Goal: Task Accomplishment & Management: Manage account settings

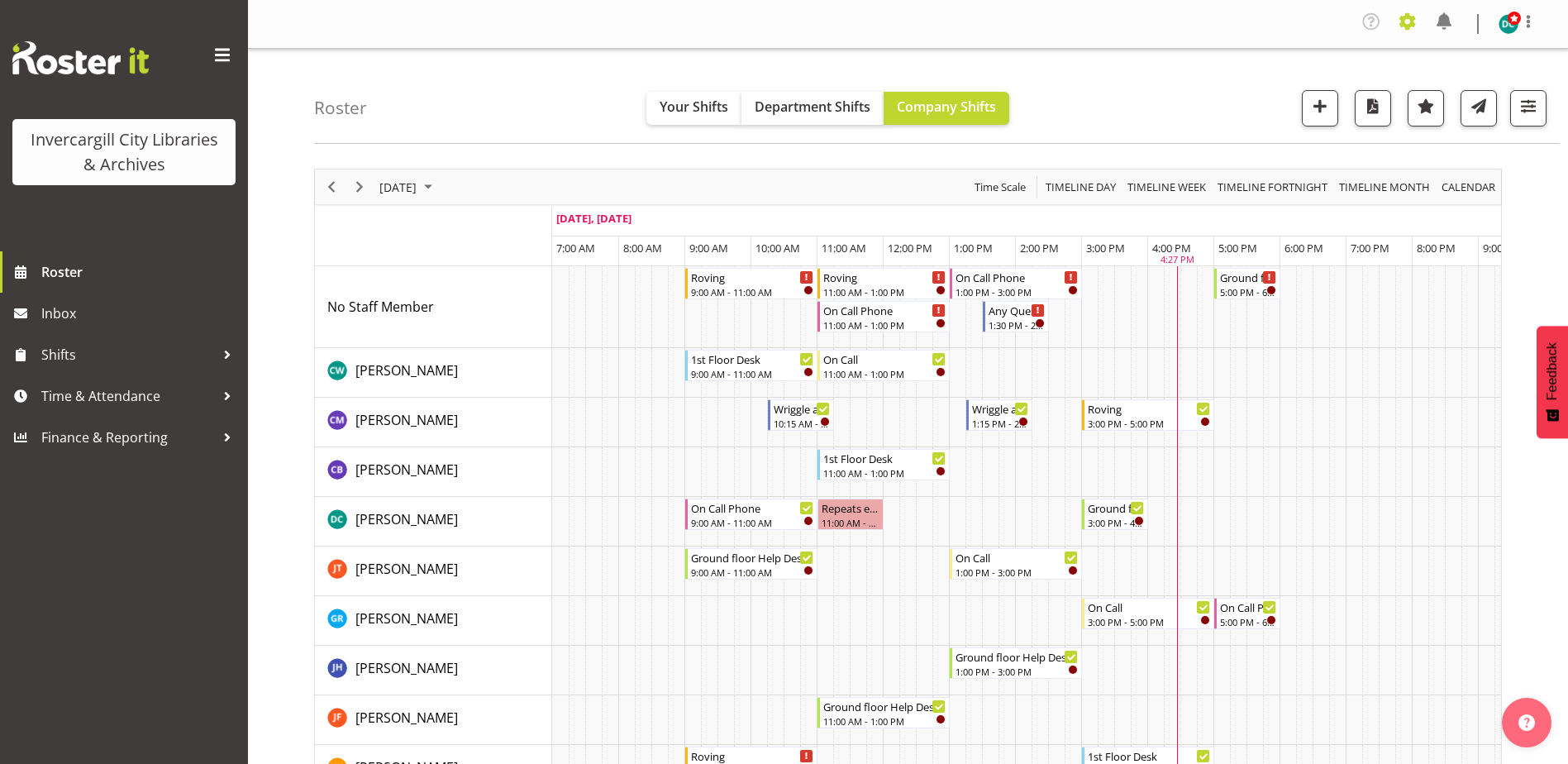
click at [1408, 19] on span at bounding box center [1408, 21] width 27 height 27
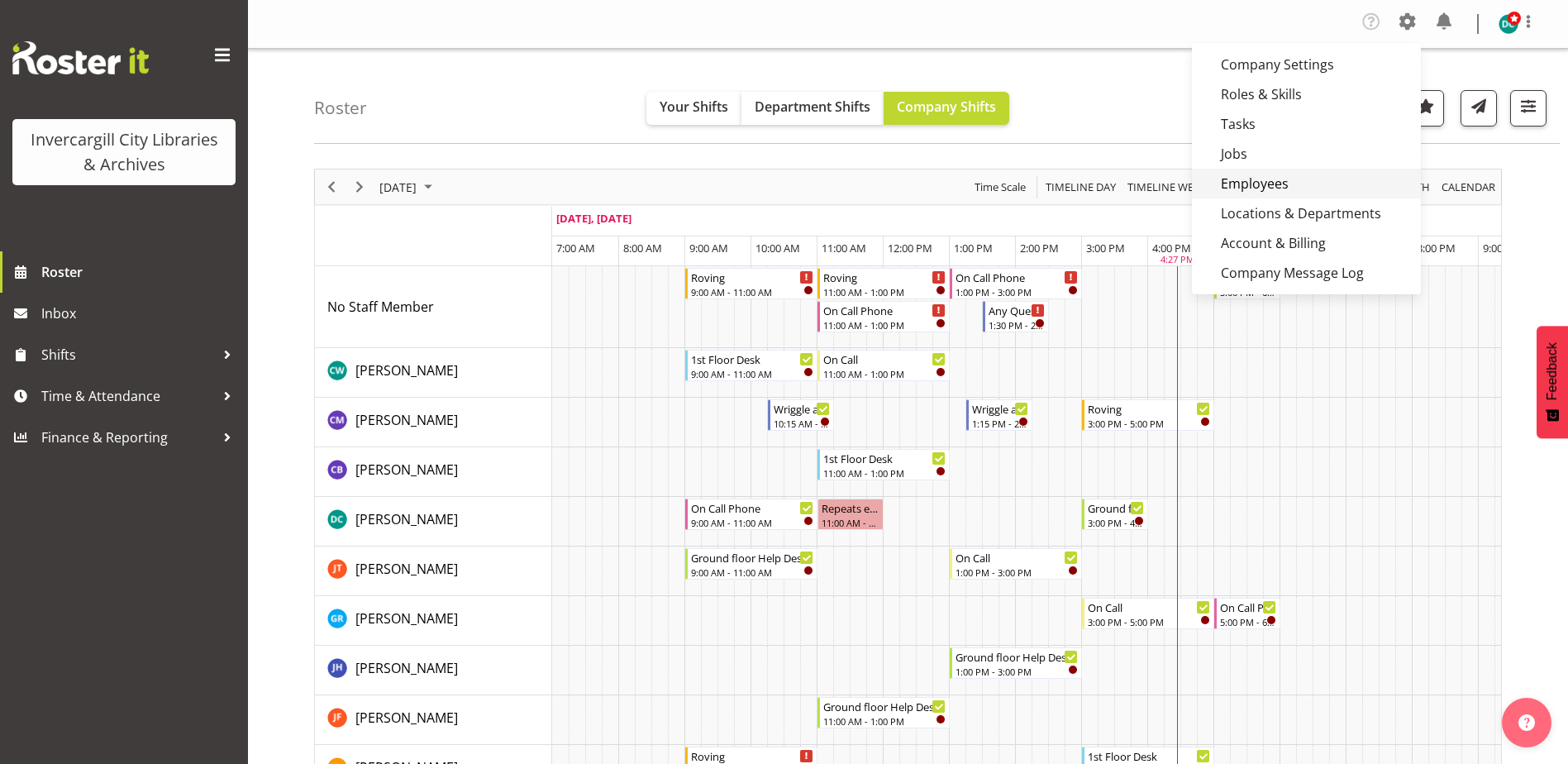
click at [1265, 181] on link "Employees" at bounding box center [1307, 183] width 229 height 30
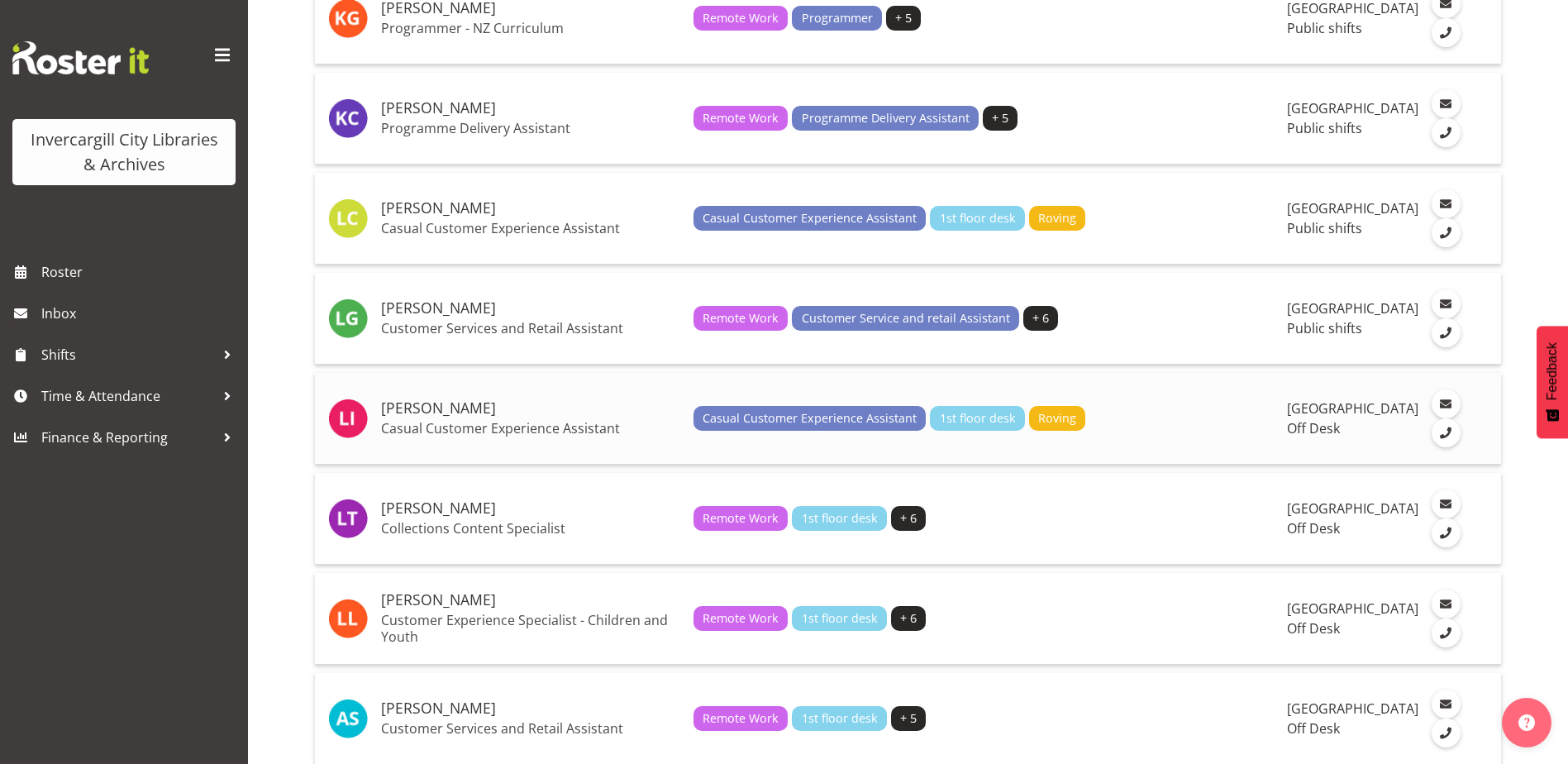
scroll to position [1901, 0]
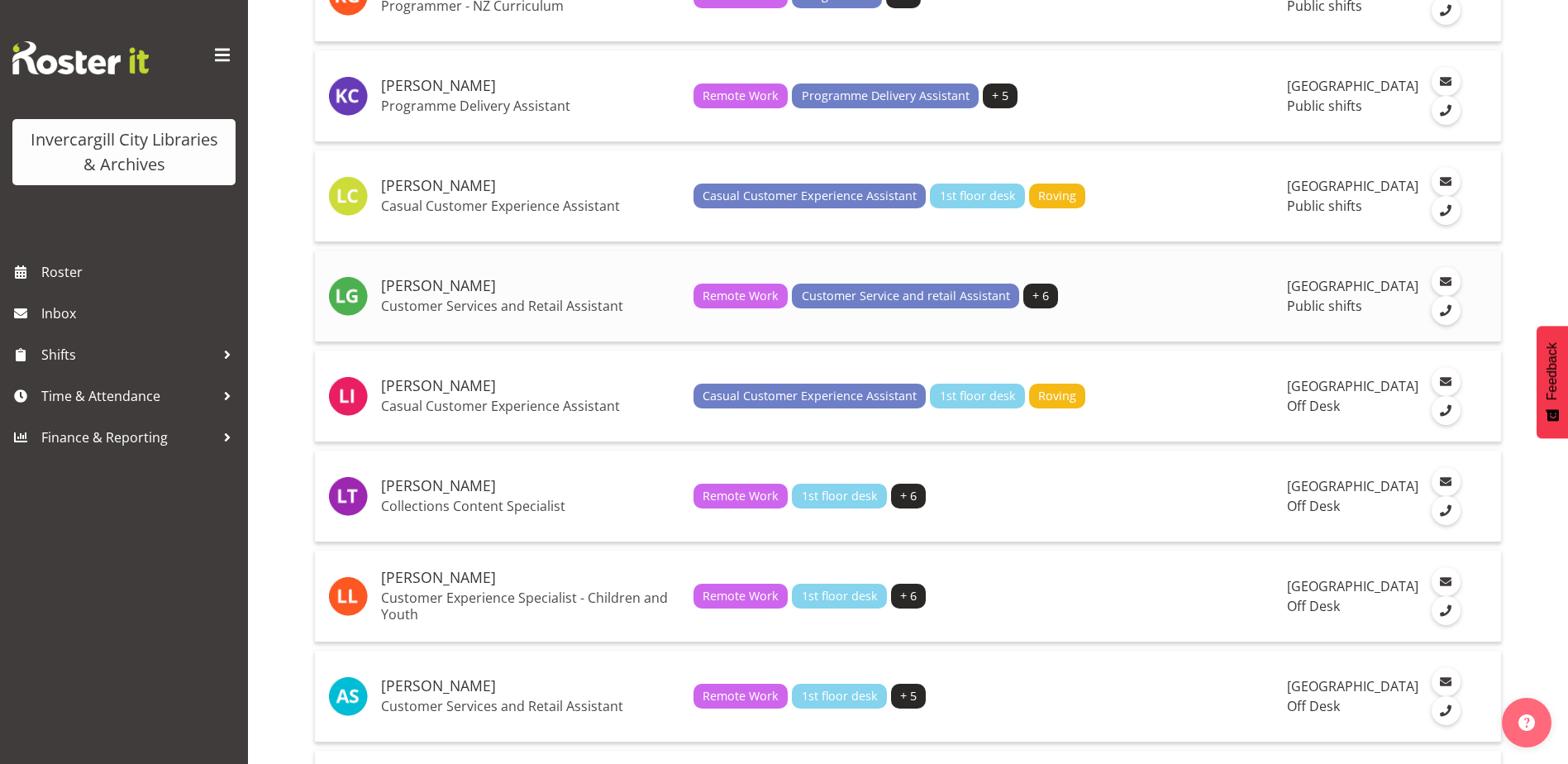
click at [432, 314] on p "Customer Services and Retail Assistant" at bounding box center [531, 306] width 300 height 17
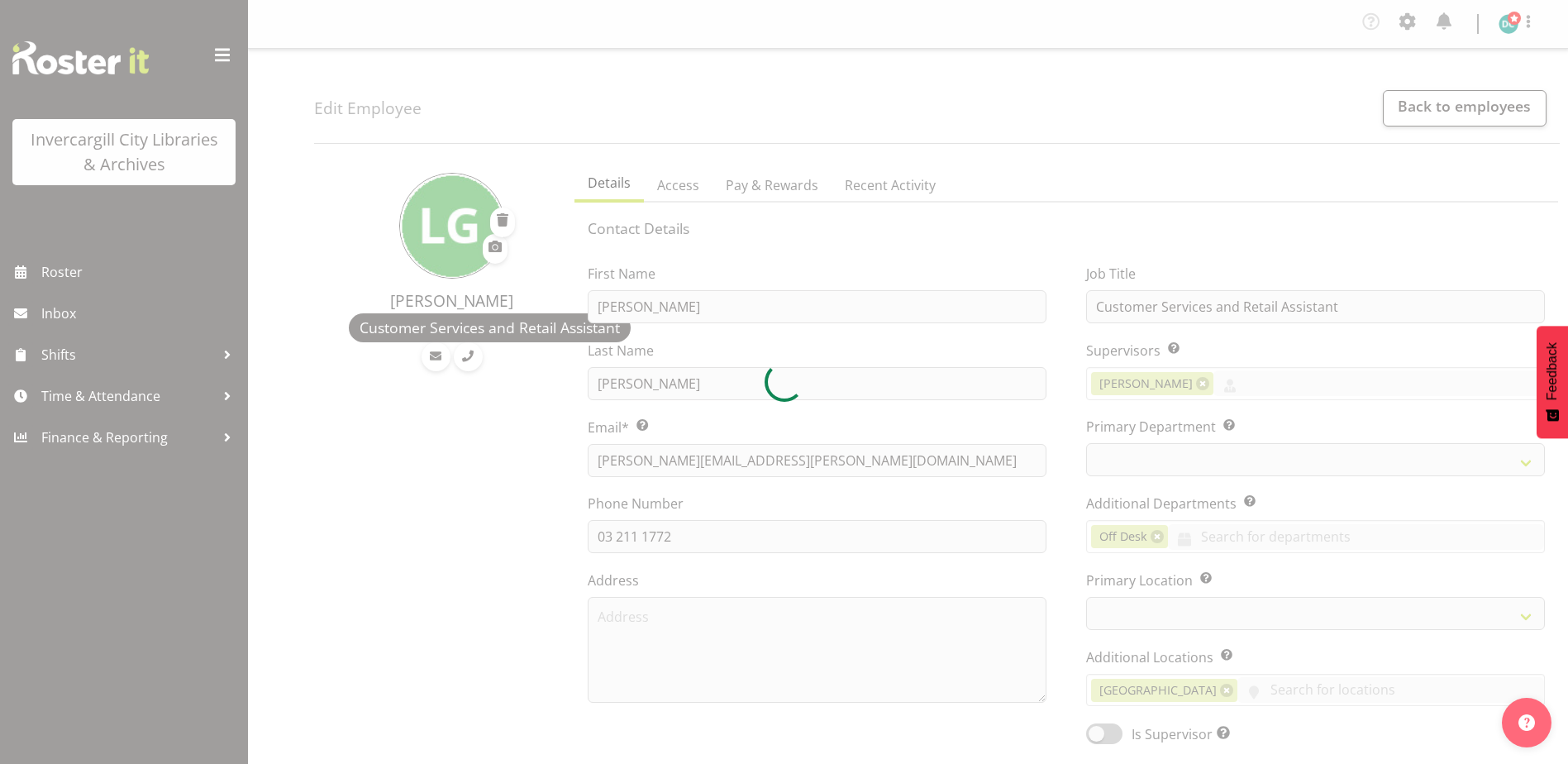
select select "TimelineDay"
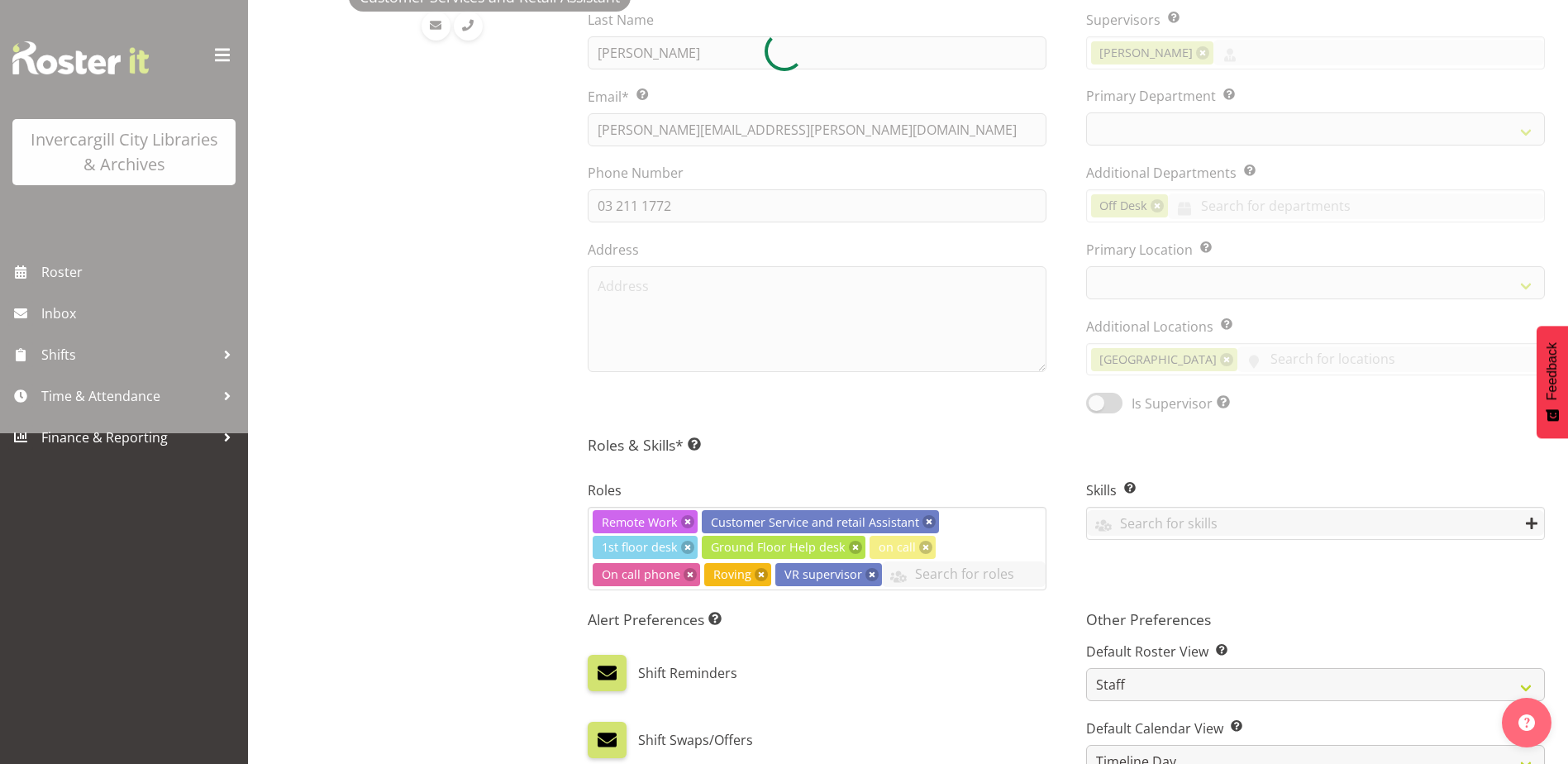
select select
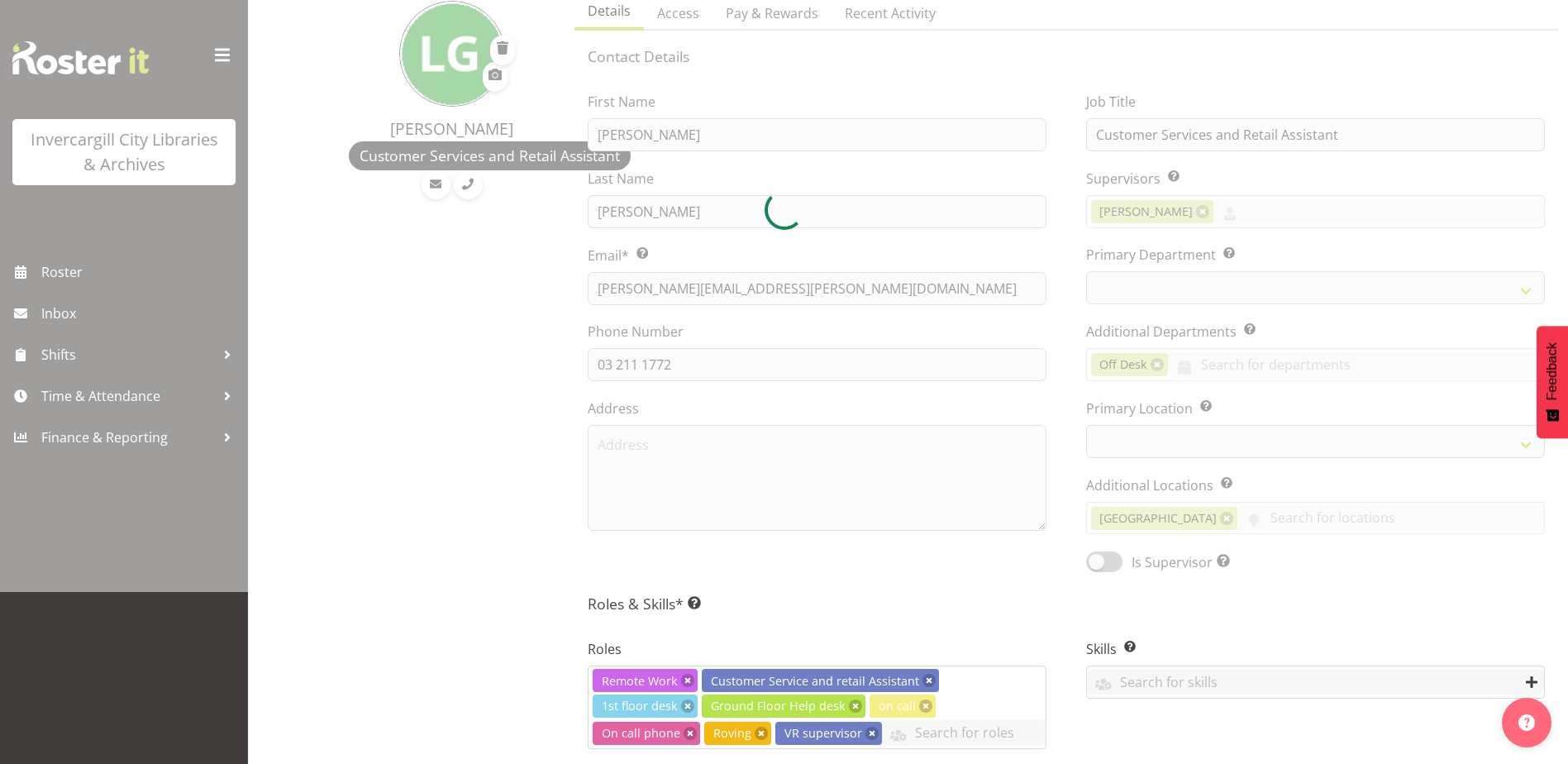
select select
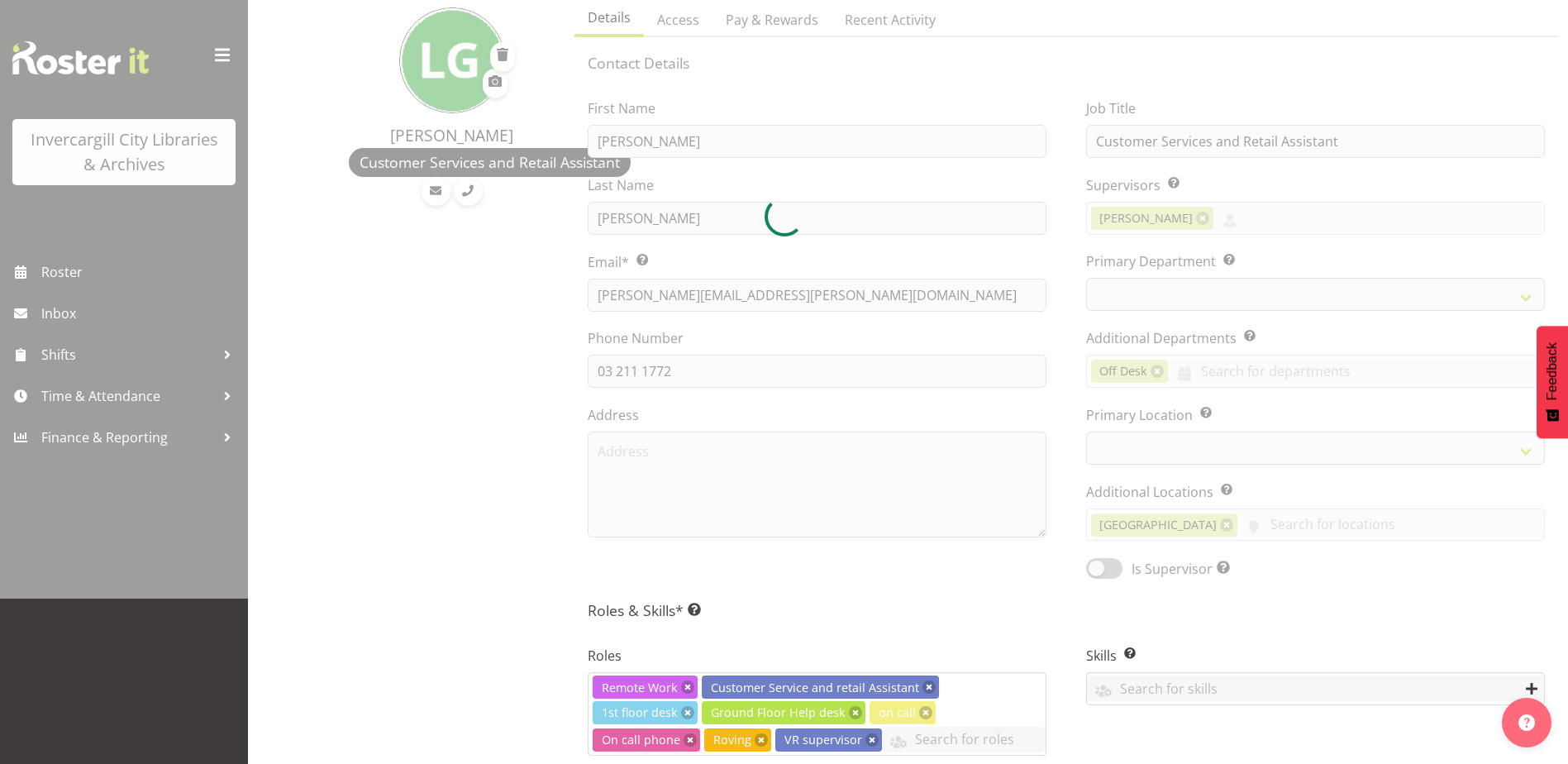
select select "921"
select select "1276"
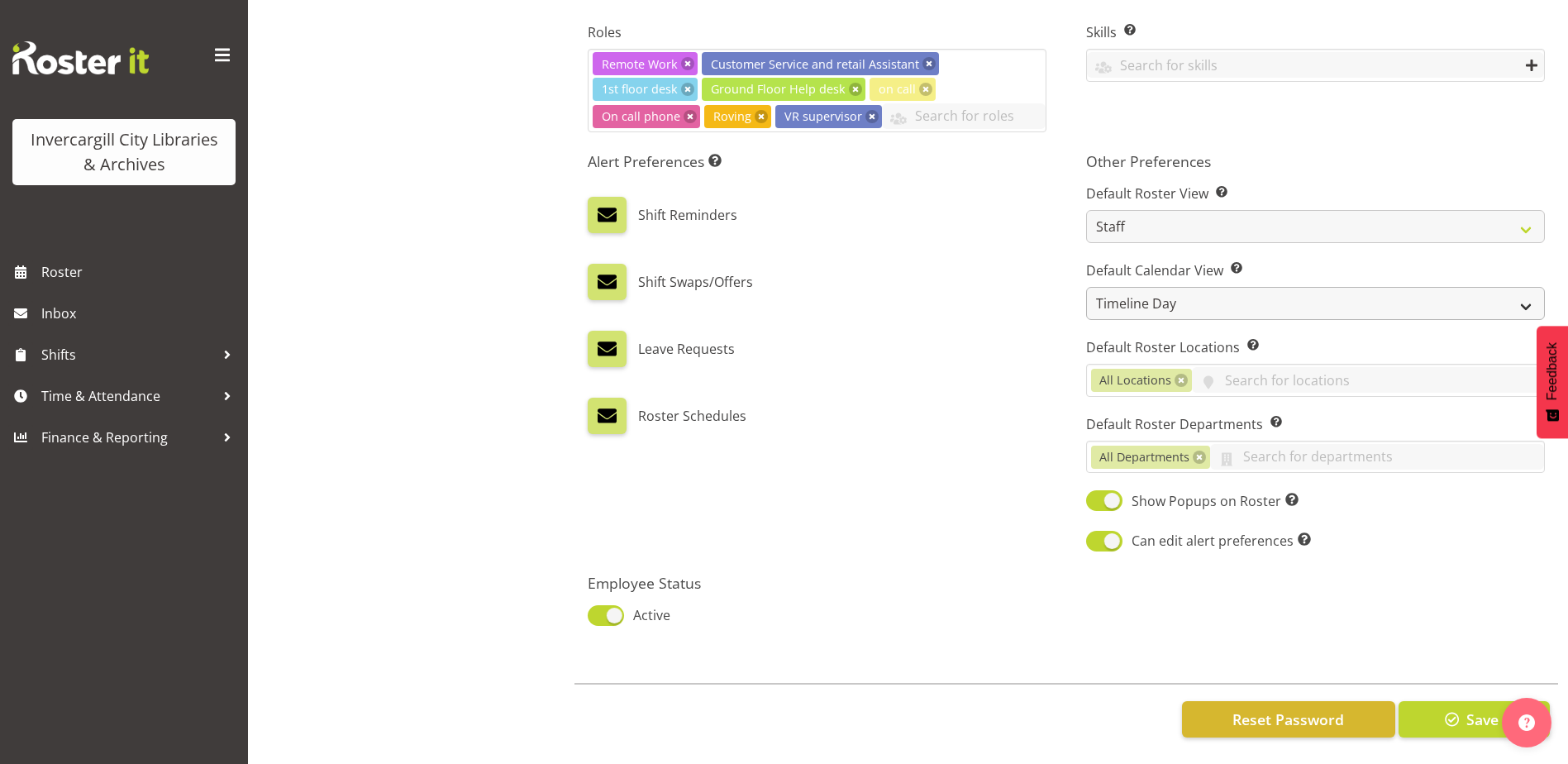
scroll to position [801, 0]
drag, startPoint x: 1479, startPoint y: 713, endPoint x: 1470, endPoint y: 710, distance: 9.5
click at [1471, 710] on span "Save" at bounding box center [1482, 719] width 32 height 21
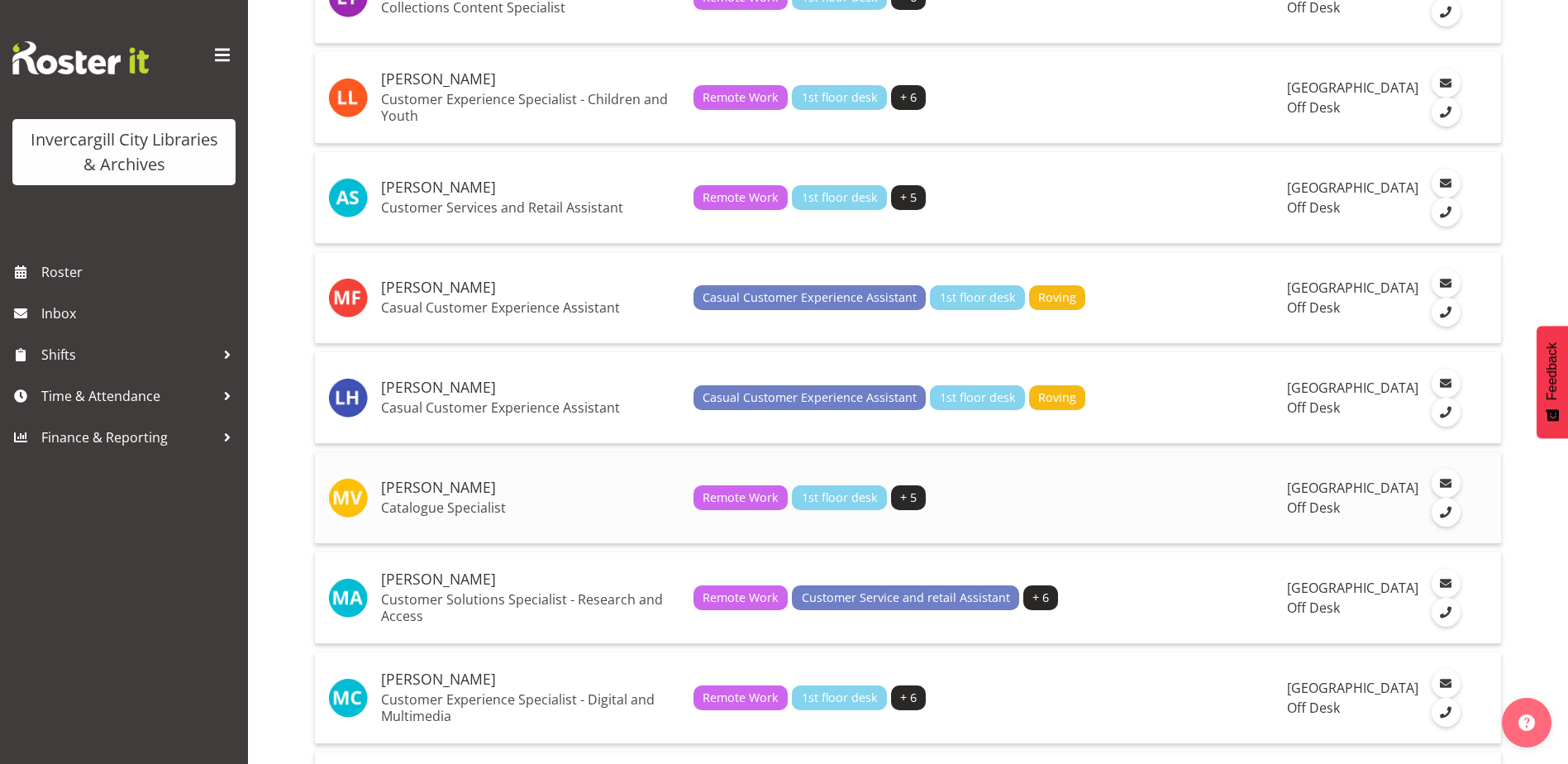
scroll to position [2149, 0]
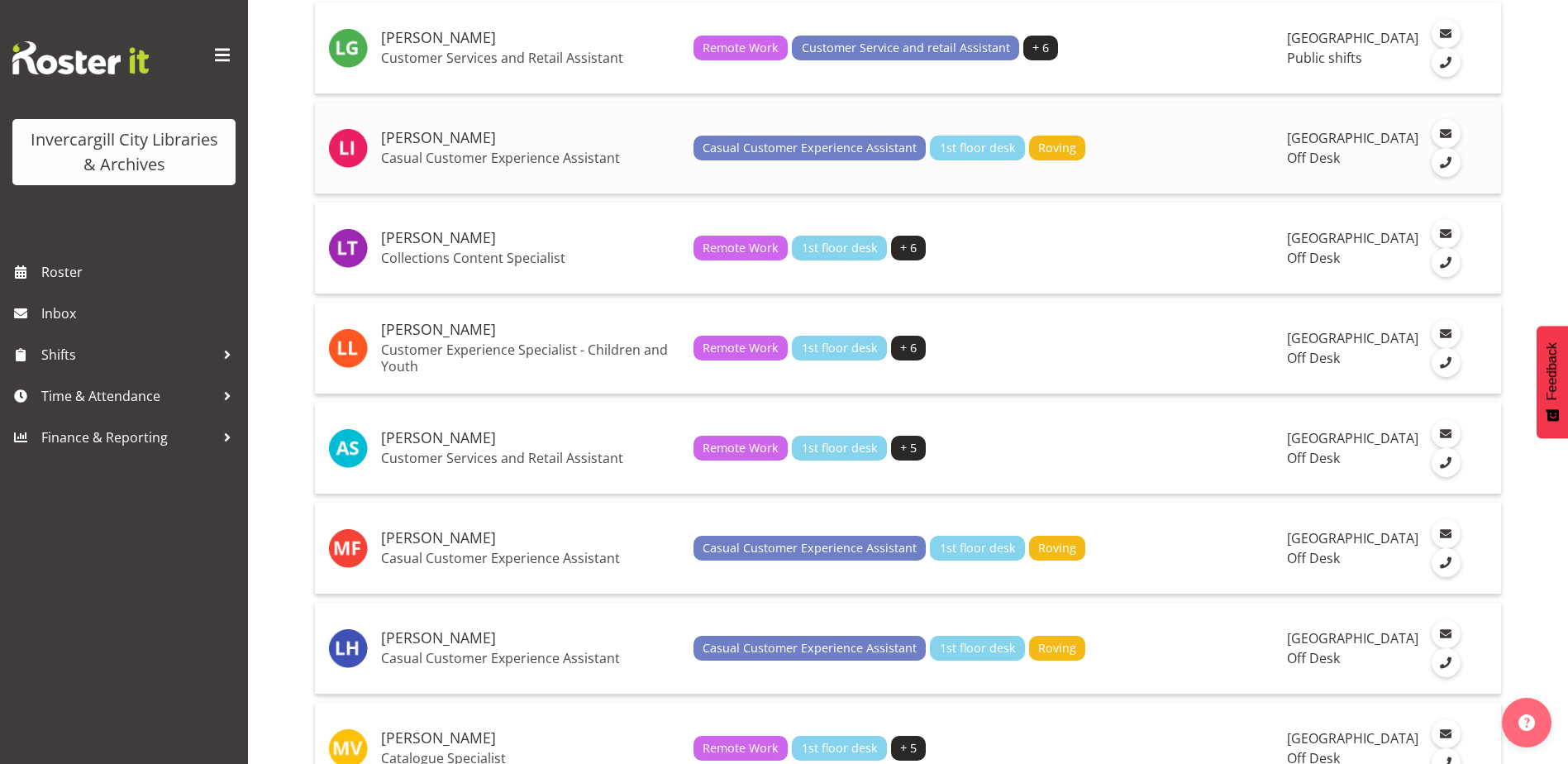
click at [441, 146] on h5 "[PERSON_NAME]" at bounding box center [531, 137] width 300 height 17
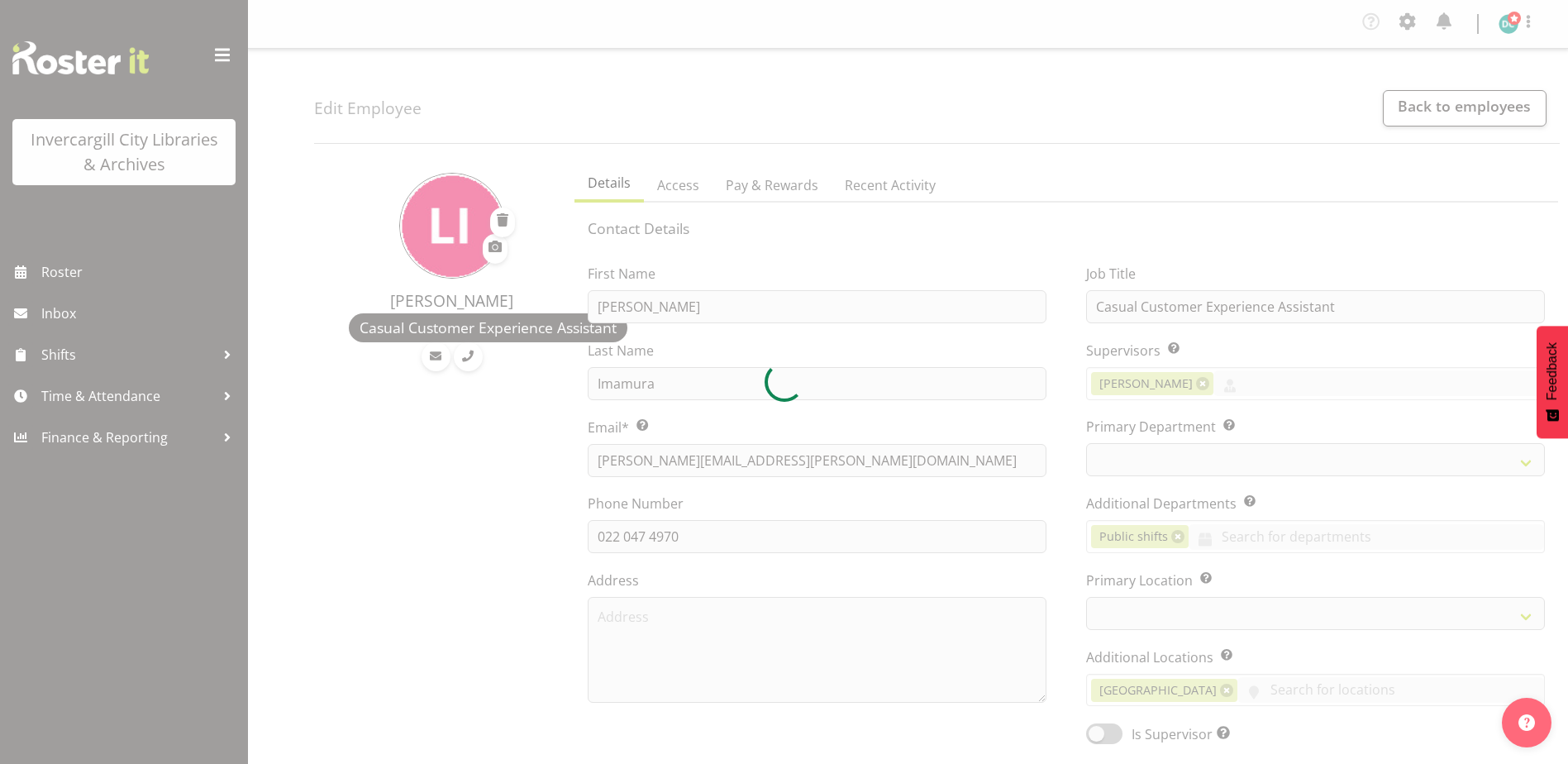
select select "TimelineWeek"
select select
select select "1276"
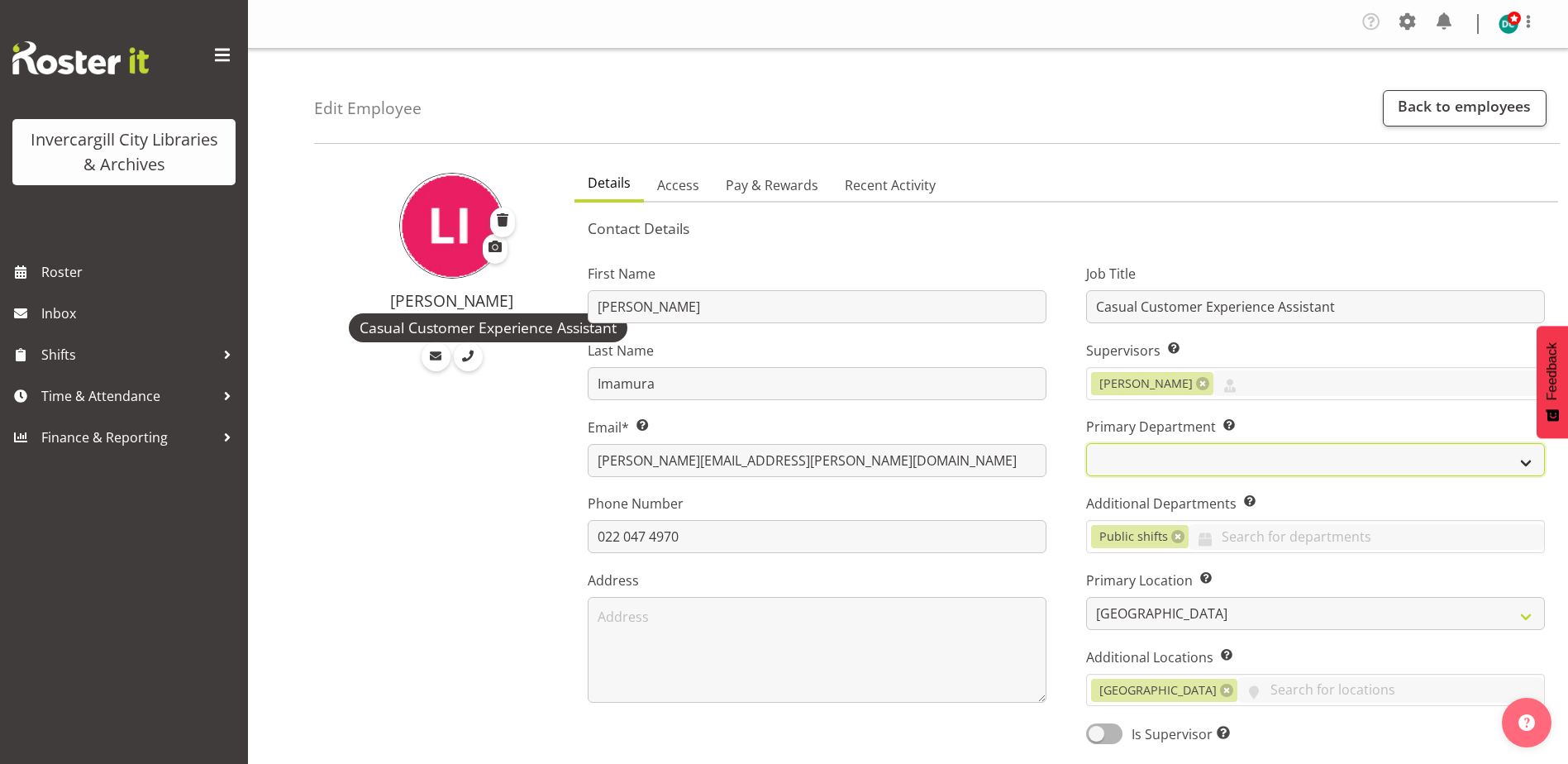
click at [1149, 451] on select "Off Desk Public shifts" at bounding box center [1315, 459] width 459 height 33
select select "921"
click at [1086, 443] on select "Off Desk Public shifts" at bounding box center [1315, 459] width 459 height 33
click at [1180, 534] on link at bounding box center [1177, 536] width 13 height 13
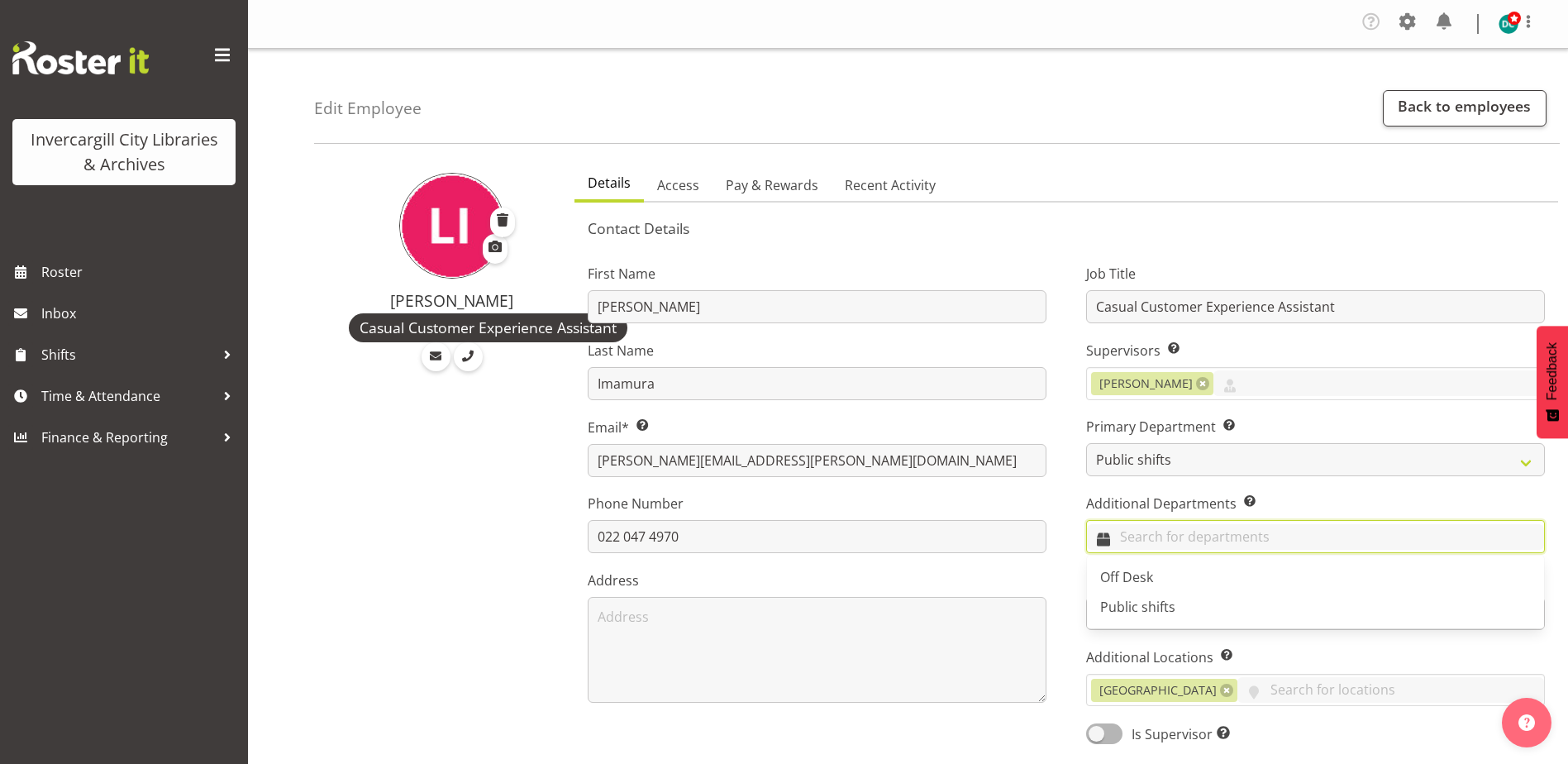
click at [1166, 531] on input "text" at bounding box center [1315, 536] width 457 height 26
click at [1148, 570] on span "Off Desk" at bounding box center [1127, 577] width 53 height 19
click at [1074, 508] on div "Job Title Casual Customer Experience Assistant Supervisors Select the employee’…" at bounding box center [1315, 498] width 498 height 516
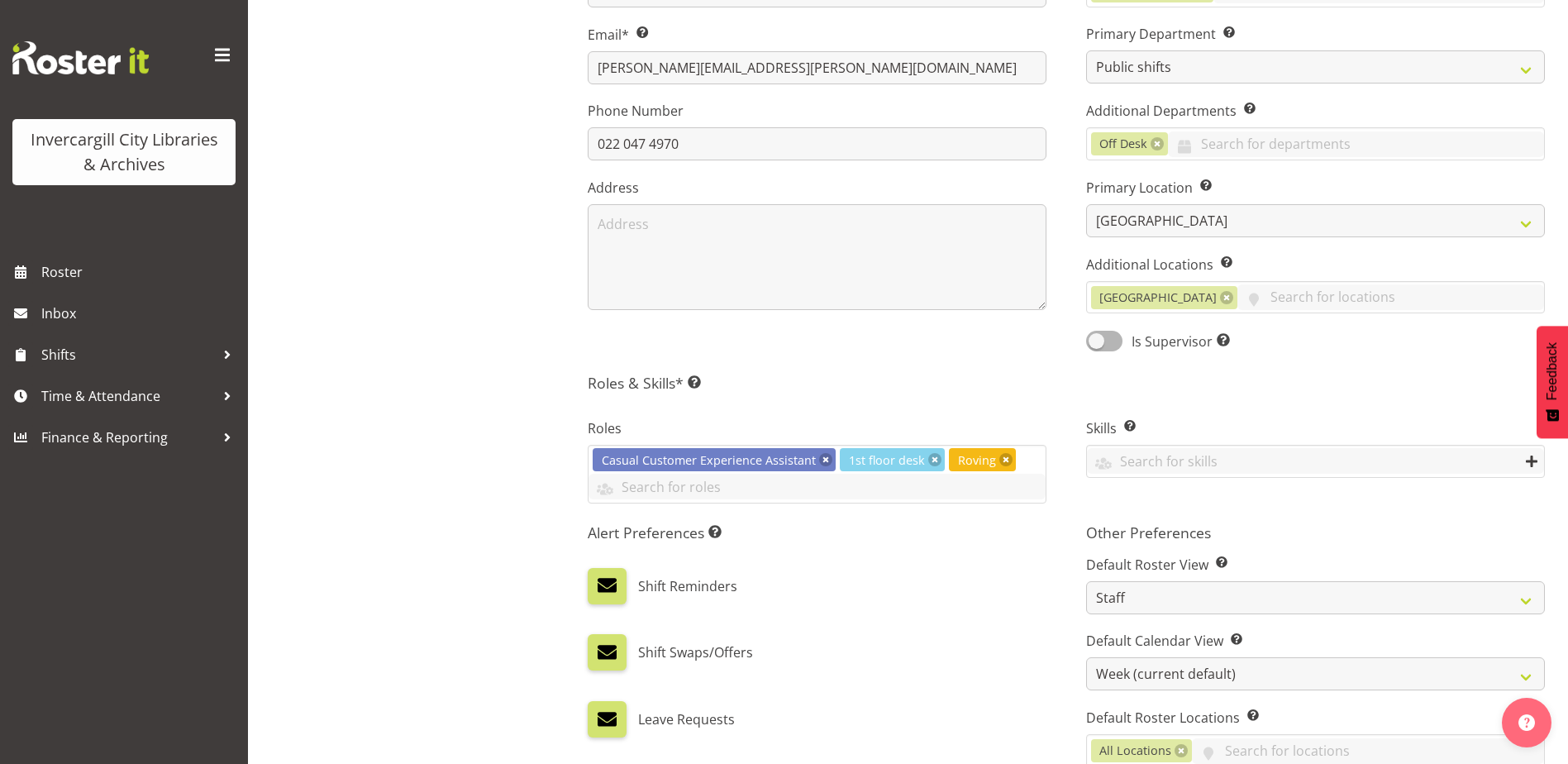
scroll to position [413, 0]
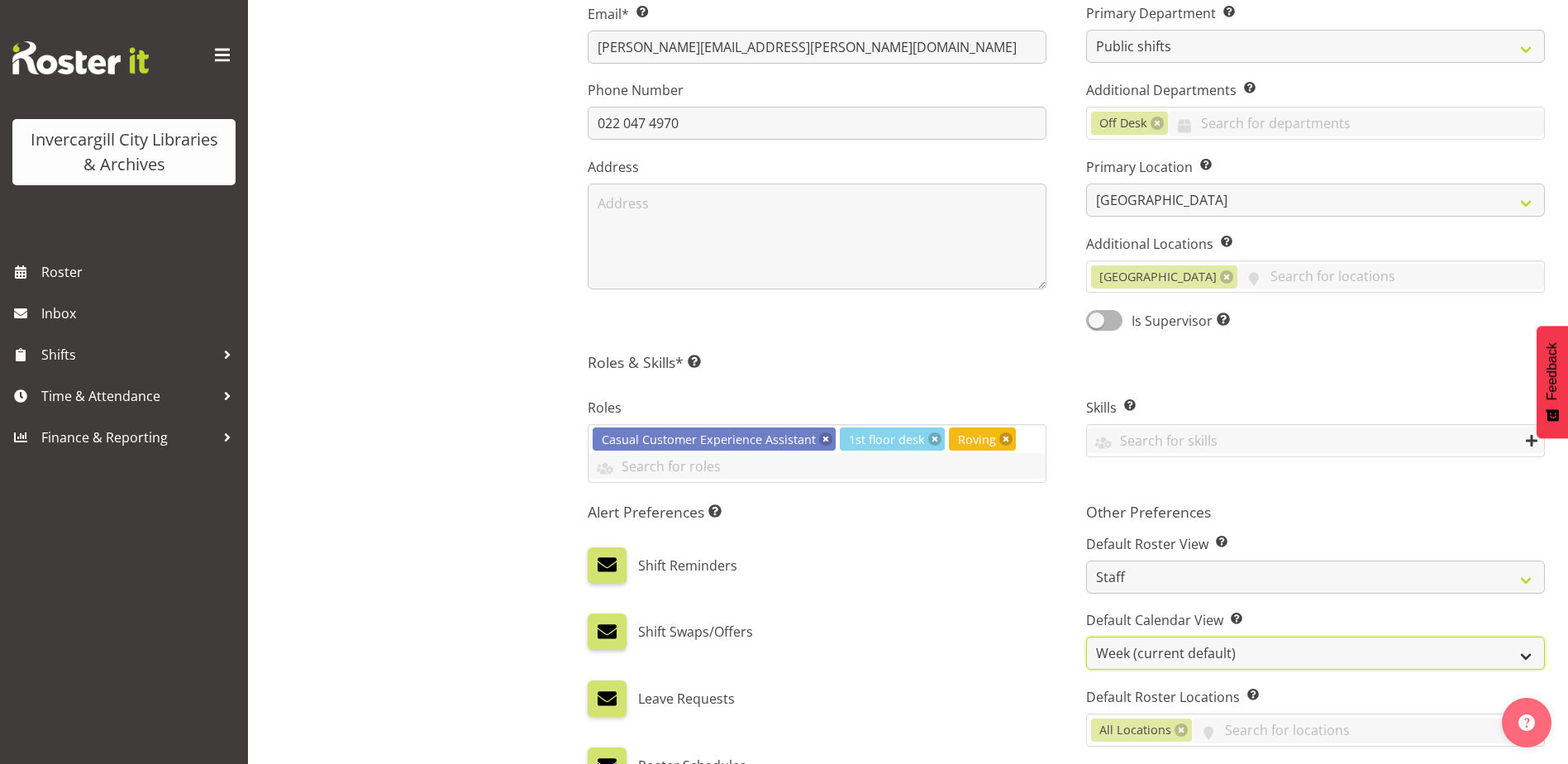
click at [1151, 656] on select "Day Timeline Day Week (current default) Timeline Week Fortnight Month Calendar" at bounding box center [1315, 652] width 459 height 33
click at [1086, 636] on select "Day Timeline Day Week (current default) Timeline Week Fortnight Month Calendar" at bounding box center [1315, 652] width 459 height 33
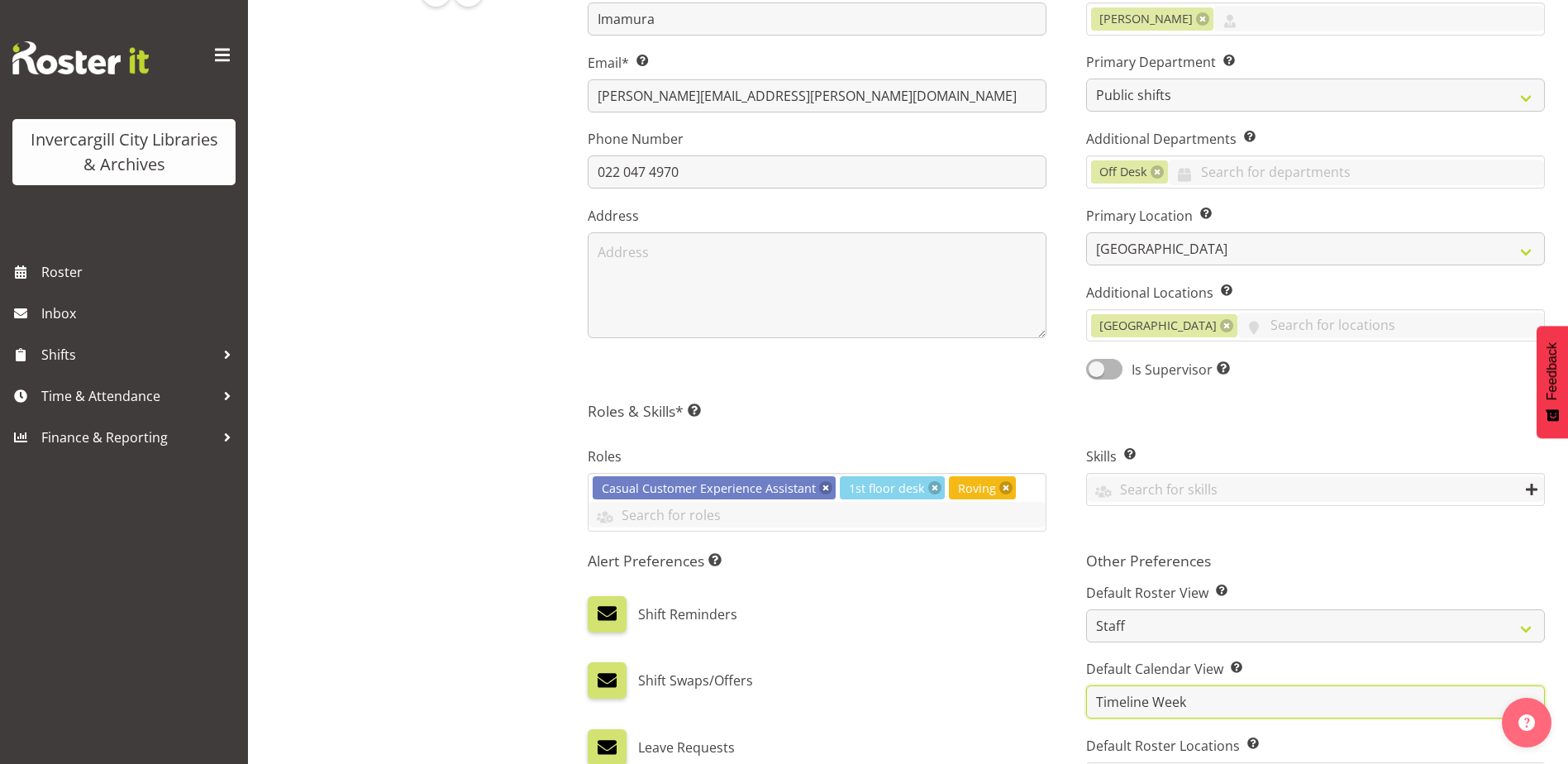
scroll to position [362, 0]
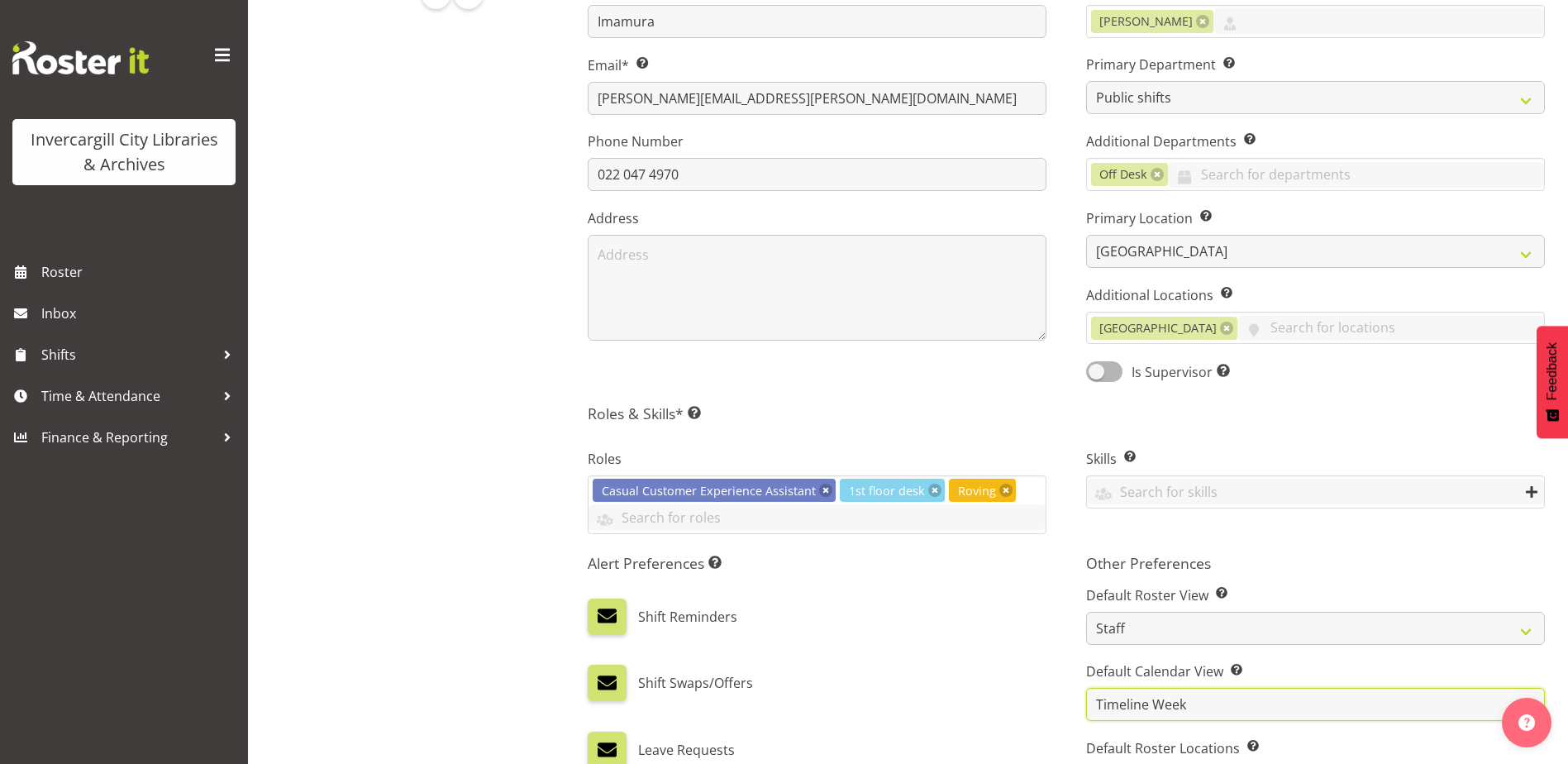
click at [1150, 700] on select "Day Timeline Day Week (current default) Timeline Week Fortnight Month Calendar" at bounding box center [1315, 704] width 459 height 33
select select "TimelineDay"
click at [1086, 688] on select "Day Timeline Day Week (current default) Timeline Week Fortnight Month Calendar" at bounding box center [1315, 704] width 459 height 33
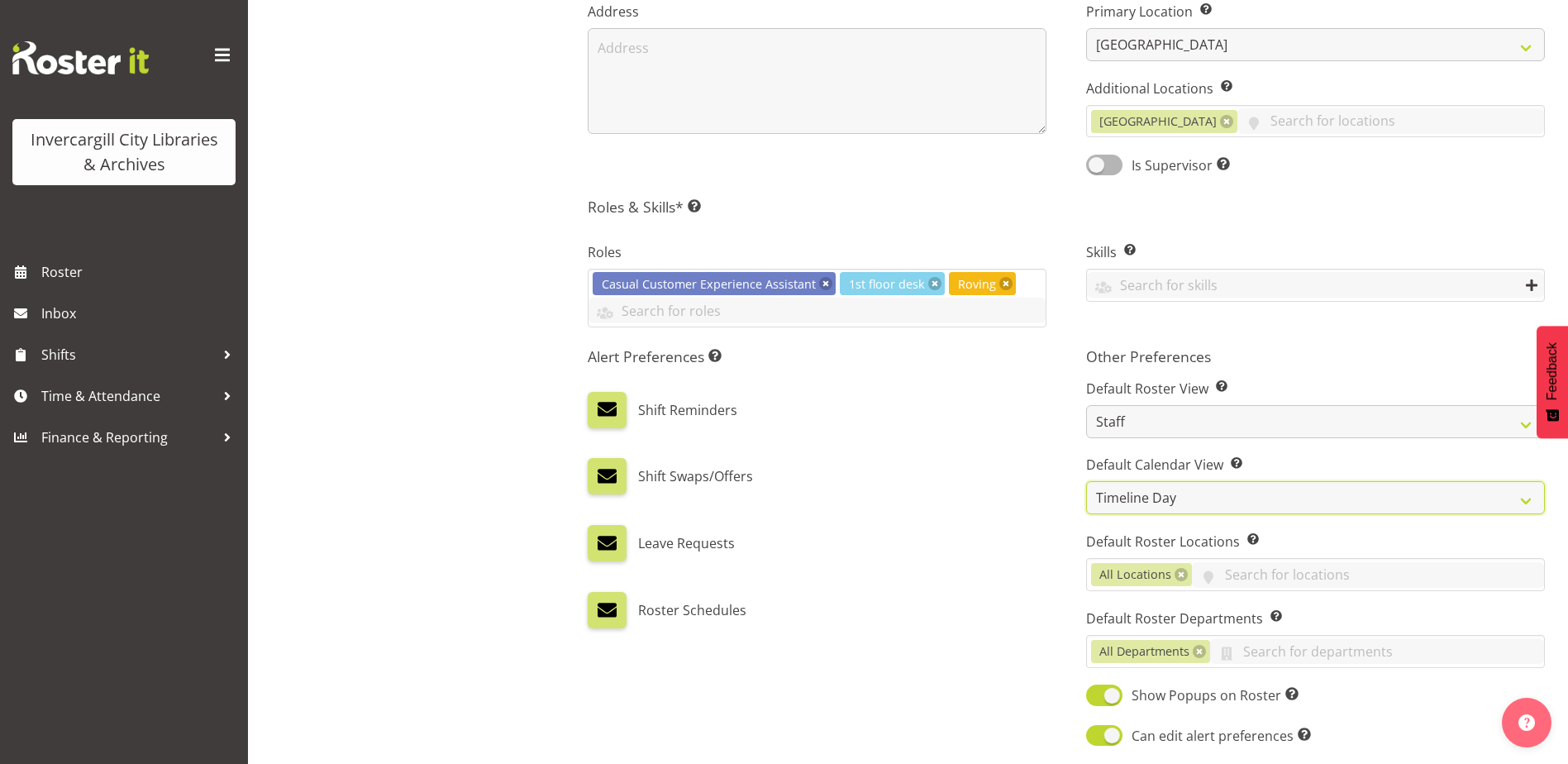
scroll to position [776, 0]
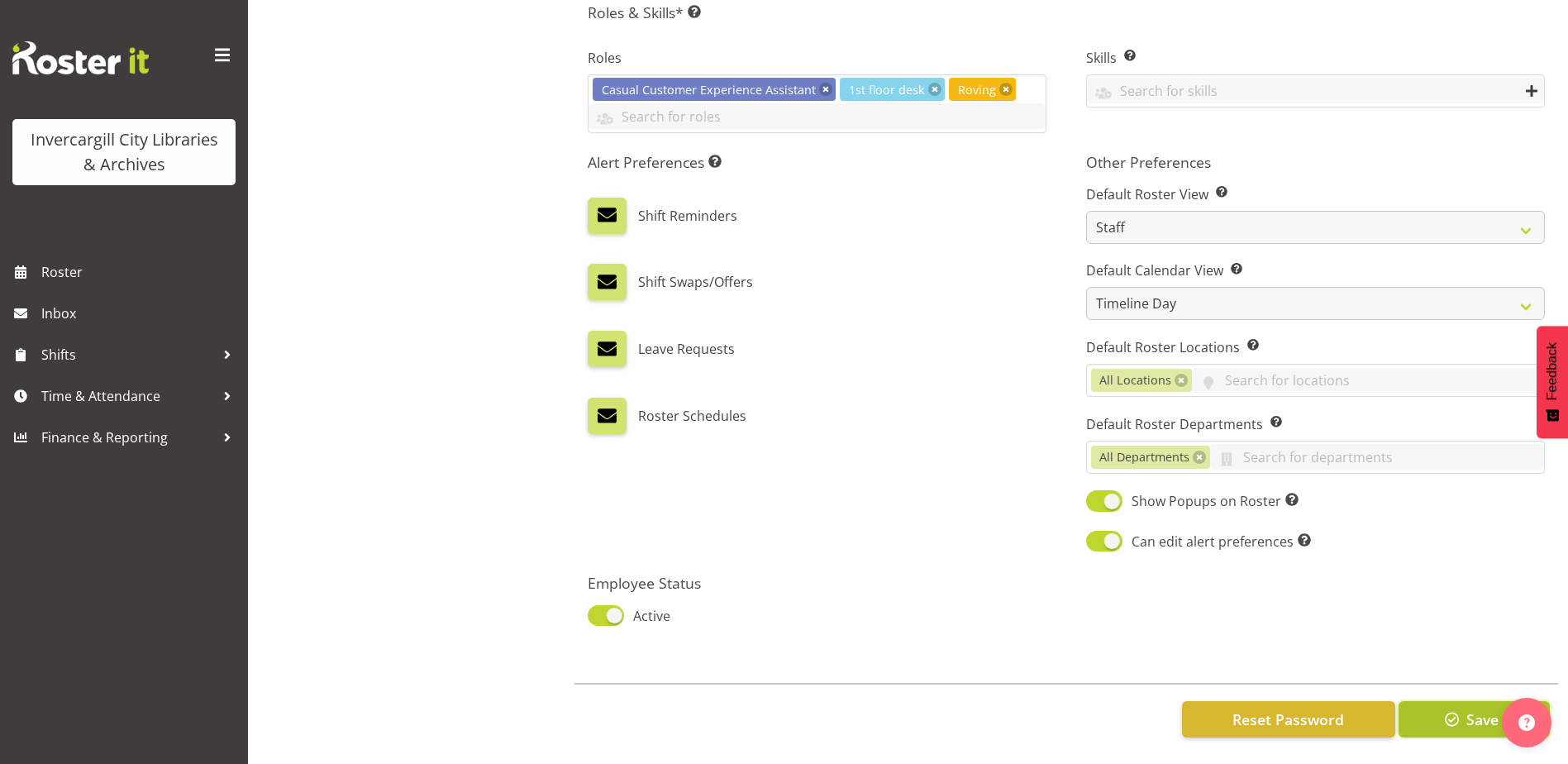
click at [1478, 701] on button "Save" at bounding box center [1474, 719] width 152 height 36
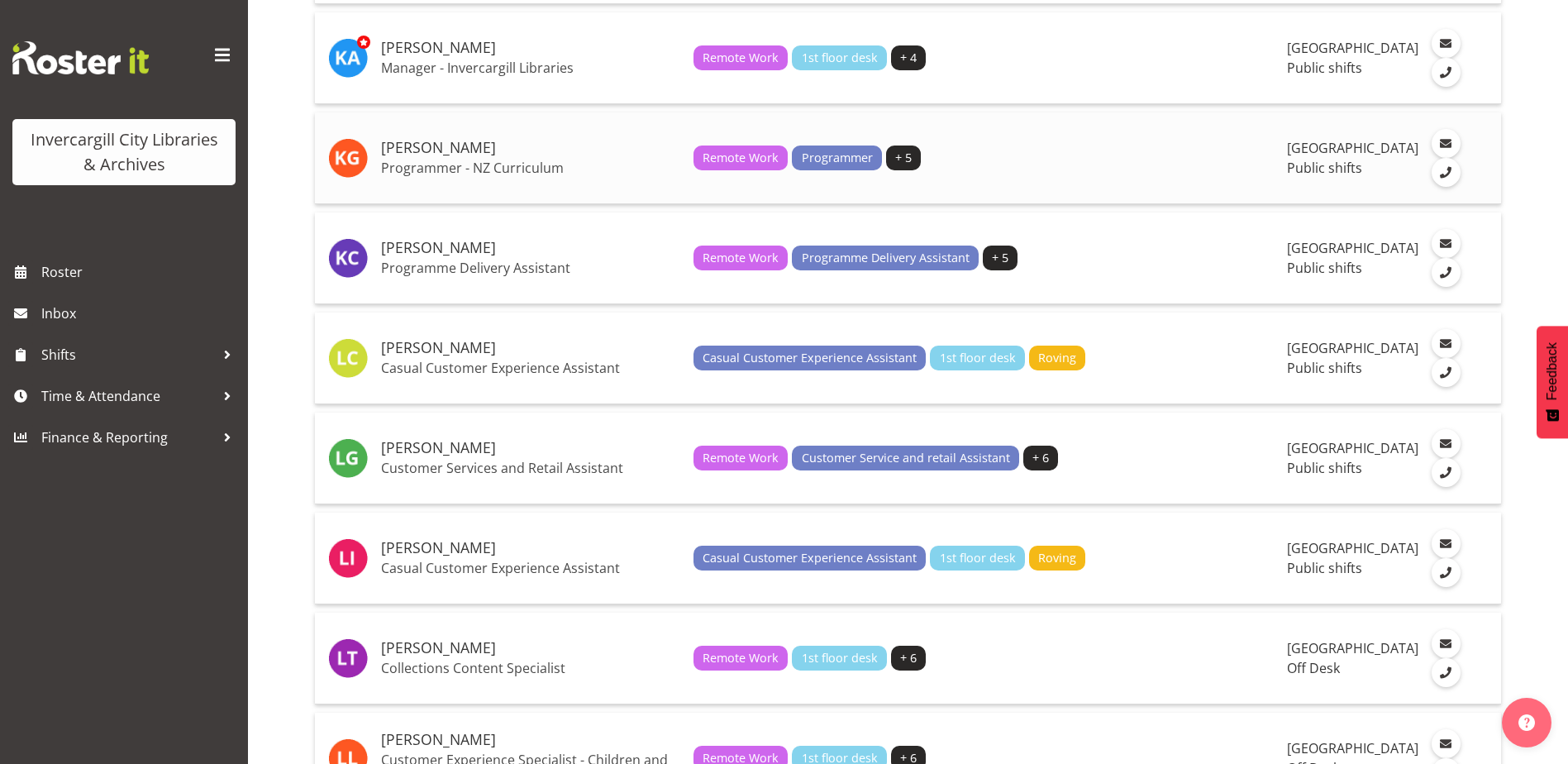
scroll to position [1901, 0]
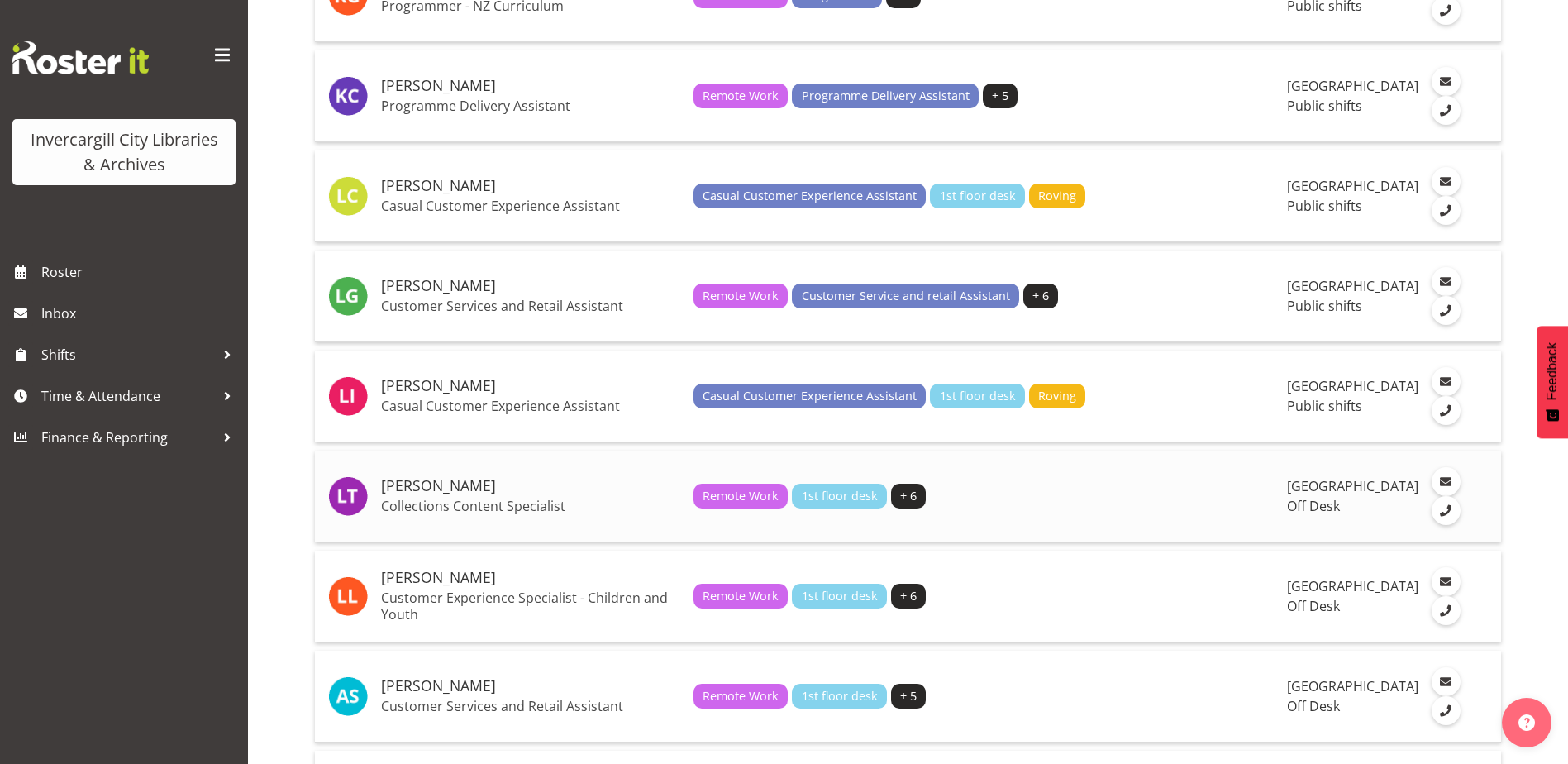
click at [439, 495] on h5 "Lyndsay Tautari" at bounding box center [531, 486] width 300 height 17
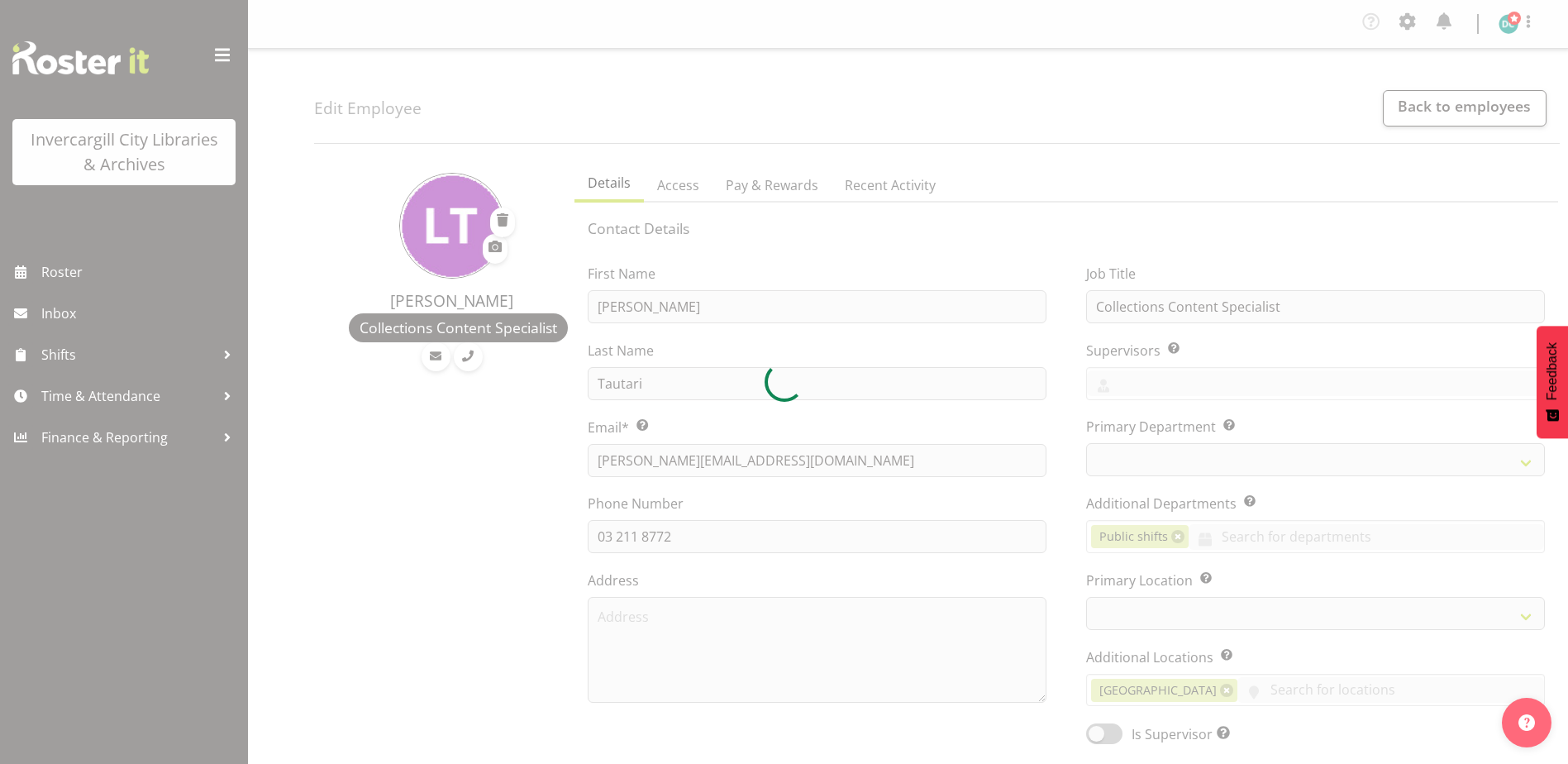
select select "TimelineWeek"
select select
select select "1276"
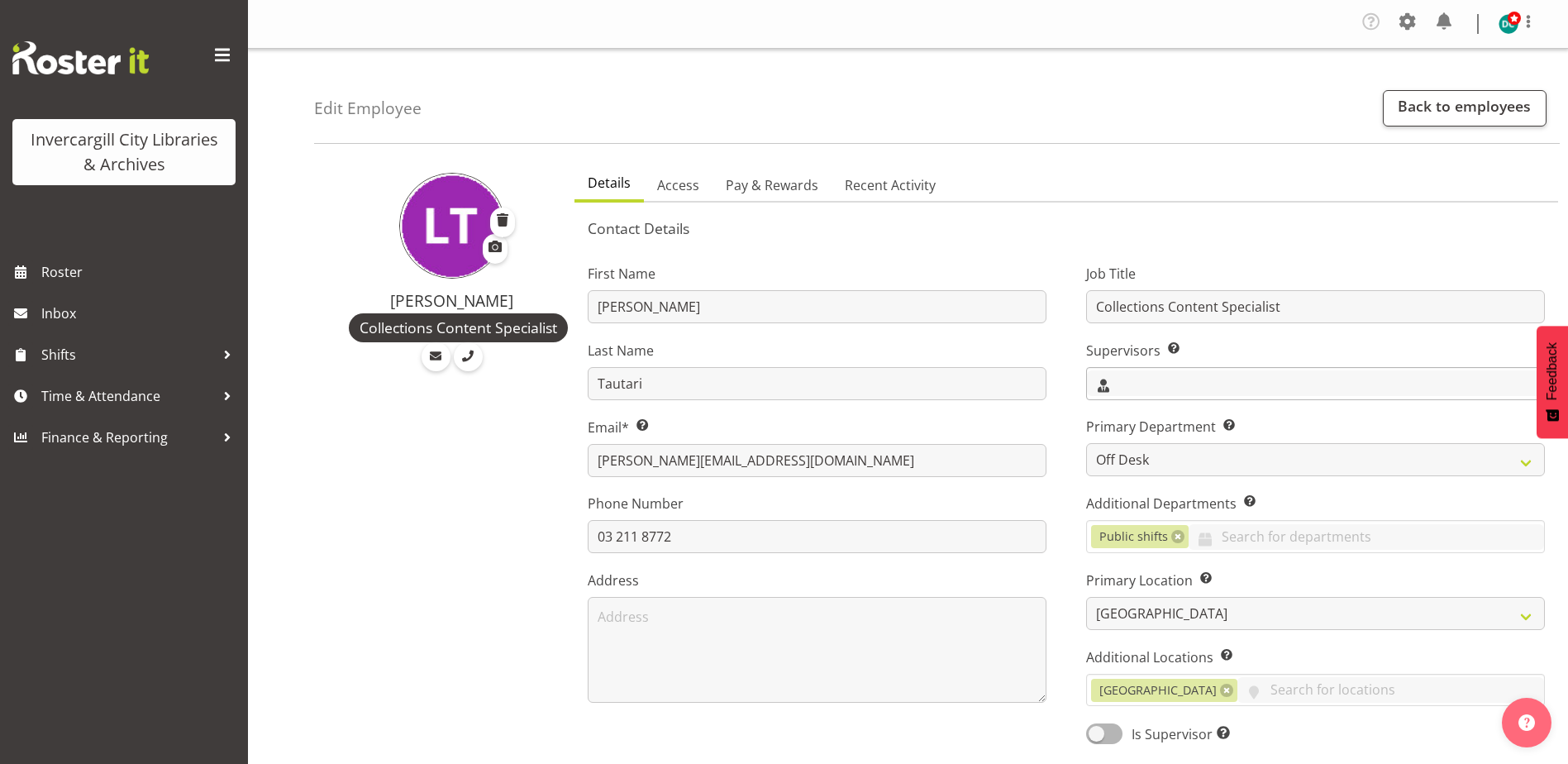
click at [1127, 374] on input "text" at bounding box center [1315, 383] width 457 height 26
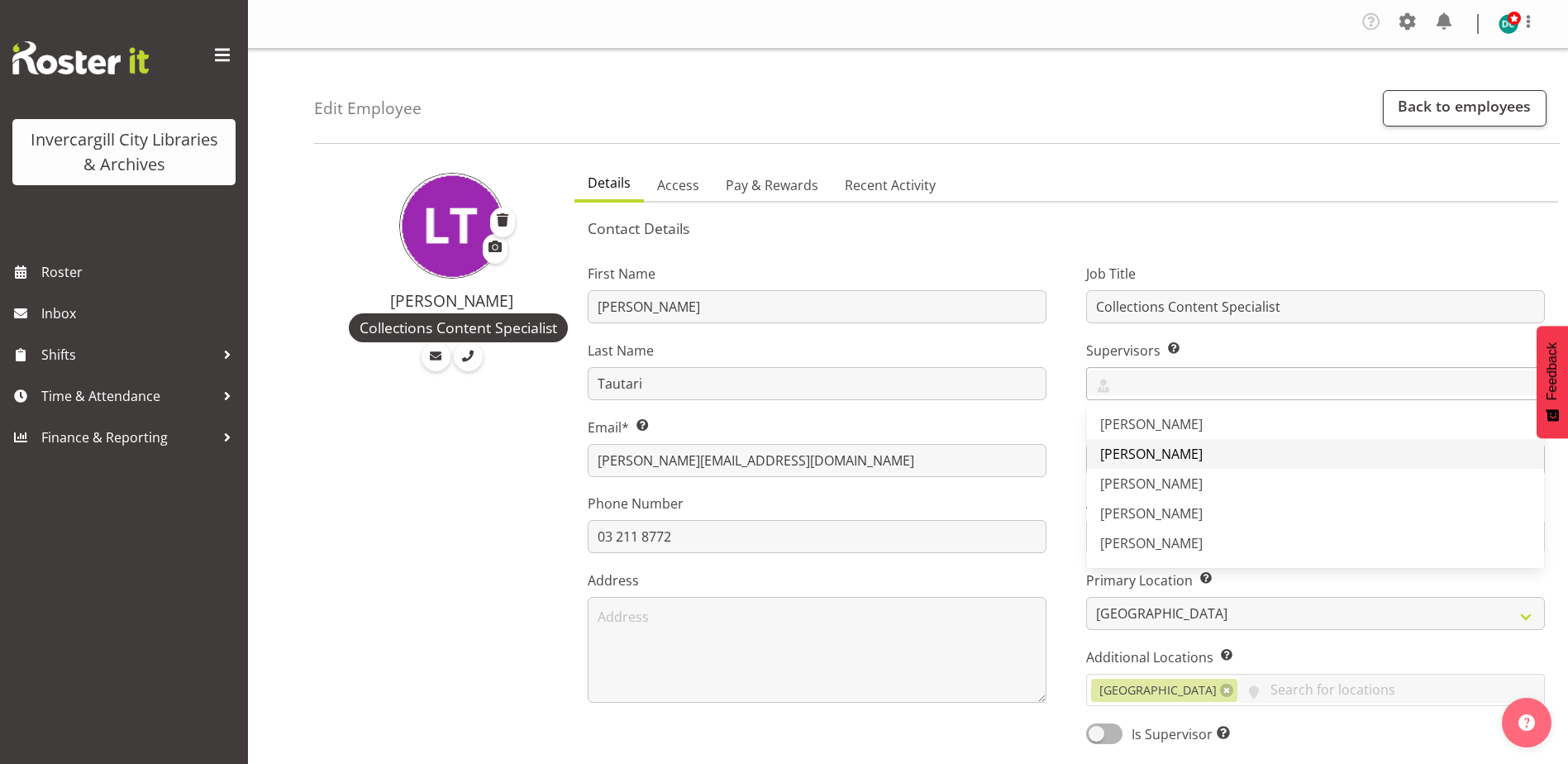
click at [1140, 448] on span "[PERSON_NAME]" at bounding box center [1151, 454] width 103 height 19
click at [1069, 406] on div "Job Title Collections Content Specialist Supervisors Select the employee’s supe…" at bounding box center [1315, 498] width 498 height 516
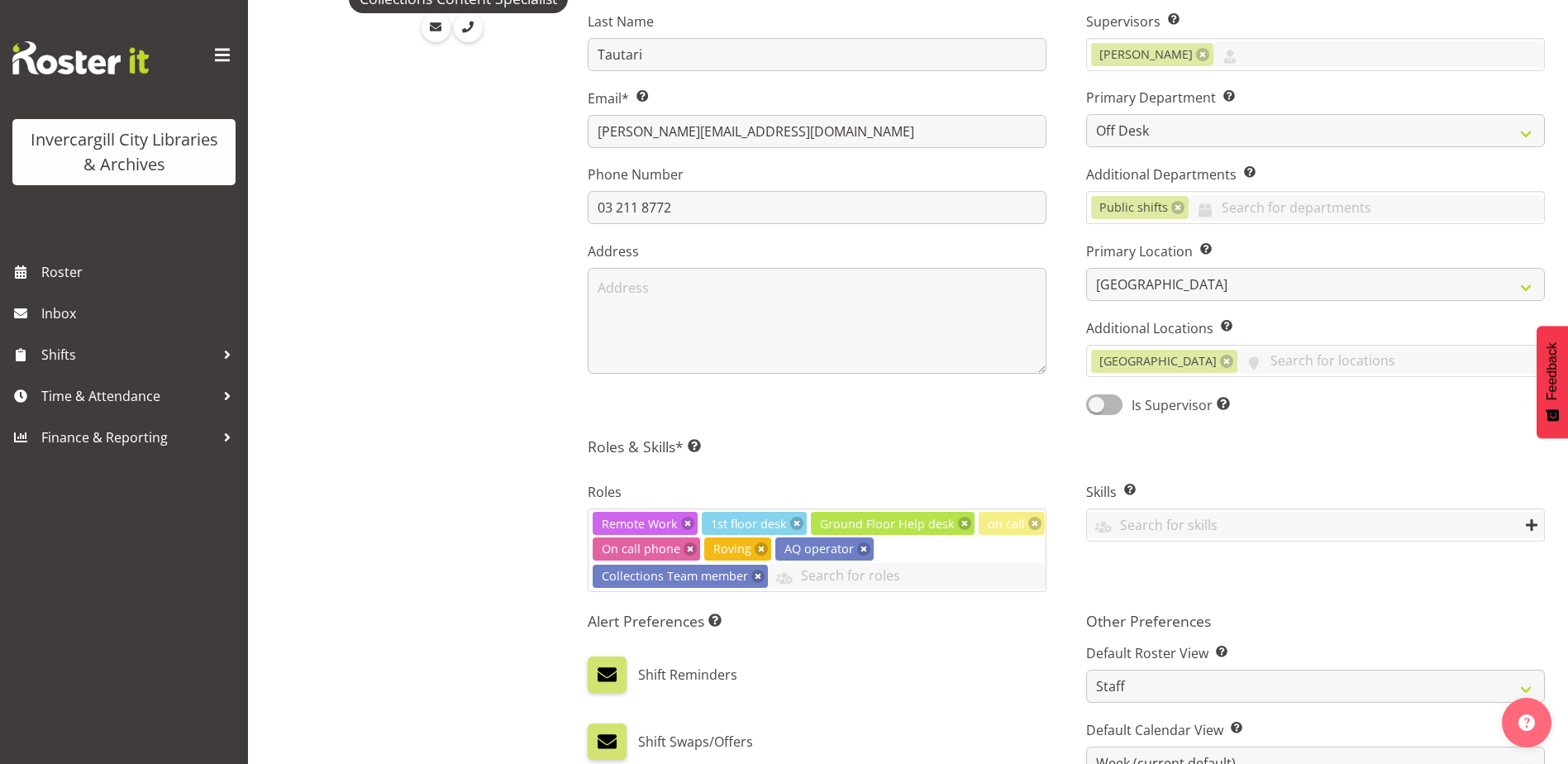
scroll to position [331, 0]
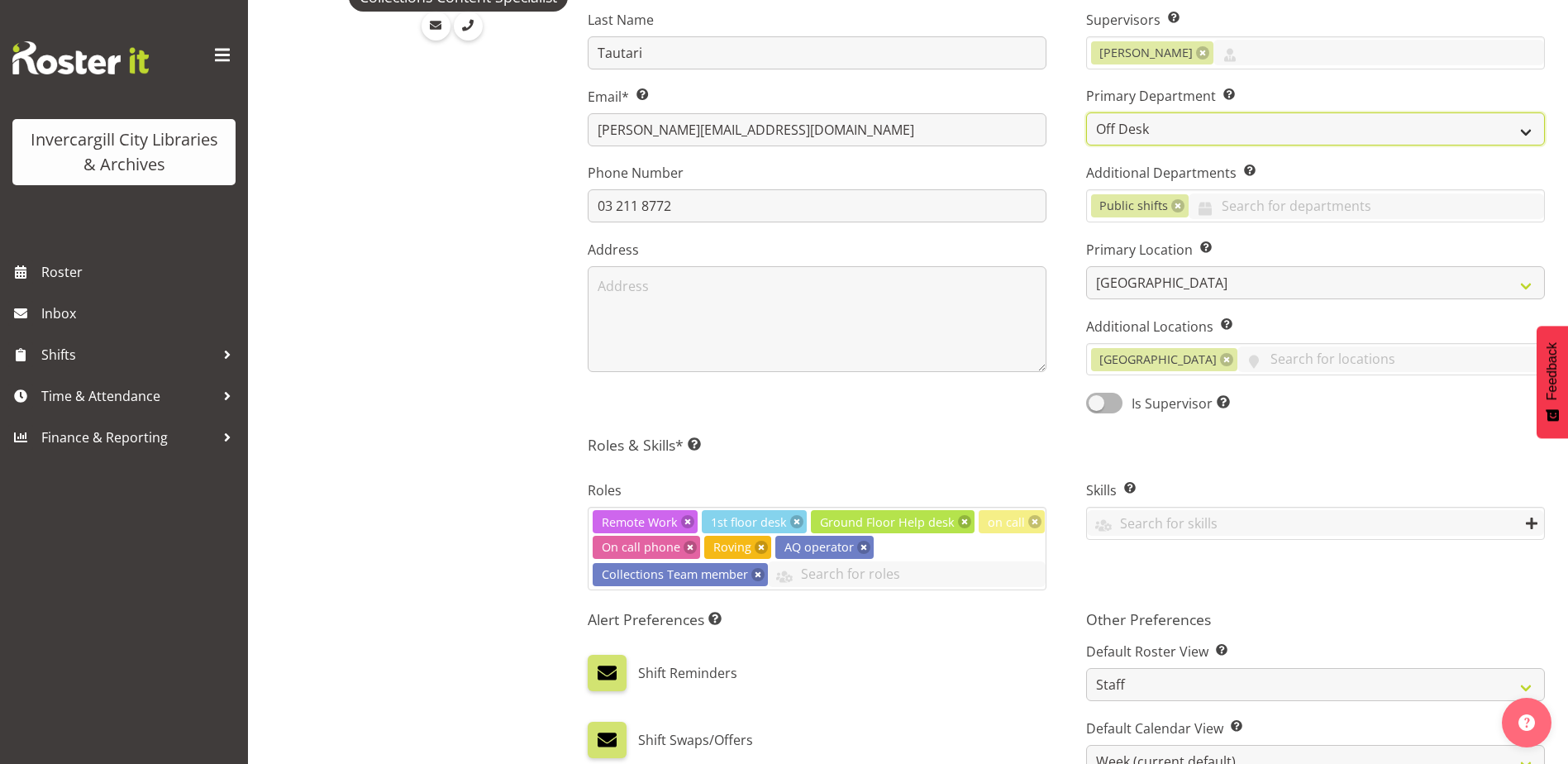
click at [1154, 133] on select "Off Desk Public shifts" at bounding box center [1315, 129] width 459 height 33
select select "921"
click at [1086, 113] on select "Off Desk Public shifts" at bounding box center [1315, 129] width 459 height 33
click at [1175, 207] on link at bounding box center [1177, 206] width 13 height 13
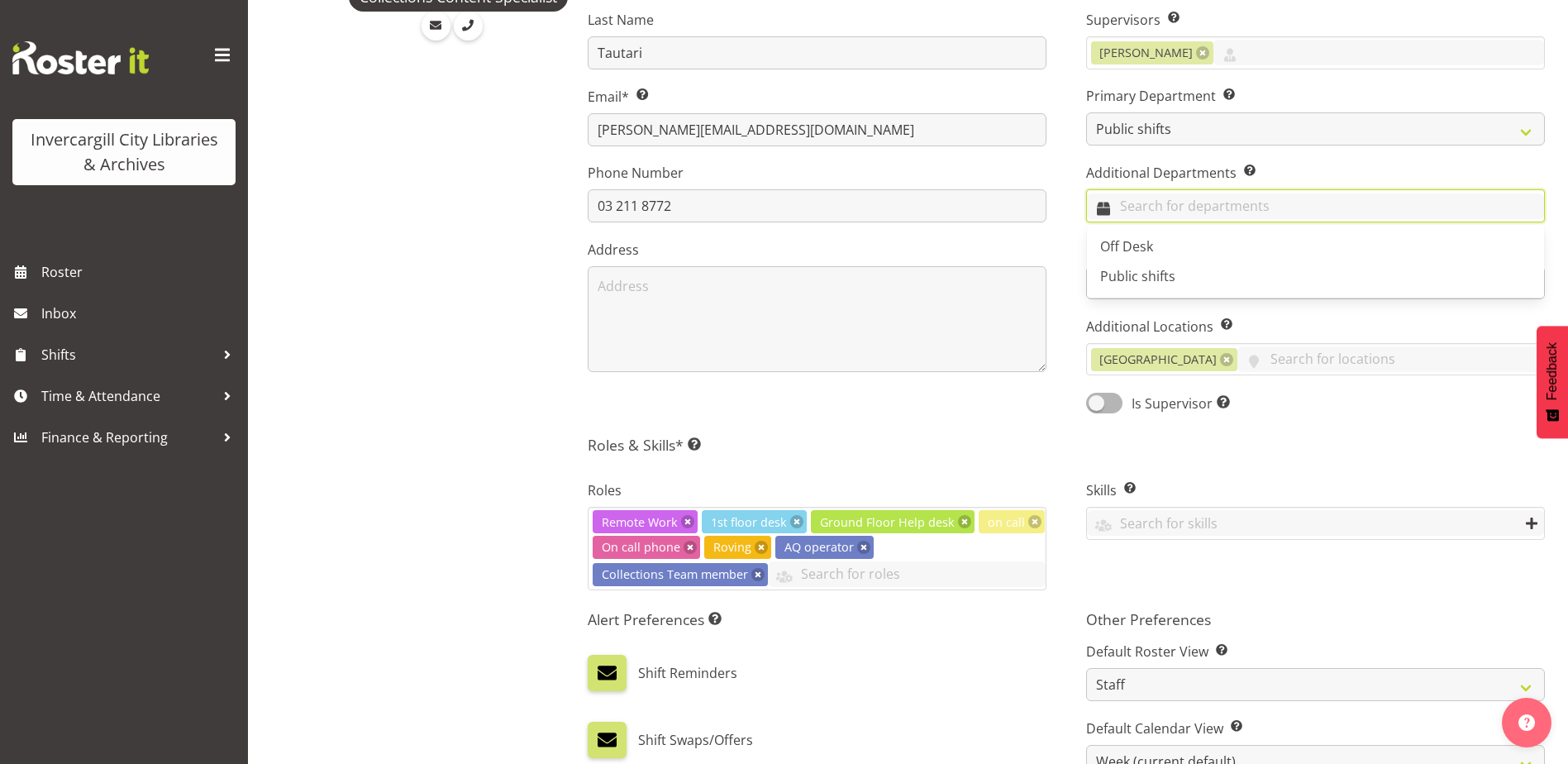
click at [1162, 213] on input "text" at bounding box center [1315, 206] width 457 height 26
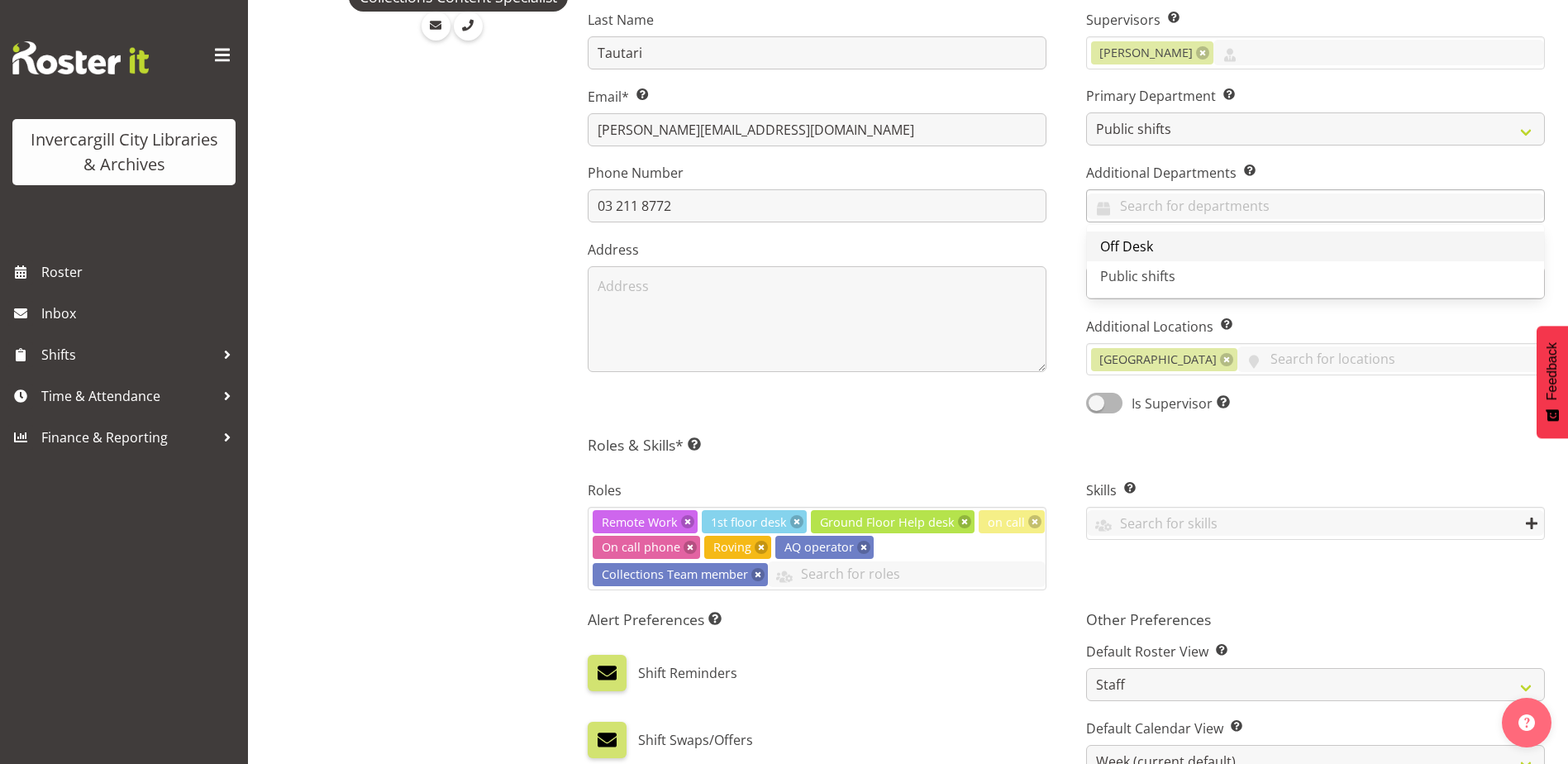
click at [1146, 247] on span "Off Desk" at bounding box center [1127, 246] width 53 height 19
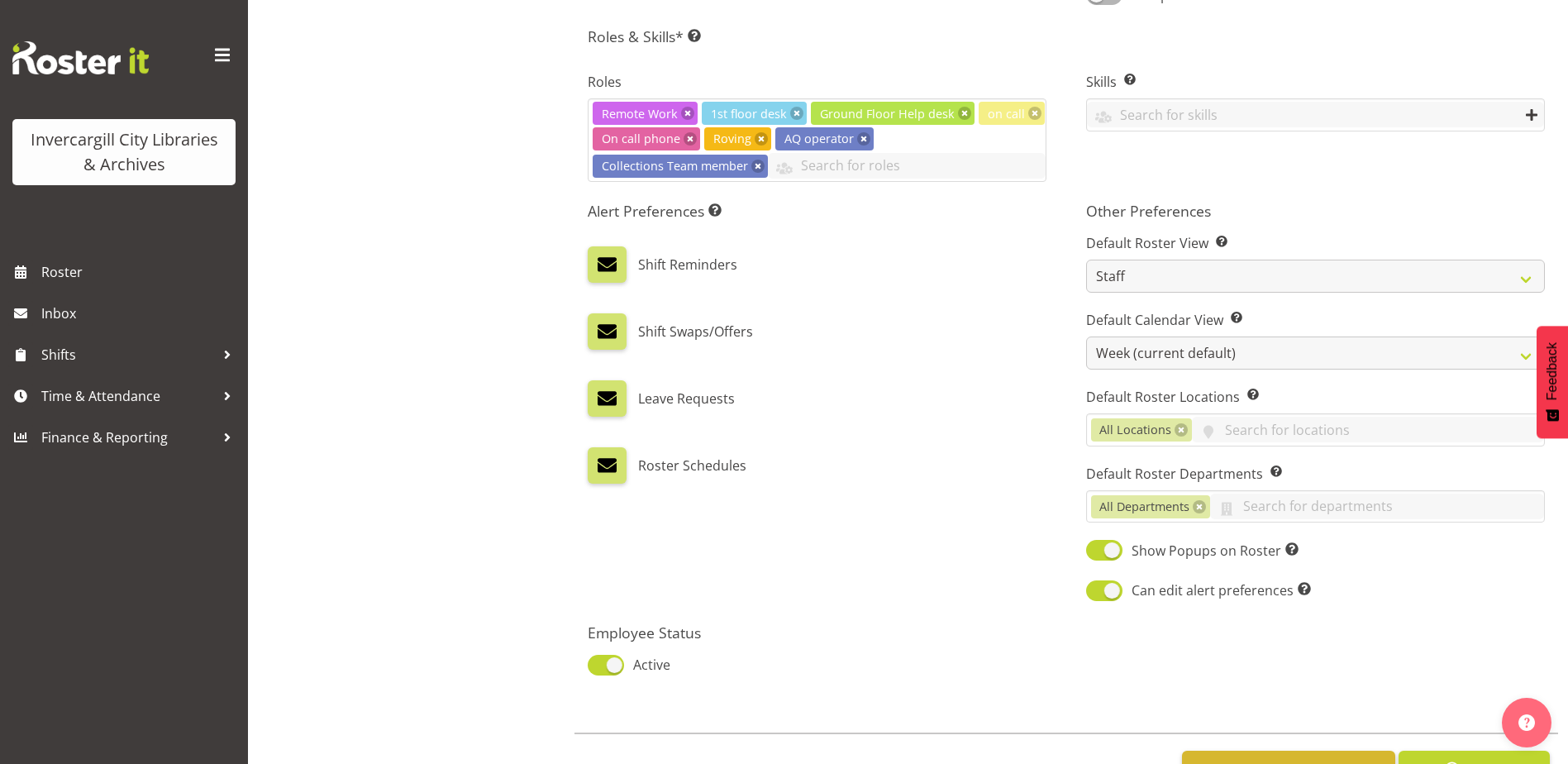
scroll to position [744, 0]
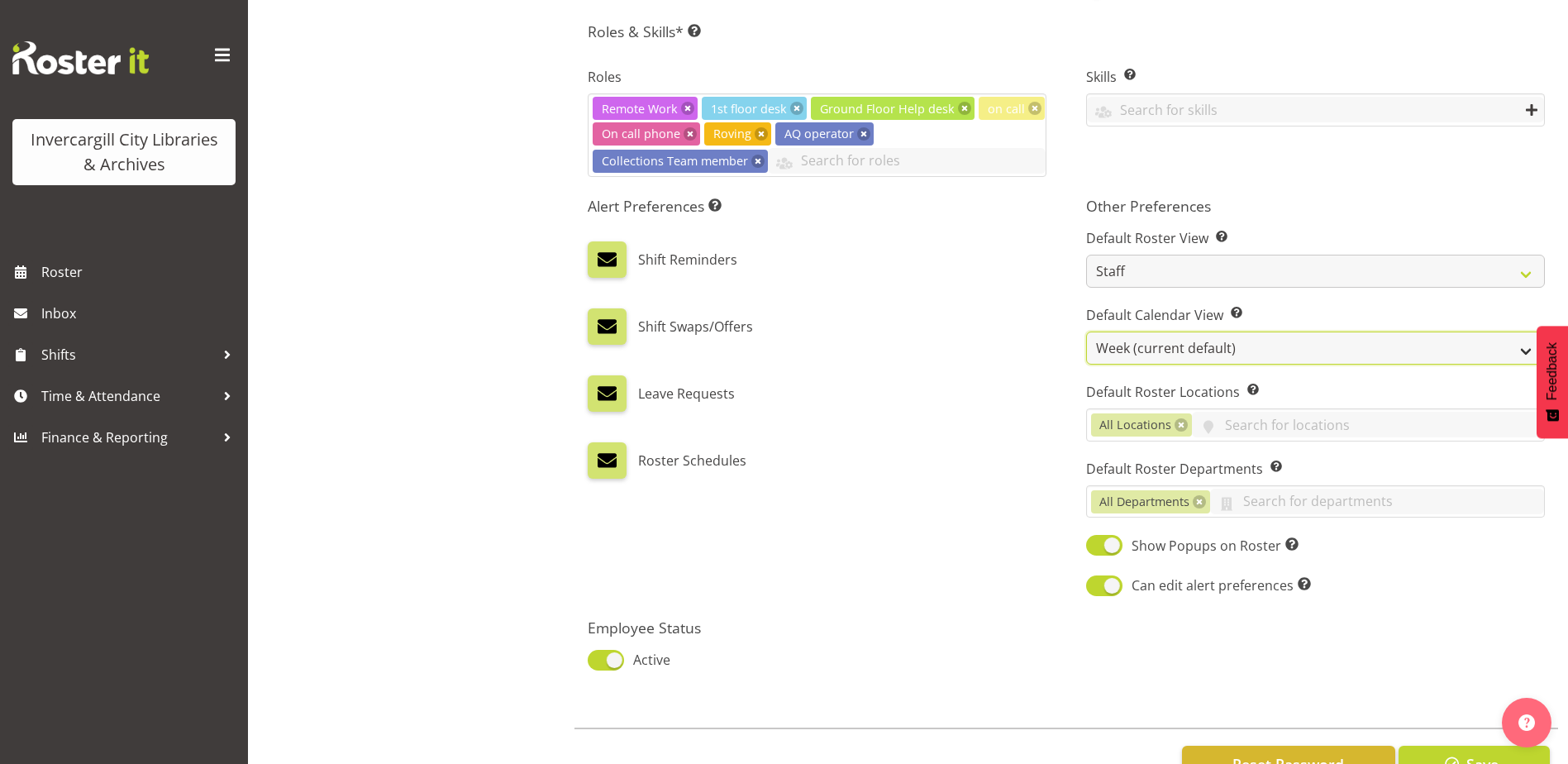
click at [1147, 352] on select "Day Timeline Day Week (current default) Timeline Week Fortnight Month Calendar" at bounding box center [1315, 347] width 459 height 33
select select "TimelineDay"
click at [1086, 331] on select "Day Timeline Day Week (current default) Timeline Week Fortnight Month Calendar" at bounding box center [1315, 347] width 459 height 33
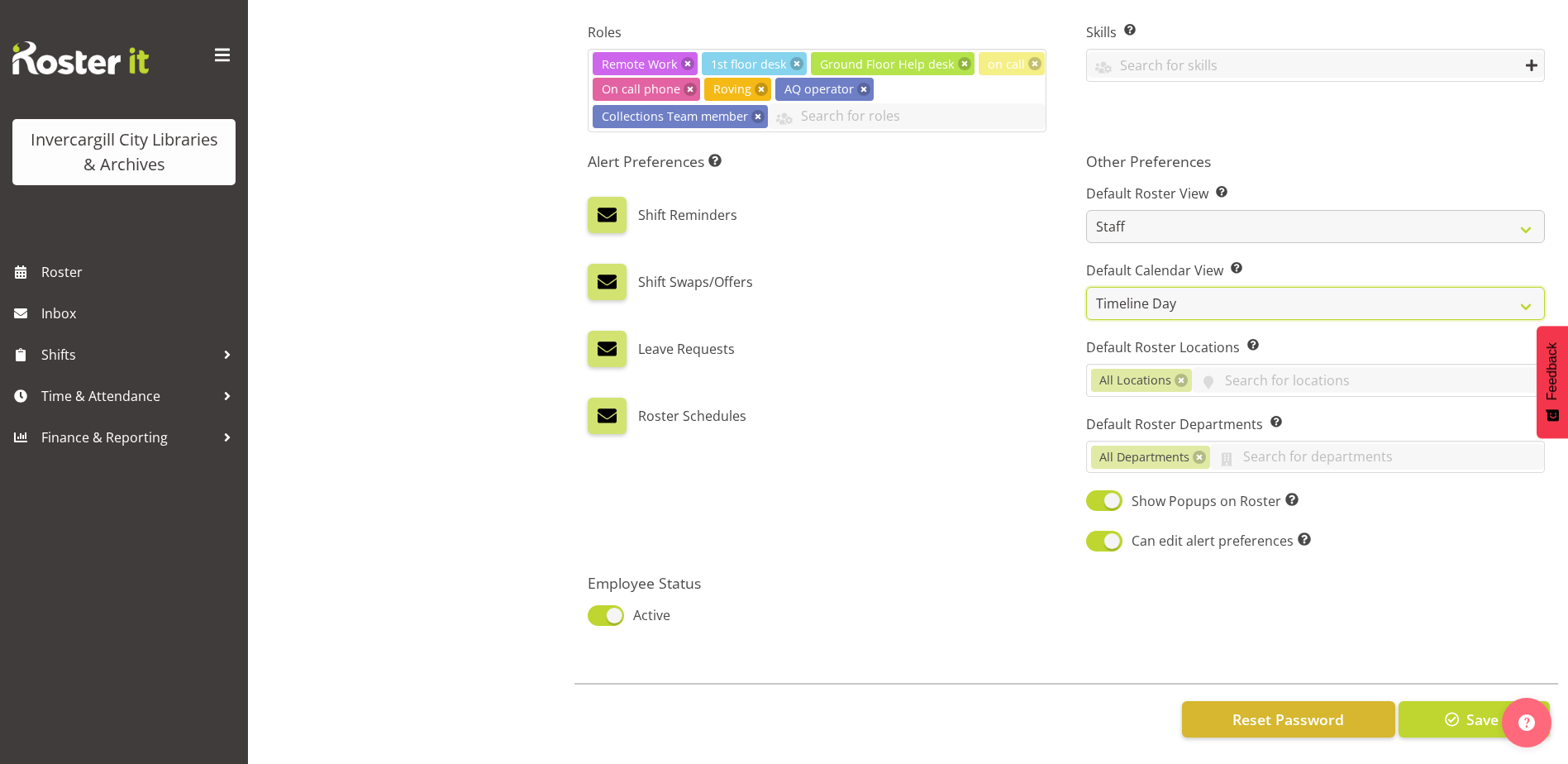
scroll to position [801, 0]
drag, startPoint x: 1459, startPoint y: 707, endPoint x: 1450, endPoint y: 704, distance: 9.5
click at [1451, 708] on span "button" at bounding box center [1452, 719] width 21 height 21
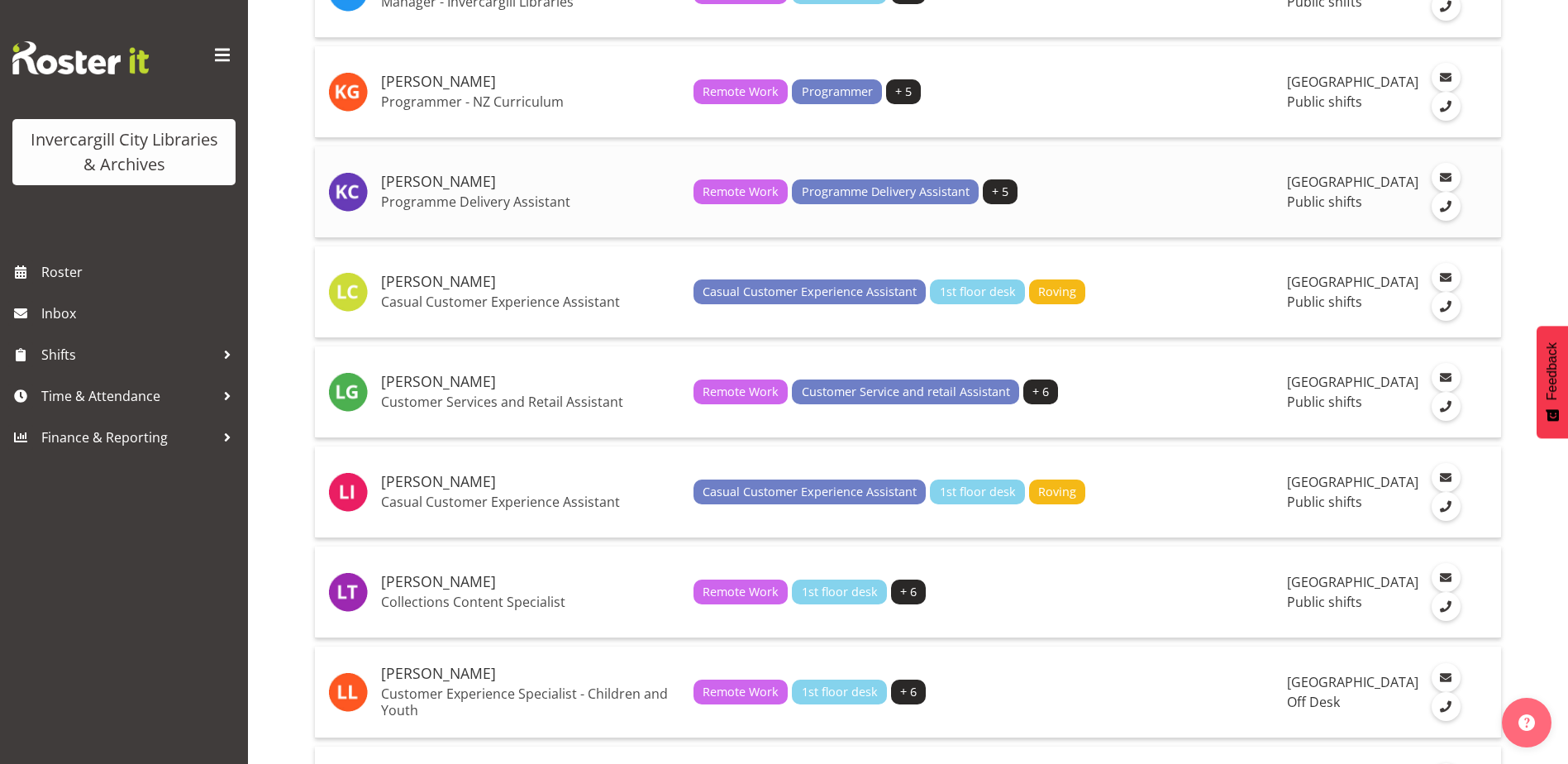
scroll to position [1819, 0]
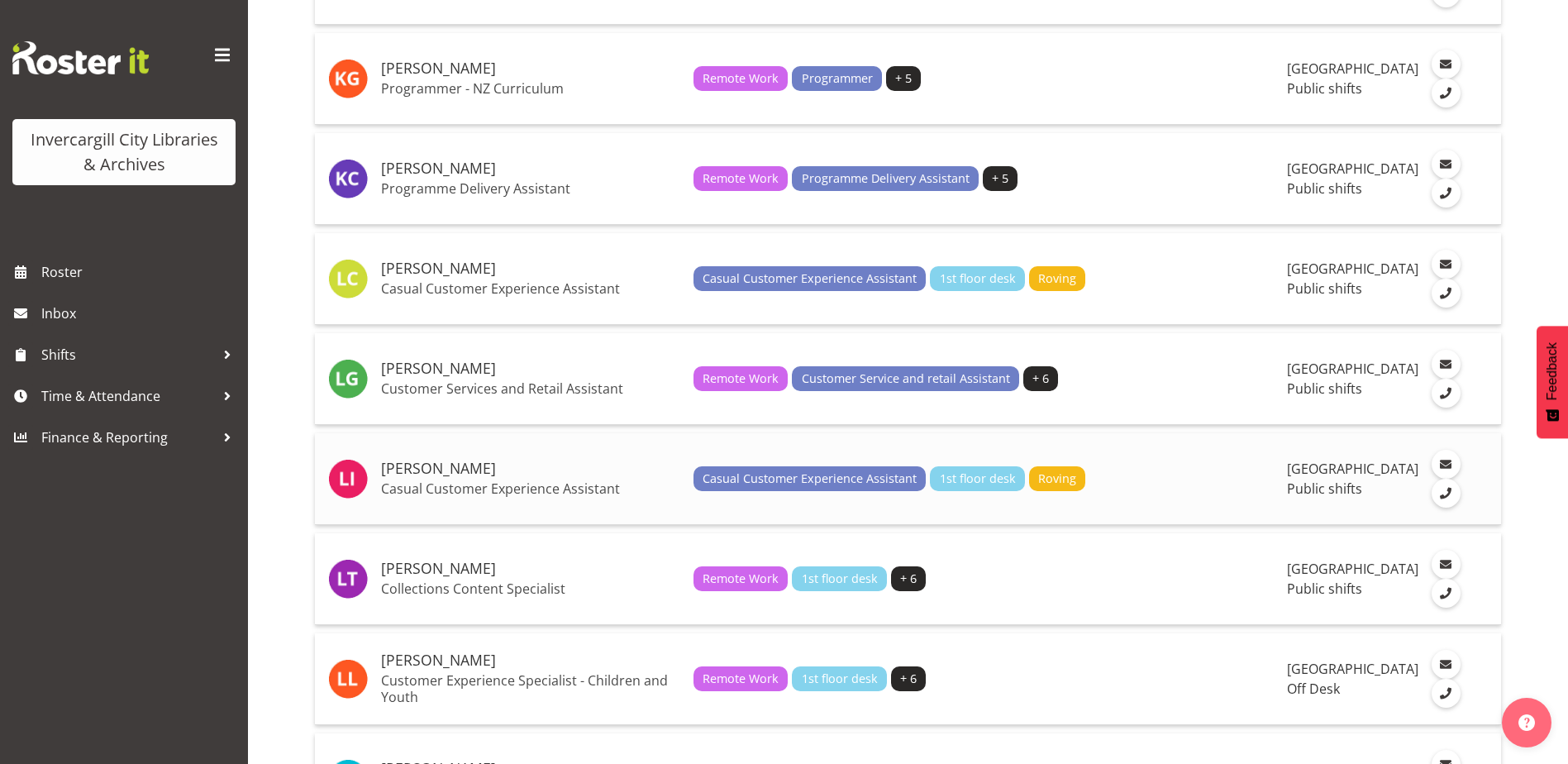
click at [441, 477] on h5 "[PERSON_NAME]" at bounding box center [531, 468] width 300 height 17
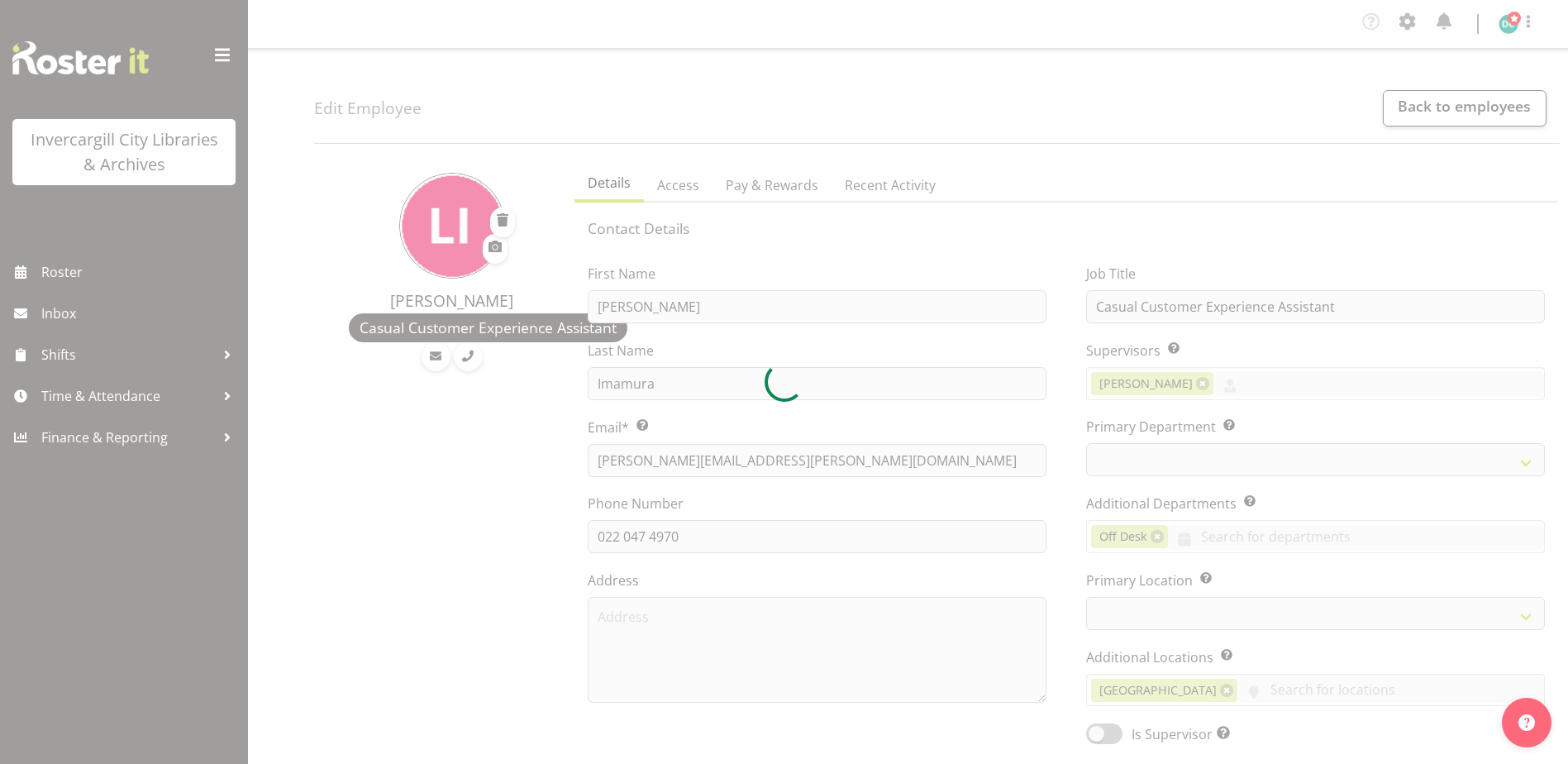
select select "TimelineDay"
select select
select select "921"
select select "1276"
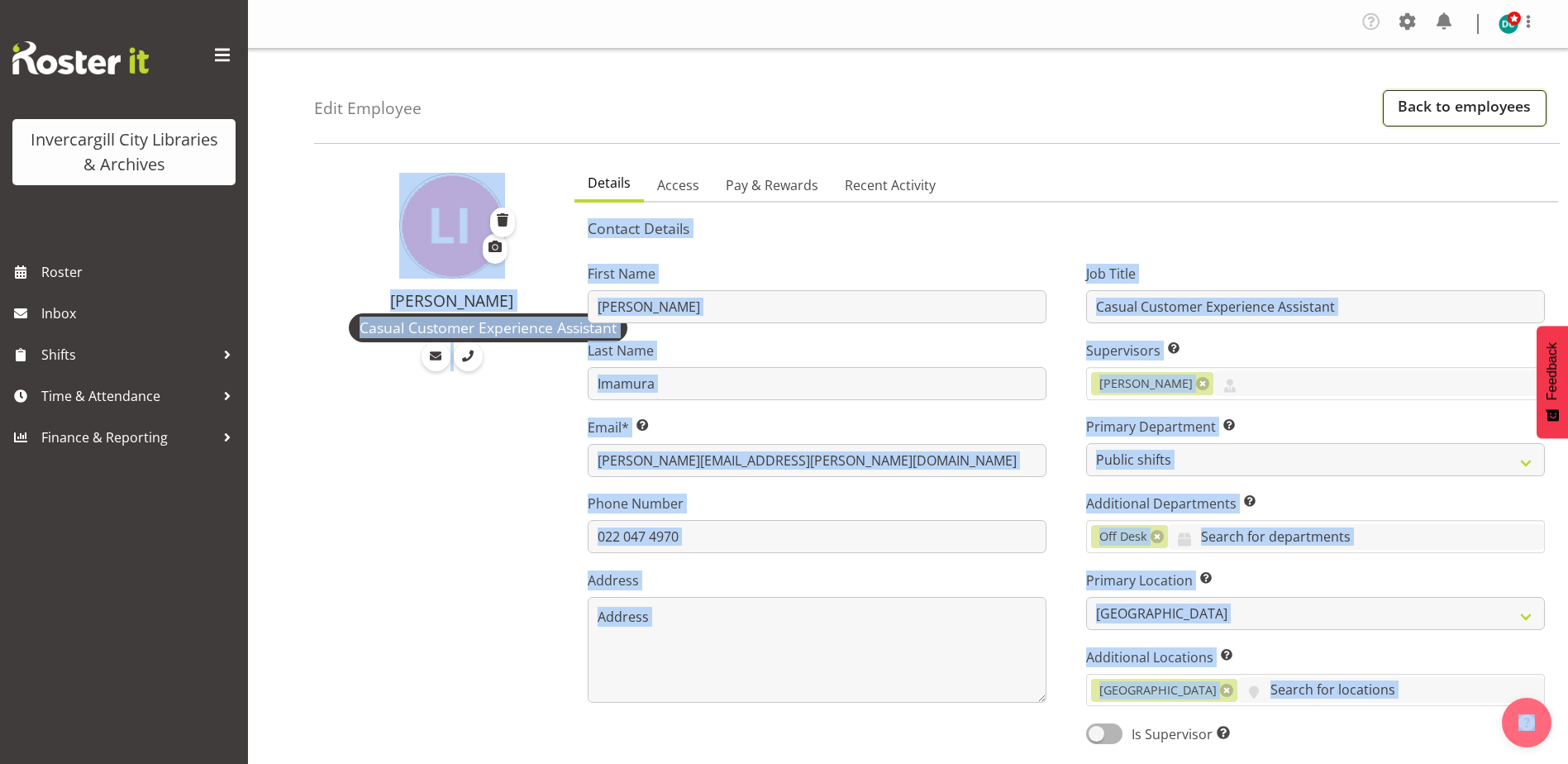
drag, startPoint x: 1447, startPoint y: 108, endPoint x: 1415, endPoint y: 115, distance: 32.8
click at [1415, 115] on link "Back to employees" at bounding box center [1464, 108] width 164 height 36
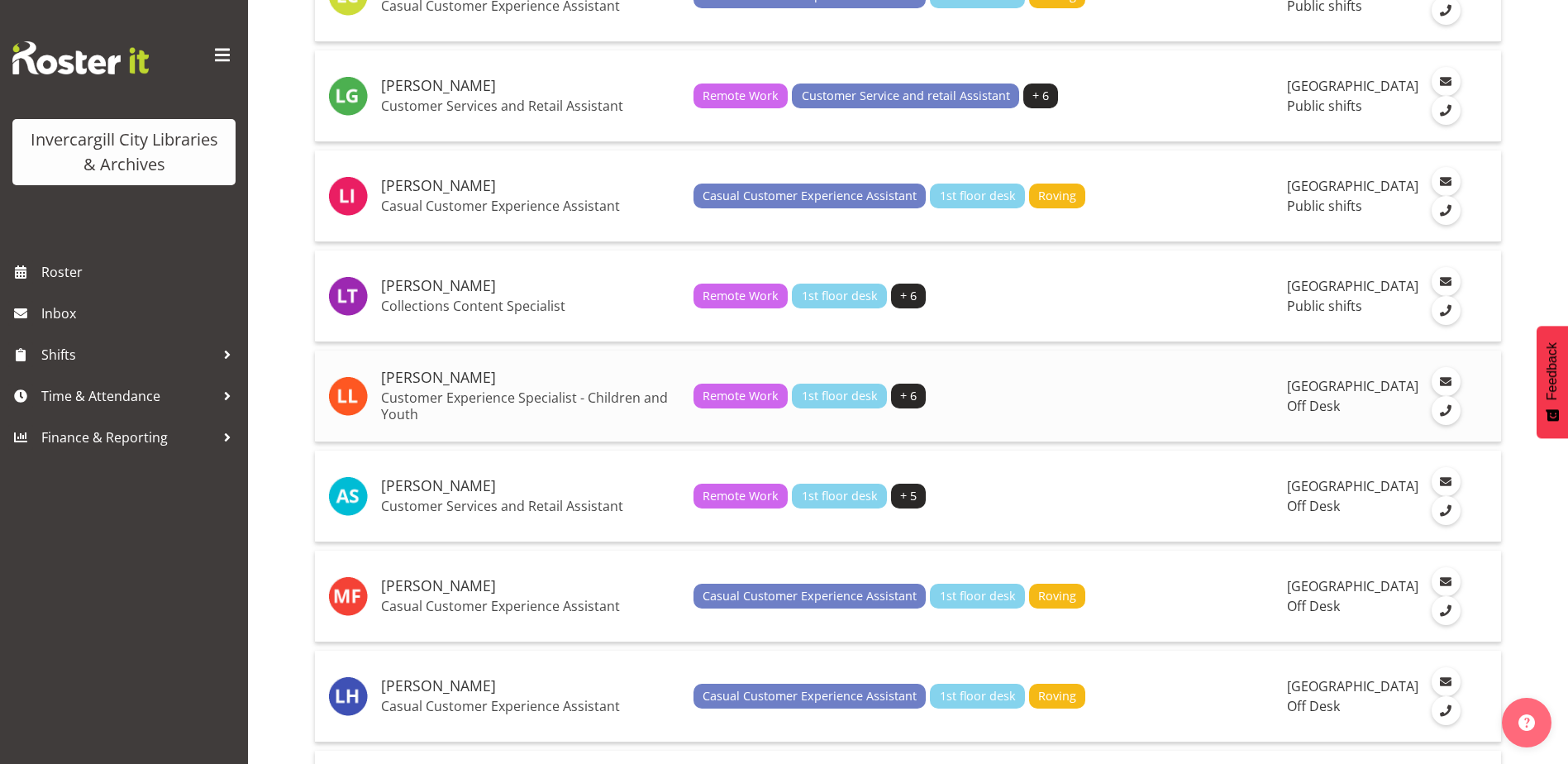
scroll to position [2132, 0]
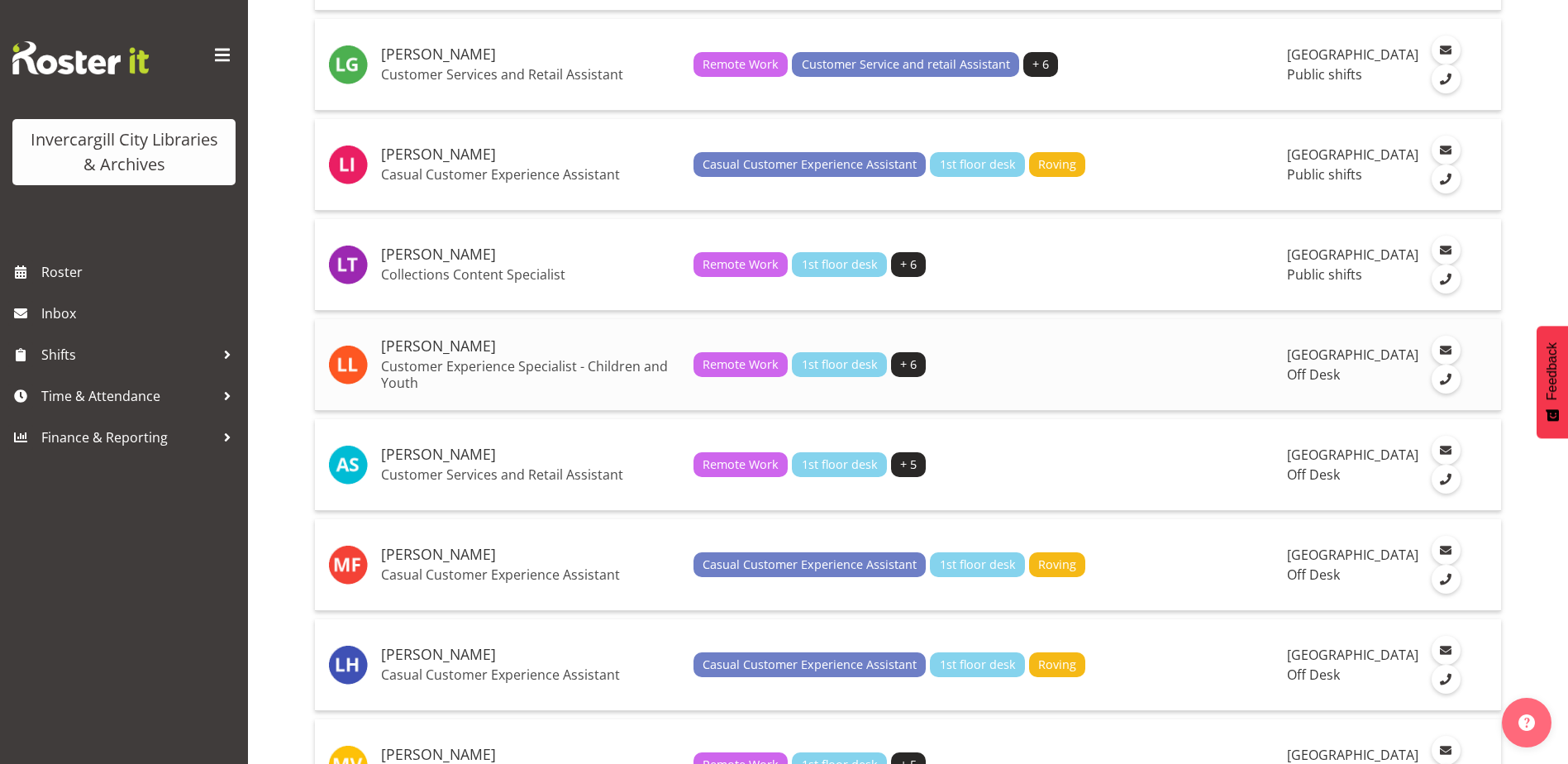
click at [448, 391] on p "Customer Experience Specialist - Children and Youth" at bounding box center [531, 374] width 300 height 33
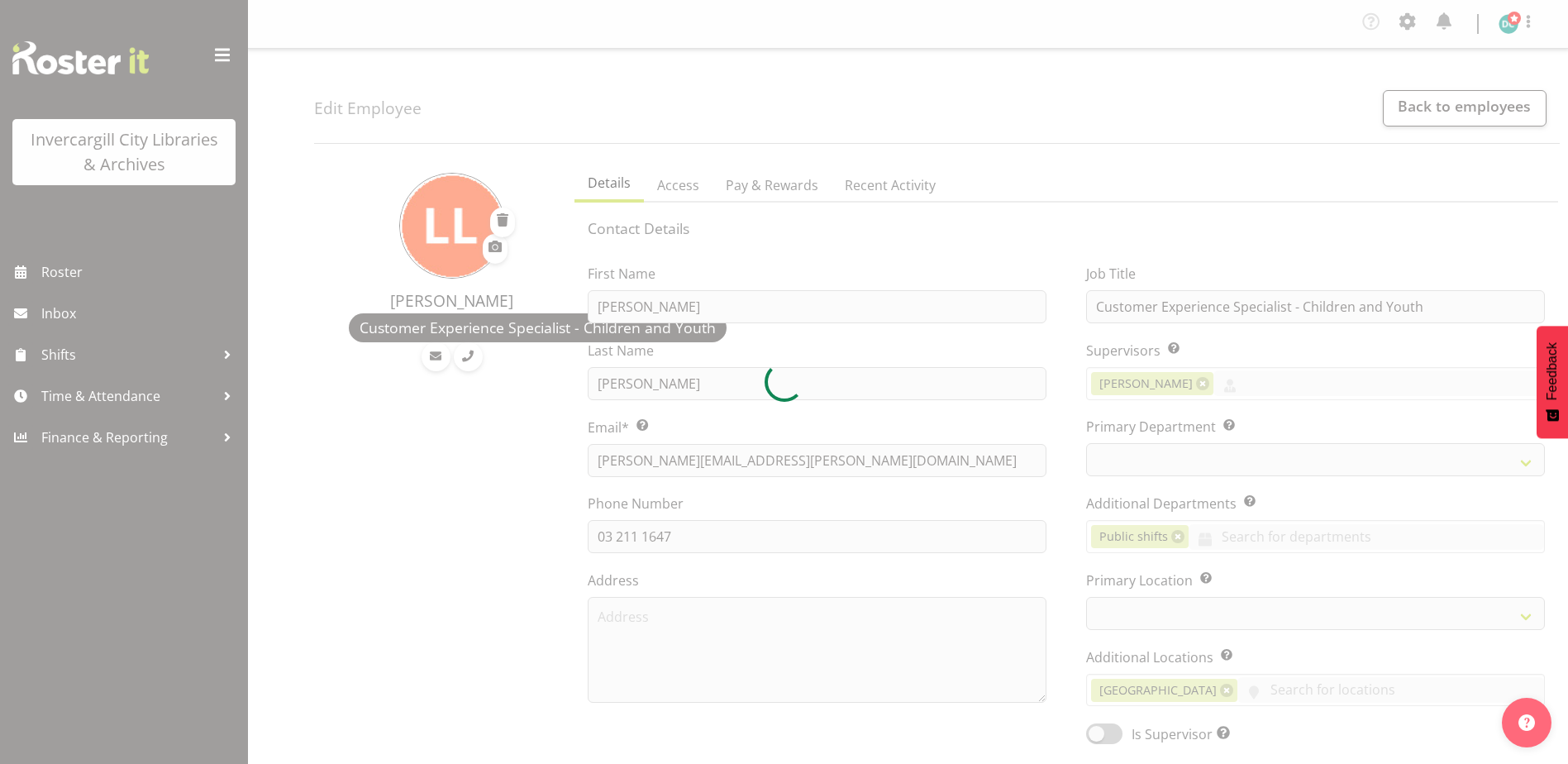
select select "TimelineWeek"
select select "1276"
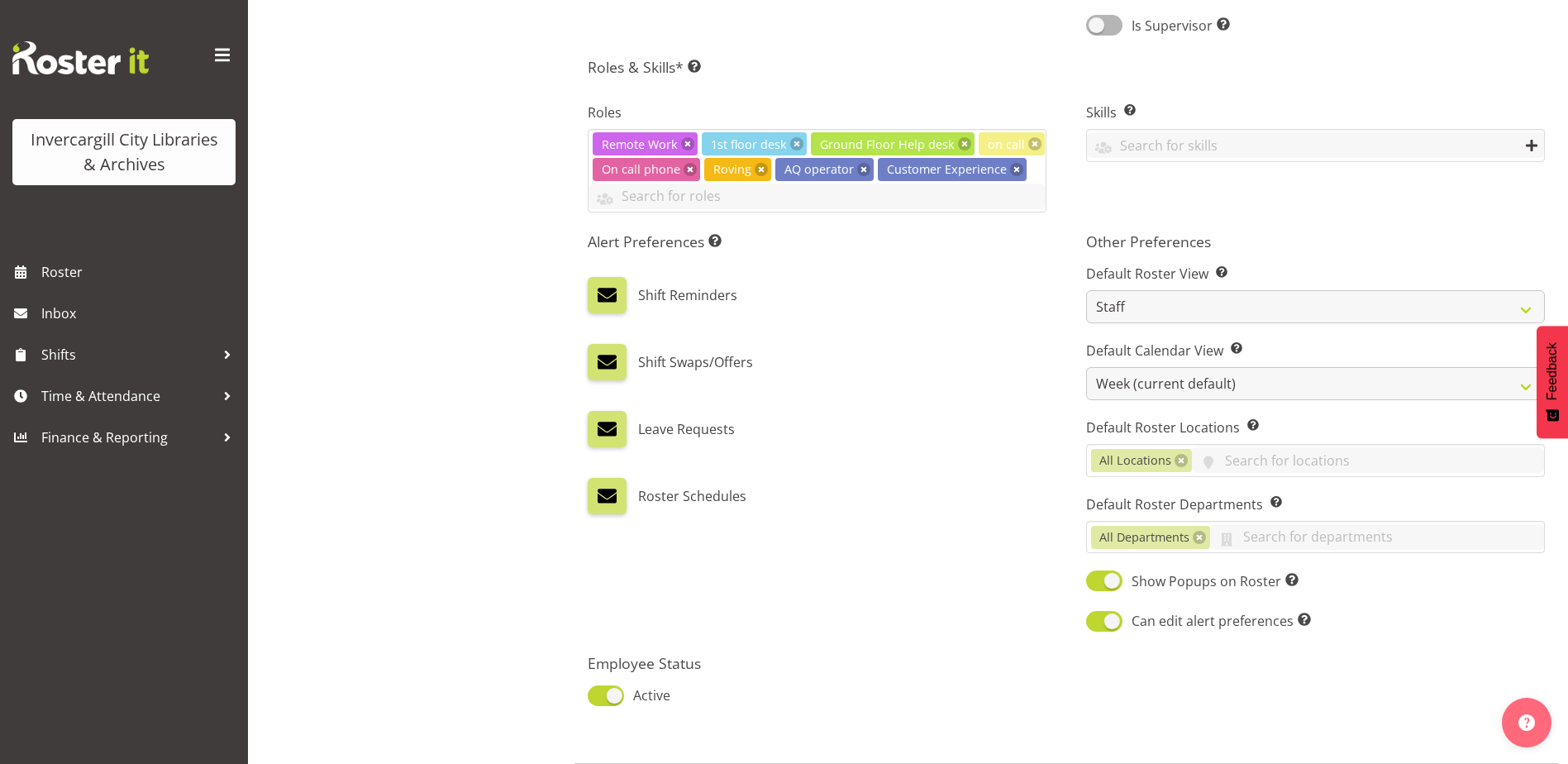
scroll to position [744, 0]
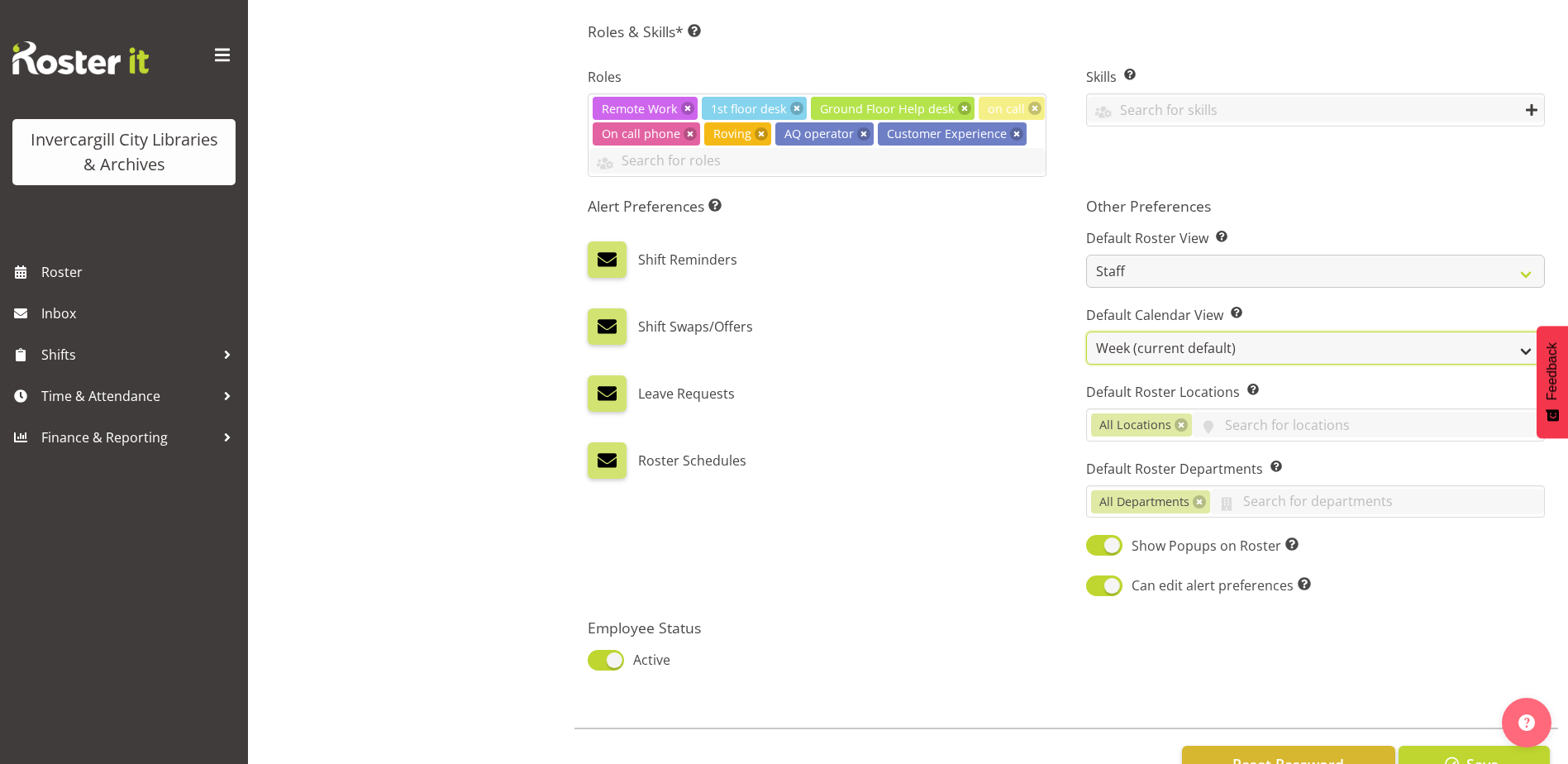
click at [1156, 341] on select "Day Timeline Day Week (current default) Timeline Week Fortnight Month Calendar" at bounding box center [1315, 347] width 459 height 33
select select "TimelineDay"
click at [1086, 331] on select "Day Timeline Day Week (current default) Timeline Week Fortnight Month Calendar" at bounding box center [1315, 347] width 459 height 33
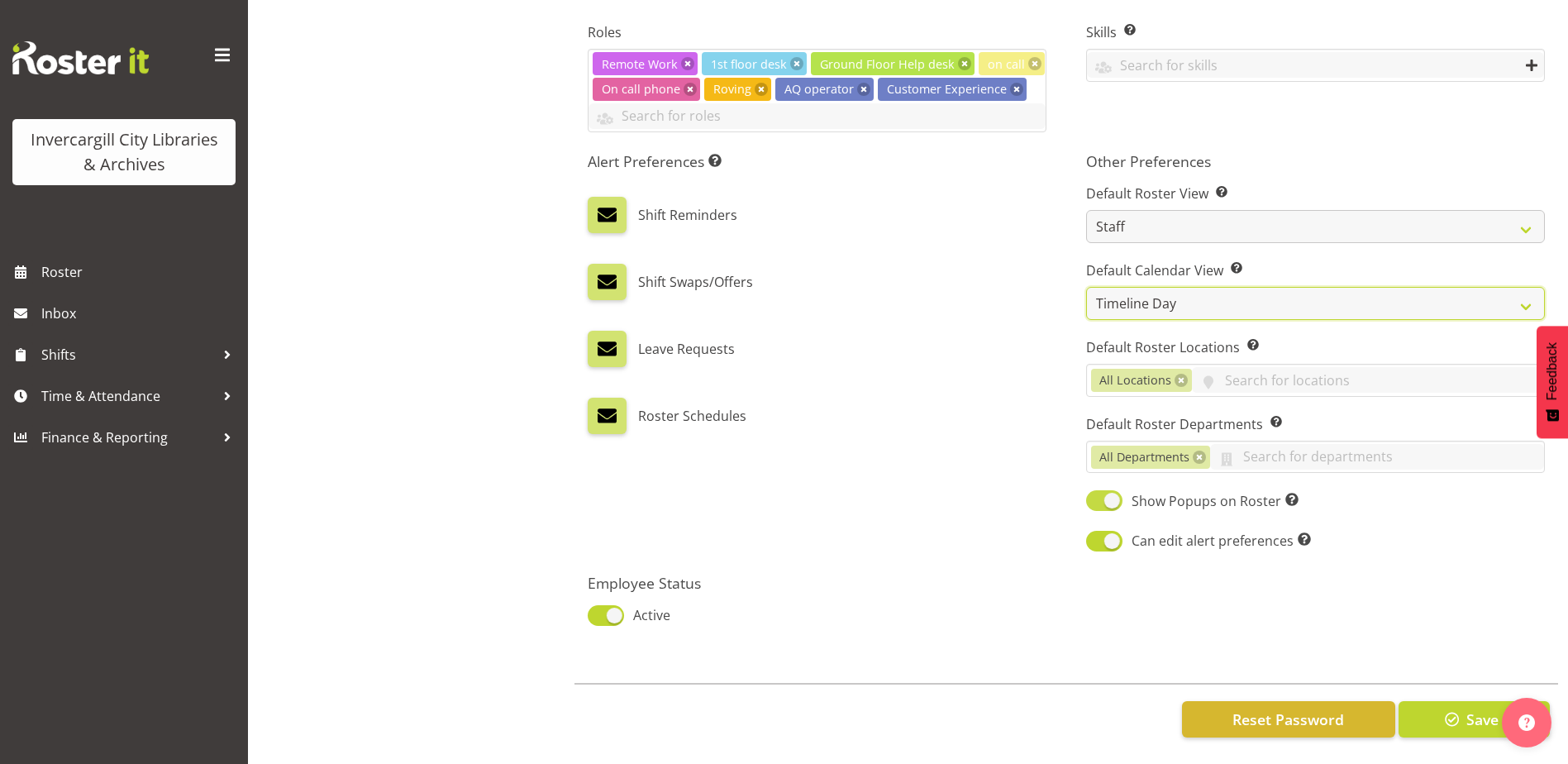
scroll to position [801, 0]
drag, startPoint x: 1486, startPoint y: 703, endPoint x: 1477, endPoint y: 704, distance: 9.1
click at [1478, 708] on span "Save" at bounding box center [1482, 719] width 32 height 21
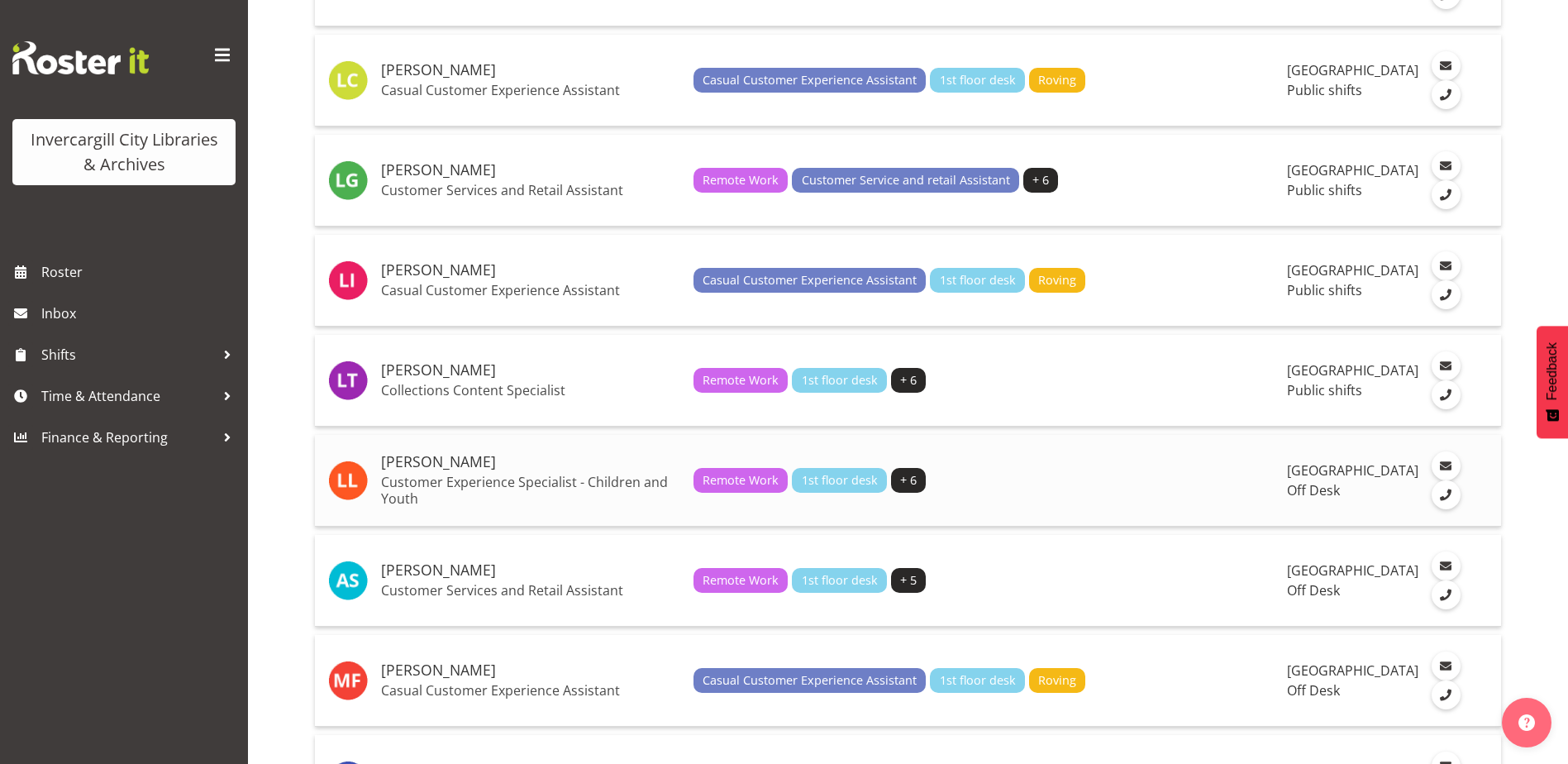
scroll to position [2066, 0]
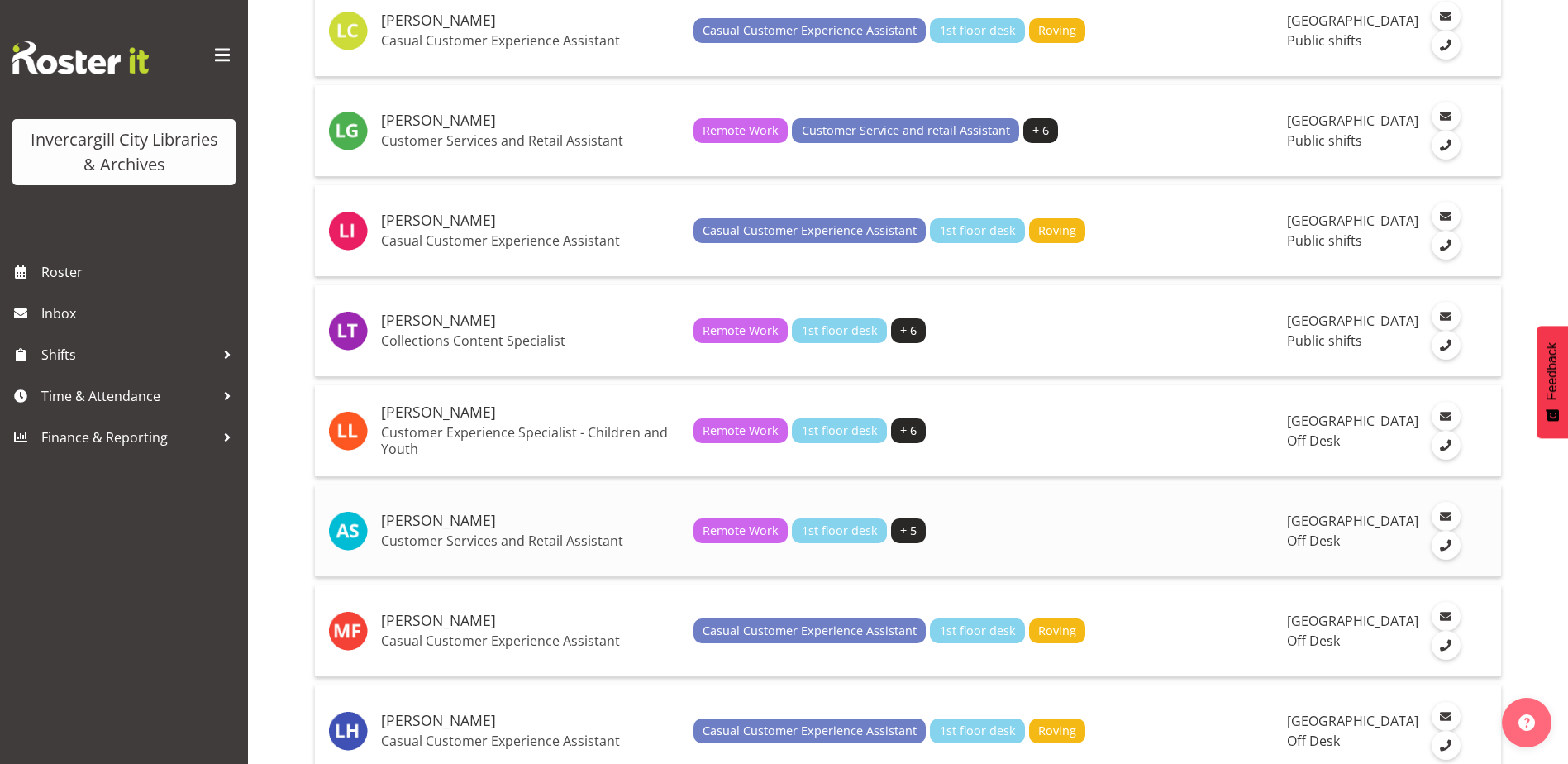
click at [445, 529] on h5 "[PERSON_NAME]" at bounding box center [531, 520] width 300 height 17
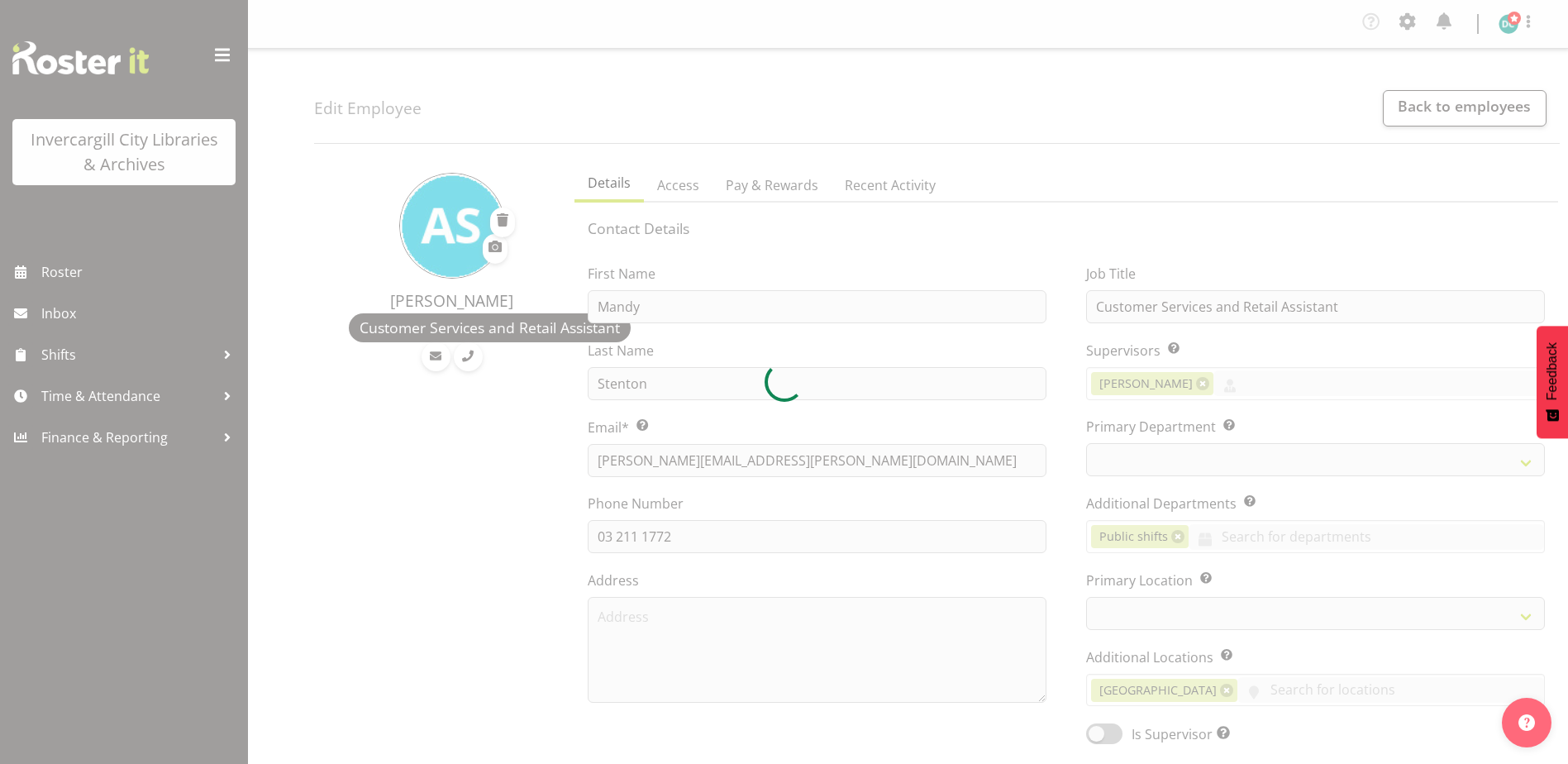
select select "TimelineWeek"
select select
select select "1276"
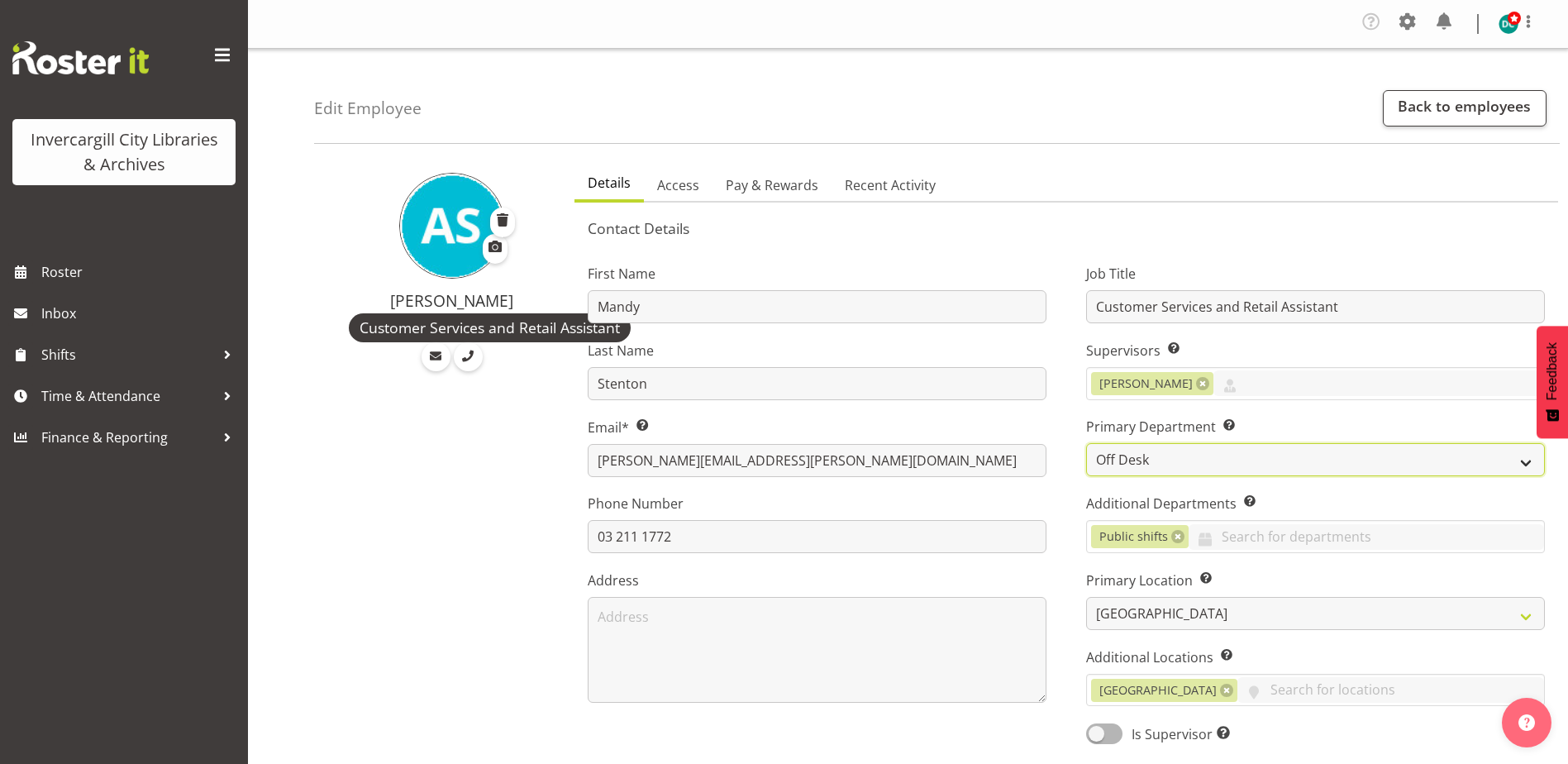
drag, startPoint x: 1178, startPoint y: 450, endPoint x: 1169, endPoint y: 460, distance: 13.5
click at [1177, 452] on select "Off Desk Public shifts" at bounding box center [1315, 459] width 459 height 33
select select "921"
click at [1086, 443] on select "Off Desk Public shifts" at bounding box center [1315, 459] width 459 height 33
drag, startPoint x: 1174, startPoint y: 542, endPoint x: 1172, endPoint y: 534, distance: 8.2
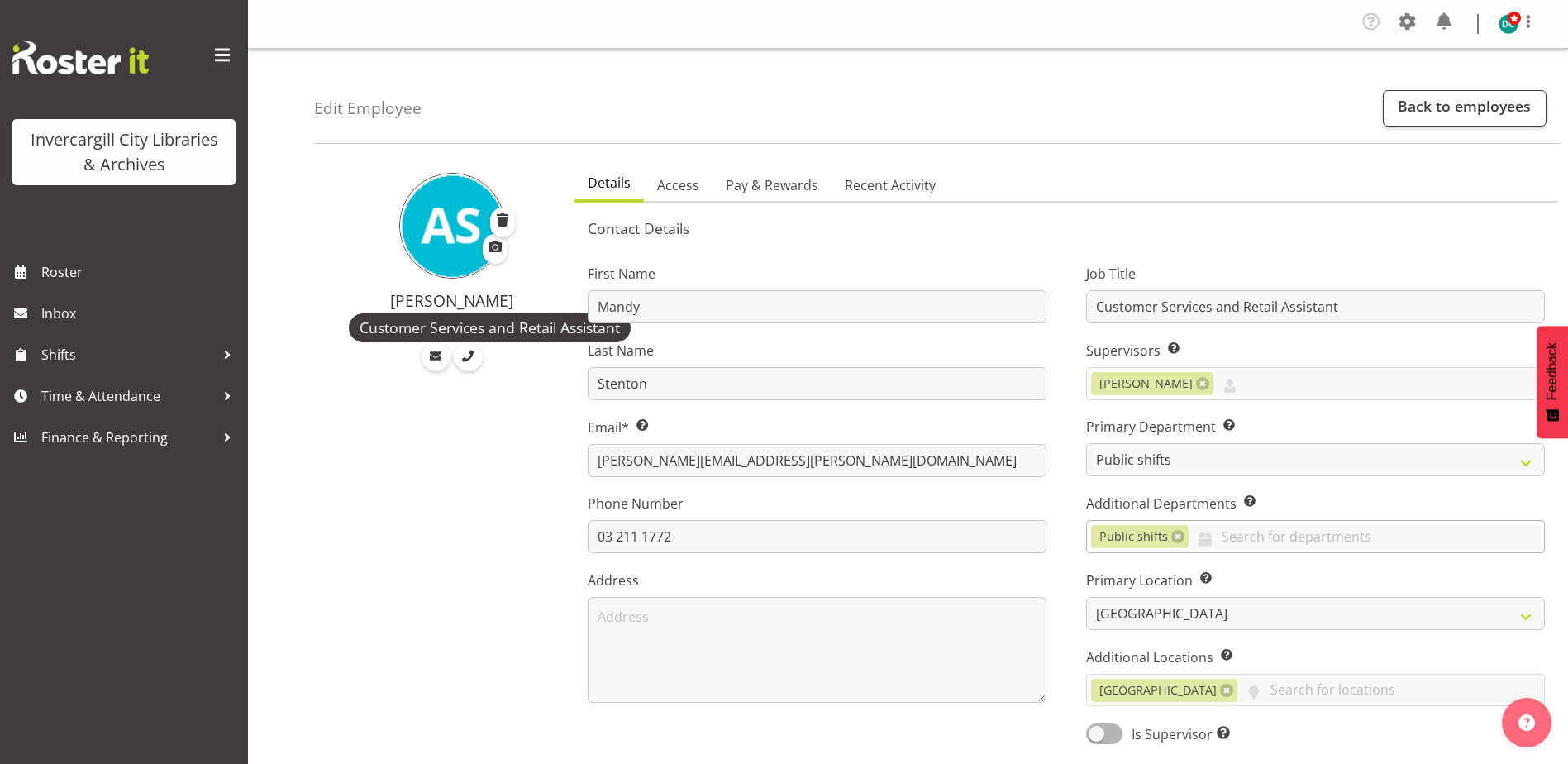
click at [1172, 538] on link at bounding box center [1177, 536] width 13 height 13
click at [1164, 530] on input "text" at bounding box center [1315, 536] width 457 height 26
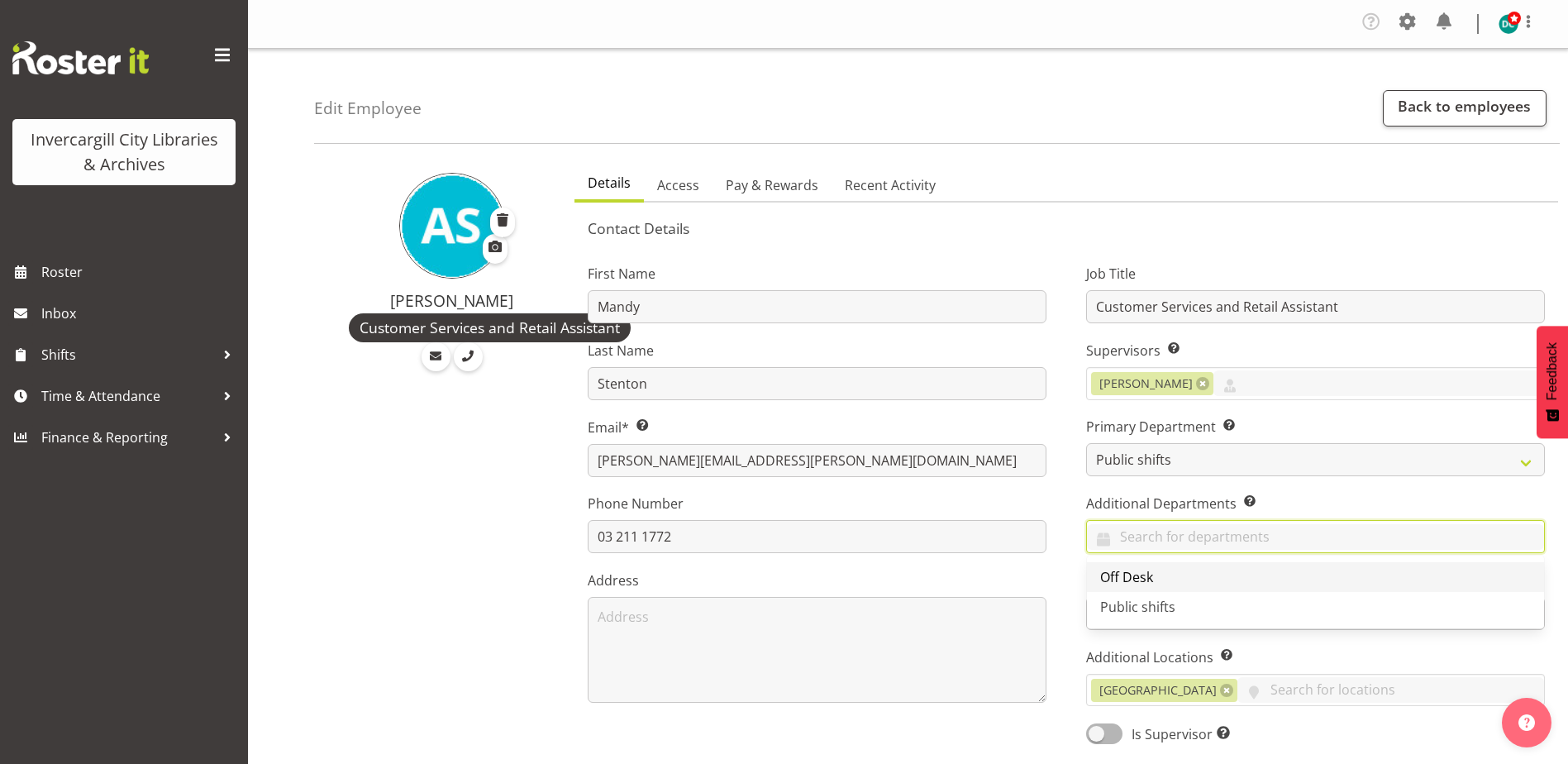
click at [1147, 565] on link "Off Desk" at bounding box center [1315, 577] width 457 height 30
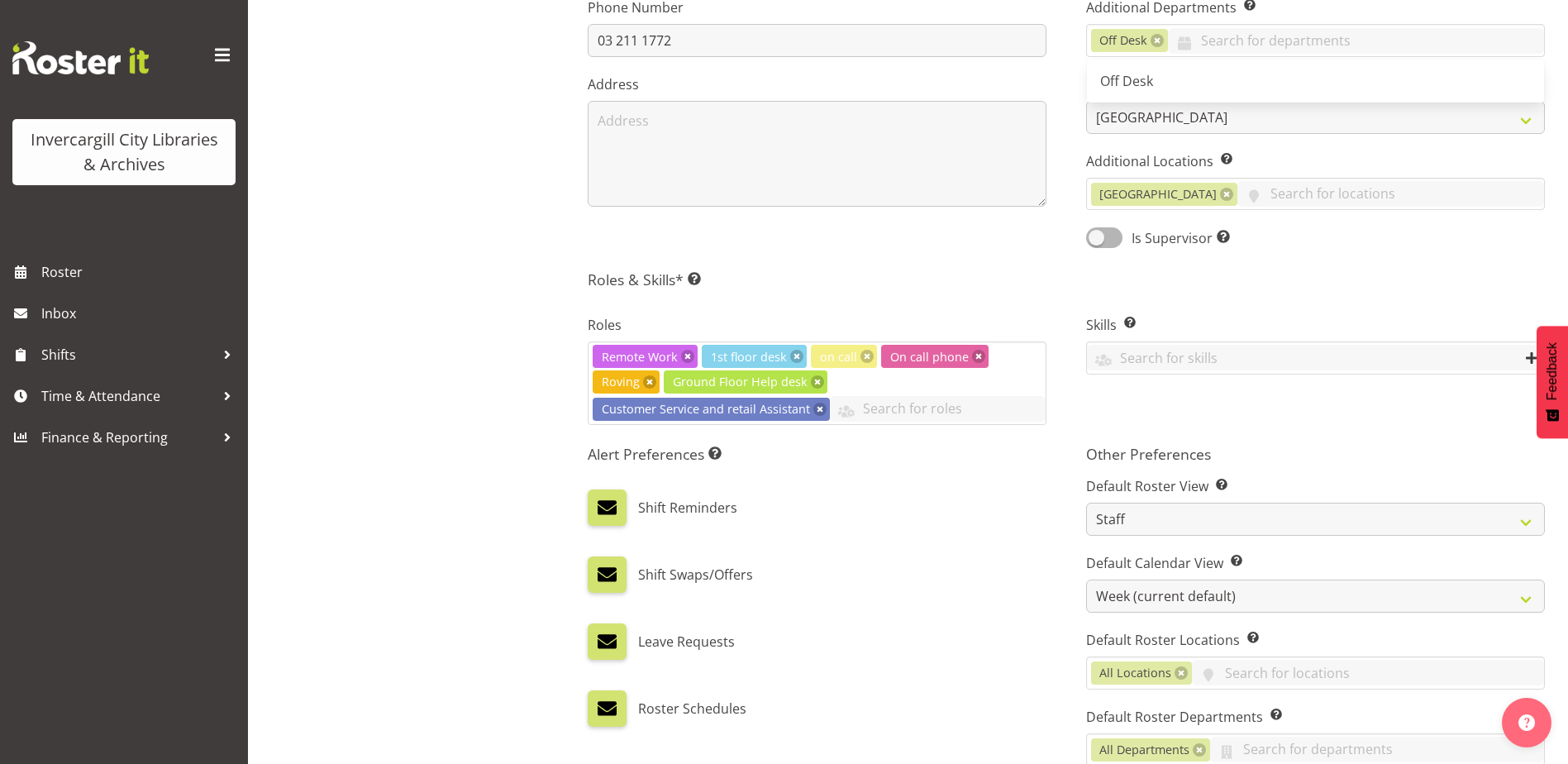
scroll to position [801, 0]
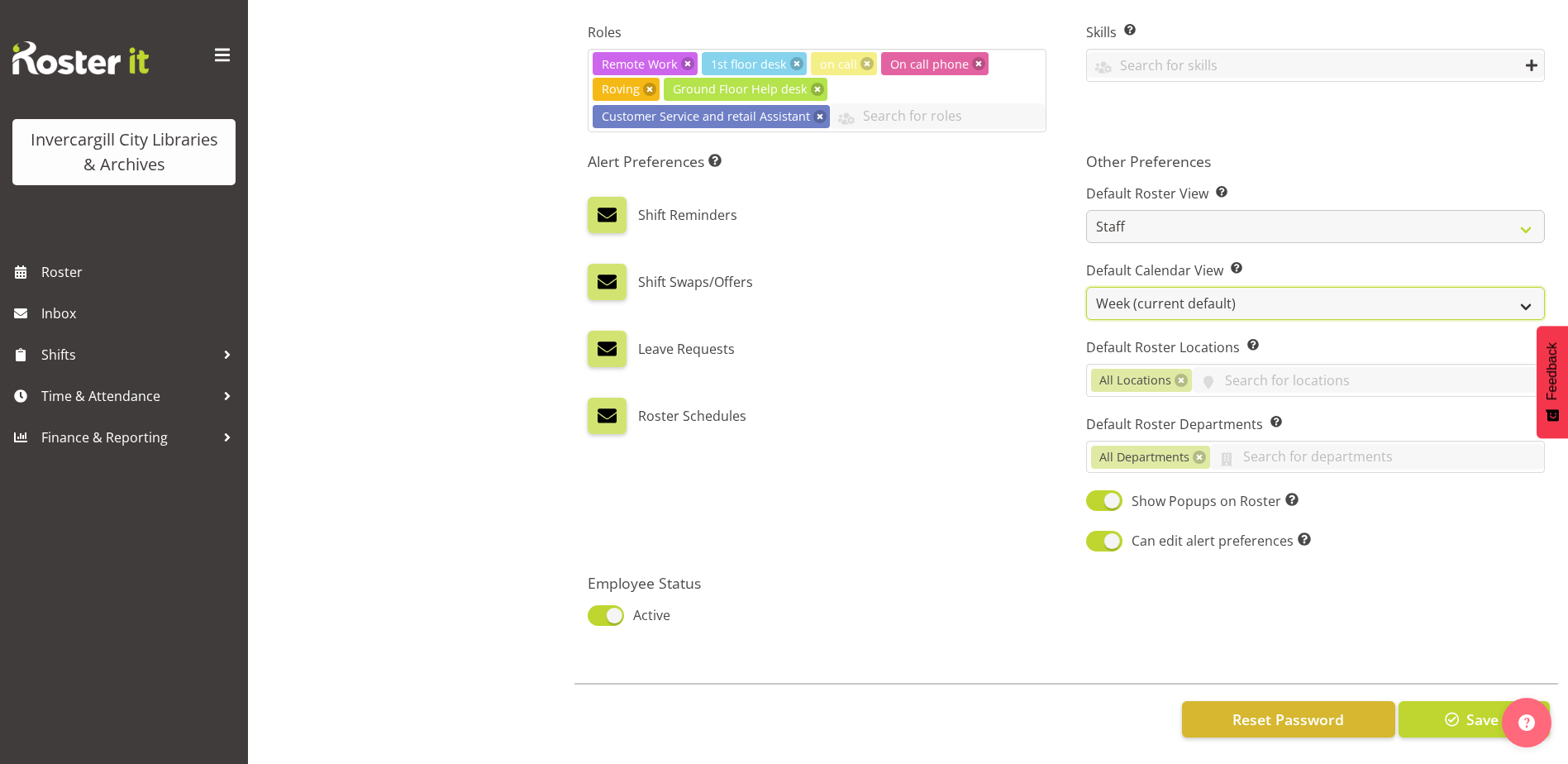
click at [1115, 292] on select "Day Timeline Day Week (current default) Timeline Week Fortnight Month Calendar" at bounding box center [1315, 303] width 459 height 33
select select "TimelineDay"
click at [1086, 287] on select "Day Timeline Day Week (current default) Timeline Week Fortnight Month Calendar" at bounding box center [1315, 303] width 459 height 33
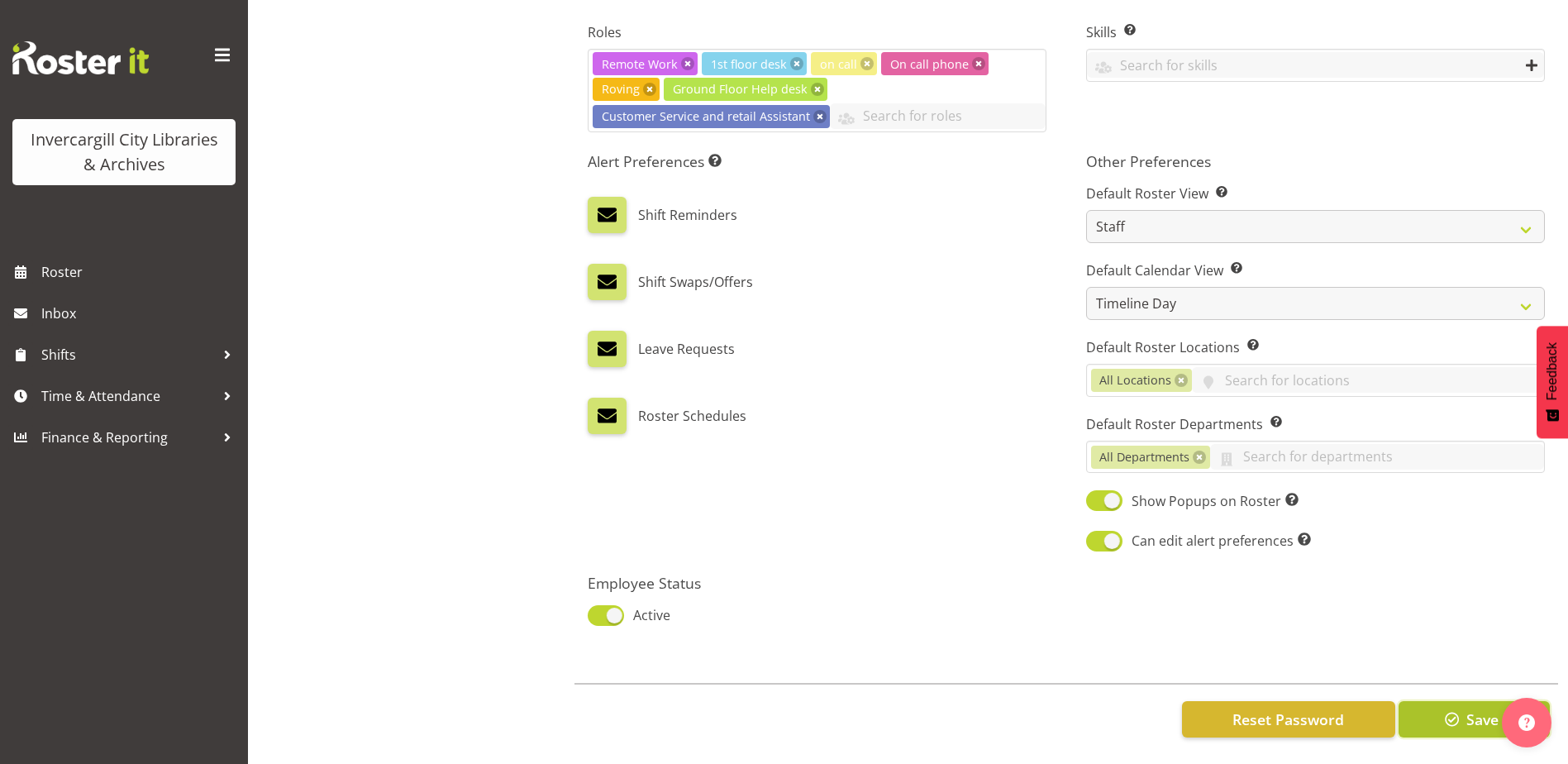
click at [1445, 708] on span "button" at bounding box center [1452, 719] width 21 height 21
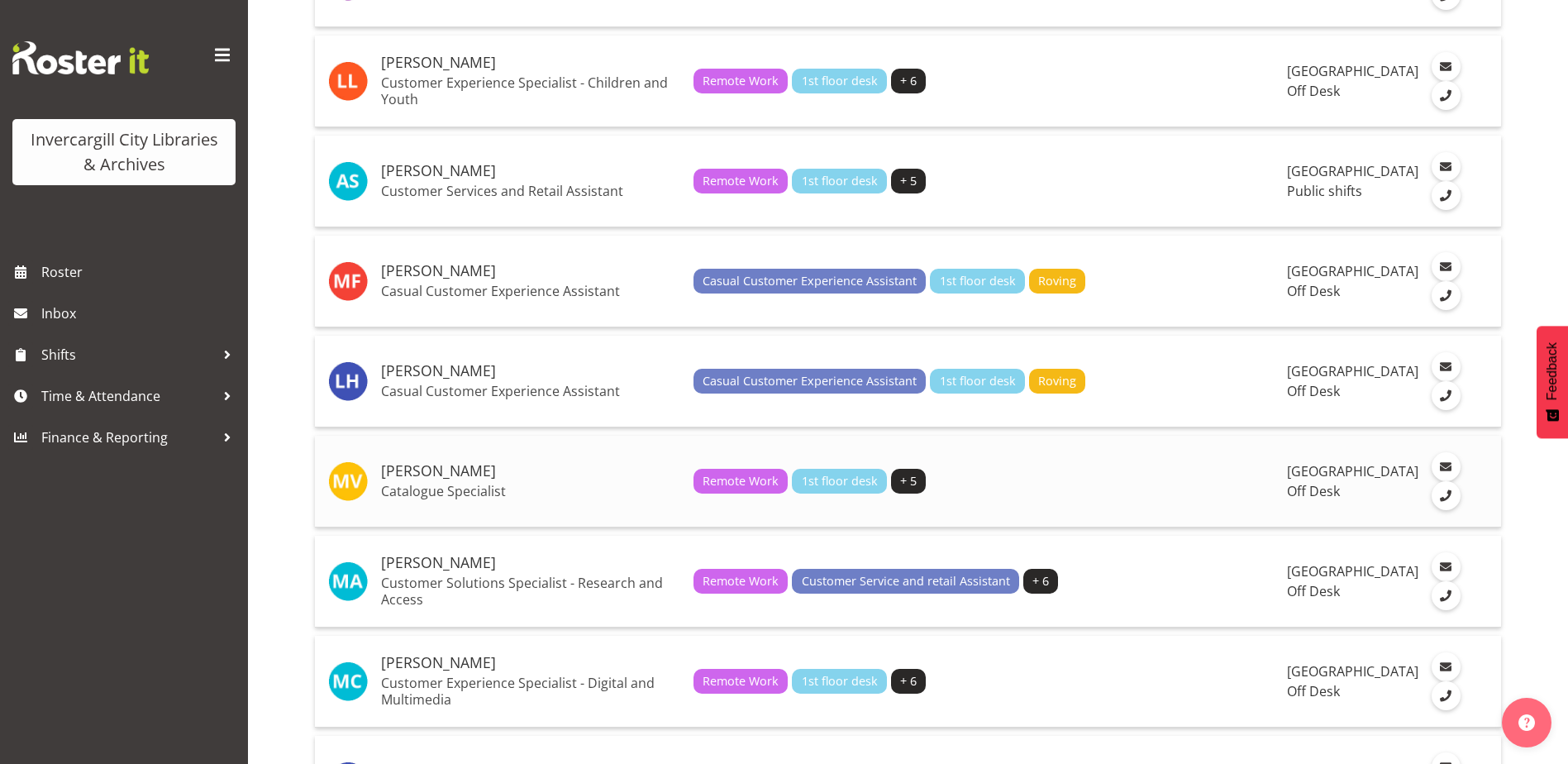
scroll to position [2397, 0]
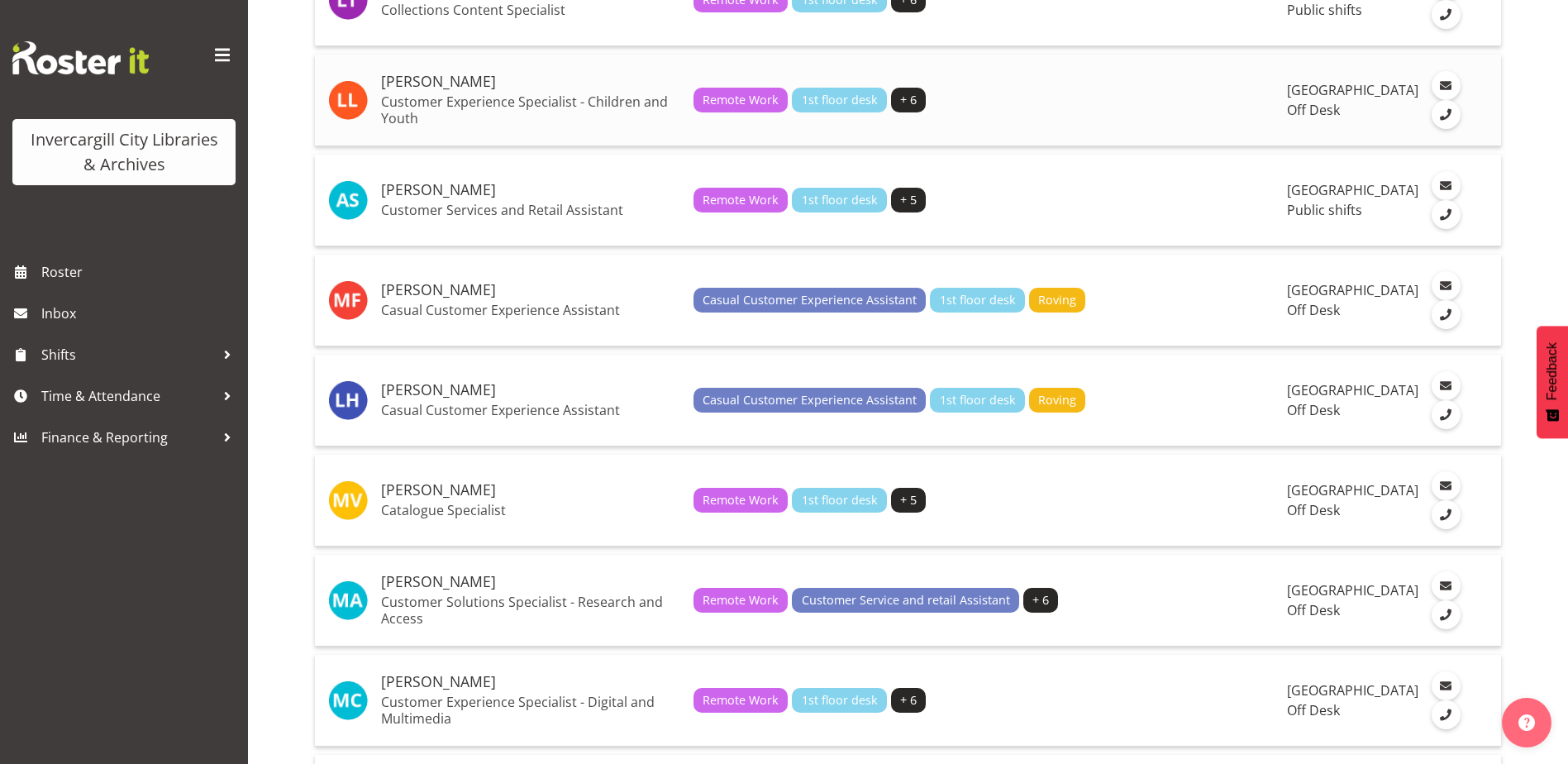
click at [425, 127] on p "Customer Experience Specialist - Children and Youth" at bounding box center [531, 109] width 300 height 33
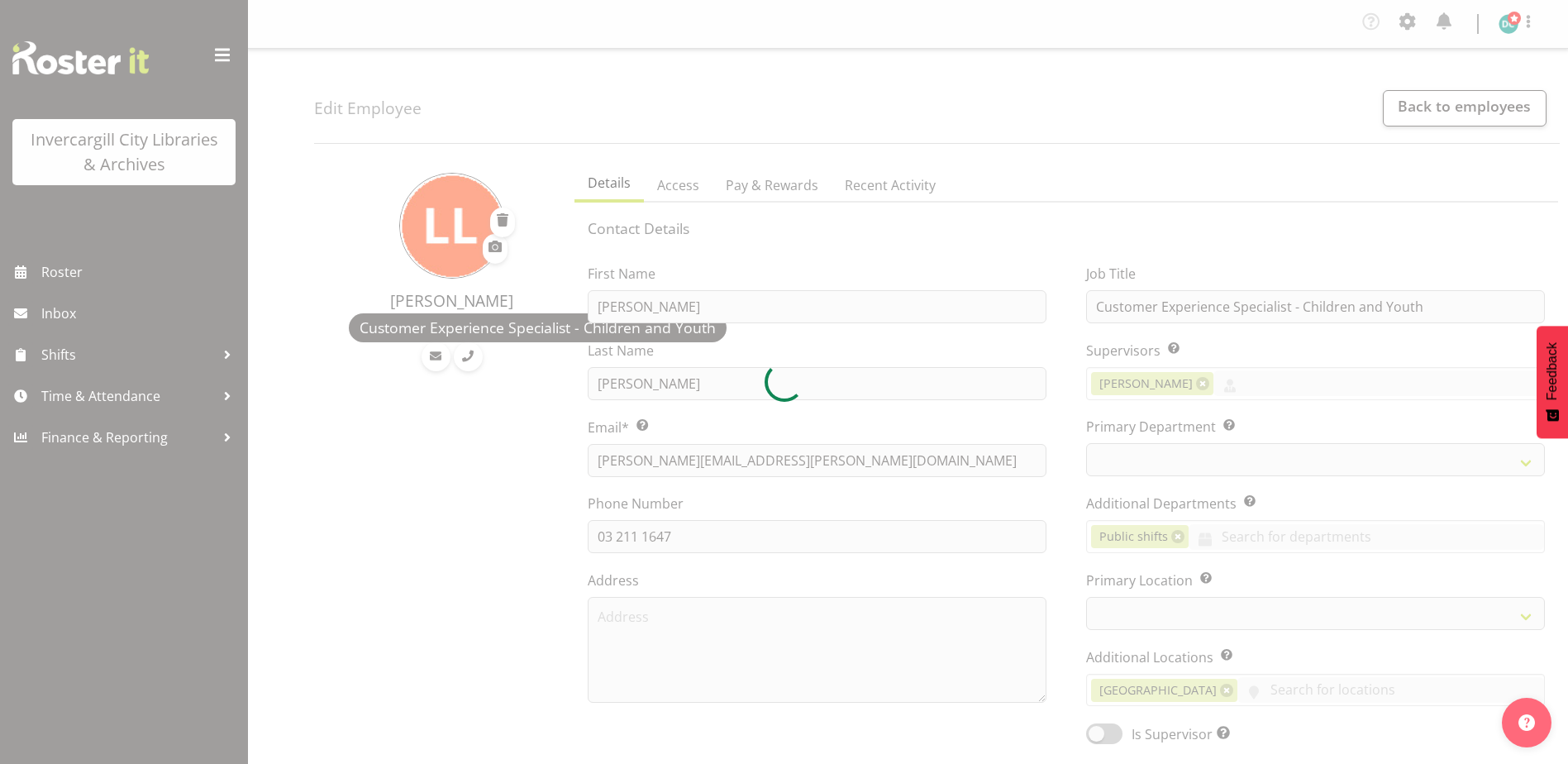
select select "TimelineDay"
select select
select select "1276"
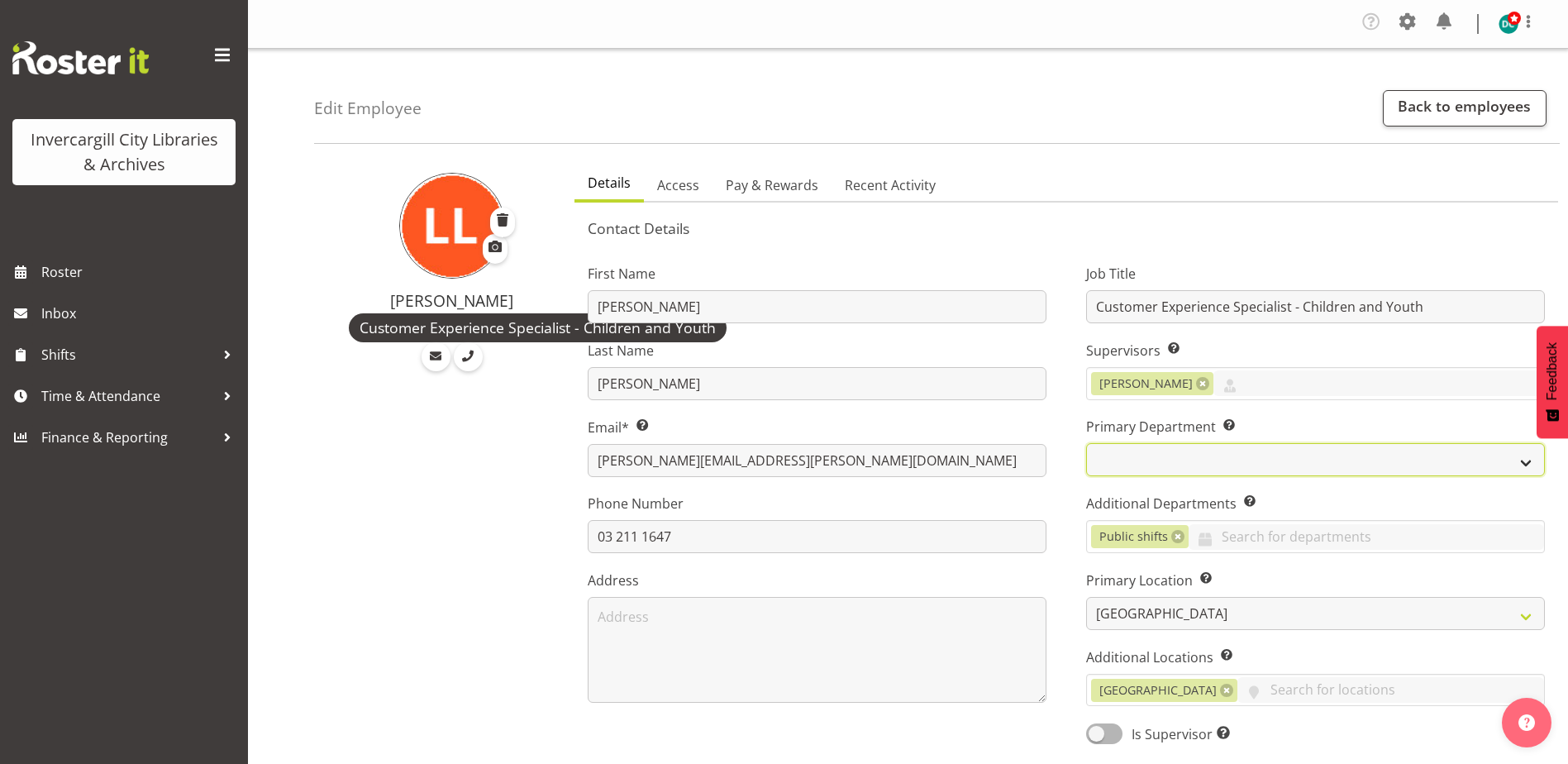
click at [1152, 462] on select "Off Desk Public shifts" at bounding box center [1315, 459] width 459 height 33
select select "921"
click at [1086, 443] on select "Off Desk Public shifts" at bounding box center [1315, 459] width 459 height 33
click at [1171, 532] on link at bounding box center [1177, 536] width 13 height 13
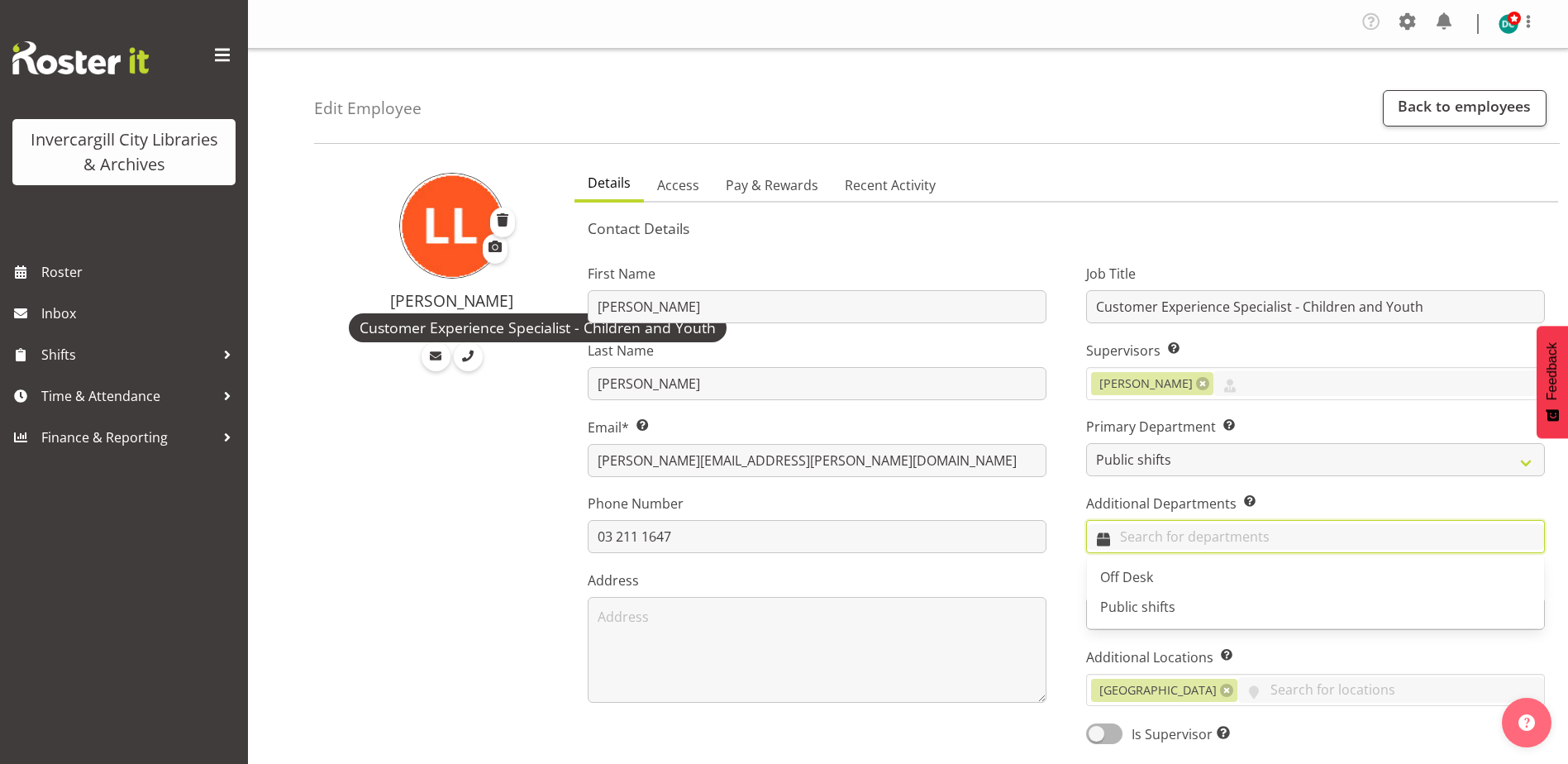
click at [1158, 540] on input "text" at bounding box center [1315, 536] width 457 height 26
click at [1142, 565] on link "Off Desk" at bounding box center [1315, 577] width 457 height 30
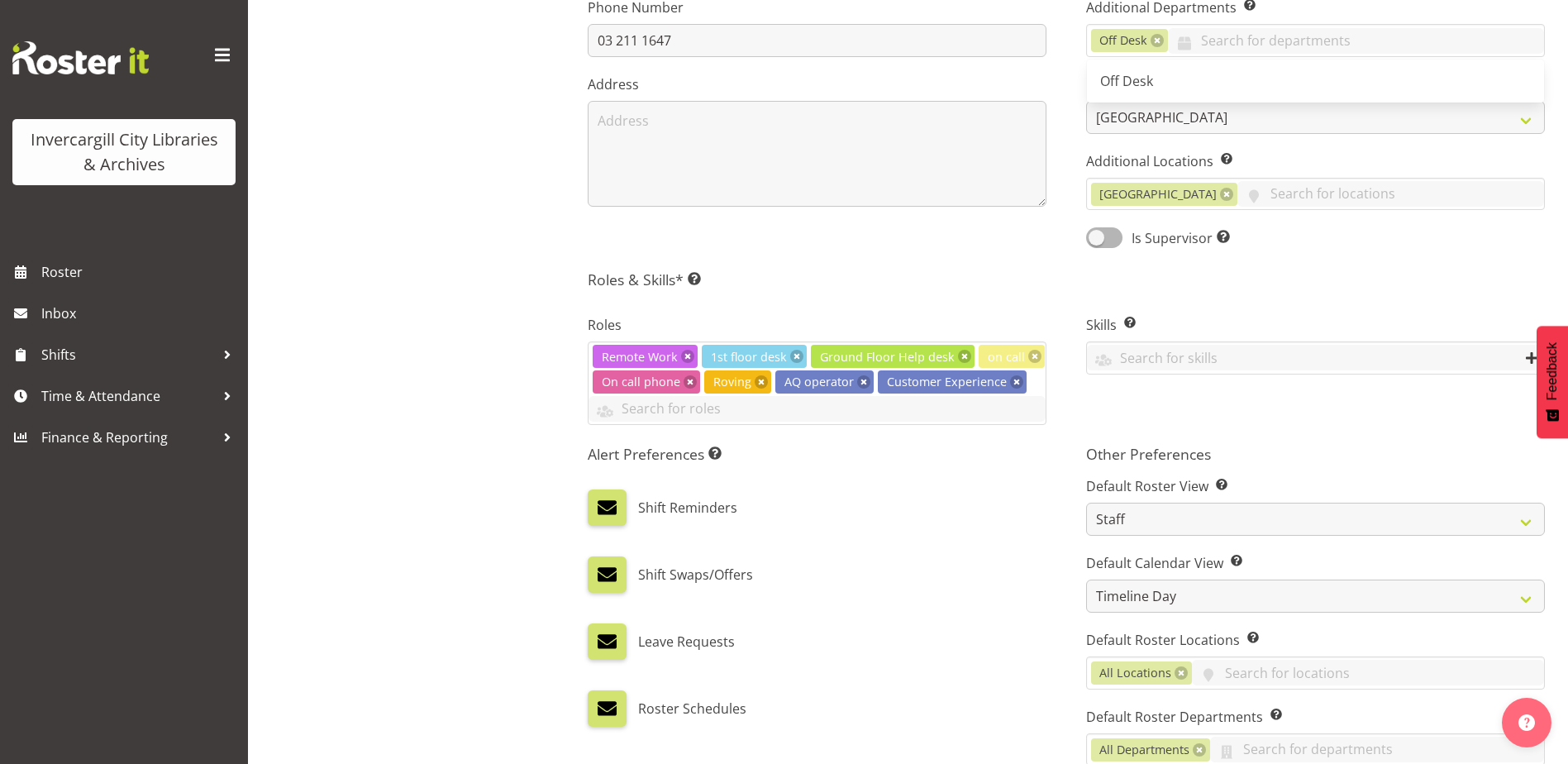
scroll to position [801, 0]
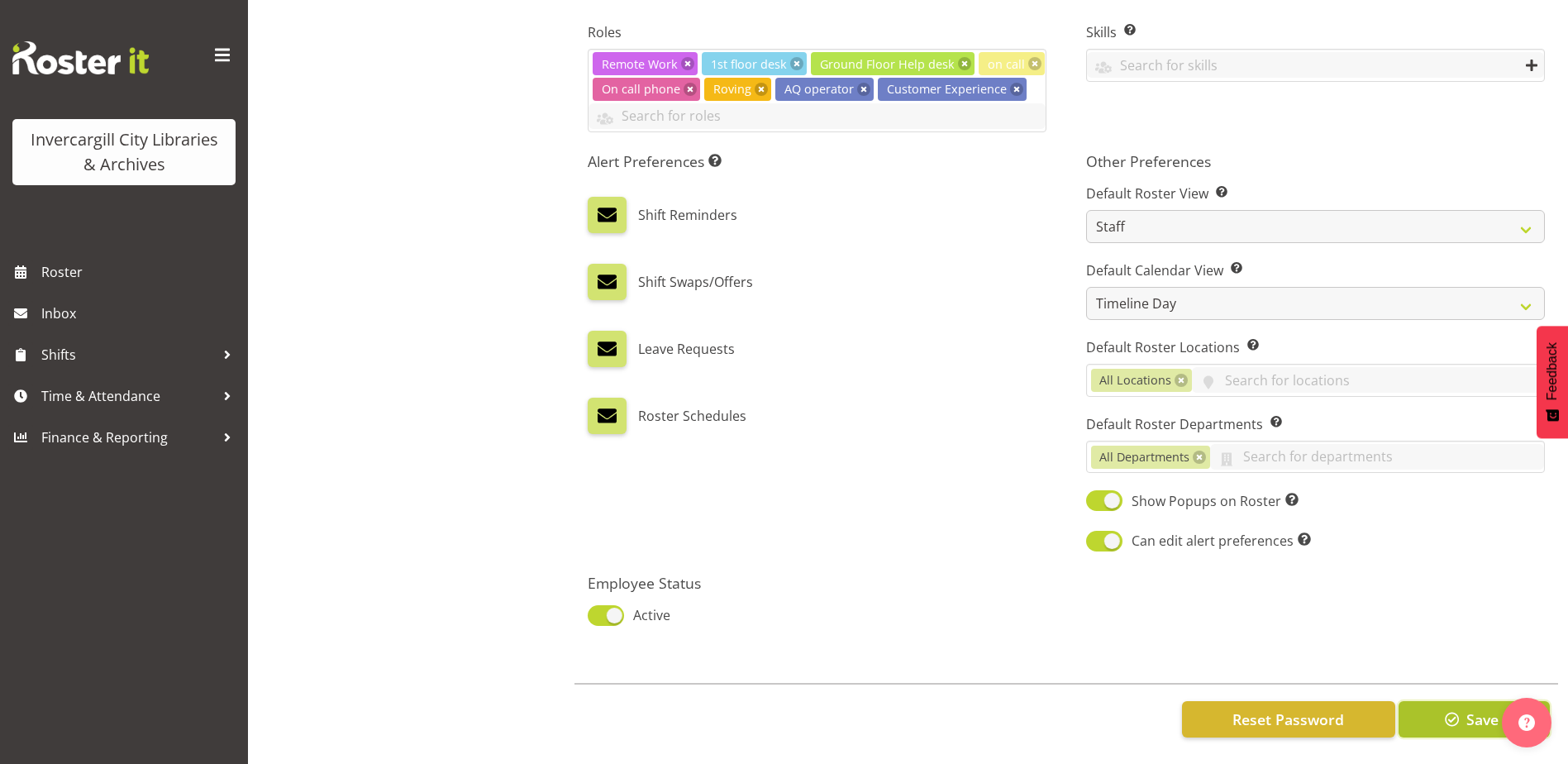
click at [1478, 708] on span "Save" at bounding box center [1482, 719] width 32 height 21
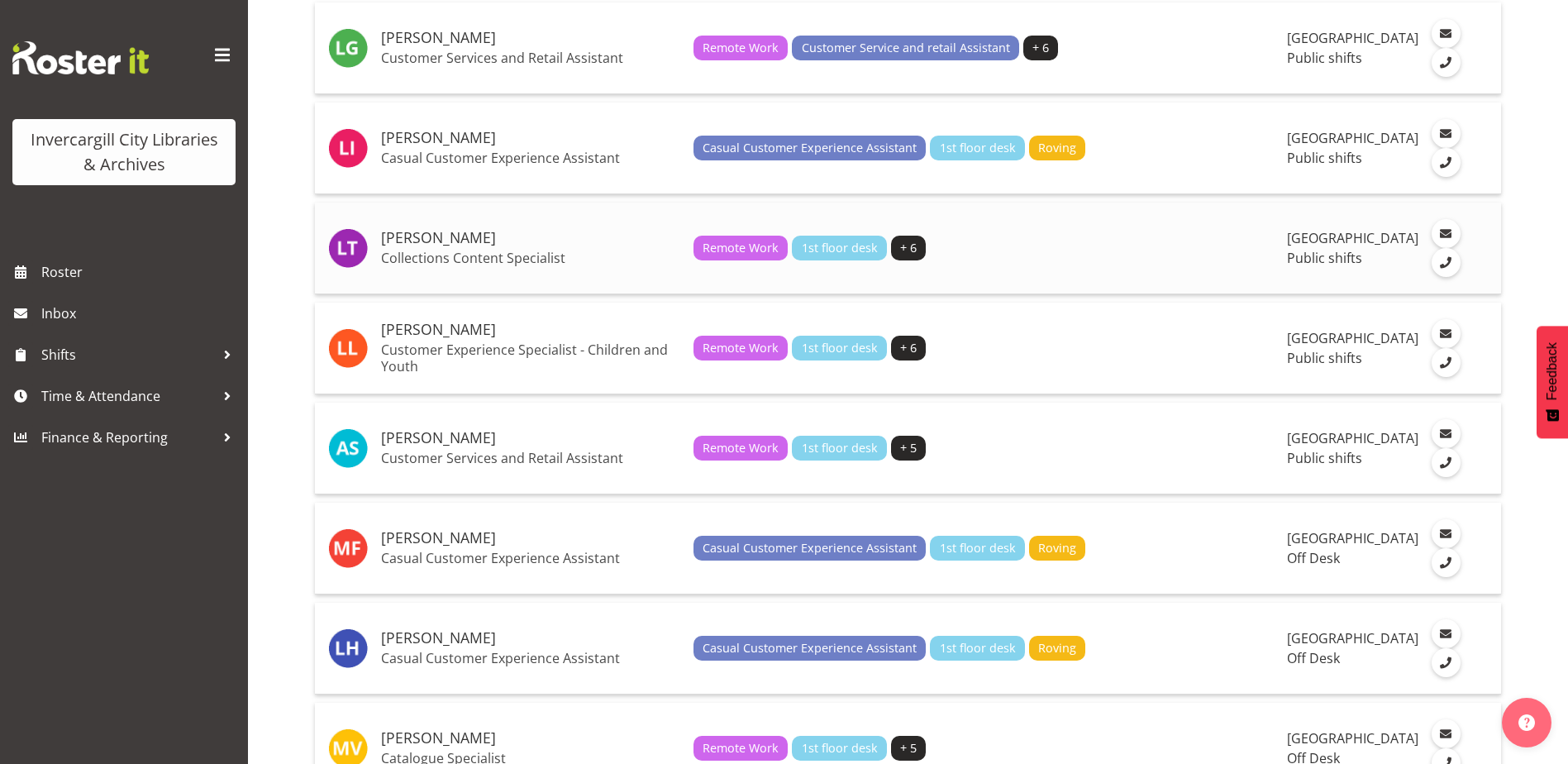
scroll to position [2314, 0]
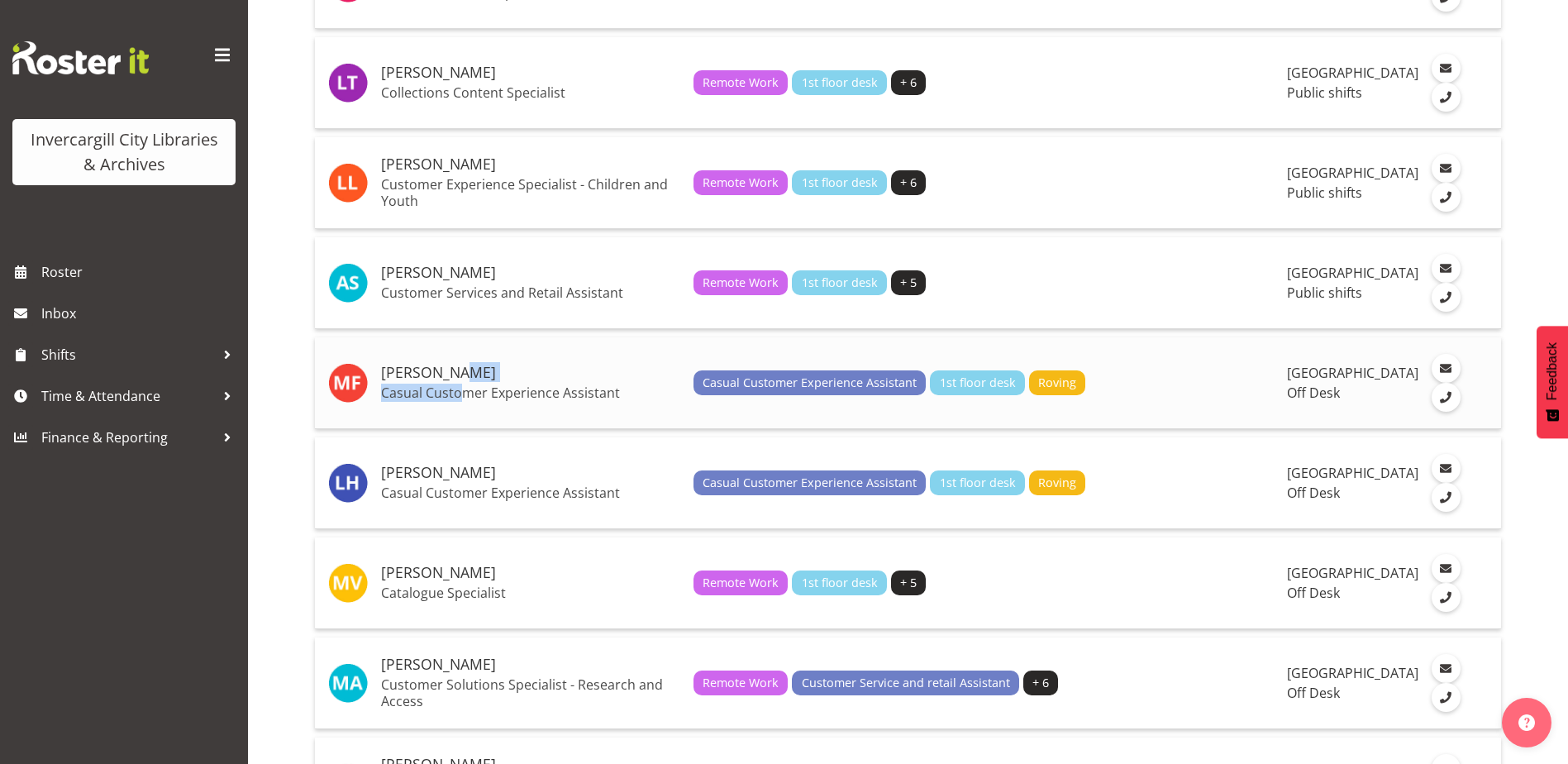
click at [460, 423] on td "[PERSON_NAME] Casual Customer Experience Assistant" at bounding box center [530, 383] width 313 height 92
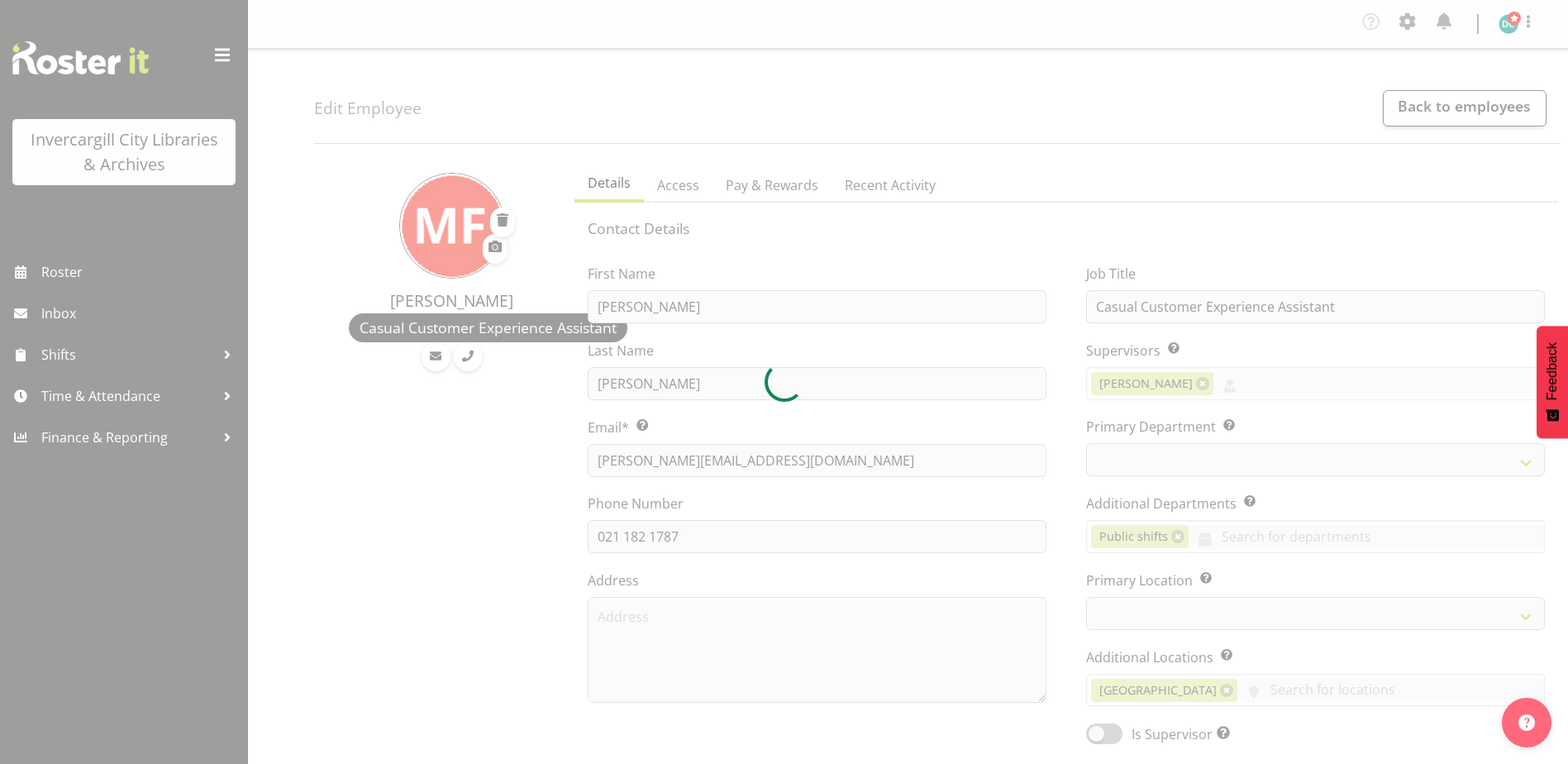
select select "TimelineWeek"
select select "1276"
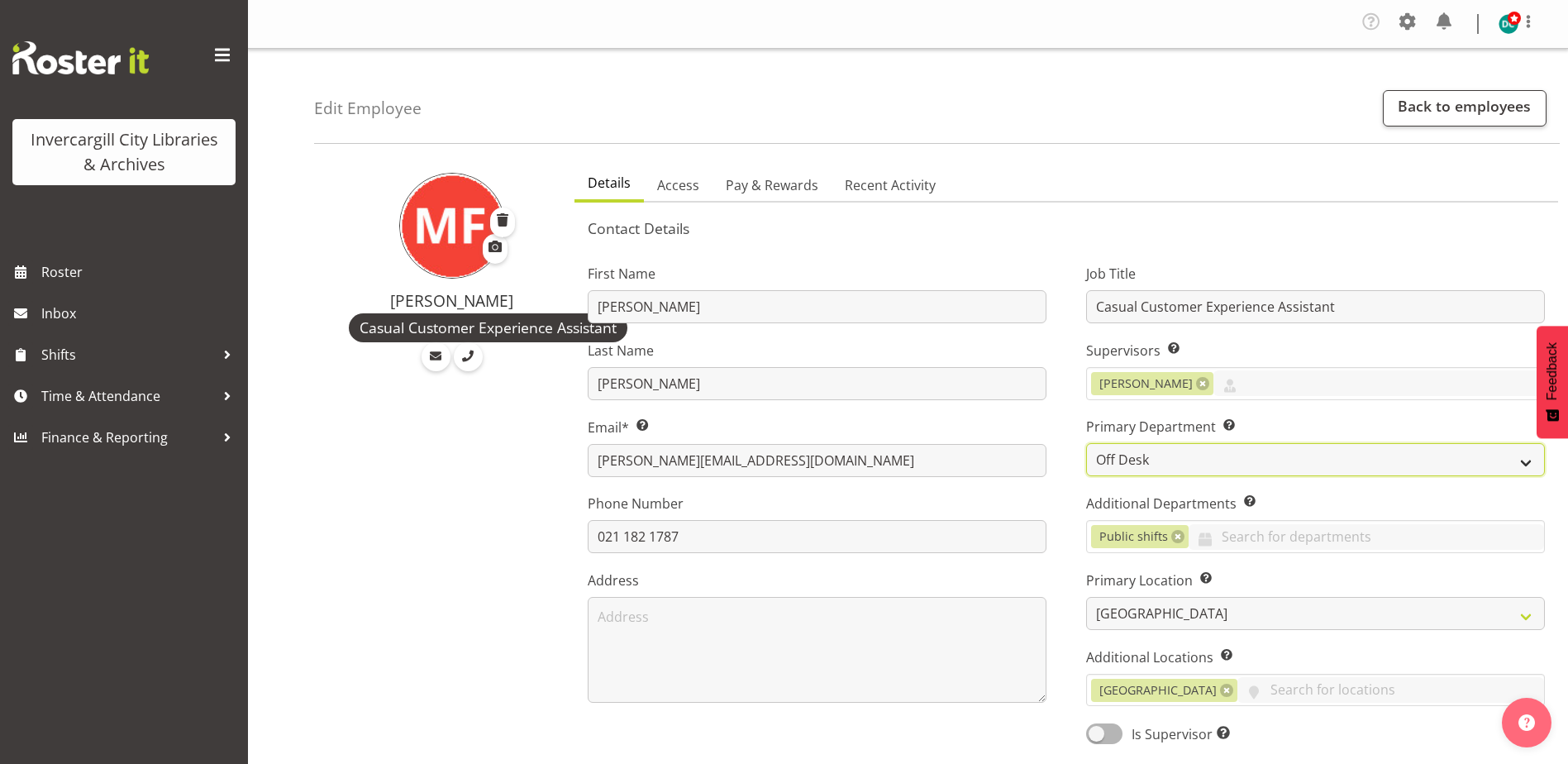
click at [1172, 454] on select "Off Desk Public shifts" at bounding box center [1315, 459] width 459 height 33
select select "921"
click at [1086, 443] on select "Off Desk Public shifts" at bounding box center [1315, 459] width 459 height 33
drag, startPoint x: 1177, startPoint y: 533, endPoint x: 1158, endPoint y: 535, distance: 19.1
click at [1176, 533] on link at bounding box center [1177, 536] width 13 height 13
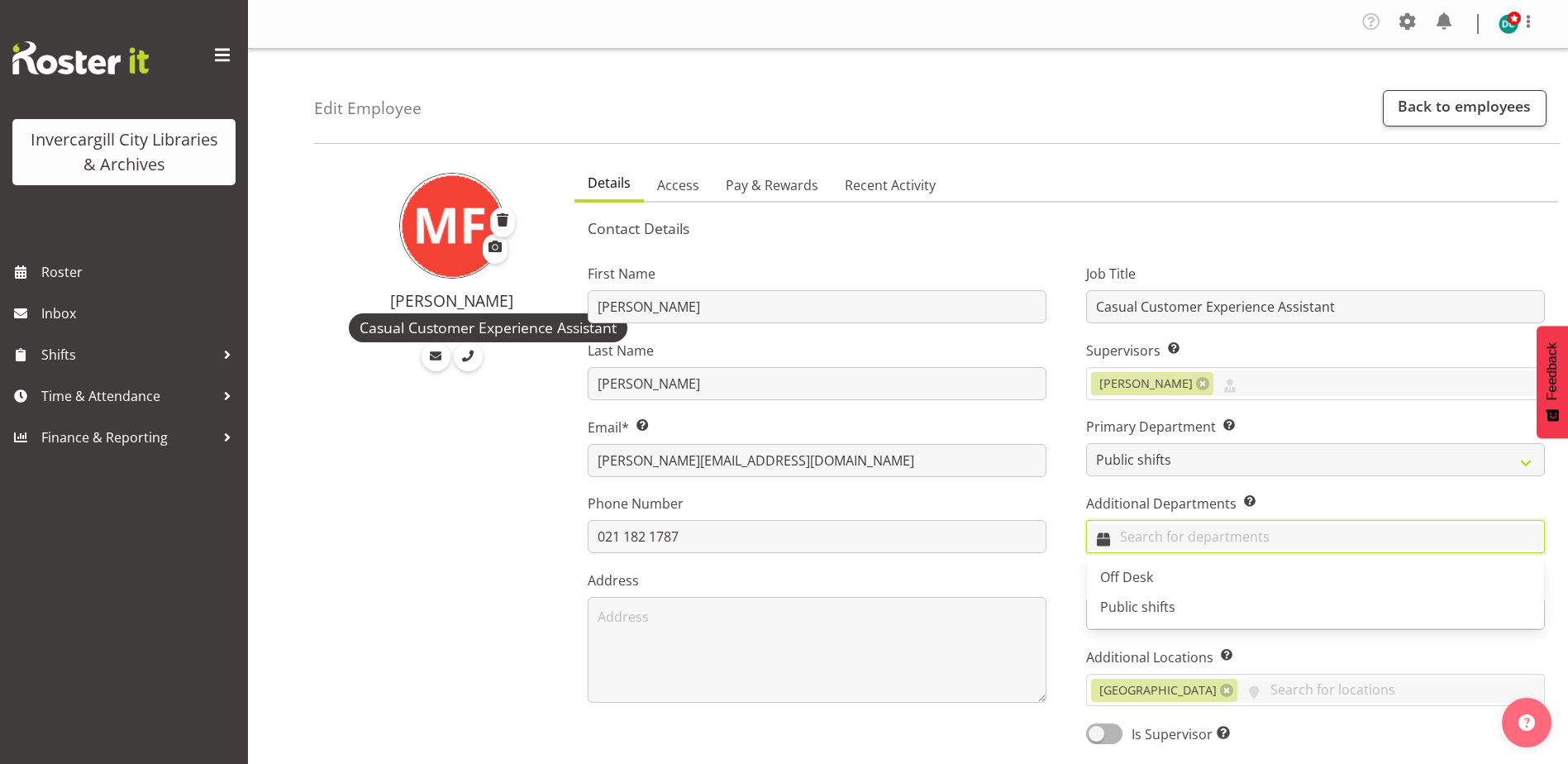
click at [1158, 536] on input "text" at bounding box center [1315, 536] width 457 height 26
click at [1140, 571] on span "Off Desk" at bounding box center [1127, 577] width 53 height 19
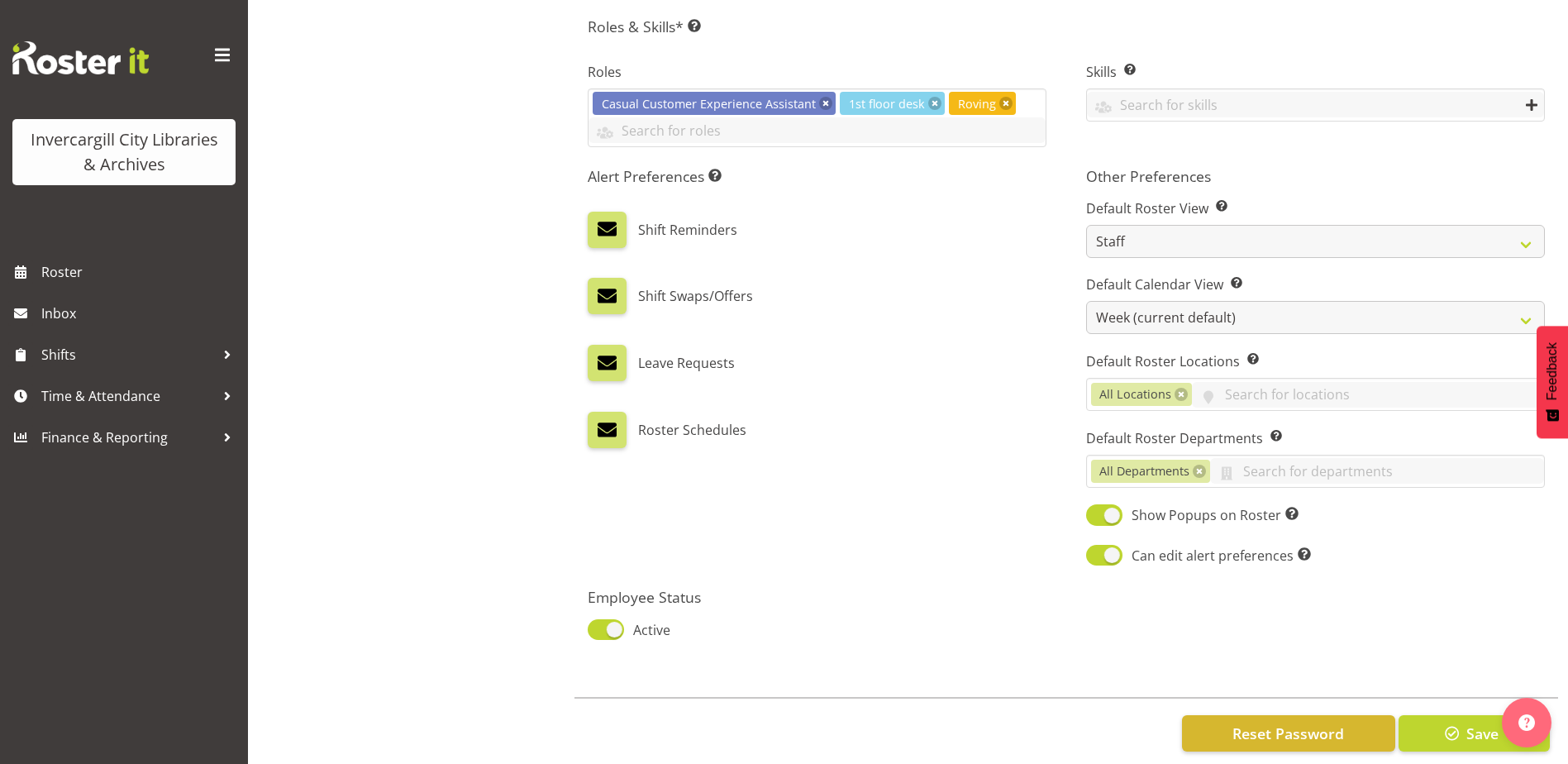
scroll to position [776, 0]
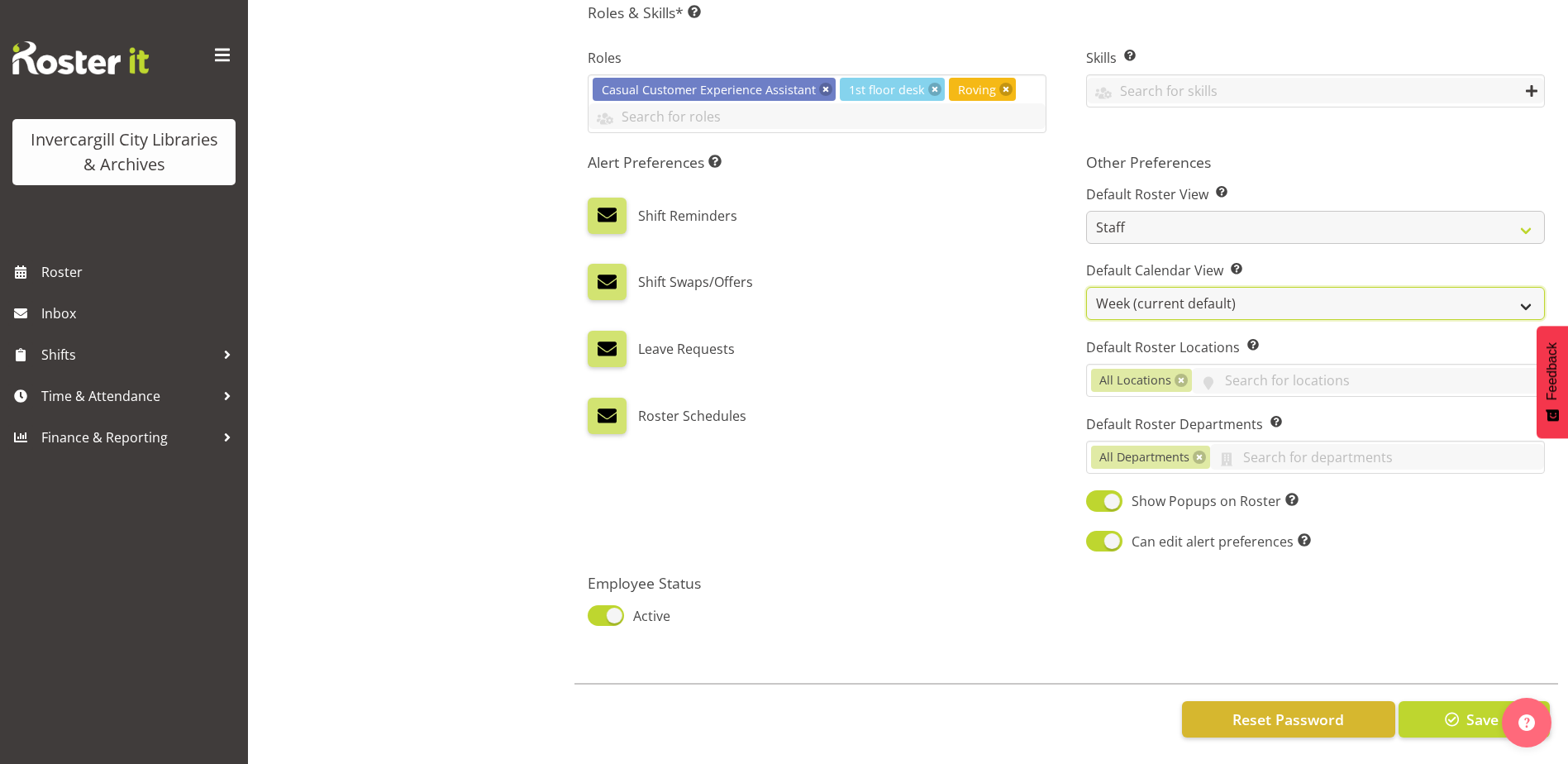
click at [1130, 295] on select "Day Timeline Day Week (current default) Timeline Week Fortnight Month Calendar" at bounding box center [1315, 303] width 459 height 33
select select "TimelineDay"
click at [1086, 287] on select "Day Timeline Day Week (current default) Timeline Week Fortnight Month Calendar" at bounding box center [1315, 303] width 459 height 33
click at [1446, 712] on span "button" at bounding box center [1452, 719] width 21 height 21
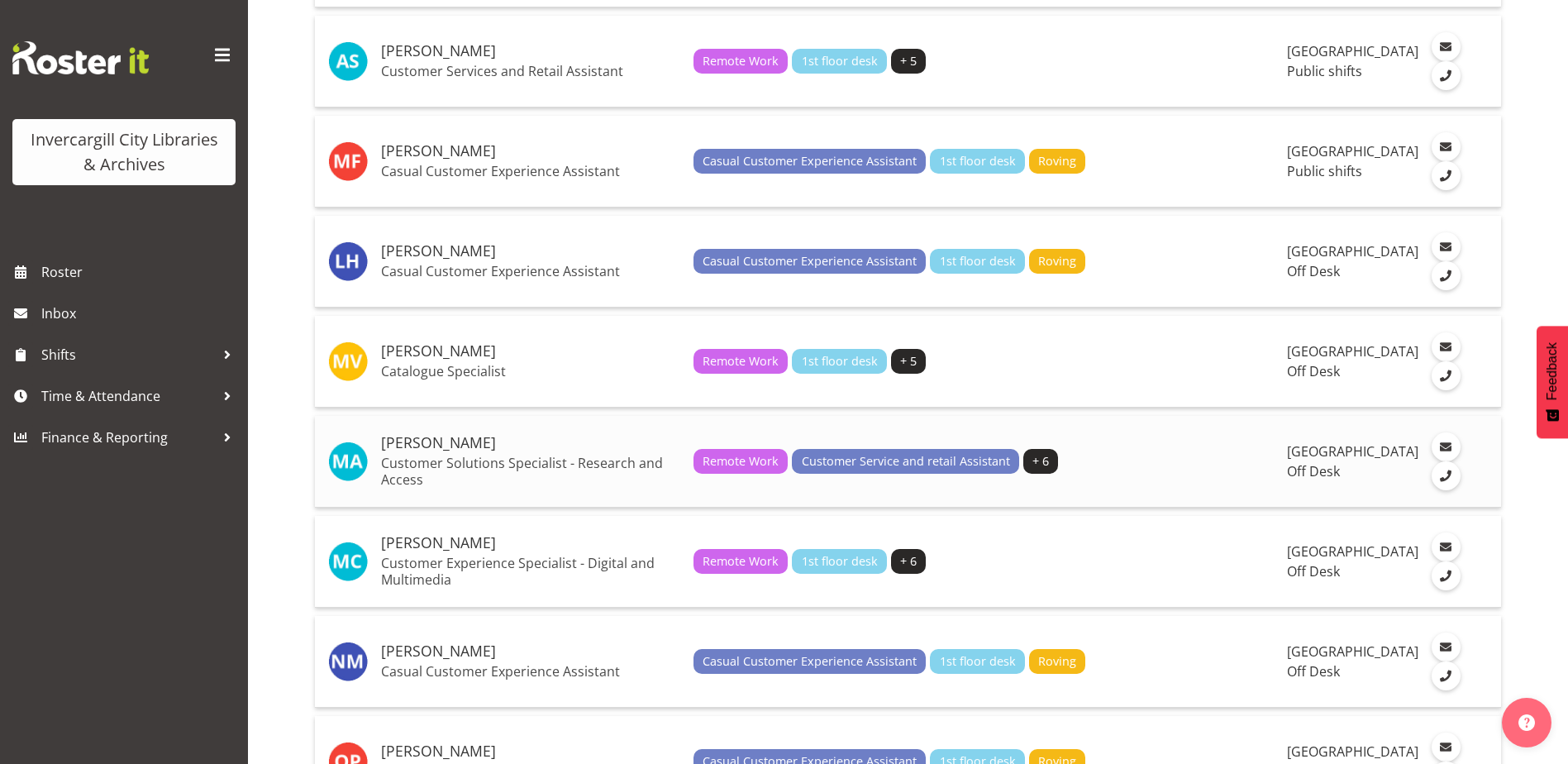
scroll to position [2562, 0]
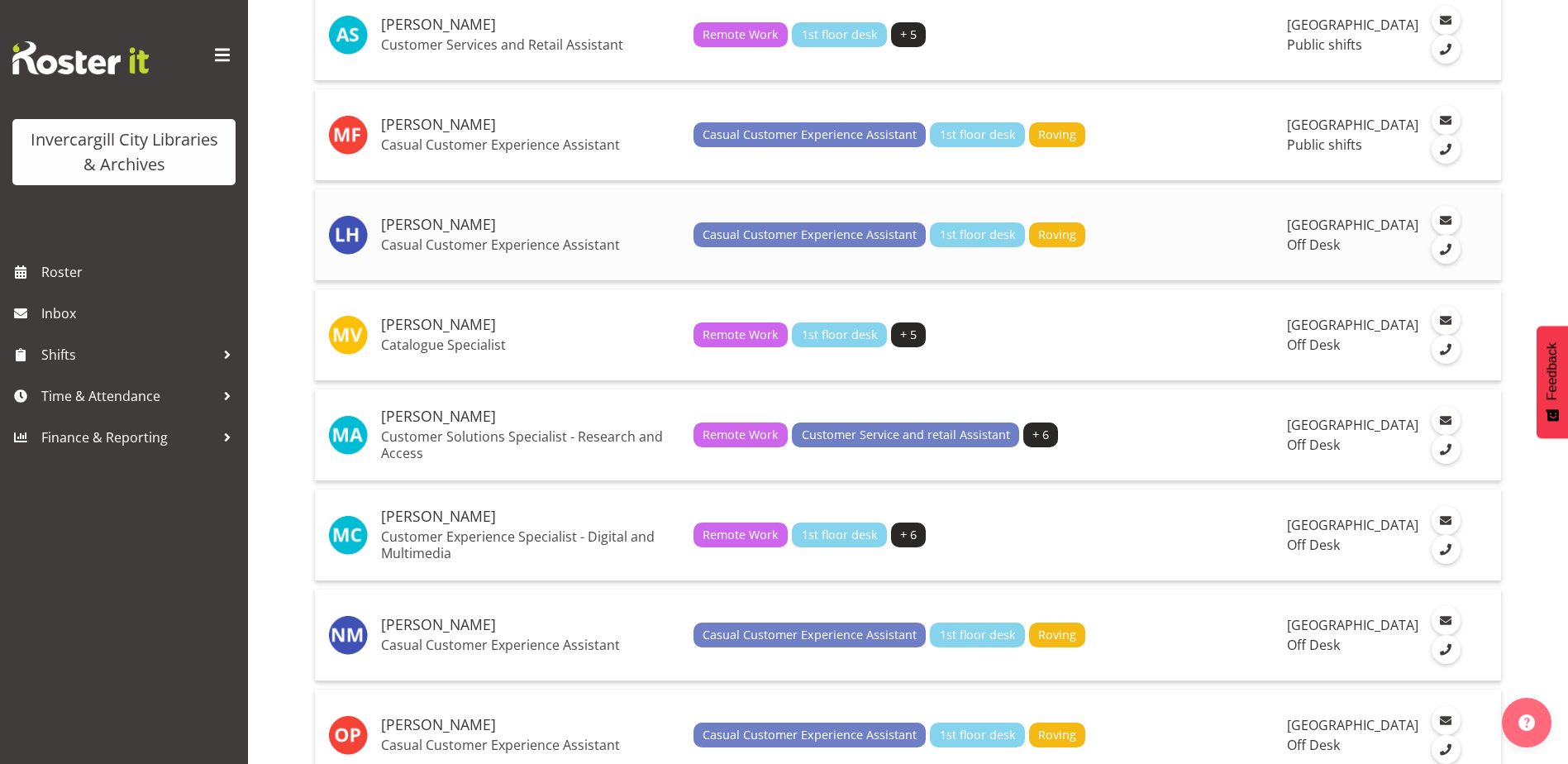
click at [444, 253] on p "Casual Customer Experience Assistant" at bounding box center [531, 245] width 300 height 17
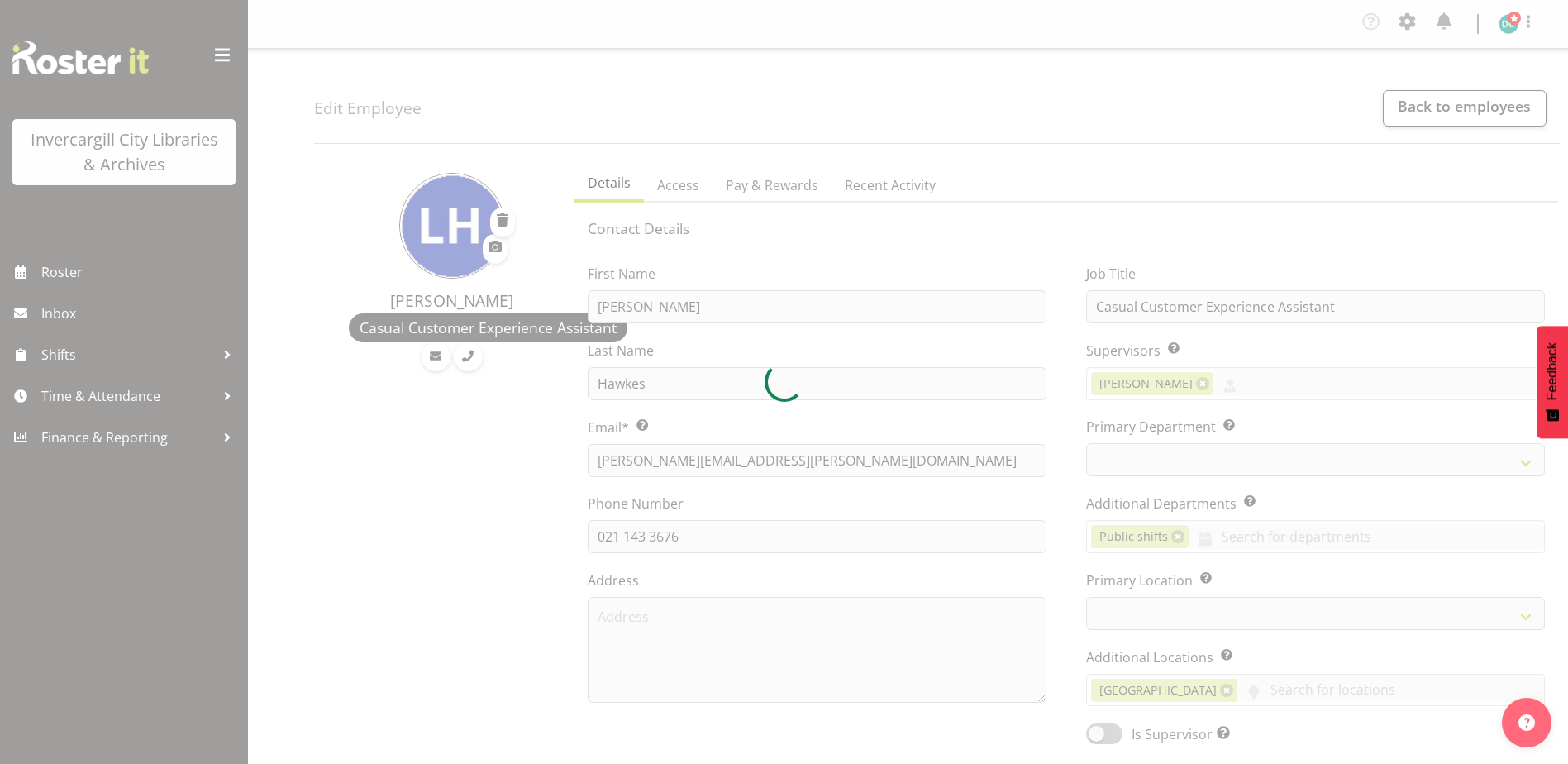
select select "TimelineWeek"
select select
select select "1276"
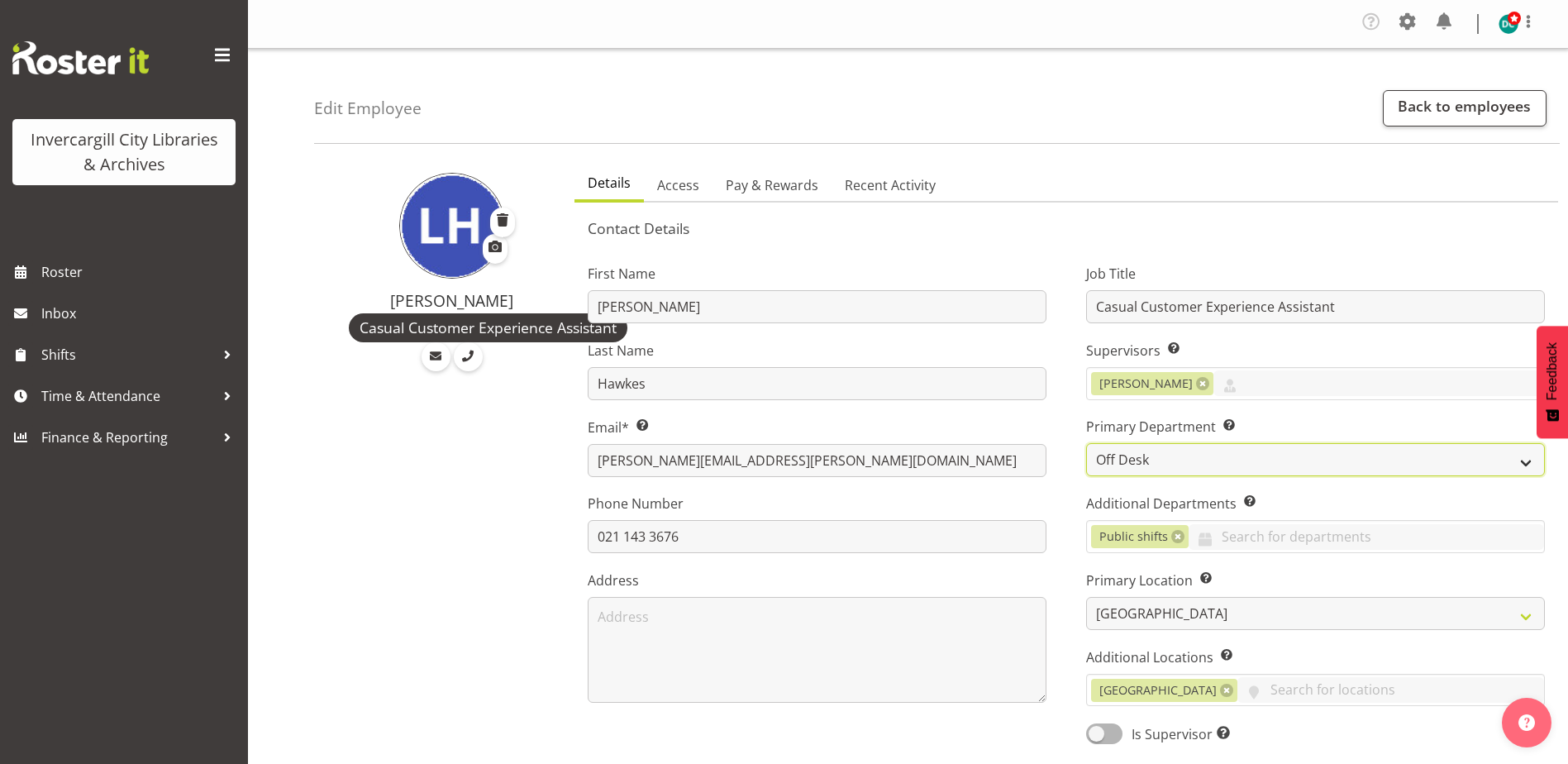
click at [1112, 454] on select "Off Desk Public shifts" at bounding box center [1315, 459] width 459 height 33
select select "921"
click at [1086, 443] on select "Off Desk Public shifts" at bounding box center [1315, 459] width 459 height 33
click at [1176, 531] on link at bounding box center [1177, 536] width 13 height 13
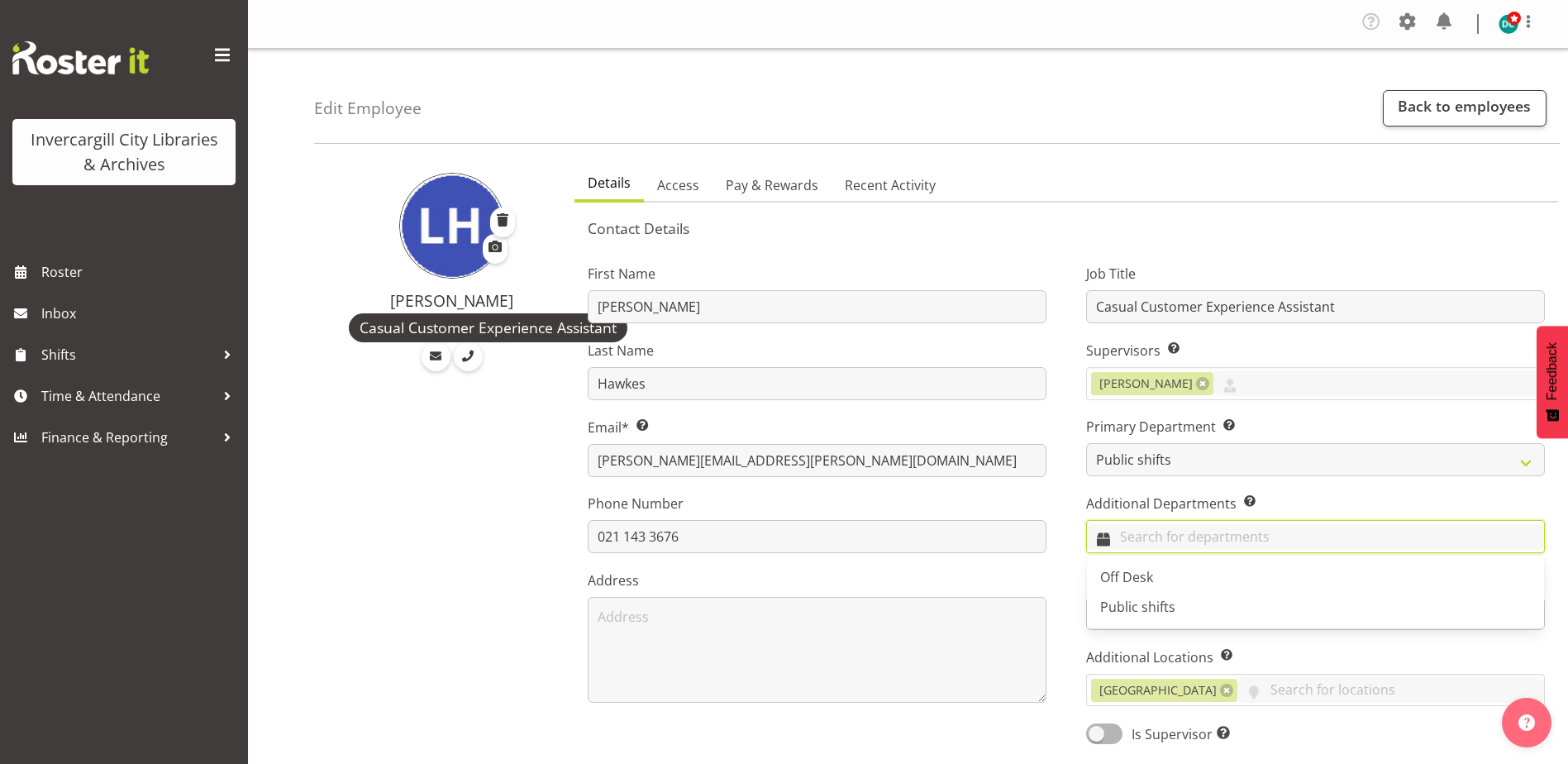
click at [1159, 535] on input "text" at bounding box center [1315, 536] width 457 height 26
click at [1119, 568] on span "Off Desk" at bounding box center [1127, 577] width 53 height 19
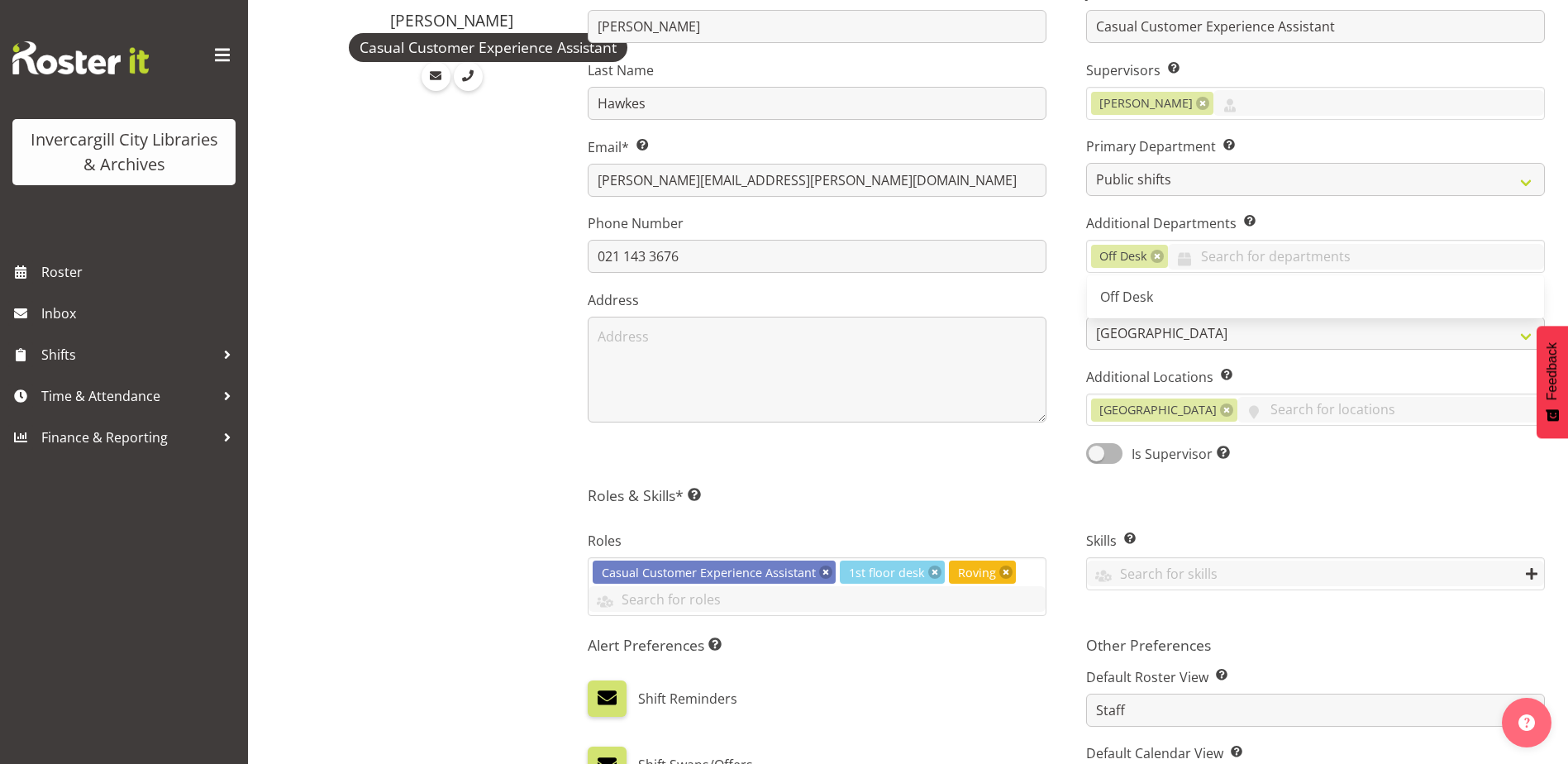
scroll to position [413, 0]
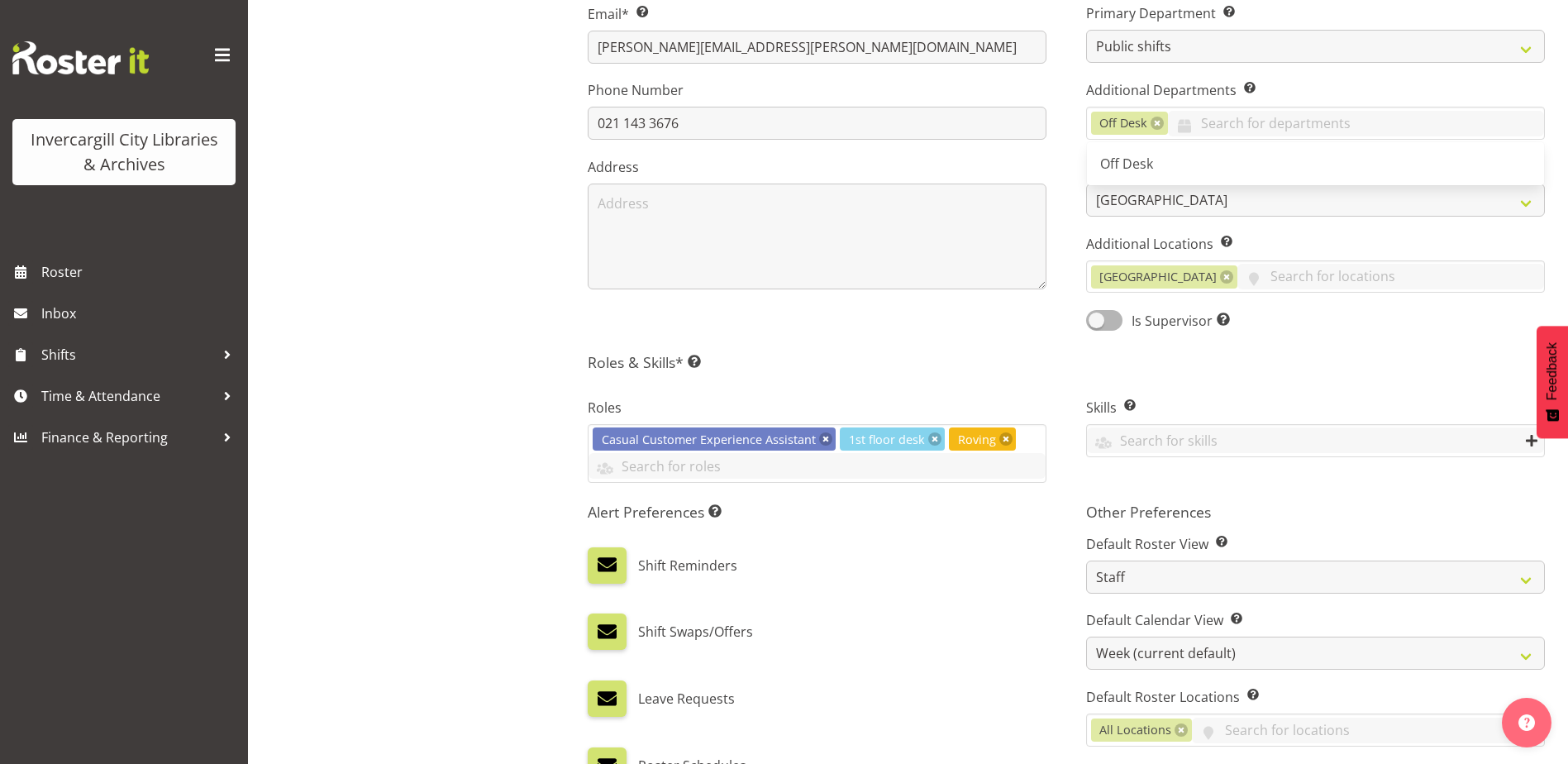
click at [1273, 334] on div "Job Title Casual Customer Experience Assistant Supervisors Select the employee’…" at bounding box center [1315, 85] width 498 height 516
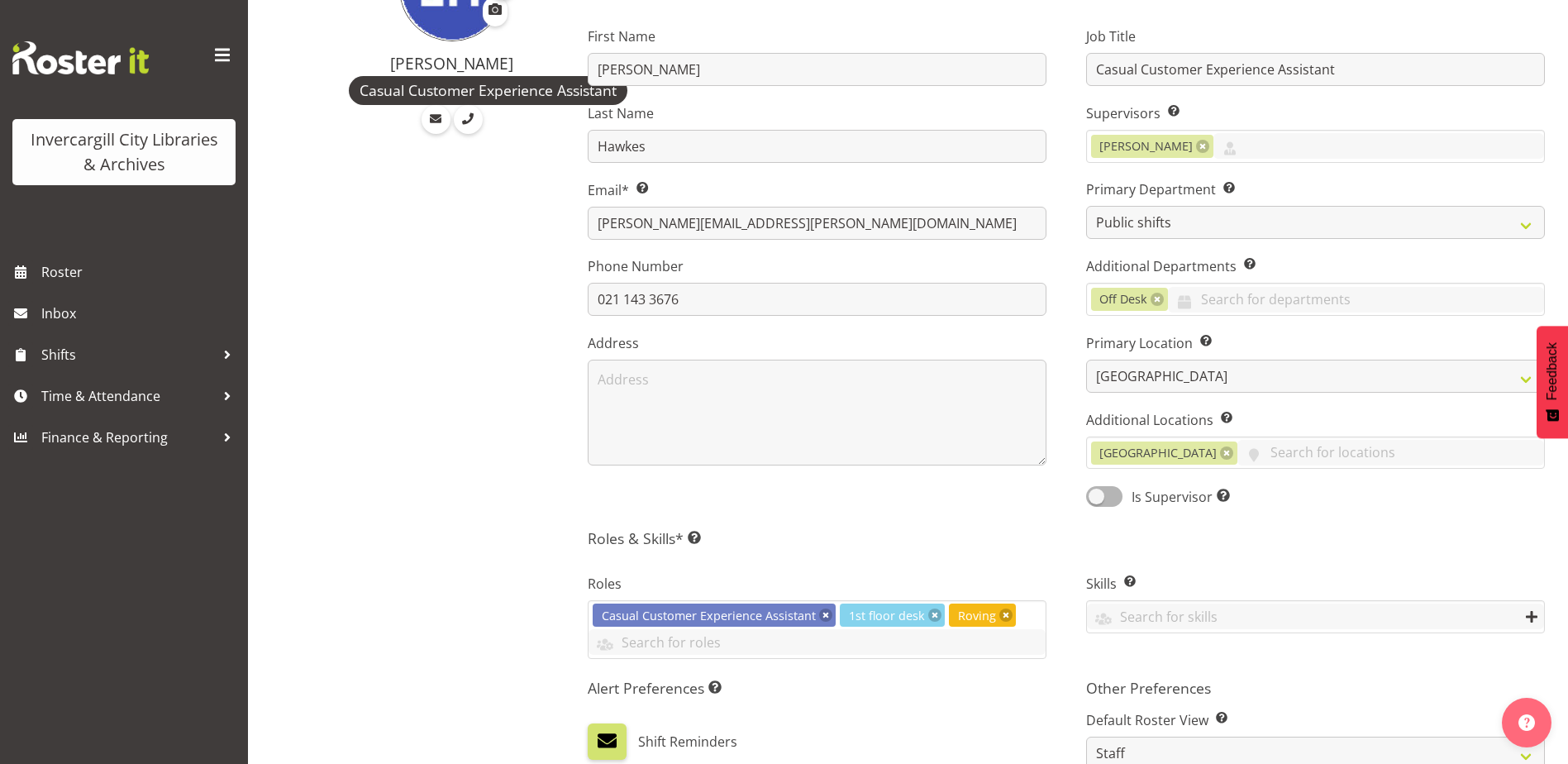
scroll to position [496, 0]
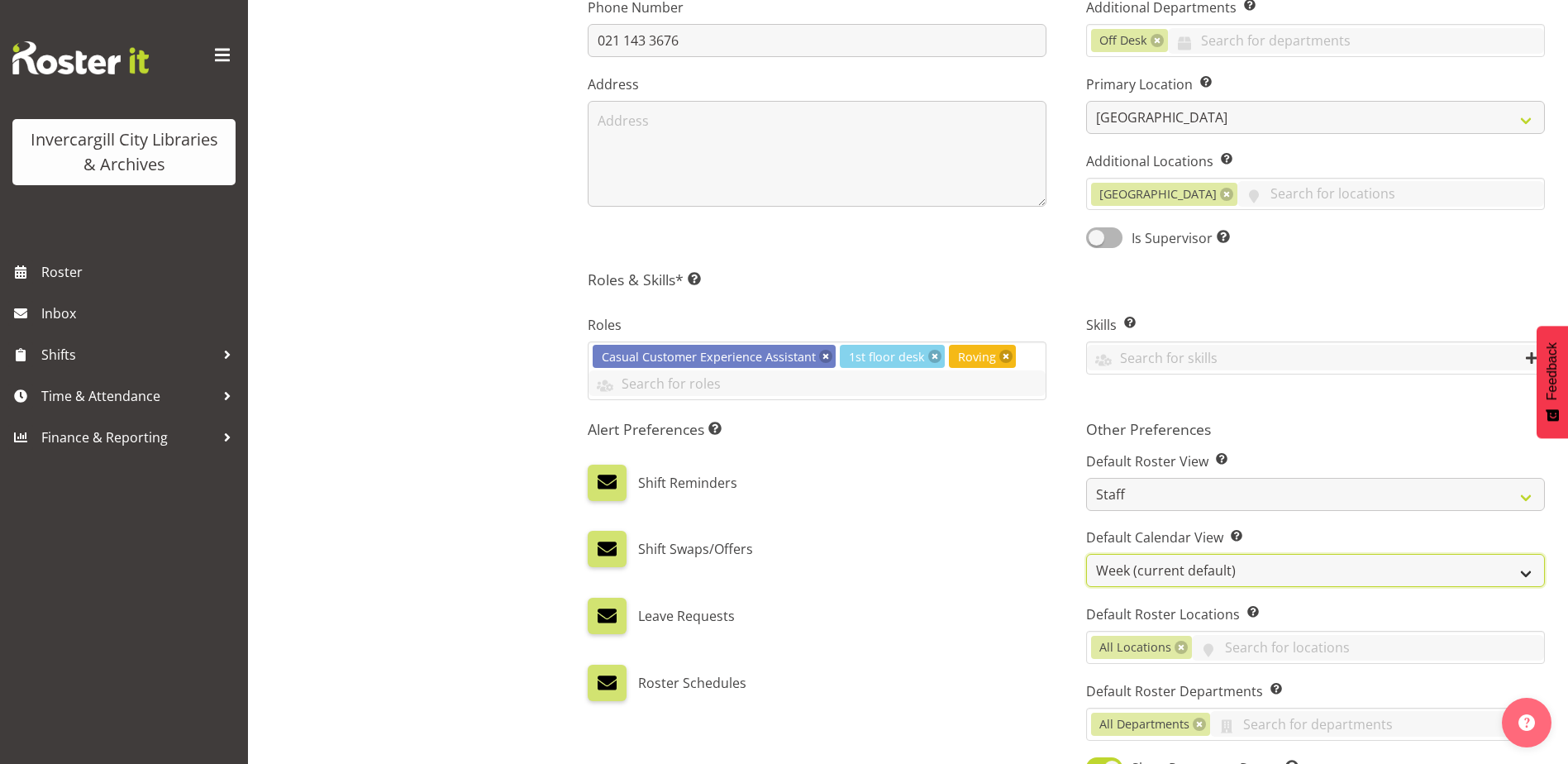
click at [1149, 564] on select "Day Timeline Day Week (current default) Timeline Week Fortnight Month Calendar" at bounding box center [1315, 570] width 459 height 33
select select "TimelineDay"
click at [1086, 554] on select "Day Timeline Day Week (current default) Timeline Week Fortnight Month Calendar" at bounding box center [1315, 570] width 459 height 33
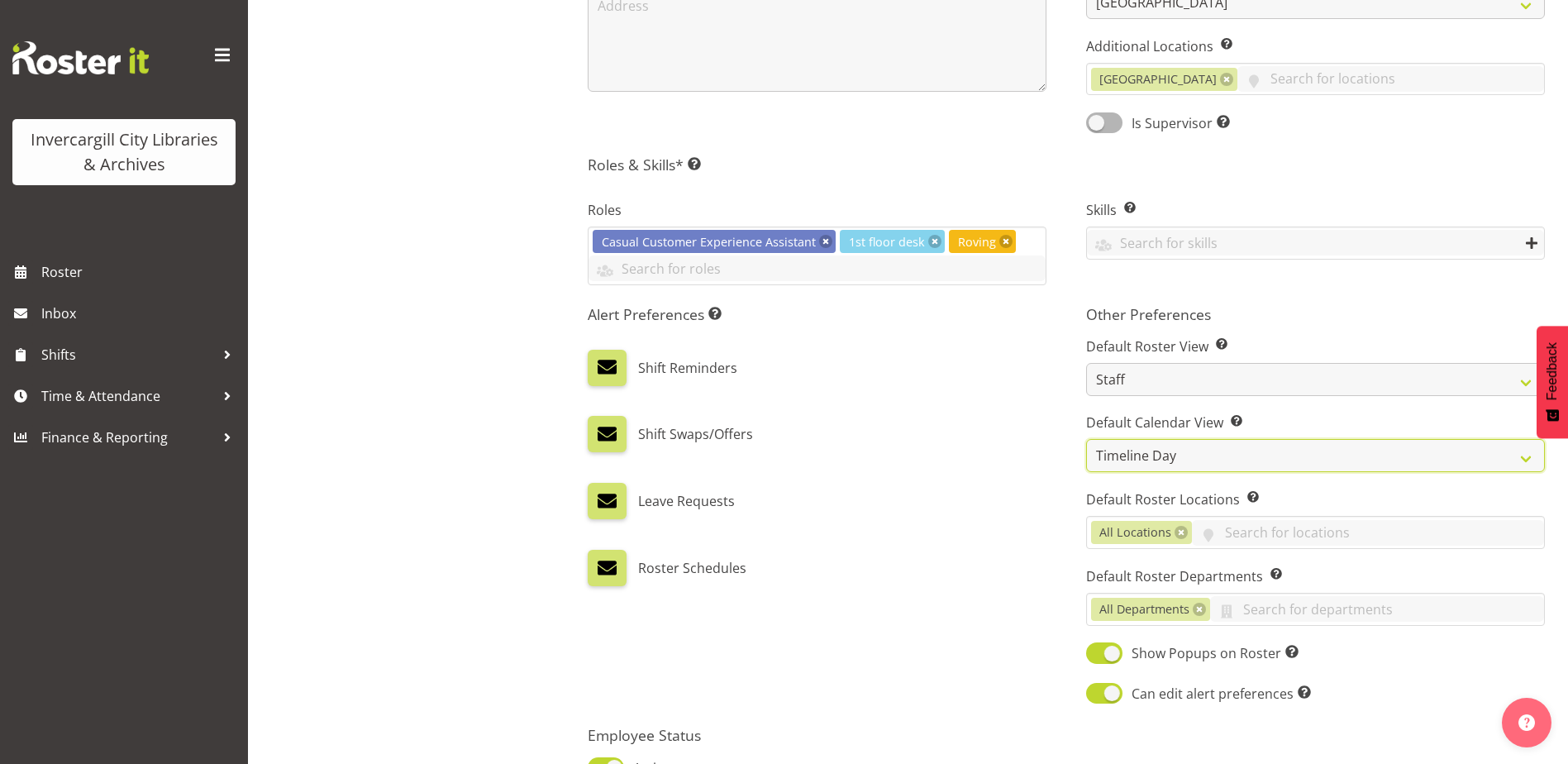
scroll to position [776, 0]
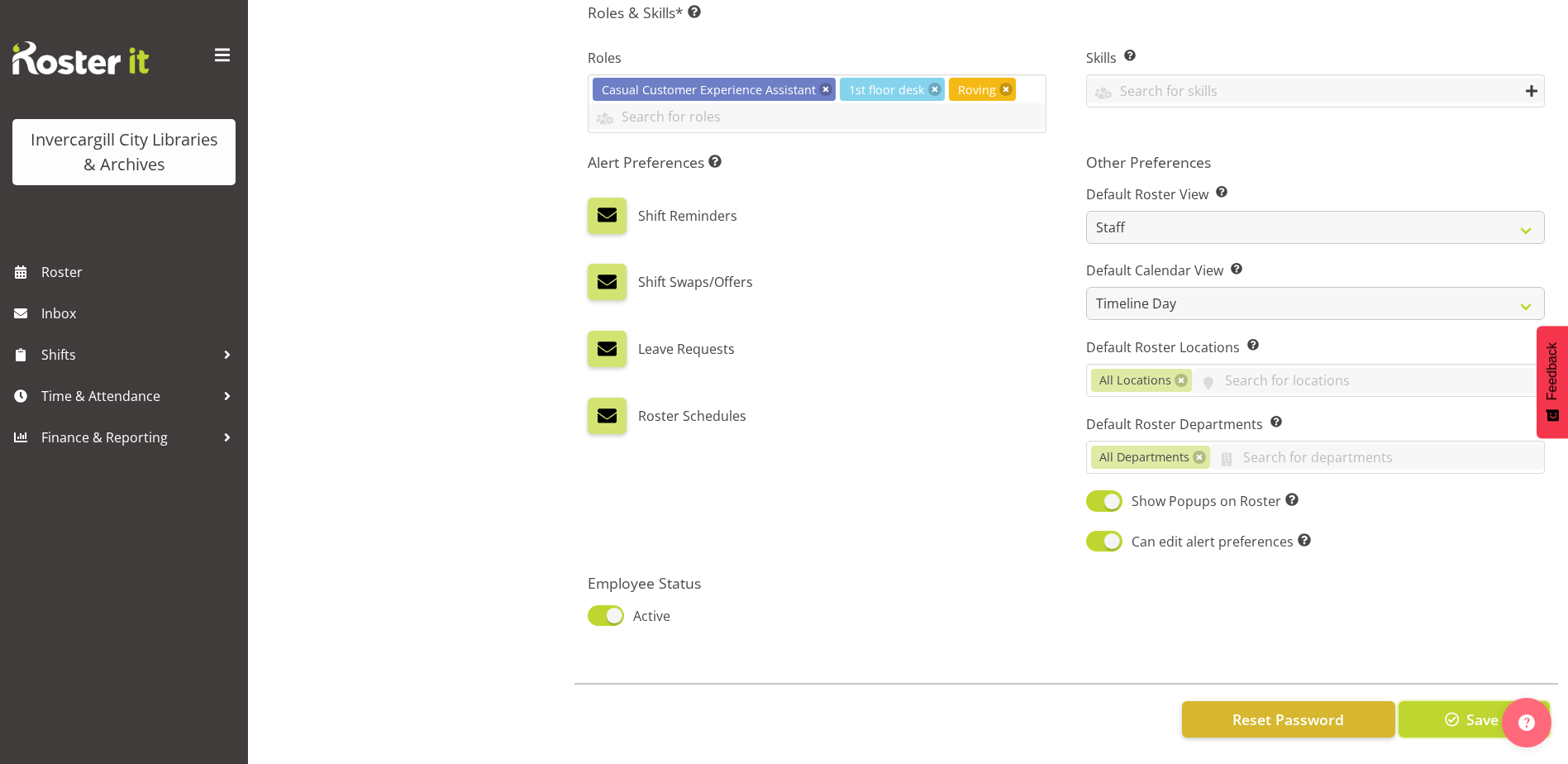
drag, startPoint x: 1474, startPoint y: 709, endPoint x: 1464, endPoint y: 706, distance: 10.4
click at [1470, 708] on span "Save" at bounding box center [1482, 719] width 32 height 21
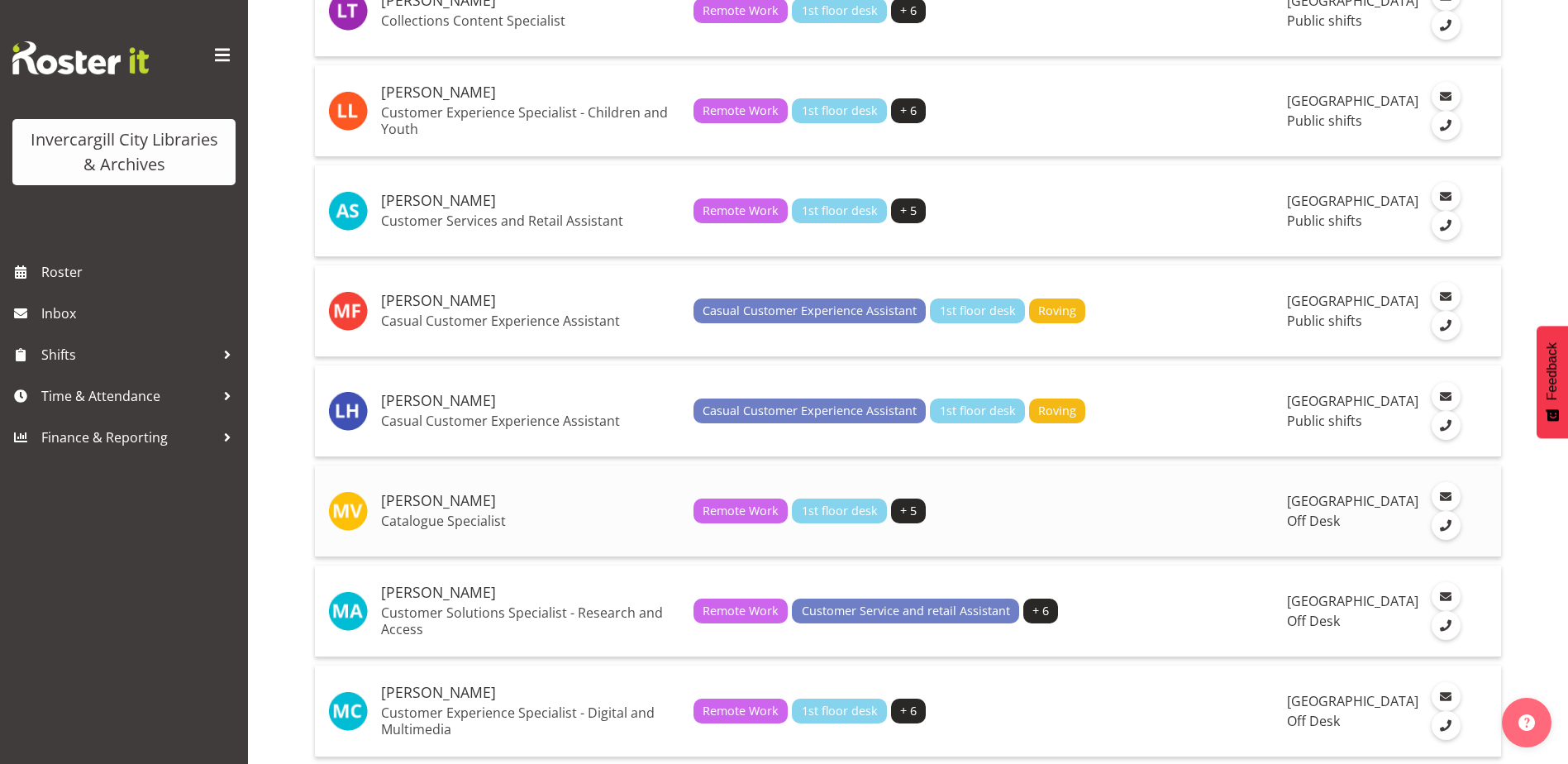
scroll to position [2397, 0]
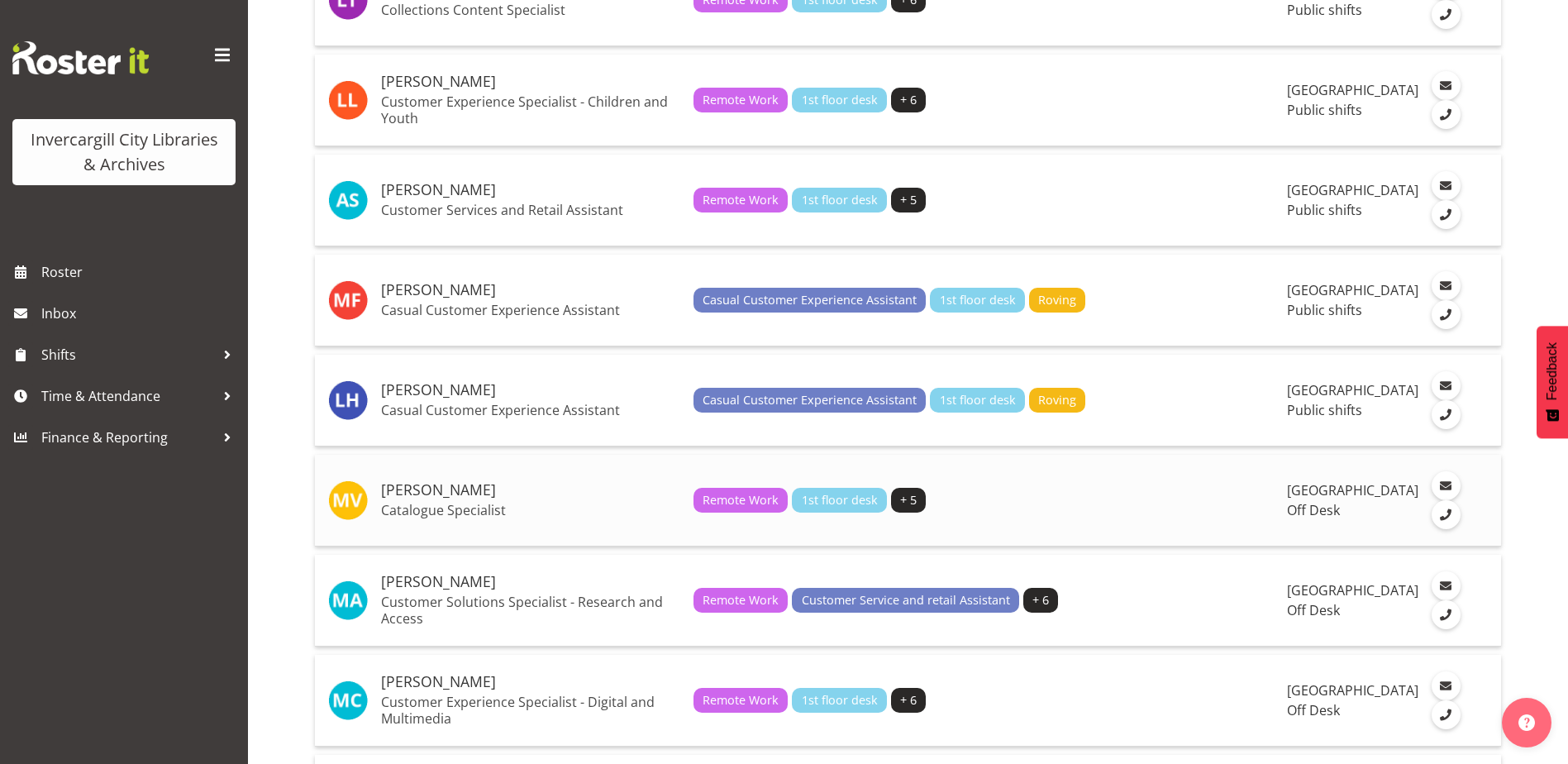
click at [442, 498] on h5 "[PERSON_NAME]" at bounding box center [531, 490] width 300 height 17
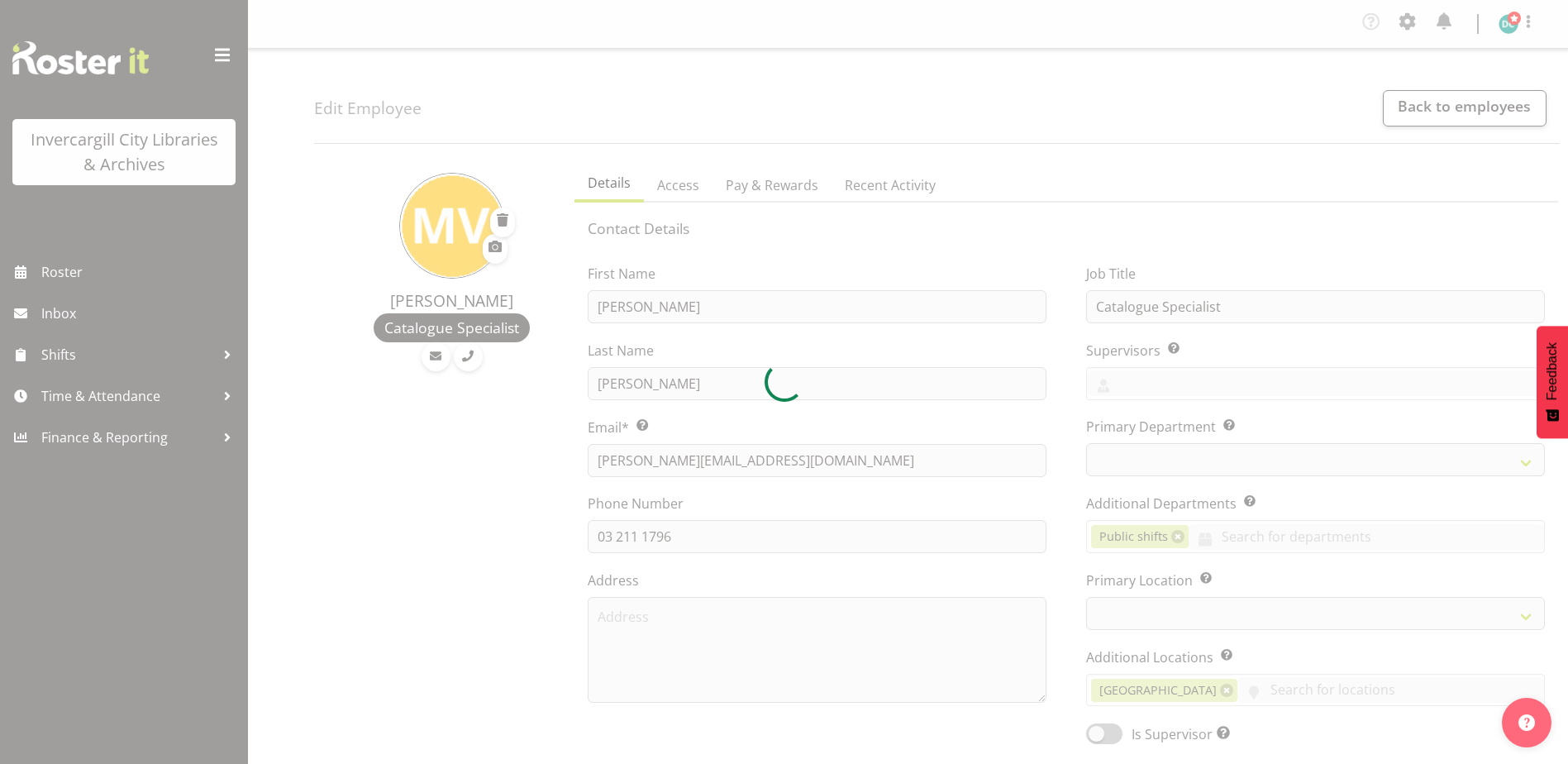
select select "TimelineWeek"
select select
select select "1276"
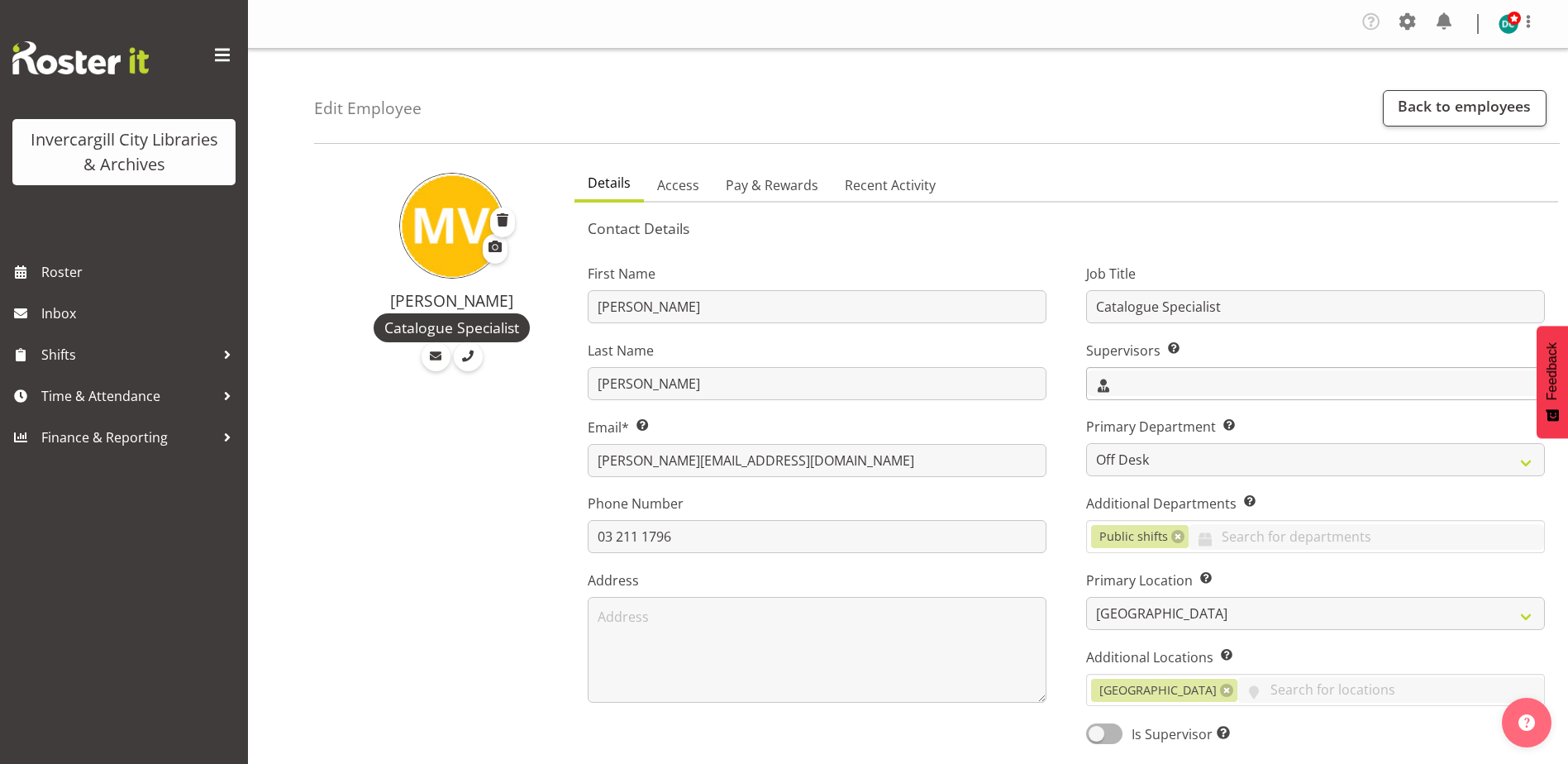
click at [1143, 381] on input "text" at bounding box center [1315, 383] width 457 height 26
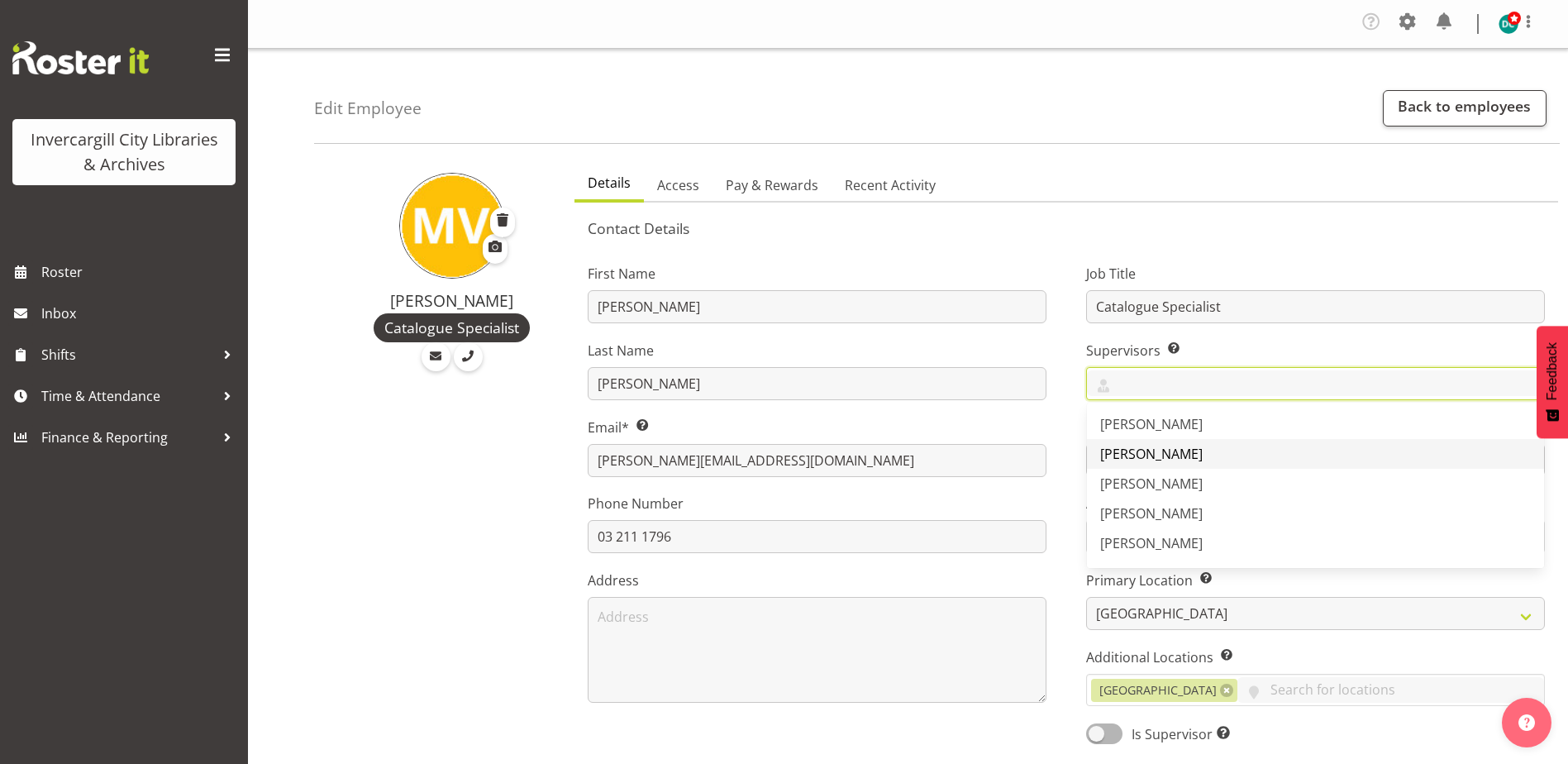
click at [1132, 459] on span "[PERSON_NAME]" at bounding box center [1151, 454] width 103 height 19
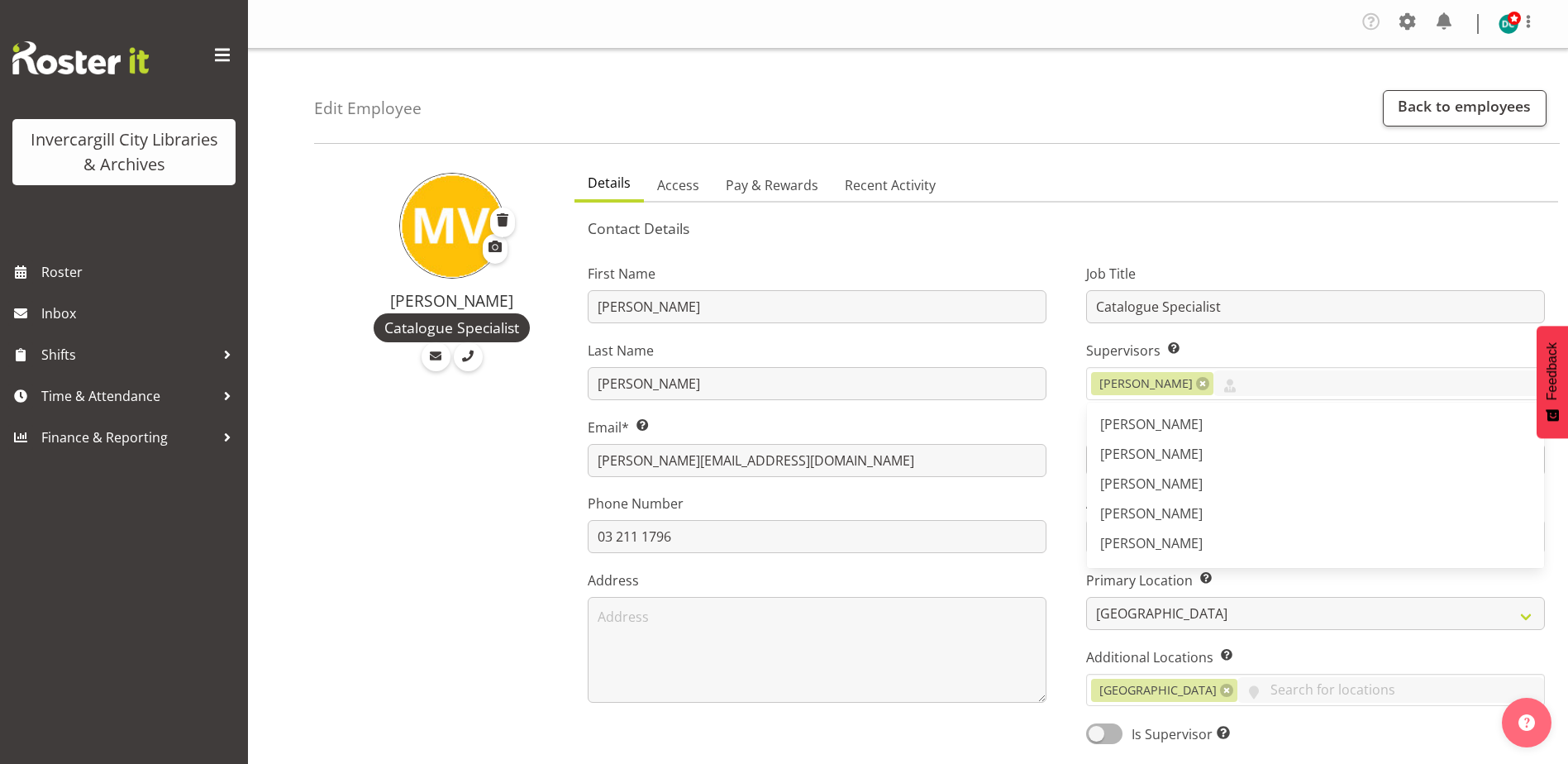
click at [1070, 429] on div "Job Title Catalogue Specialist Supervisors Select the employee’s supervisors, o…" at bounding box center [1315, 498] width 498 height 516
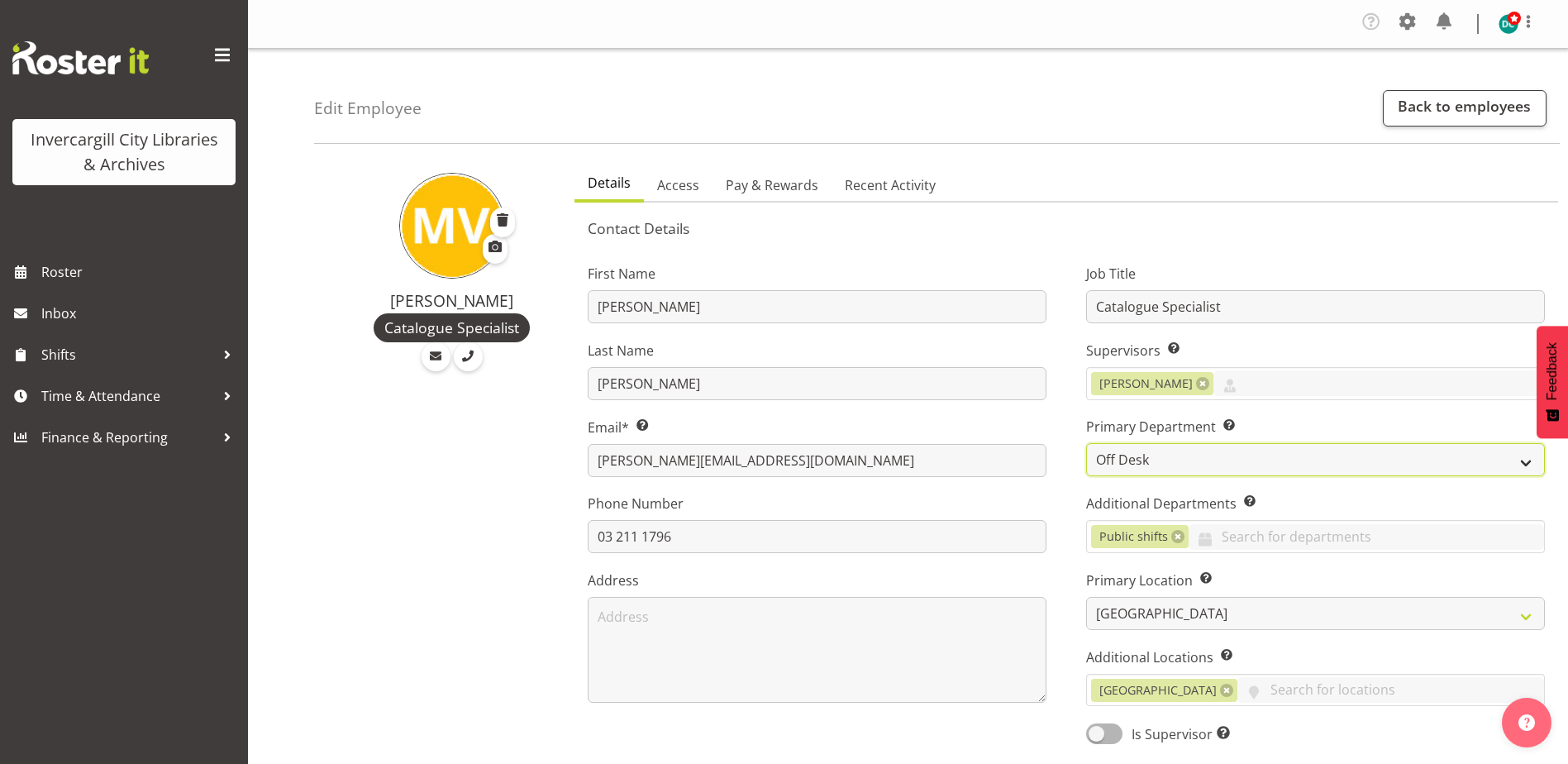
click at [1143, 456] on select "Off Desk Public shifts" at bounding box center [1315, 459] width 459 height 33
select select "921"
click at [1086, 443] on select "Off Desk Public shifts" at bounding box center [1315, 459] width 459 height 33
drag, startPoint x: 1179, startPoint y: 539, endPoint x: 1165, endPoint y: 536, distance: 14.3
click at [1177, 538] on link at bounding box center [1177, 536] width 13 height 13
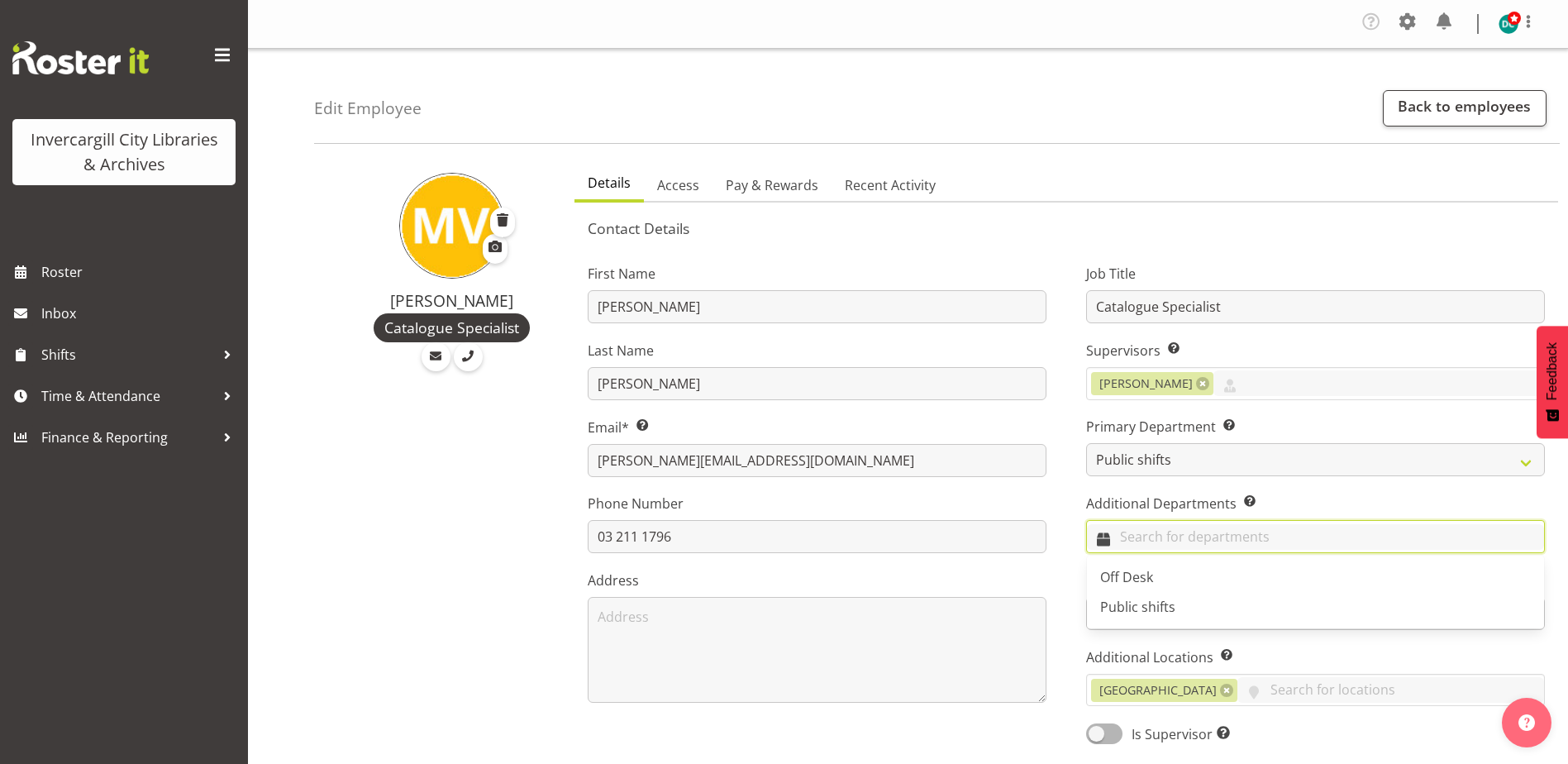
click at [1152, 536] on input "text" at bounding box center [1315, 536] width 457 height 26
click at [1134, 582] on span "Off Desk" at bounding box center [1127, 577] width 53 height 19
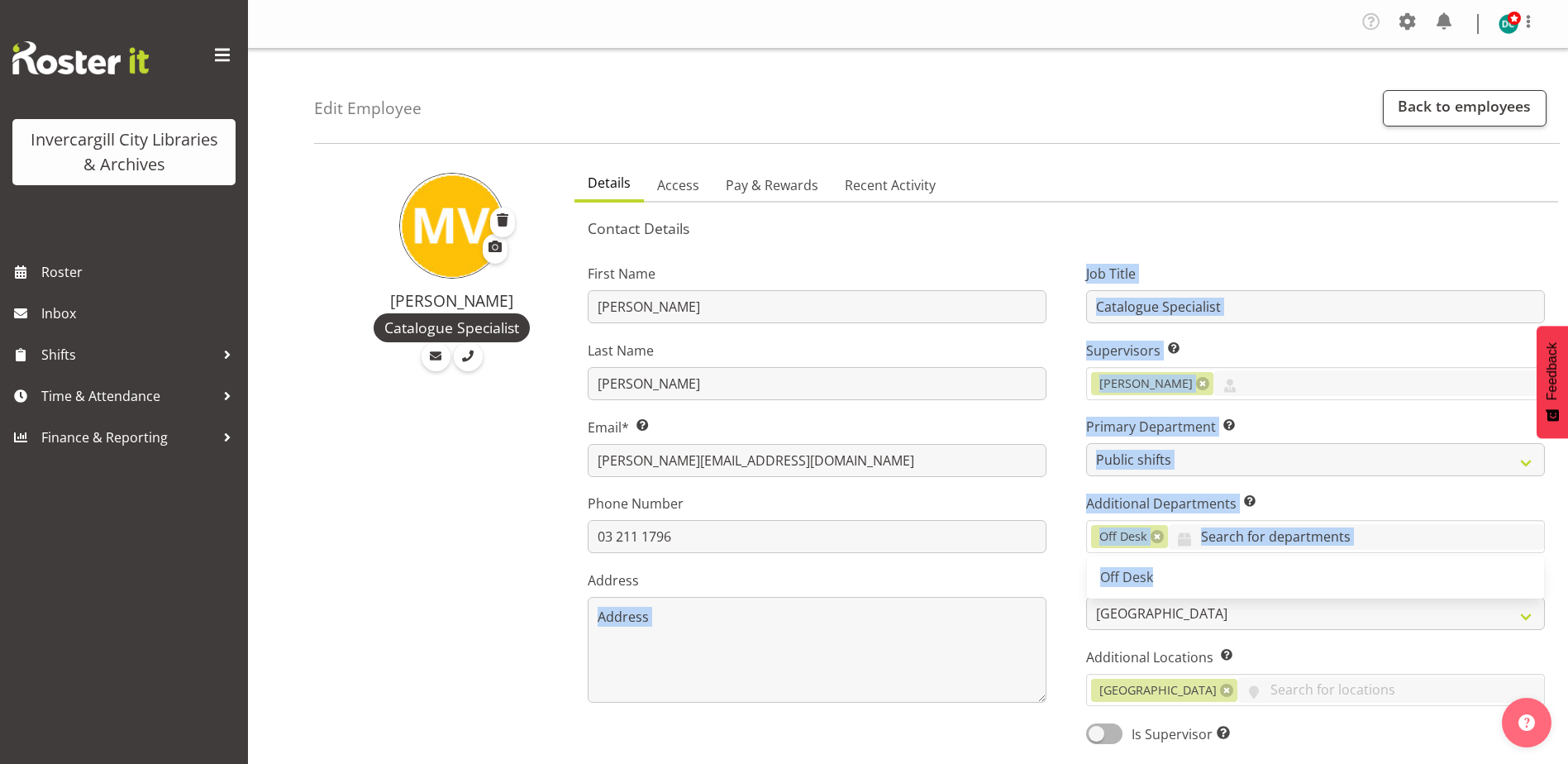
click at [1070, 570] on div "First Name Marion Last Name van Voornveld Email* This is a required field. mari…" at bounding box center [1066, 498] width 997 height 516
drag, startPoint x: 1070, startPoint y: 570, endPoint x: 1073, endPoint y: 580, distance: 10.4
click at [1073, 580] on div "Job Title Catalogue Specialist Supervisors Select the employee’s supervisors, o…" at bounding box center [1315, 498] width 498 height 516
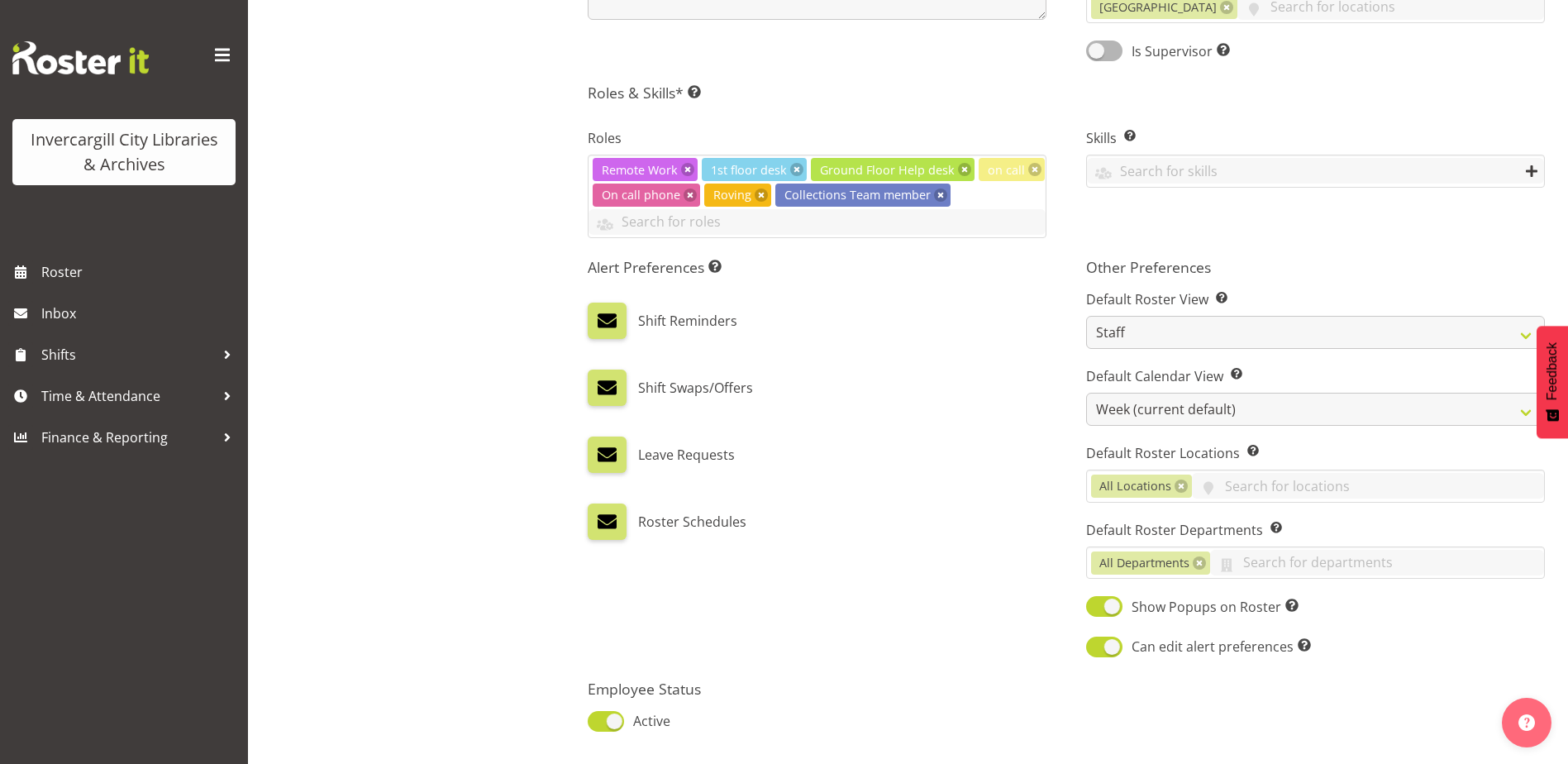
scroll to position [801, 0]
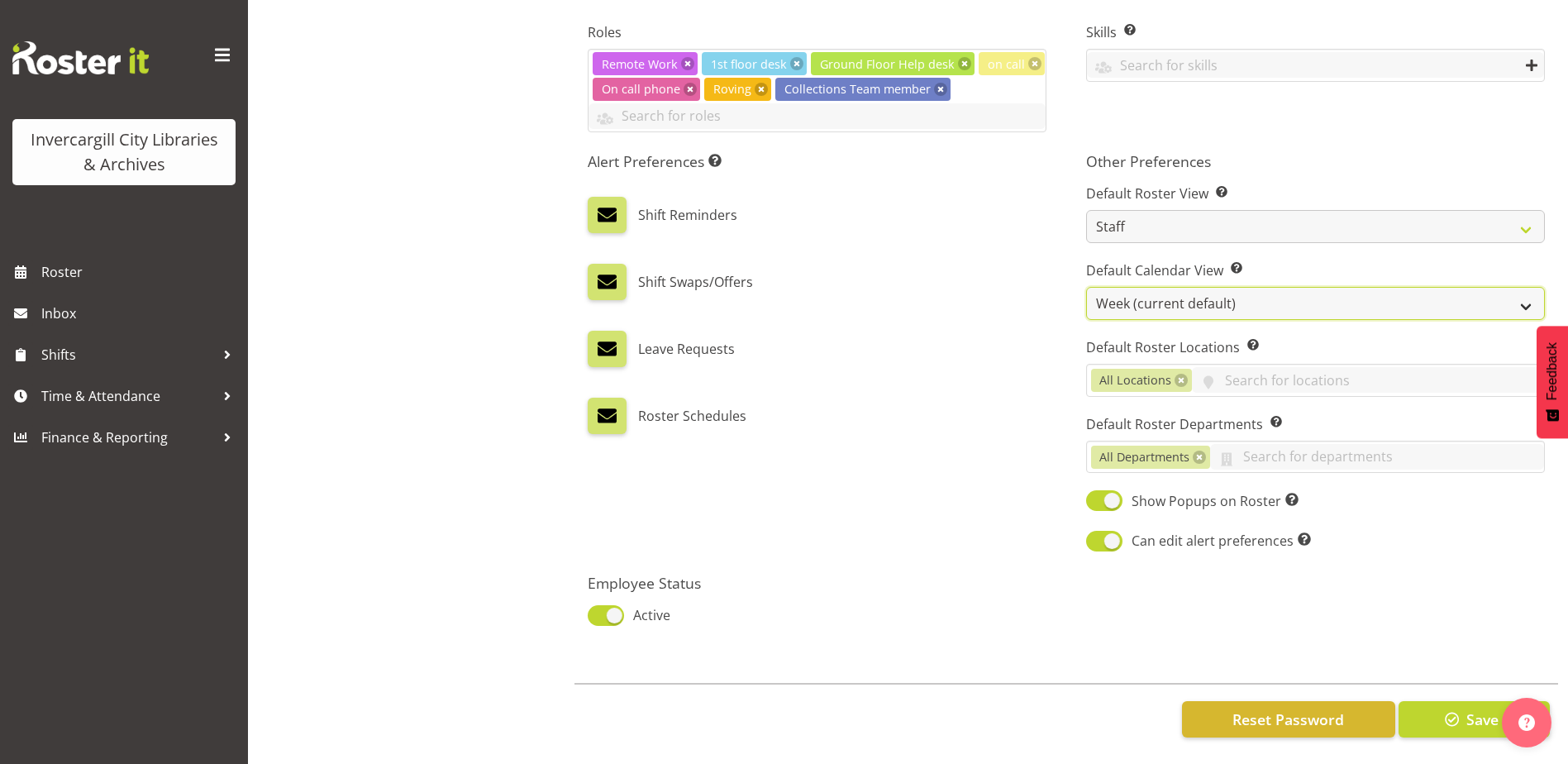
click at [1127, 298] on select "Day Timeline Day Week (current default) Timeline Week Fortnight Month Calendar" at bounding box center [1315, 303] width 459 height 33
select select "TimelineDay"
click at [1086, 287] on select "Day Timeline Day Week (current default) Timeline Week Fortnight Month Calendar" at bounding box center [1315, 303] width 459 height 33
click at [1470, 708] on span "Save" at bounding box center [1482, 719] width 32 height 21
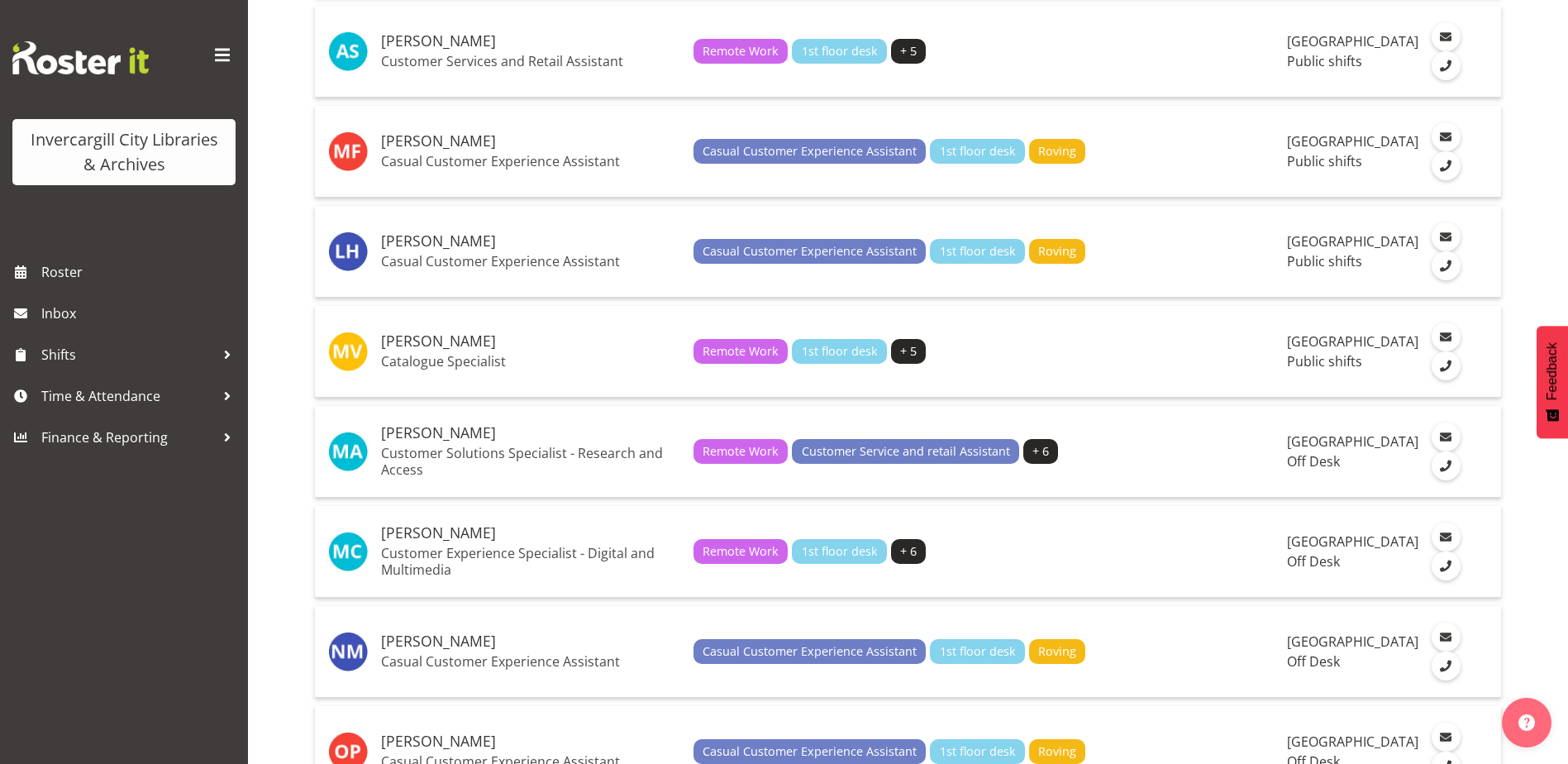
scroll to position [2562, 0]
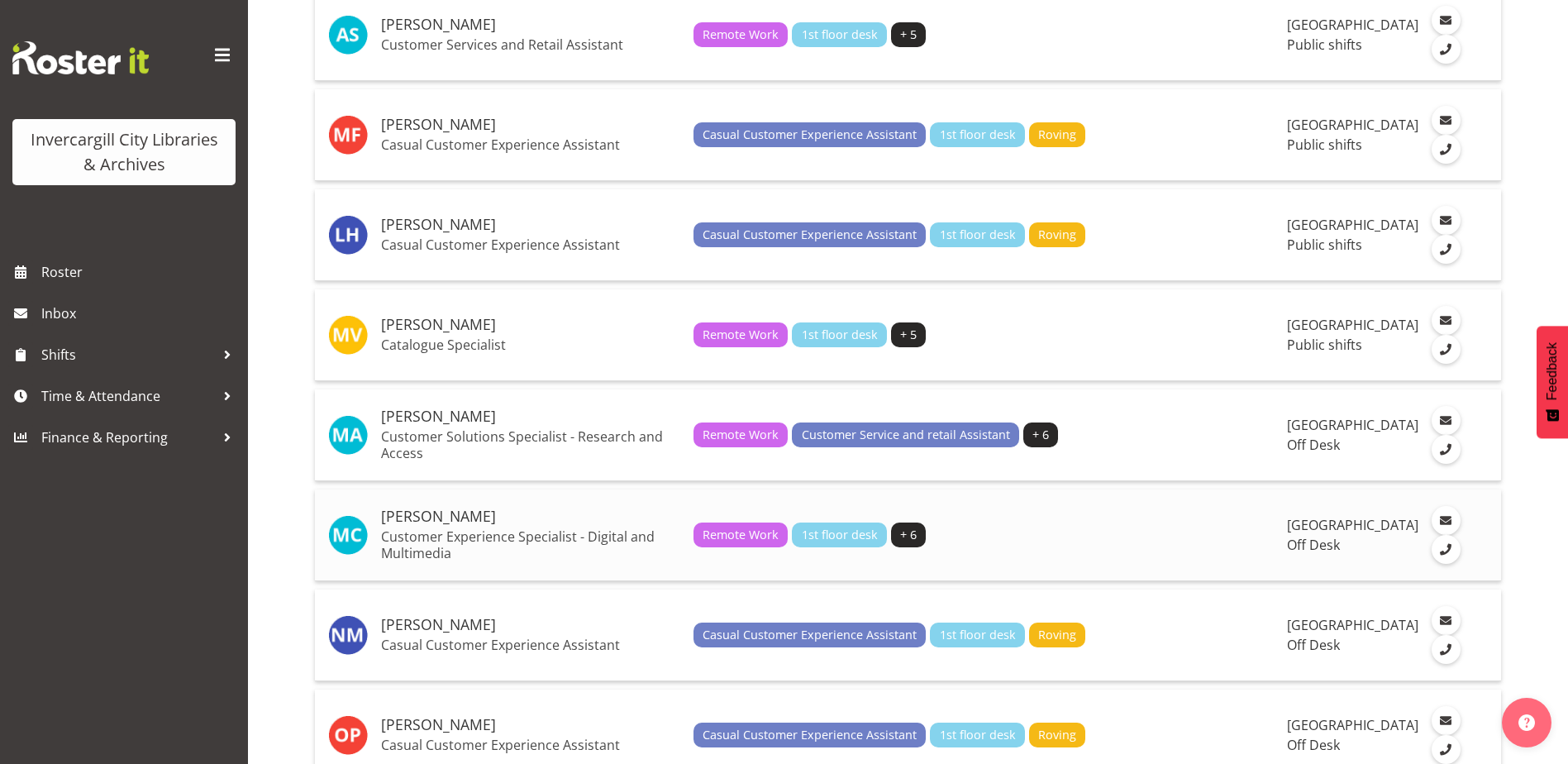
click at [456, 525] on h5 "[PERSON_NAME]" at bounding box center [531, 517] width 300 height 17
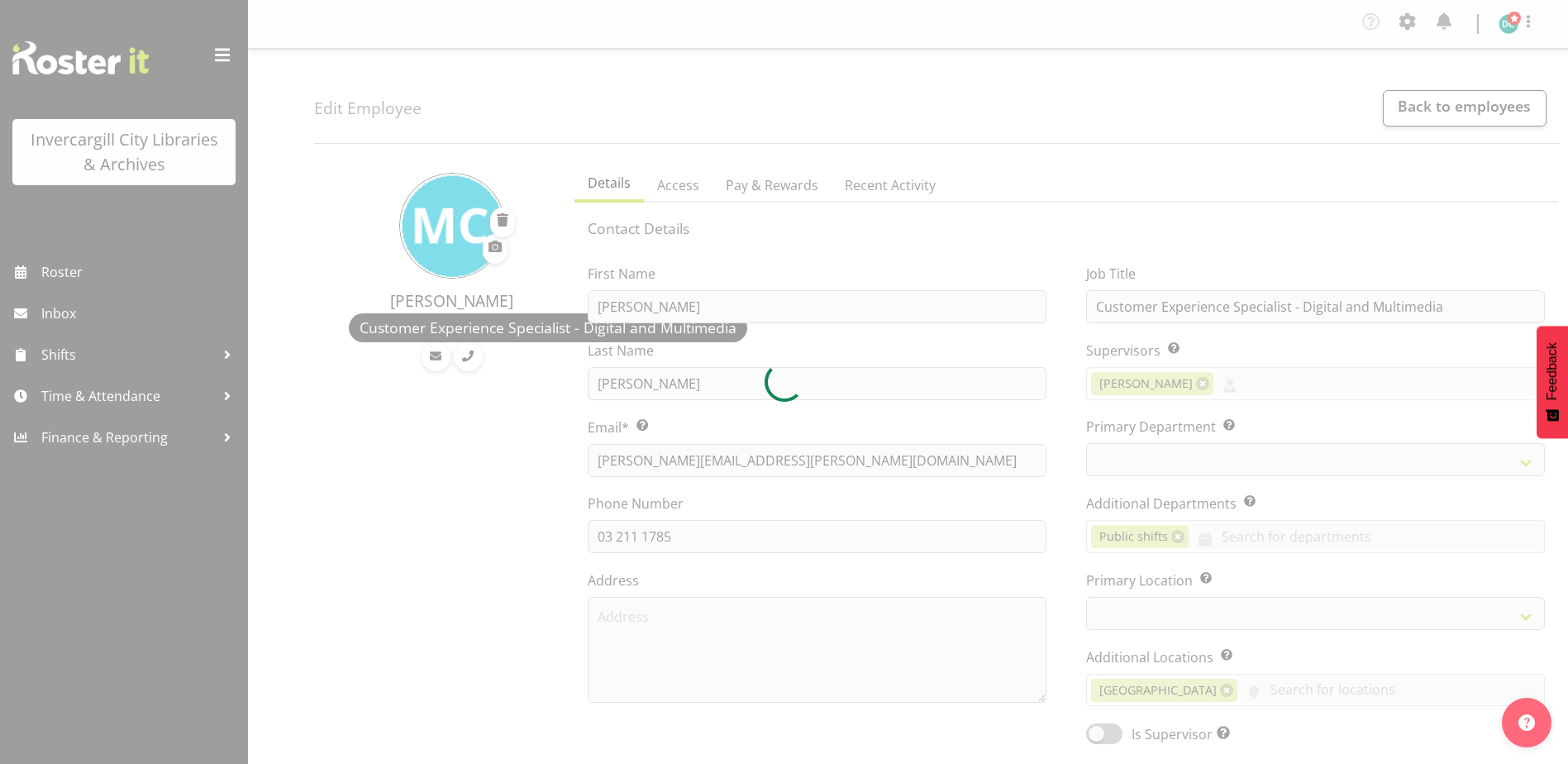
select select "TimelineWeek"
select select "1276"
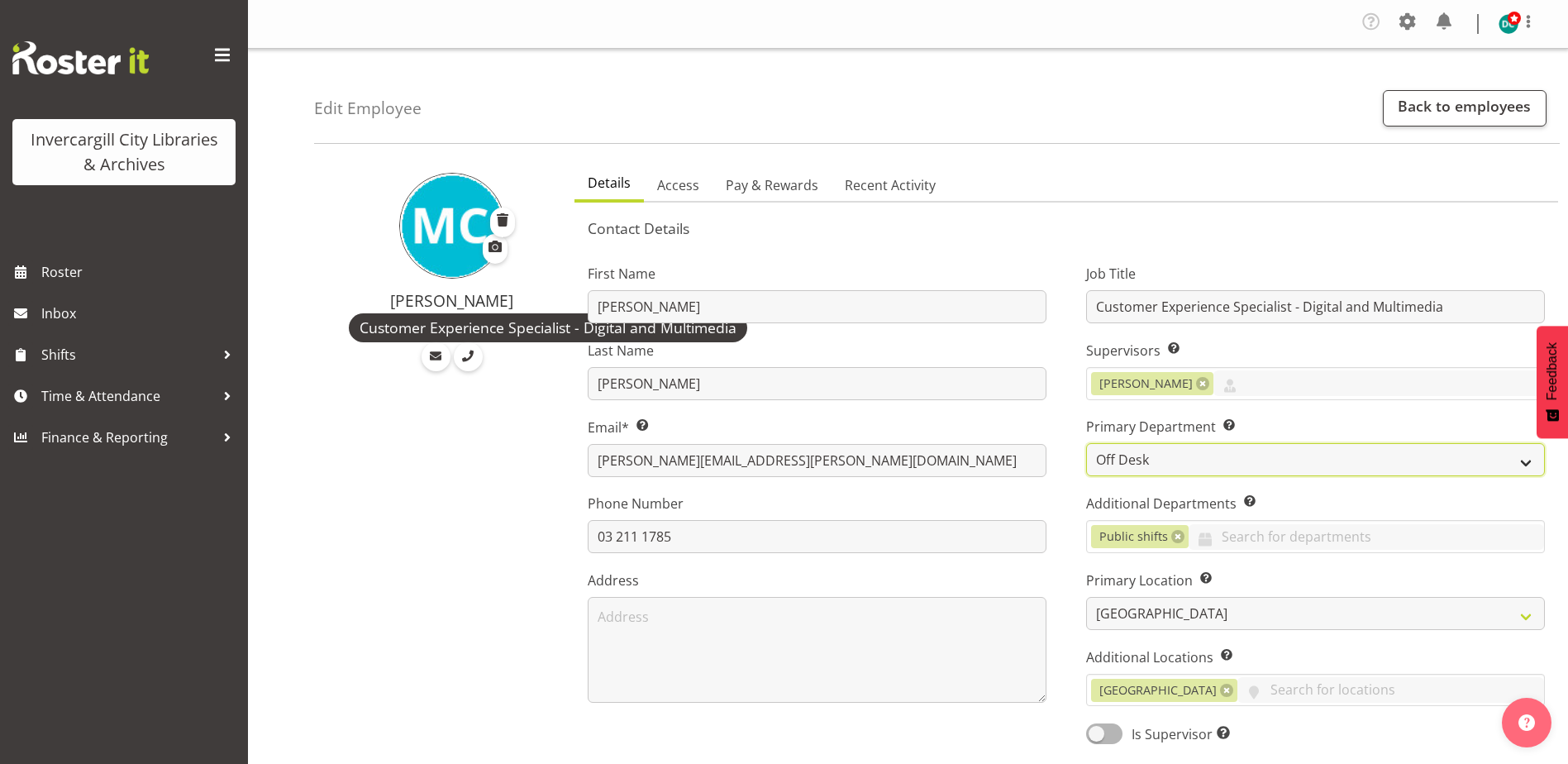
click at [1156, 454] on select "Off Desk Public shifts" at bounding box center [1315, 459] width 459 height 33
select select "921"
click at [1086, 443] on select "Off Desk Public shifts" at bounding box center [1315, 459] width 459 height 33
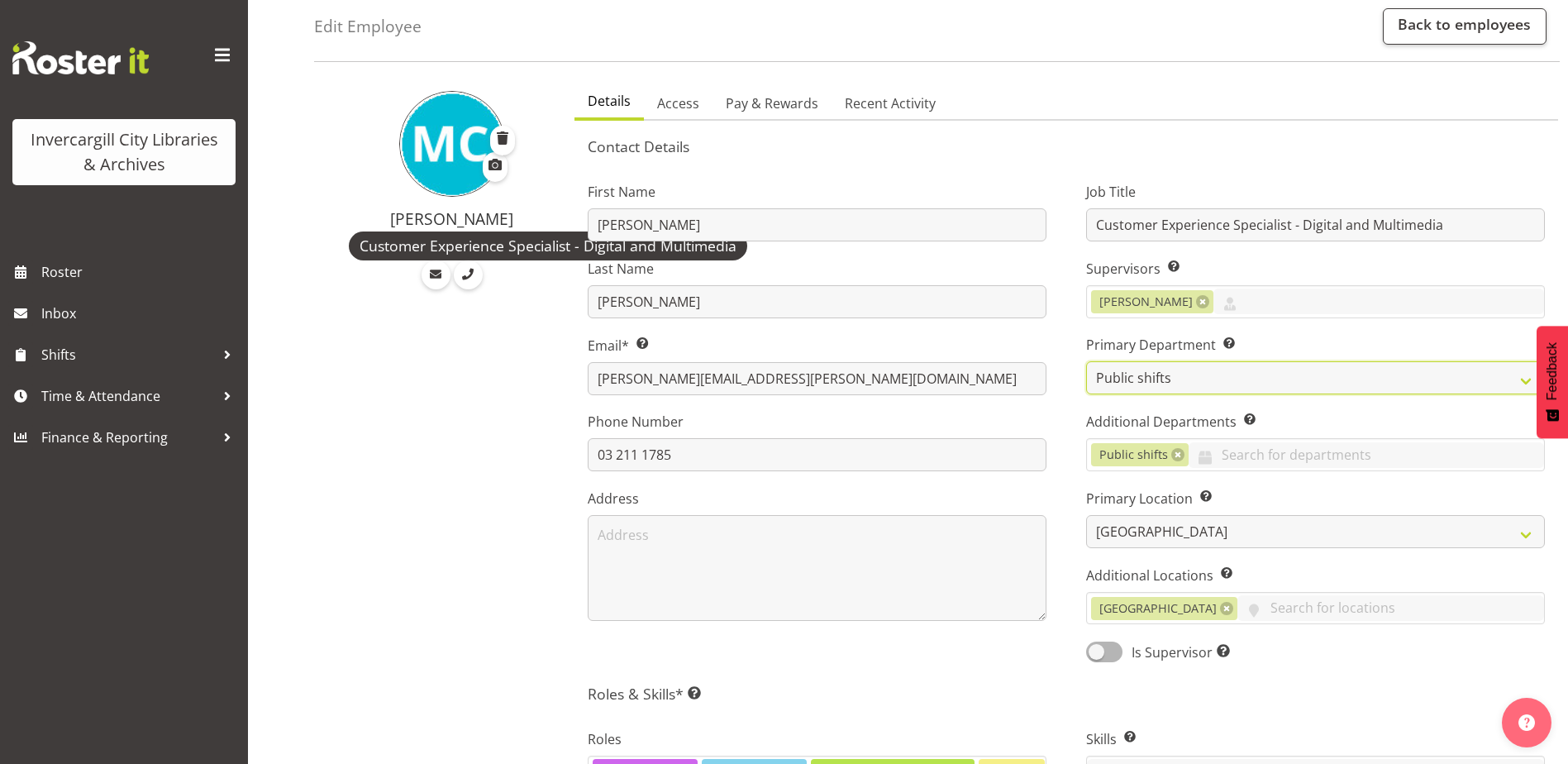
scroll to position [82, 0]
click at [1174, 453] on link at bounding box center [1177, 454] width 13 height 13
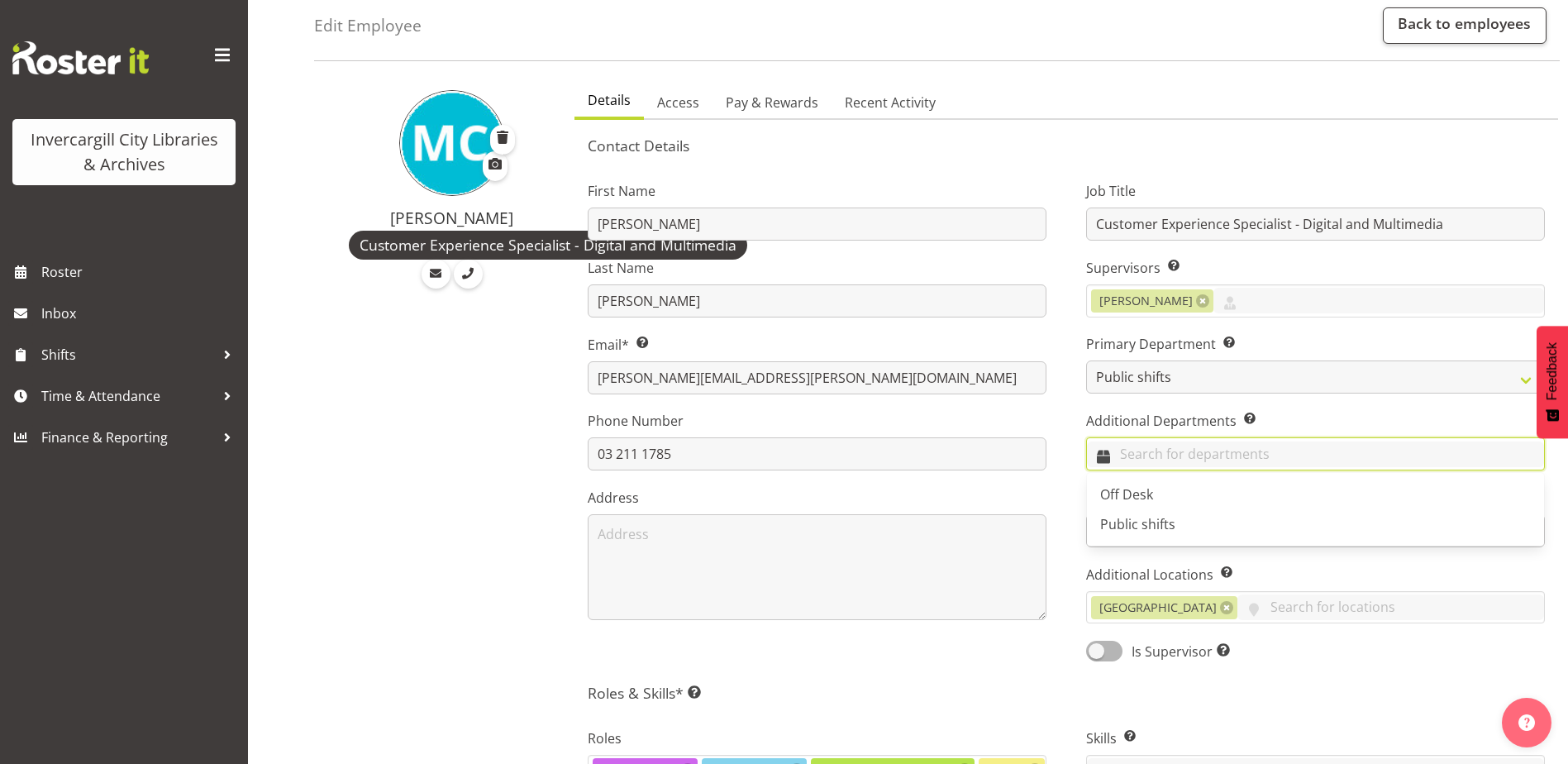
click at [1147, 456] on input "text" at bounding box center [1315, 454] width 457 height 26
click at [1136, 486] on span "Off Desk" at bounding box center [1127, 494] width 53 height 19
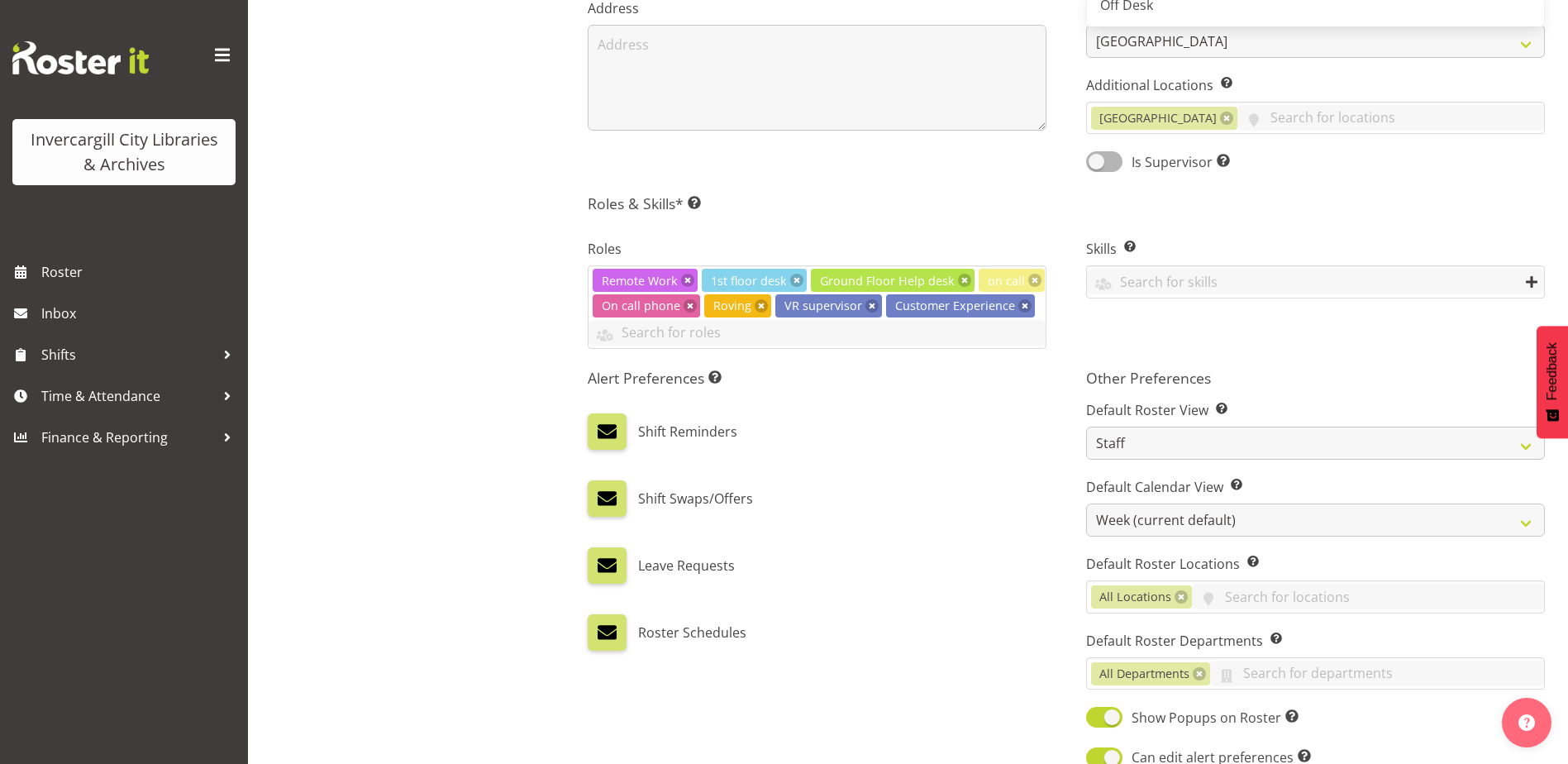
scroll to position [579, 0]
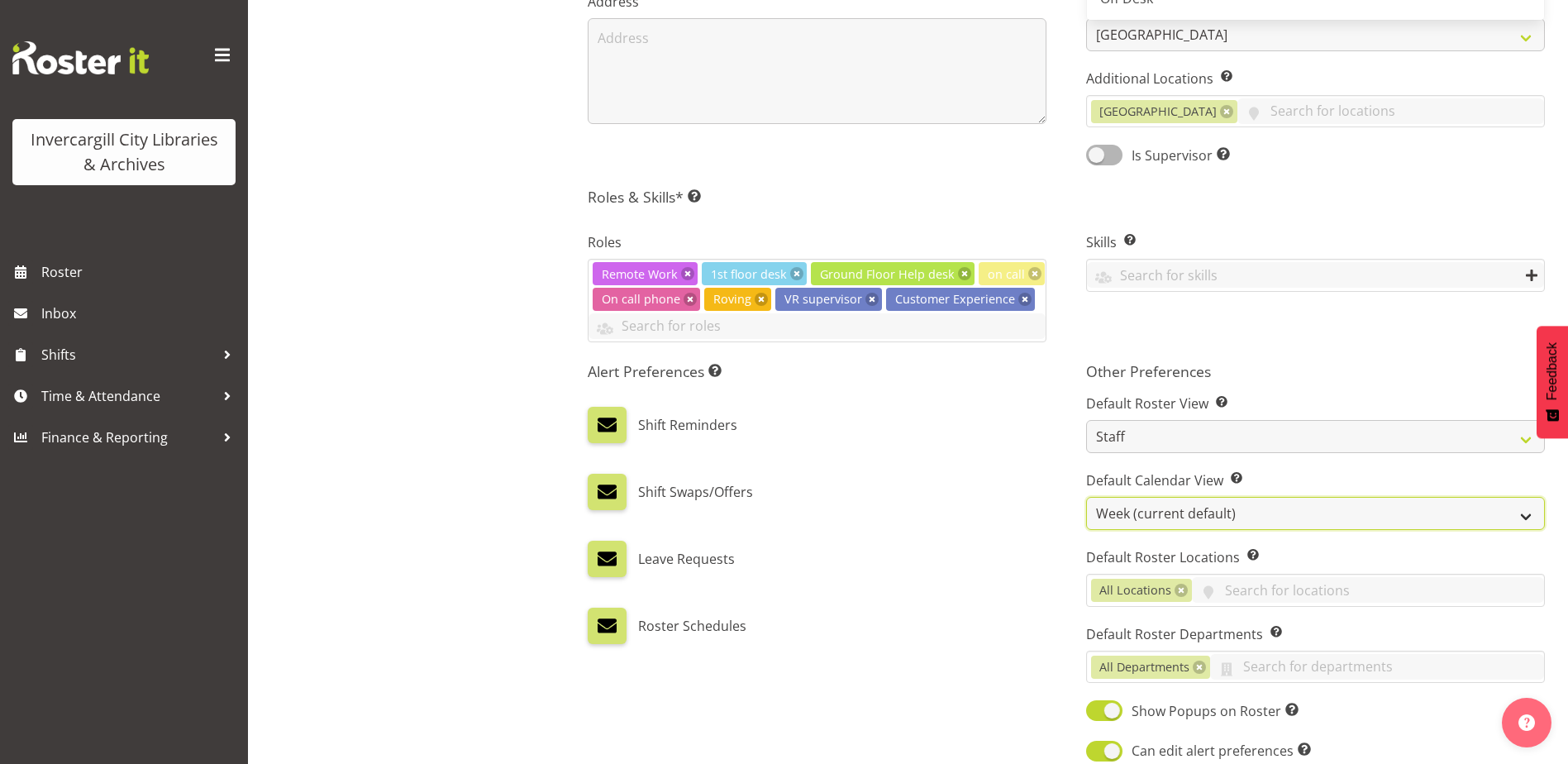
click at [1112, 505] on select "Day Timeline Day Week (current default) Timeline Week Fortnight Month Calendar" at bounding box center [1315, 512] width 459 height 33
select select "TimelineDay"
click at [1086, 496] on select "Day Timeline Day Week (current default) Timeline Week Fortnight Month Calendar" at bounding box center [1315, 512] width 459 height 33
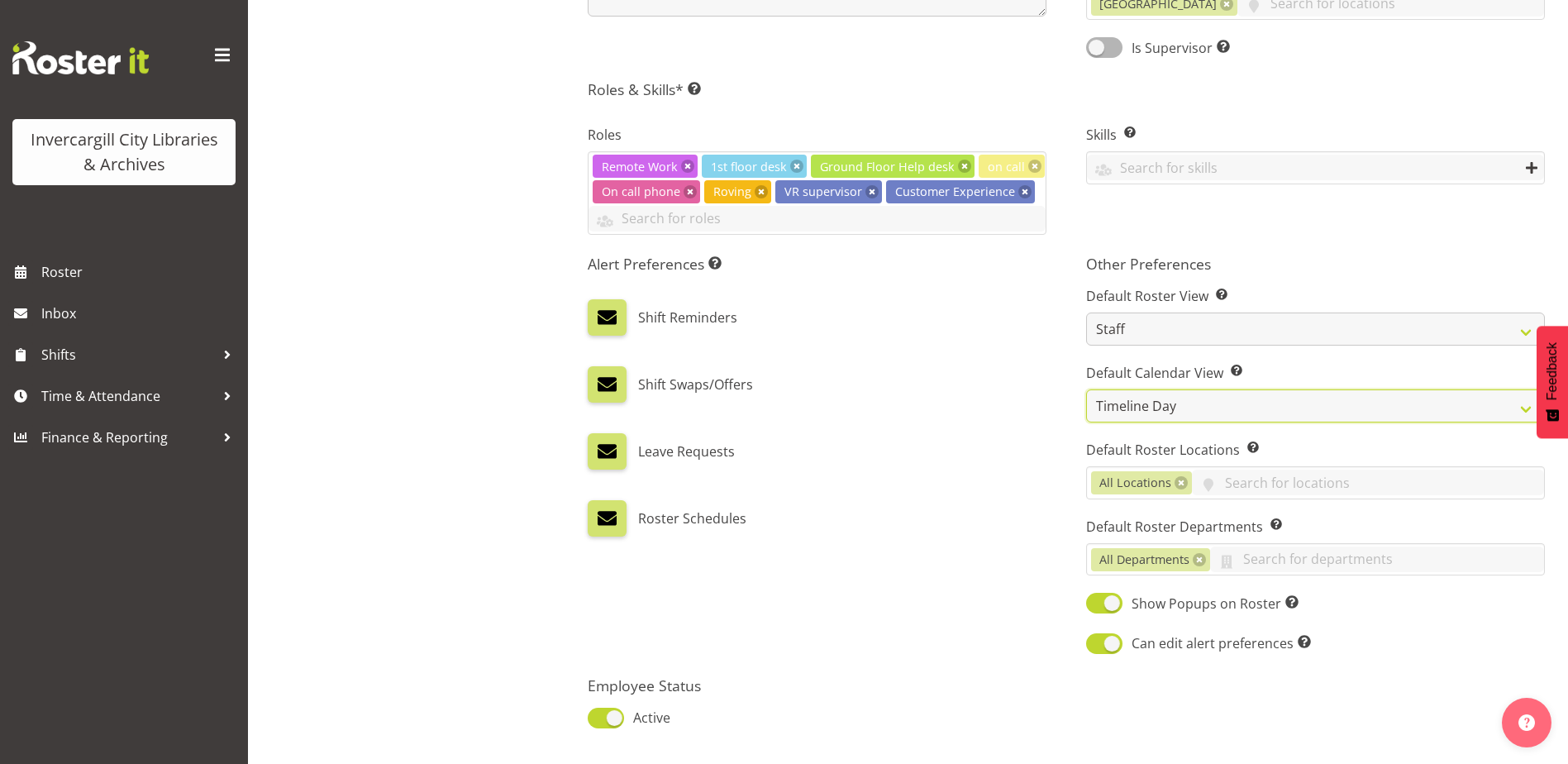
scroll to position [801, 0]
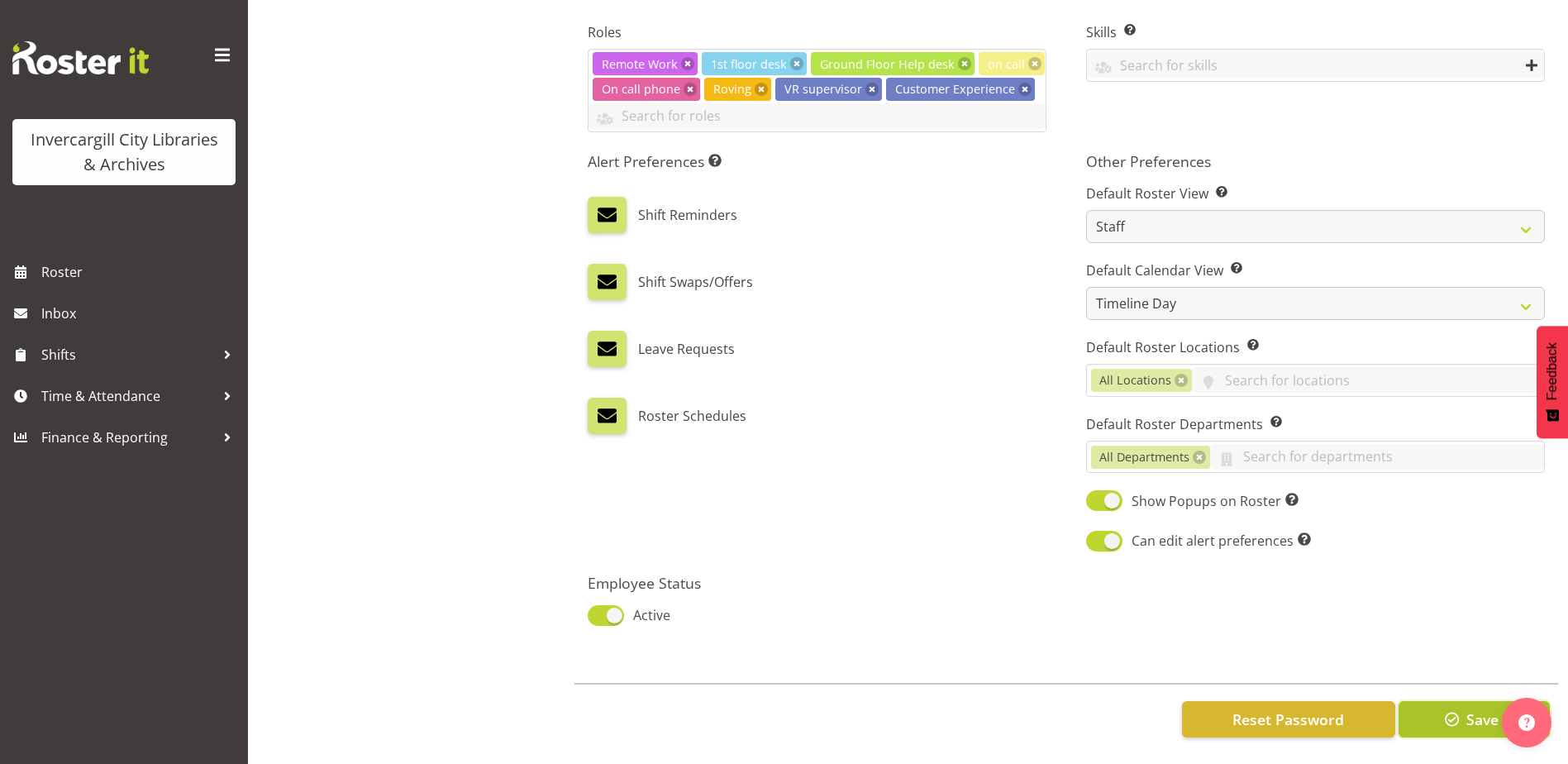
drag, startPoint x: 1463, startPoint y: 714, endPoint x: 1475, endPoint y: 737, distance: 25.9
click at [1464, 714] on button "Save" at bounding box center [1474, 719] width 152 height 36
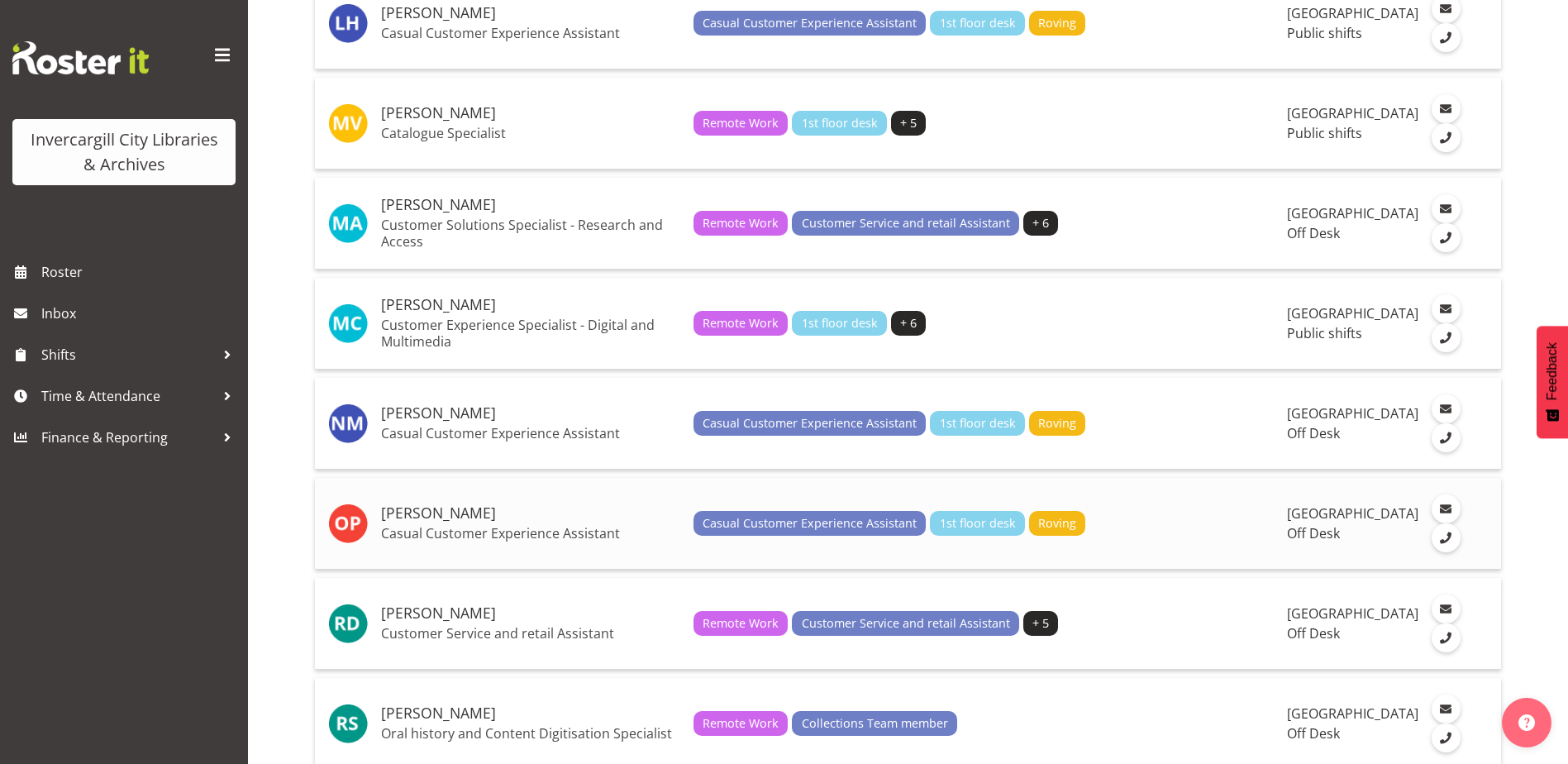
scroll to position [2810, 0]
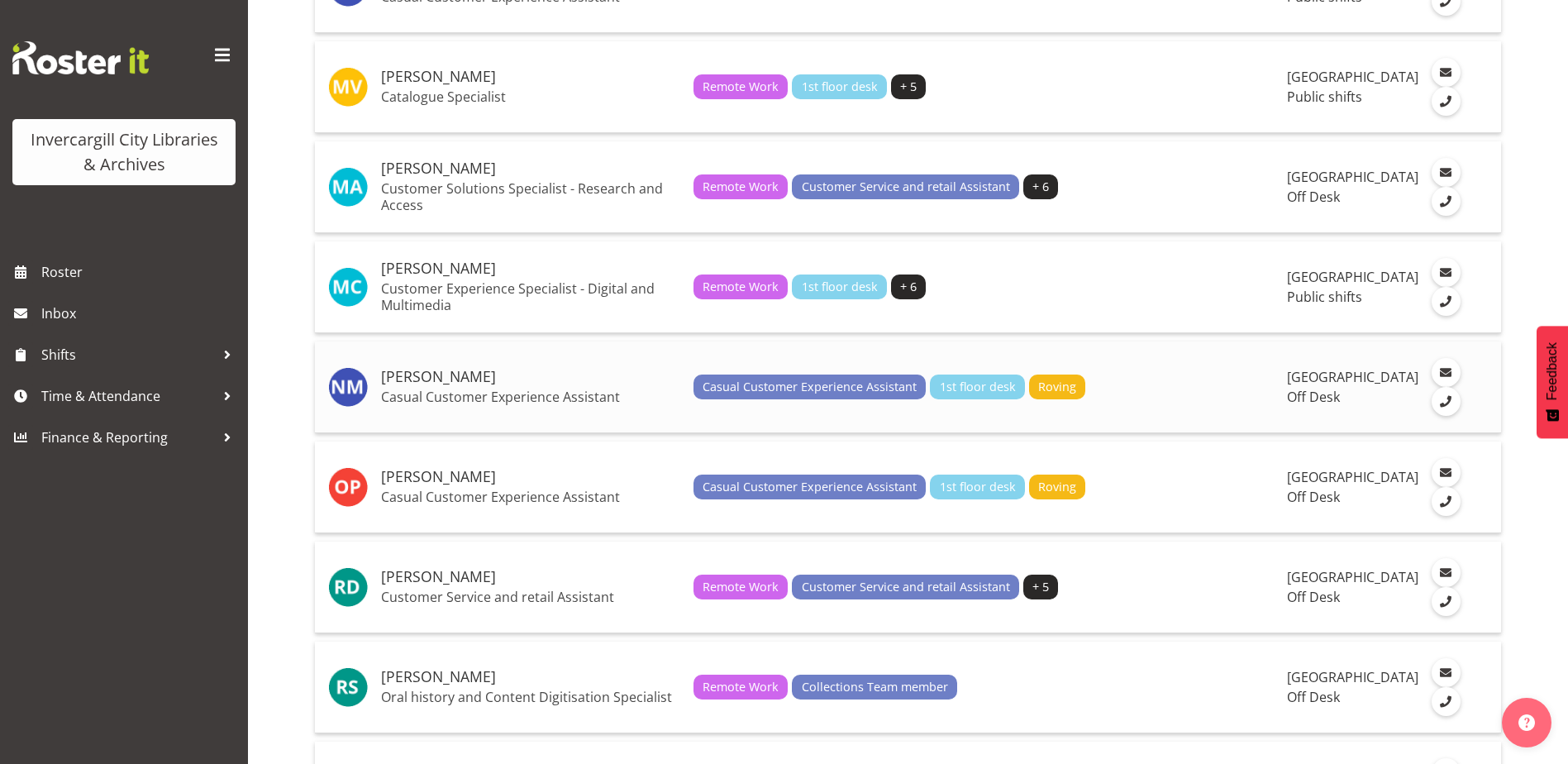
click at [449, 386] on h5 "[PERSON_NAME]" at bounding box center [531, 377] width 300 height 17
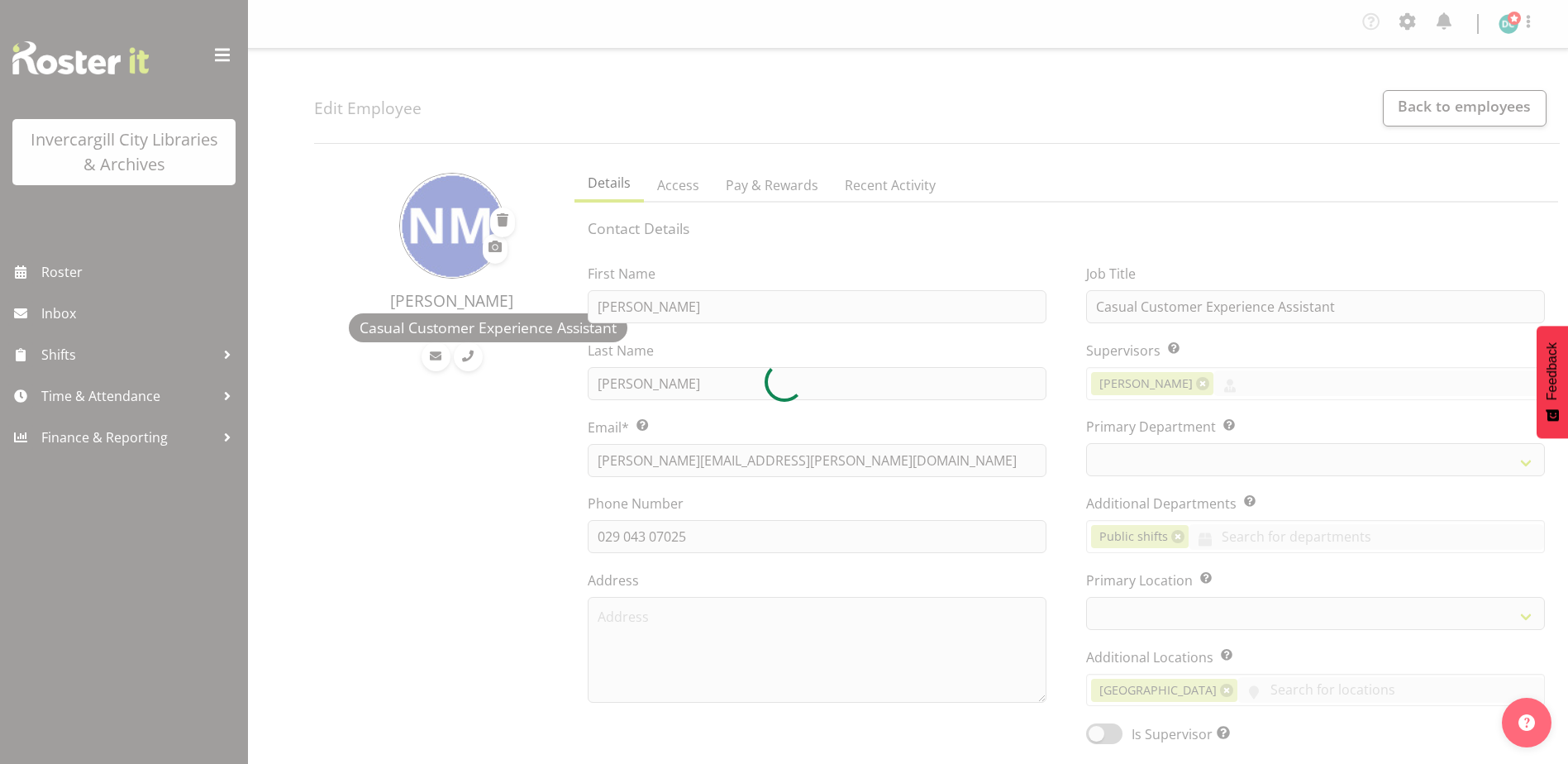
select select "TimelineWeek"
select select
select select "1276"
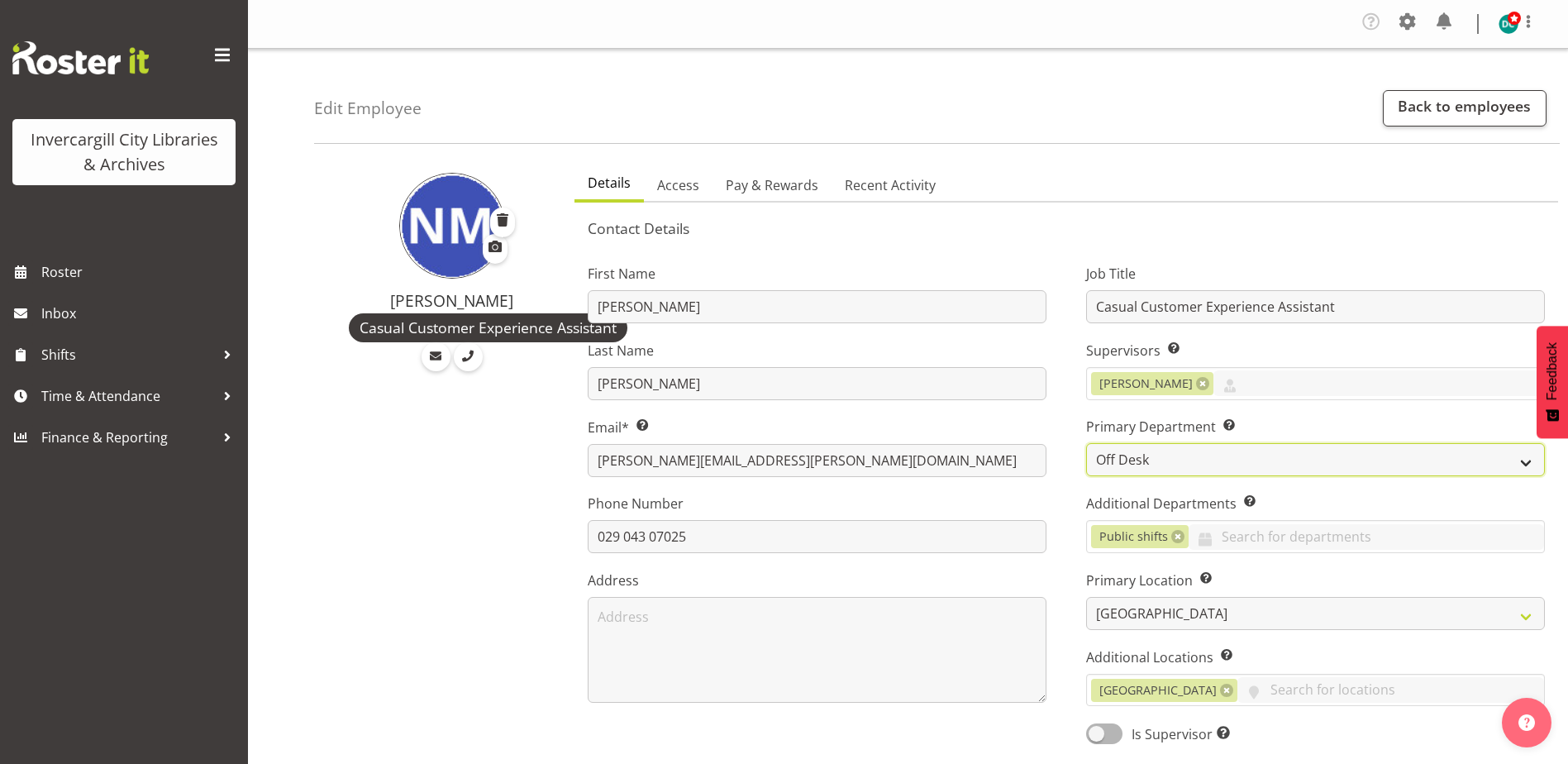
click at [1133, 462] on select "Off Desk Public shifts" at bounding box center [1315, 459] width 459 height 33
select select "921"
click at [1086, 443] on select "Off Desk Public shifts" at bounding box center [1315, 459] width 459 height 33
click at [1174, 535] on link at bounding box center [1177, 536] width 13 height 13
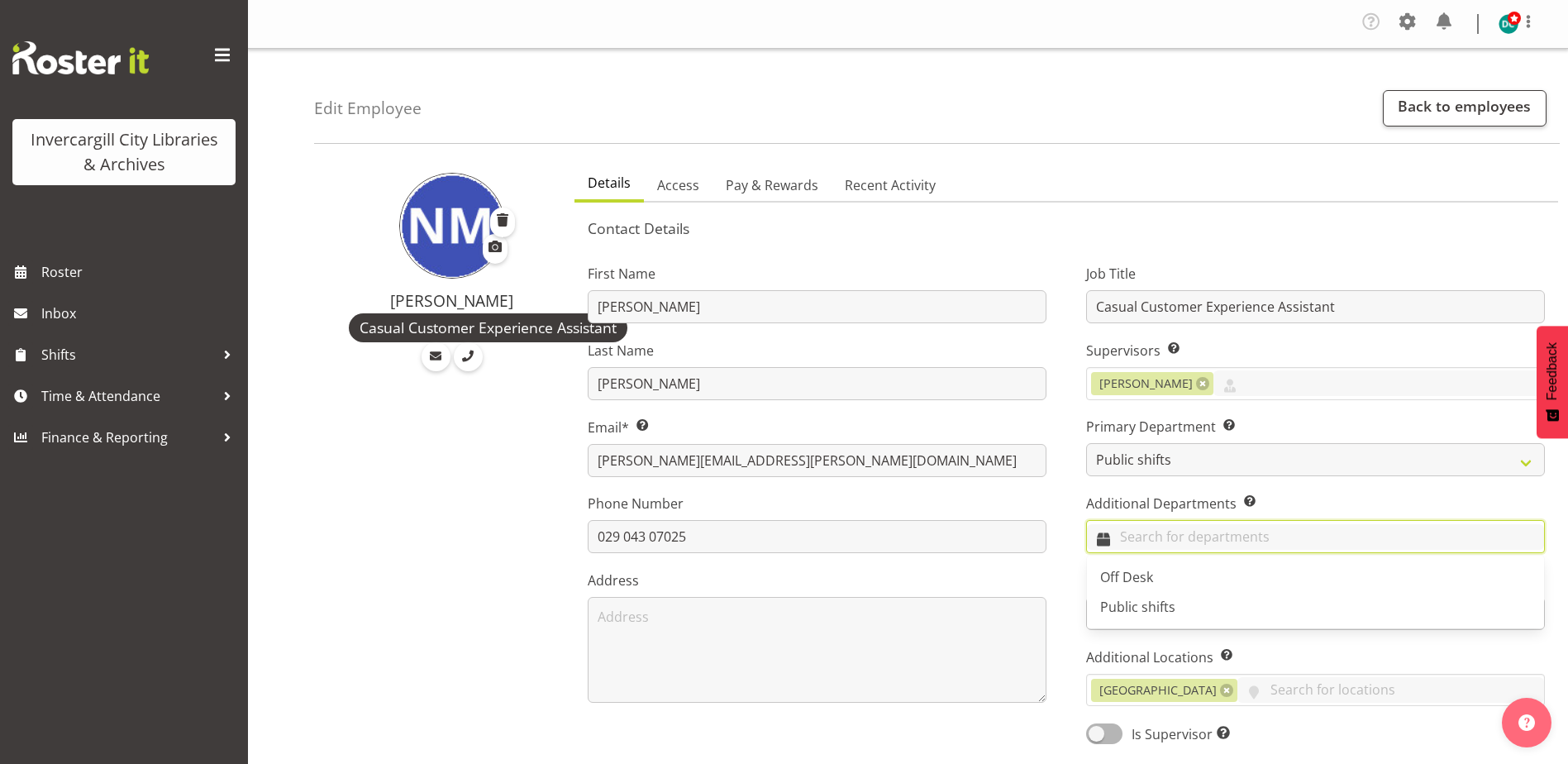
click at [1158, 534] on input "text" at bounding box center [1315, 536] width 457 height 26
click at [1137, 573] on span "Off Desk" at bounding box center [1127, 577] width 53 height 19
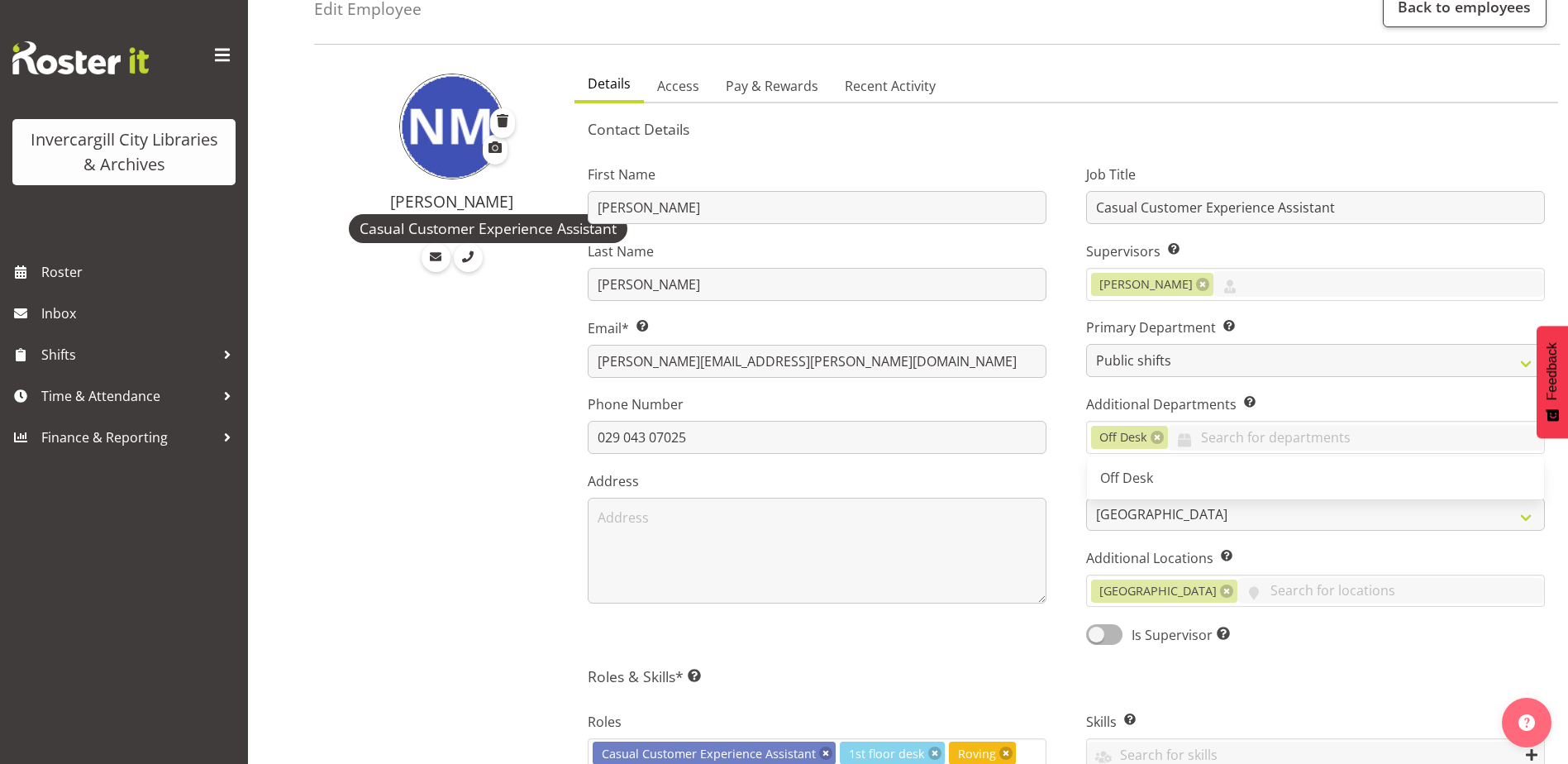
scroll to position [248, 0]
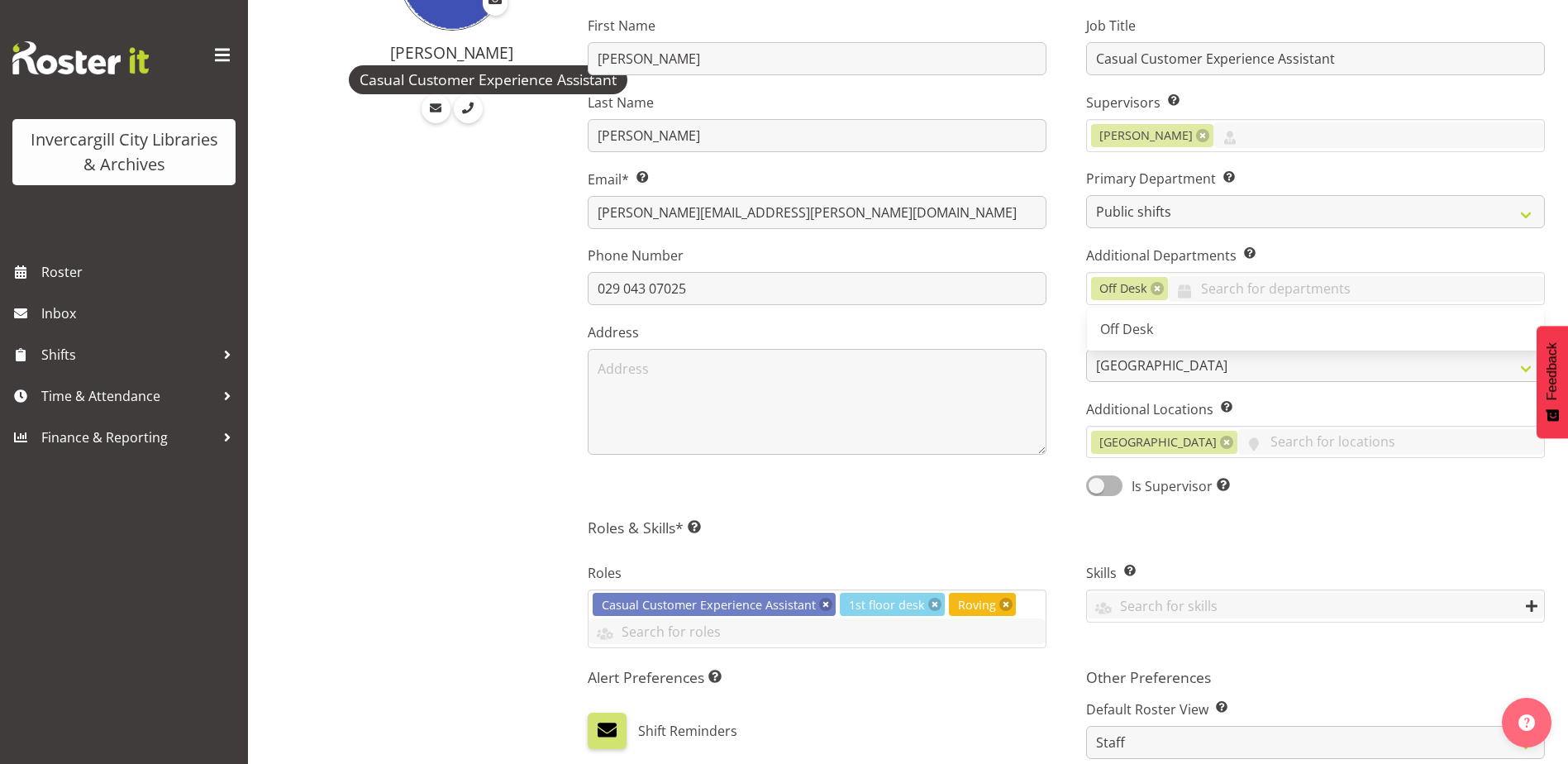
click at [1058, 543] on div "Roles Casual Customer Experience Assistant 1st floor desk Roving 1st floor desk…" at bounding box center [817, 598] width 498 height 118
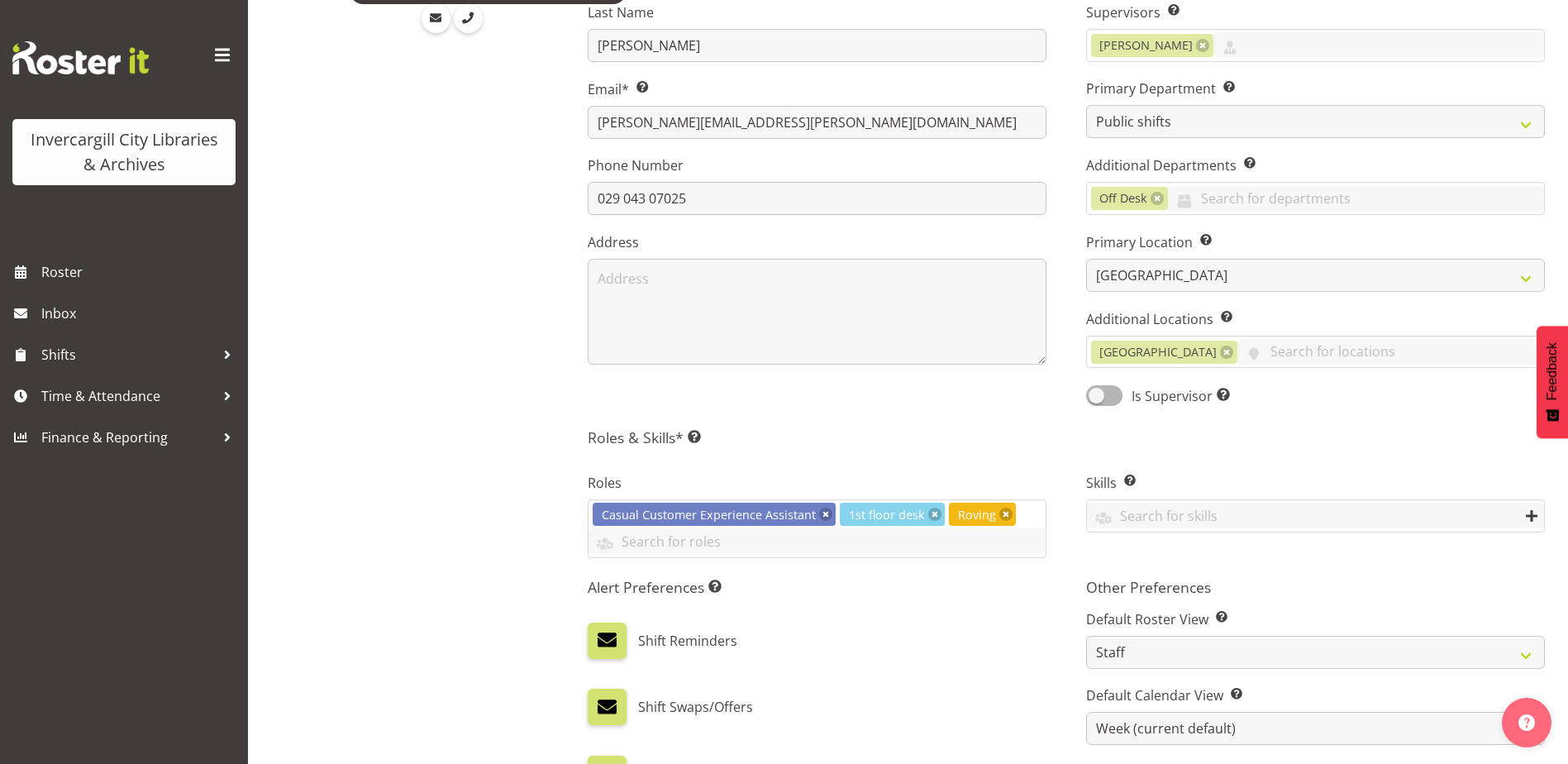
scroll to position [496, 0]
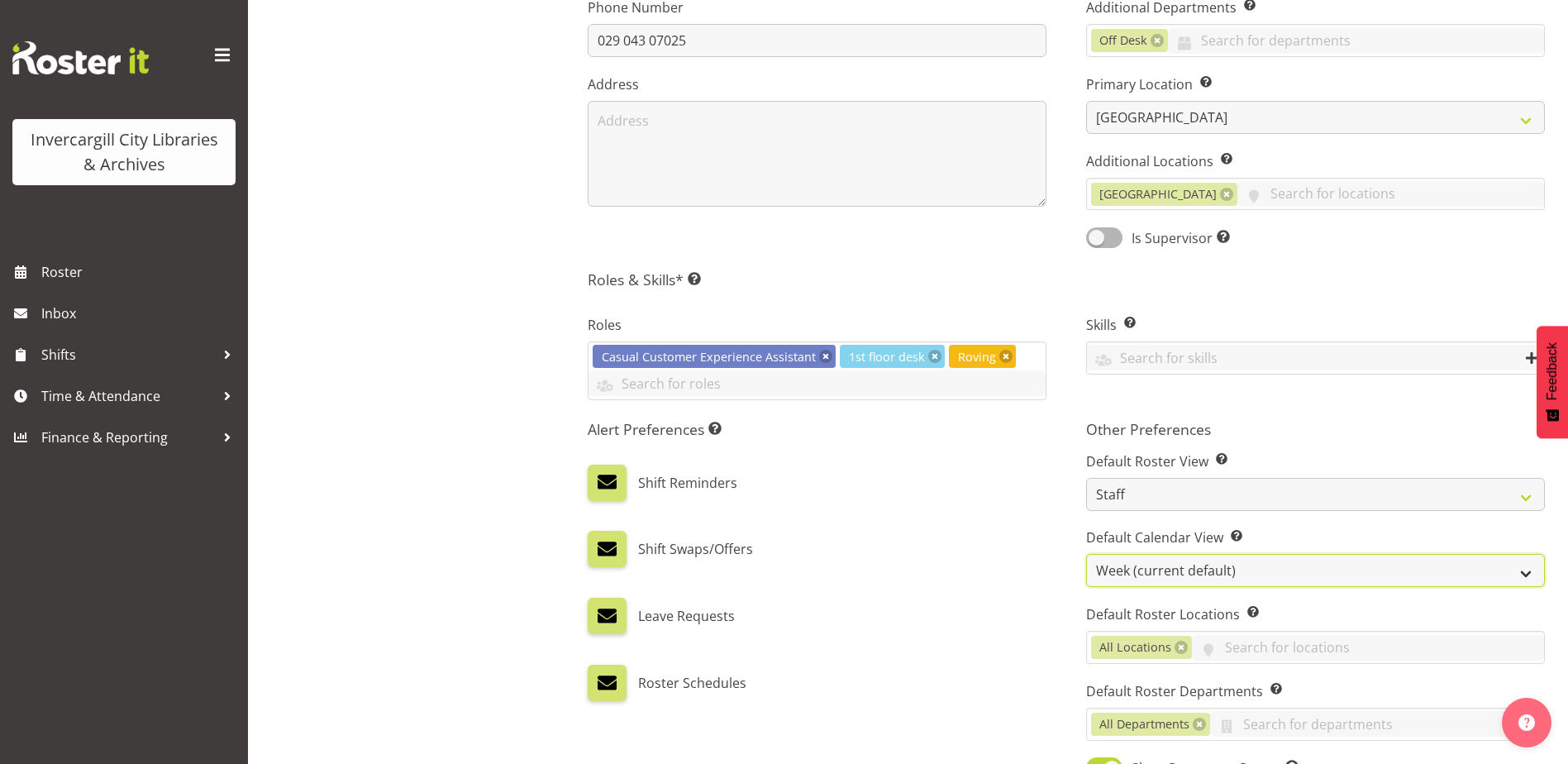
click at [1152, 565] on select "Day Timeline Day Week (current default) Timeline Week Fortnight Month Calendar" at bounding box center [1315, 570] width 459 height 33
select select "TimelineDay"
click at [1086, 554] on select "Day Timeline Day Week (current default) Timeline Week Fortnight Month Calendar" at bounding box center [1315, 570] width 459 height 33
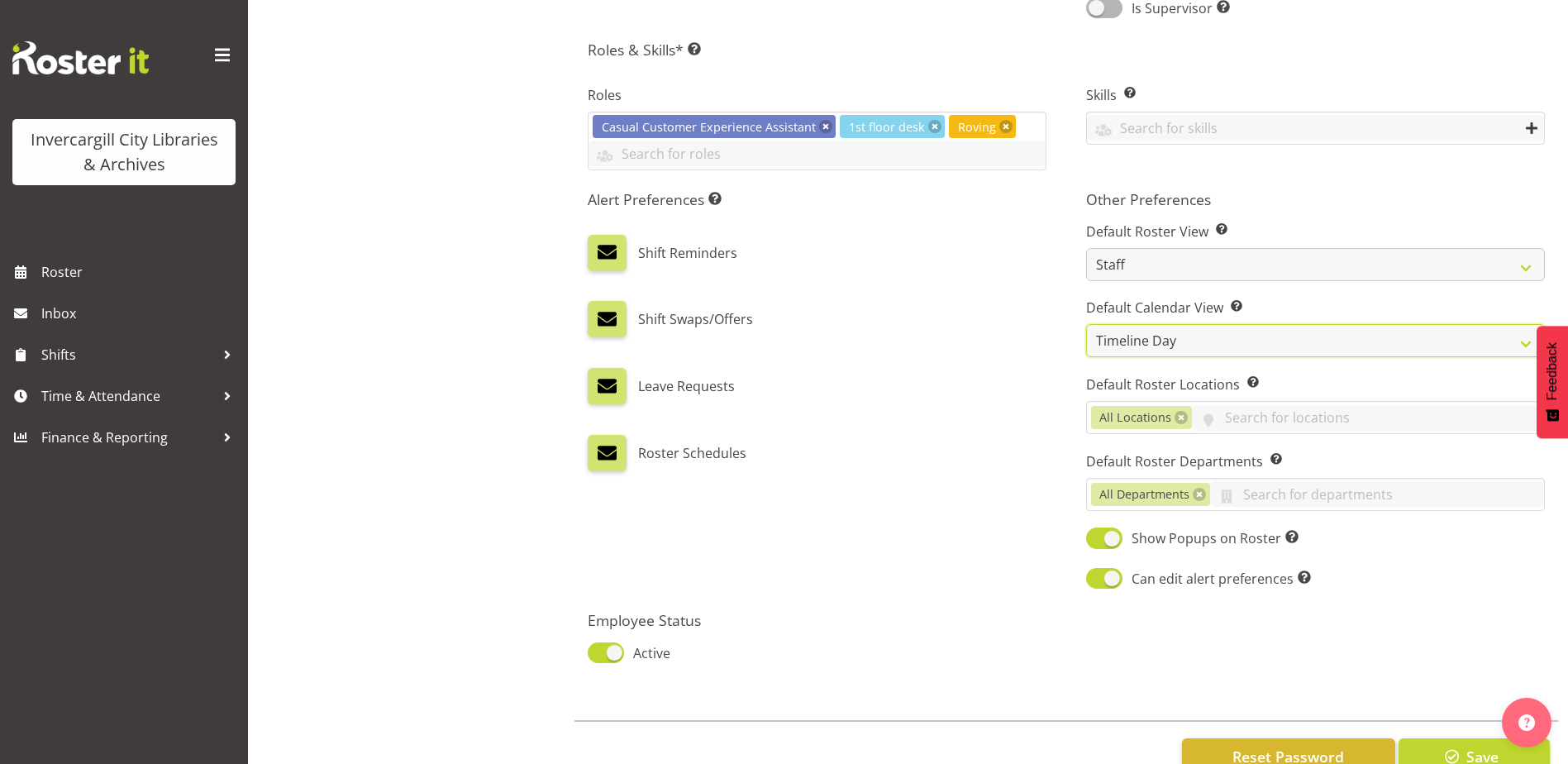
scroll to position [776, 0]
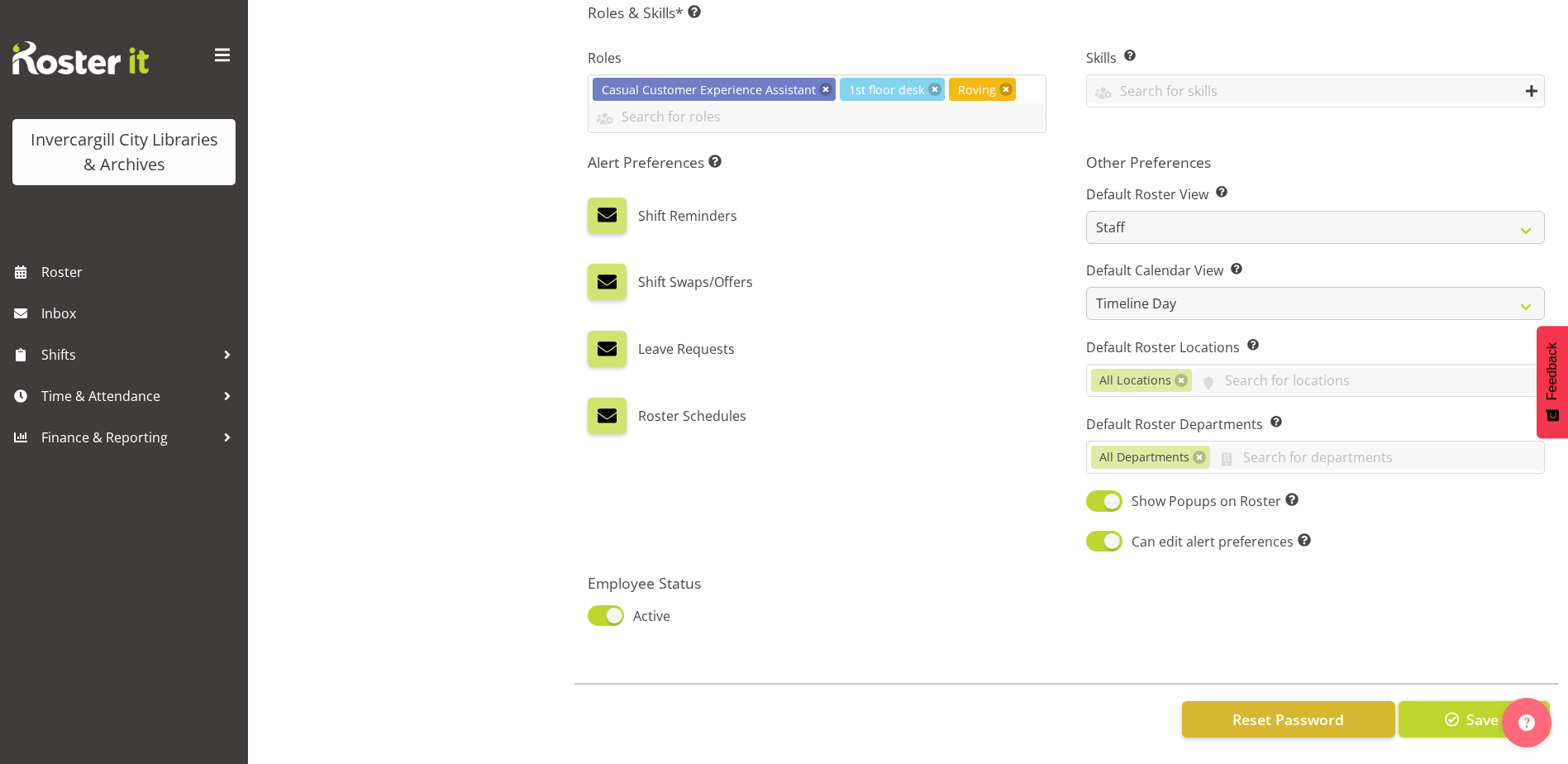
click at [1478, 708] on span "Save" at bounding box center [1482, 719] width 32 height 21
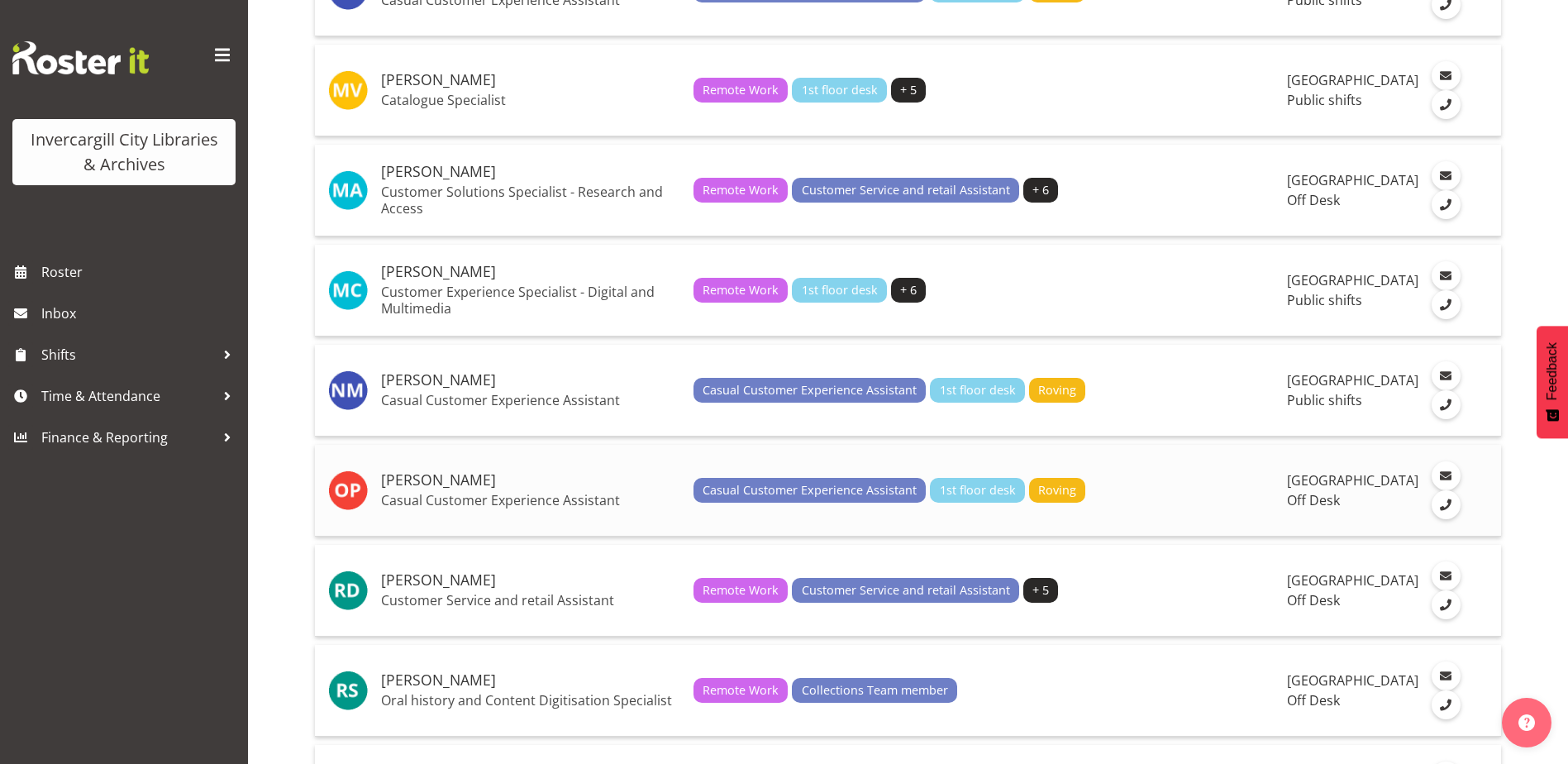
scroll to position [2810, 0]
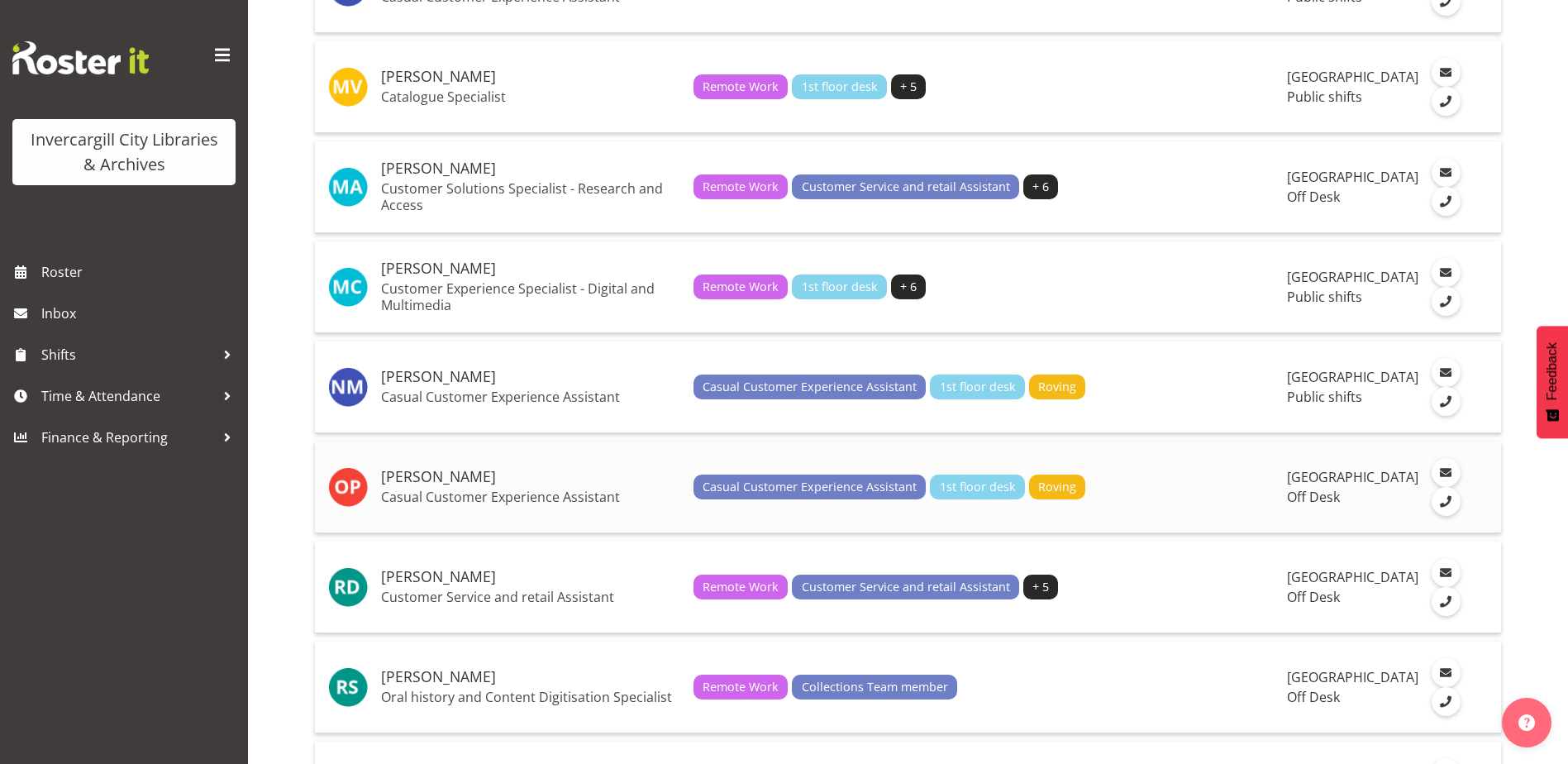
click at [407, 485] on h5 "[PERSON_NAME]" at bounding box center [531, 477] width 300 height 17
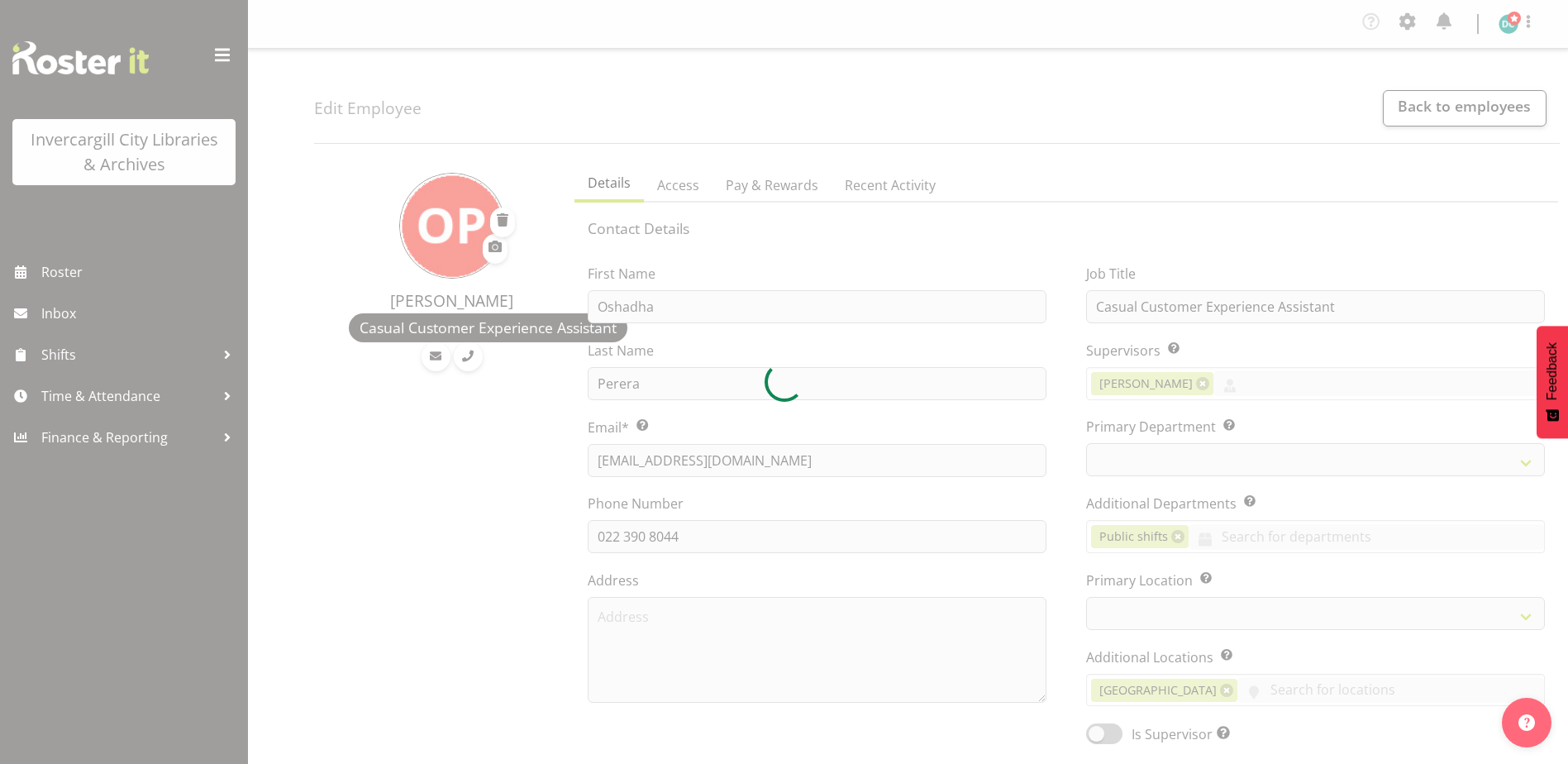
select select "TimelineWeek"
select select
select select "1276"
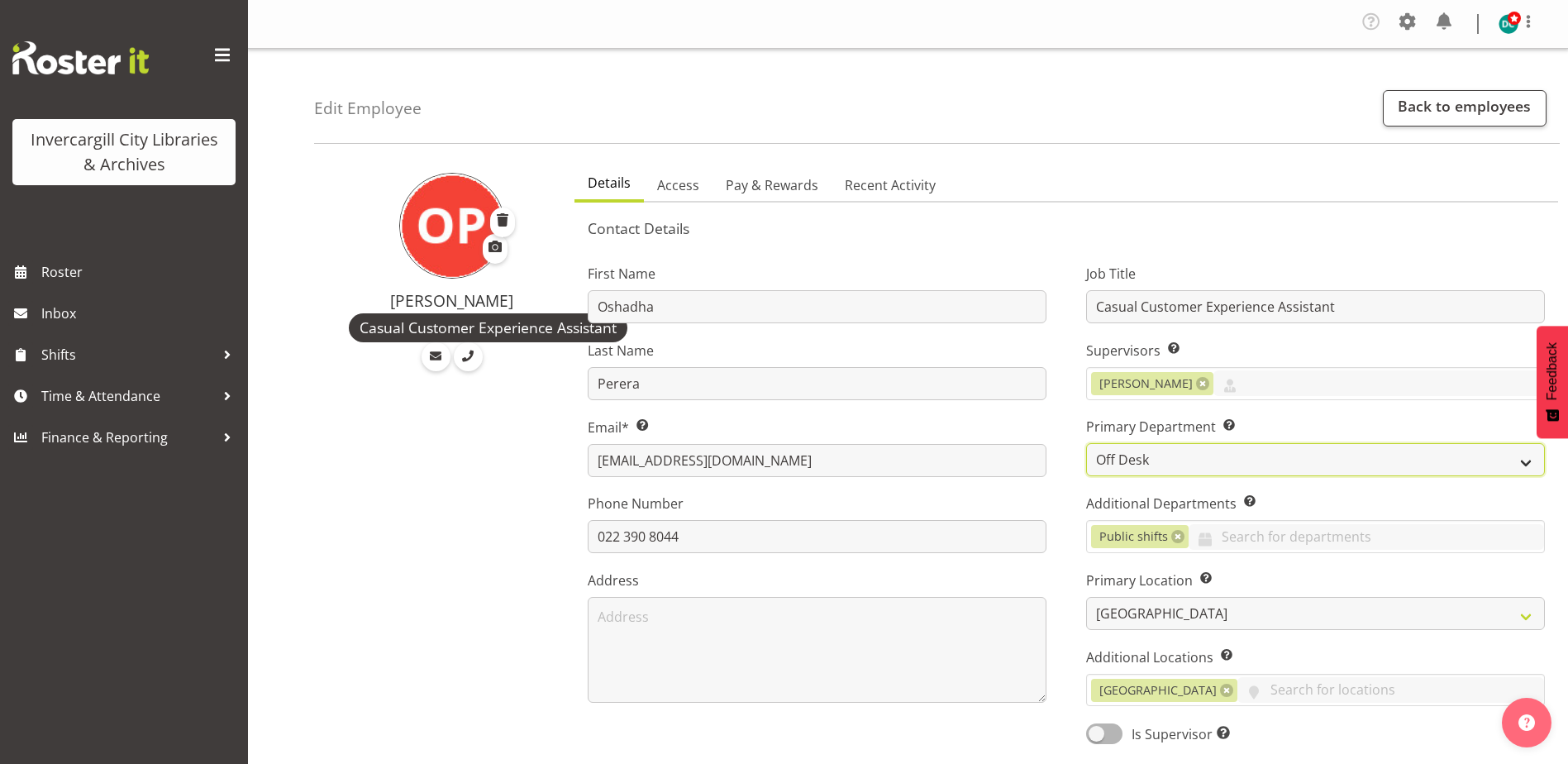
click at [1127, 468] on select "Off Desk Public shifts" at bounding box center [1315, 459] width 459 height 33
select select "921"
click at [1086, 443] on select "Off Desk Public shifts" at bounding box center [1315, 459] width 459 height 33
click at [1174, 539] on link at bounding box center [1177, 536] width 13 height 13
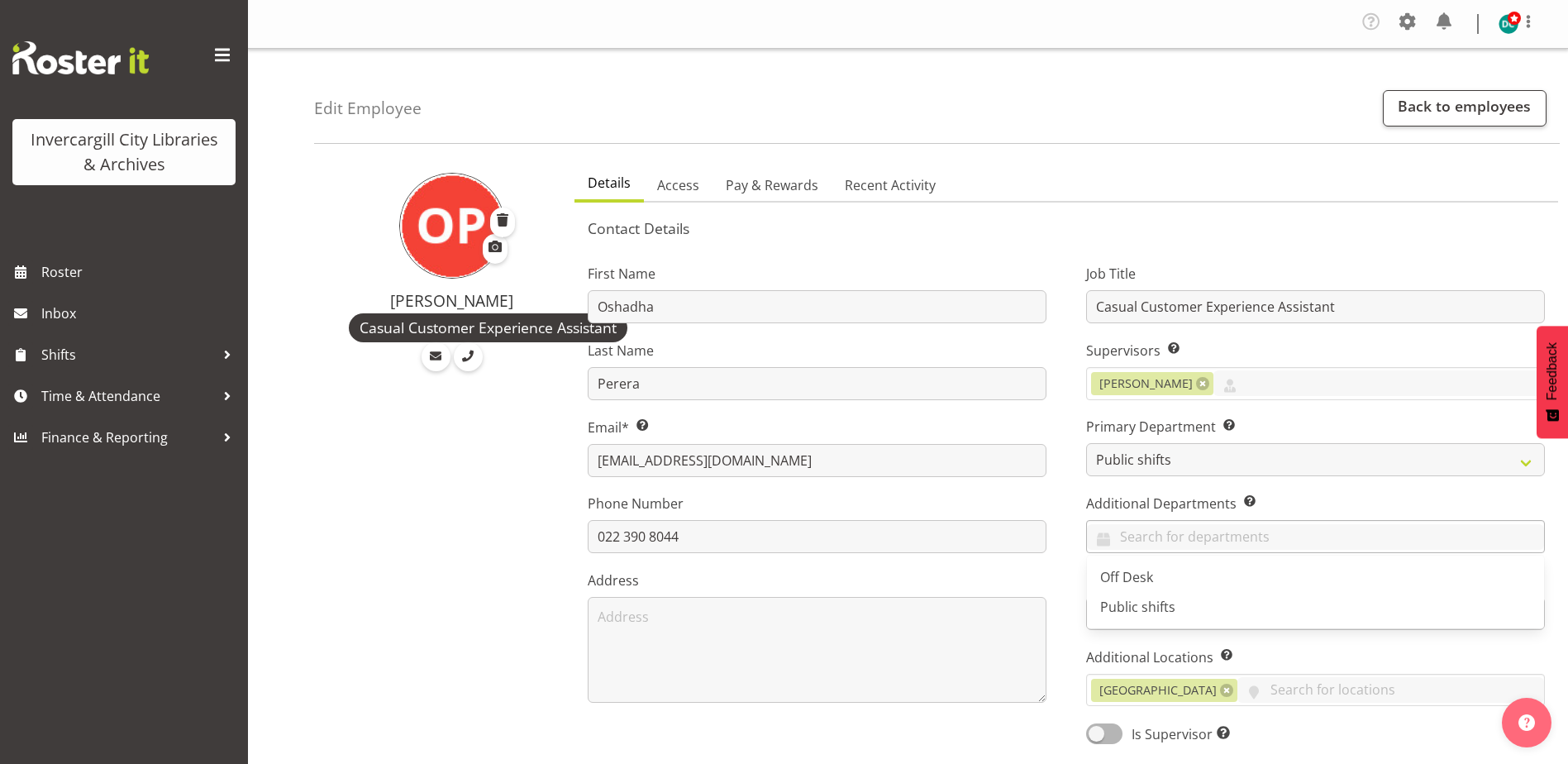
click at [1137, 549] on div at bounding box center [1315, 538] width 457 height 28
click at [1123, 570] on span "Off Desk" at bounding box center [1127, 577] width 53 height 19
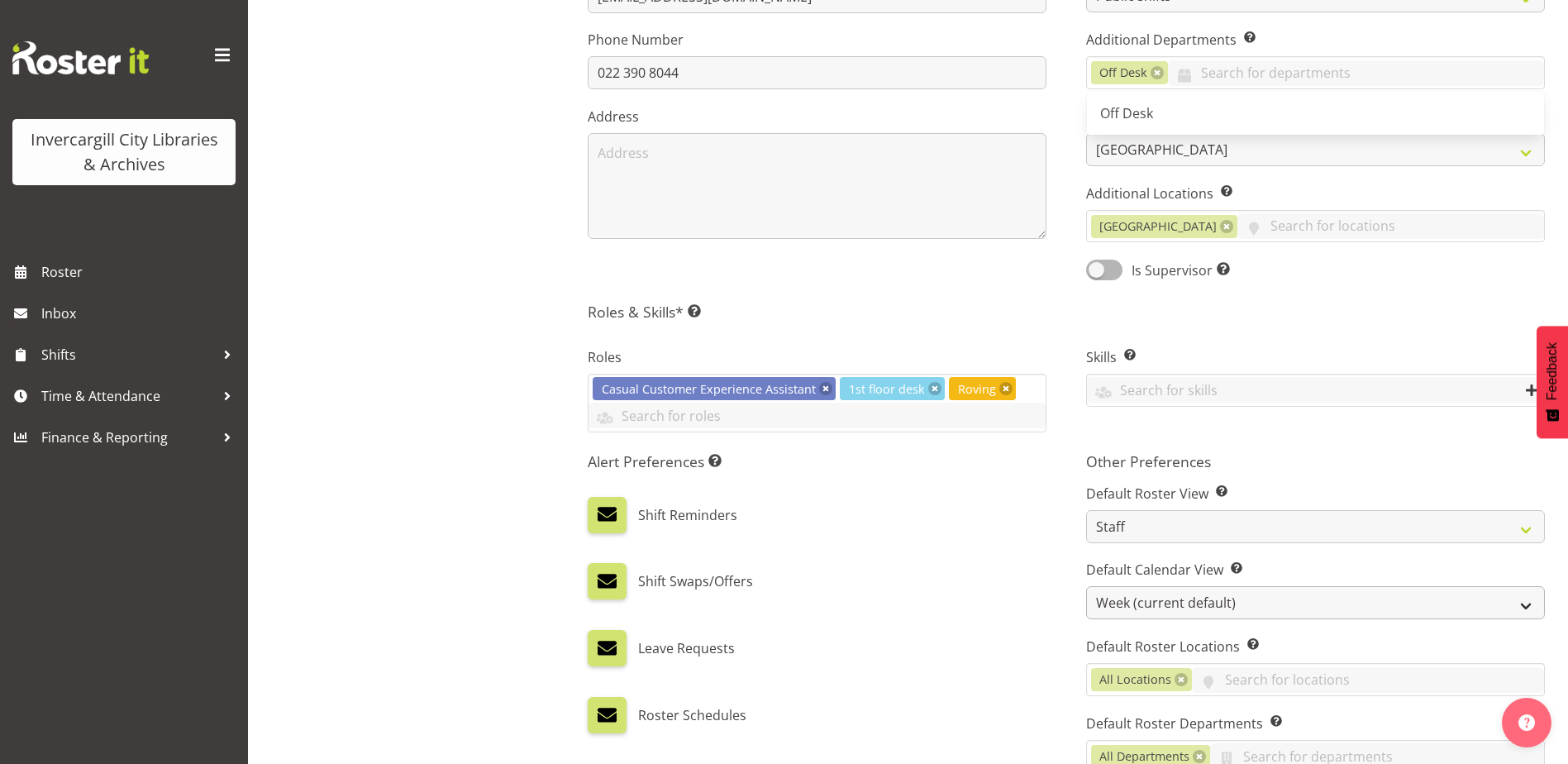
scroll to position [496, 0]
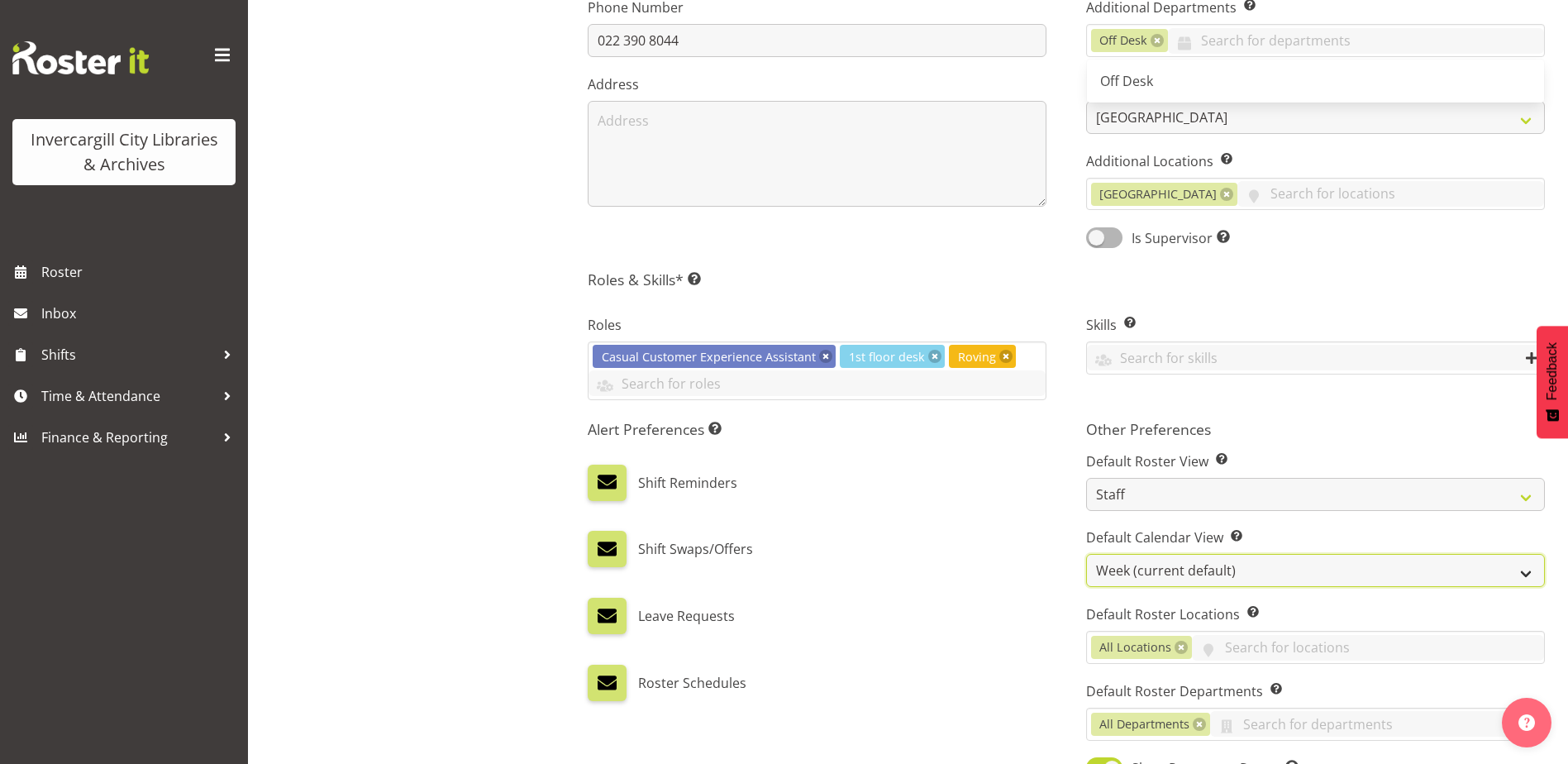
click at [1132, 557] on select "Day Timeline Day Week (current default) Timeline Week Fortnight Month Calendar" at bounding box center [1315, 570] width 459 height 33
select select "TimelineDay"
click at [1086, 554] on select "Day Timeline Day Week (current default) Timeline Week Fortnight Month Calendar" at bounding box center [1315, 570] width 459 height 33
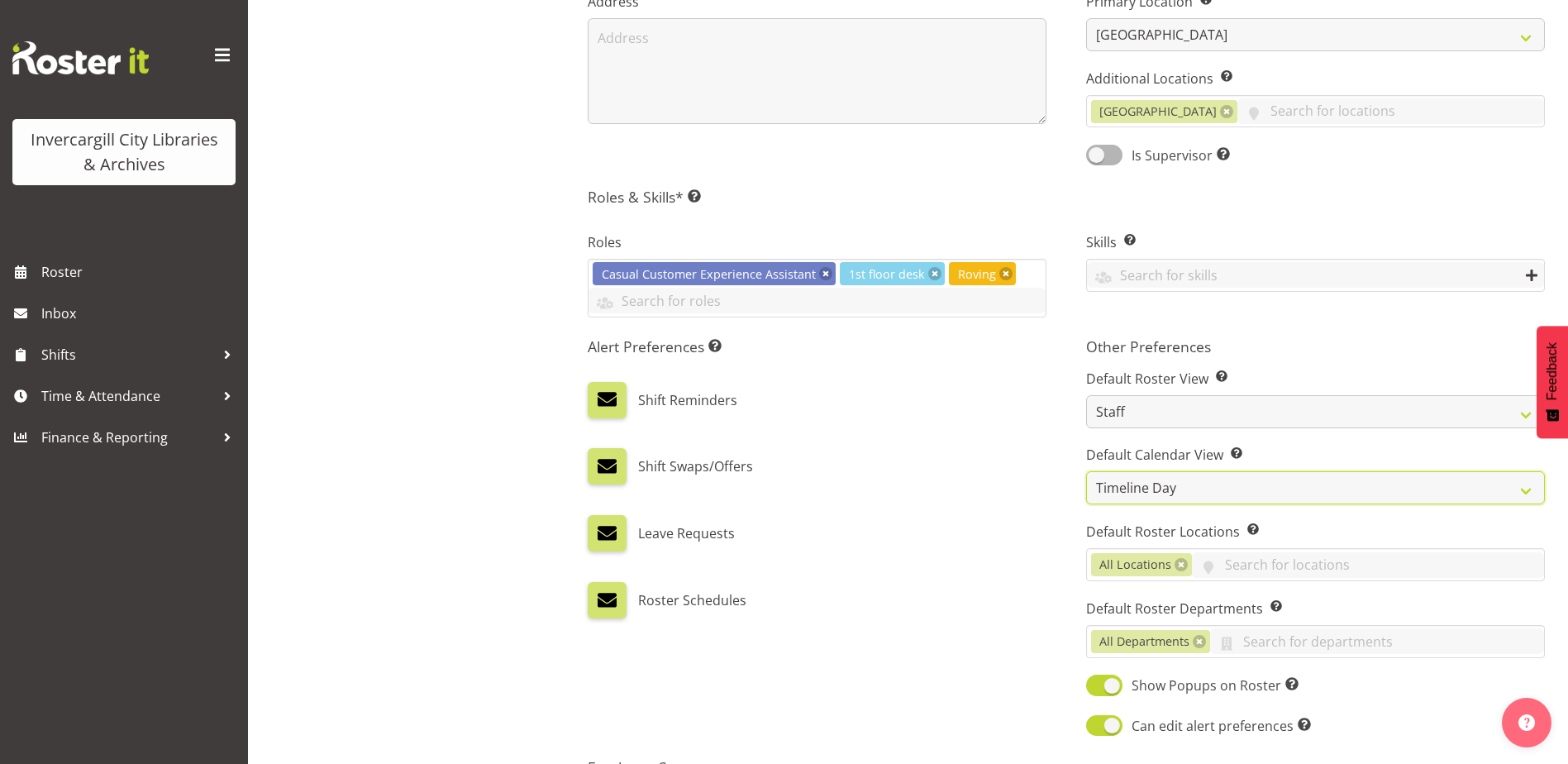
scroll to position [776, 0]
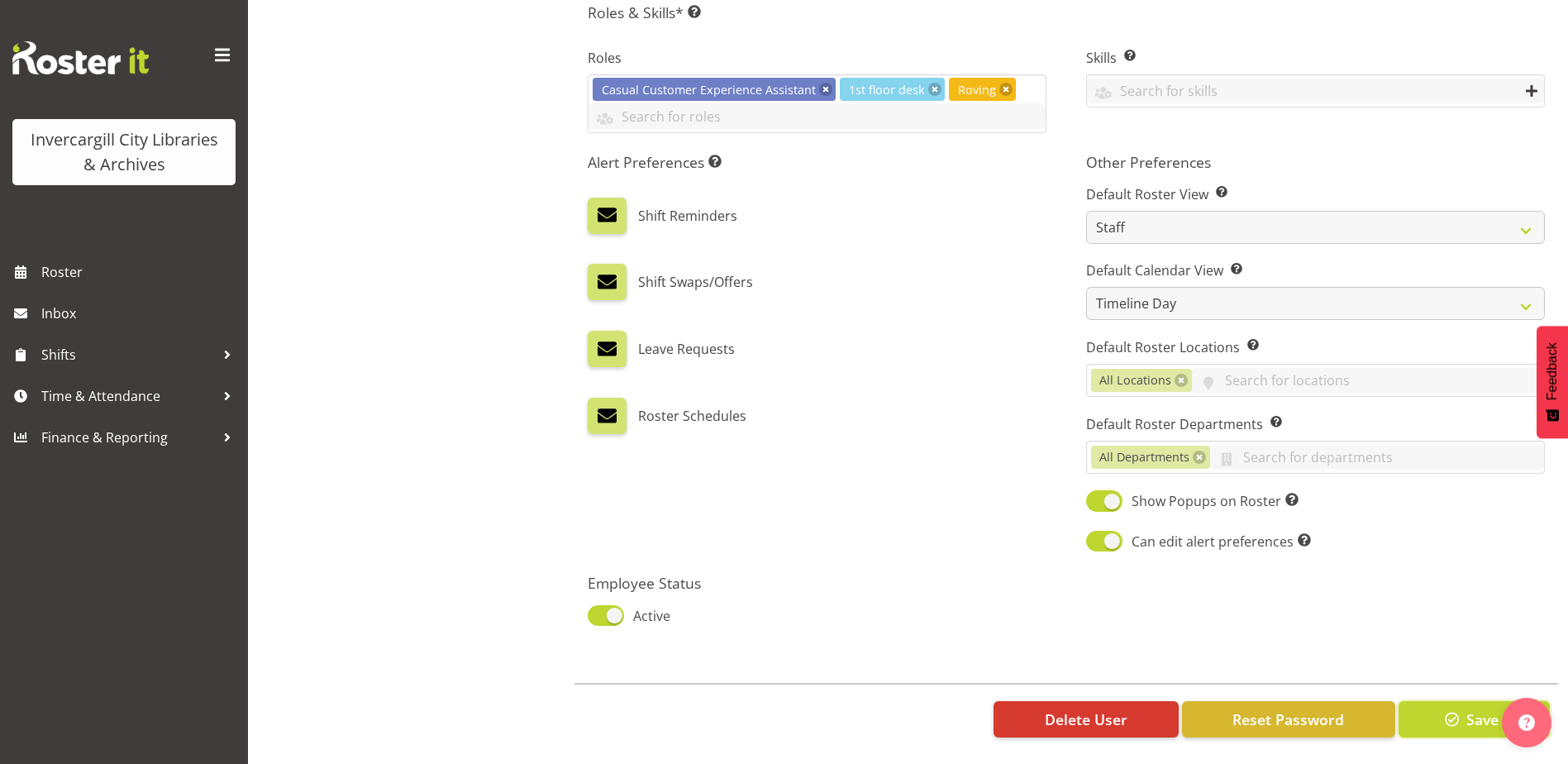
click at [1471, 708] on span "Save" at bounding box center [1482, 719] width 32 height 21
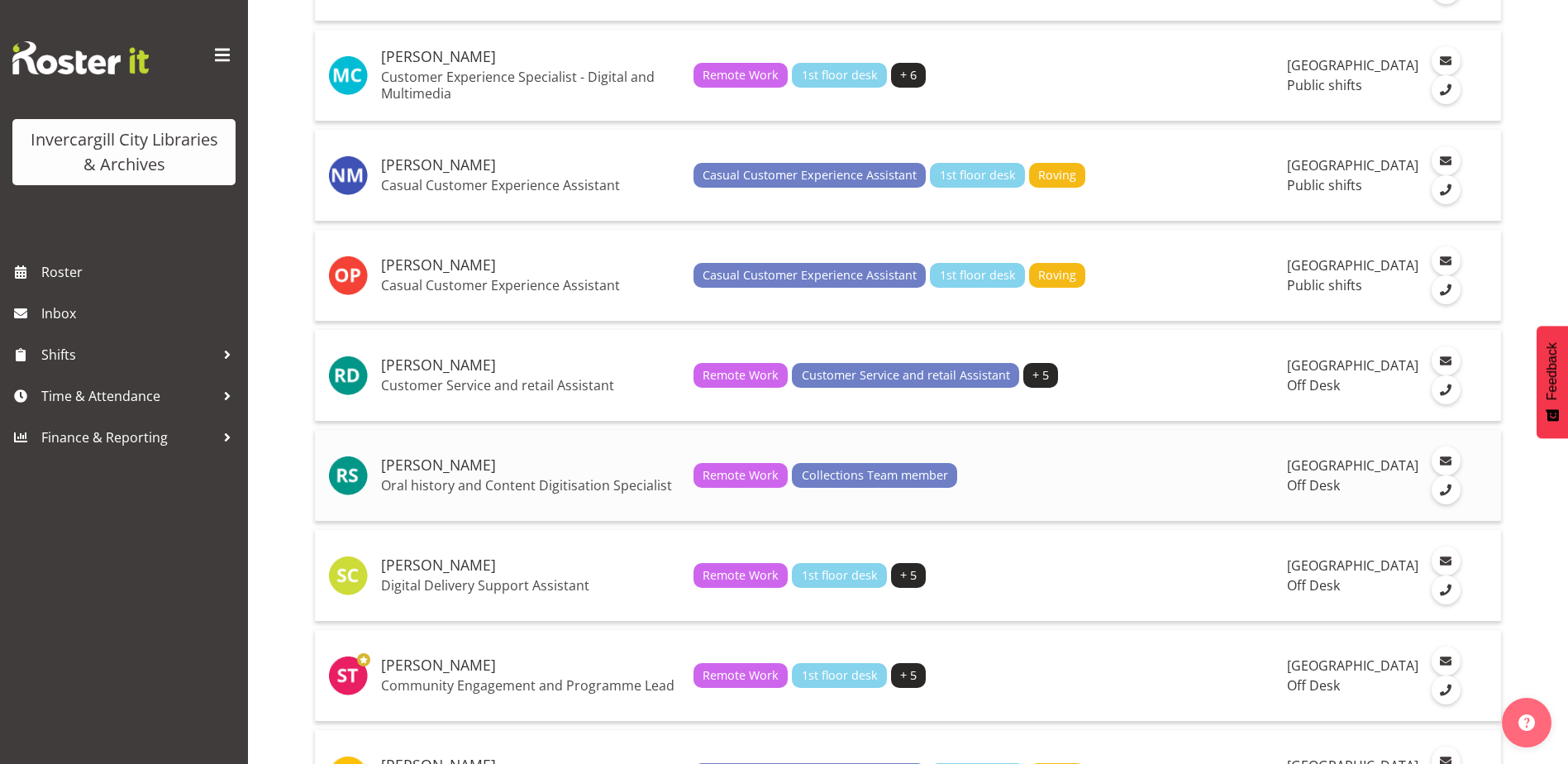
scroll to position [3059, 0]
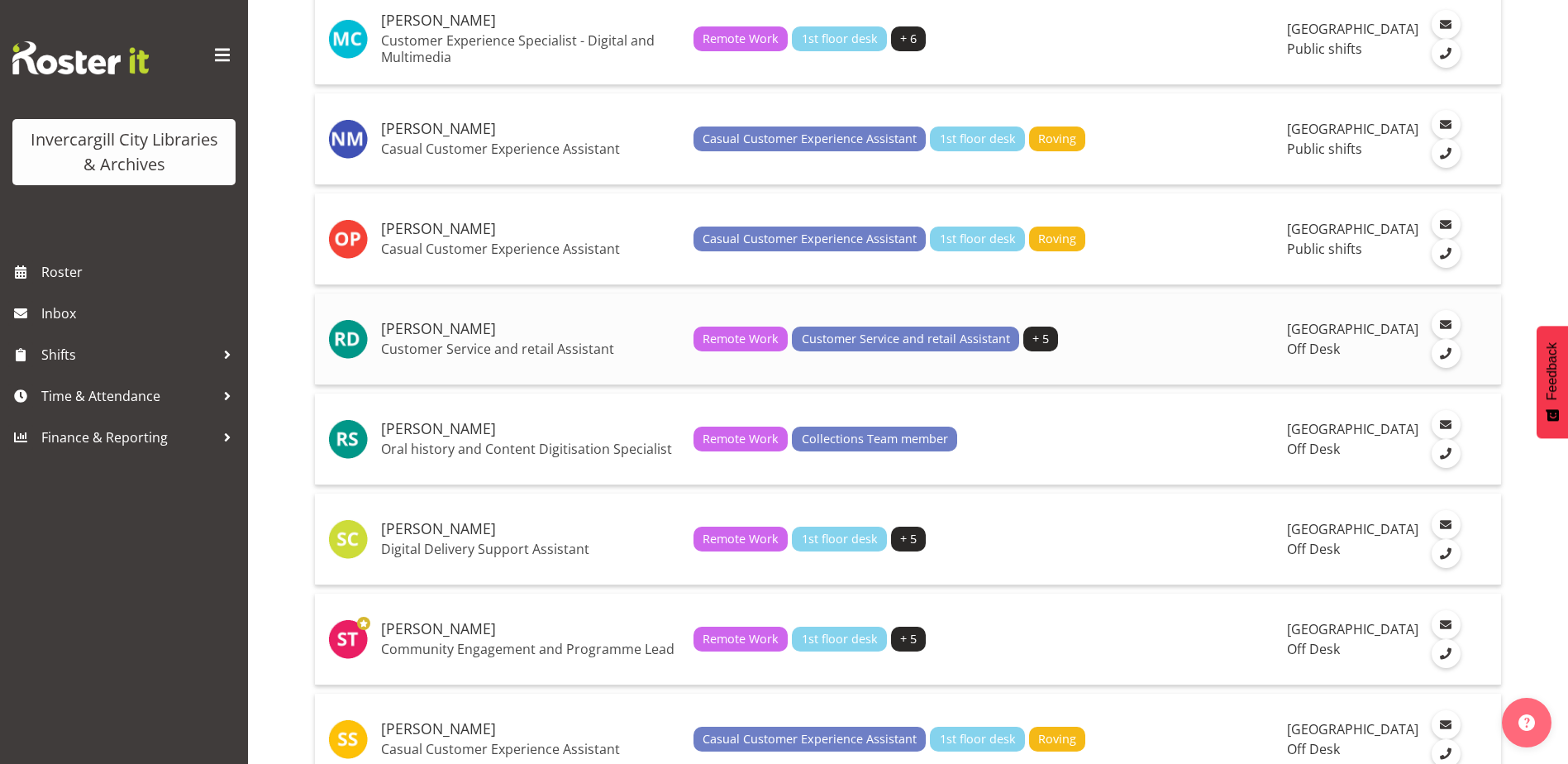
click at [447, 357] on p "Customer Service and retail Assistant" at bounding box center [531, 348] width 300 height 17
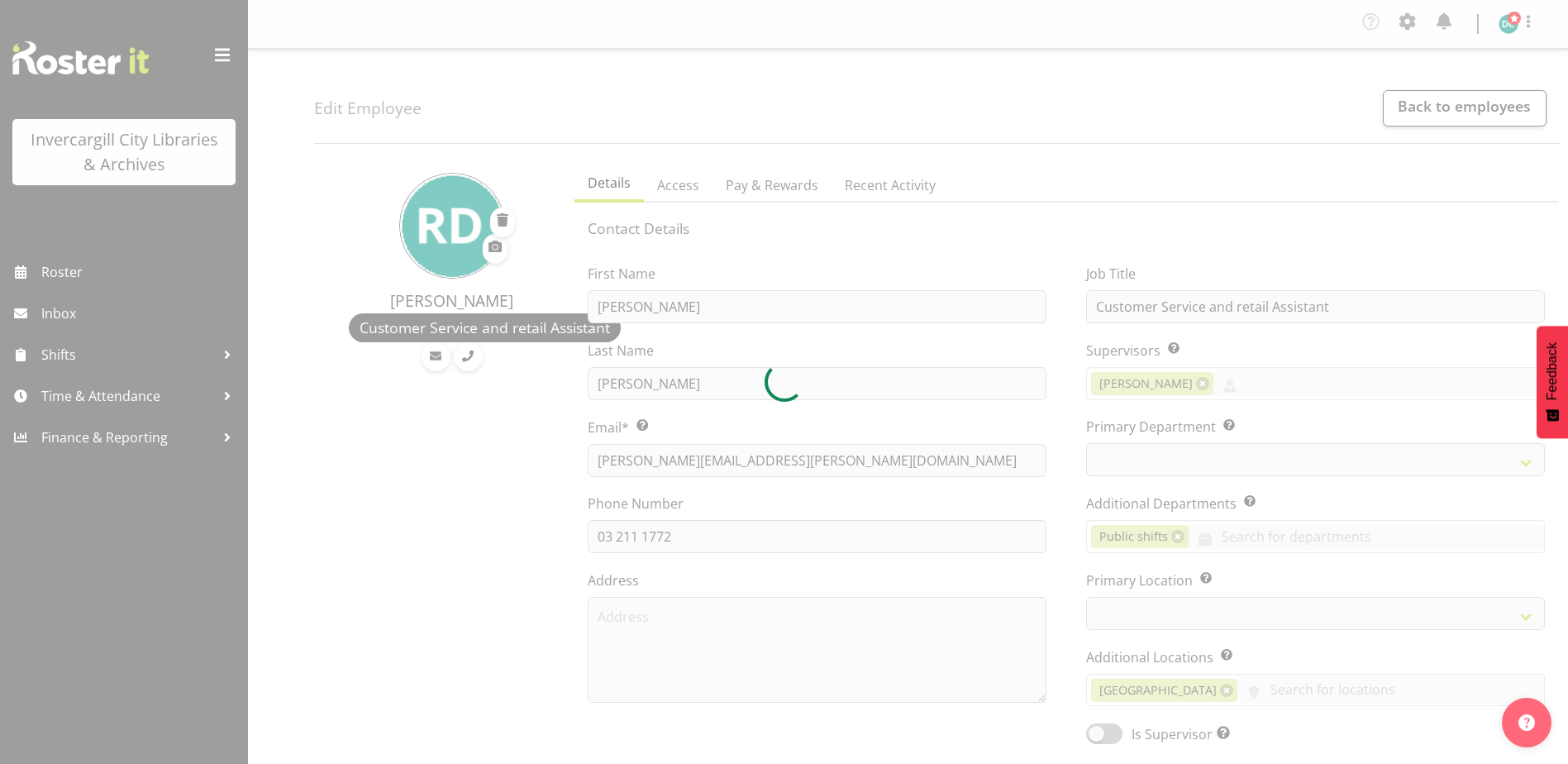
select select "TimelineWeek"
select select
select select "1276"
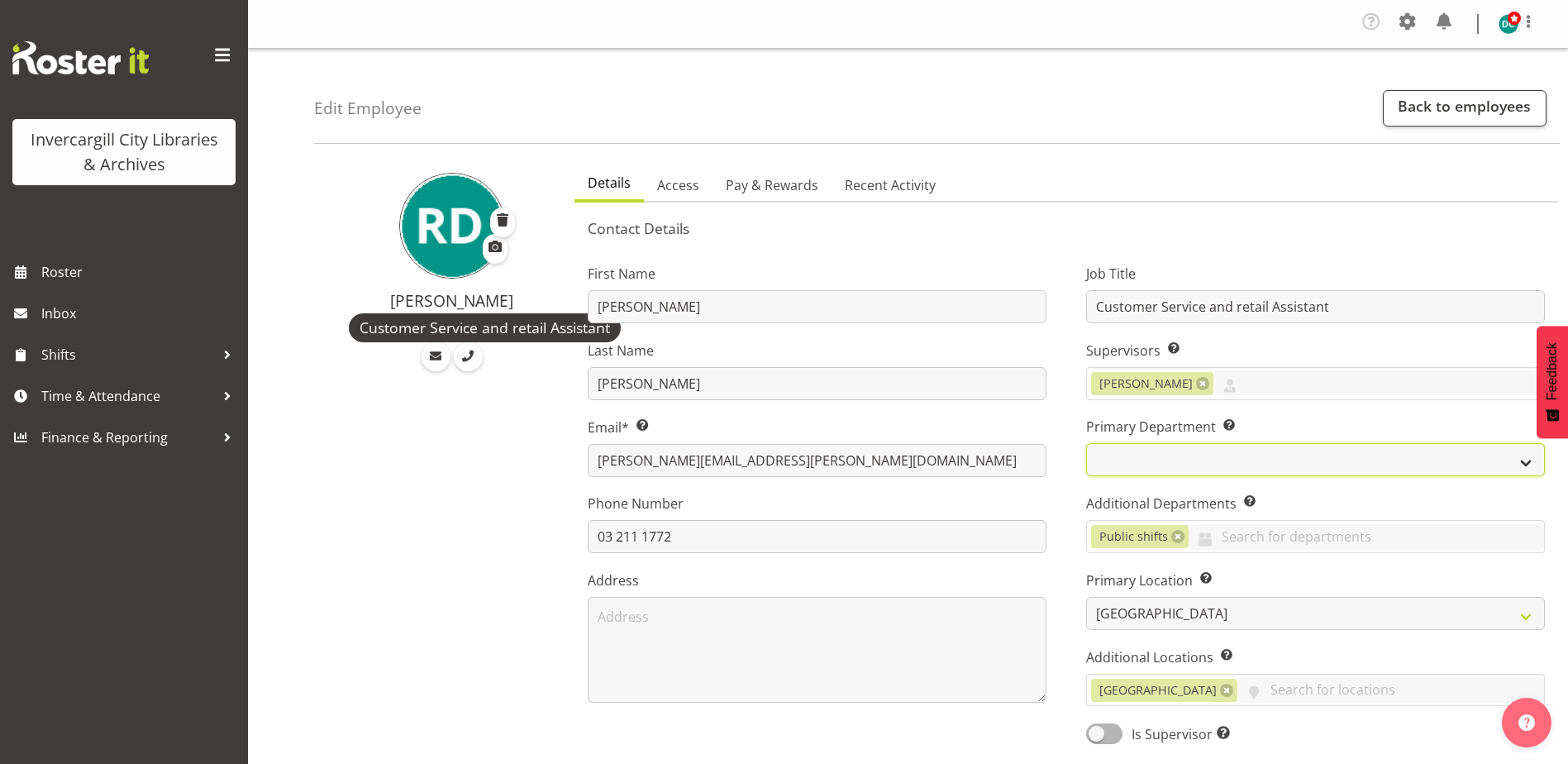
click at [1141, 457] on select "Off Desk Public shifts" at bounding box center [1315, 459] width 459 height 33
select select "921"
click at [1086, 443] on select "Off Desk Public shifts" at bounding box center [1315, 459] width 459 height 33
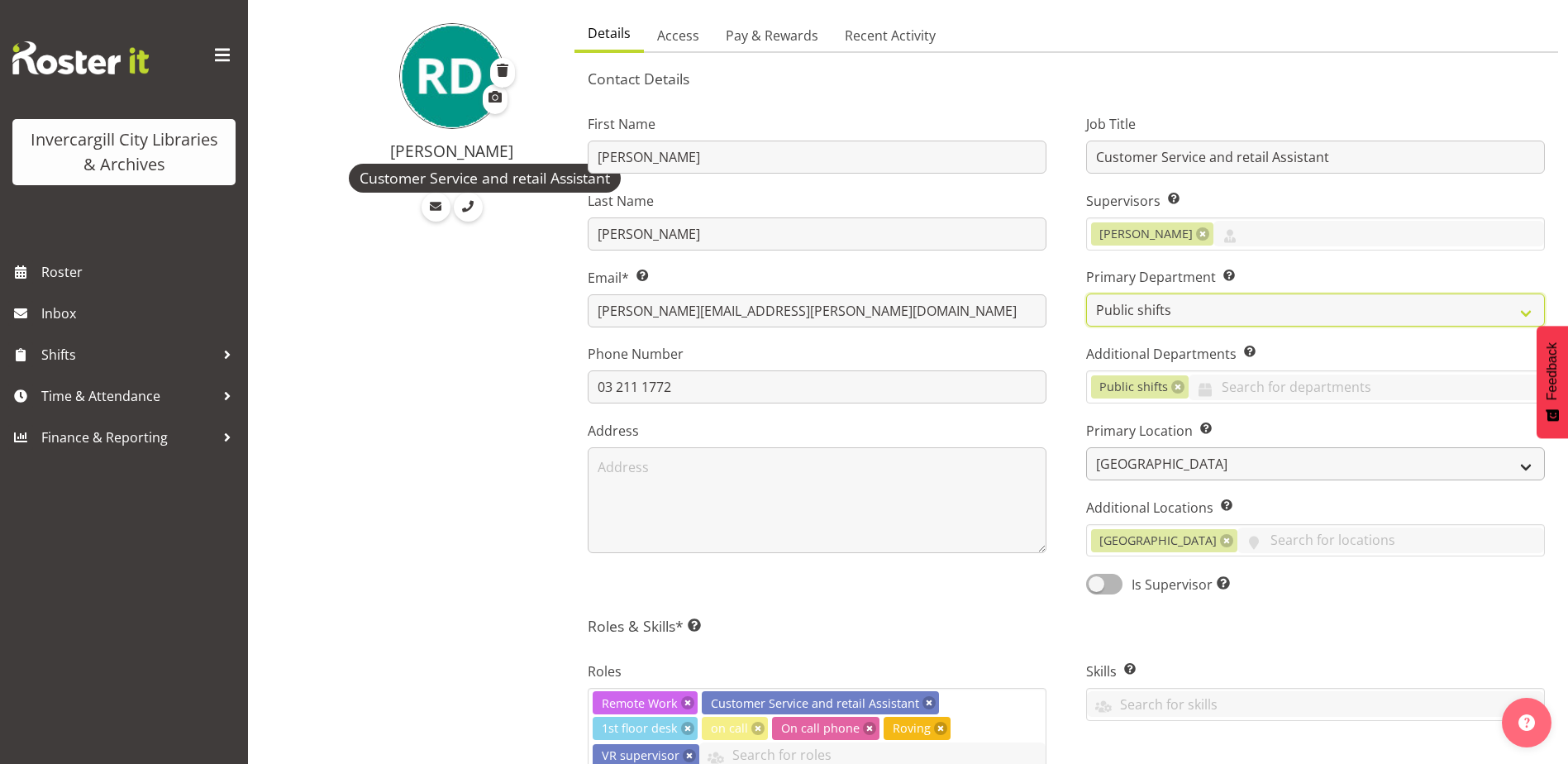
scroll to position [413, 0]
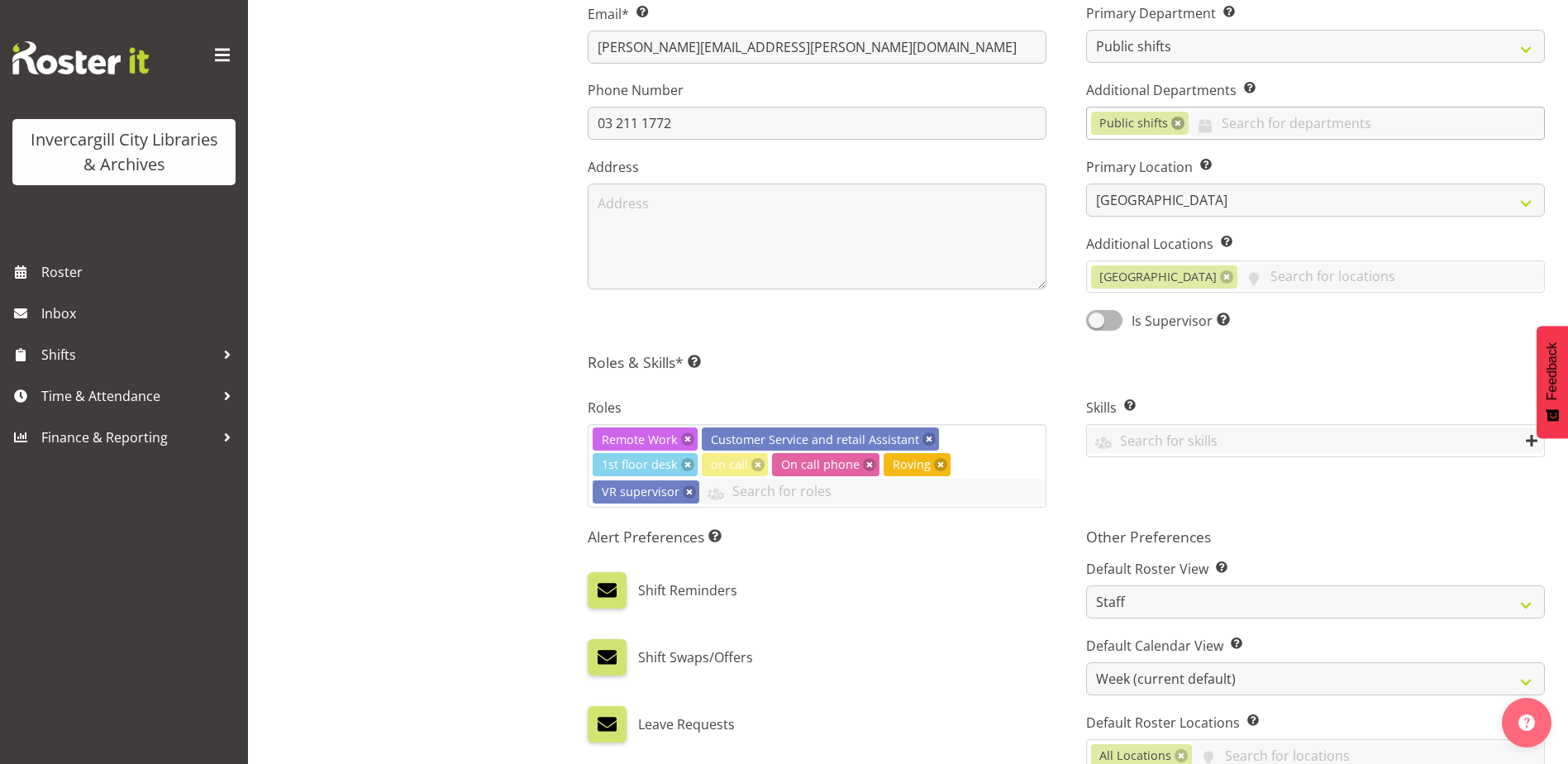
click at [1175, 120] on link at bounding box center [1177, 122] width 13 height 13
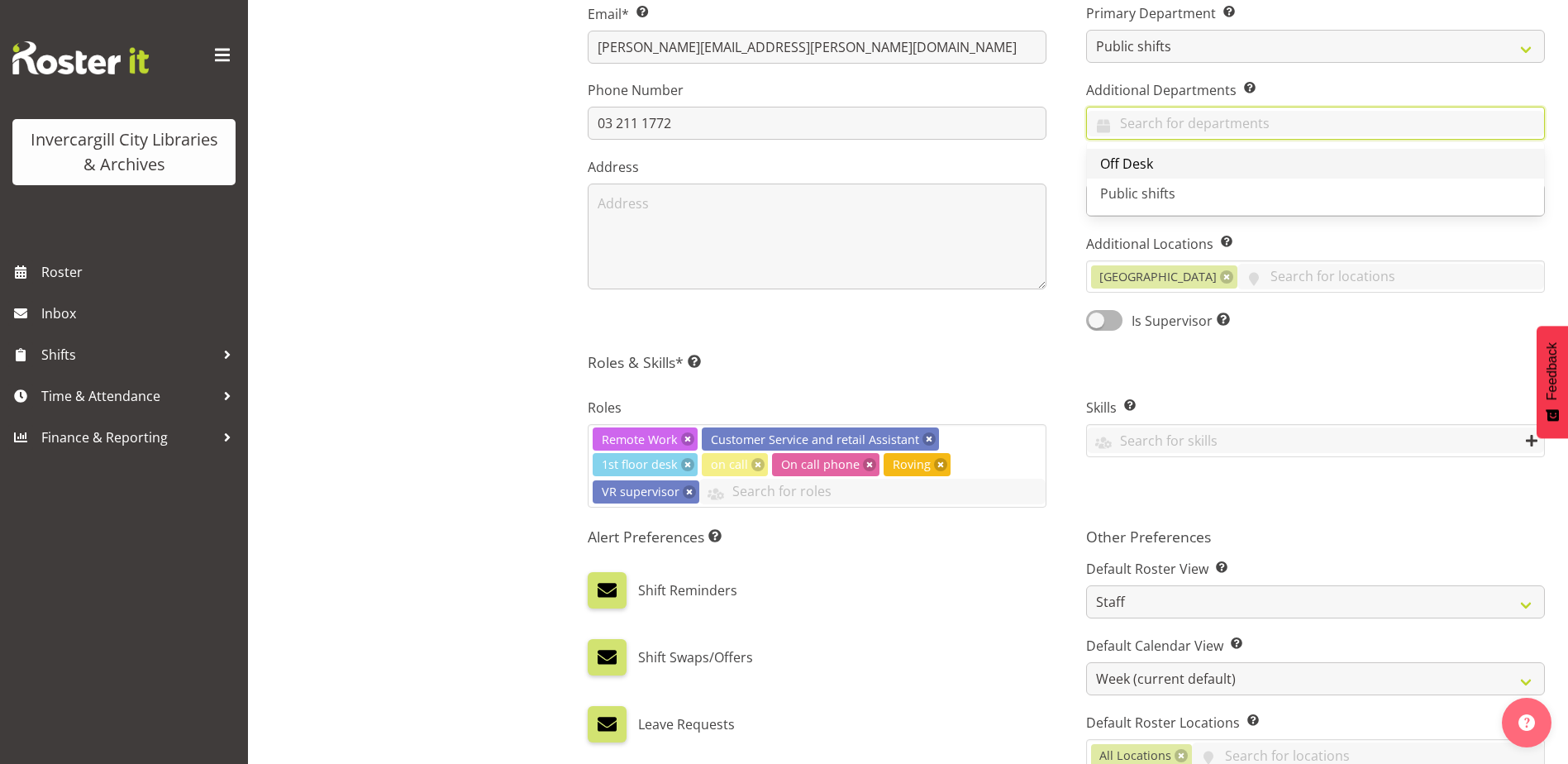
click at [1123, 163] on span "Off Desk" at bounding box center [1127, 163] width 53 height 19
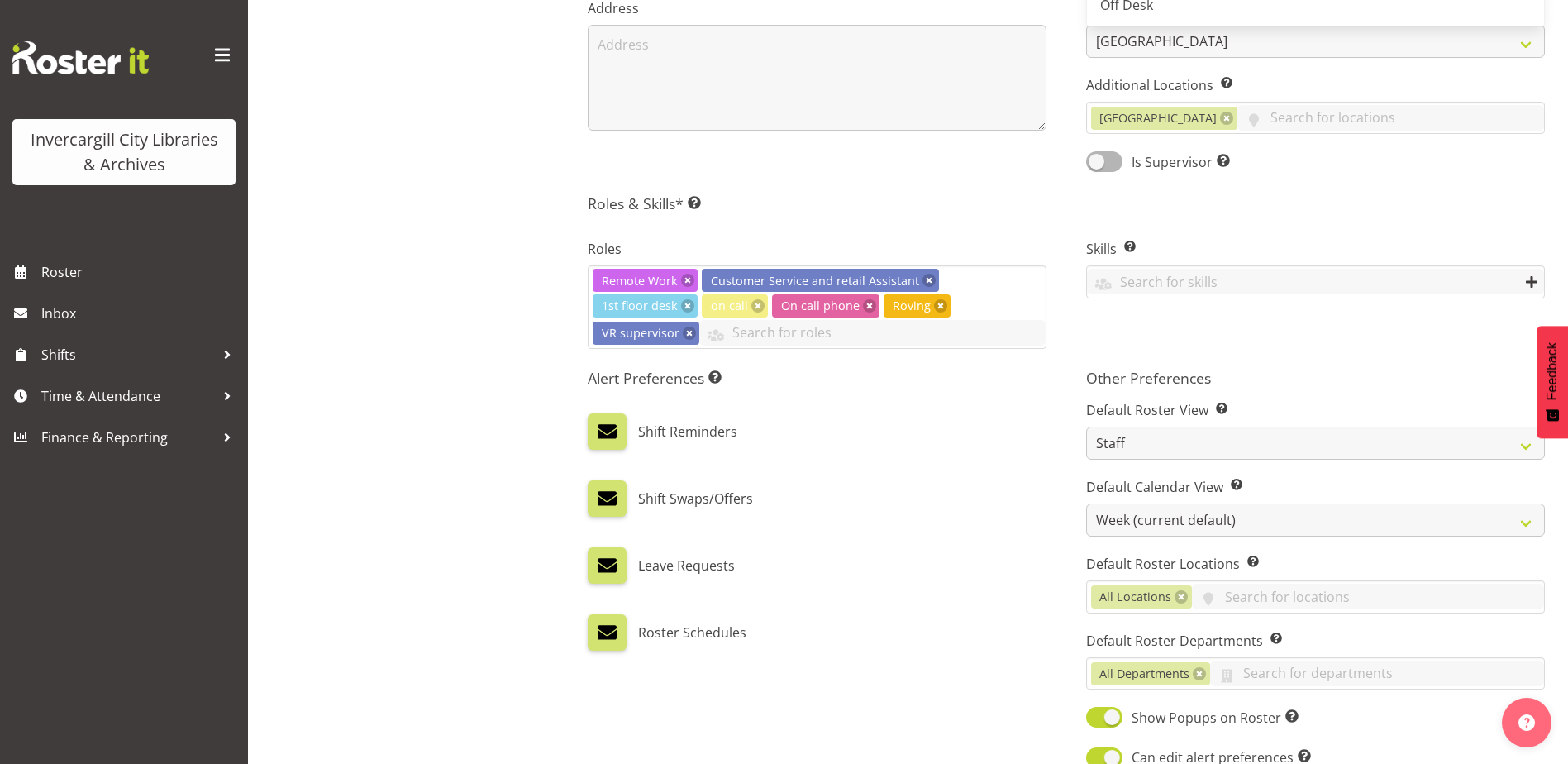
scroll to position [579, 0]
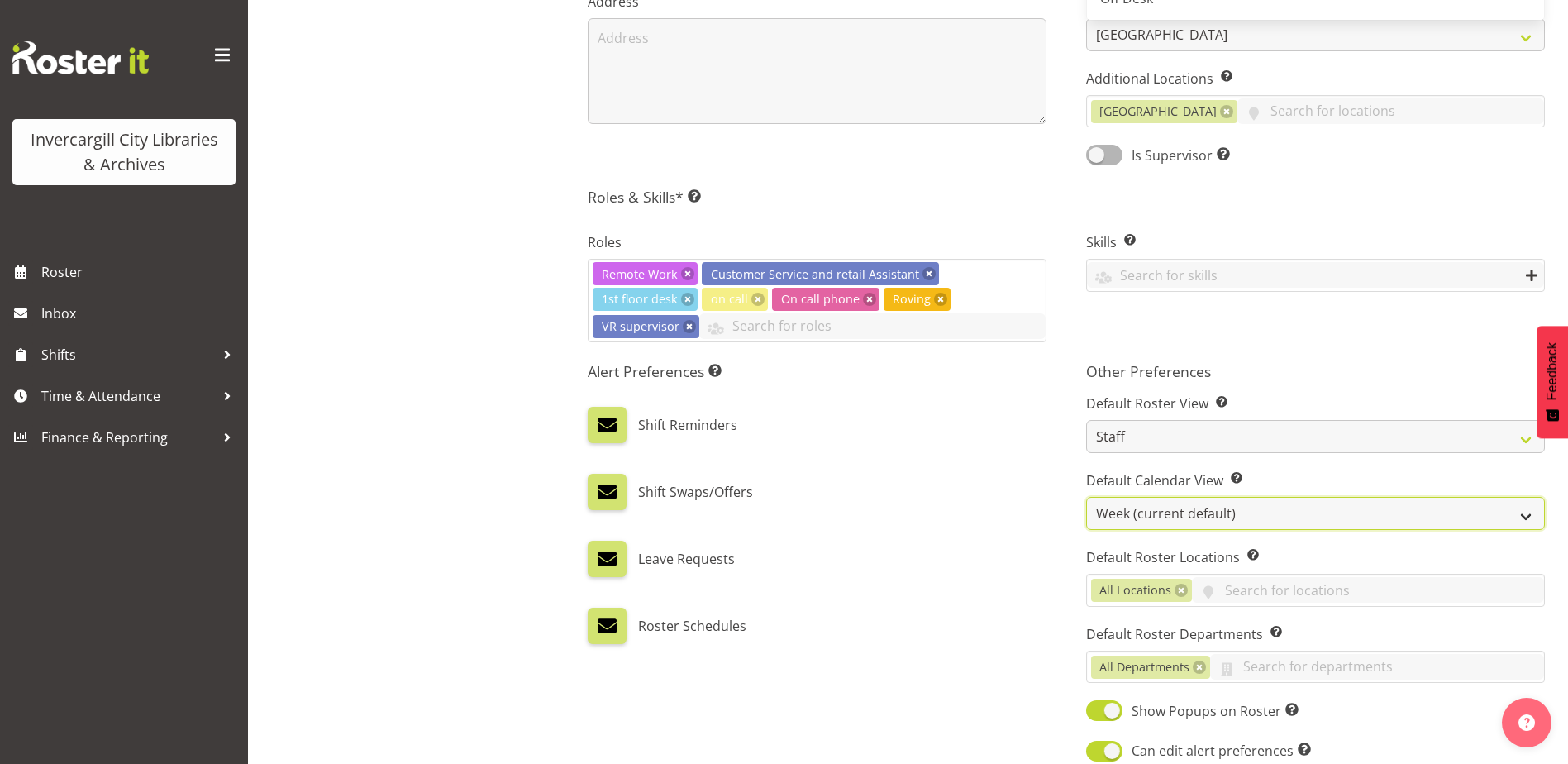
click at [1134, 510] on select "Day Timeline Day Week (current default) Timeline Week Fortnight Month Calendar" at bounding box center [1315, 512] width 459 height 33
select select "TimelineDay"
click at [1086, 496] on select "Day Timeline Day Week (current default) Timeline Week Fortnight Month Calendar" at bounding box center [1315, 512] width 459 height 33
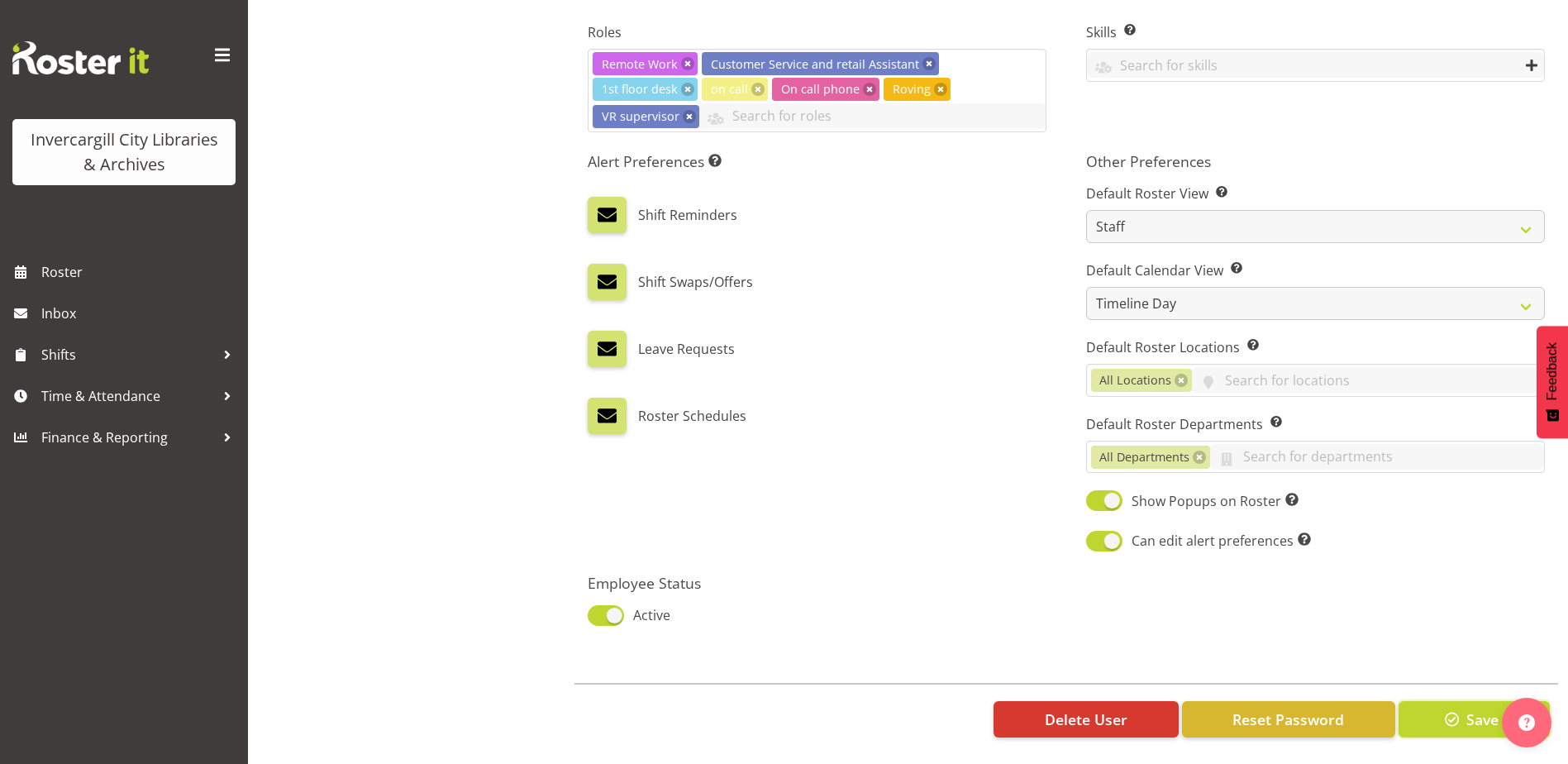
click at [1470, 708] on span "Save" at bounding box center [1482, 719] width 32 height 21
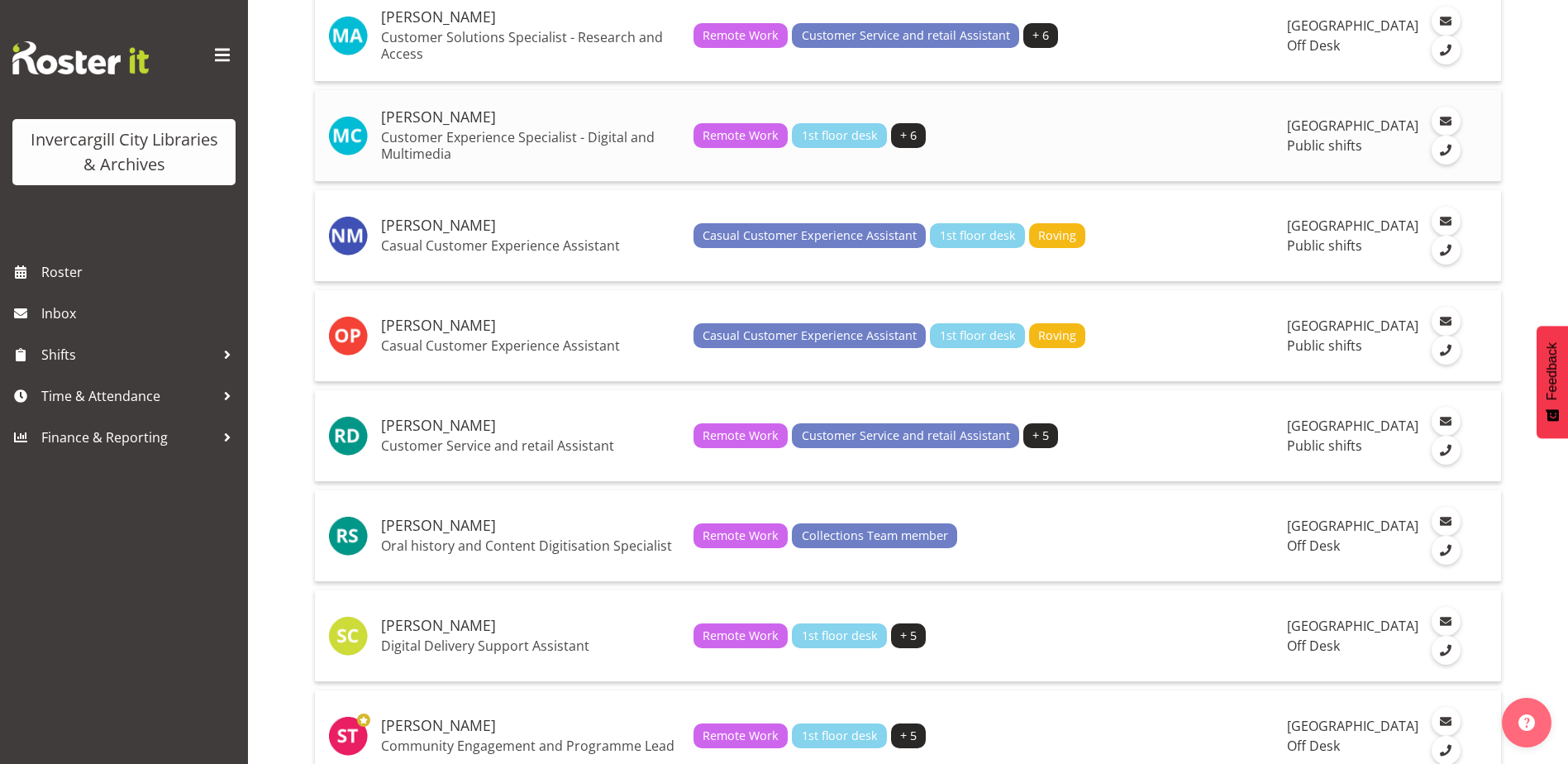
scroll to position [2975, 0]
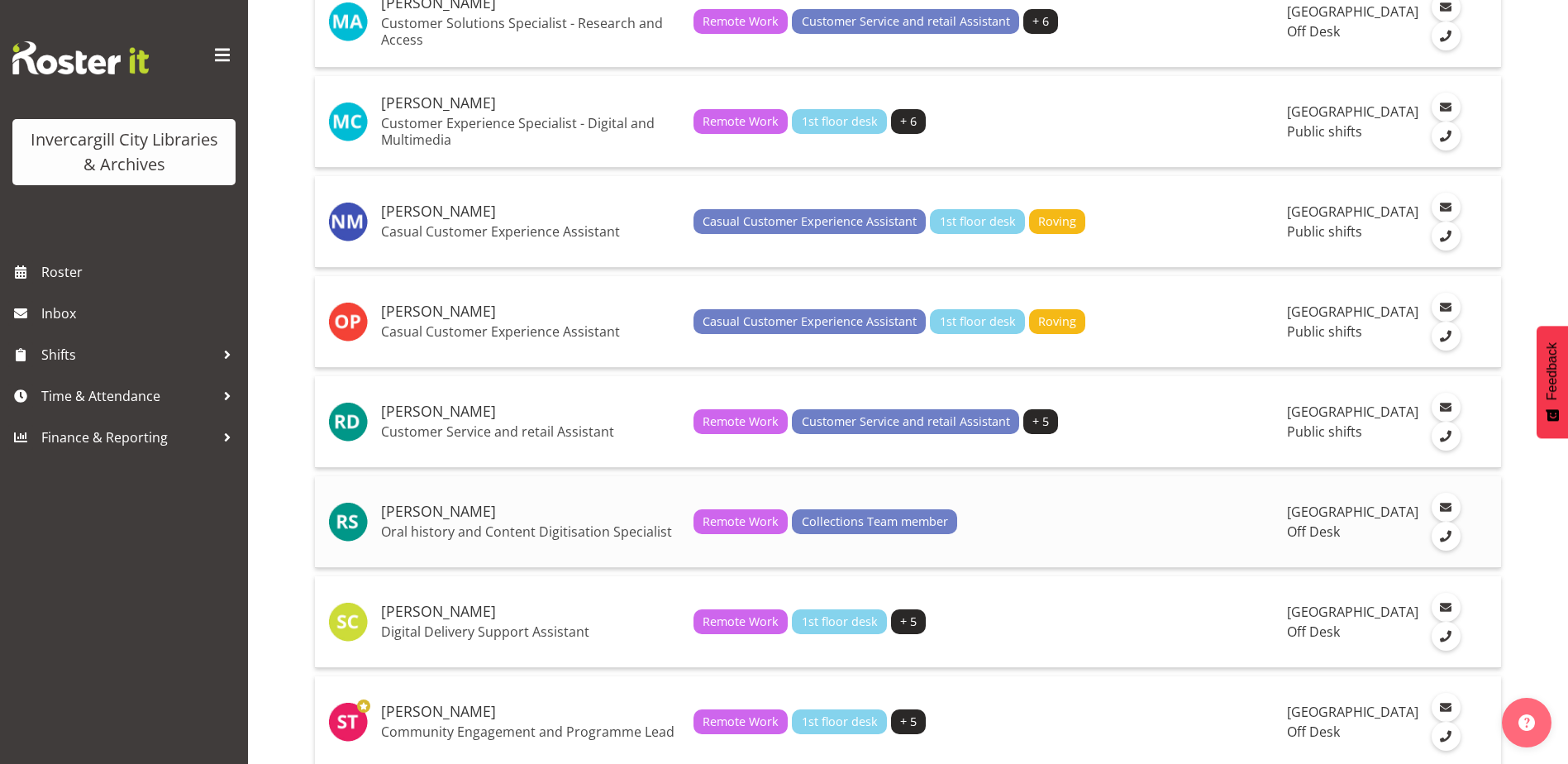
click at [423, 520] on h5 "[PERSON_NAME]" at bounding box center [531, 511] width 300 height 17
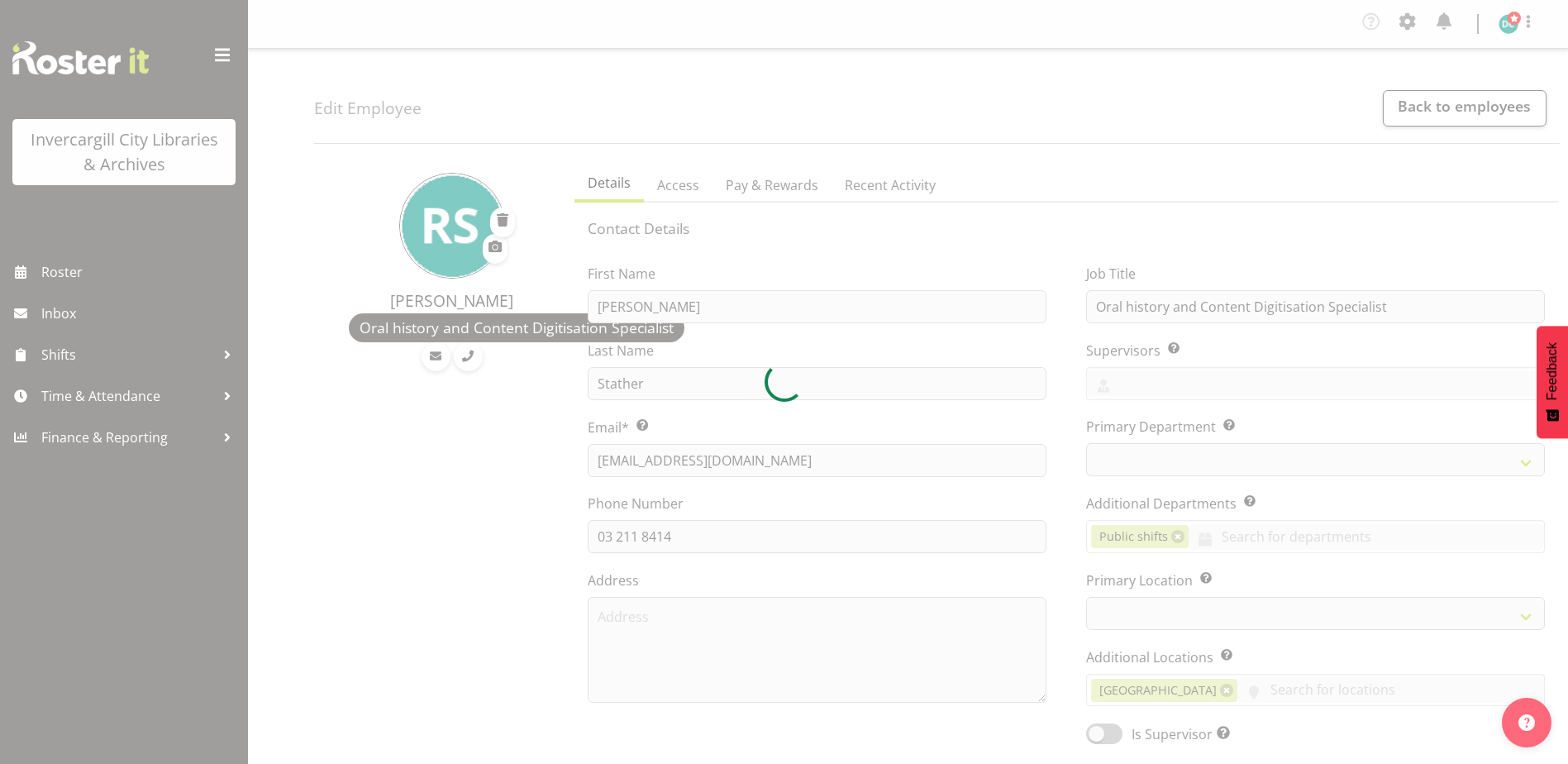
select select "TimelineWeek"
select select "1276"
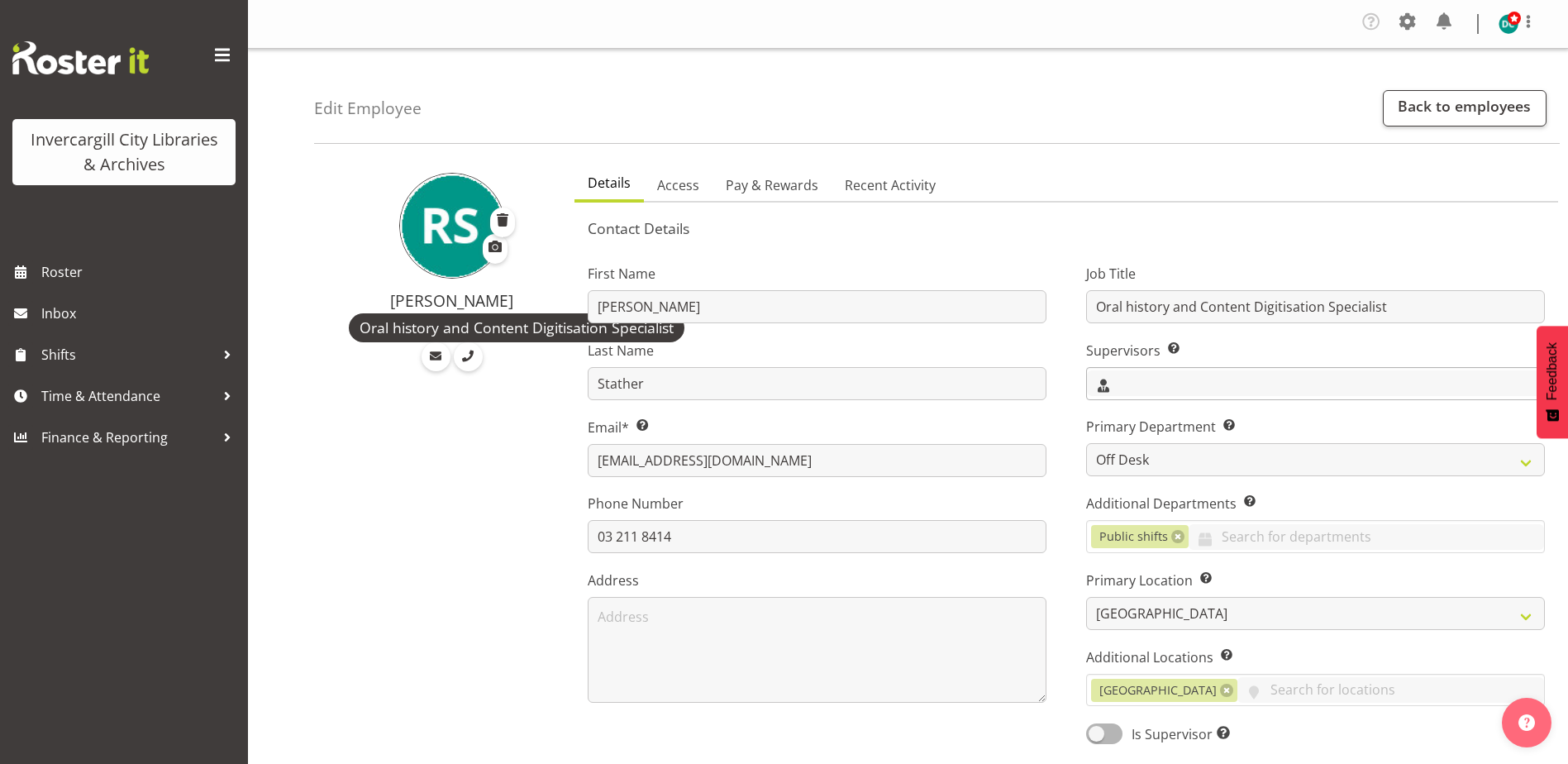
click at [1155, 388] on input "text" at bounding box center [1315, 383] width 457 height 26
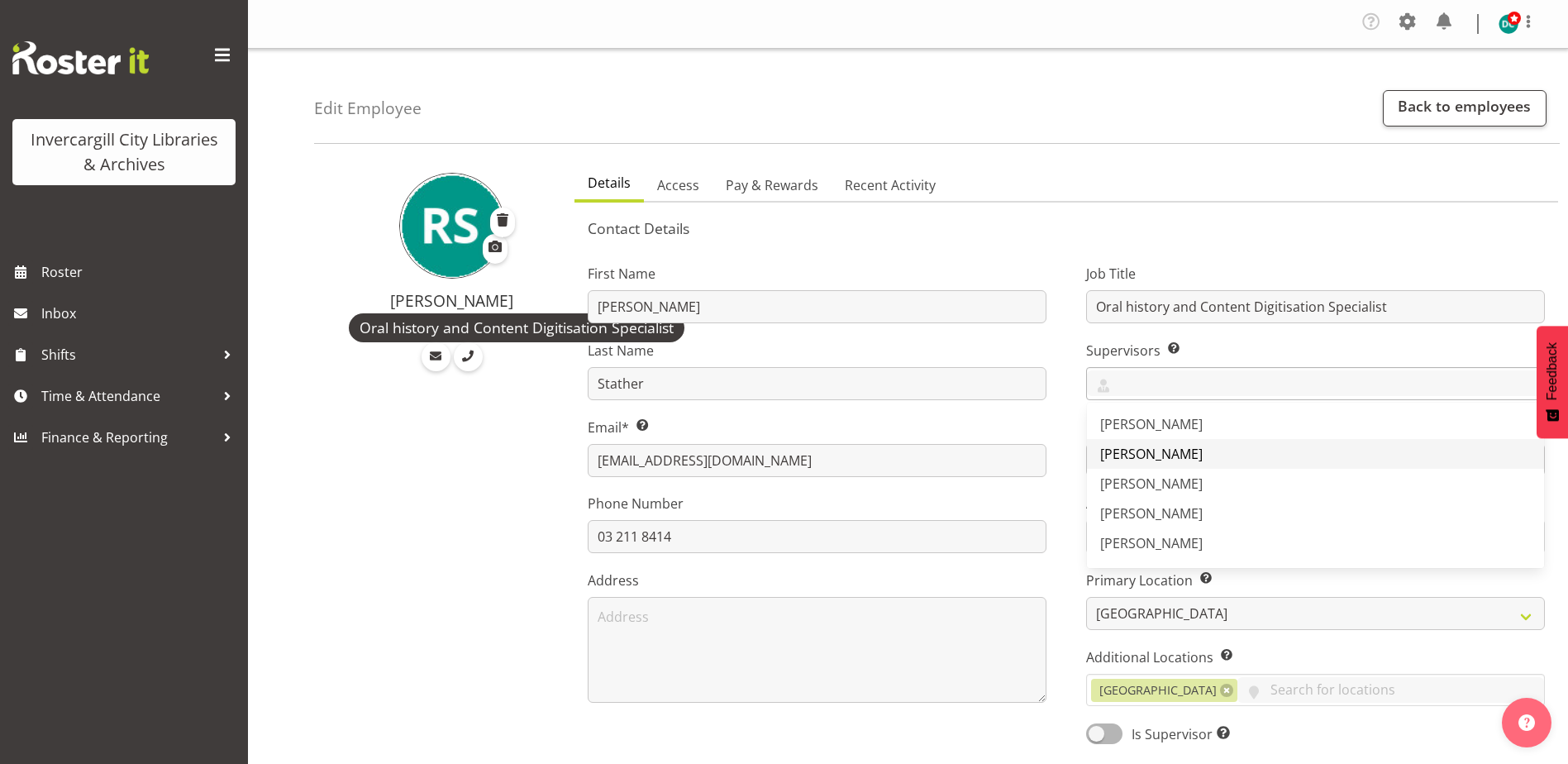
click at [1130, 454] on span "[PERSON_NAME]" at bounding box center [1151, 454] width 103 height 19
click at [1061, 440] on div "First Name Rosemary Last Name Stather Email* This is a required field. sohp@ili…" at bounding box center [817, 498] width 498 height 516
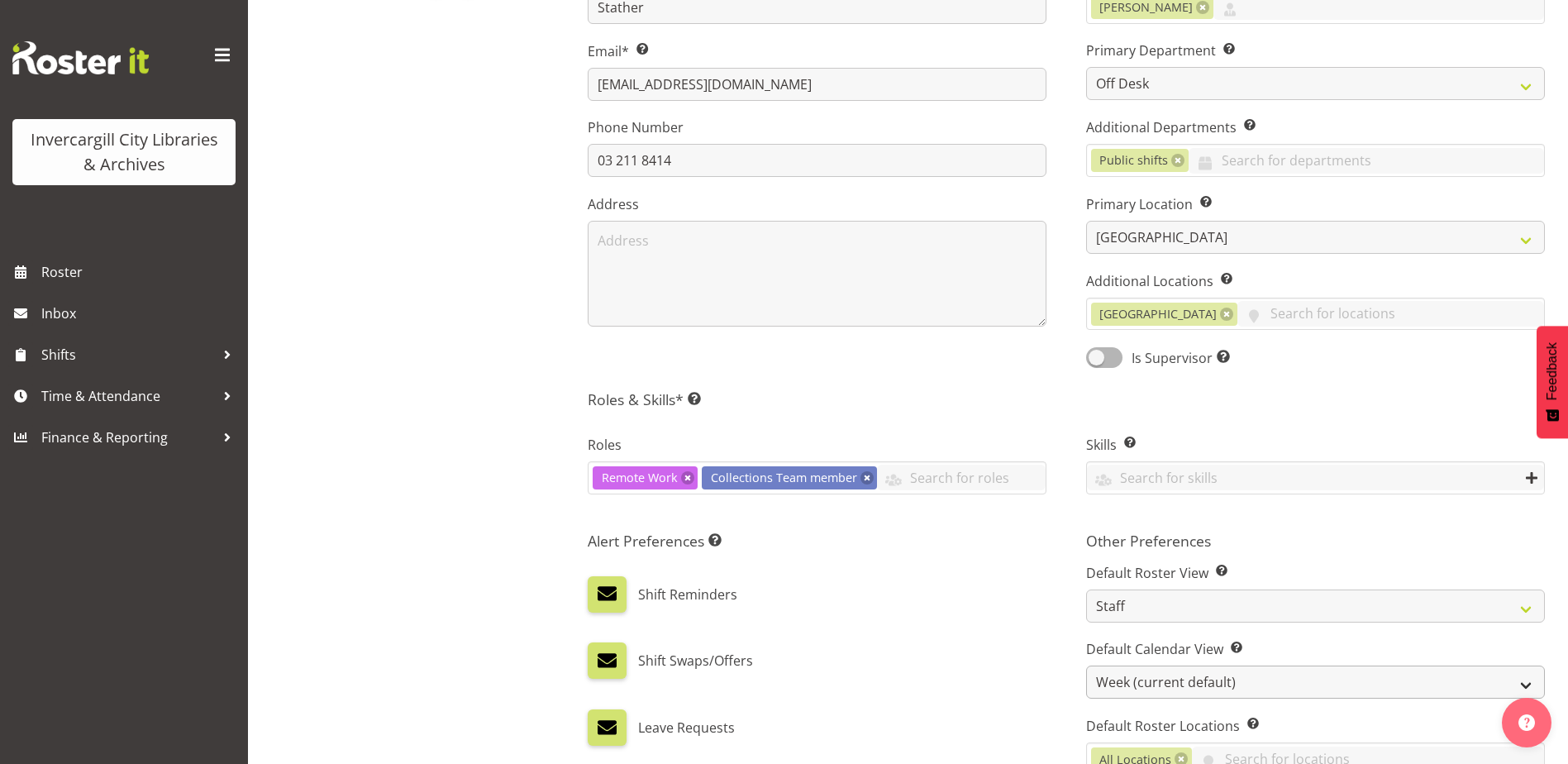
scroll to position [496, 0]
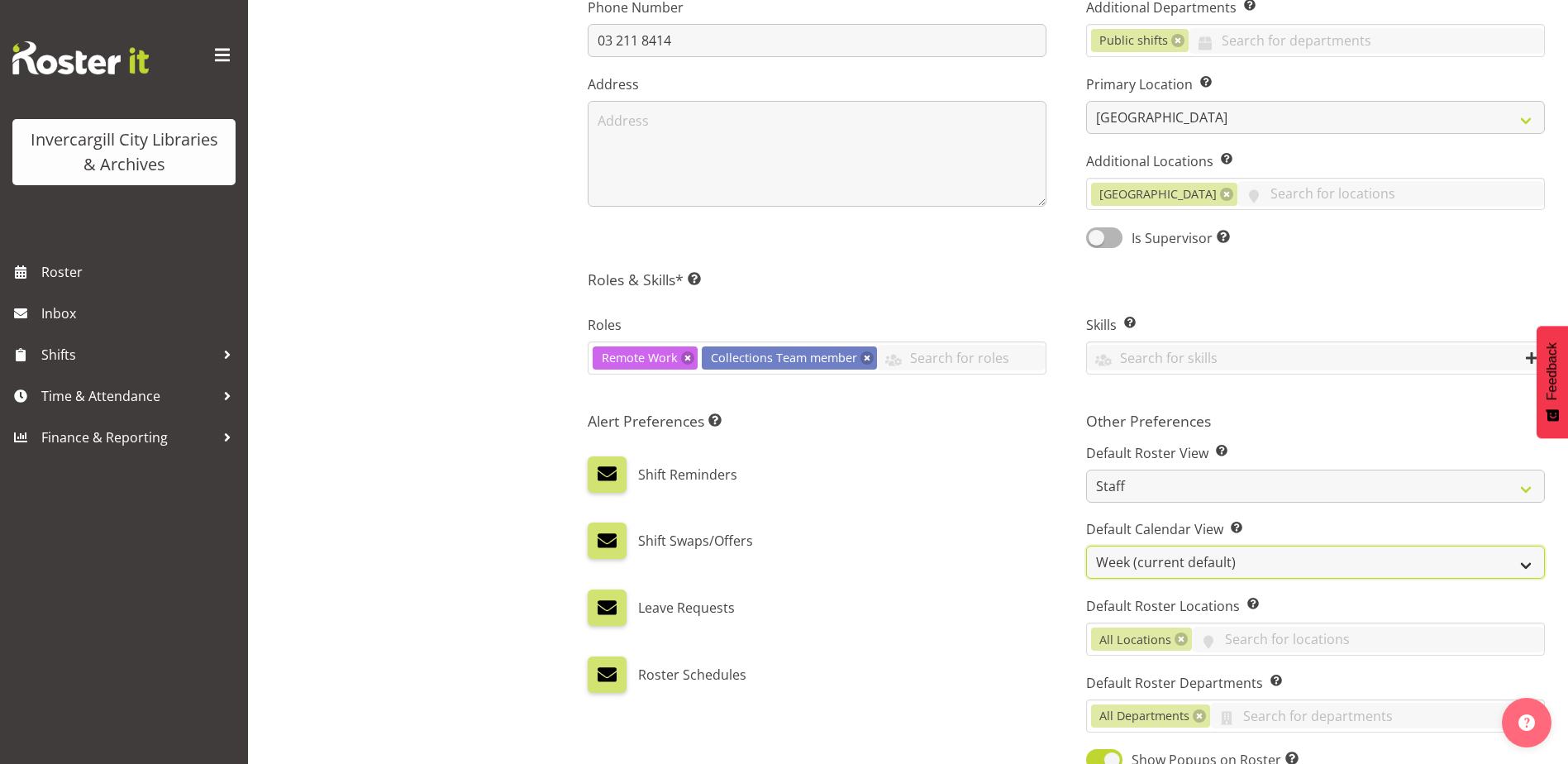
click at [1152, 562] on select "Day Timeline Day Week (current default) Timeline Week Fortnight Month Calendar" at bounding box center [1315, 562] width 459 height 33
select select "TimelineDay"
click at [1086, 546] on select "Day Timeline Day Week (current default) Timeline Week Fortnight Month Calendar" at bounding box center [1315, 562] width 459 height 33
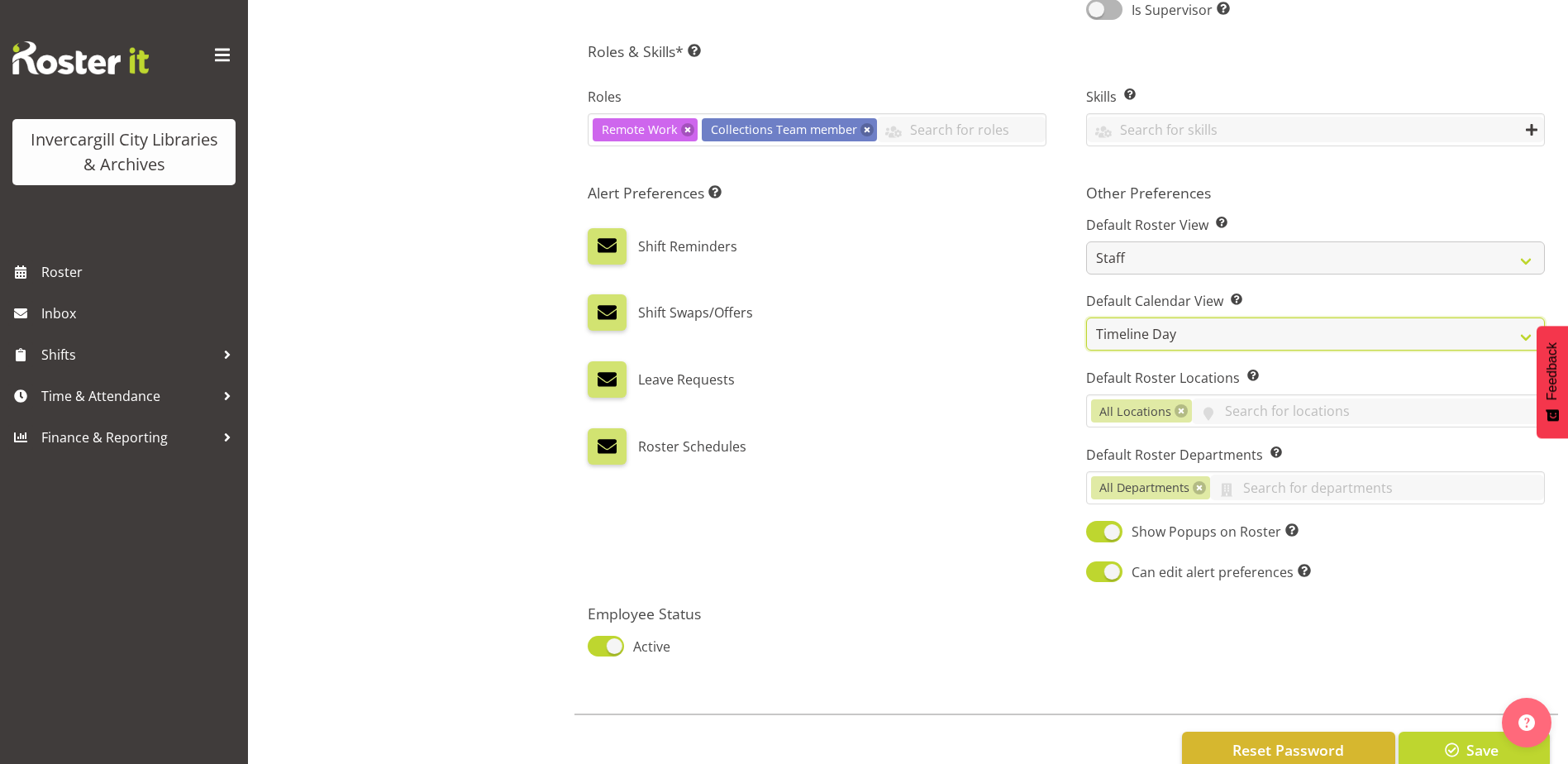
scroll to position [767, 0]
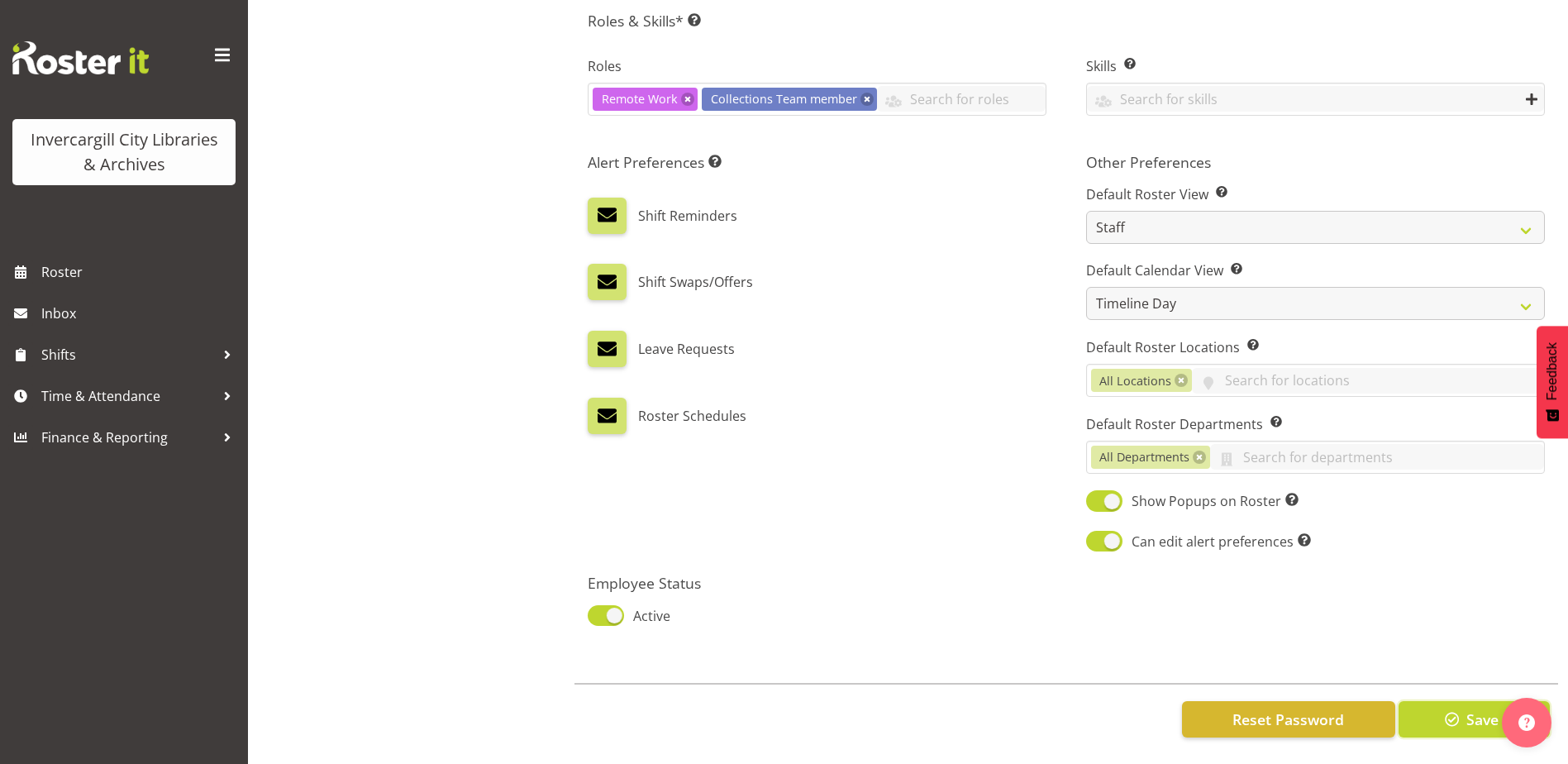
click at [1455, 708] on span "button" at bounding box center [1452, 719] width 21 height 21
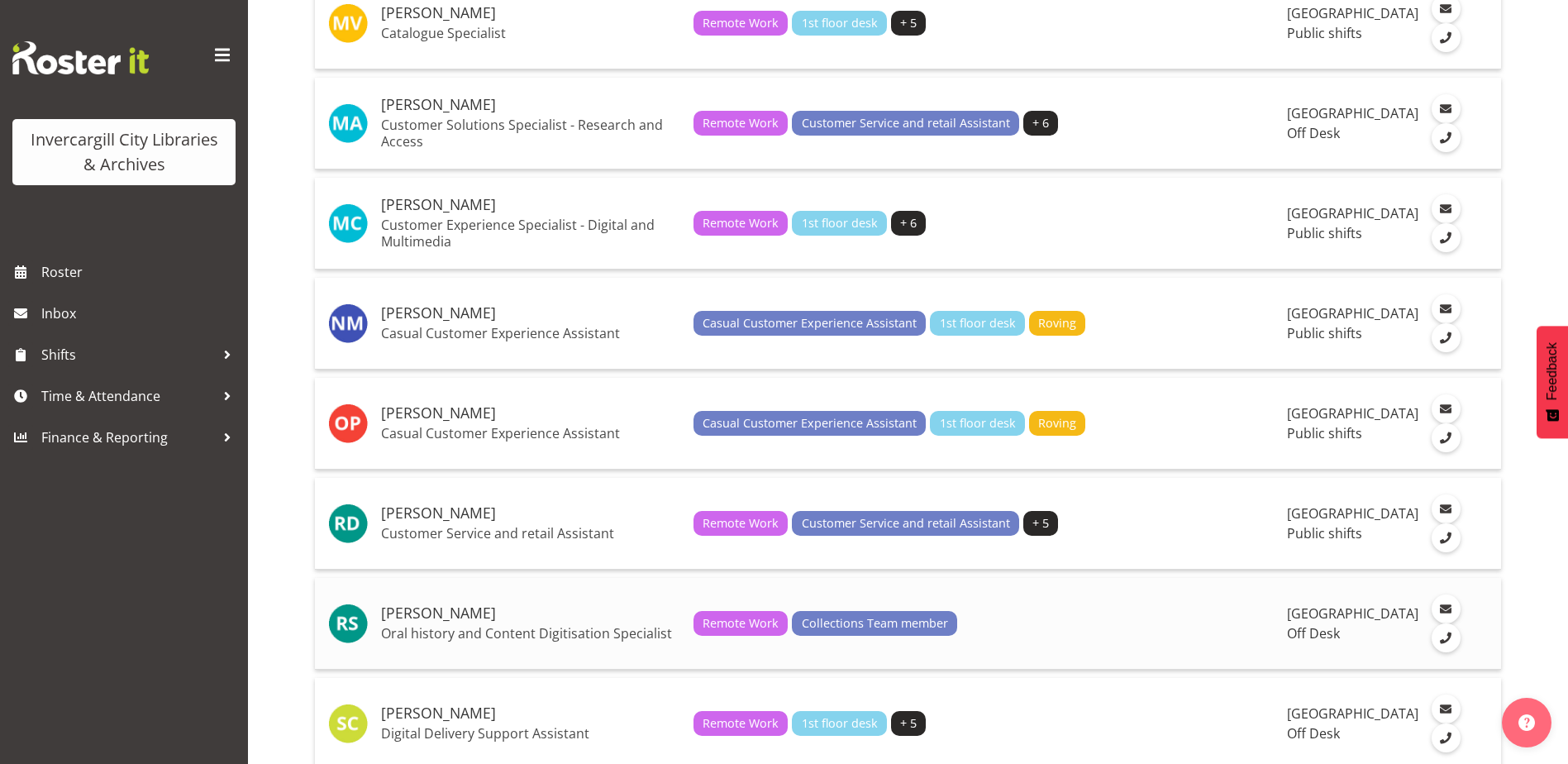
scroll to position [3059, 0]
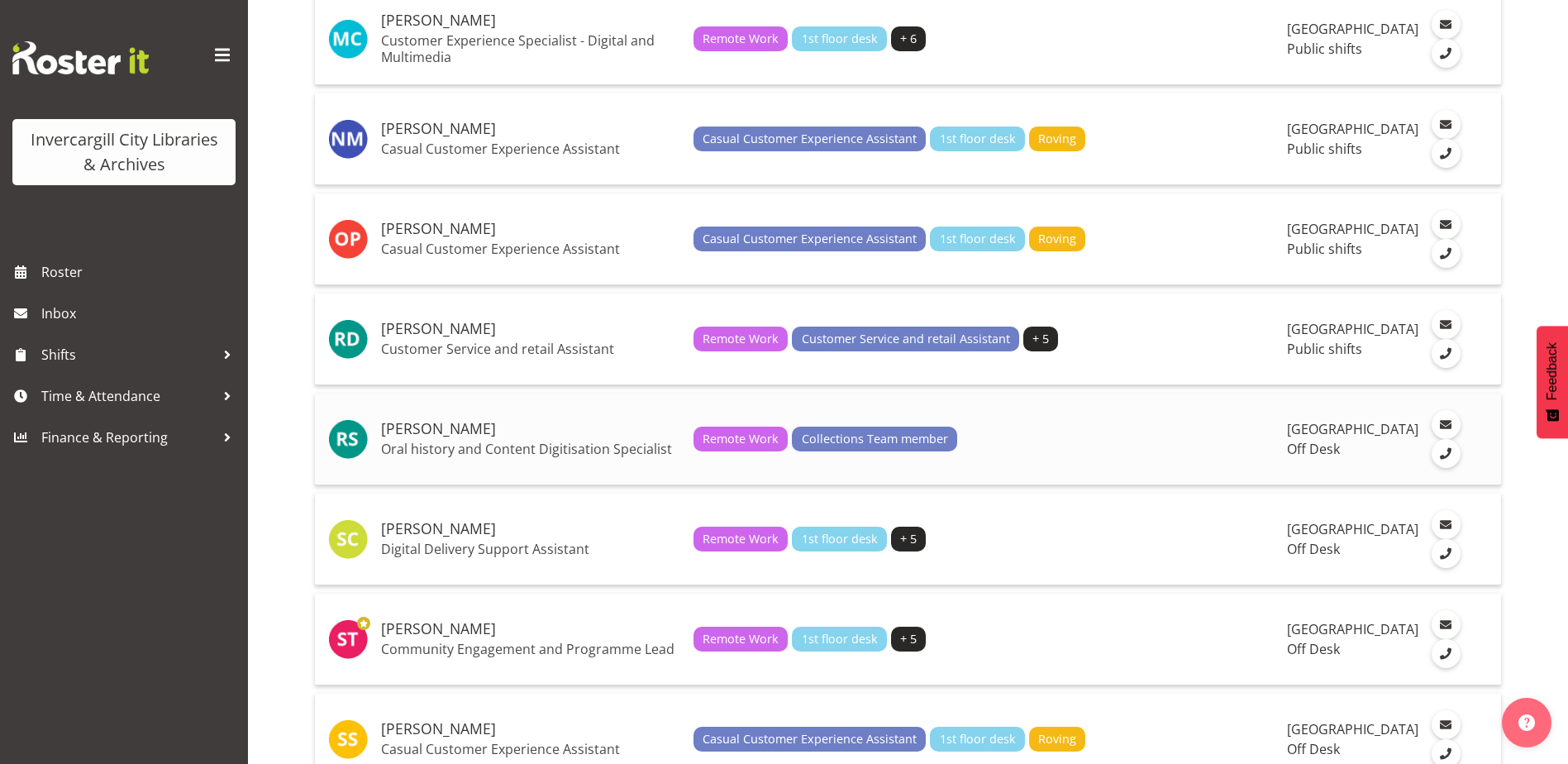
click at [427, 437] on h5 "[PERSON_NAME]" at bounding box center [531, 429] width 300 height 17
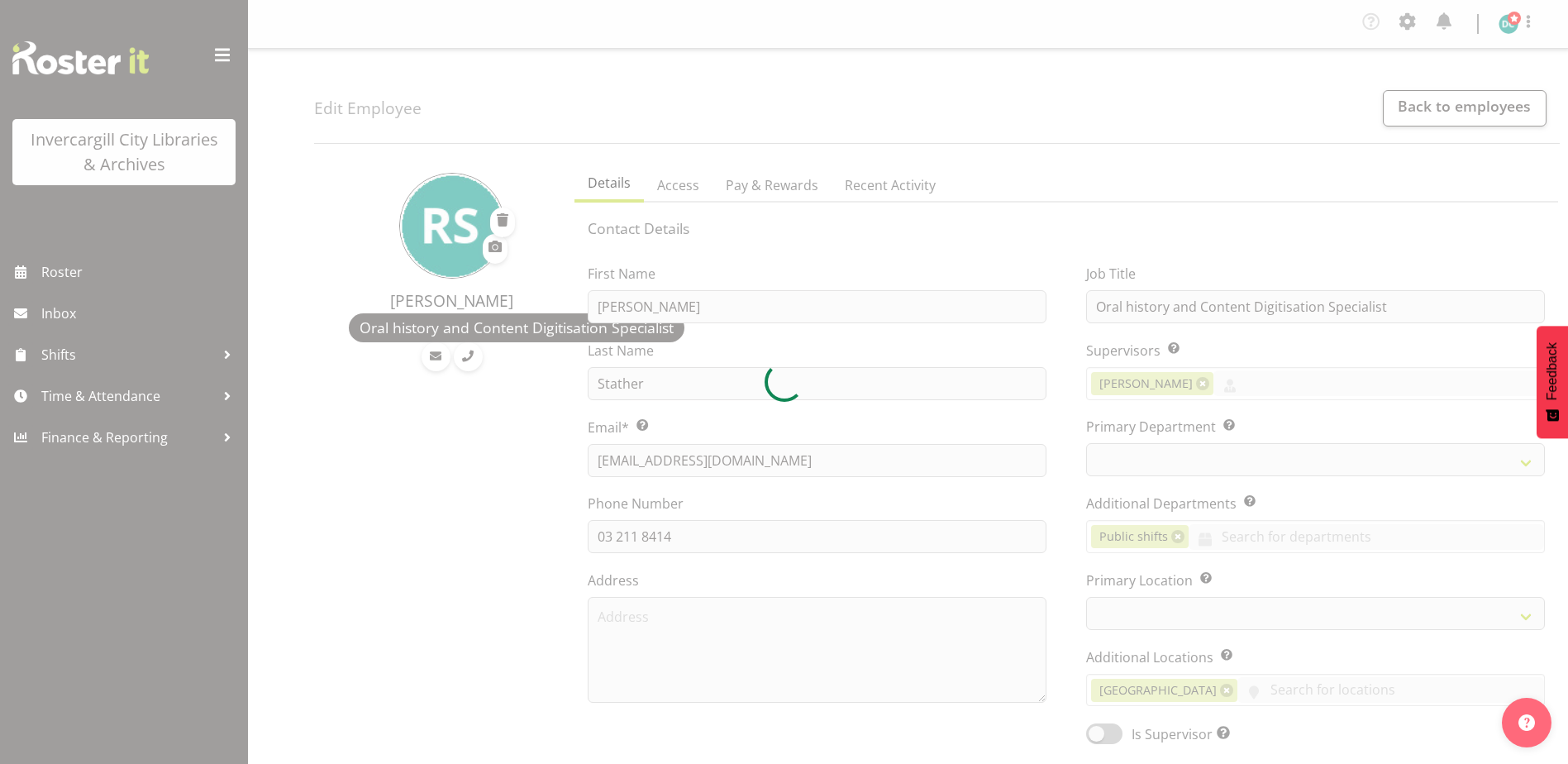
select select "TimelineDay"
select select "1276"
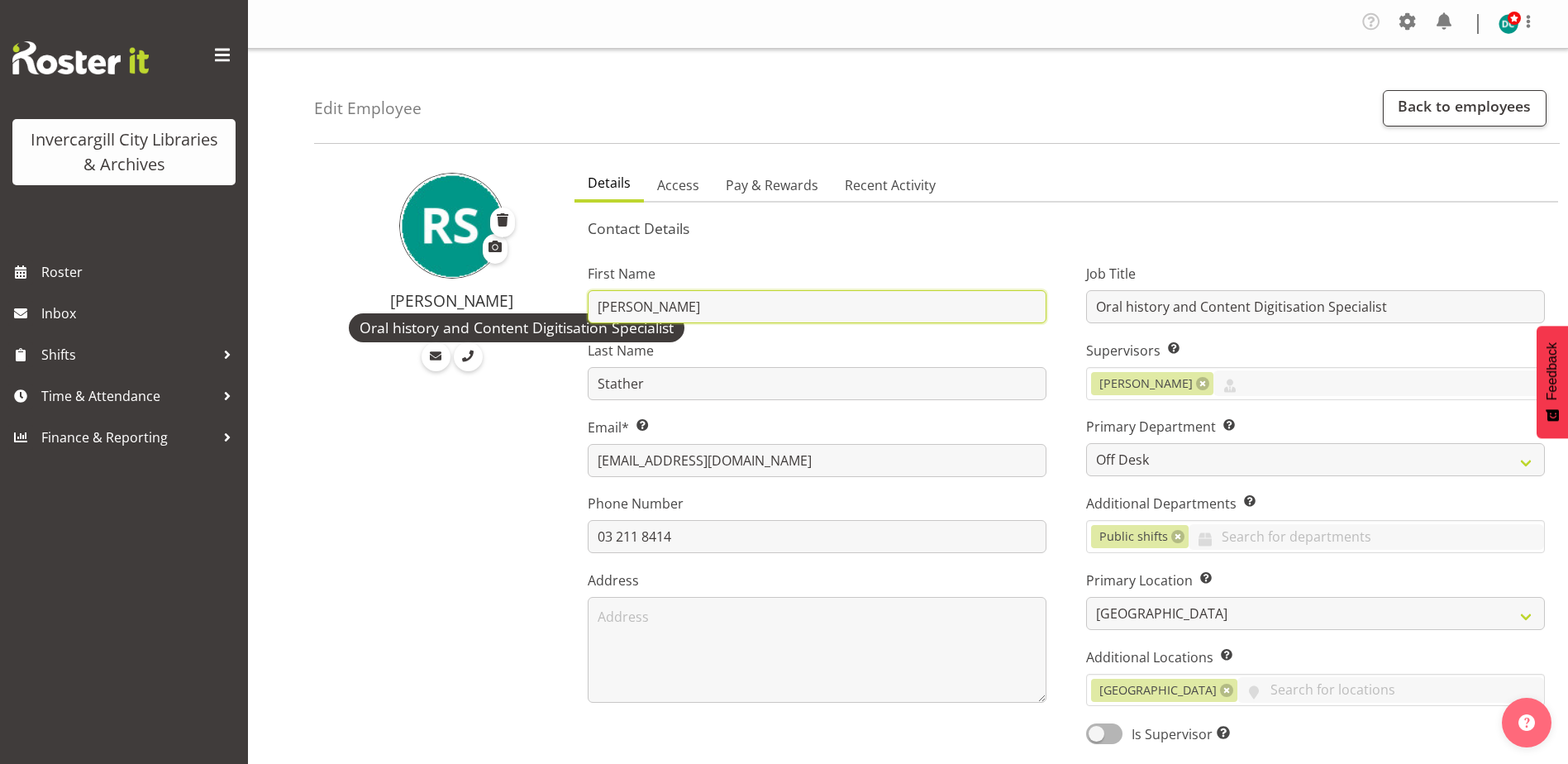
drag, startPoint x: 664, startPoint y: 303, endPoint x: 466, endPoint y: 326, distance: 199.3
type input "Rosie"
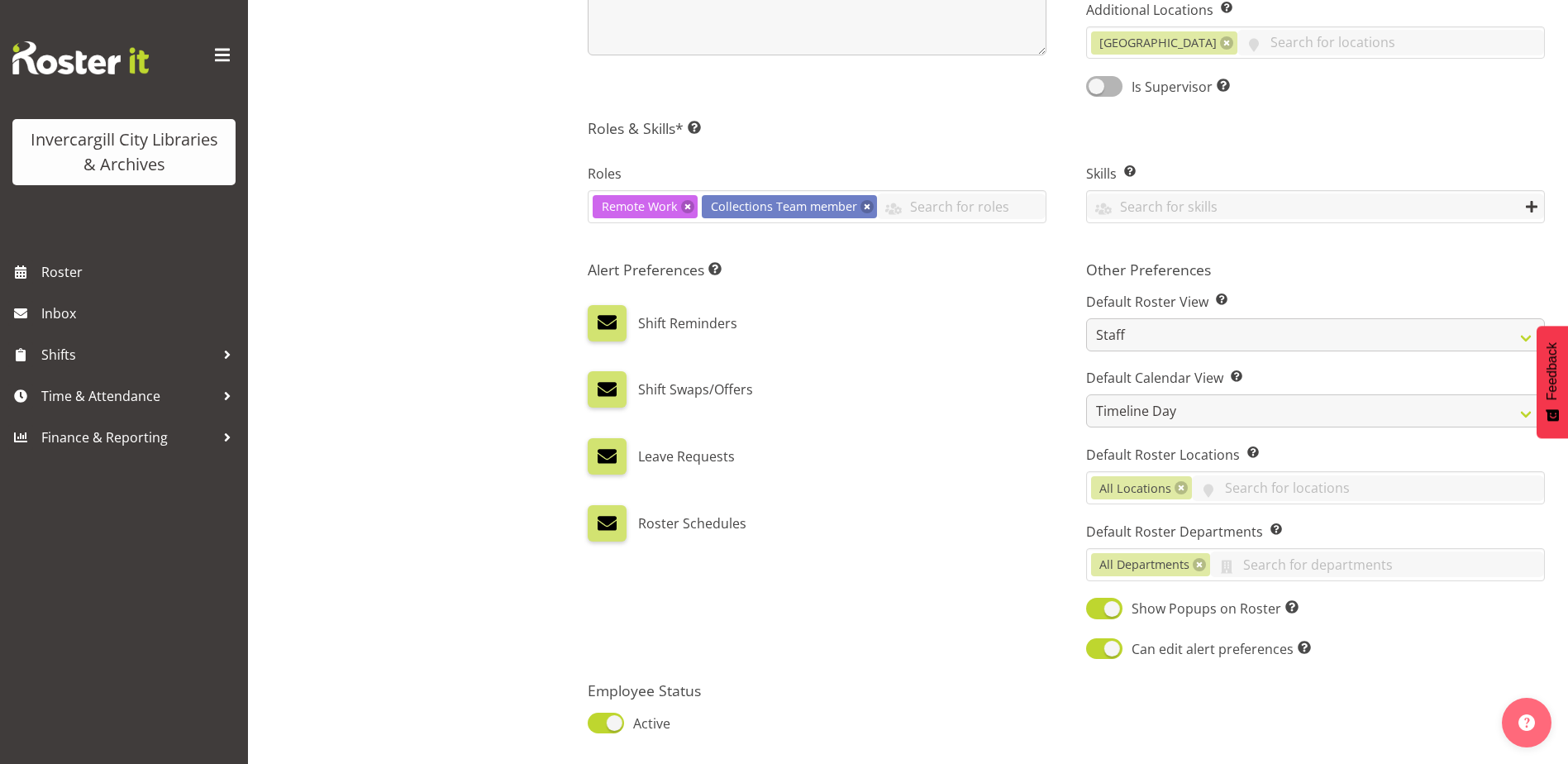
scroll to position [767, 0]
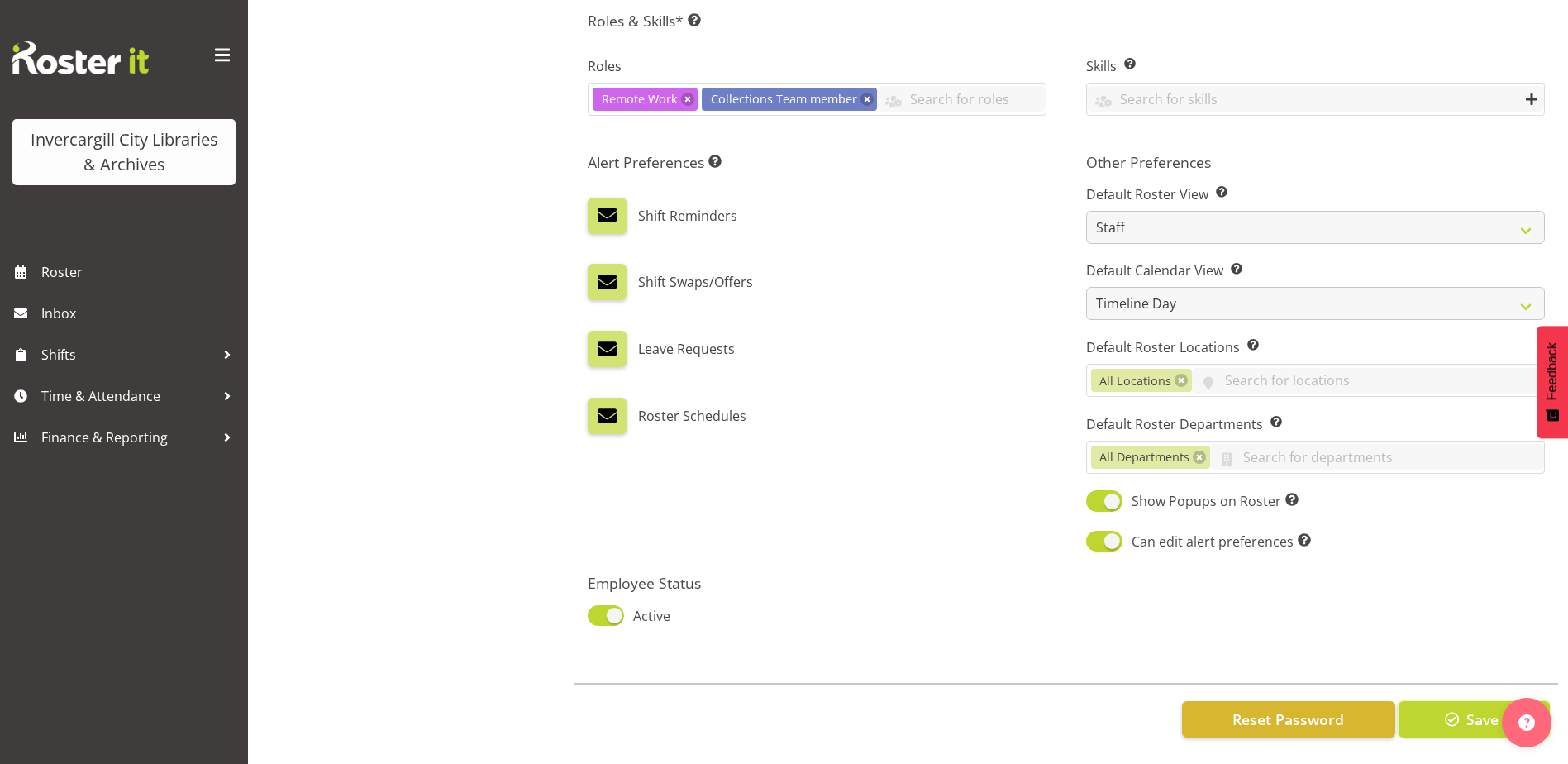
click at [1450, 708] on span "button" at bounding box center [1452, 719] width 21 height 21
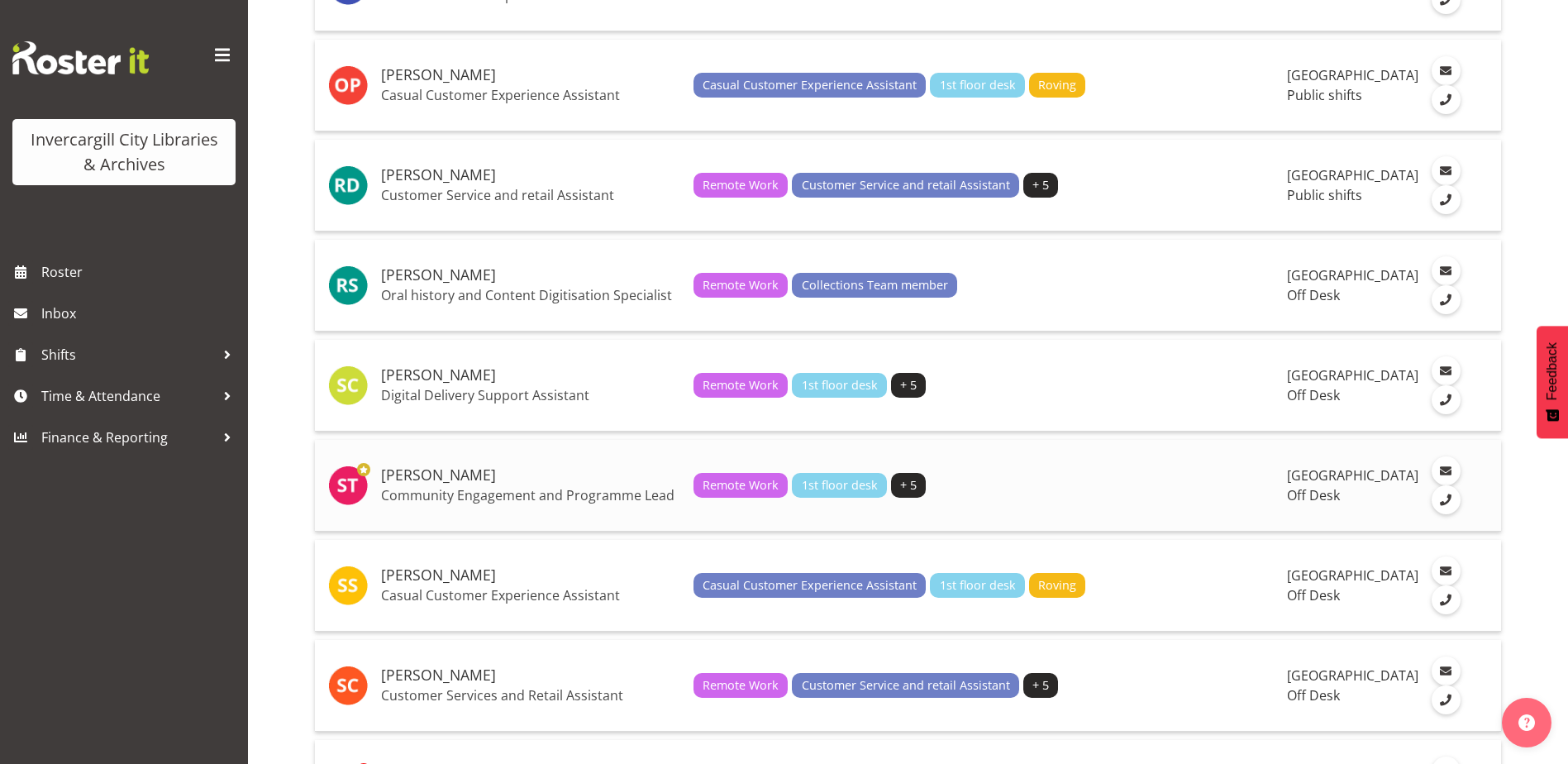
scroll to position [3224, 0]
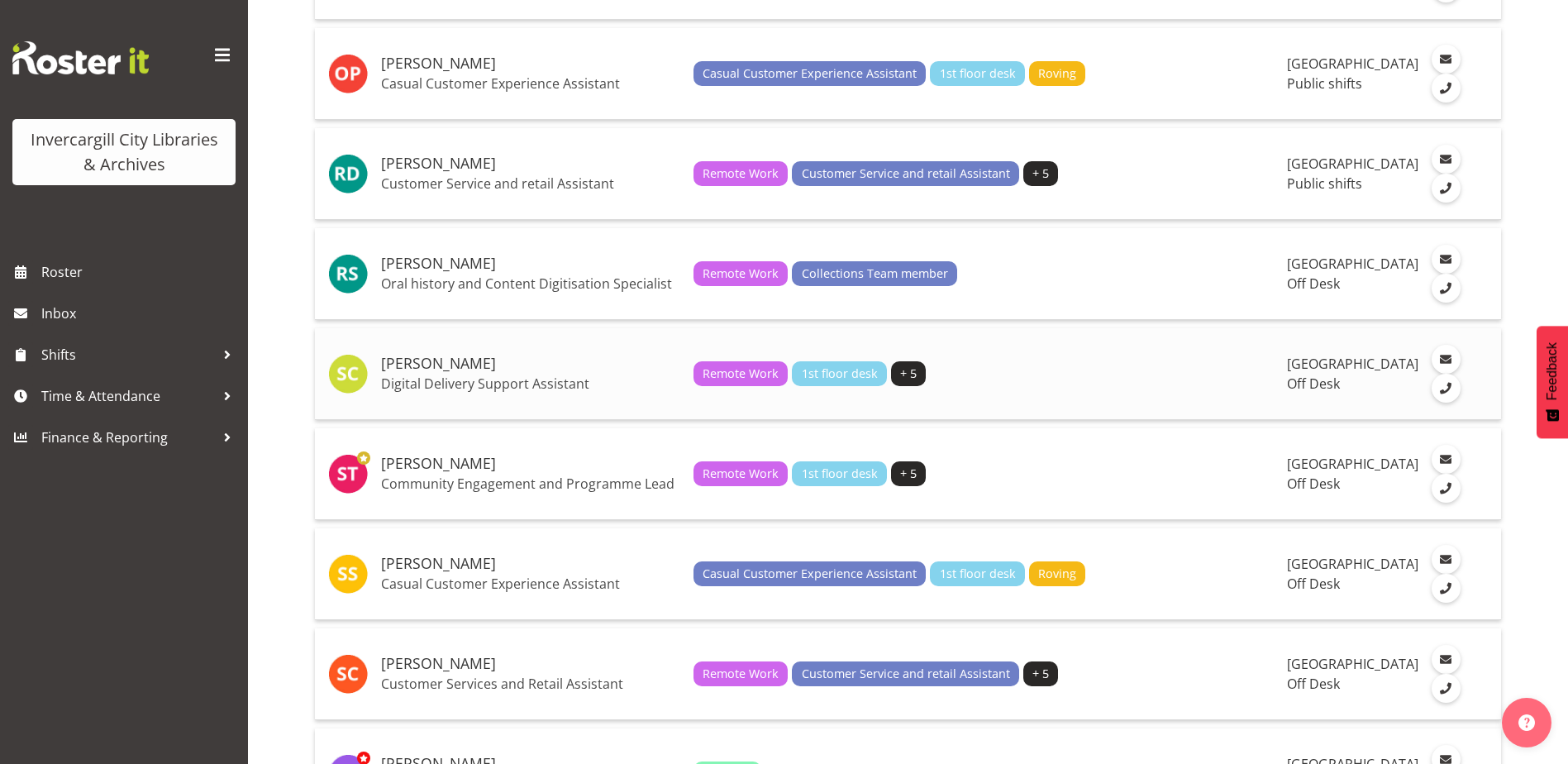
click at [473, 392] on p "Digital Delivery Support Assistant" at bounding box center [531, 383] width 300 height 17
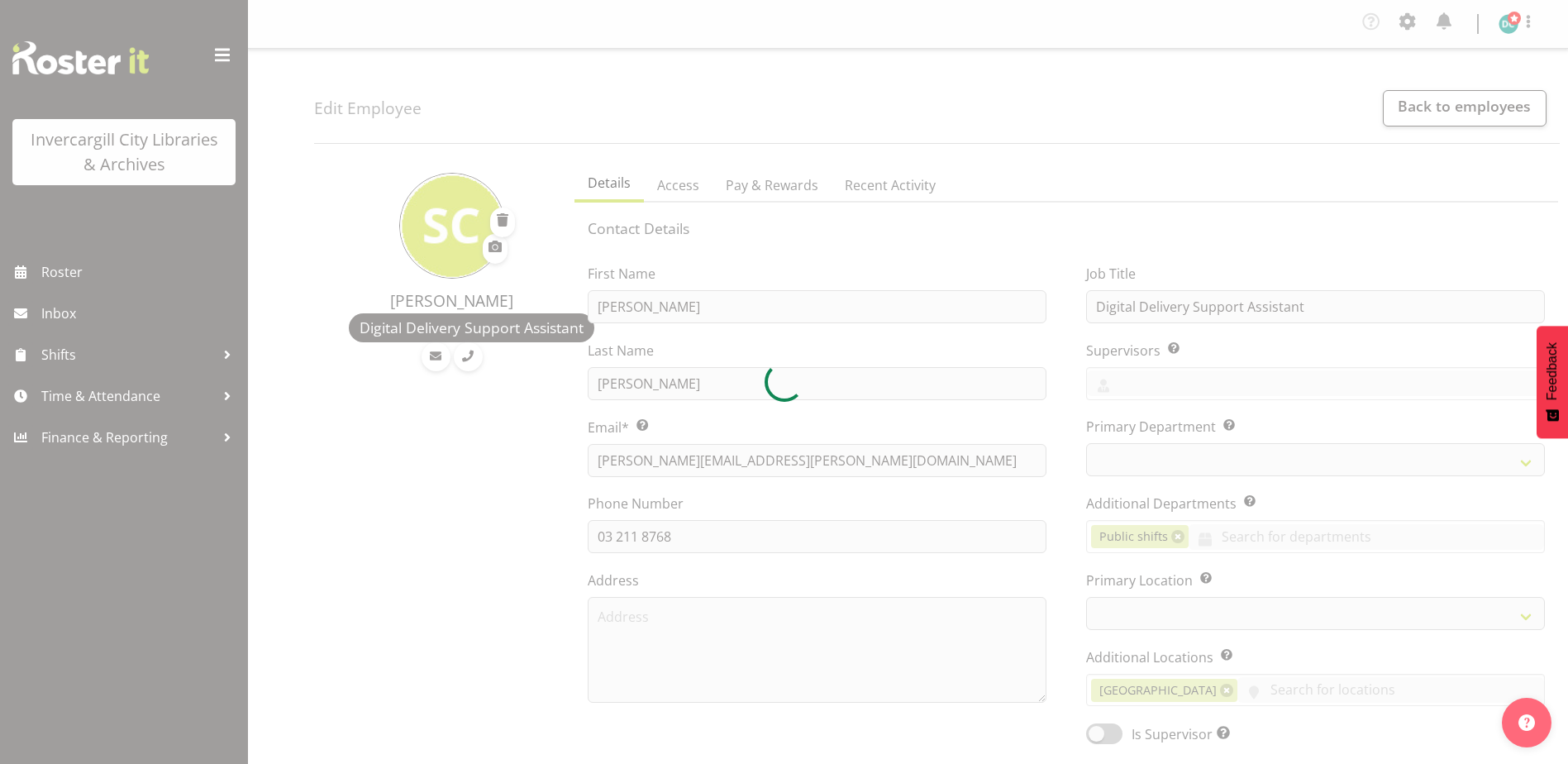
select select "TimelineWeek"
select select "1276"
click at [1122, 384] on input "text" at bounding box center [1315, 383] width 457 height 26
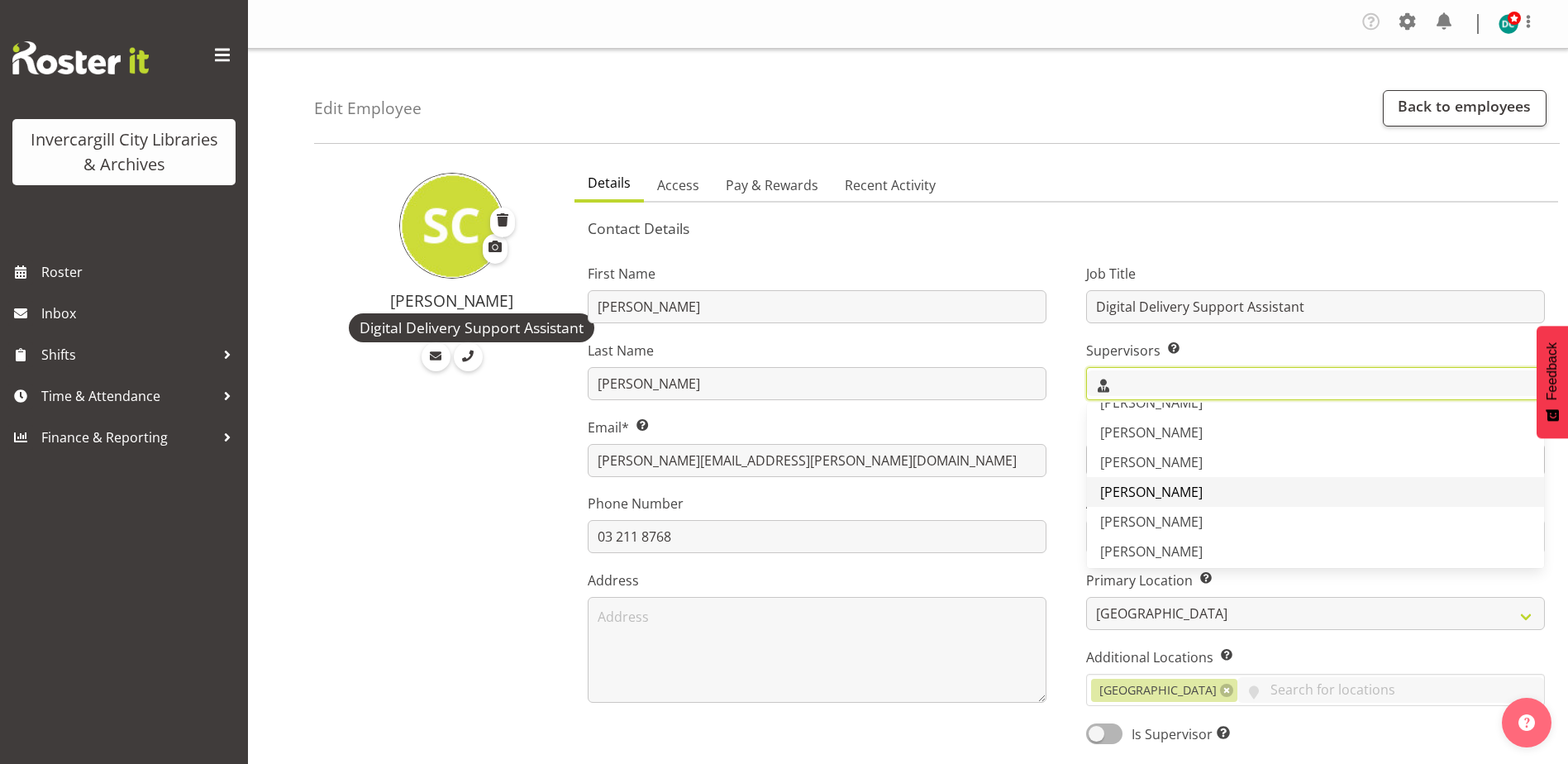
scroll to position [27, 0]
click at [1140, 538] on span "[PERSON_NAME]" at bounding box center [1151, 546] width 103 height 19
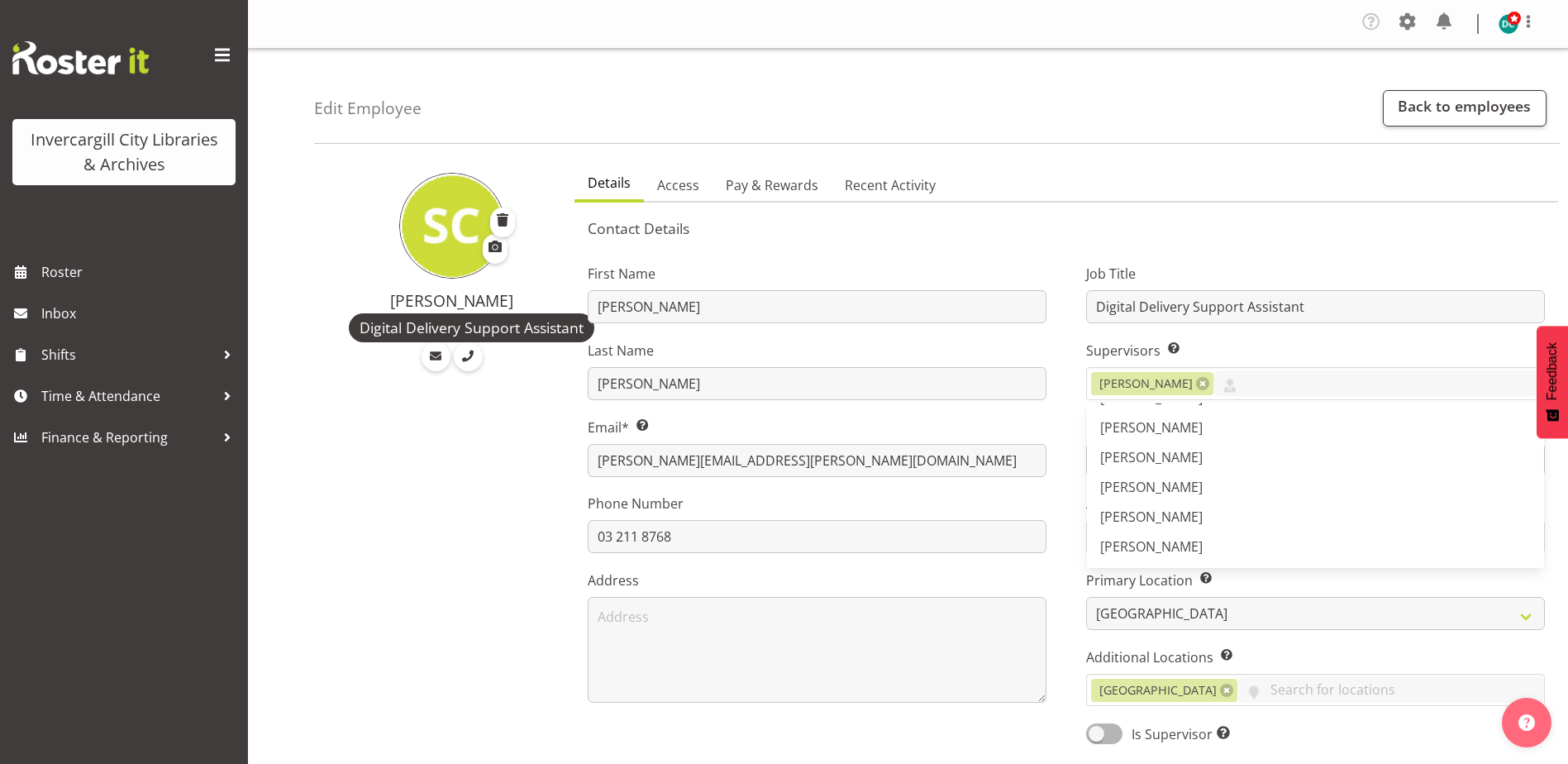
click at [1055, 417] on div "First Name Samuel Last Name Carter Email* This is a required field. samuel.cart…" at bounding box center [817, 498] width 498 height 516
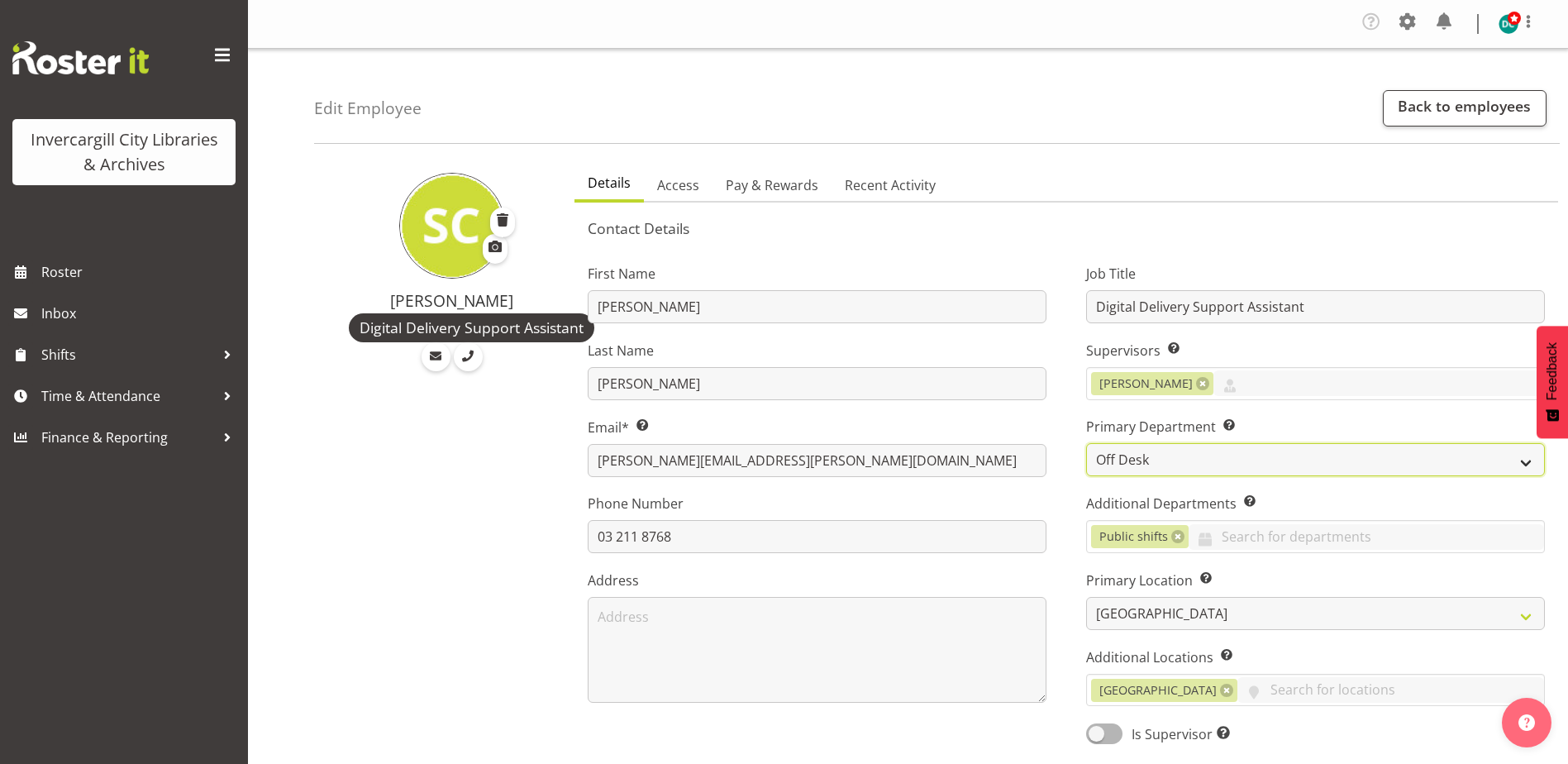
click at [1121, 452] on select "Off Desk Public shifts" at bounding box center [1315, 459] width 459 height 33
select select "921"
click at [1086, 443] on select "Off Desk Public shifts" at bounding box center [1315, 459] width 459 height 33
click at [1176, 539] on link at bounding box center [1177, 536] width 13 height 13
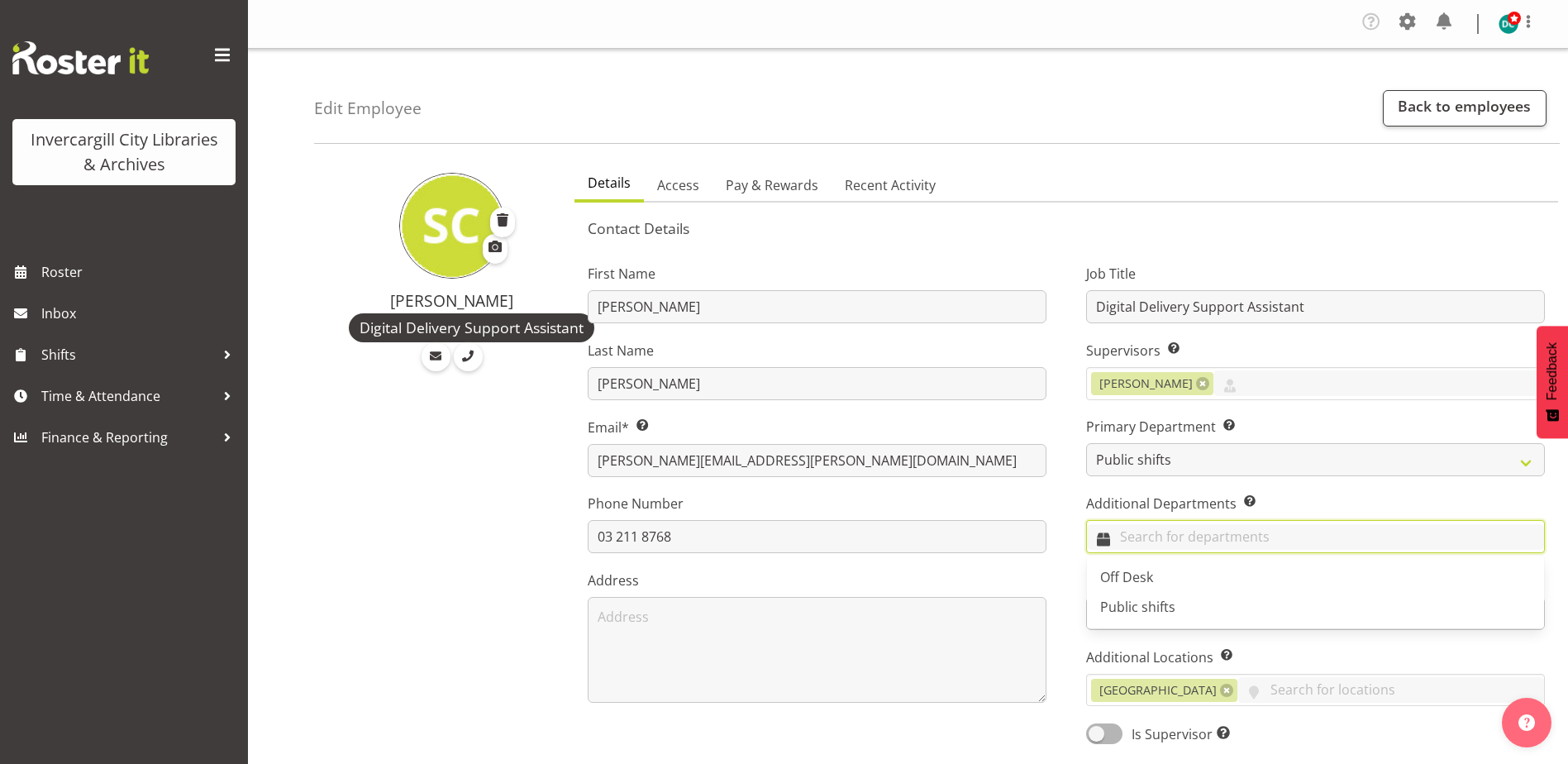
click at [1151, 539] on input "text" at bounding box center [1315, 536] width 457 height 26
click at [1132, 581] on span "Off Desk" at bounding box center [1127, 577] width 53 height 19
click at [1074, 542] on div "Job Title Digital Delivery Support Assistant Supervisors Select the employee’s …" at bounding box center [1315, 498] width 498 height 516
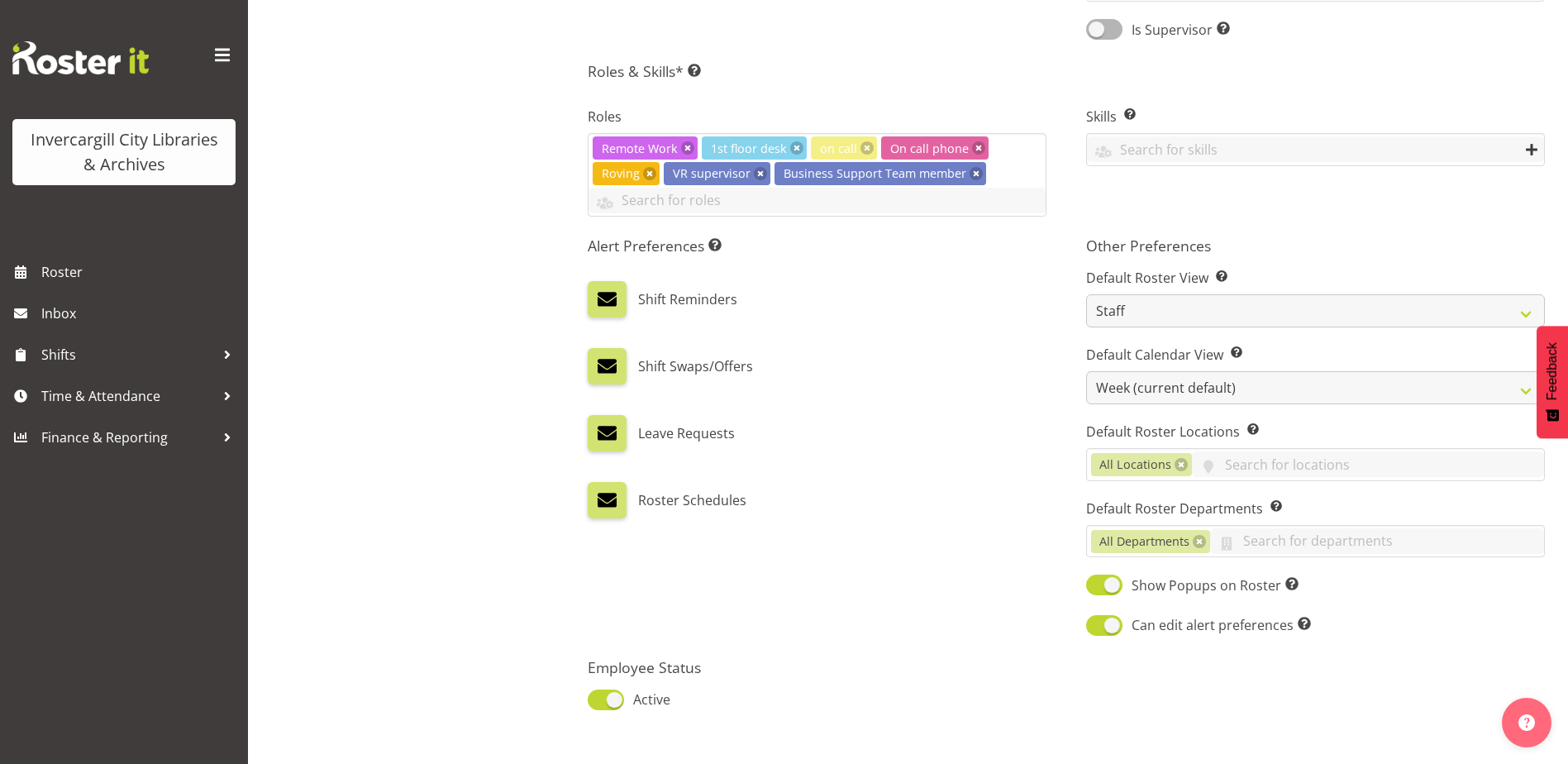
scroll to position [801, 0]
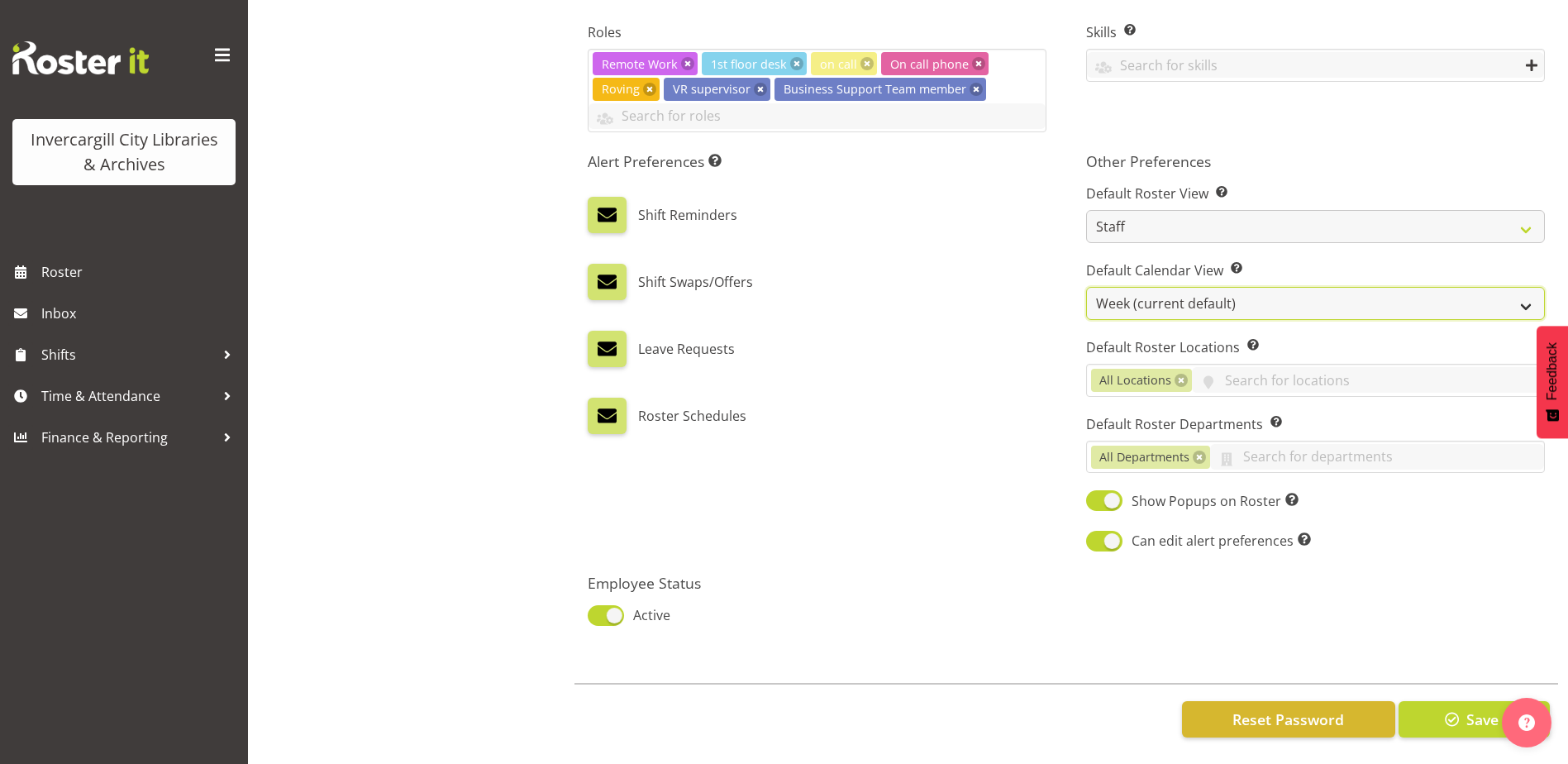
click at [1110, 299] on select "Day Timeline Day Week (current default) Timeline Week Fortnight Month Calendar" at bounding box center [1315, 303] width 459 height 33
select select "TimelineDay"
click at [1086, 287] on select "Day Timeline Day Week (current default) Timeline Week Fortnight Month Calendar" at bounding box center [1315, 303] width 459 height 33
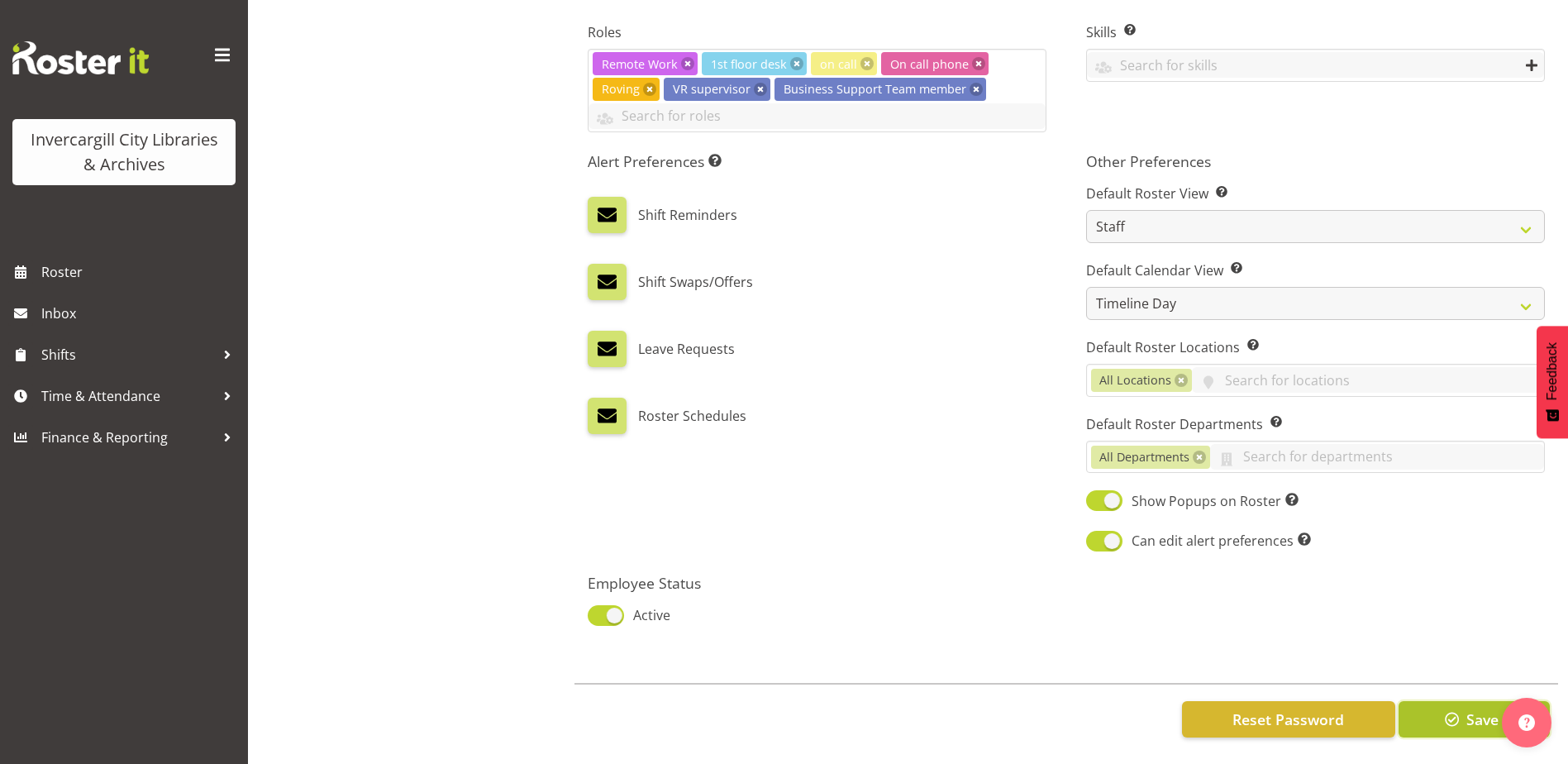
click at [1463, 714] on button "Save" at bounding box center [1474, 719] width 152 height 36
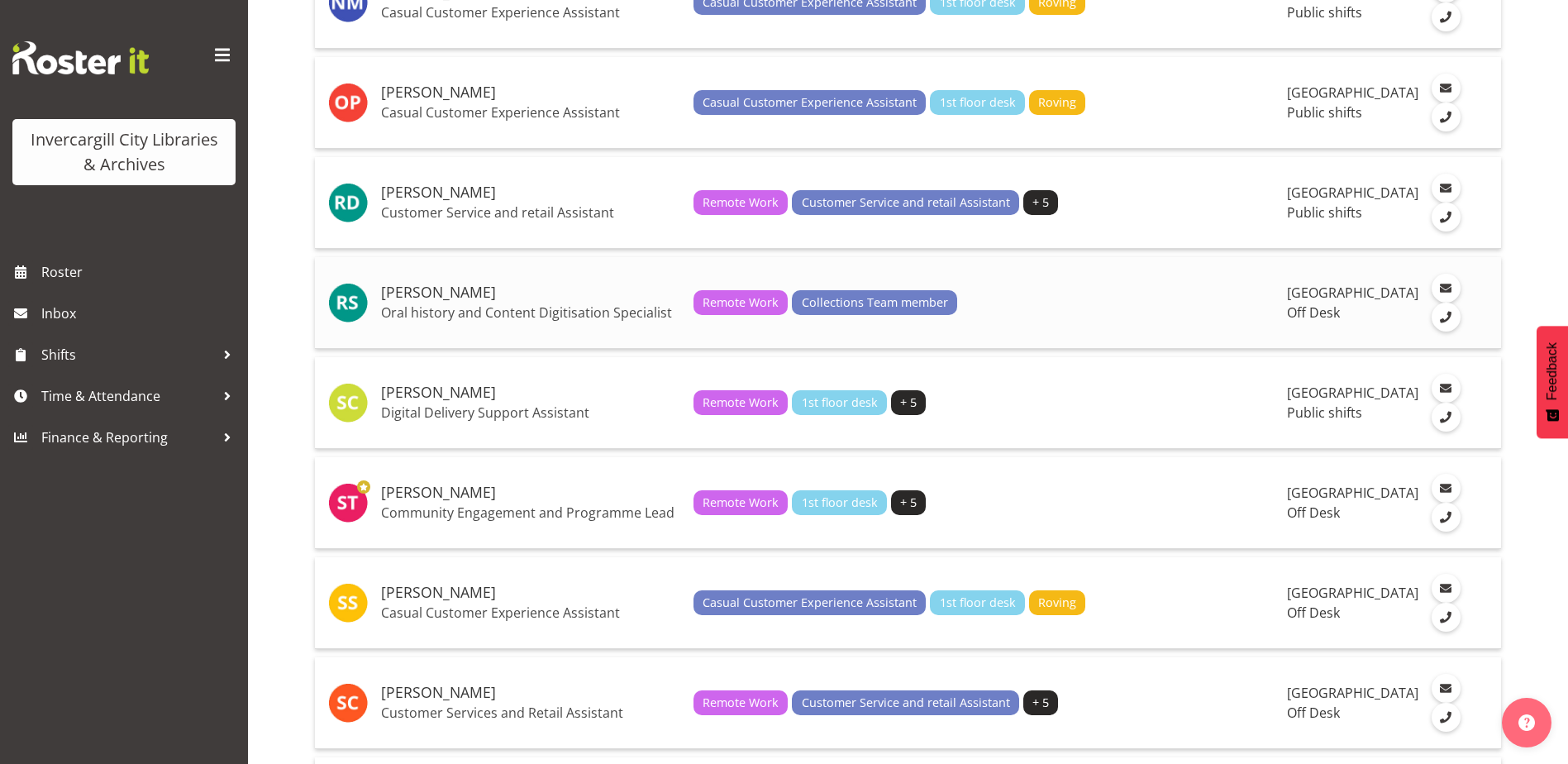
scroll to position [3224, 0]
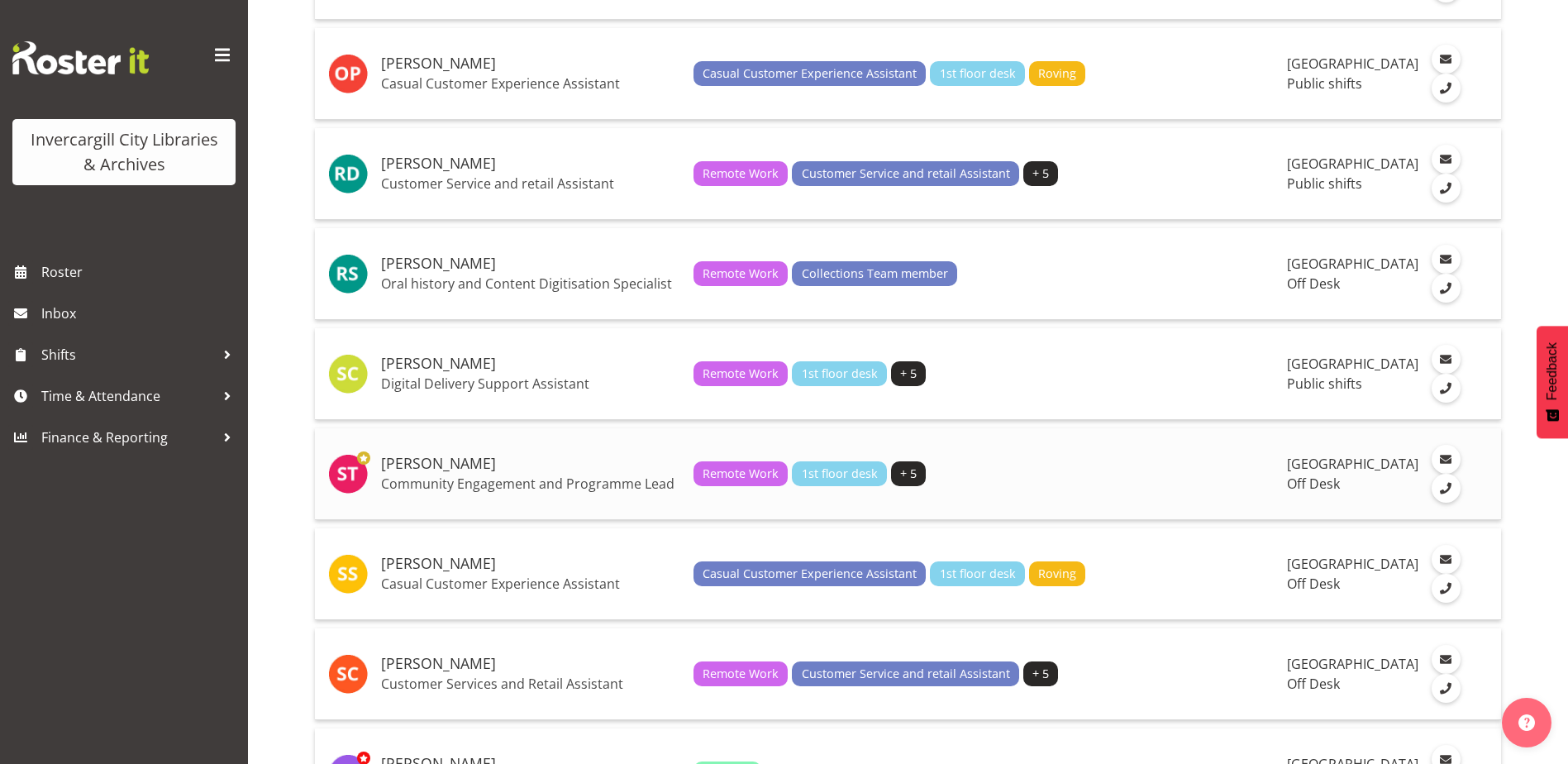
click at [440, 472] on h5 "[PERSON_NAME]" at bounding box center [531, 464] width 300 height 17
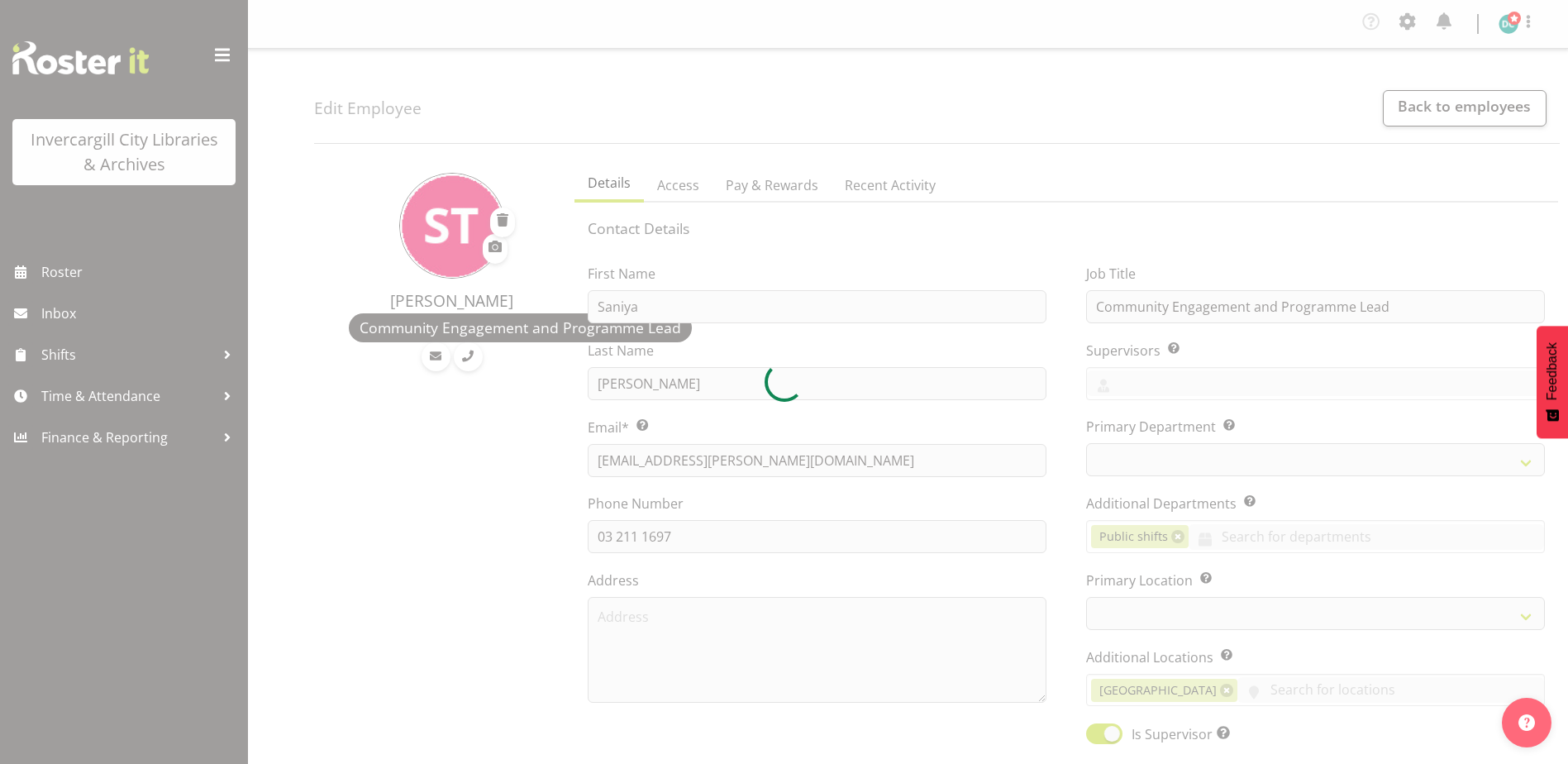
select select "TimelineDay"
select select
select select "1276"
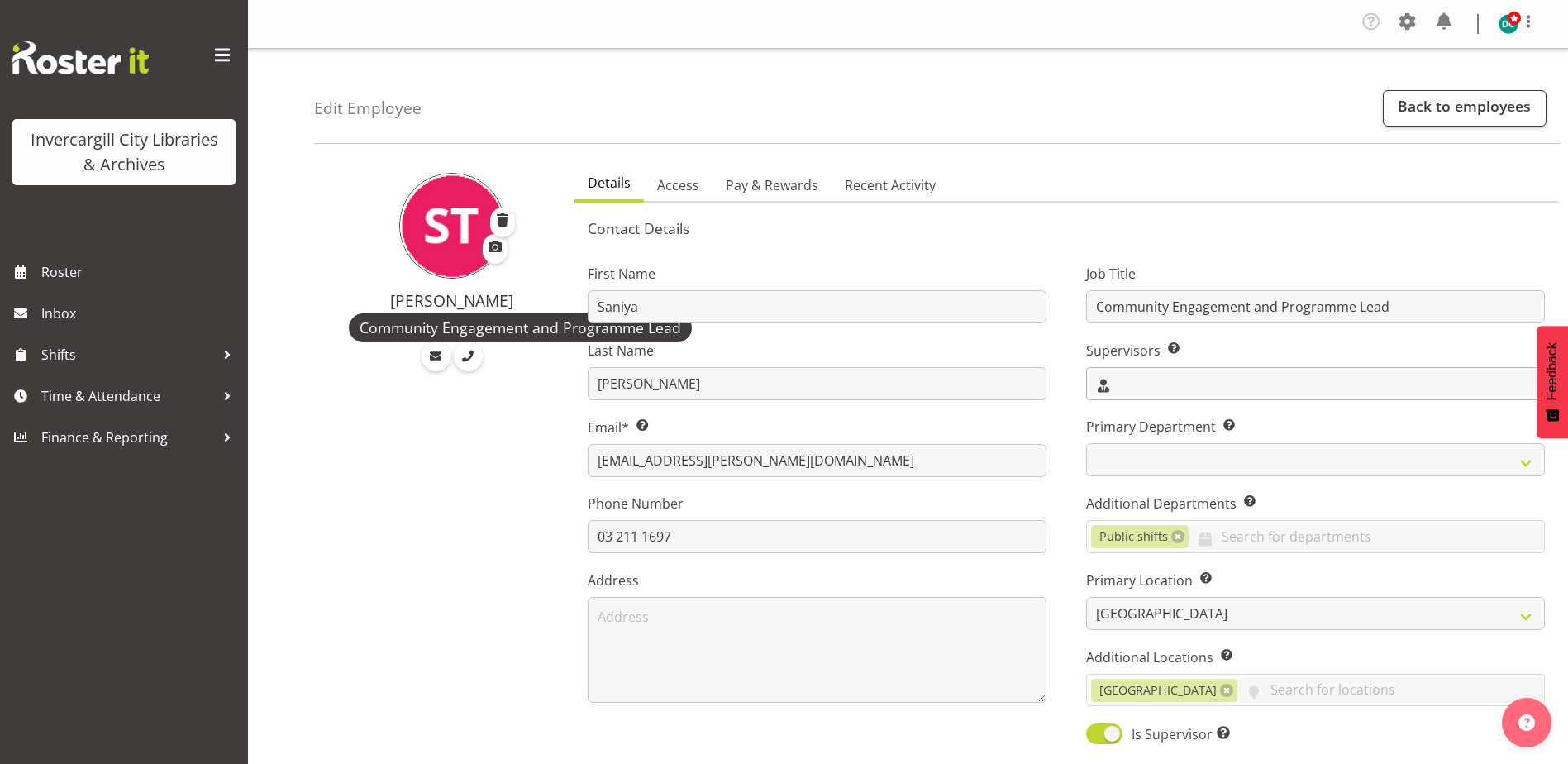
click at [1139, 385] on input "text" at bounding box center [1315, 383] width 457 height 26
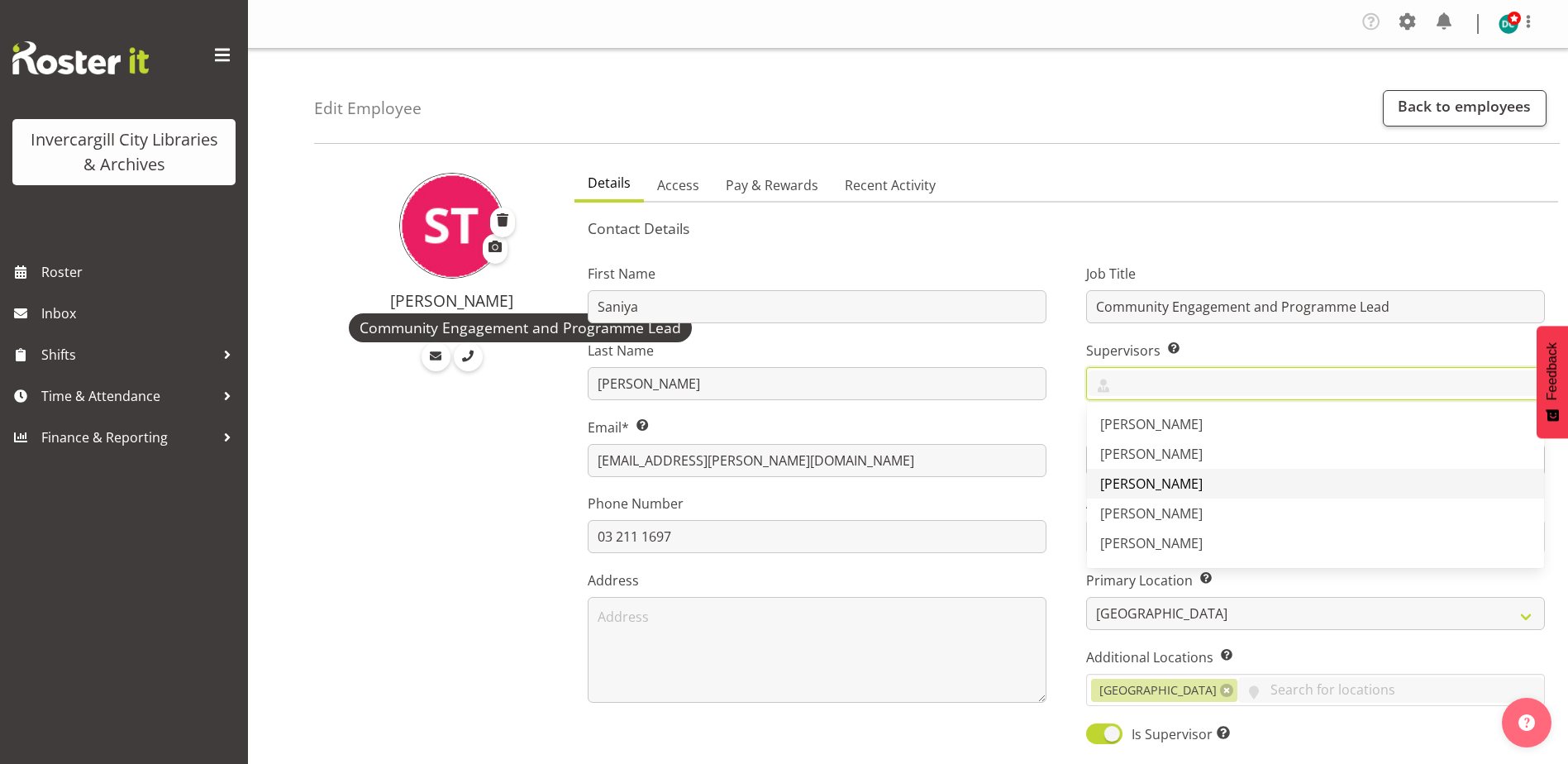
click at [1145, 485] on span "[PERSON_NAME]" at bounding box center [1151, 483] width 103 height 19
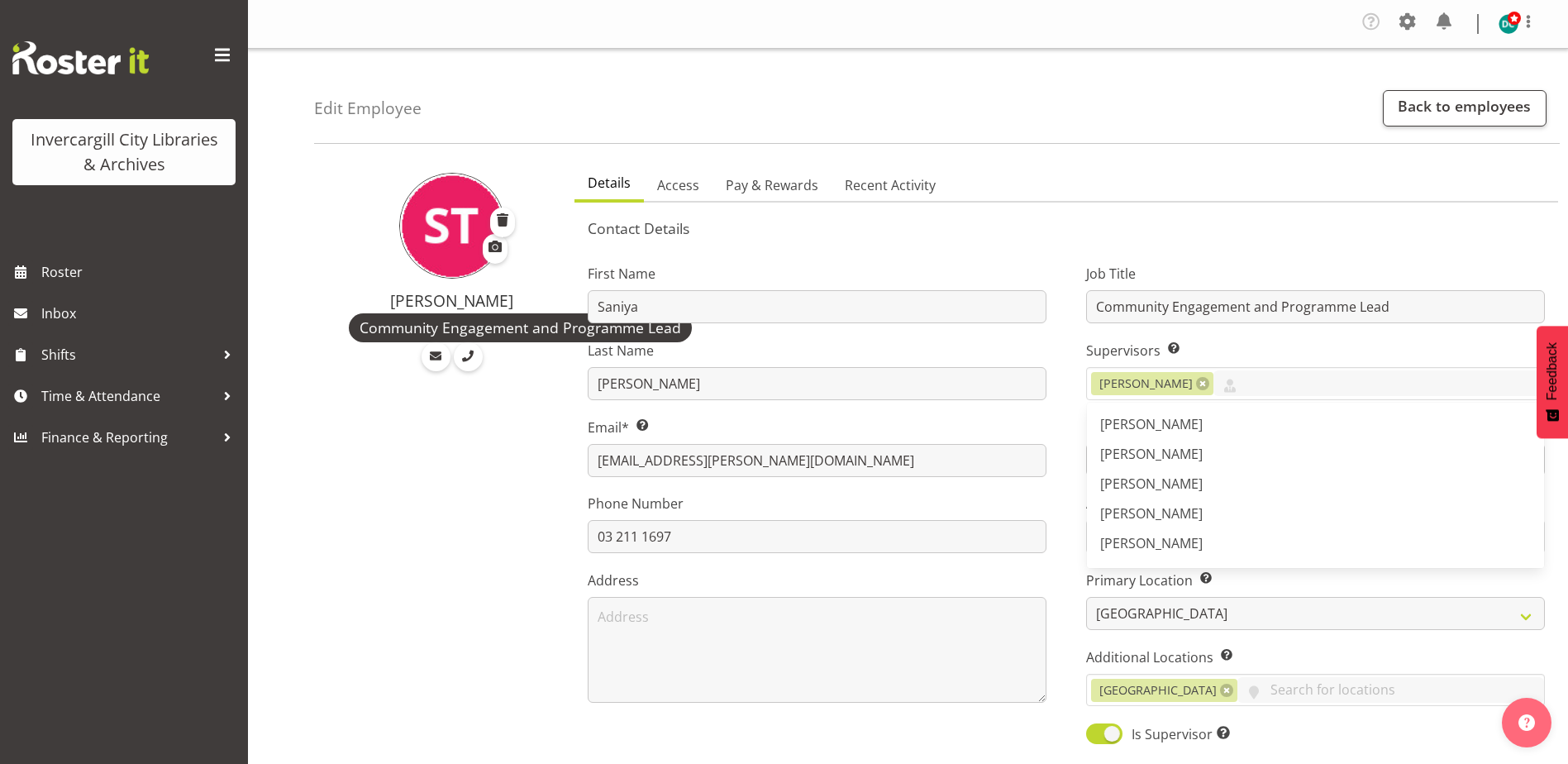
click at [1063, 444] on div "First Name Saniya Last Name Thompson Email* This is a required field. saniya.th…" at bounding box center [817, 498] width 498 height 516
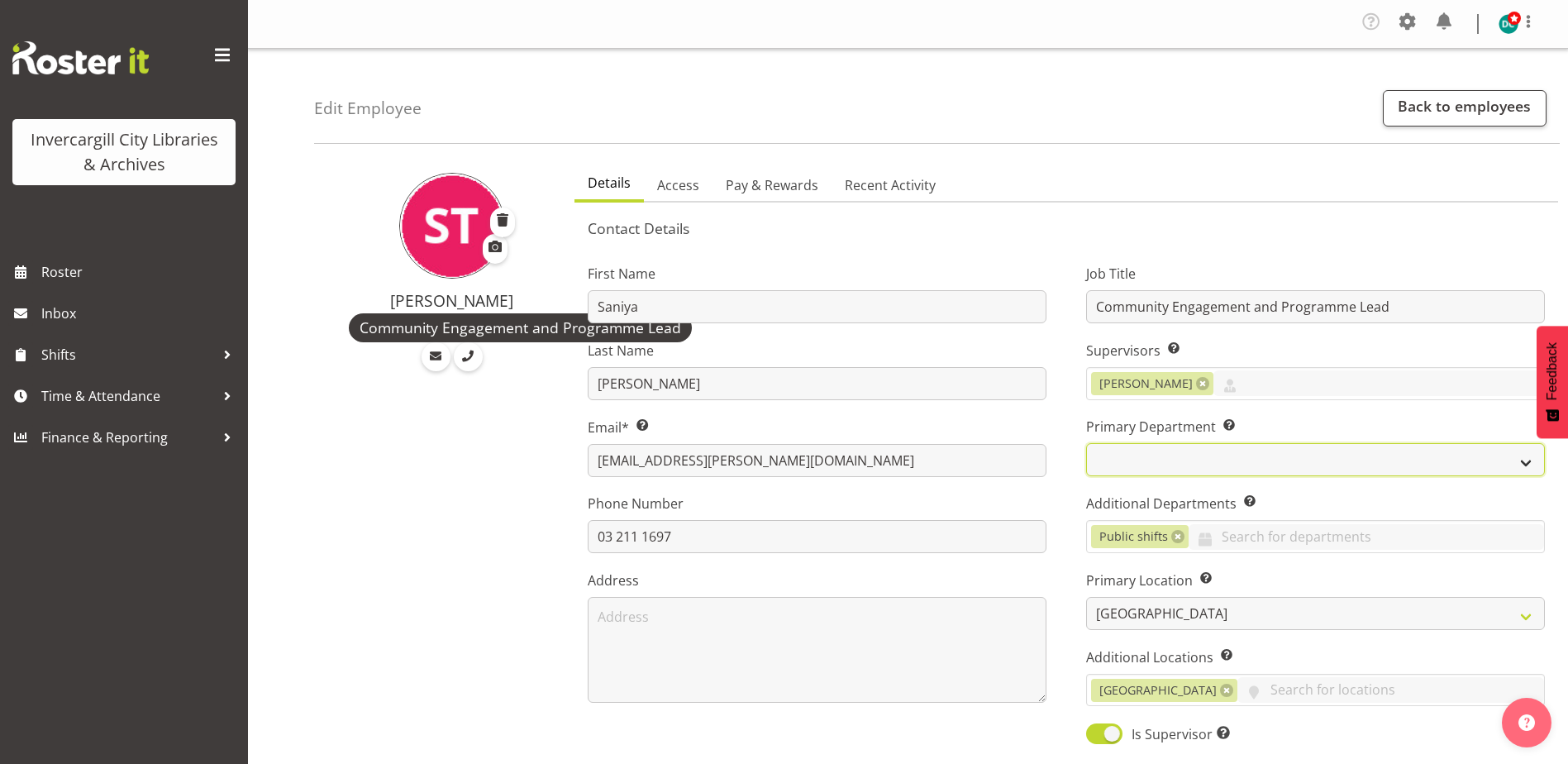
click at [1173, 464] on select "Off Desk Public shifts" at bounding box center [1315, 459] width 459 height 33
select select "921"
click at [1086, 443] on select "Off Desk Public shifts" at bounding box center [1315, 459] width 459 height 33
click at [1171, 535] on link at bounding box center [1177, 536] width 13 height 13
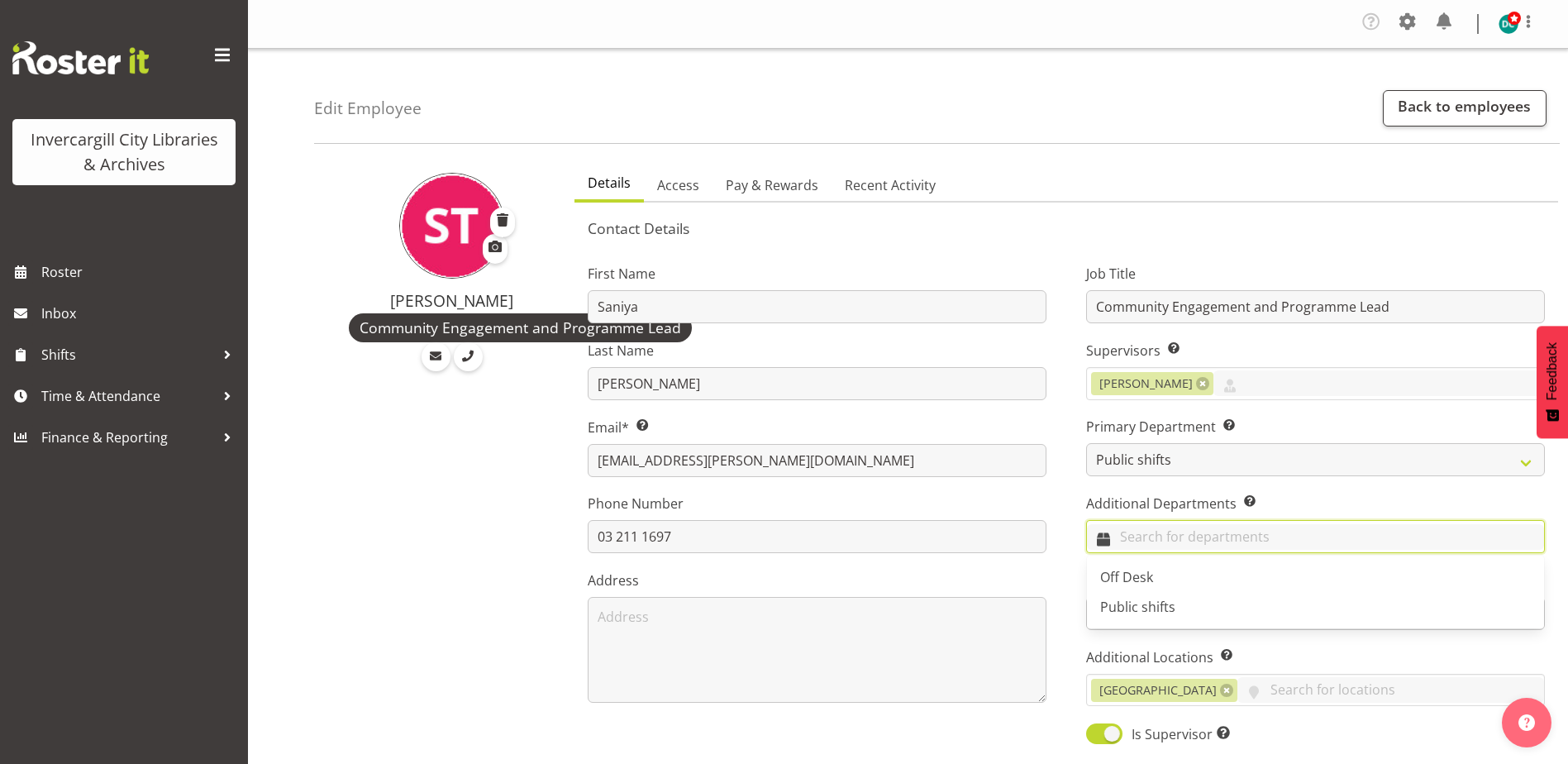
click at [1151, 546] on input "text" at bounding box center [1315, 536] width 457 height 26
click at [1144, 560] on div "Off Desk Public shifts" at bounding box center [1315, 592] width 457 height 73
click at [1145, 572] on span "Off Desk" at bounding box center [1127, 577] width 53 height 19
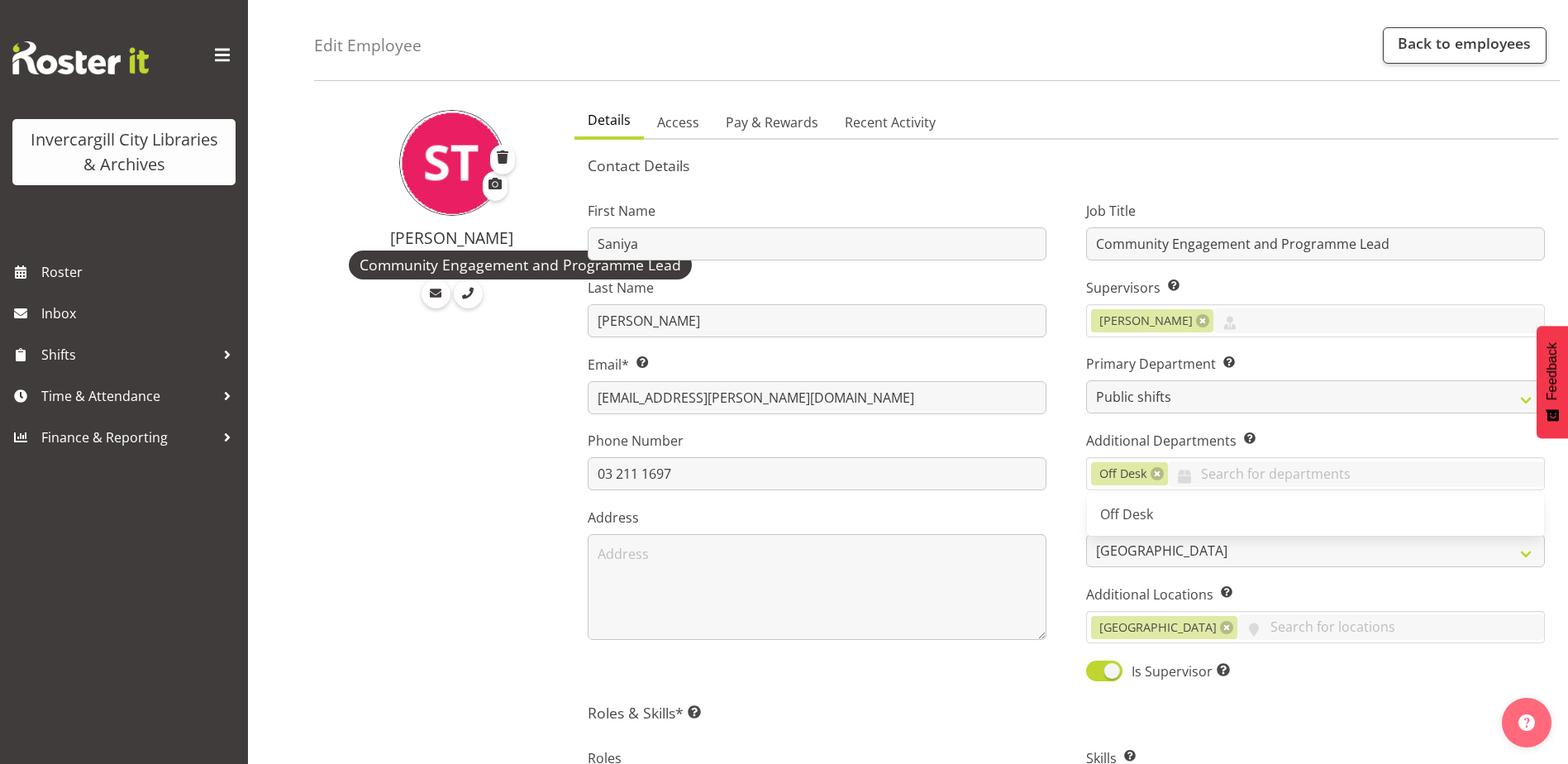
scroll to position [331, 0]
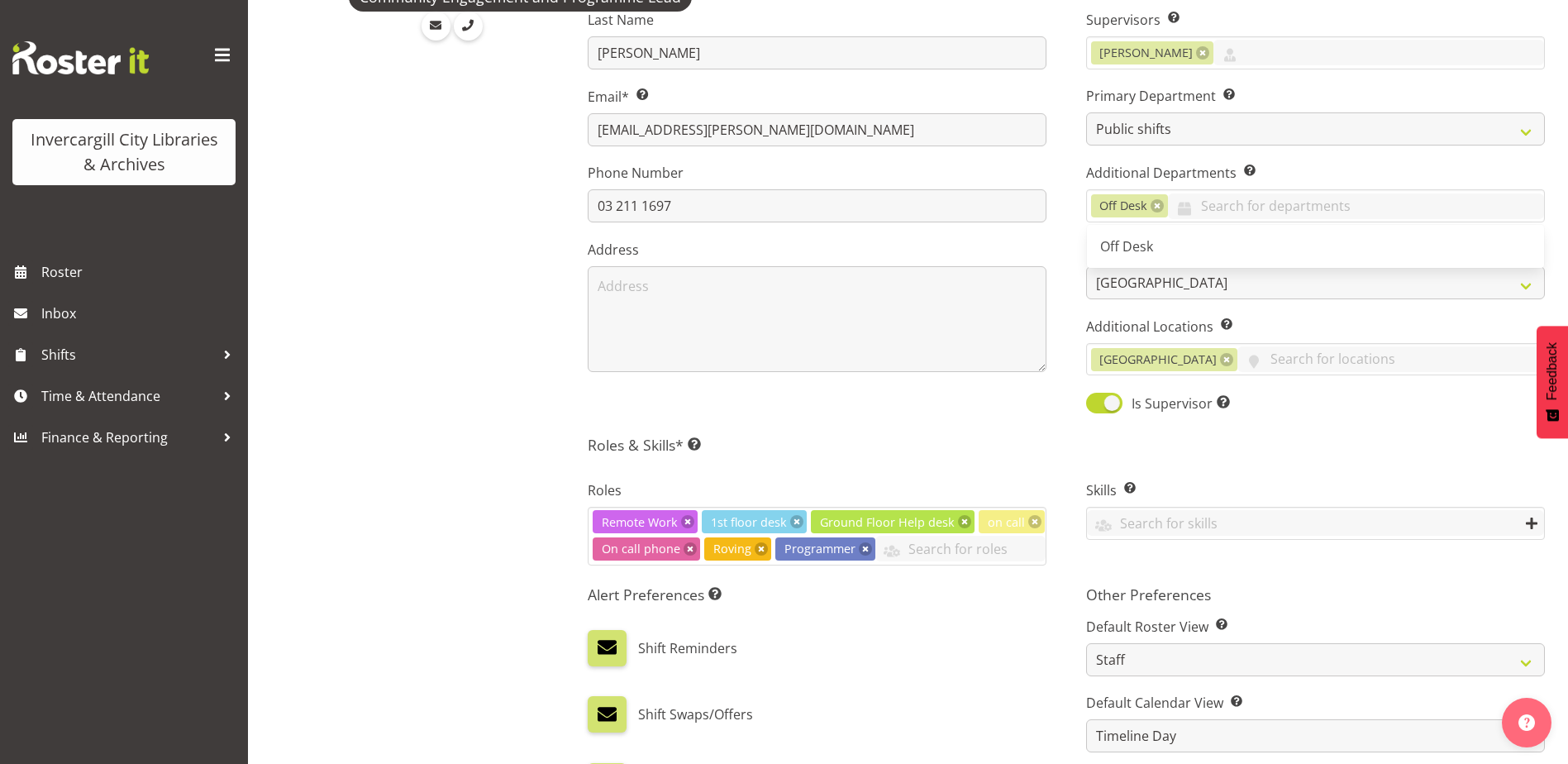
click at [1221, 474] on div "Skills Enter any skills required for this shift. At least one employee on the s…" at bounding box center [1315, 516] width 498 height 118
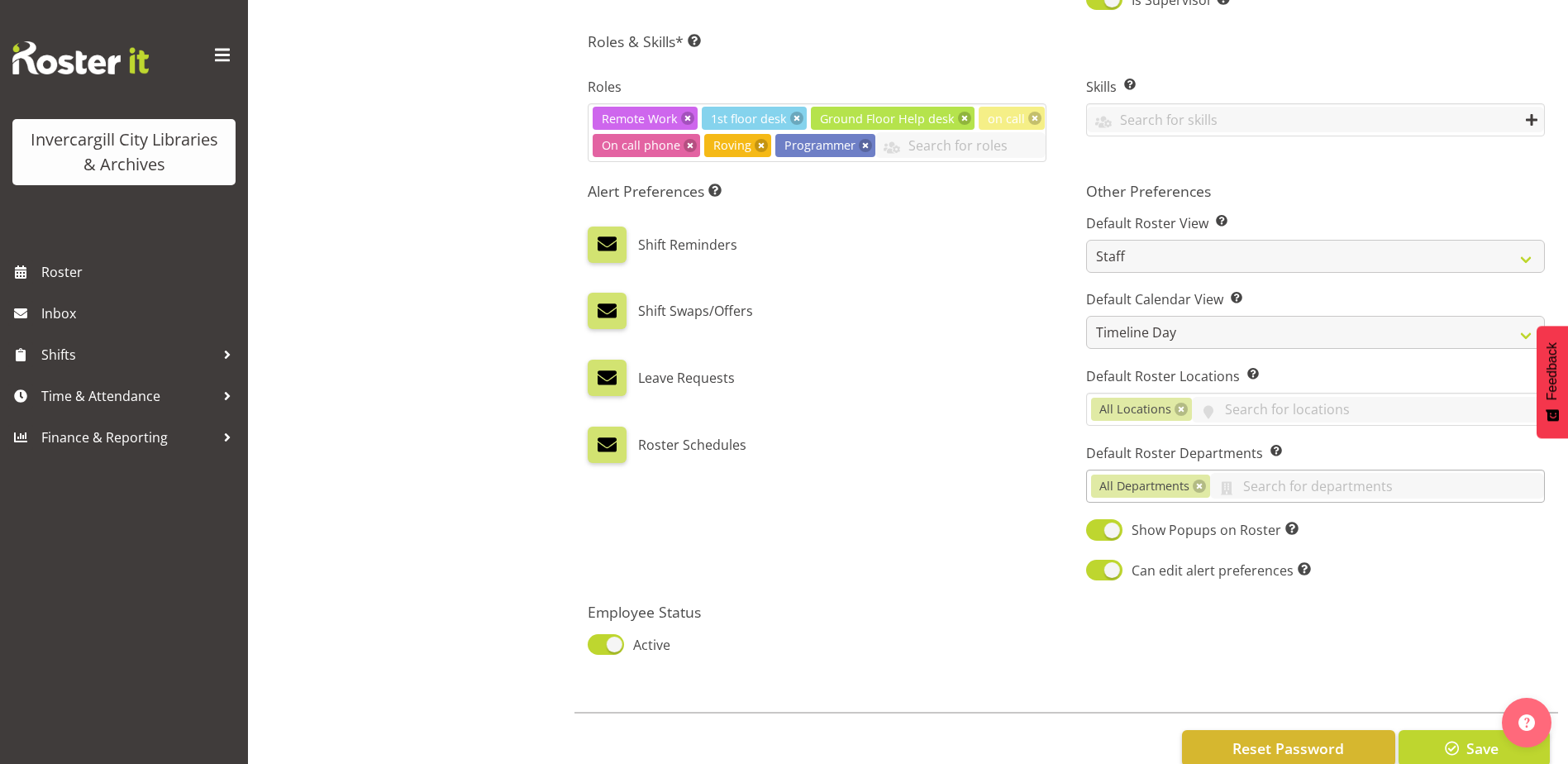
scroll to position [776, 0]
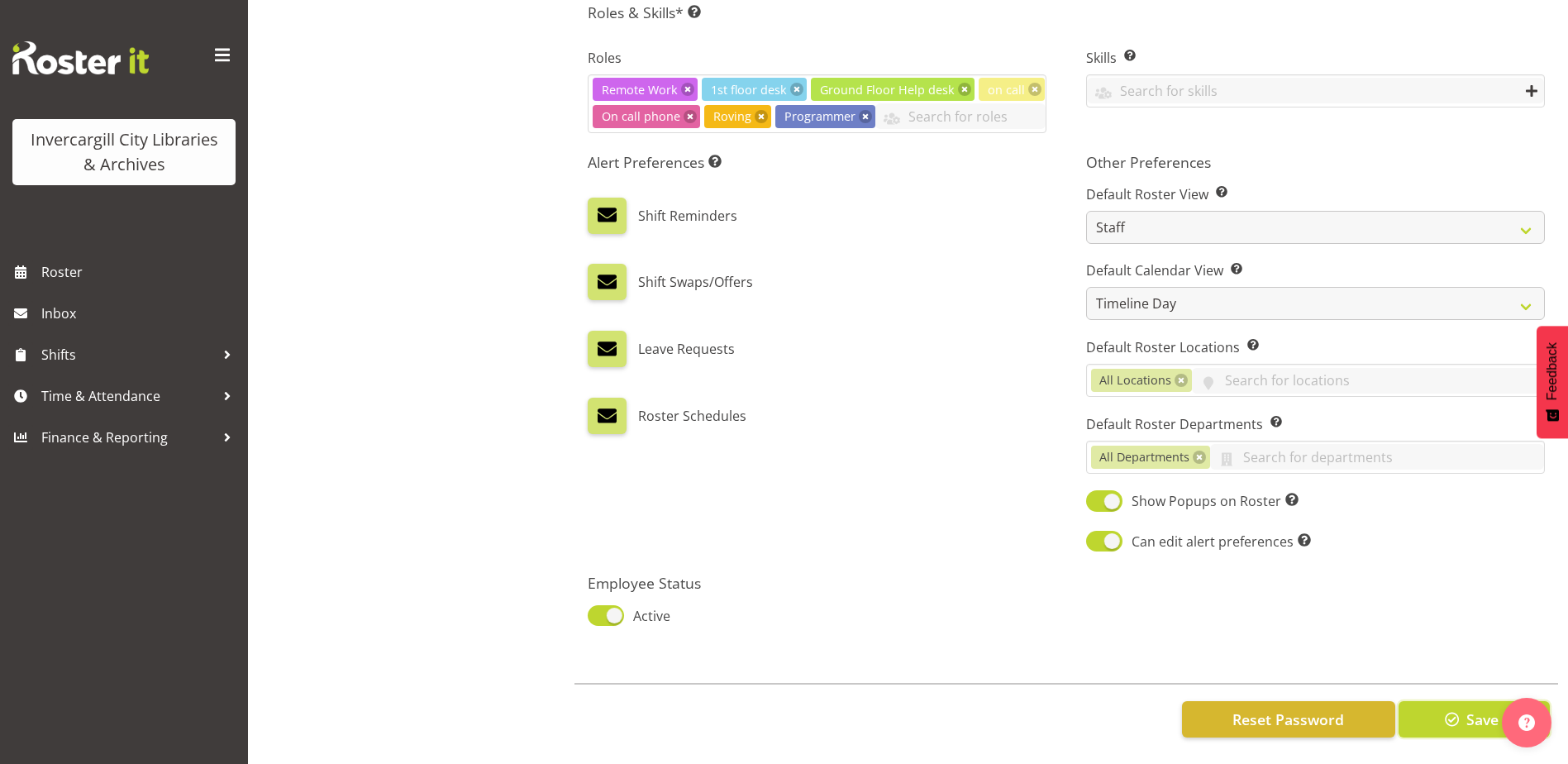
click at [1447, 708] on span "button" at bounding box center [1452, 719] width 21 height 21
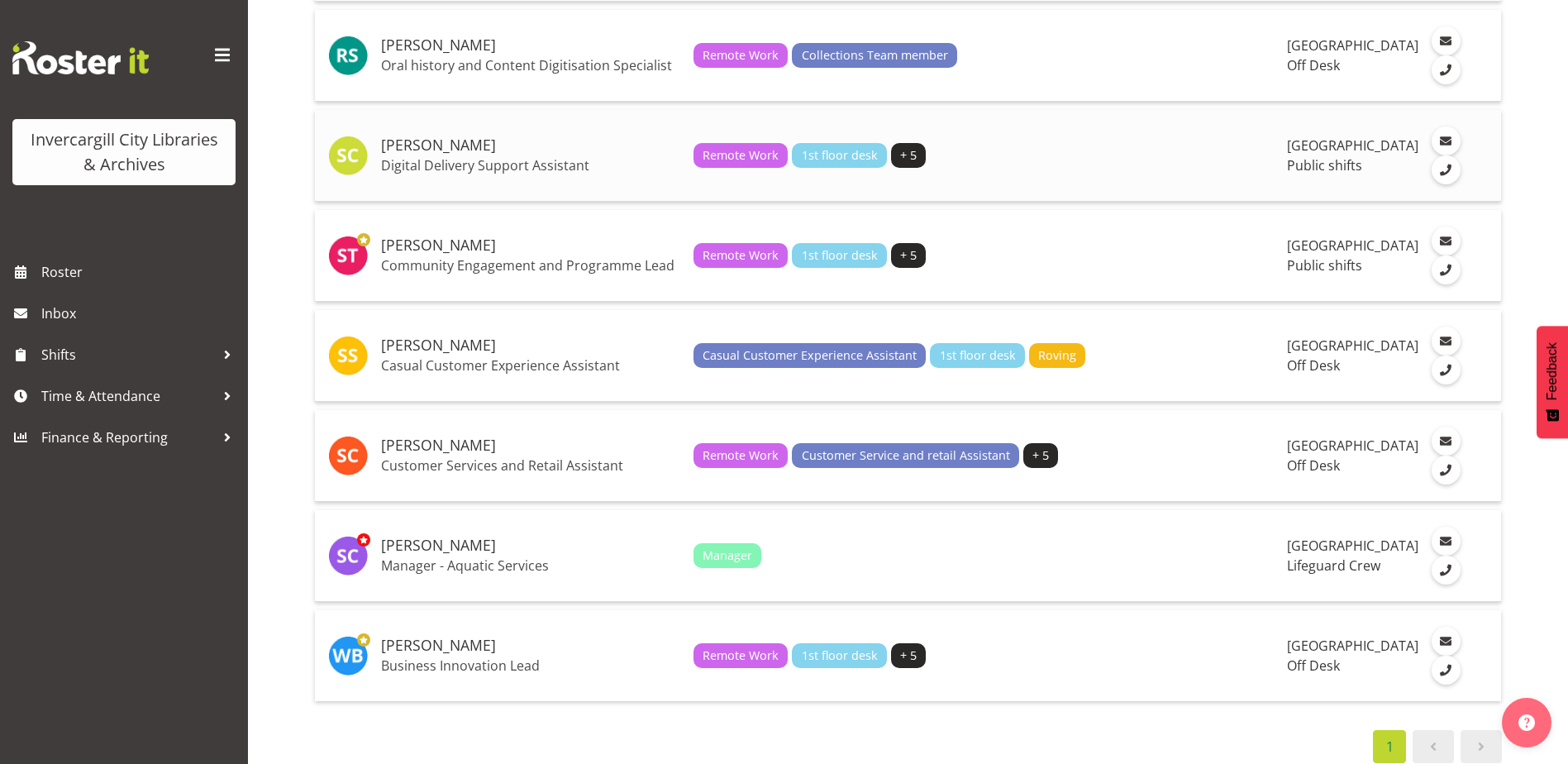
scroll to position [3472, 0]
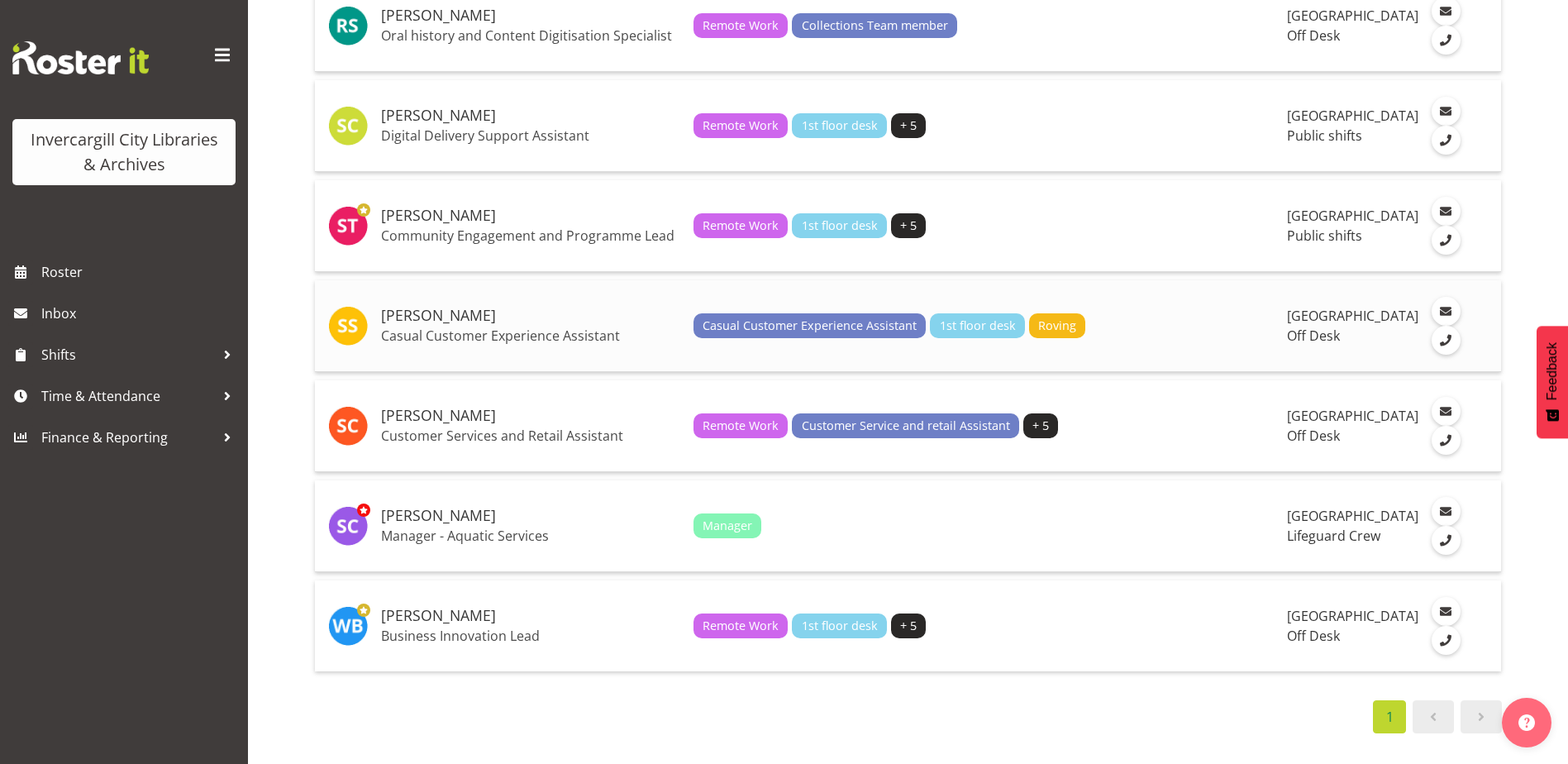
click at [449, 324] on h5 "[PERSON_NAME]" at bounding box center [531, 316] width 300 height 17
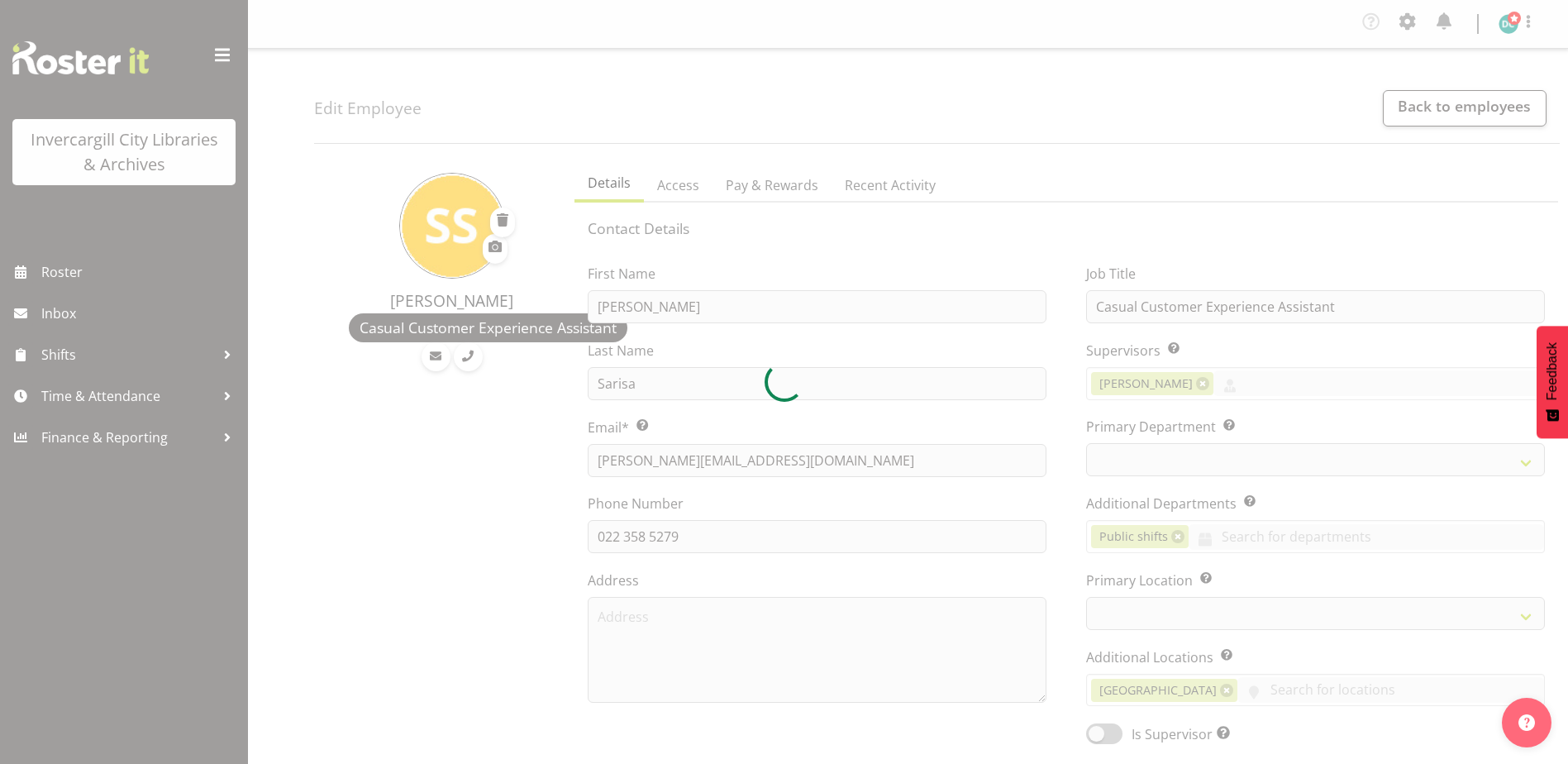
select select "TimelineWeek"
select select "1276"
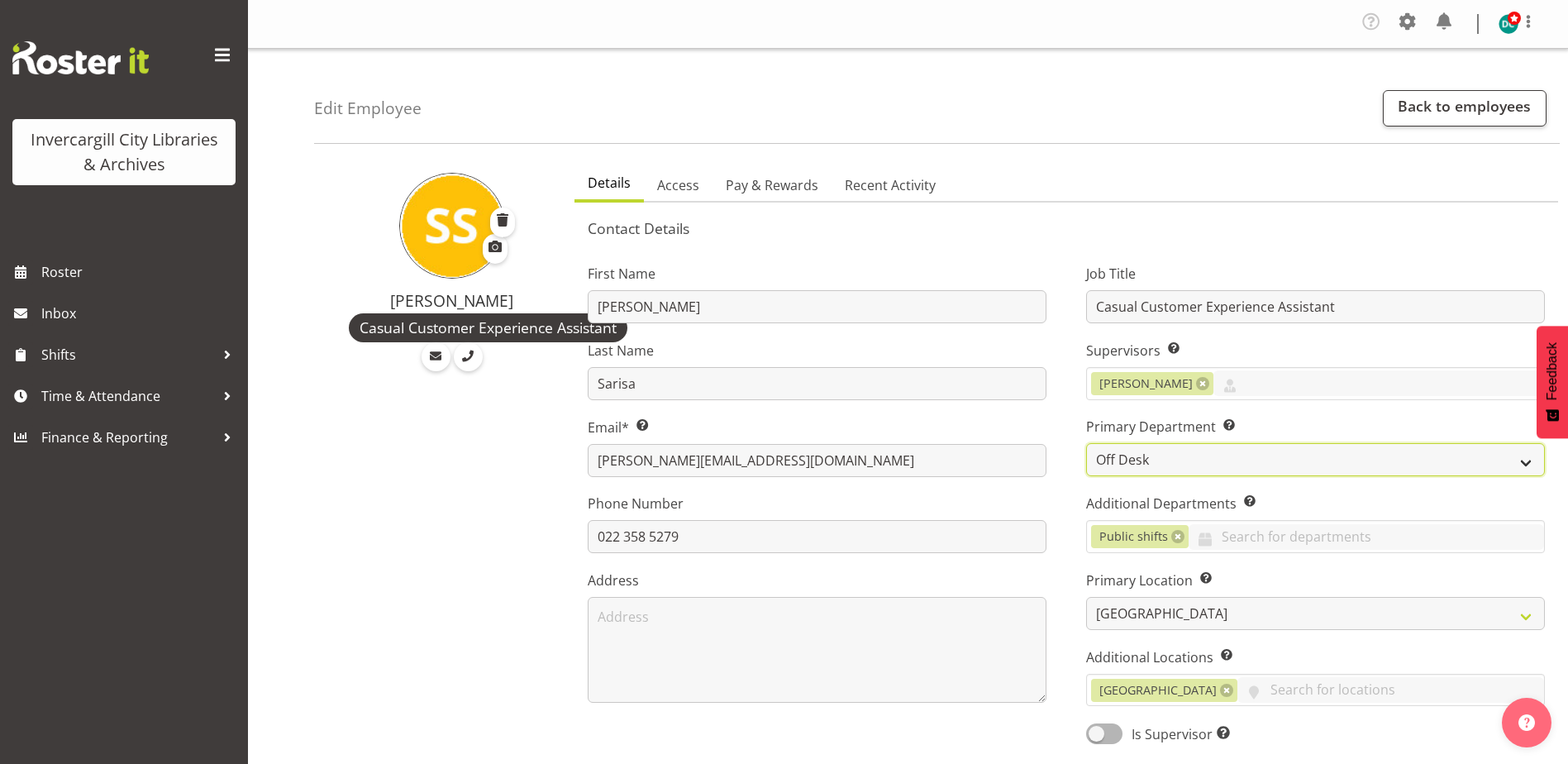
click at [1173, 447] on select "Off Desk Public shifts" at bounding box center [1315, 459] width 459 height 33
select select "921"
click at [1086, 443] on select "Off Desk Public shifts" at bounding box center [1315, 459] width 459 height 33
drag, startPoint x: 1172, startPoint y: 536, endPoint x: 1154, endPoint y: 542, distance: 19.0
click at [1171, 536] on link at bounding box center [1177, 536] width 13 height 13
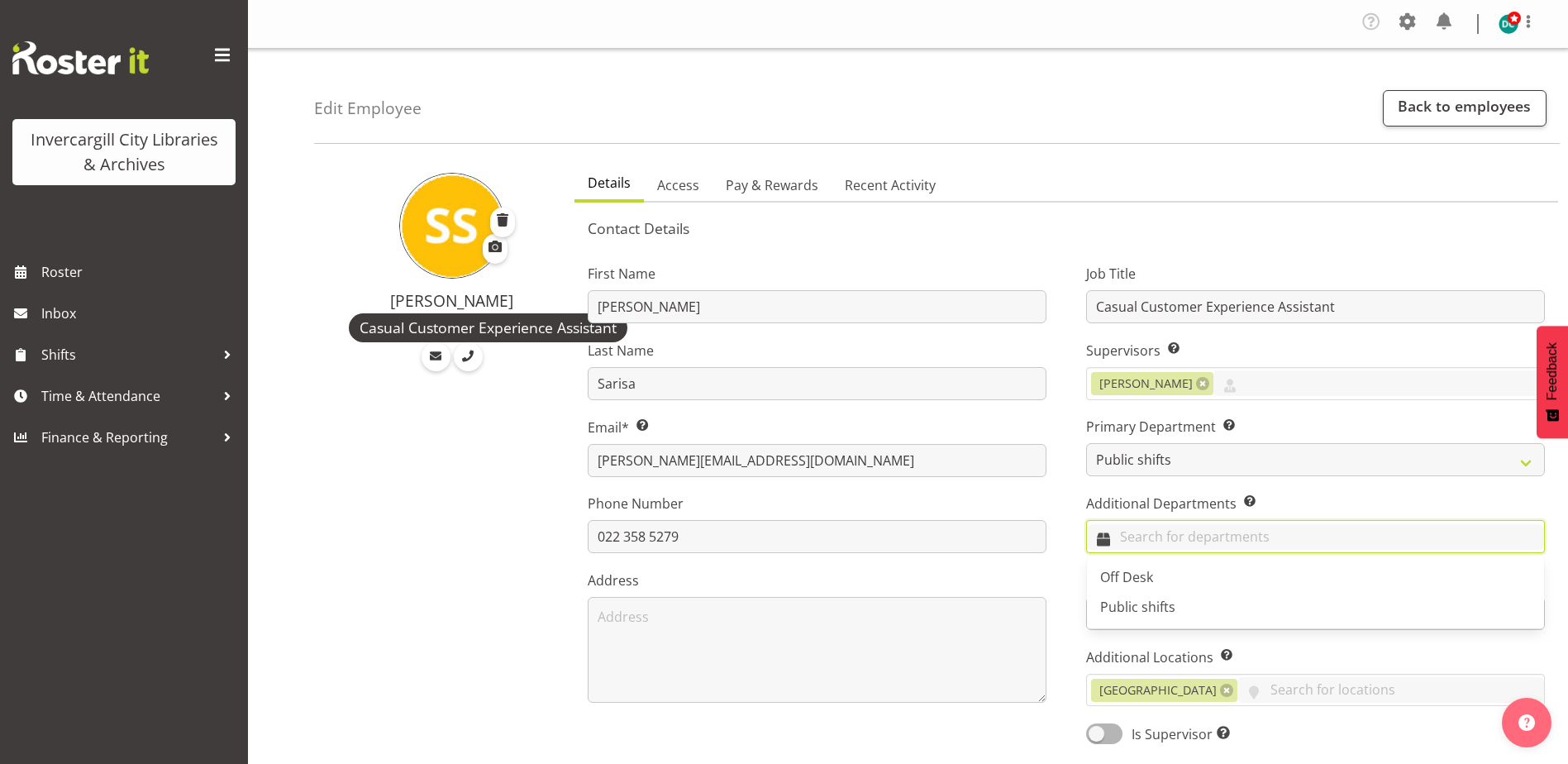
click at [1143, 542] on input "text" at bounding box center [1315, 536] width 457 height 26
click at [1135, 573] on span "Off Desk" at bounding box center [1127, 577] width 53 height 19
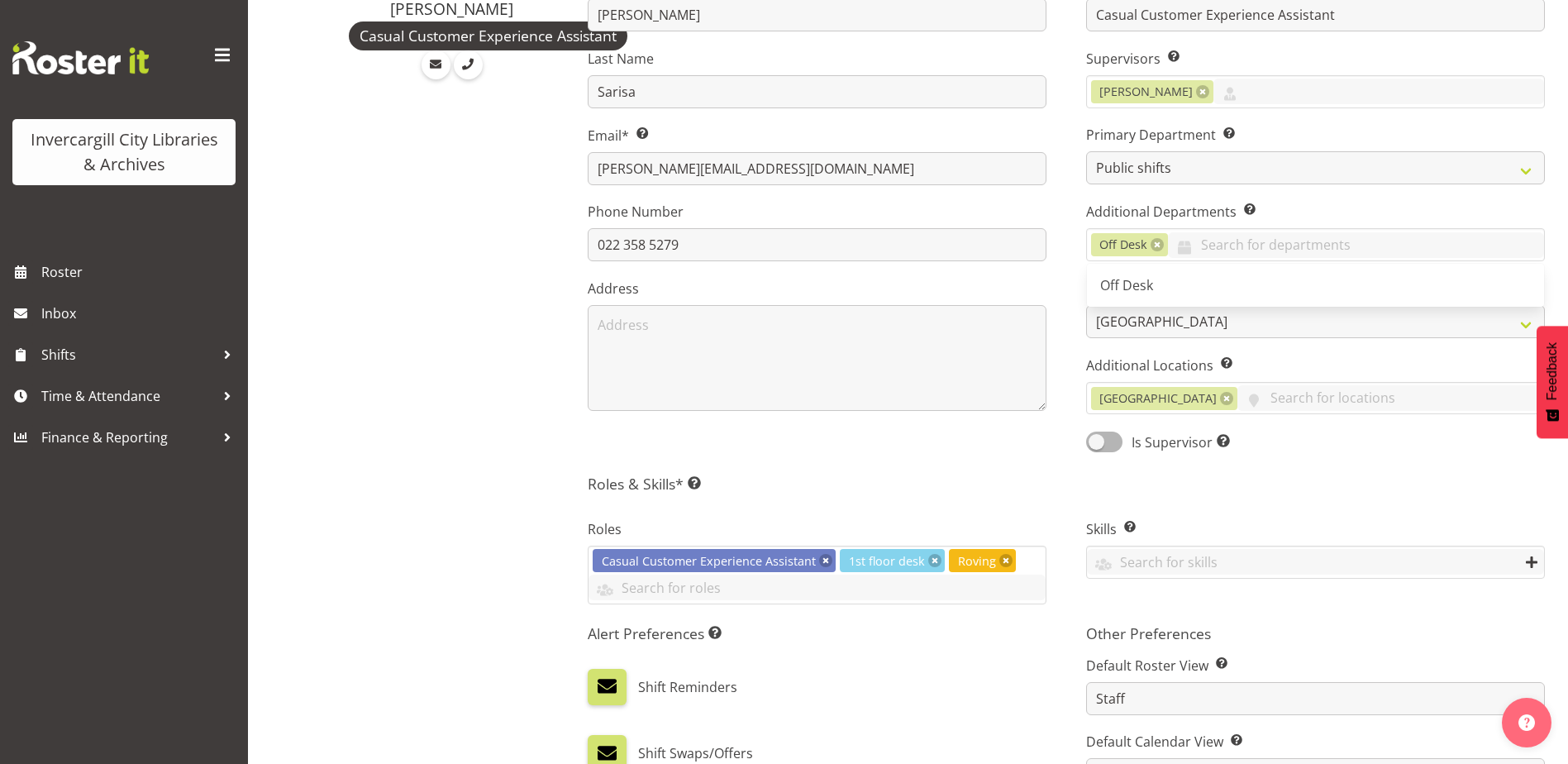
scroll to position [331, 0]
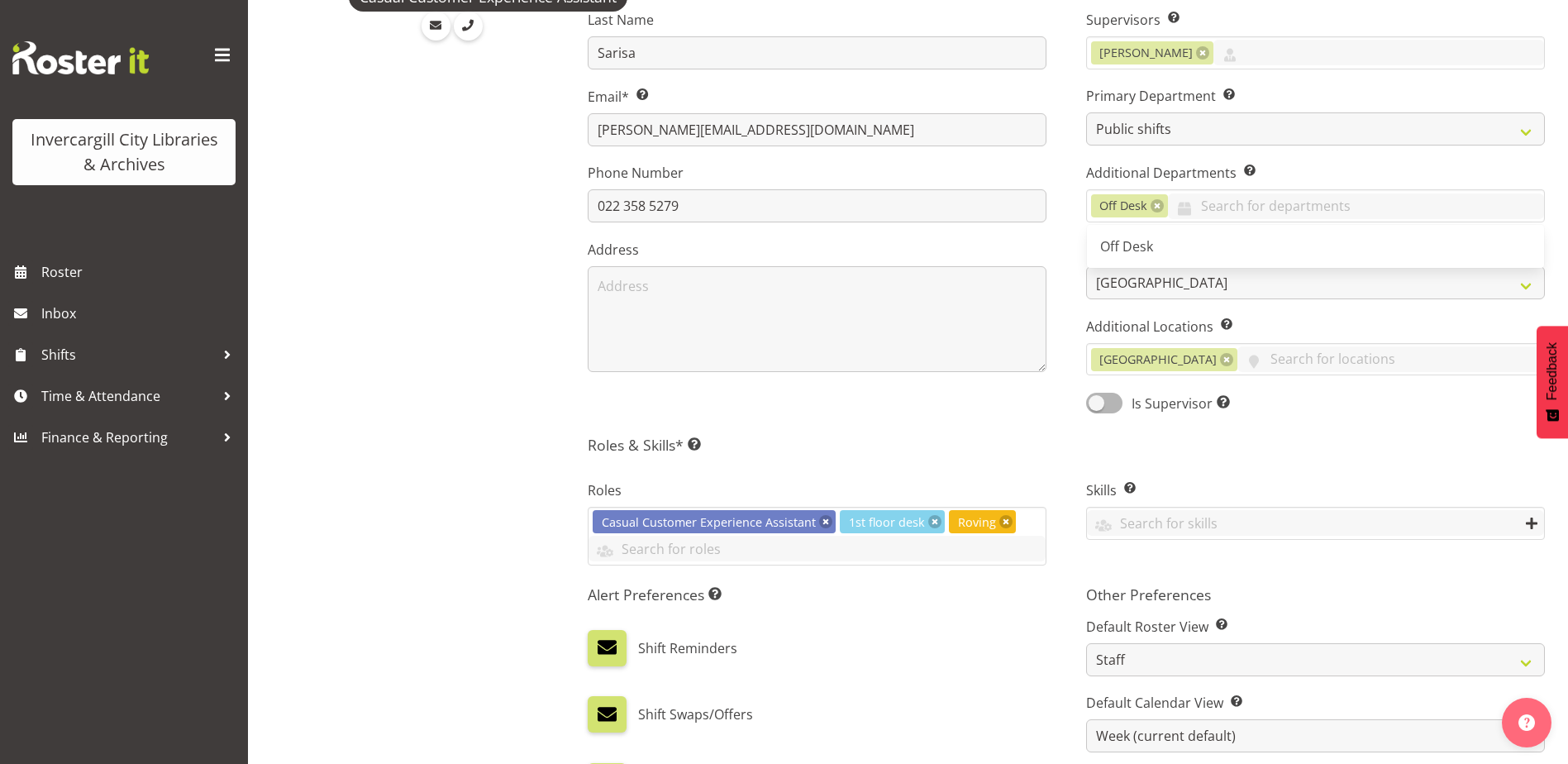
click at [1048, 433] on div "Contact Details First Name Saranya Last Name Sarisa Email* This is a required f…" at bounding box center [1066, 479] width 957 height 1182
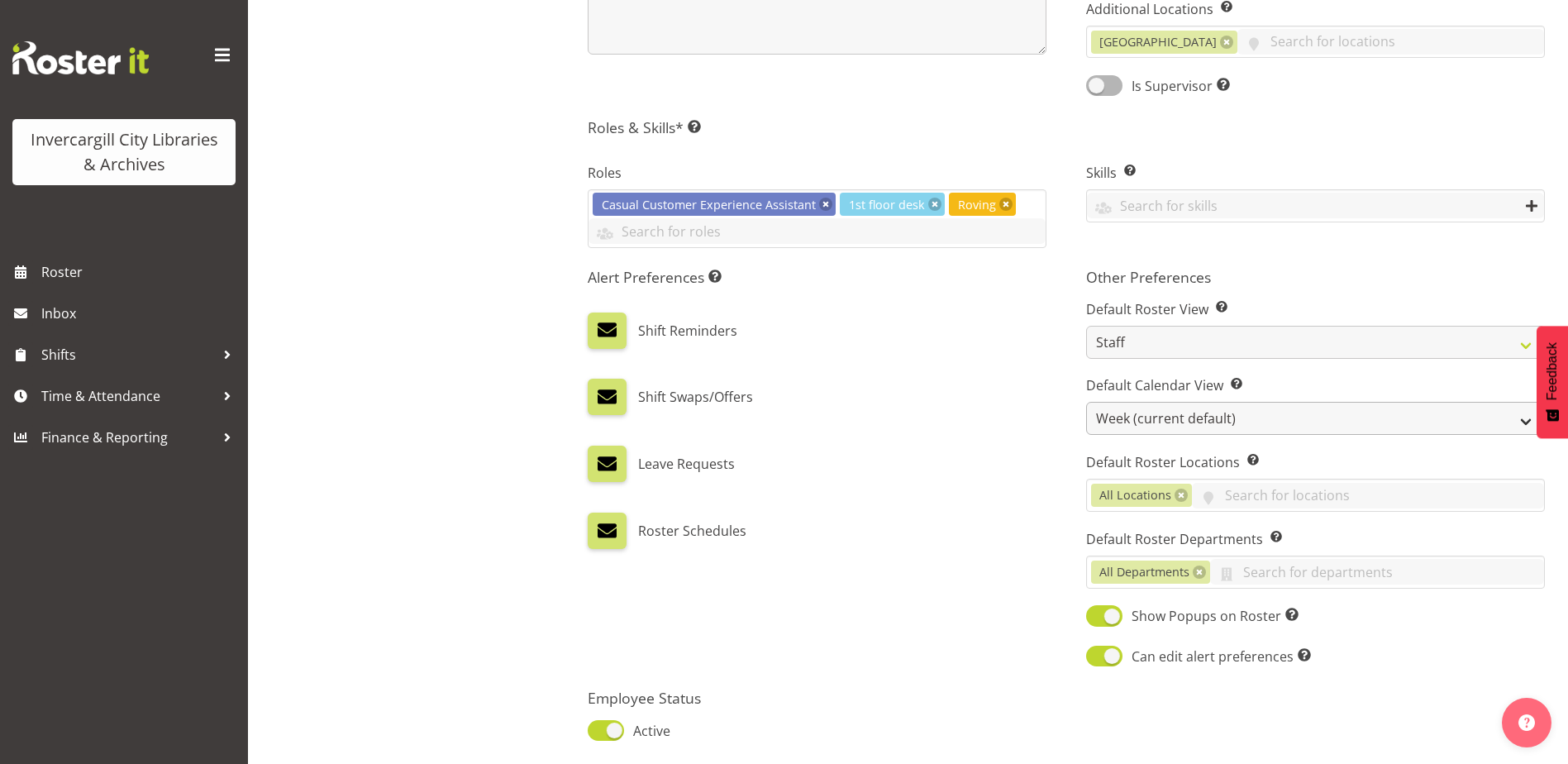
scroll to position [661, 0]
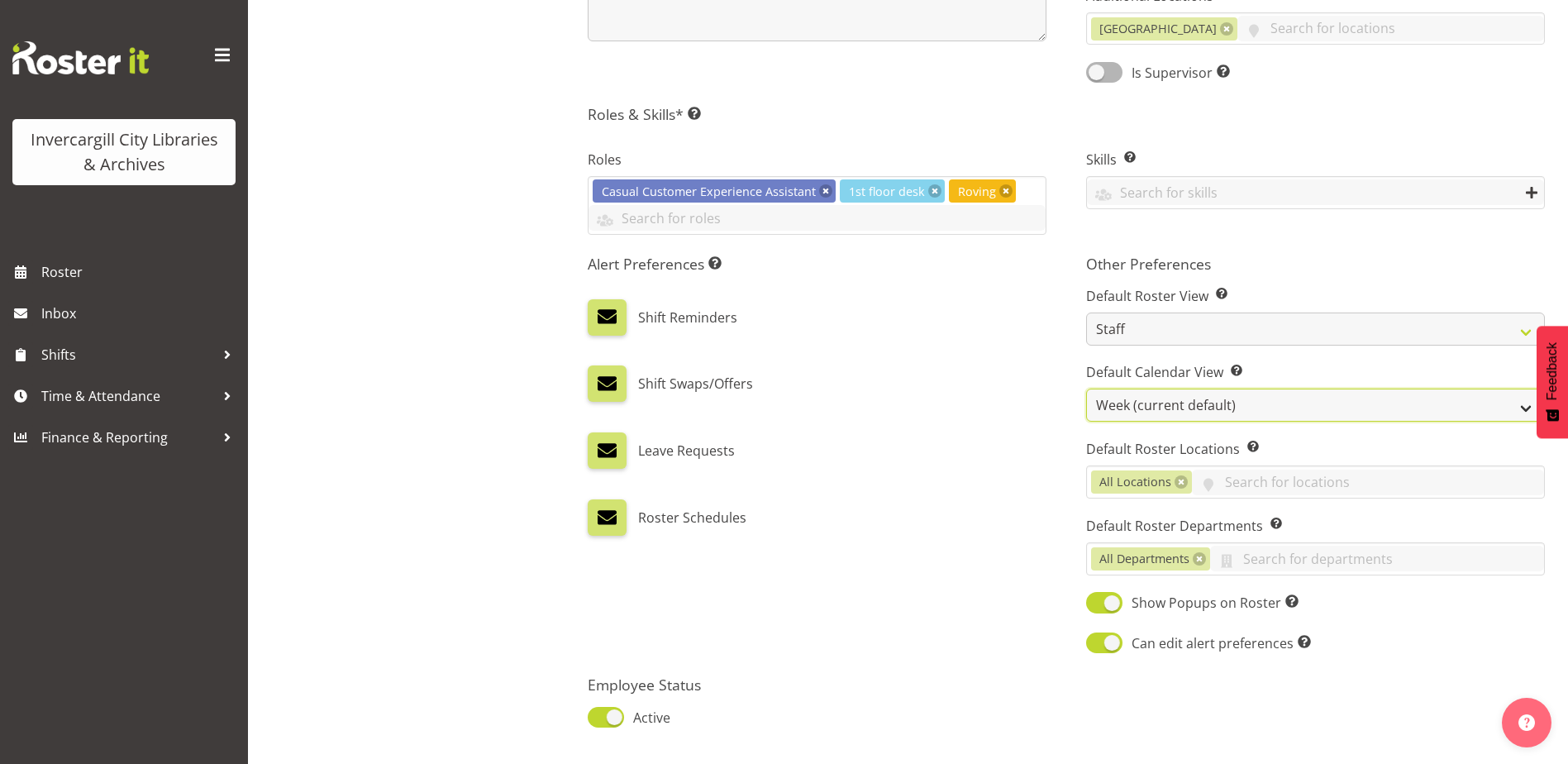
click at [1131, 417] on select "Day Timeline Day Week (current default) Timeline Week Fortnight Month Calendar" at bounding box center [1315, 404] width 459 height 33
select select "TimelineDay"
click at [1086, 388] on select "Day Timeline Day Week (current default) Timeline Week Fortnight Month Calendar" at bounding box center [1315, 404] width 459 height 33
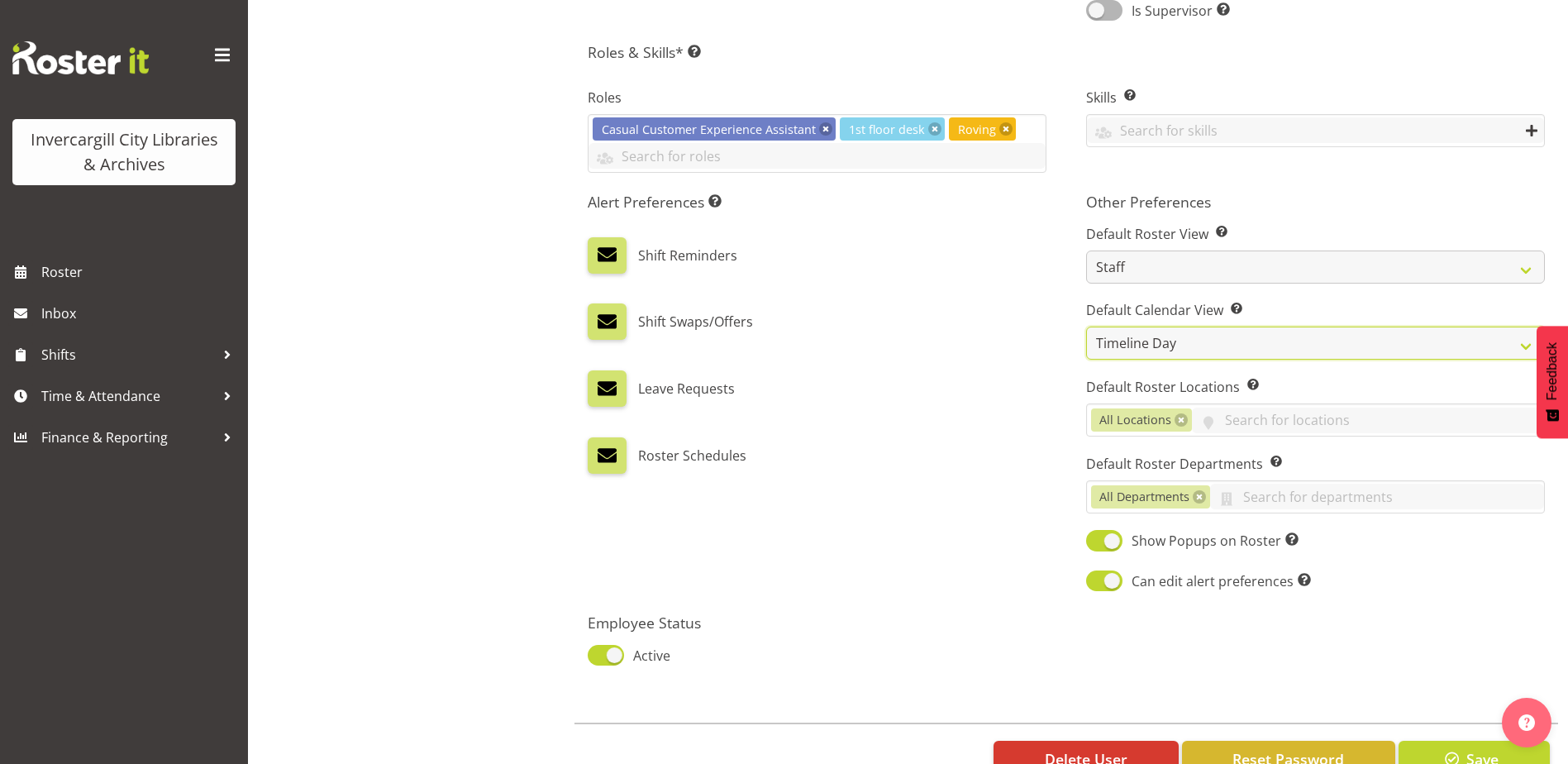
scroll to position [776, 0]
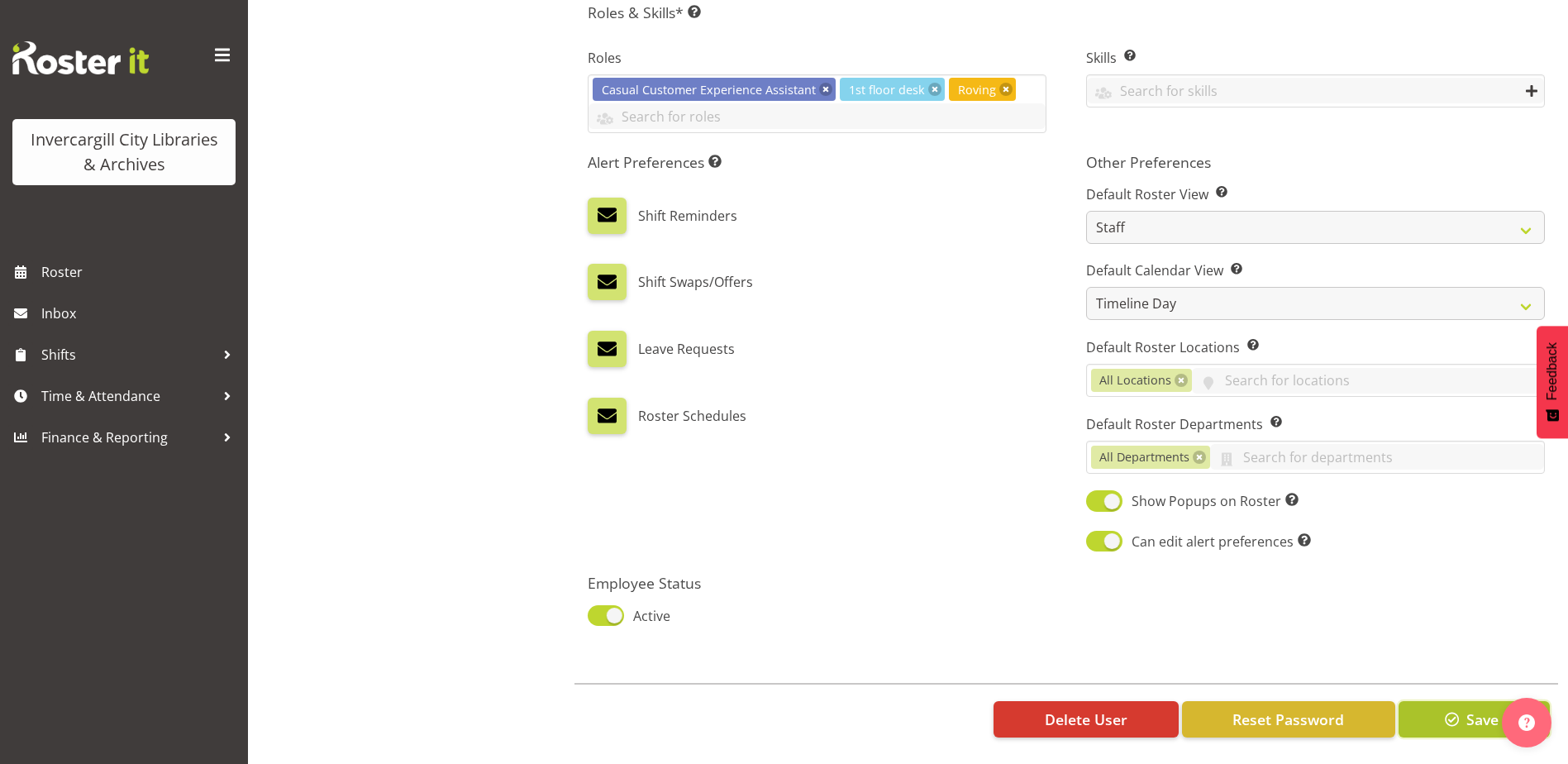
click at [1447, 701] on button "Save" at bounding box center [1474, 719] width 152 height 36
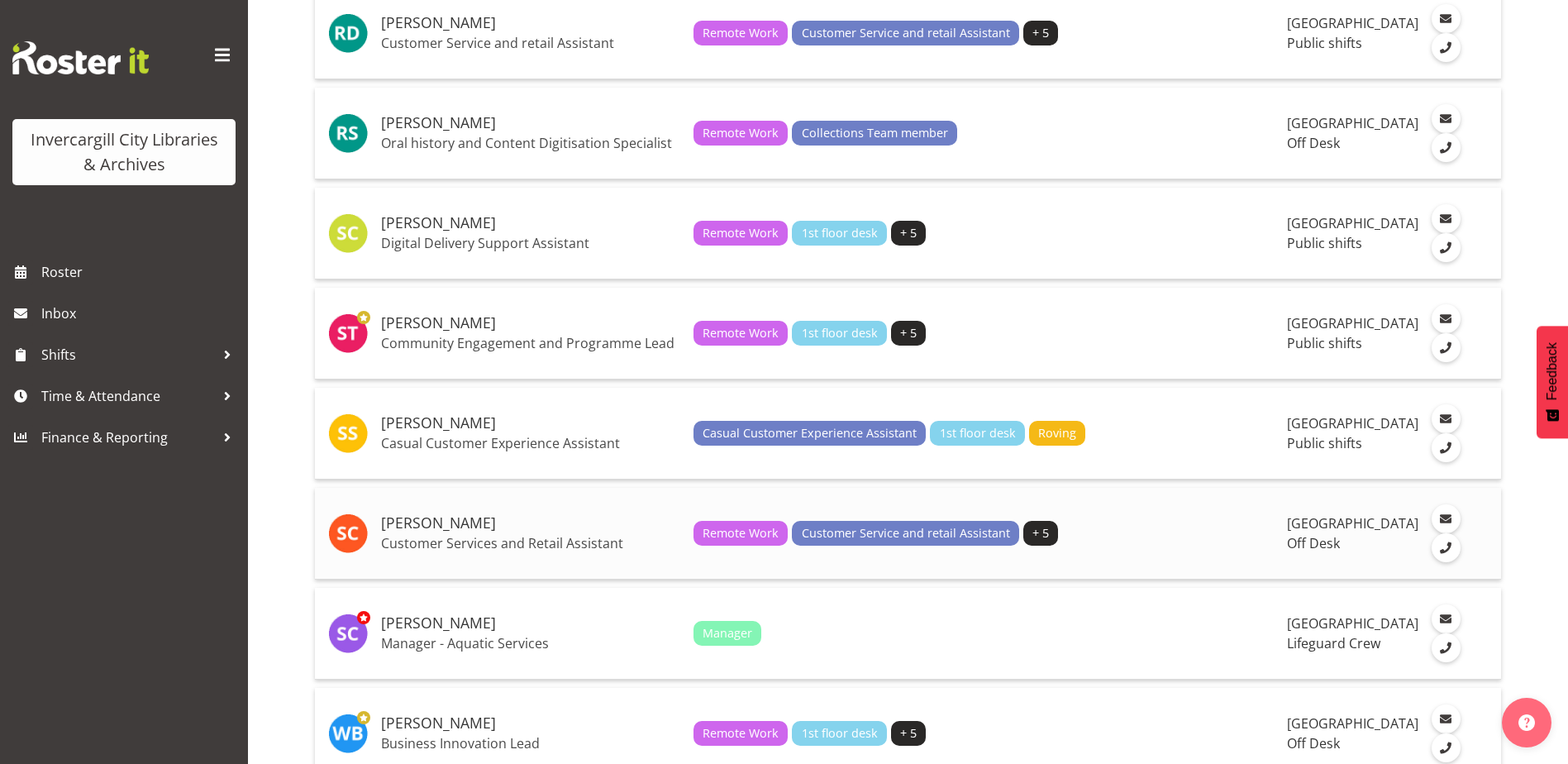
scroll to position [3389, 0]
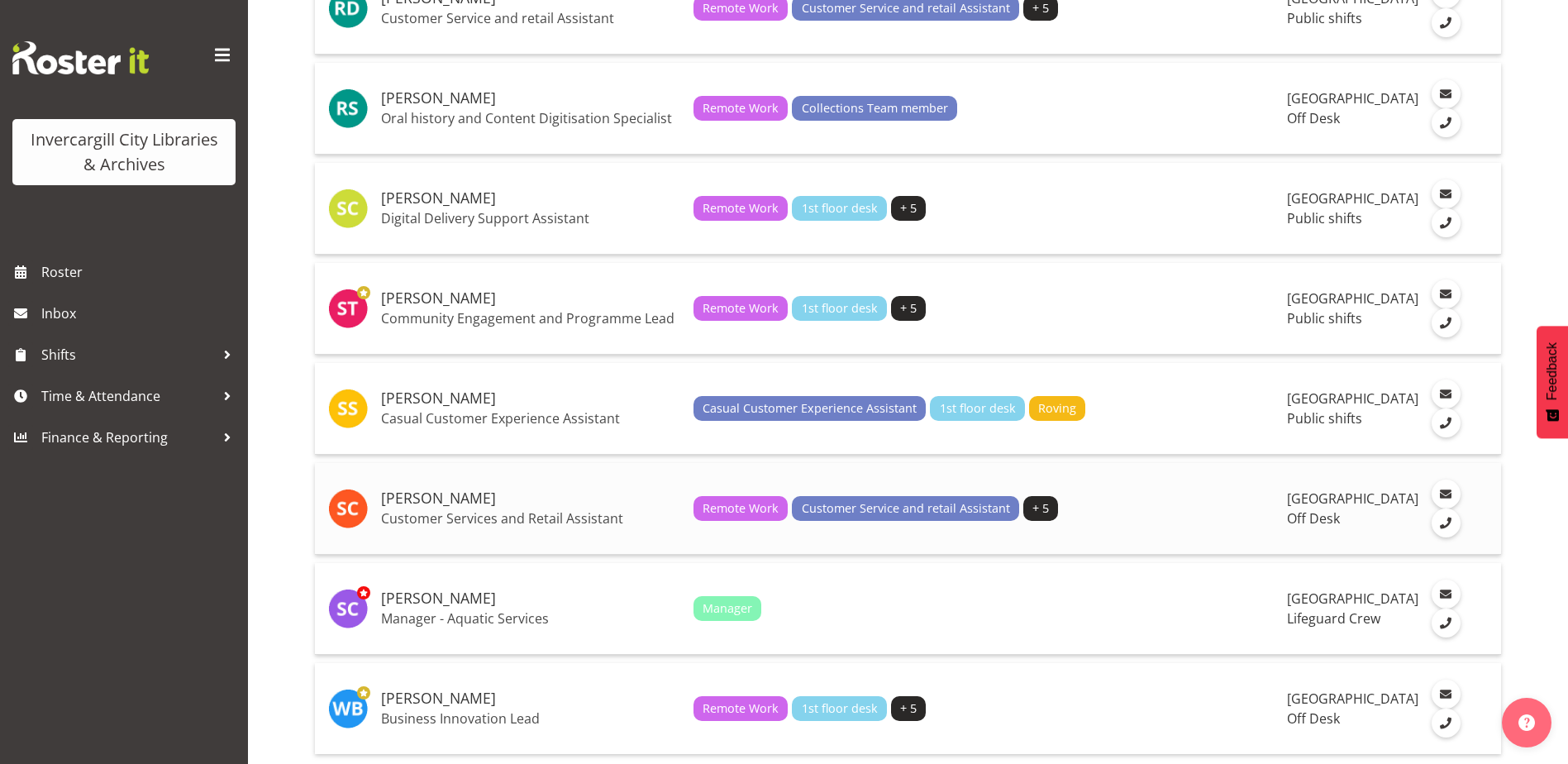
click at [437, 507] on h5 "[PERSON_NAME]" at bounding box center [531, 498] width 300 height 17
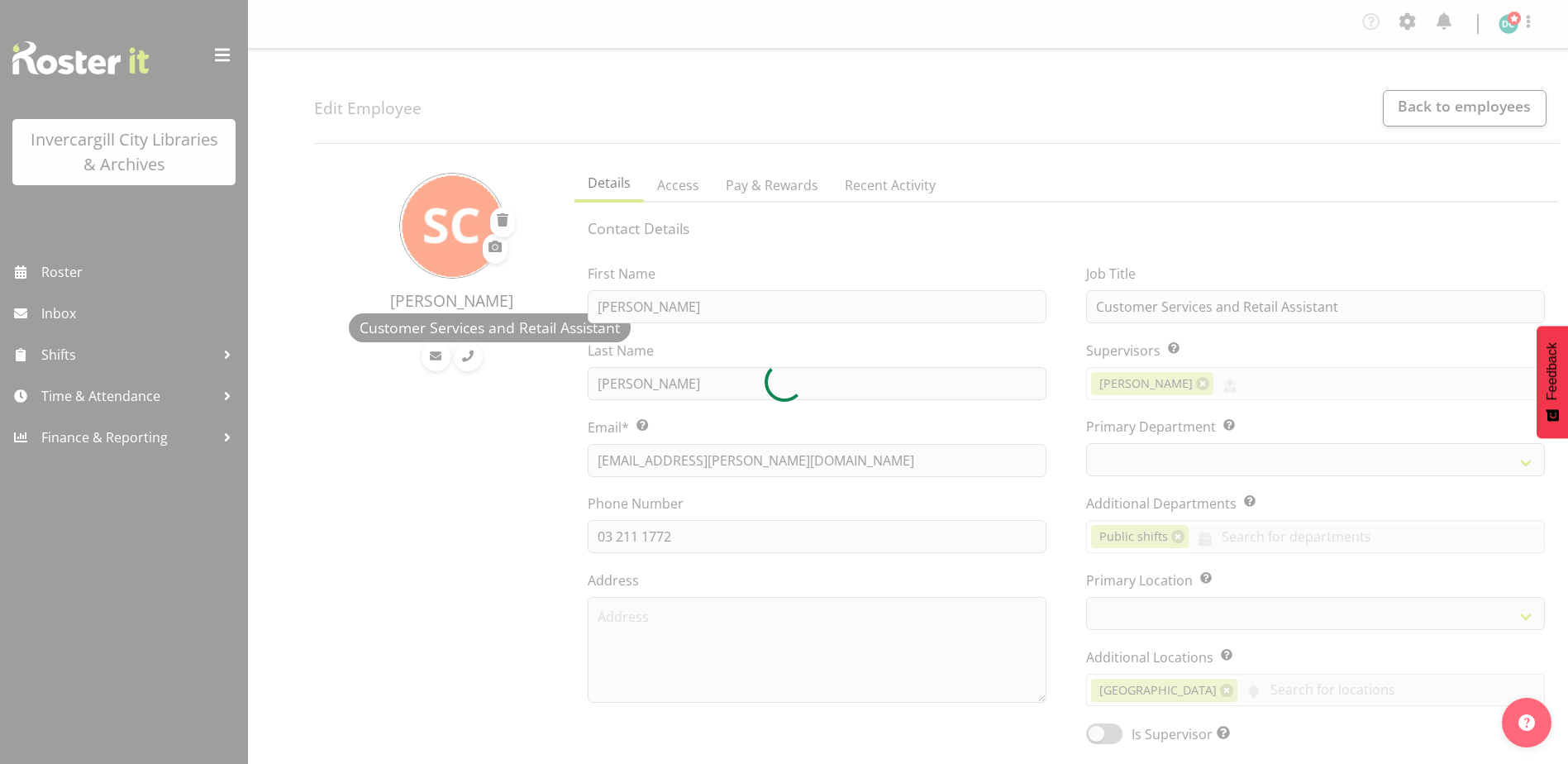
select select "TimelineWeek"
select select
select select "1276"
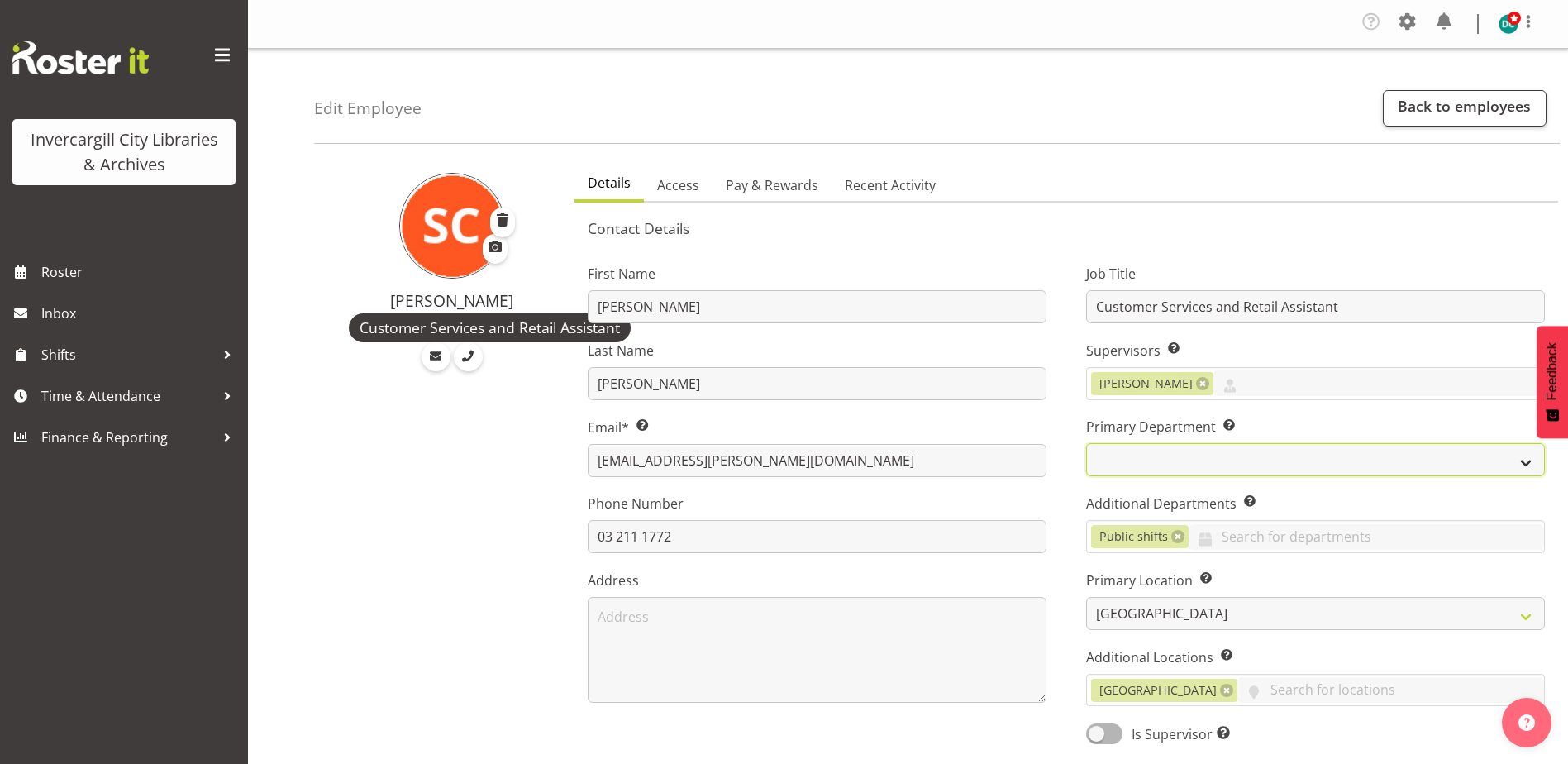
click at [1135, 455] on select "Off Desk Public shifts" at bounding box center [1315, 459] width 459 height 33
select select "921"
click at [1086, 443] on select "Off Desk Public shifts" at bounding box center [1315, 459] width 459 height 33
drag, startPoint x: 1129, startPoint y: 547, endPoint x: 1143, endPoint y: 535, distance: 18.4
click at [1128, 547] on span "Public shifts" at bounding box center [1140, 536] width 98 height 23
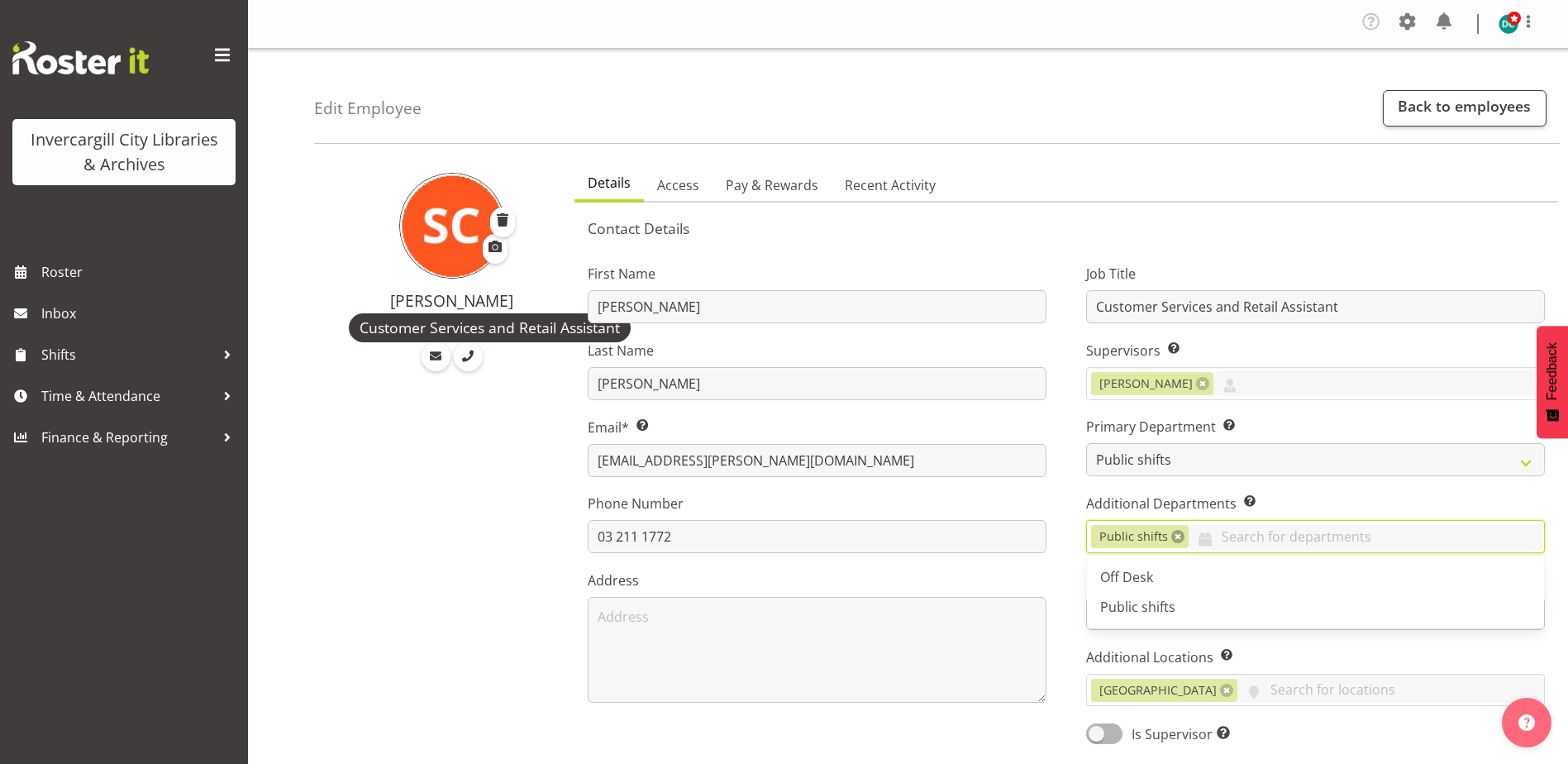
click at [1172, 534] on link at bounding box center [1177, 536] width 13 height 13
click at [1119, 580] on span "Off Desk" at bounding box center [1127, 577] width 53 height 19
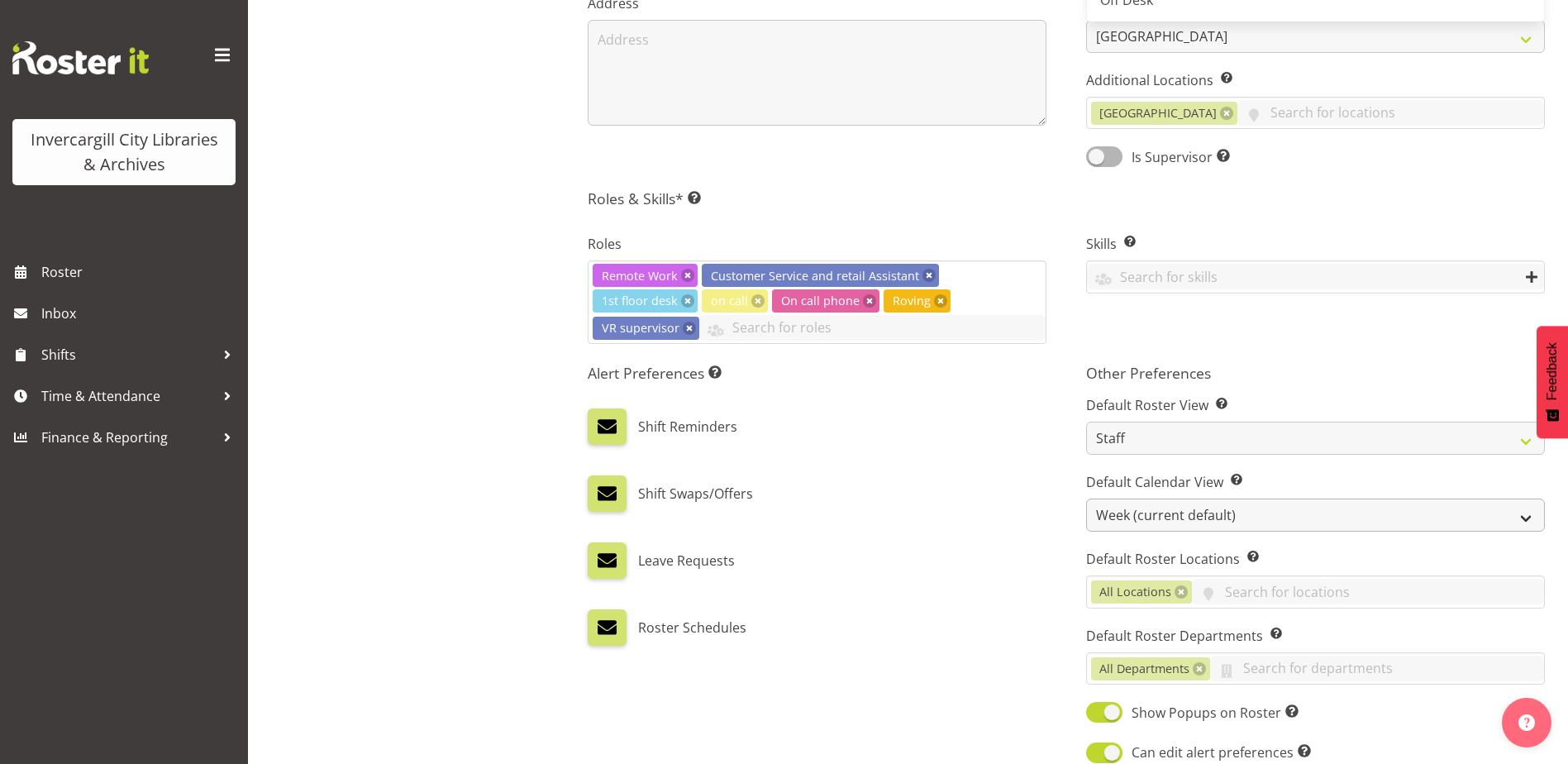
scroll to position [579, 0]
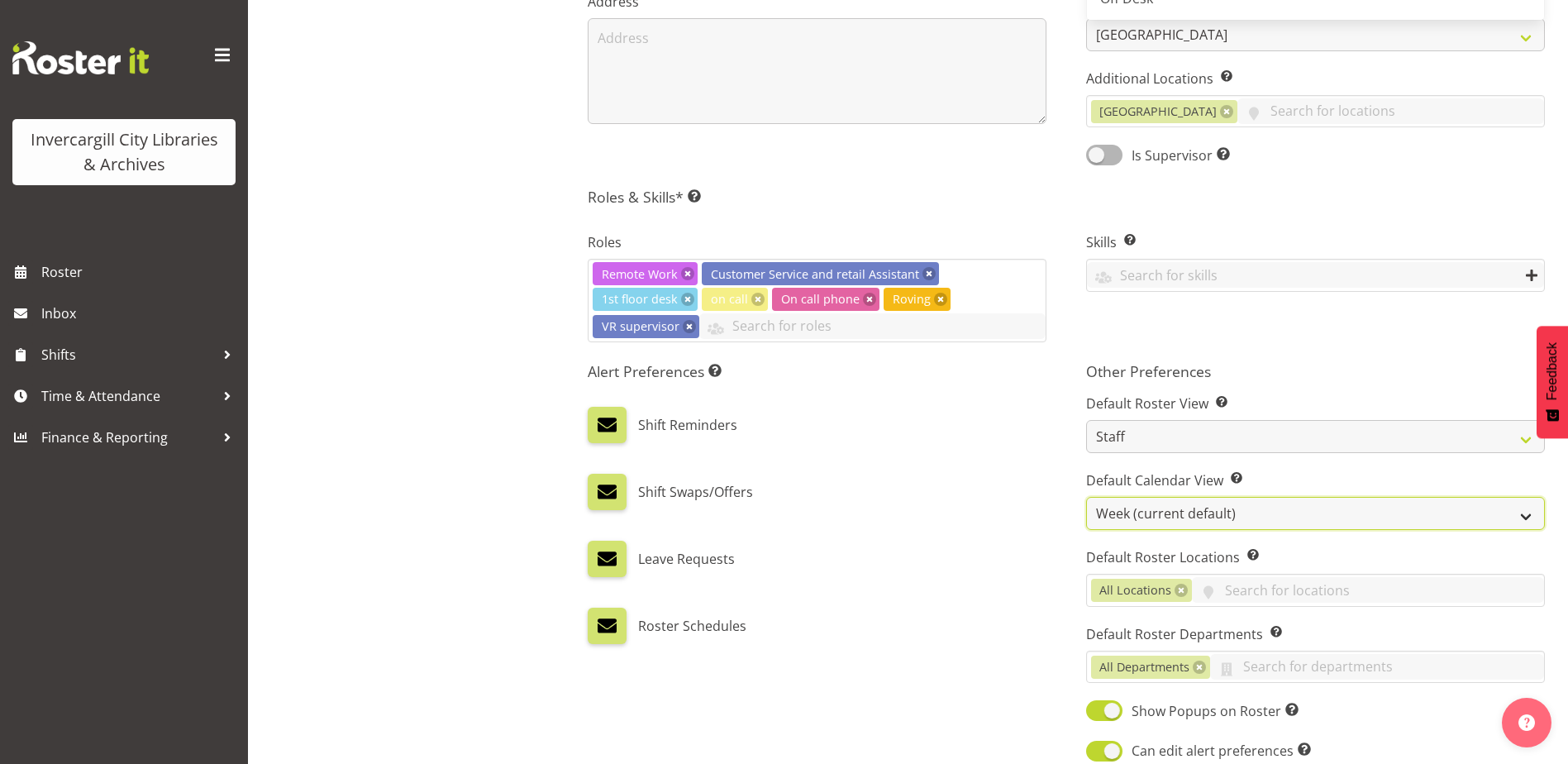
click at [1135, 502] on select "Day Timeline Day Week (current default) Timeline Week Fortnight Month Calendar" at bounding box center [1315, 512] width 459 height 33
select select "TimelineDay"
click at [1086, 496] on select "Day Timeline Day Week (current default) Timeline Week Fortnight Month Calendar" at bounding box center [1315, 512] width 459 height 33
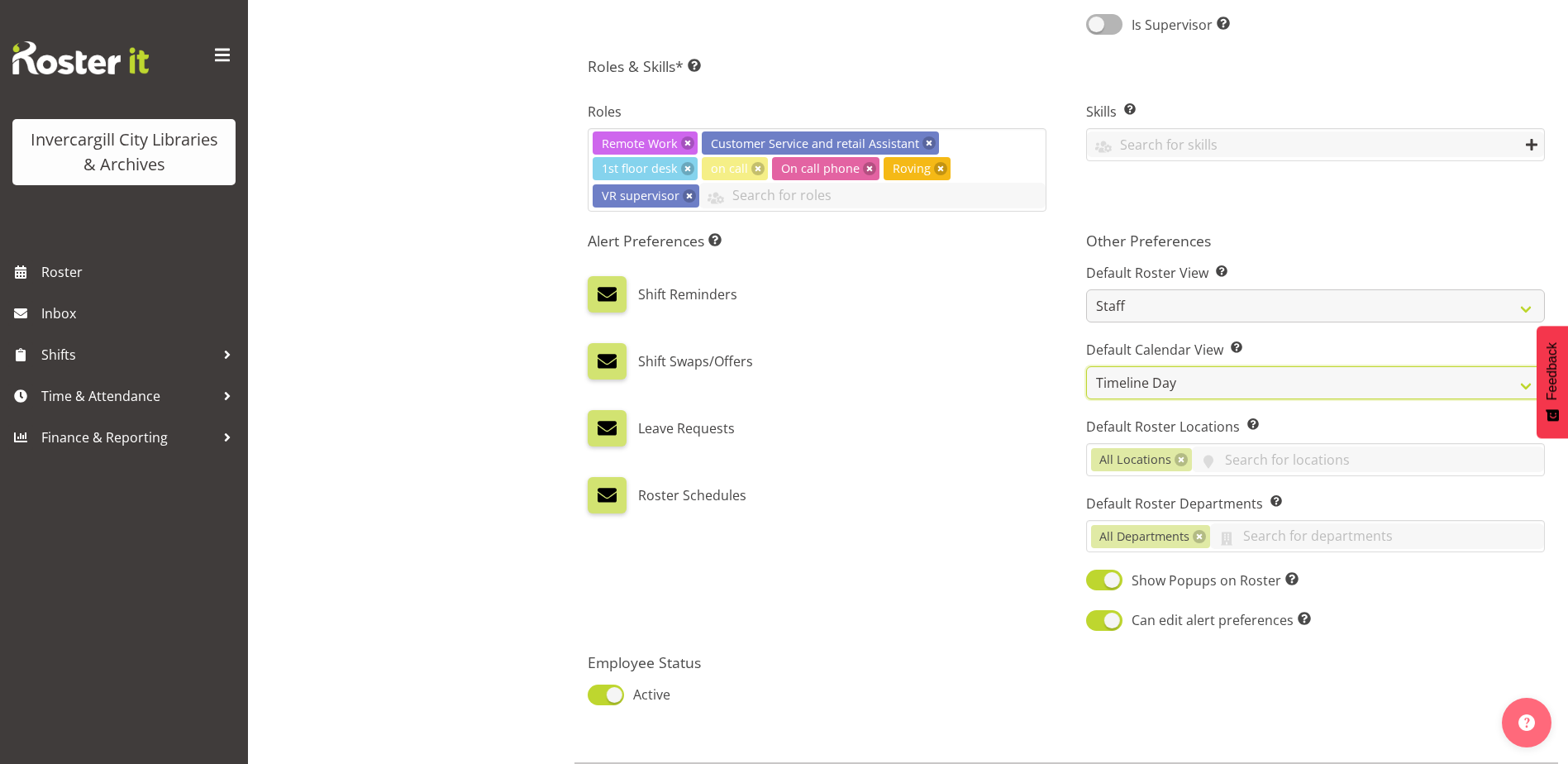
scroll to position [801, 0]
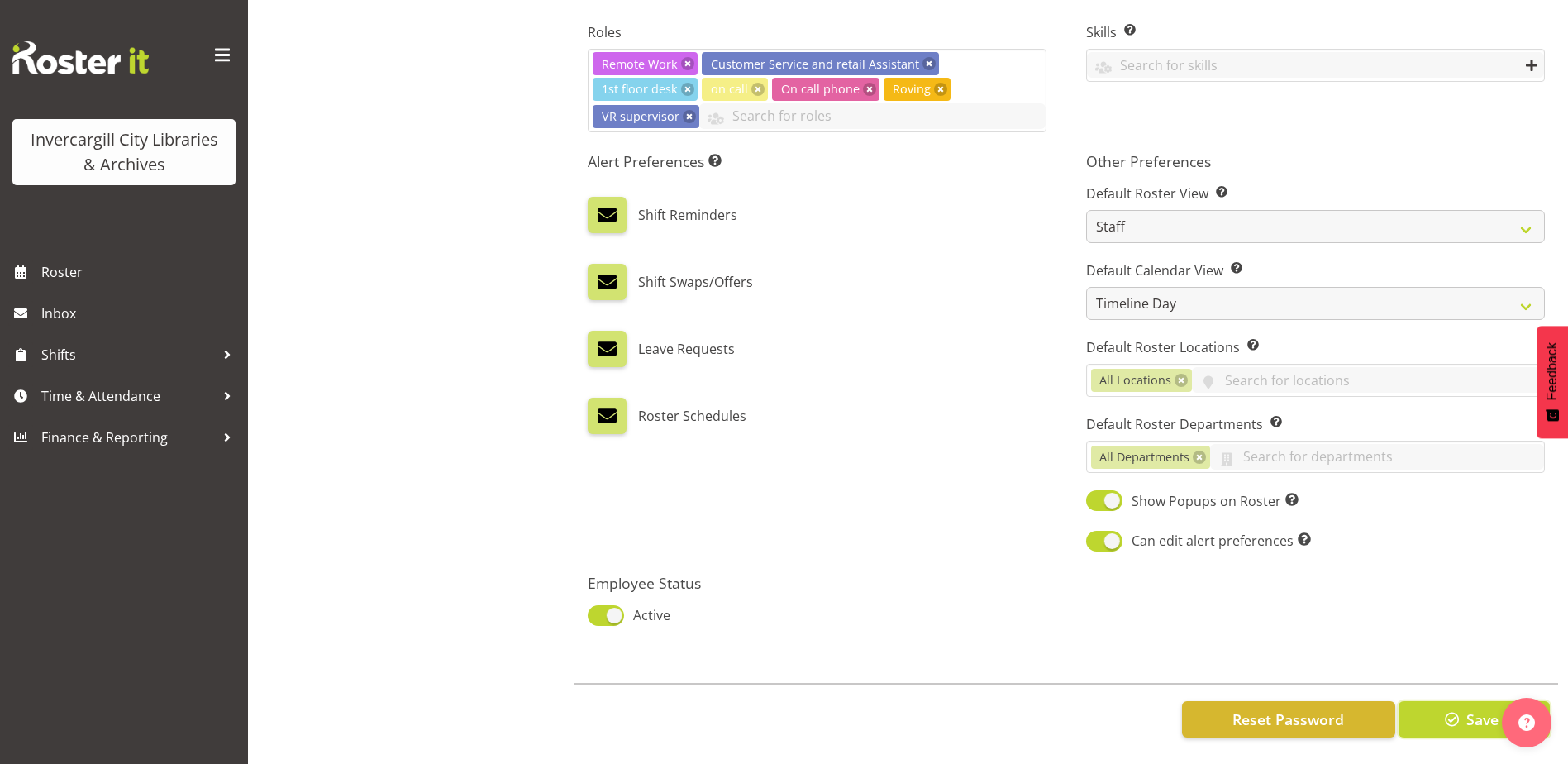
drag, startPoint x: 1450, startPoint y: 693, endPoint x: 1441, endPoint y: 694, distance: 9.1
click at [1445, 701] on button "Save" at bounding box center [1474, 719] width 152 height 36
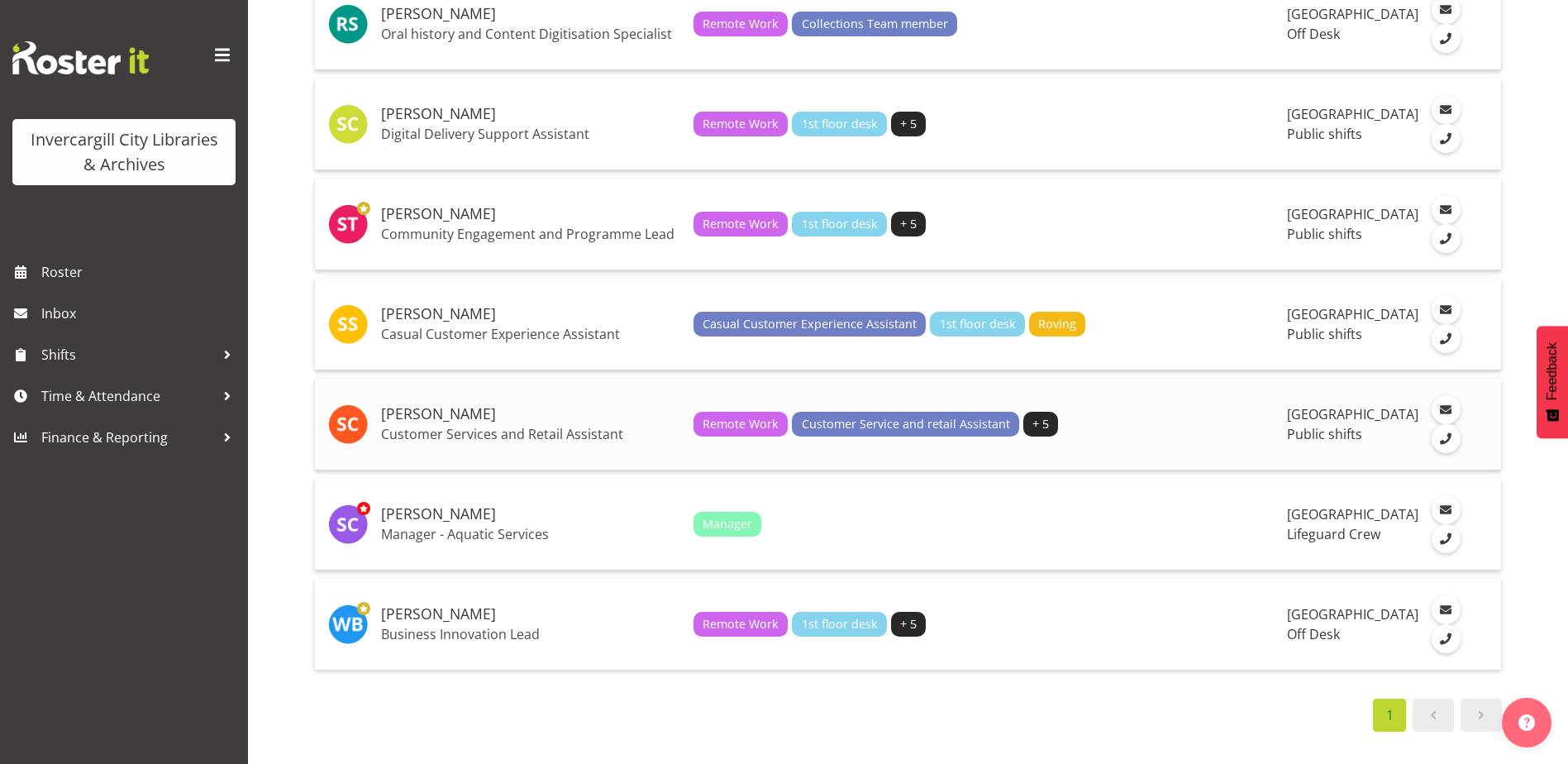
scroll to position [3549, 0]
click at [436, 607] on h5 "[PERSON_NAME]" at bounding box center [531, 614] width 300 height 17
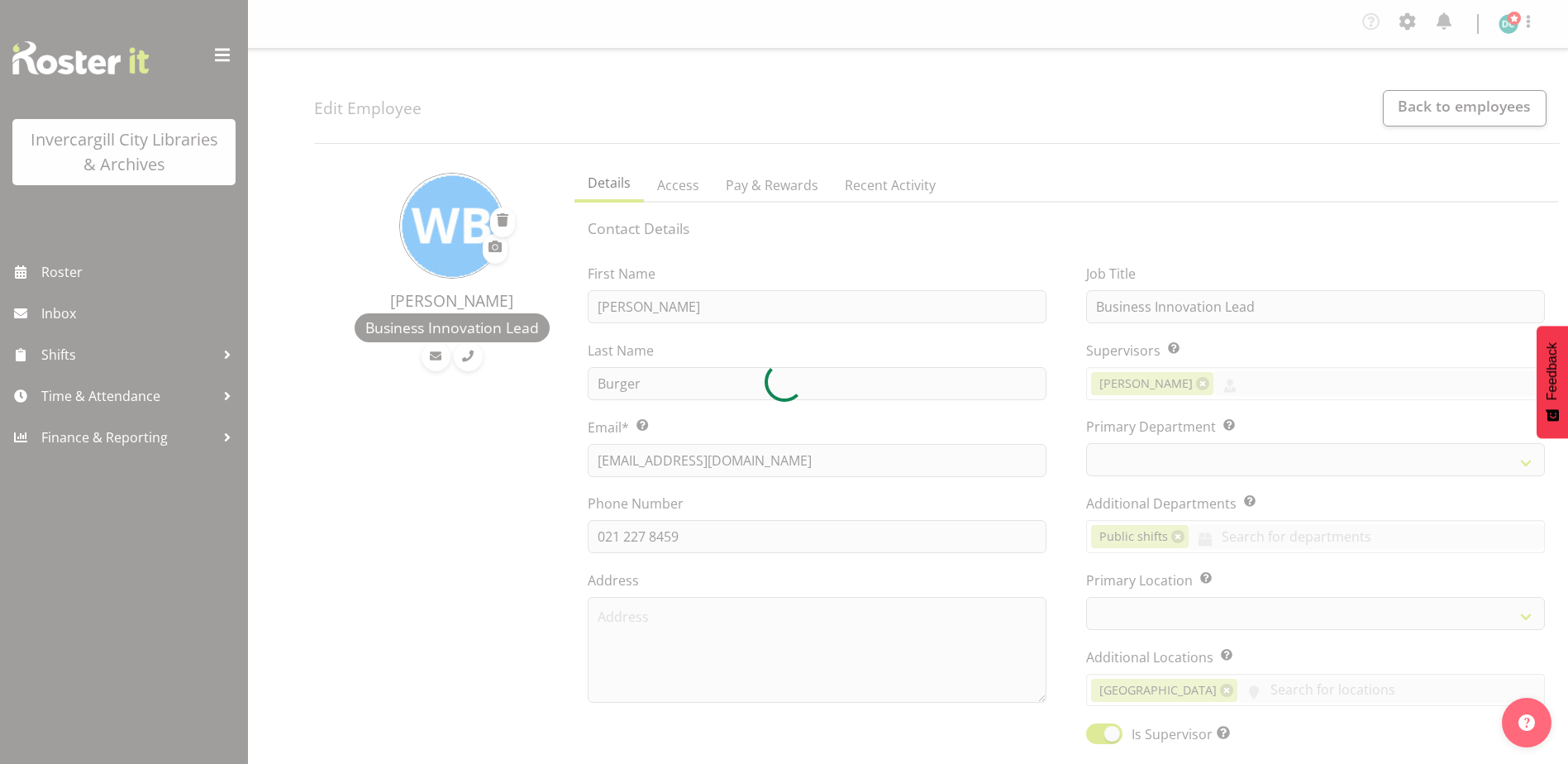
select select "TimelineWeek"
select select "1276"
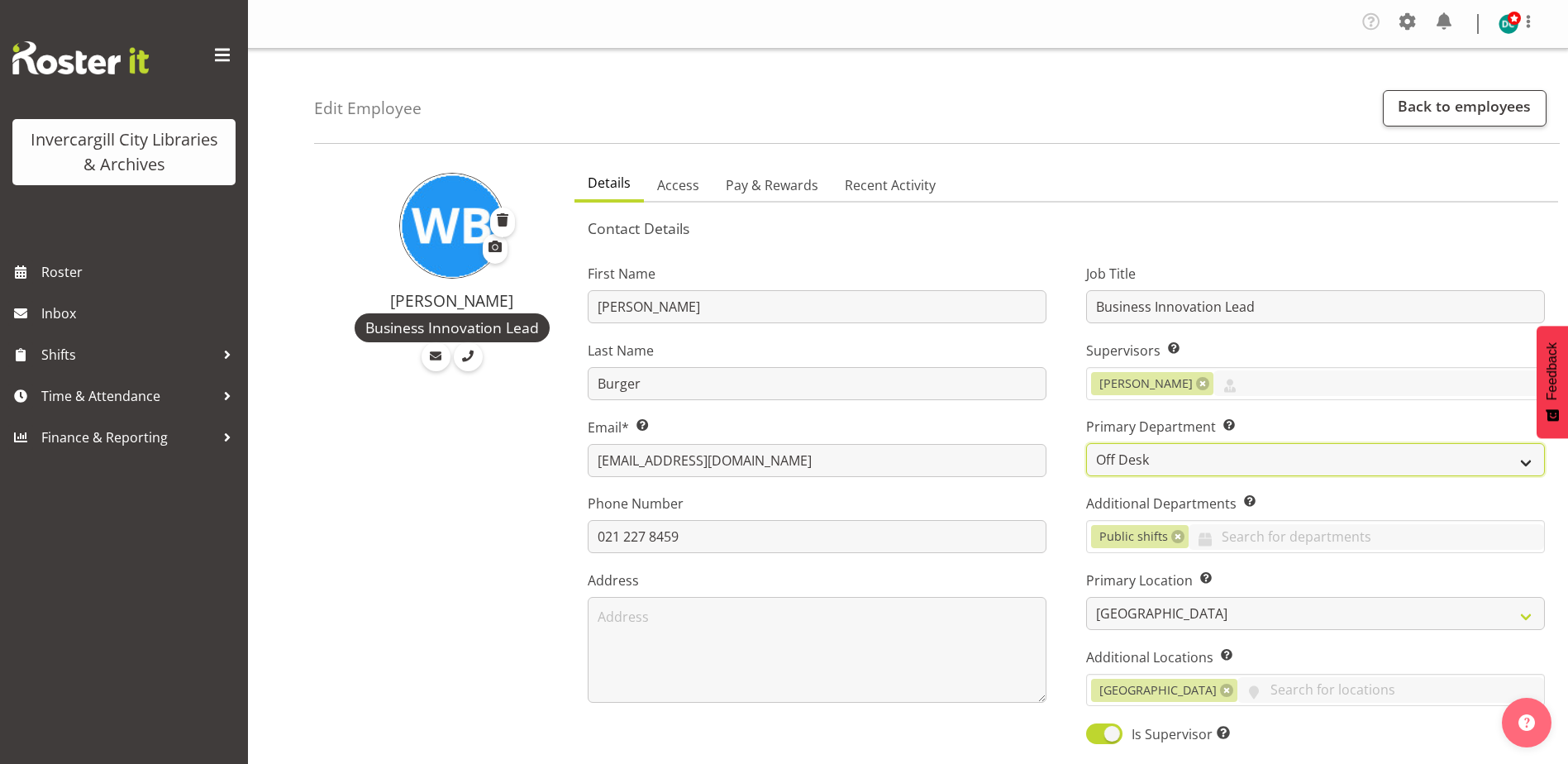
click at [1135, 460] on select "Off Desk Public shifts" at bounding box center [1315, 459] width 459 height 33
select select "921"
click at [1086, 443] on select "Off Desk Public shifts" at bounding box center [1315, 459] width 459 height 33
click at [1176, 537] on link at bounding box center [1177, 536] width 13 height 13
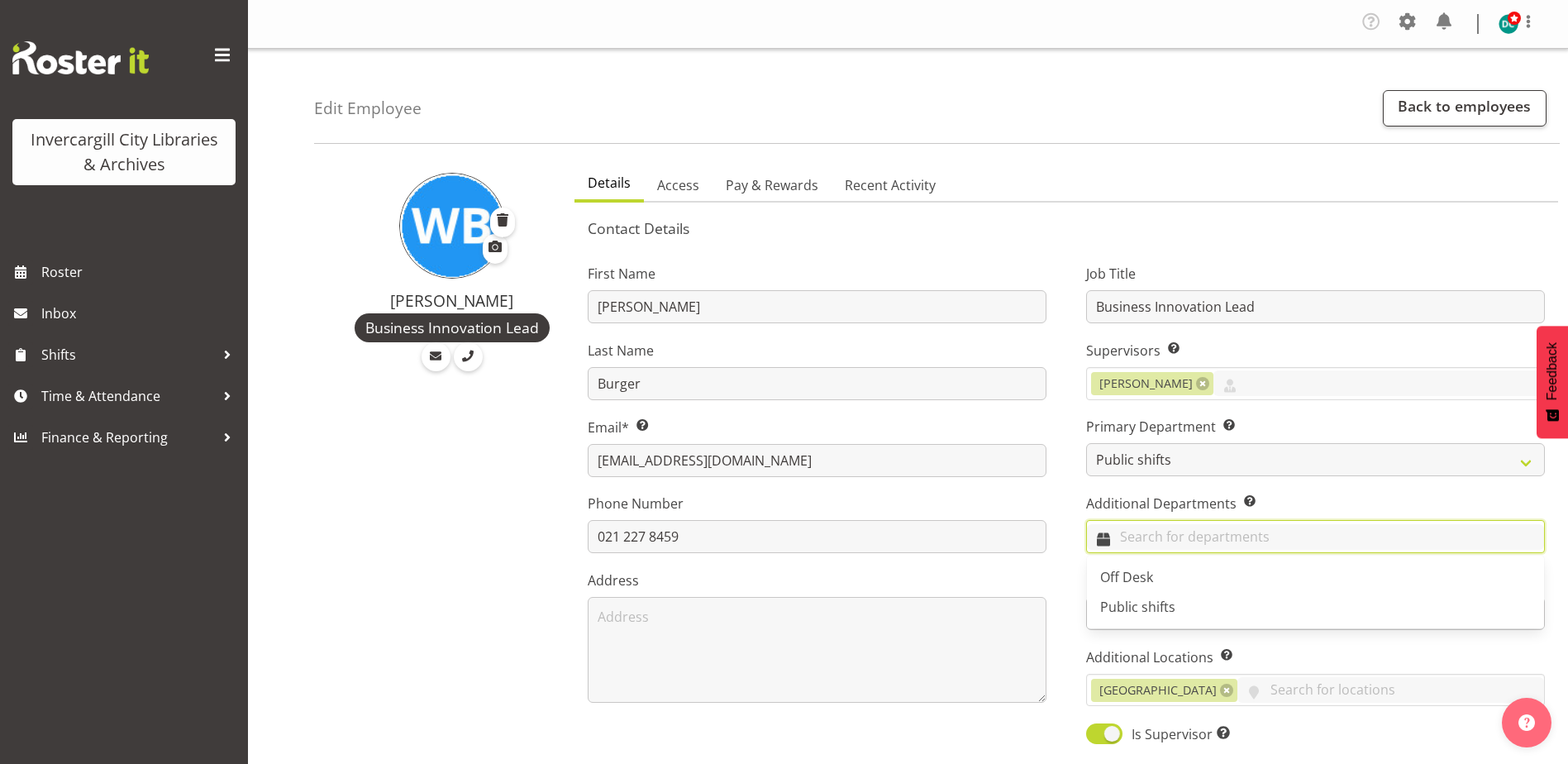
click at [1143, 546] on input "text" at bounding box center [1315, 536] width 457 height 26
click at [1129, 579] on span "Off Desk" at bounding box center [1127, 577] width 53 height 19
click at [1086, 573] on div "Job Title Business Innovation Lead Supervisors Select the employee’s supervisor…" at bounding box center [1315, 498] width 498 height 516
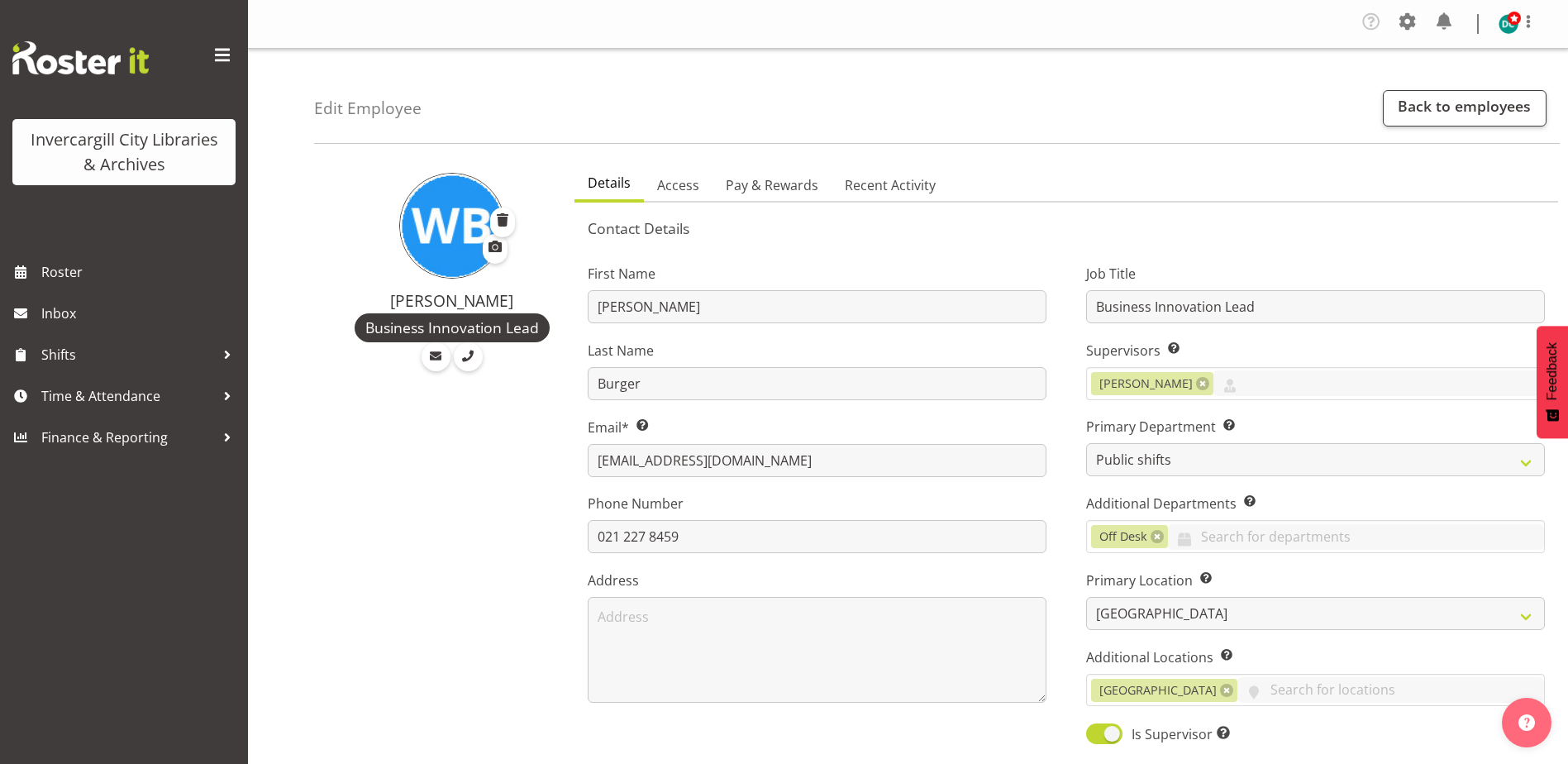
drag, startPoint x: 1085, startPoint y: 573, endPoint x: 1077, endPoint y: 582, distance: 12.0
click at [1077, 582] on div "Job Title Business Innovation Lead Supervisors Select the employee’s supervisor…" at bounding box center [1315, 498] width 498 height 516
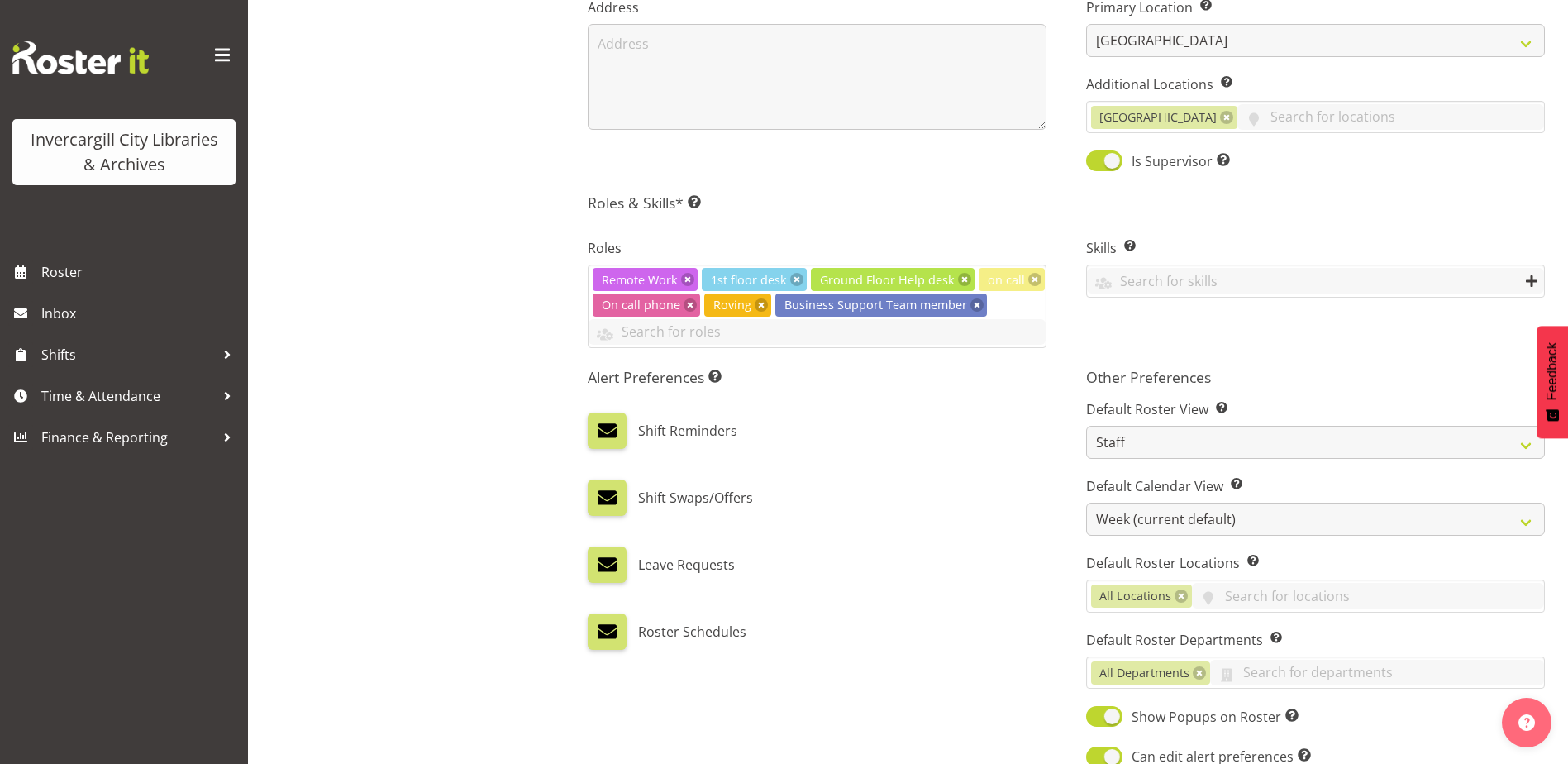
scroll to position [579, 0]
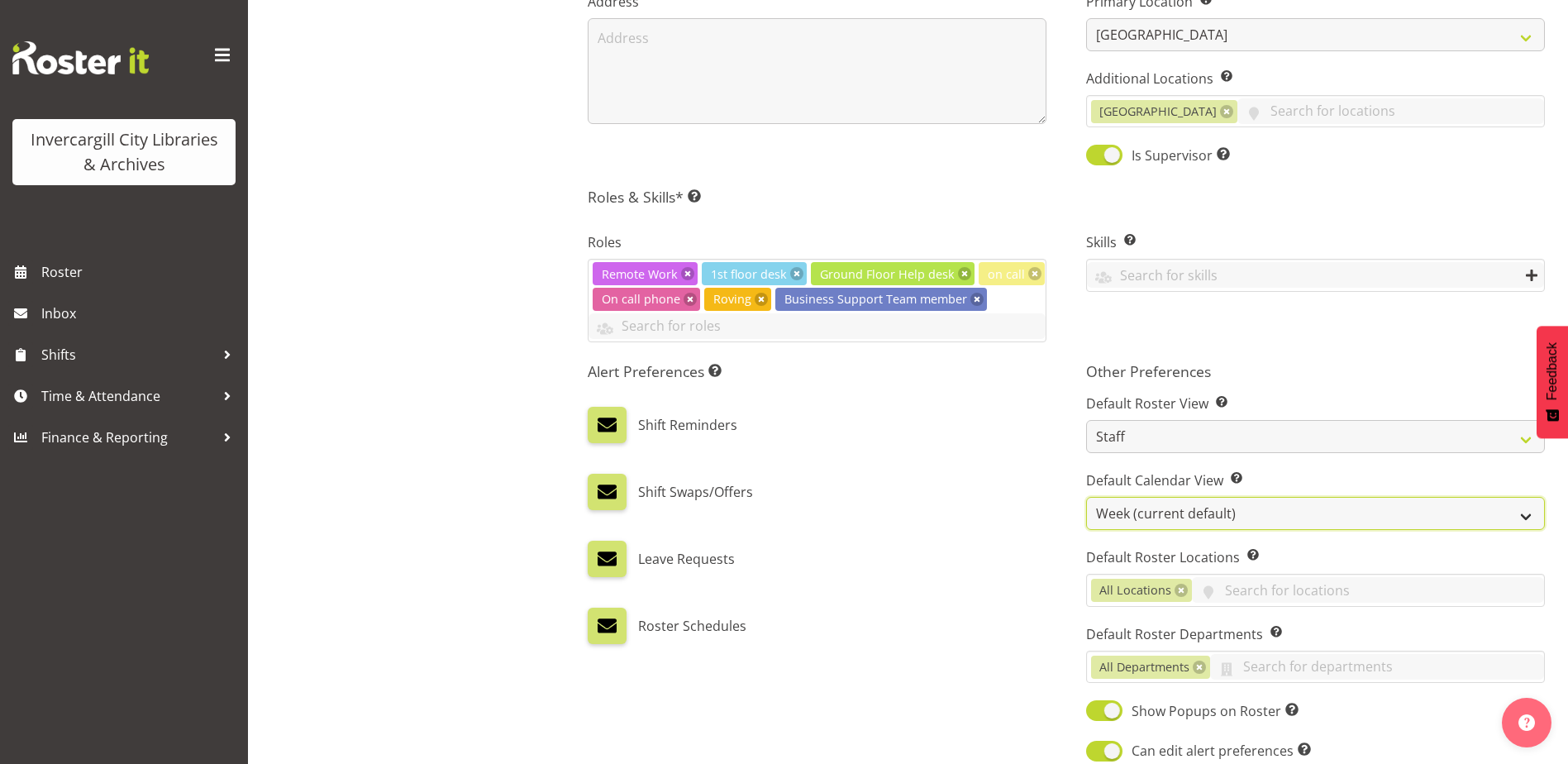
click at [1158, 515] on select "Day Timeline Day Week (current default) Timeline Week Fortnight Month Calendar" at bounding box center [1315, 512] width 459 height 33
select select "TimelineDay"
click at [1086, 496] on select "Day Timeline Day Week (current default) Timeline Week Fortnight Month Calendar" at bounding box center [1315, 512] width 459 height 33
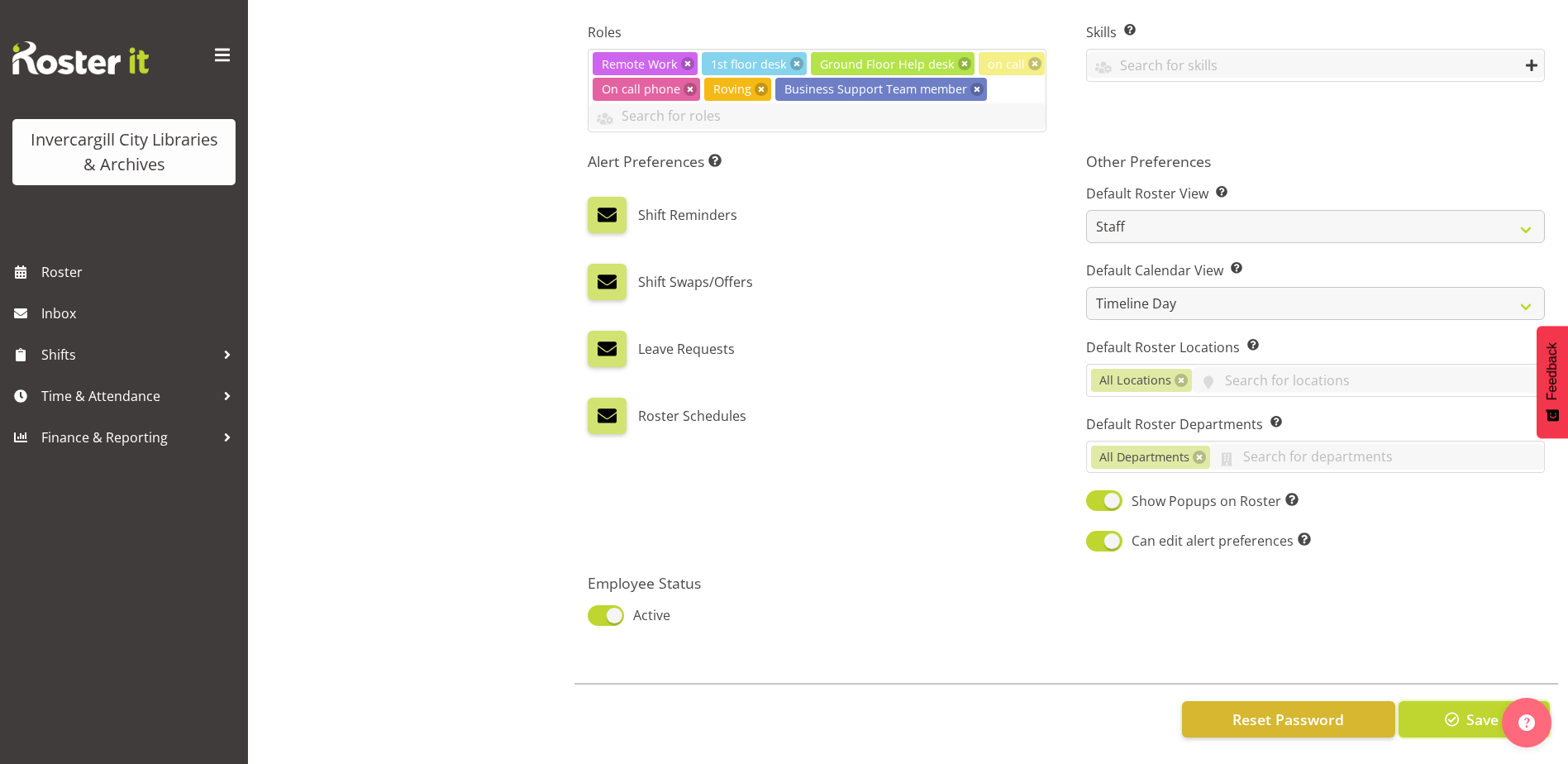
click at [1451, 708] on span "button" at bounding box center [1452, 719] width 21 height 21
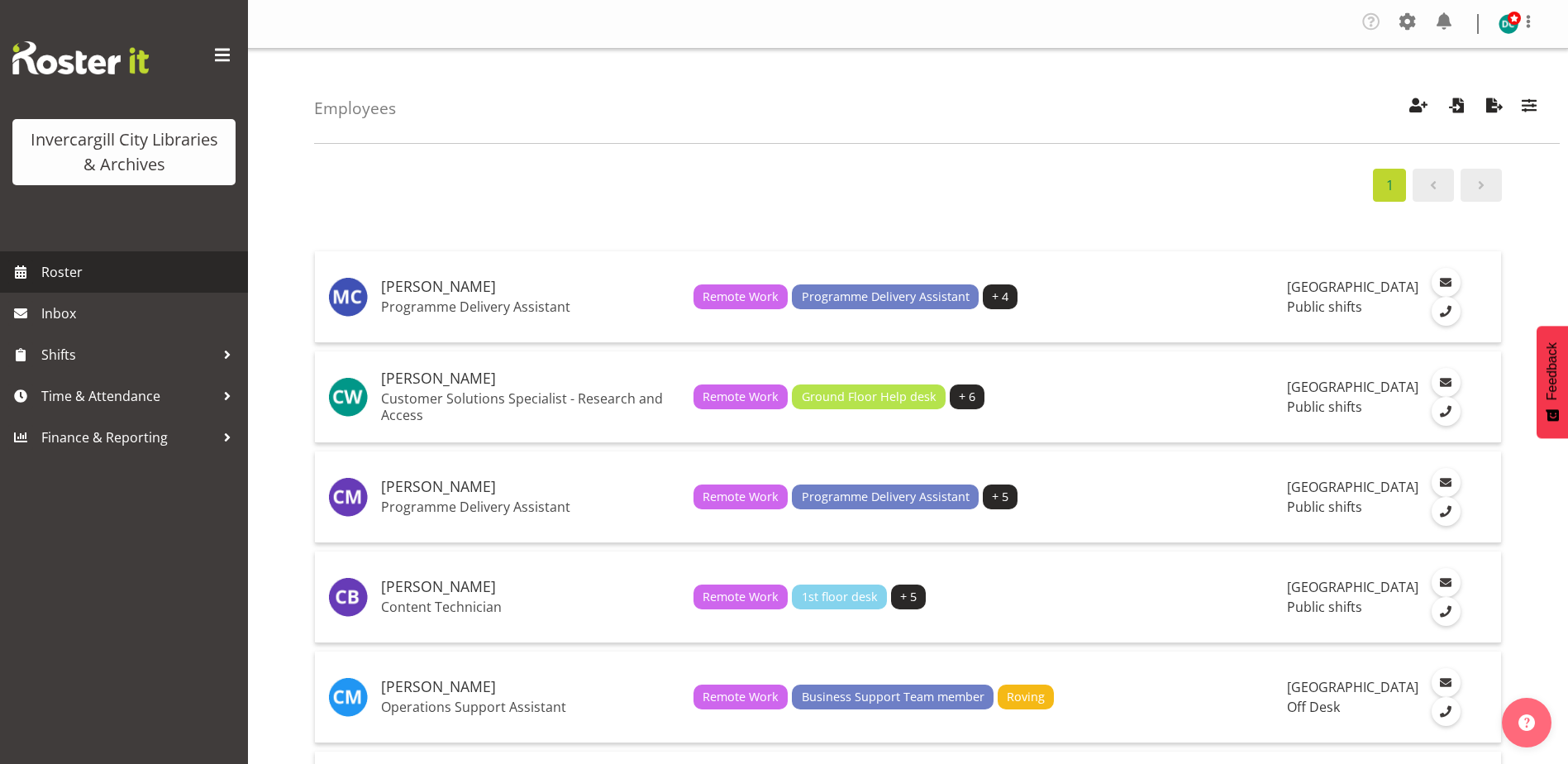
click at [72, 277] on span "Roster" at bounding box center [141, 272] width 199 height 25
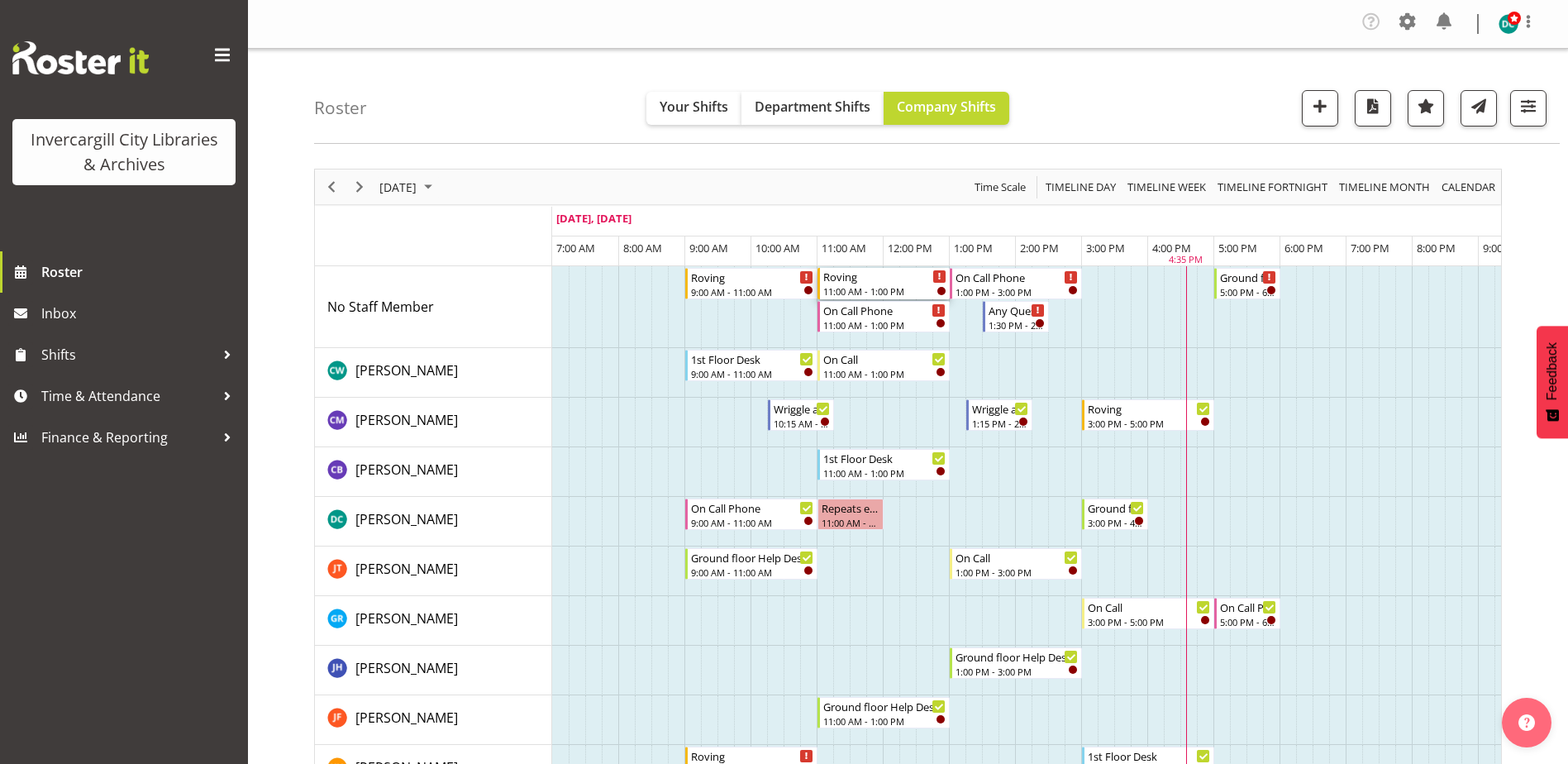
click at [873, 281] on div "Roving" at bounding box center [885, 276] width 123 height 17
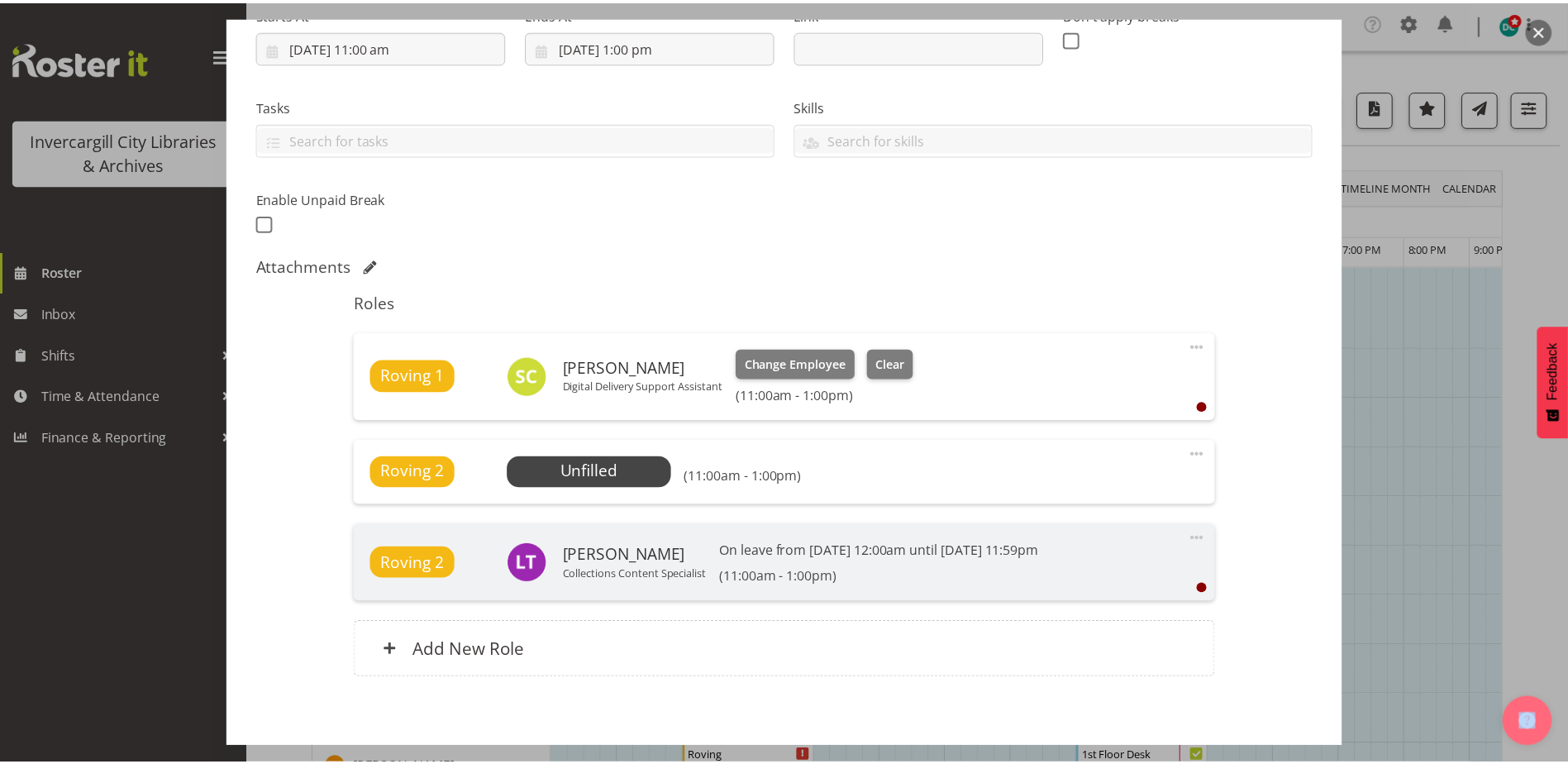
scroll to position [363, 0]
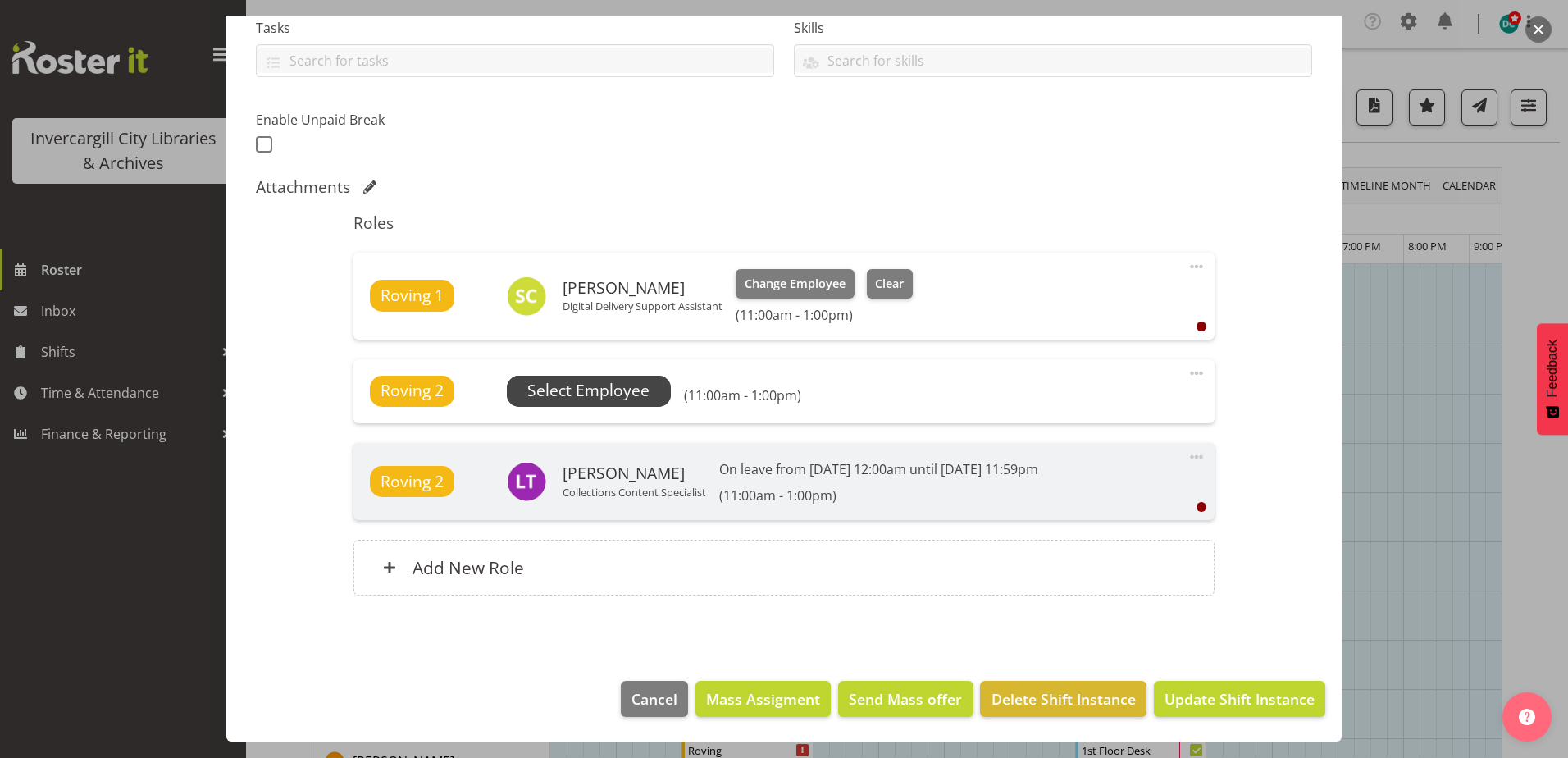
click at [642, 393] on span "Select Employee" at bounding box center [588, 390] width 122 height 24
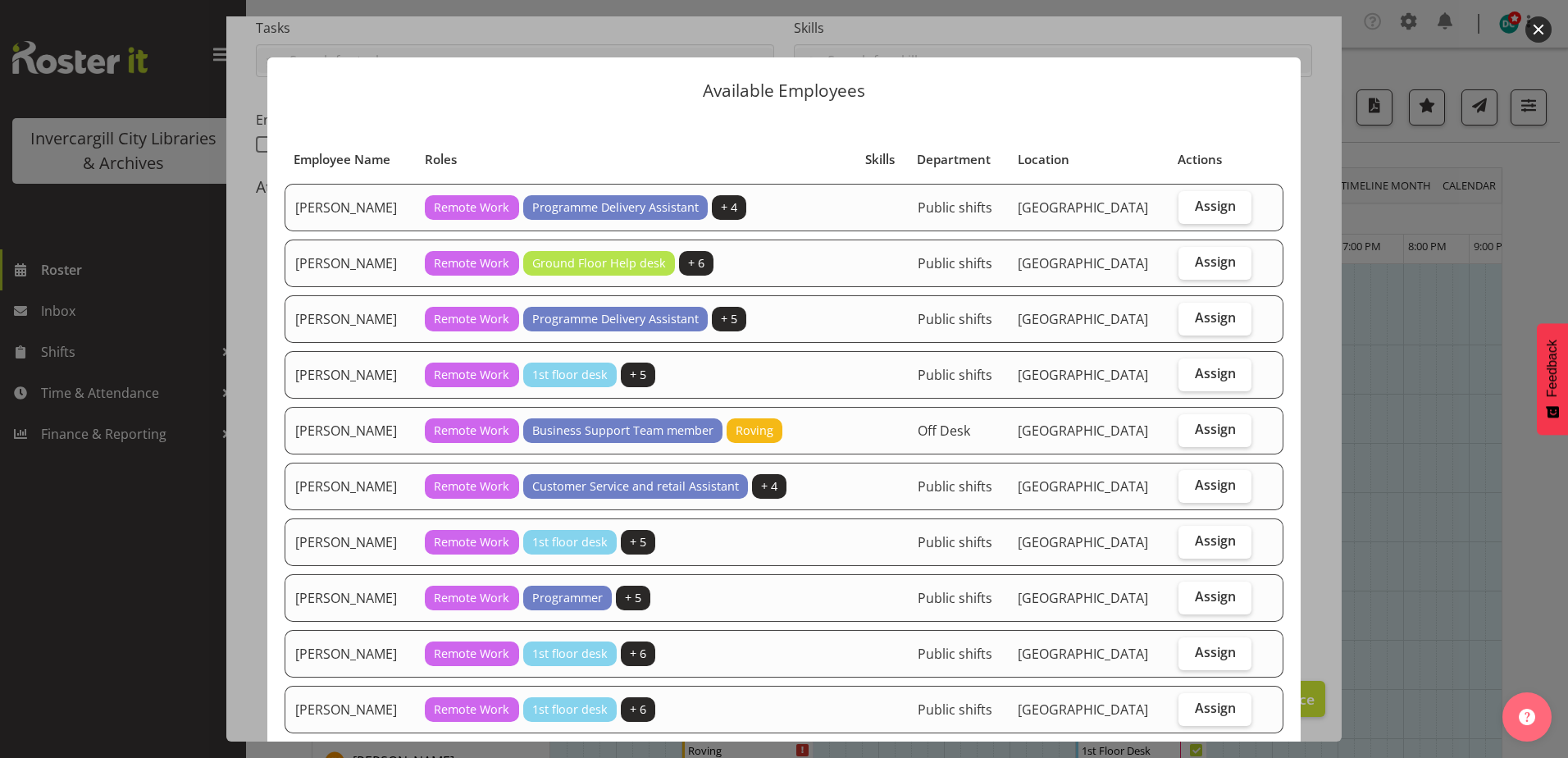
click at [1541, 265] on div at bounding box center [784, 379] width 1568 height 758
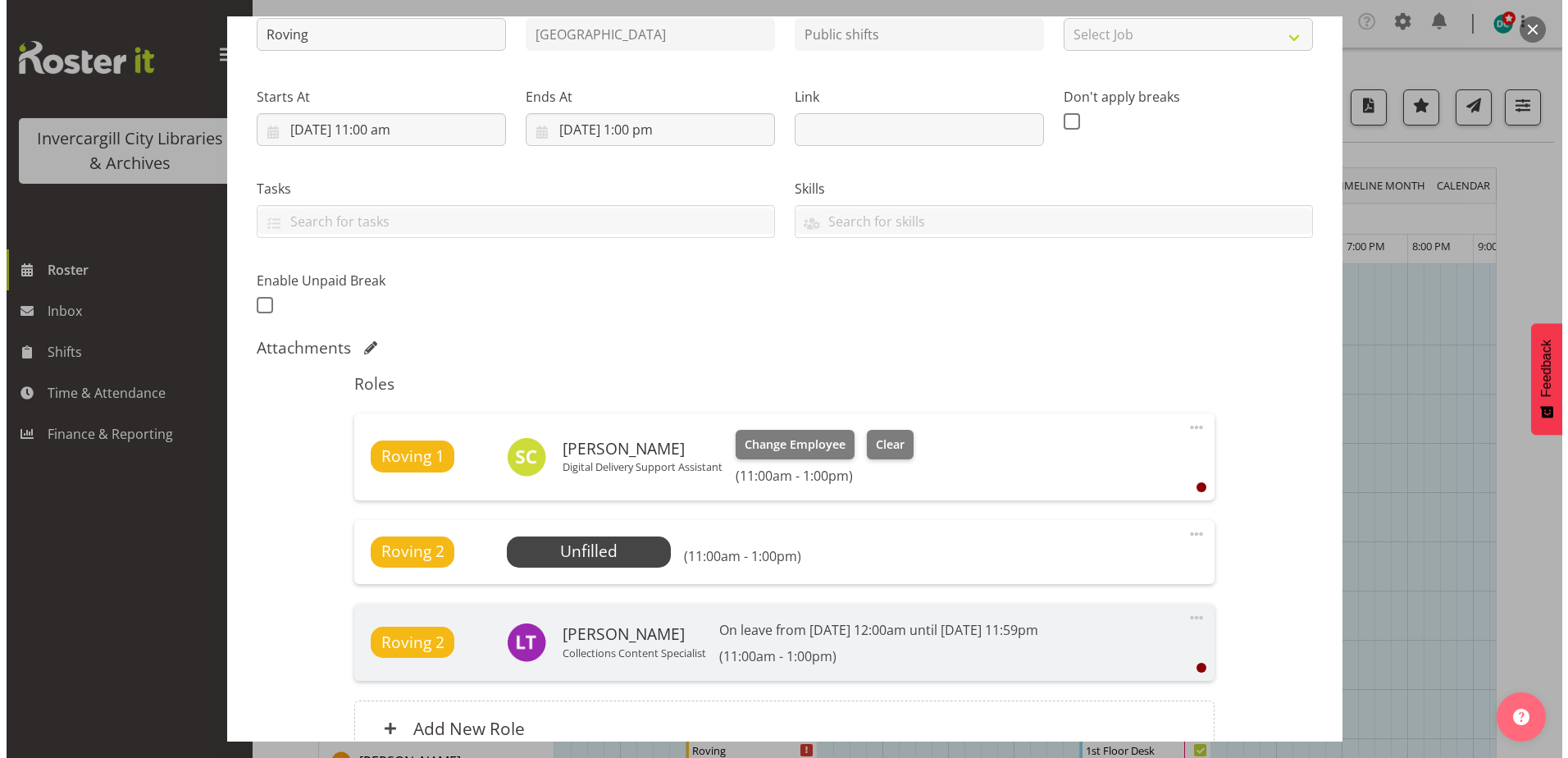
scroll to position [115, 0]
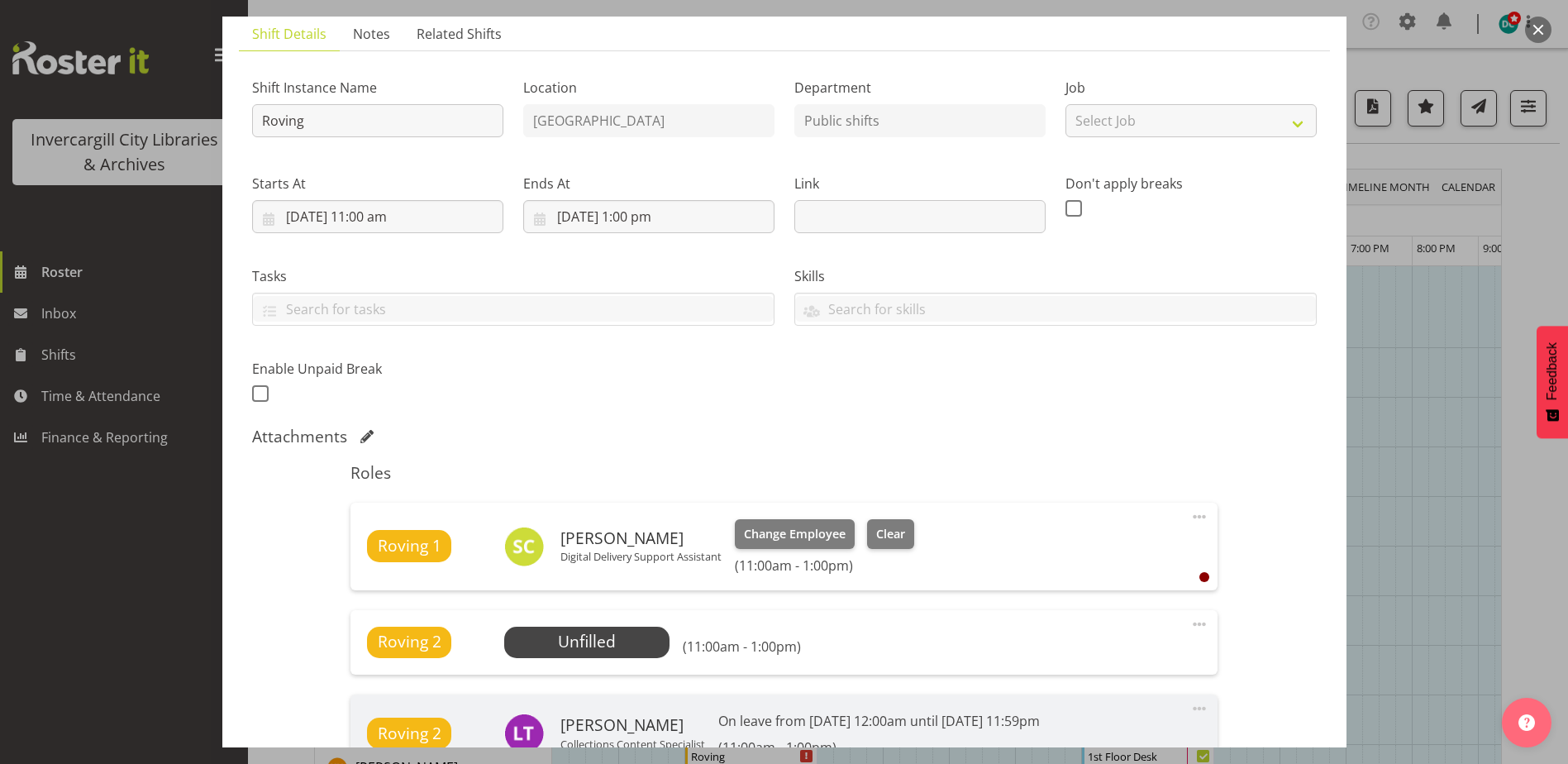
click at [1535, 21] on button "button" at bounding box center [1539, 30] width 27 height 27
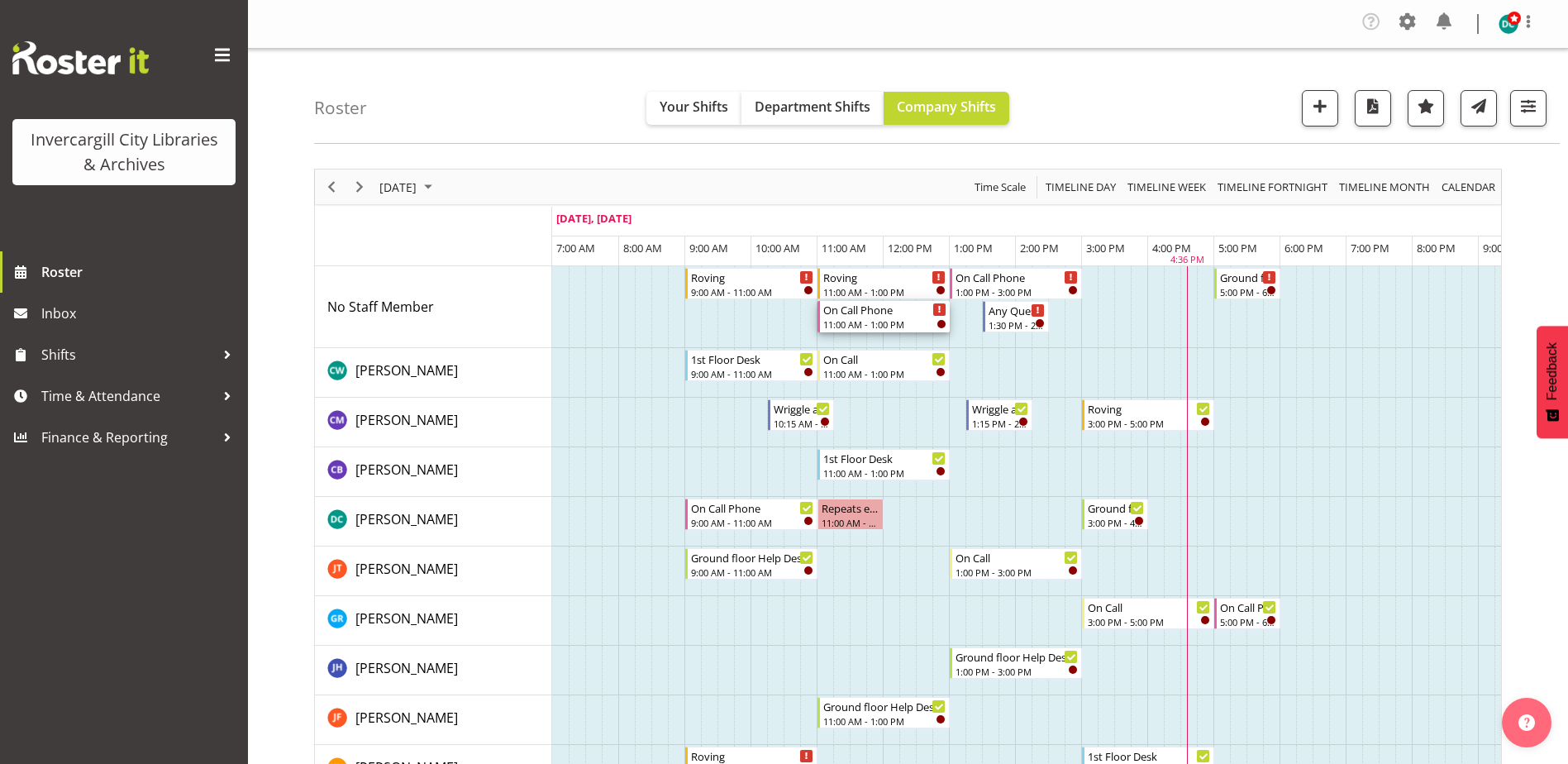
click at [878, 315] on div "On Call Phone" at bounding box center [885, 308] width 123 height 17
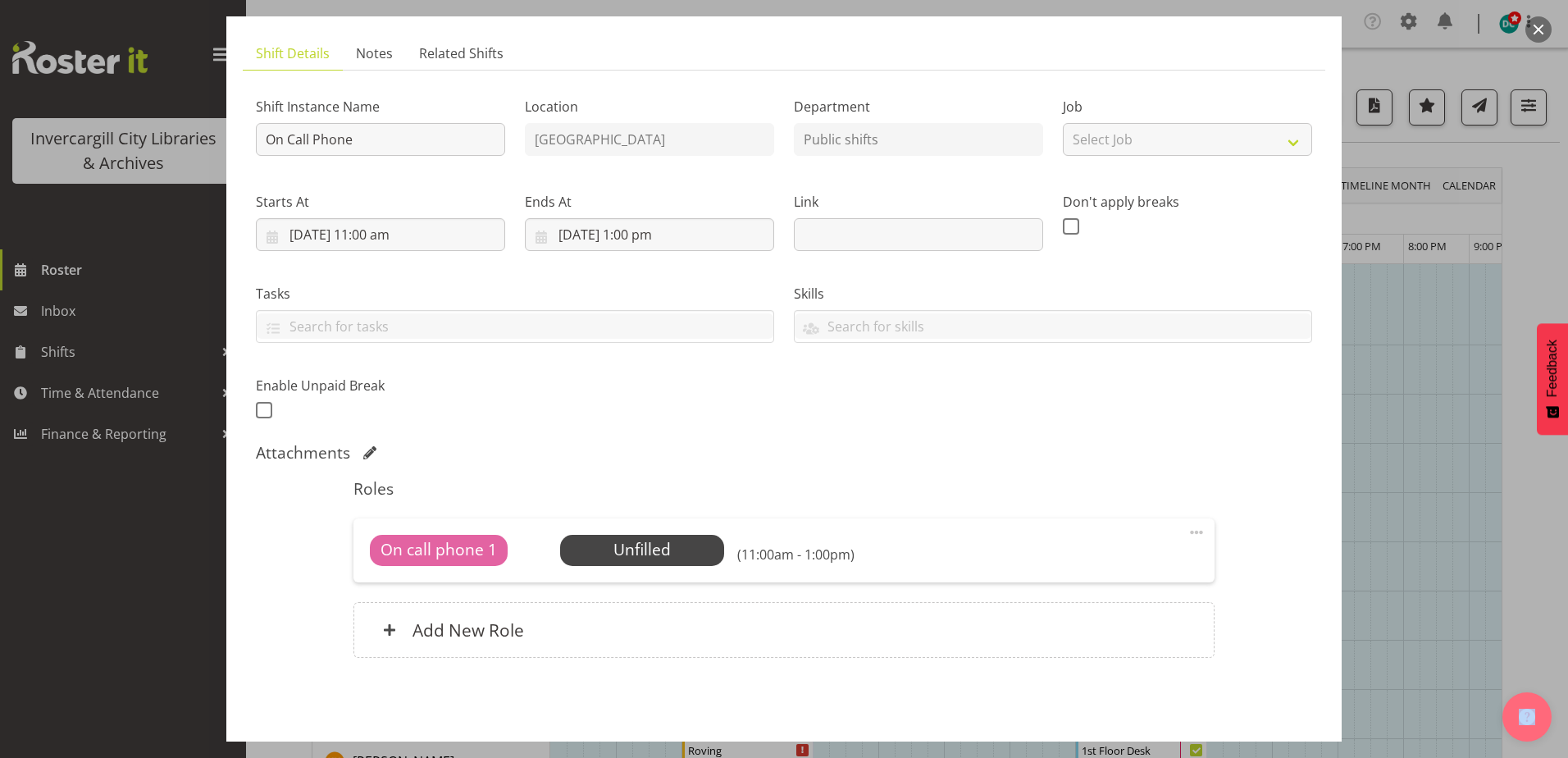
scroll to position [157, 0]
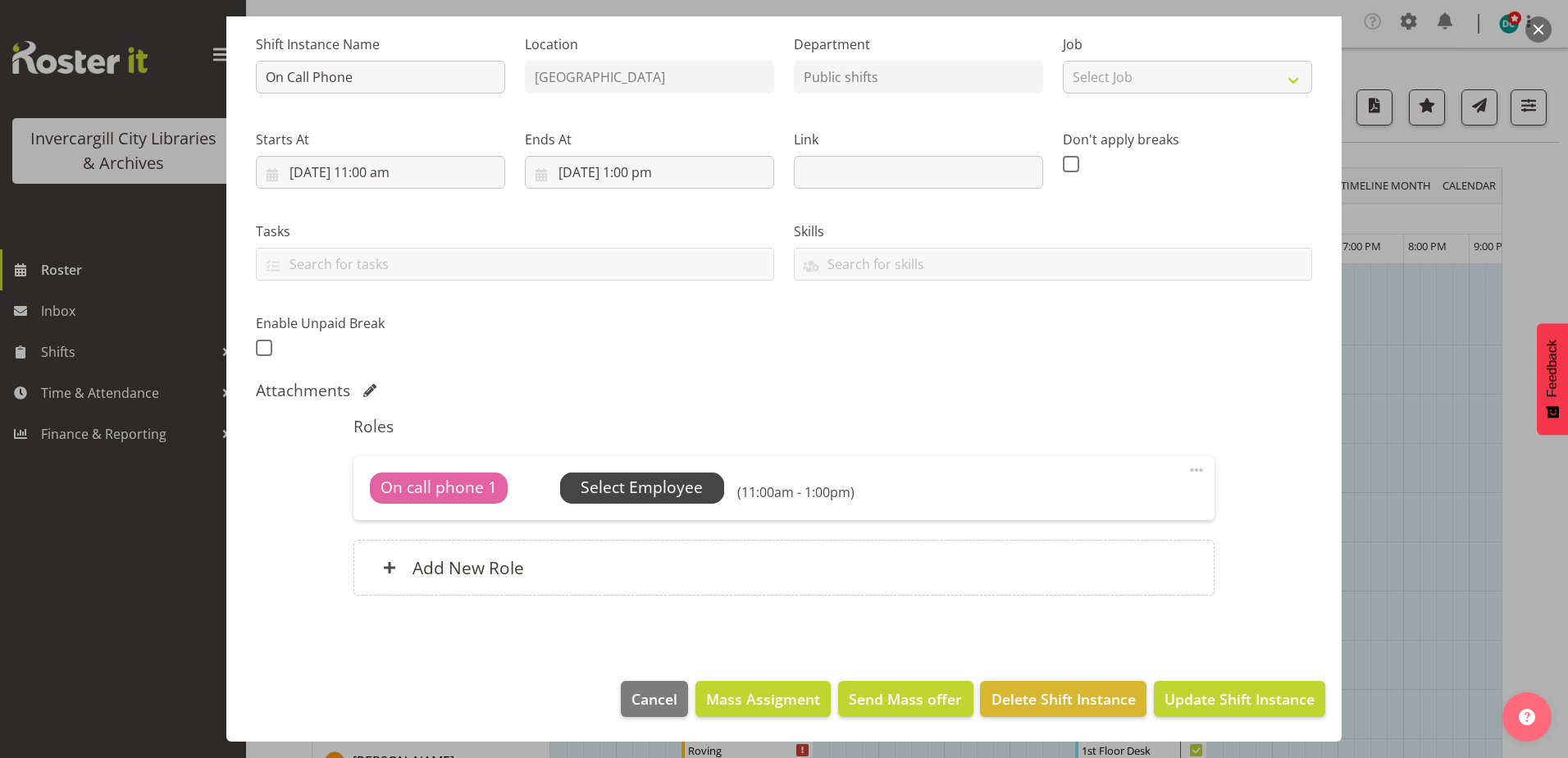
click at [670, 492] on span "Select Employee" at bounding box center [641, 487] width 122 height 24
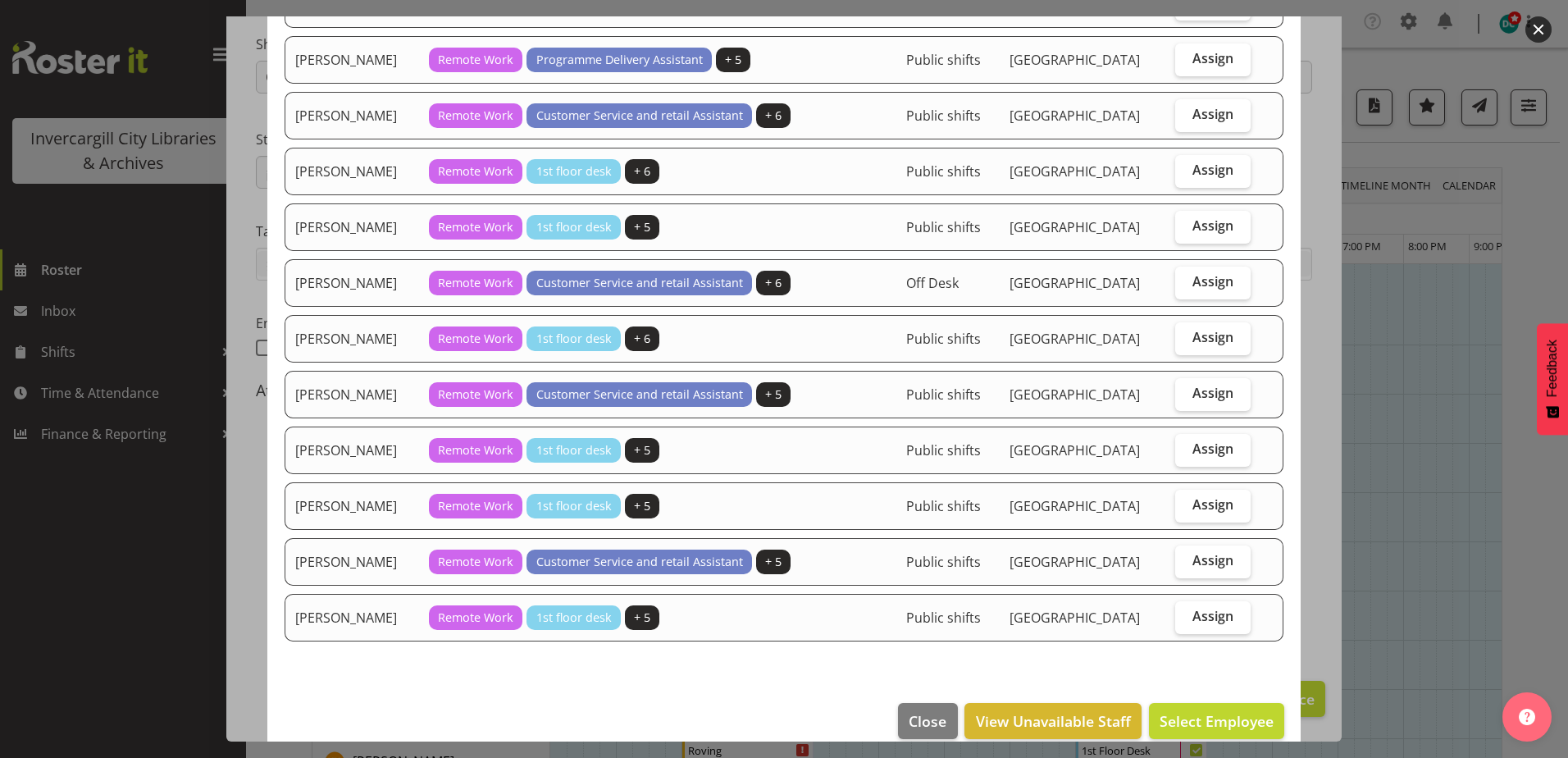
scroll to position [894, 0]
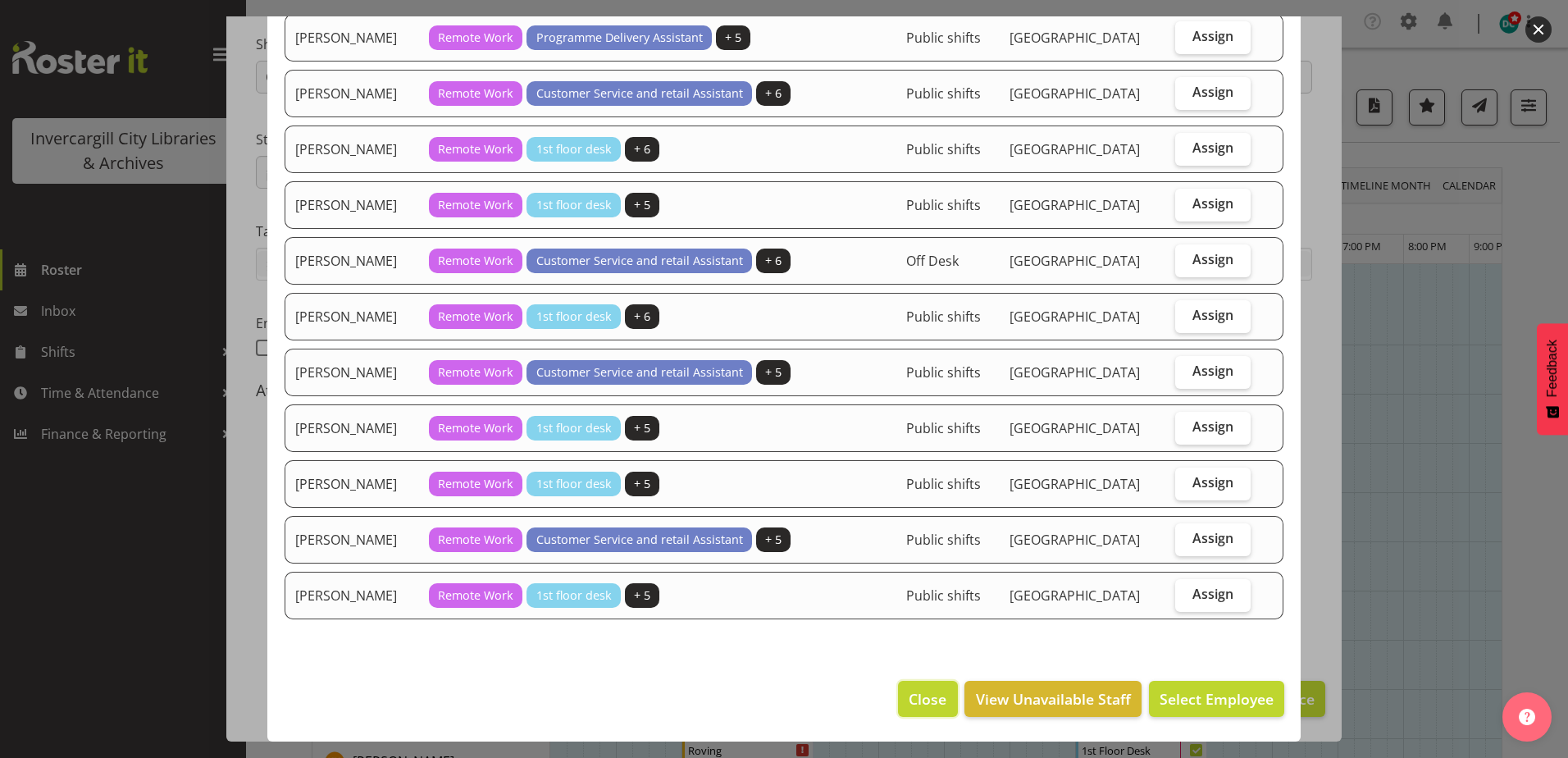
click at [919, 696] on span "Close" at bounding box center [927, 698] width 38 height 21
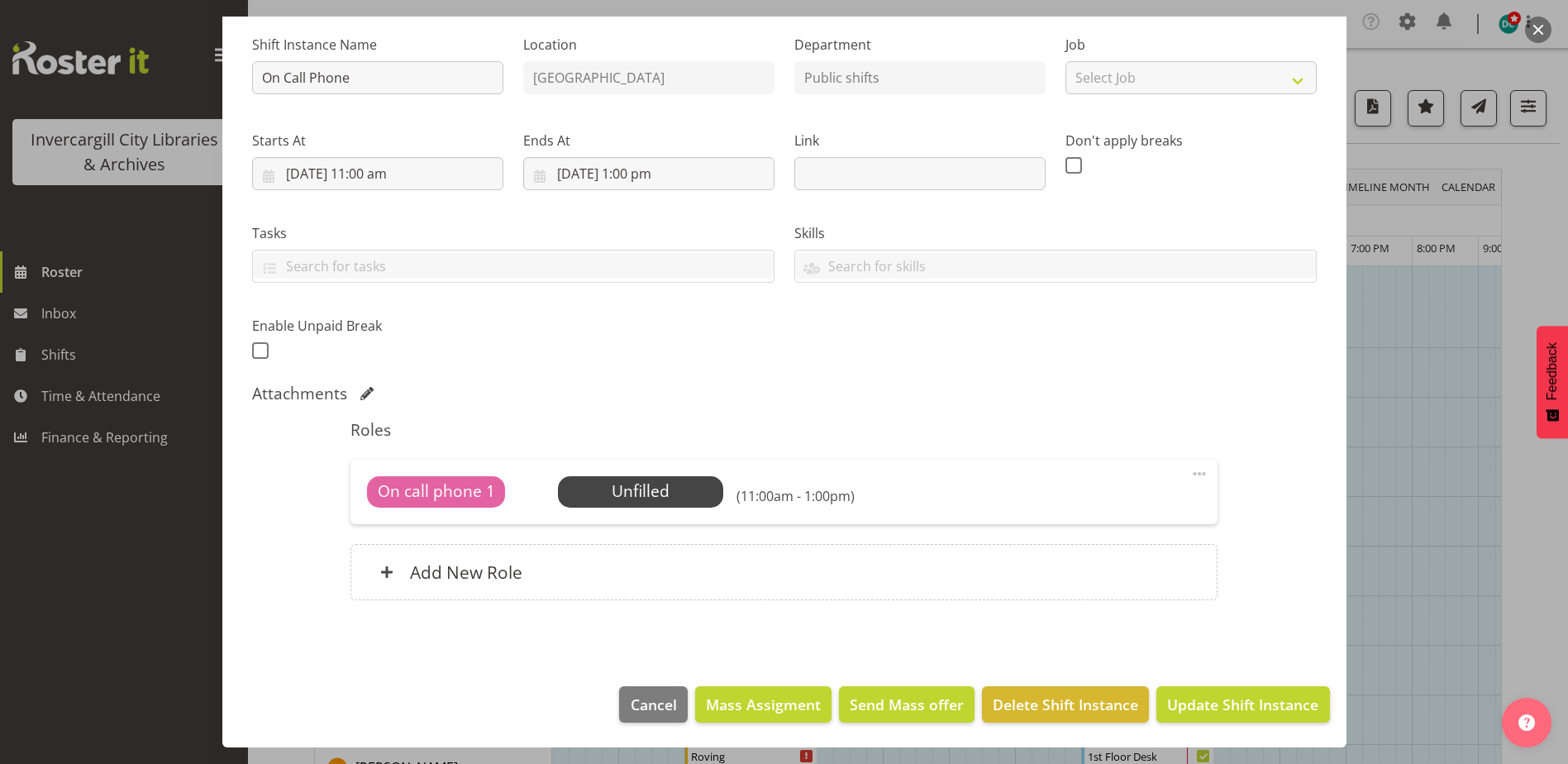
click at [1532, 30] on button "button" at bounding box center [1539, 30] width 27 height 27
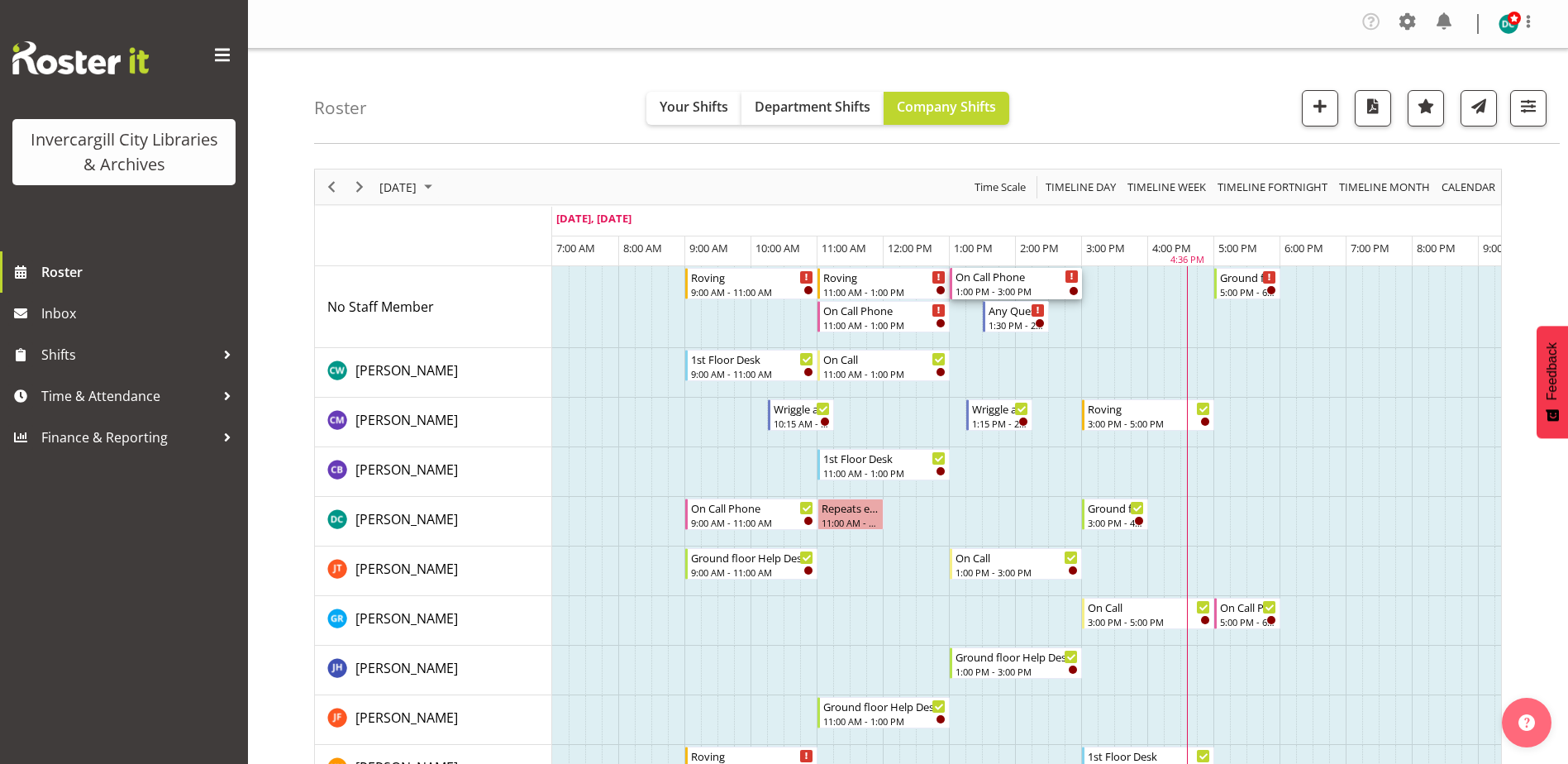
click at [1005, 282] on div "On Call Phone" at bounding box center [1017, 276] width 123 height 17
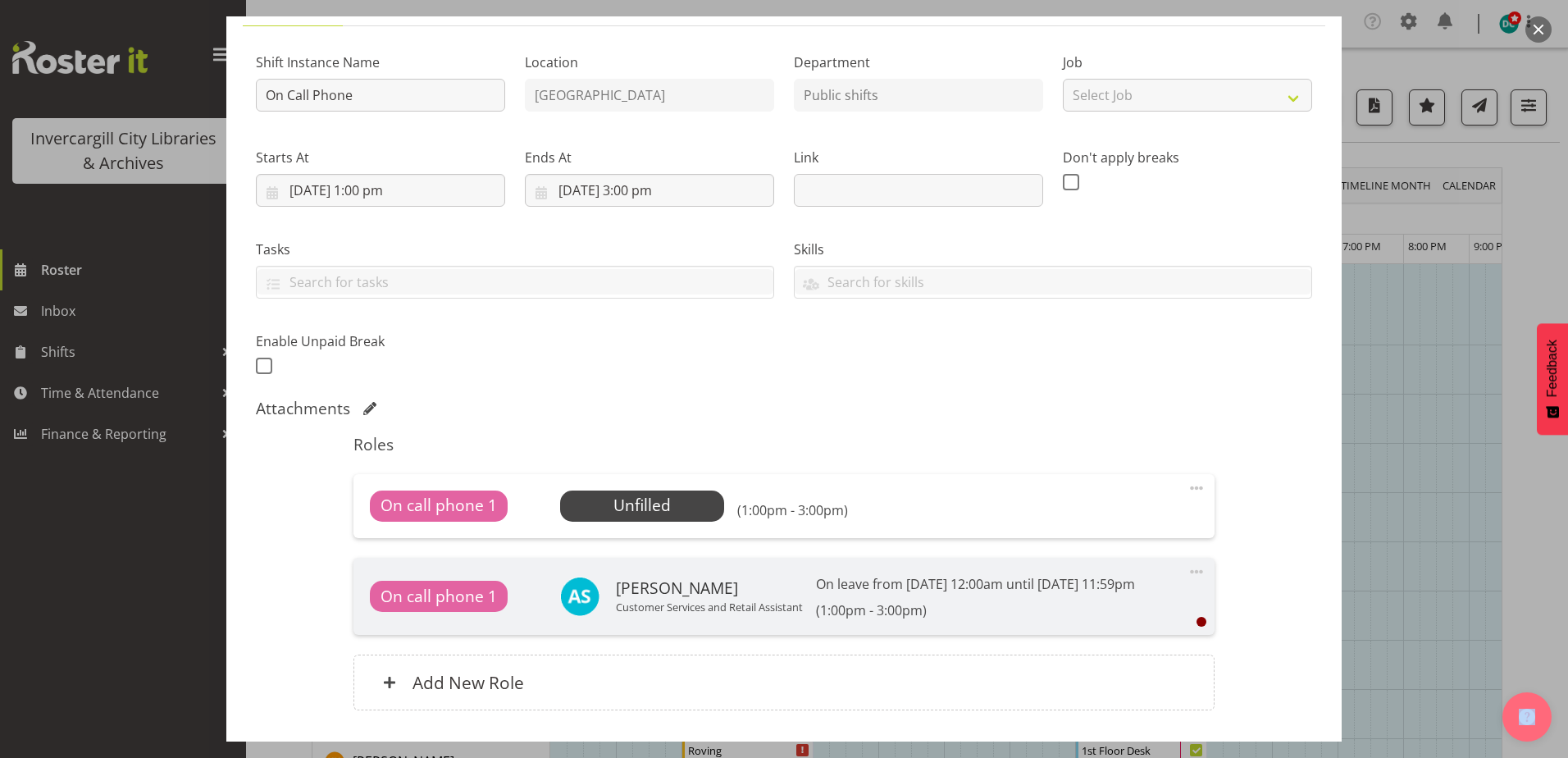
scroll to position [254, 0]
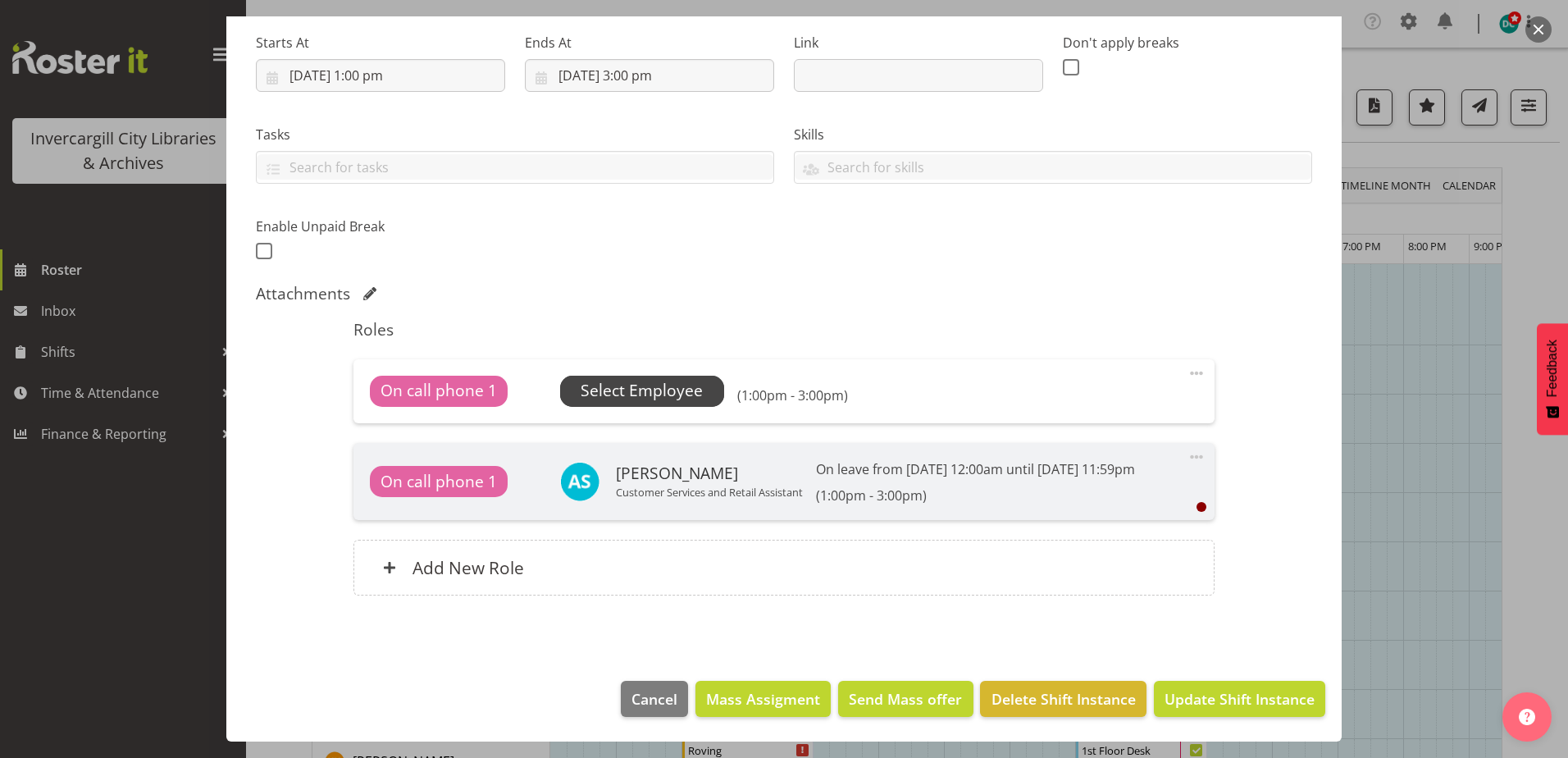
click at [632, 393] on span "Select Employee" at bounding box center [641, 390] width 122 height 24
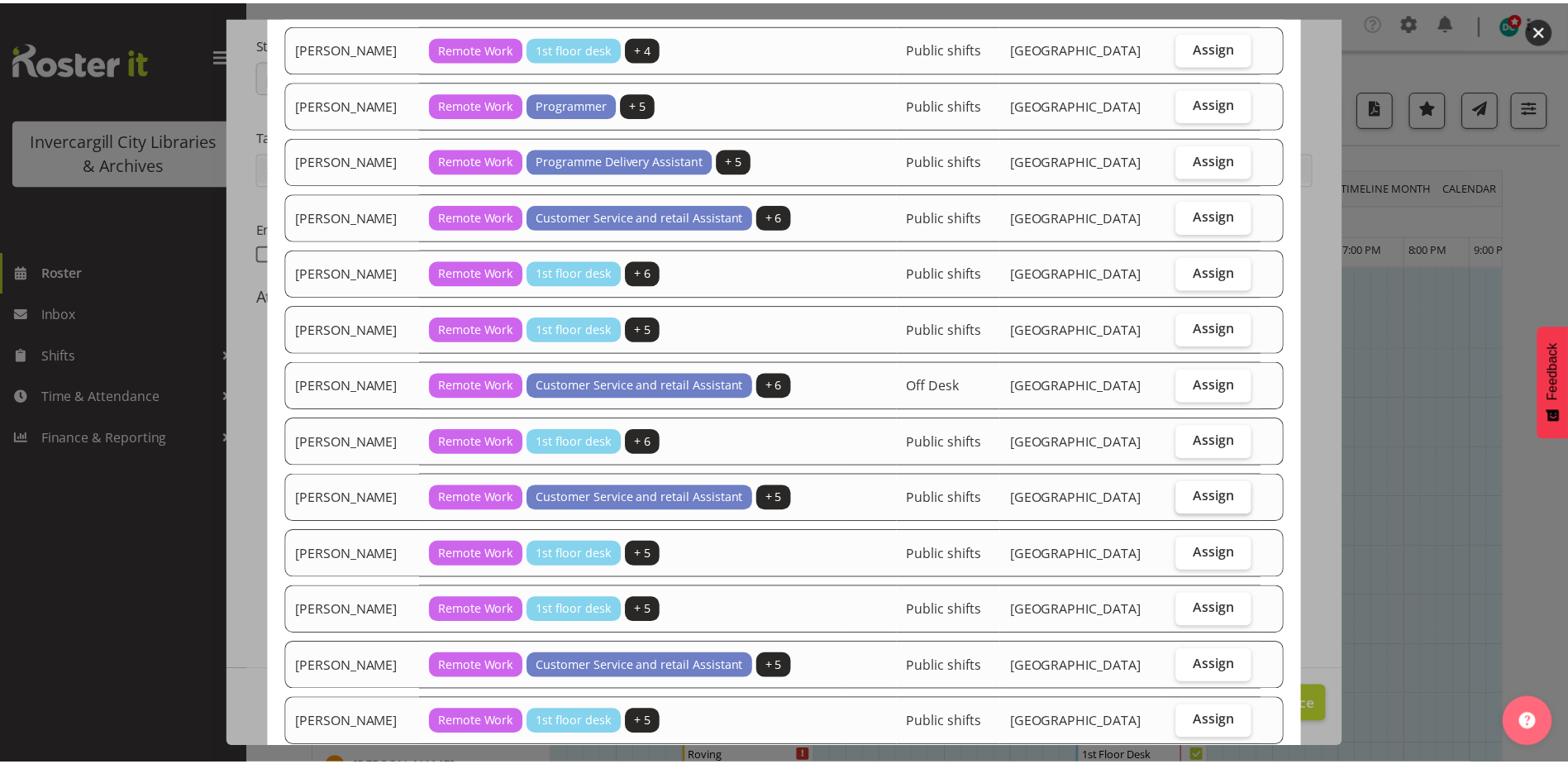
scroll to position [958, 0]
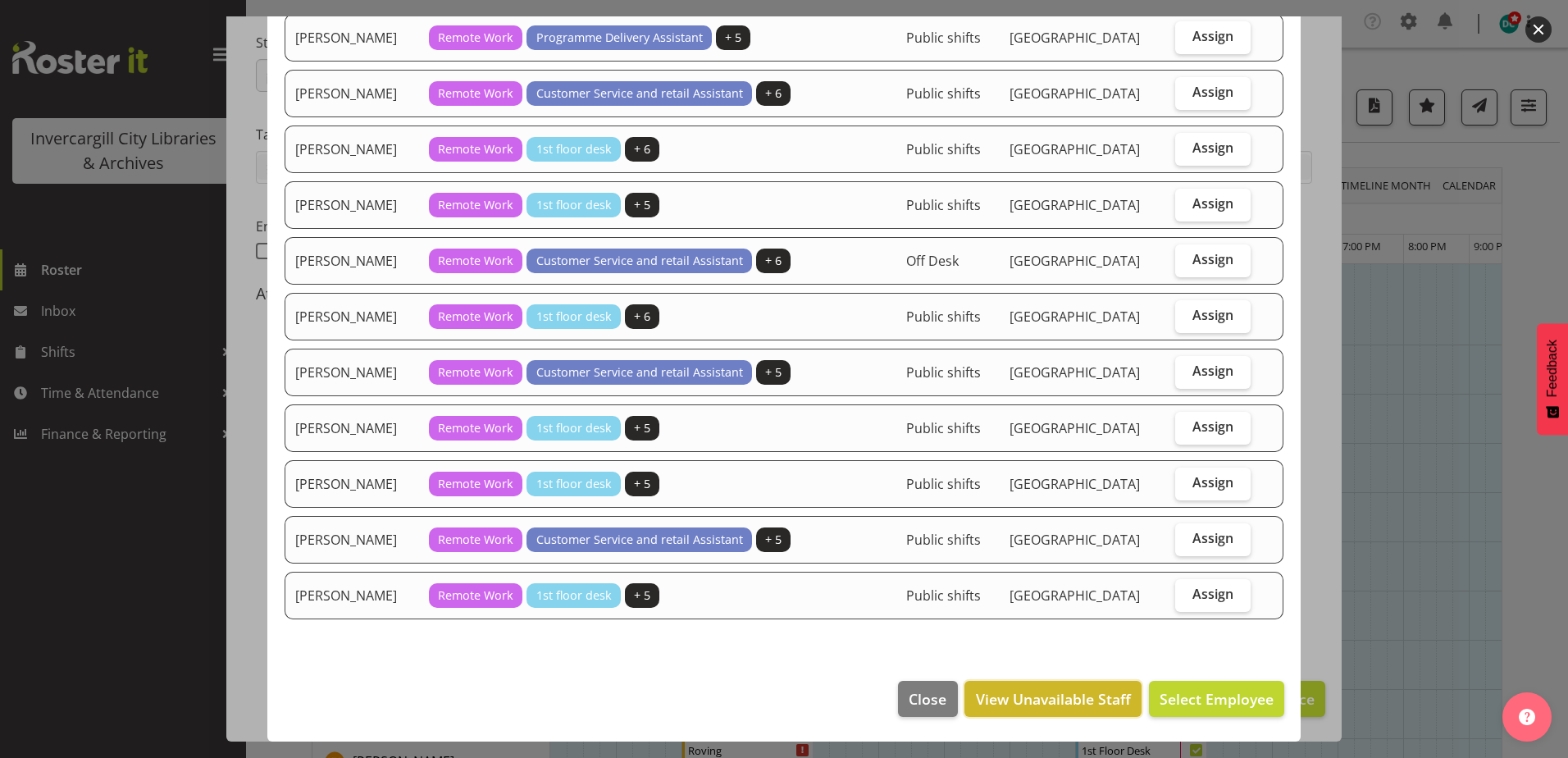
click at [1043, 701] on span "View Unavailable Staff" at bounding box center [1054, 698] width 155 height 21
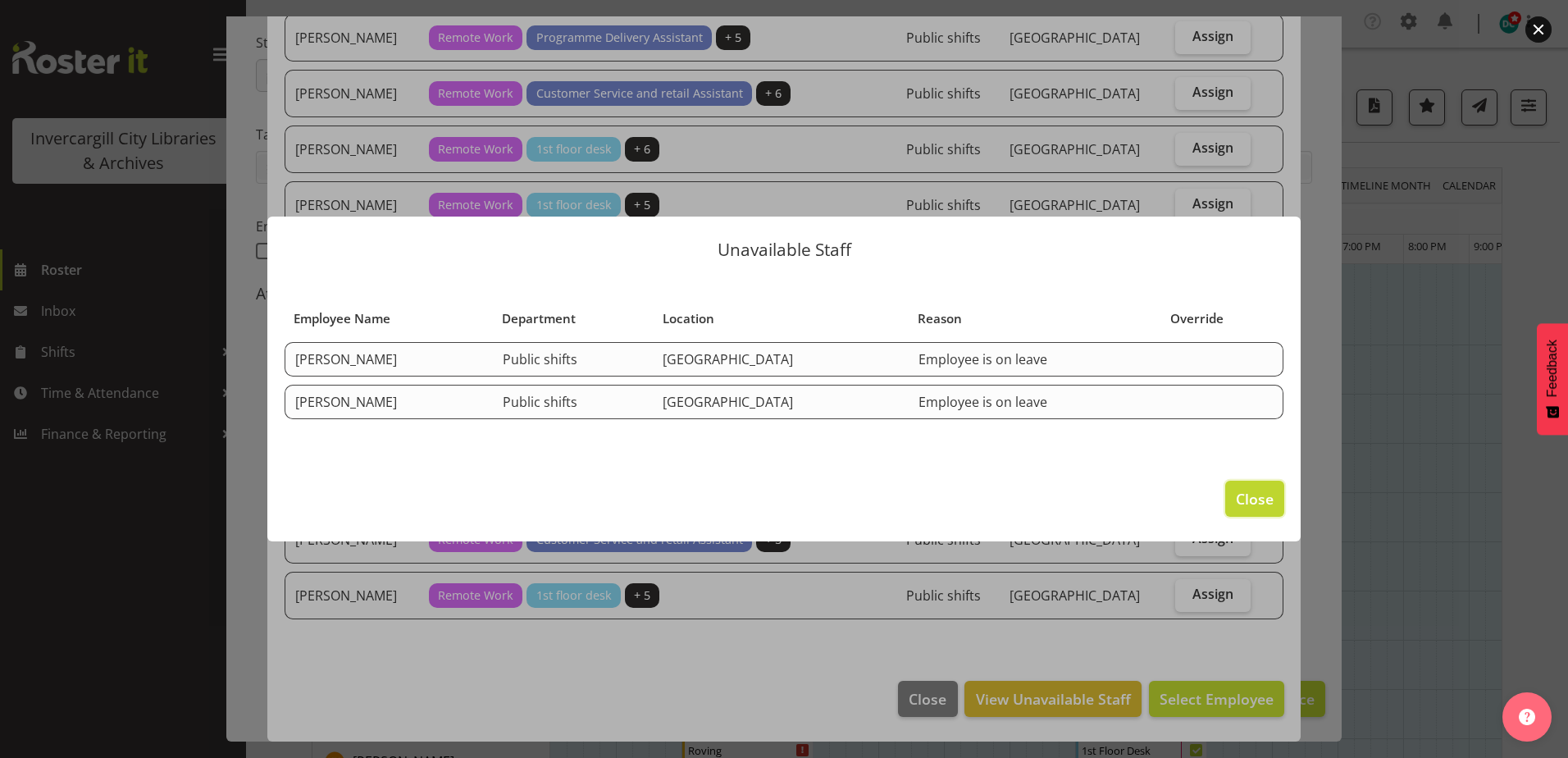
click at [1244, 491] on span "Close" at bounding box center [1254, 499] width 38 height 21
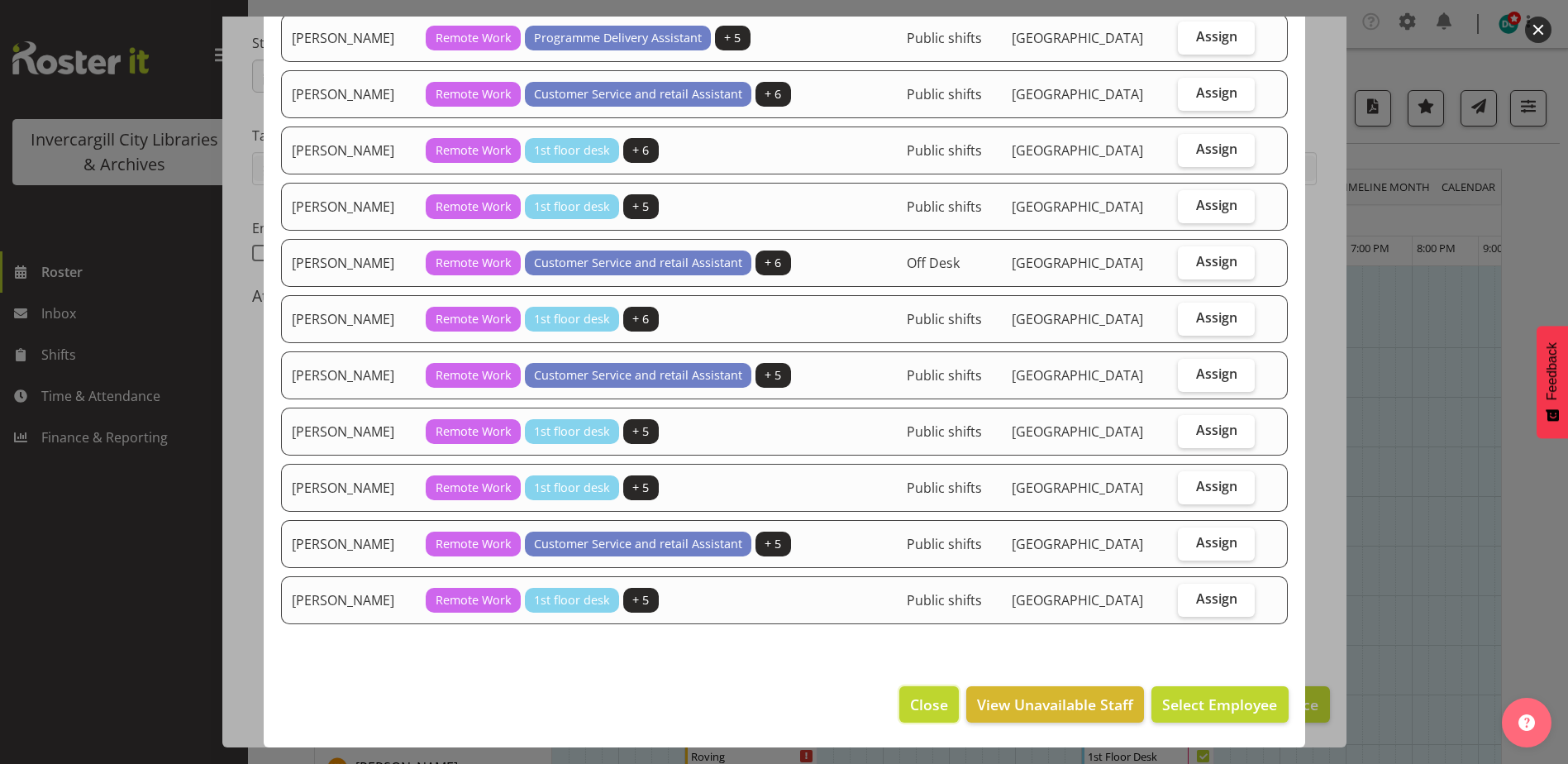
click at [910, 706] on span "Close" at bounding box center [929, 704] width 38 height 21
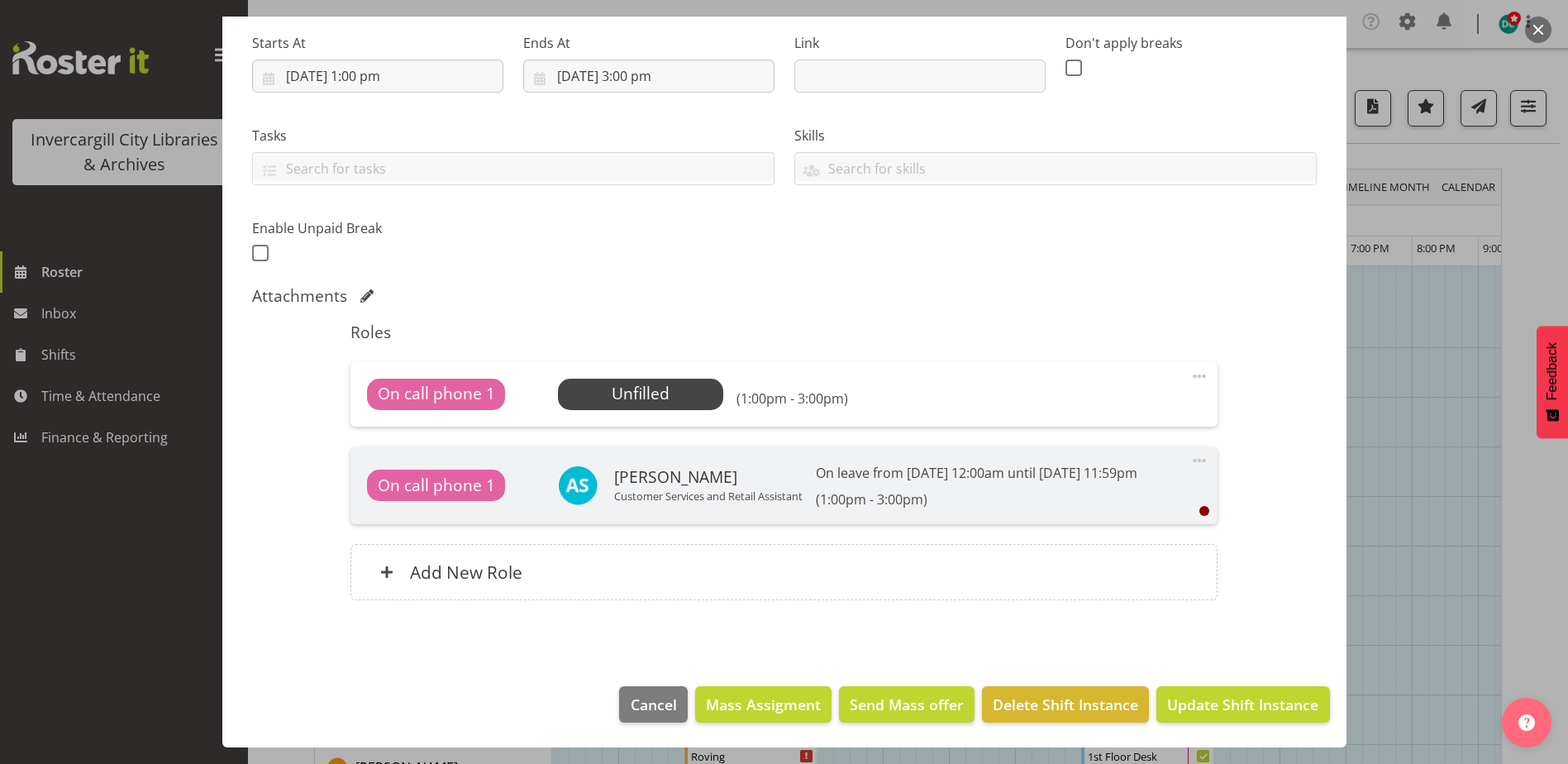
scroll to position [0, 0]
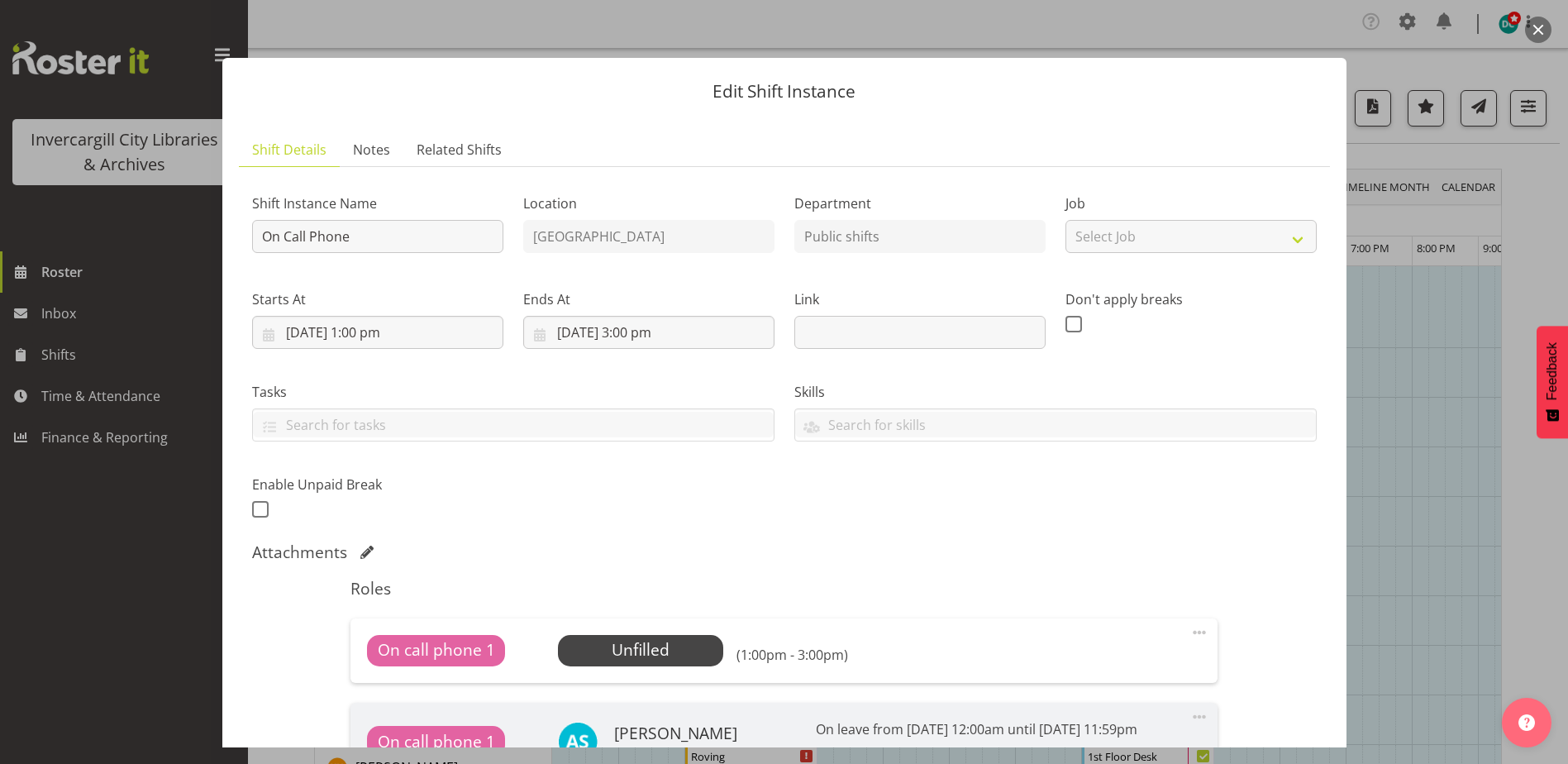
drag, startPoint x: 1538, startPoint y: 33, endPoint x: 1529, endPoint y: 35, distance: 9.2
click at [1536, 32] on button "button" at bounding box center [1539, 30] width 27 height 27
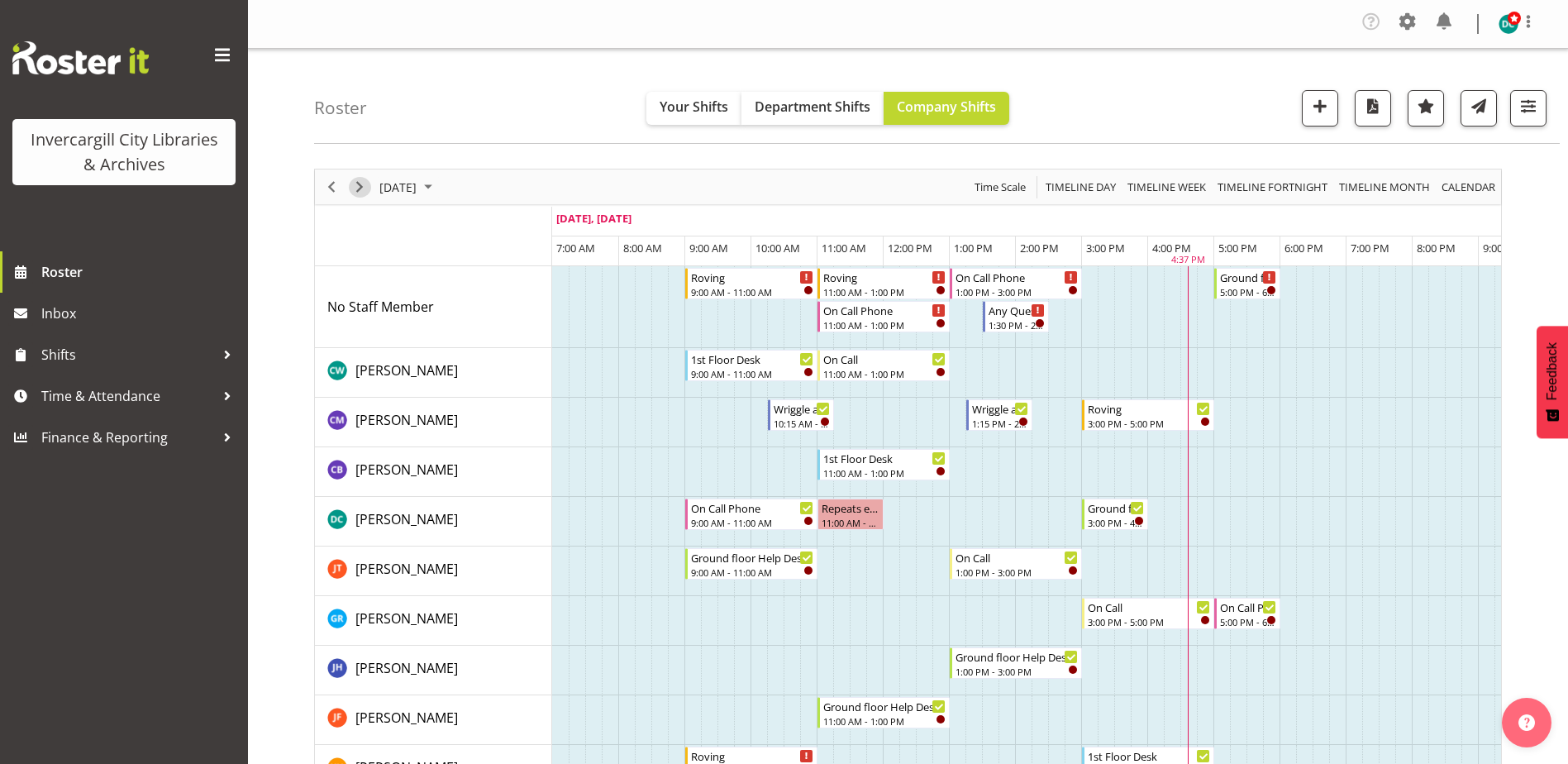
click at [358, 190] on span "Next" at bounding box center [359, 187] width 20 height 20
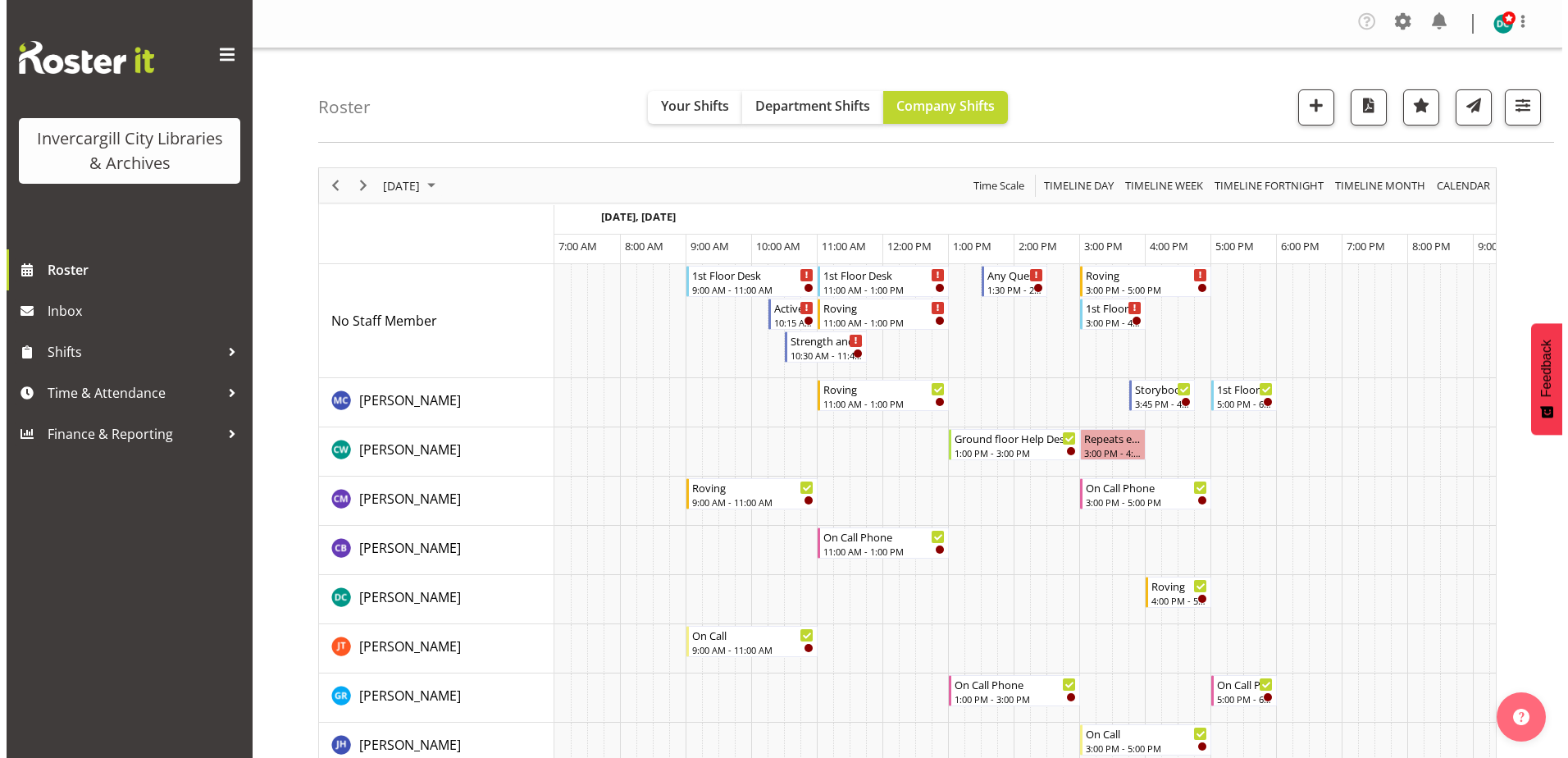
scroll to position [0, 42]
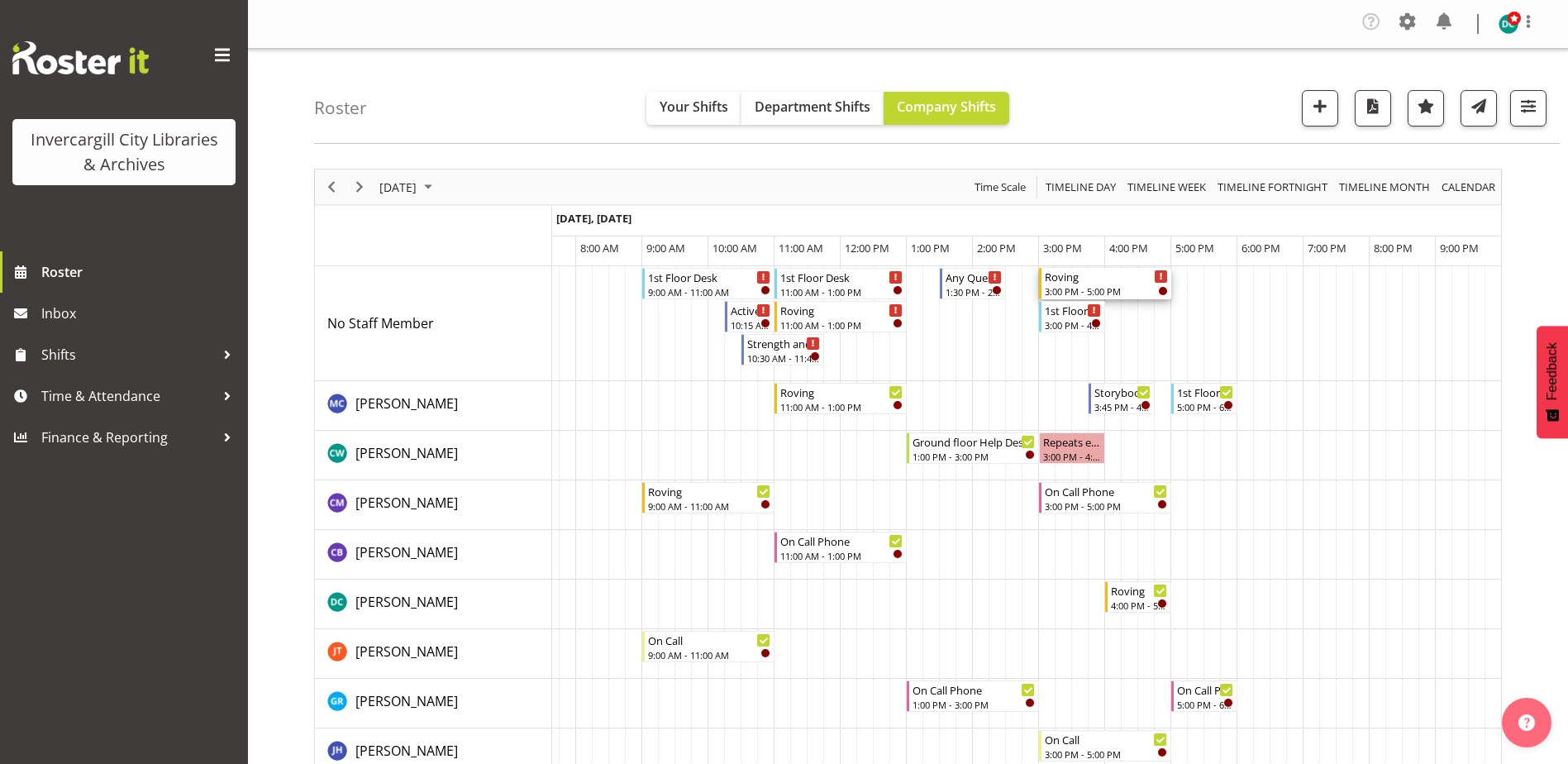
click at [1090, 281] on div "Roving" at bounding box center [1106, 276] width 123 height 17
click at [0, 0] on div at bounding box center [0, 0] width 0 height 0
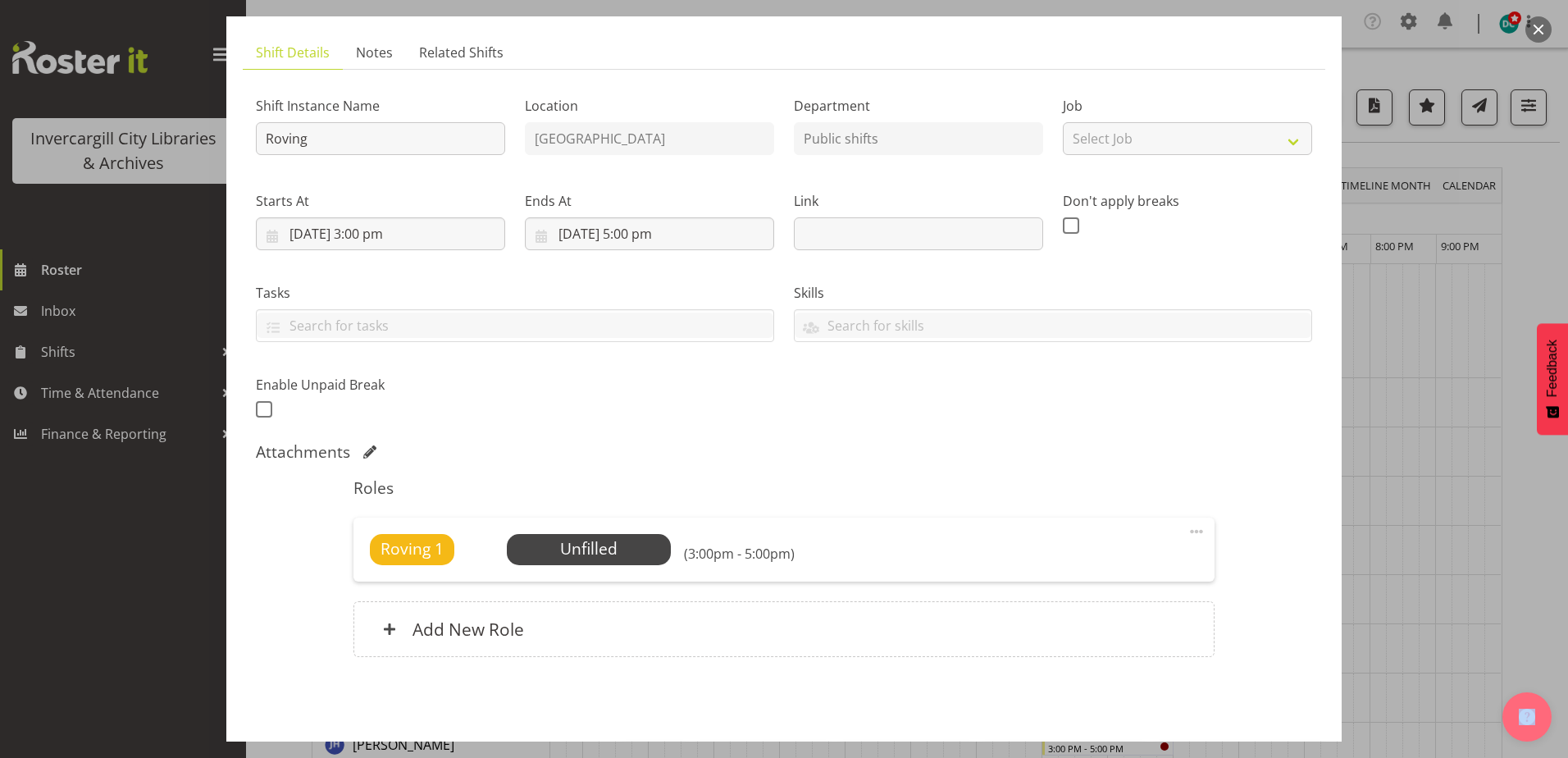
scroll to position [157, 0]
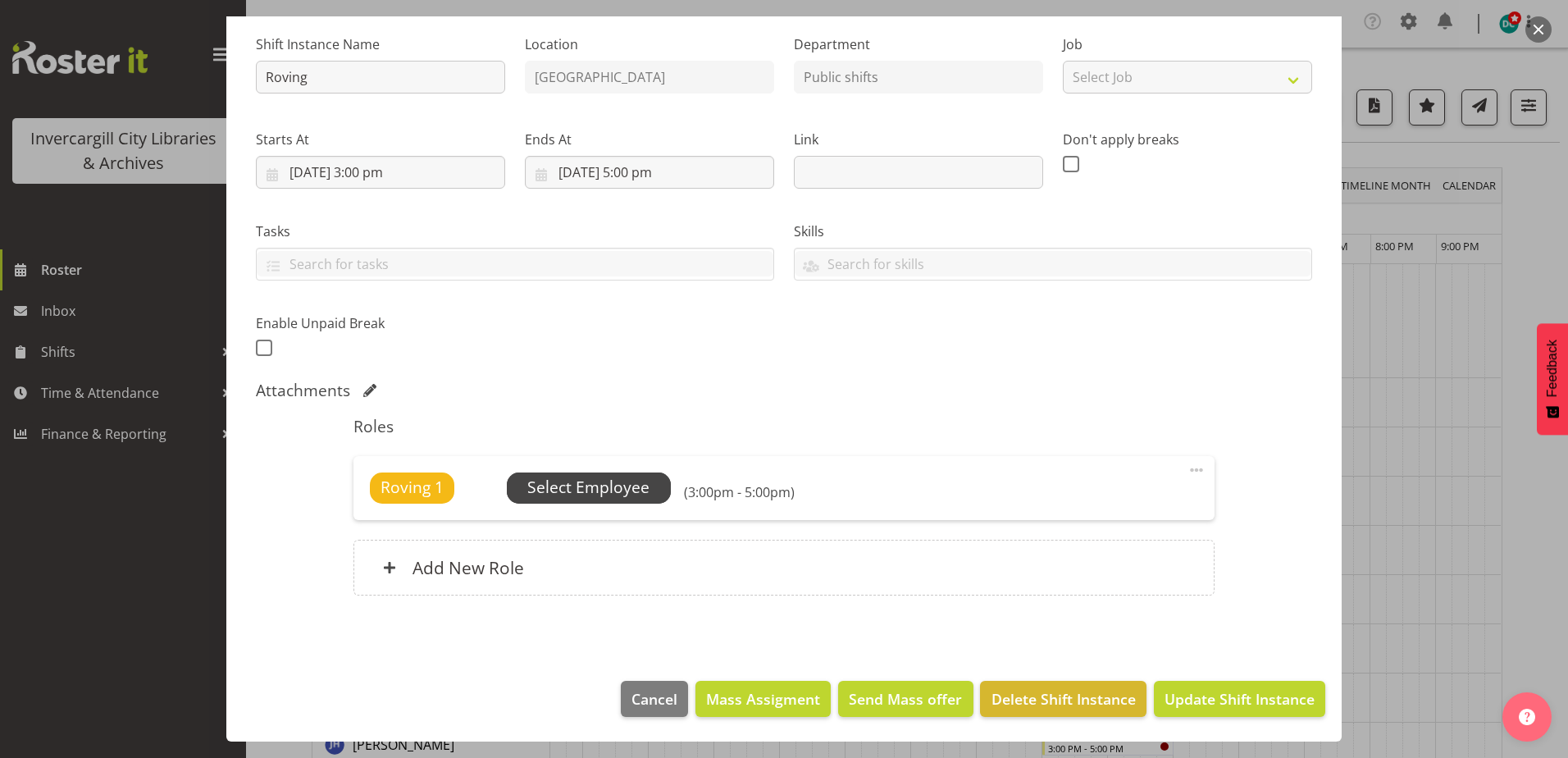
click at [587, 498] on span "Select Employee" at bounding box center [588, 487] width 122 height 24
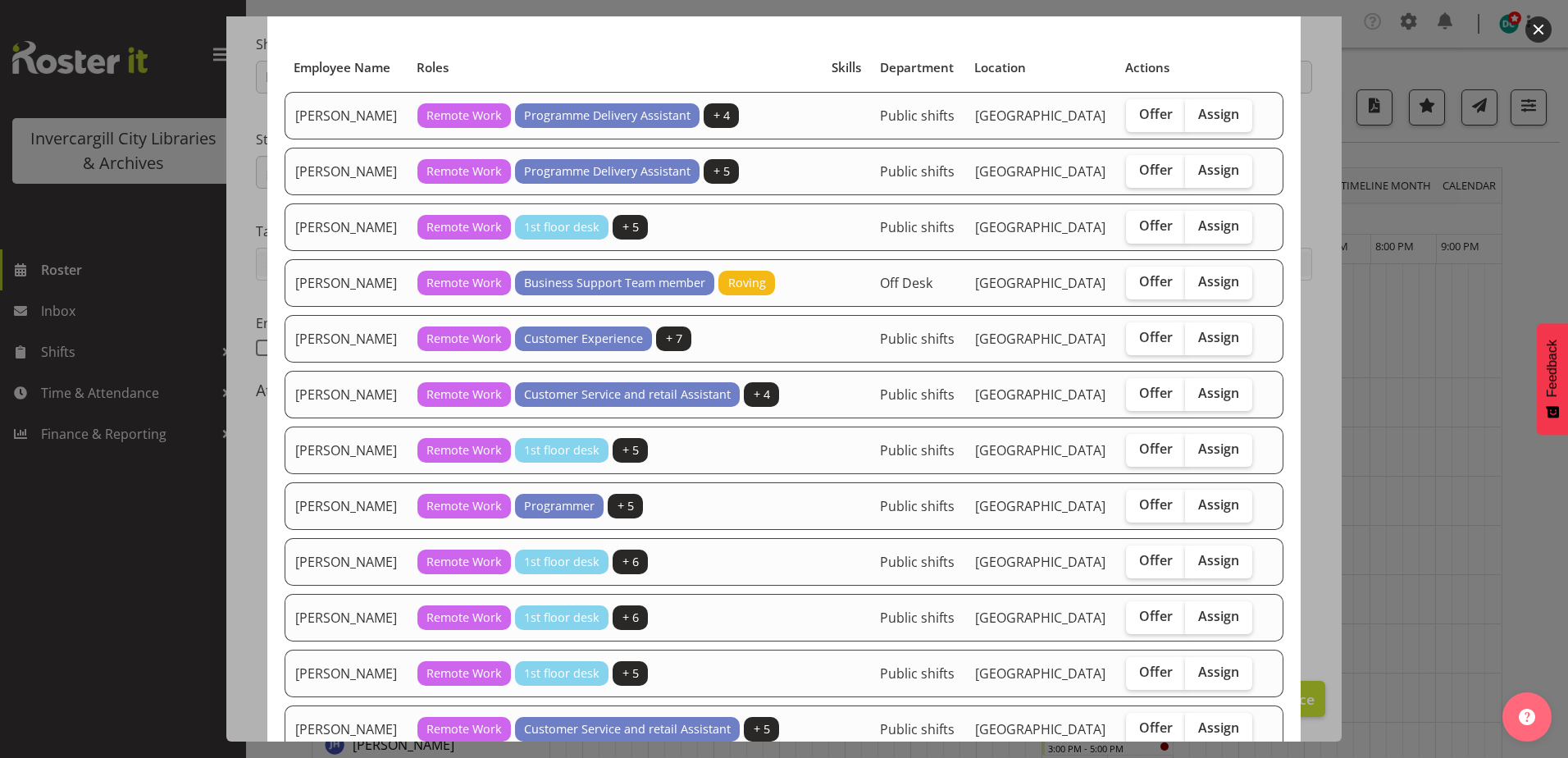
scroll to position [164, 0]
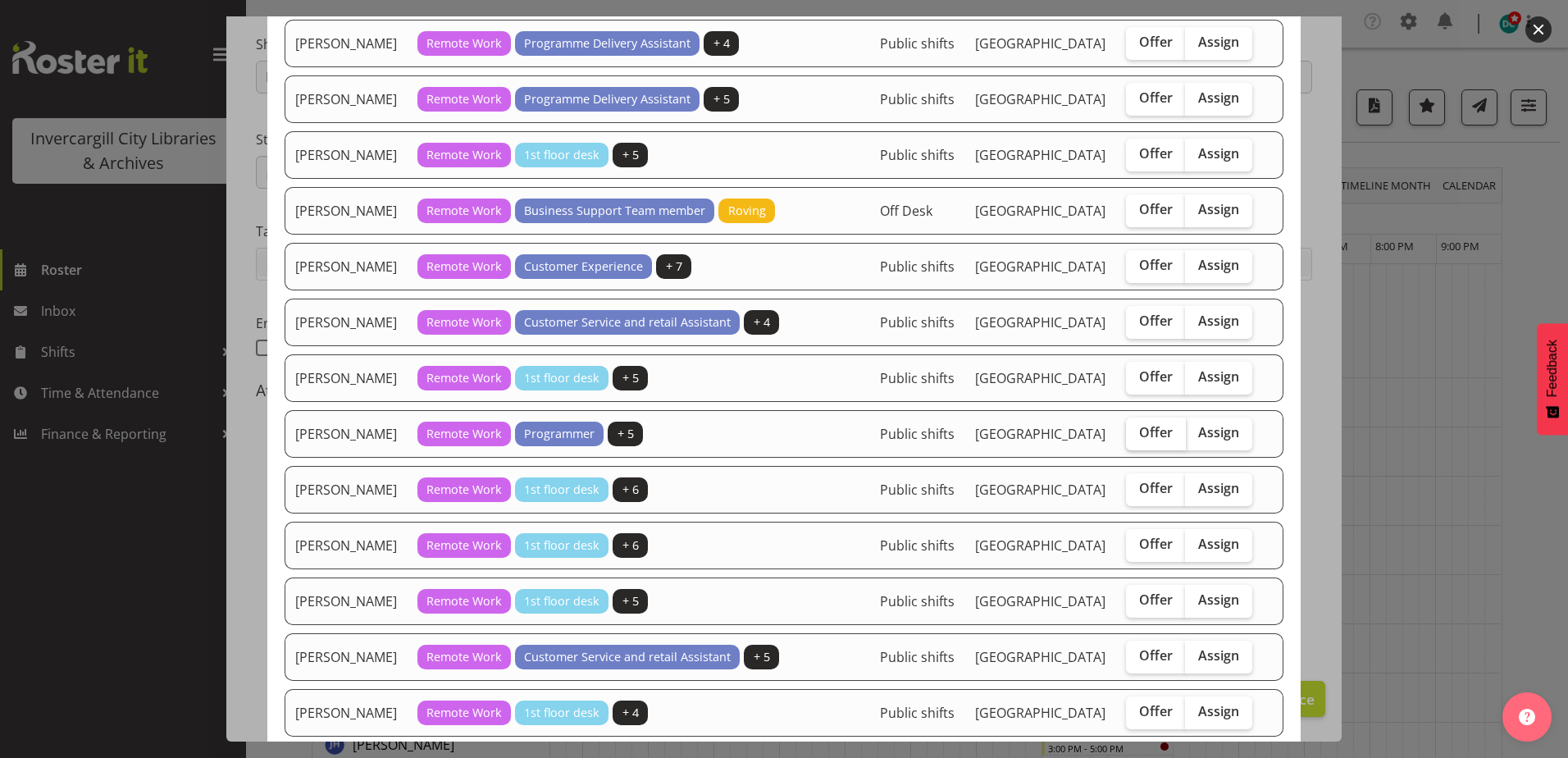
click at [1151, 441] on span "Offer" at bounding box center [1156, 432] width 33 height 17
click at [1137, 438] on input "Offer" at bounding box center [1131, 433] width 11 height 11
checkbox input "true"
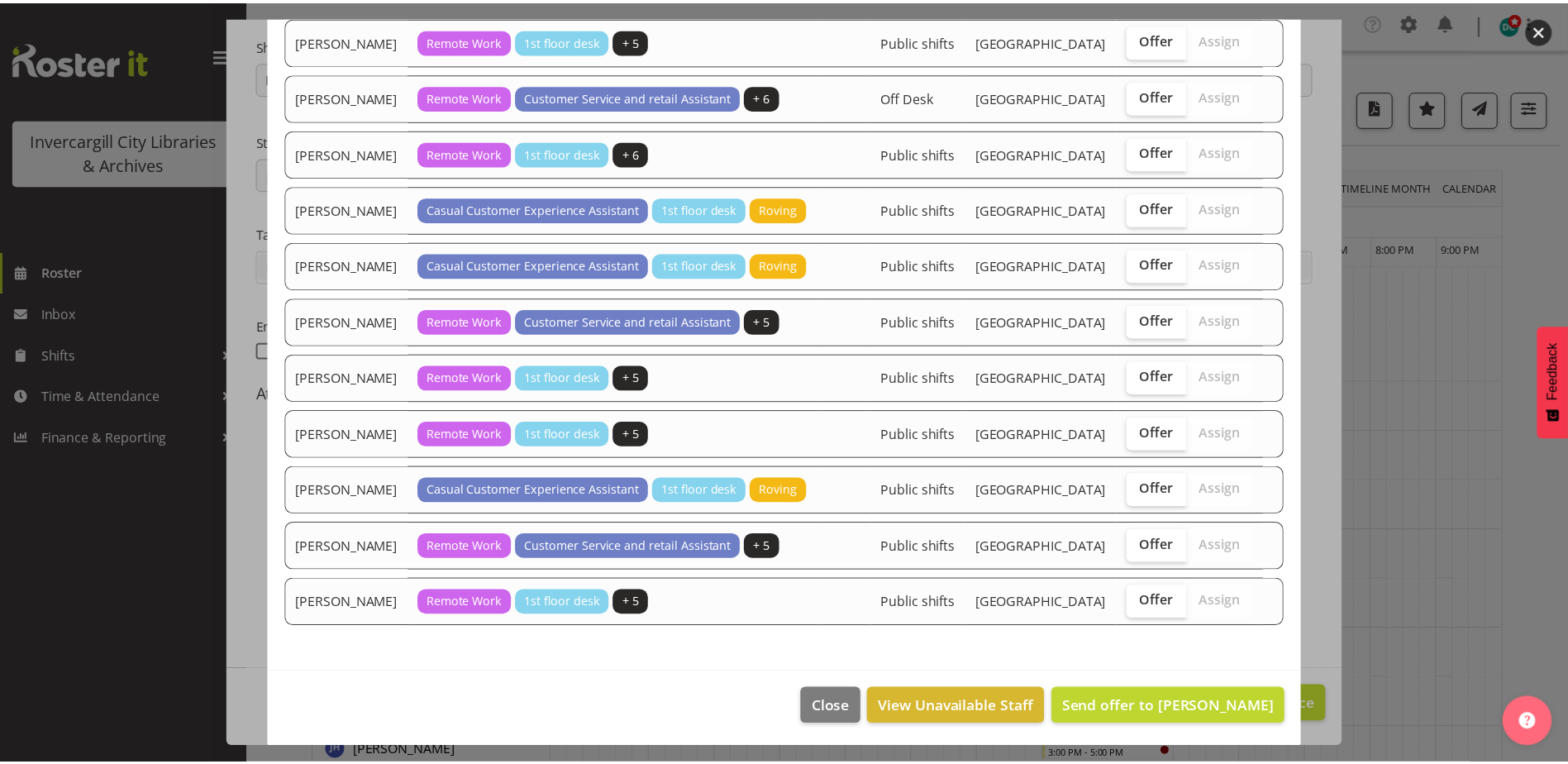
scroll to position [1625, 0]
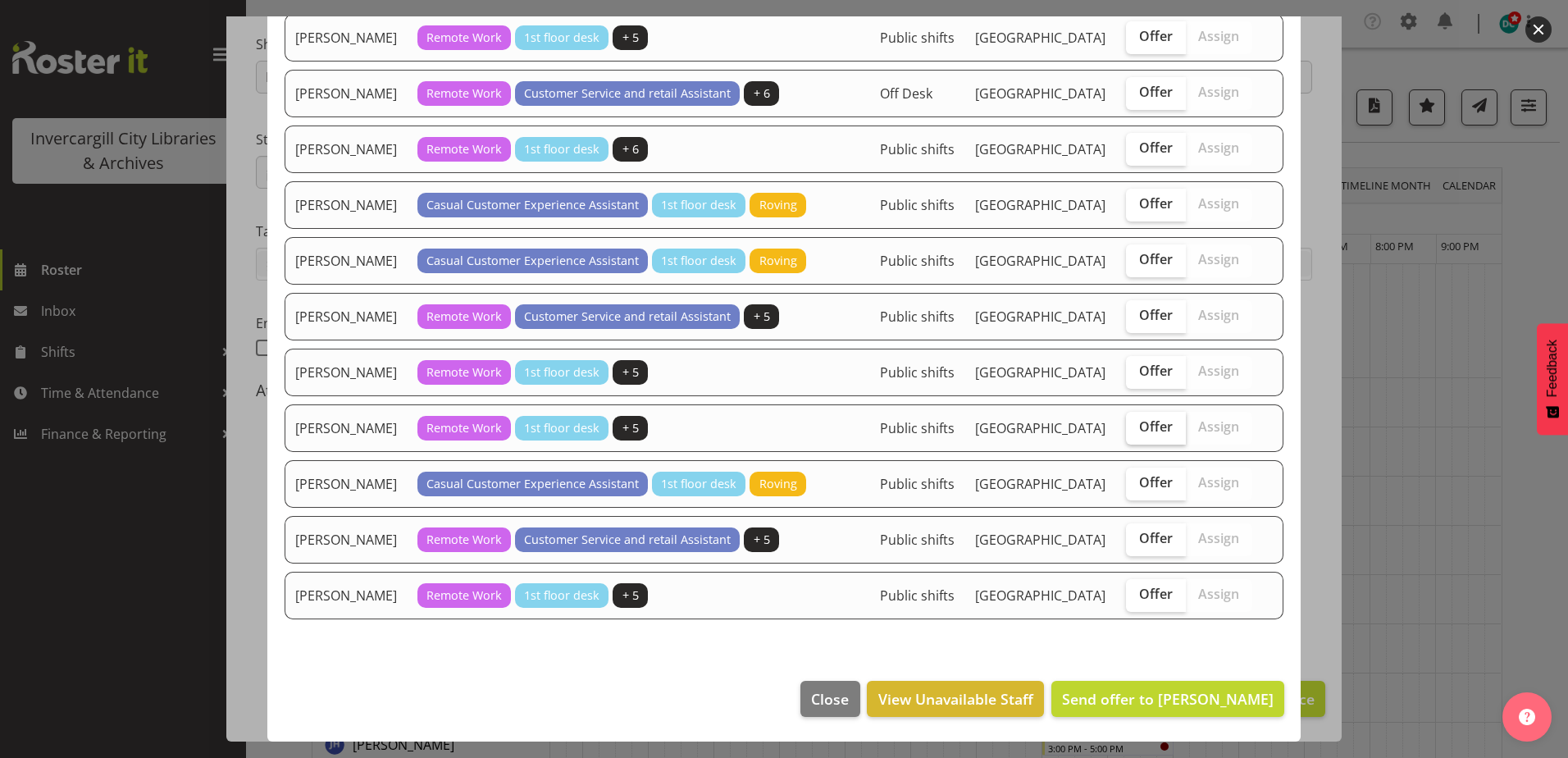
click at [1139, 419] on span "Offer" at bounding box center [1156, 426] width 33 height 17
click at [1129, 421] on input "Offer" at bounding box center [1131, 426] width 11 height 11
checkbox input "true"
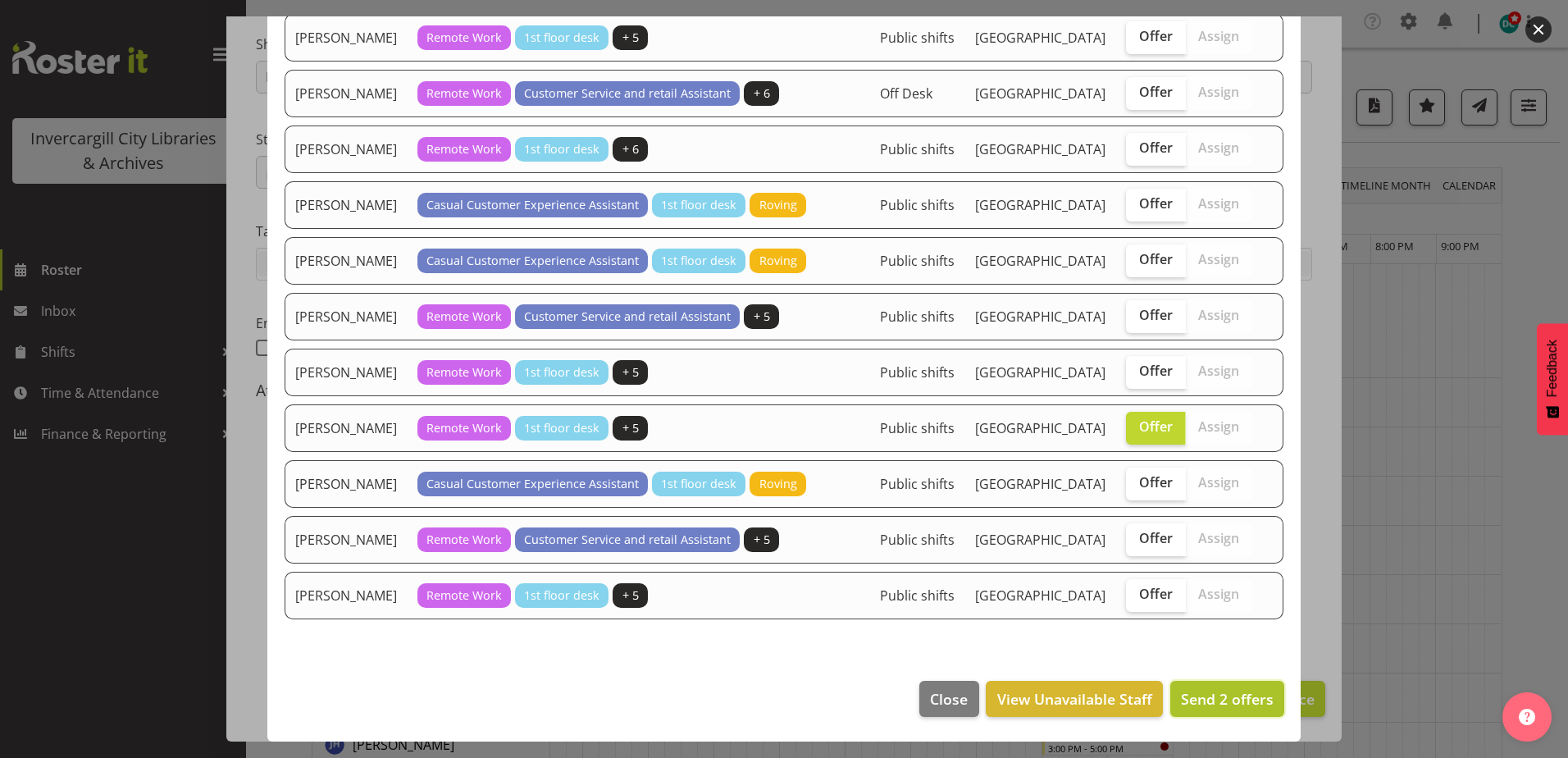
click at [1224, 700] on span "Send 2 offers" at bounding box center [1227, 698] width 92 height 19
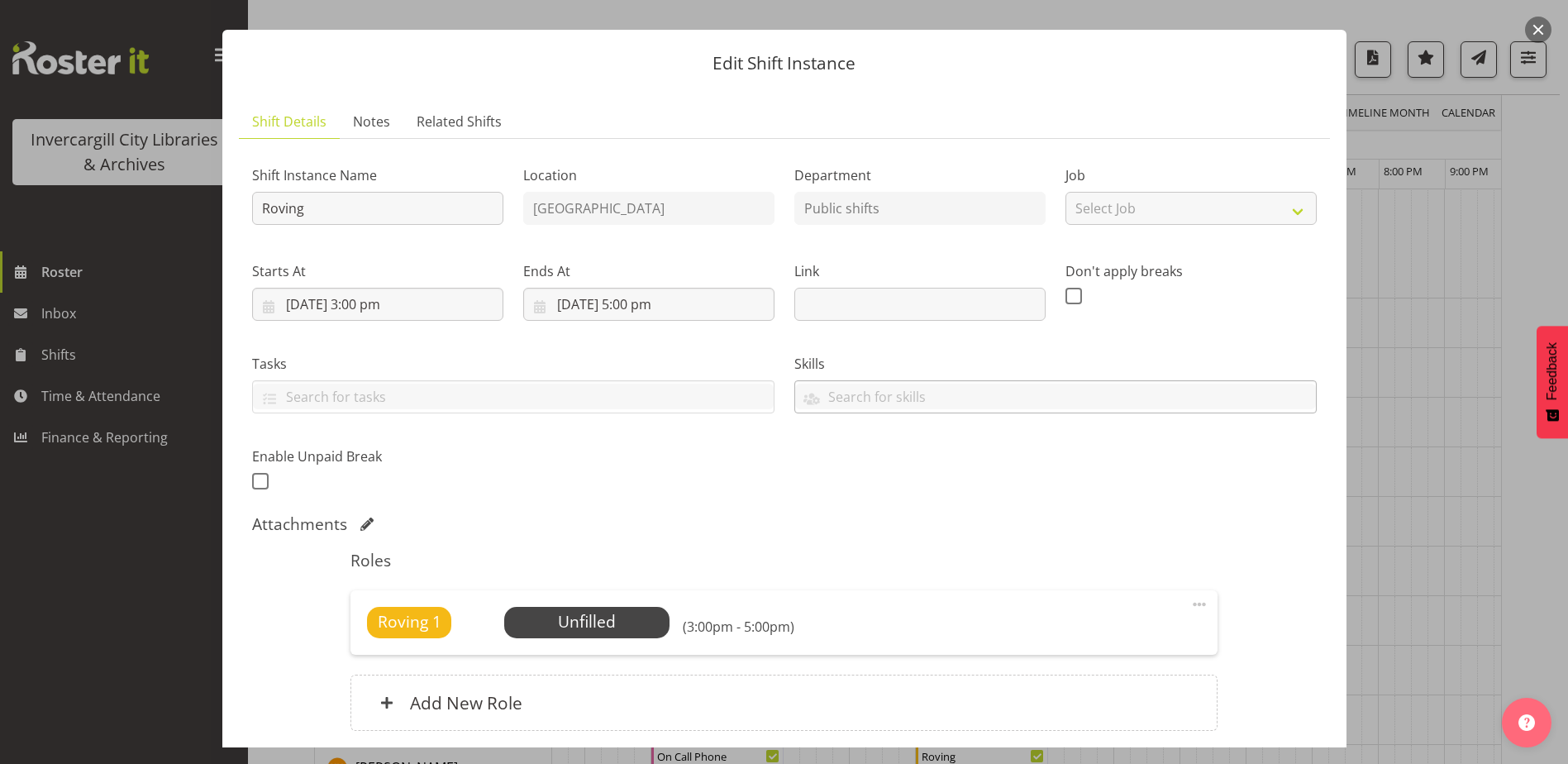
scroll to position [0, 0]
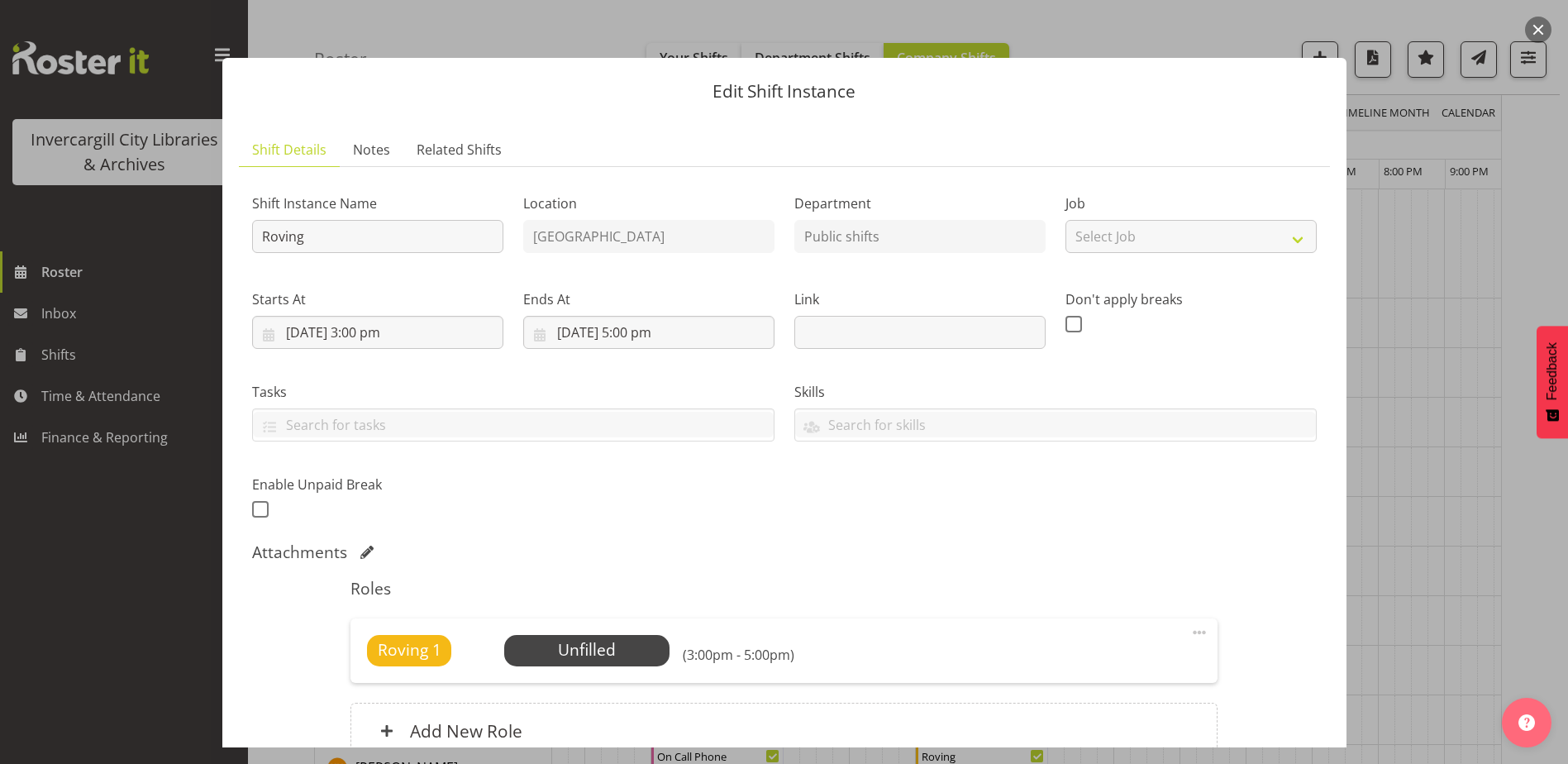
click at [1541, 23] on button "button" at bounding box center [1539, 30] width 27 height 27
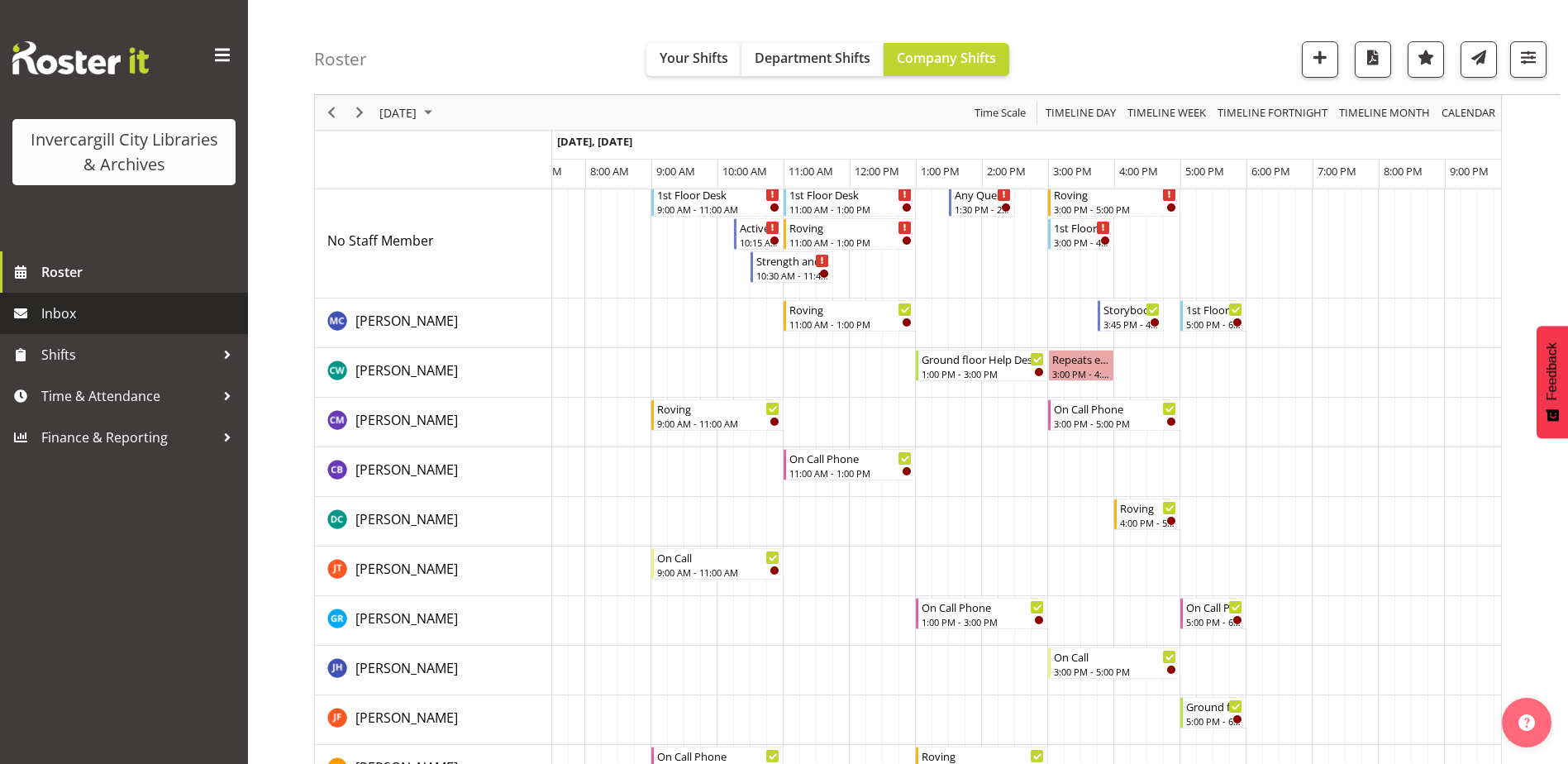
click at [84, 303] on span "Inbox" at bounding box center [141, 313] width 199 height 25
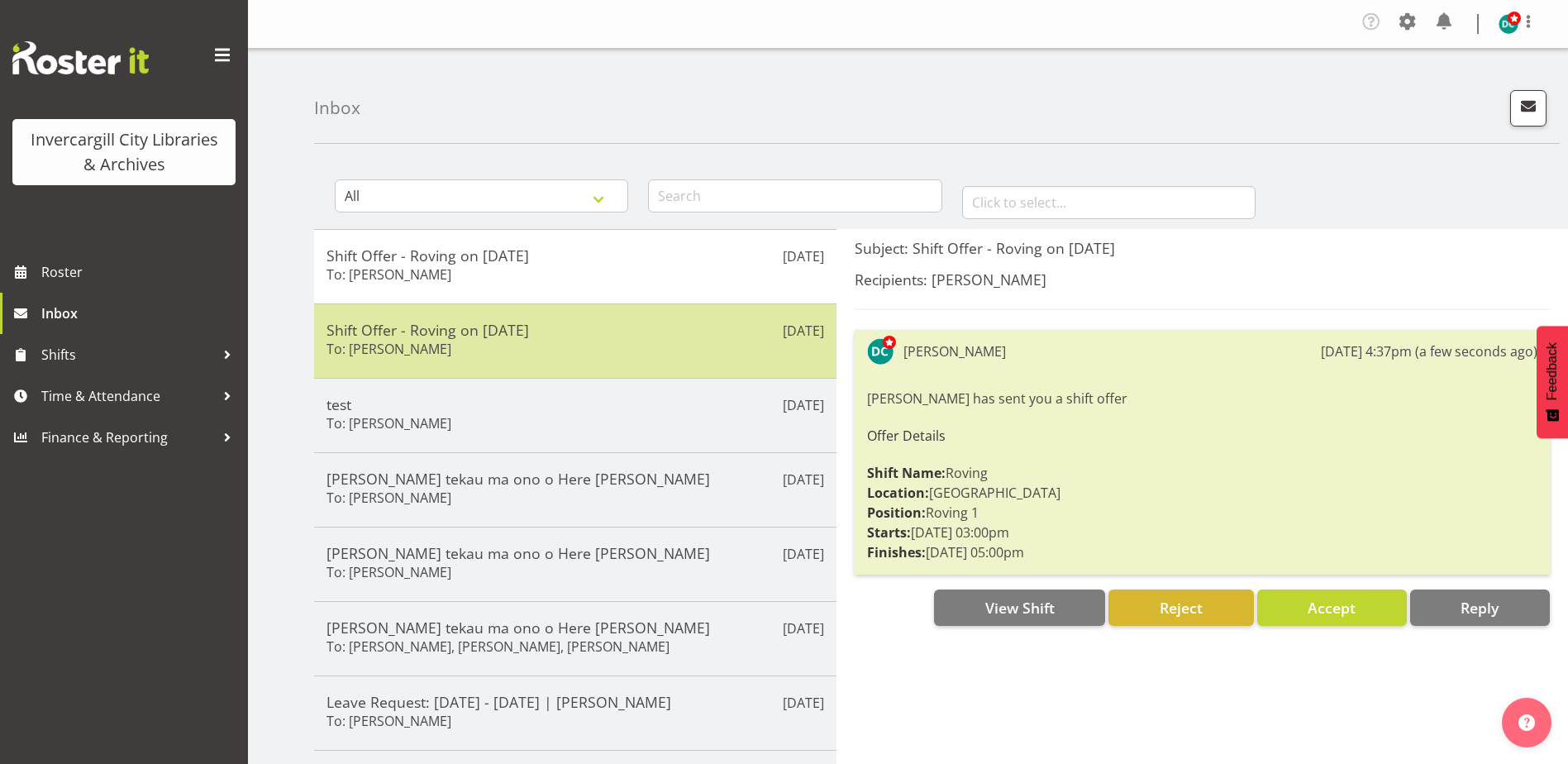
click at [441, 348] on h6 "To: [PERSON_NAME]" at bounding box center [388, 348] width 125 height 17
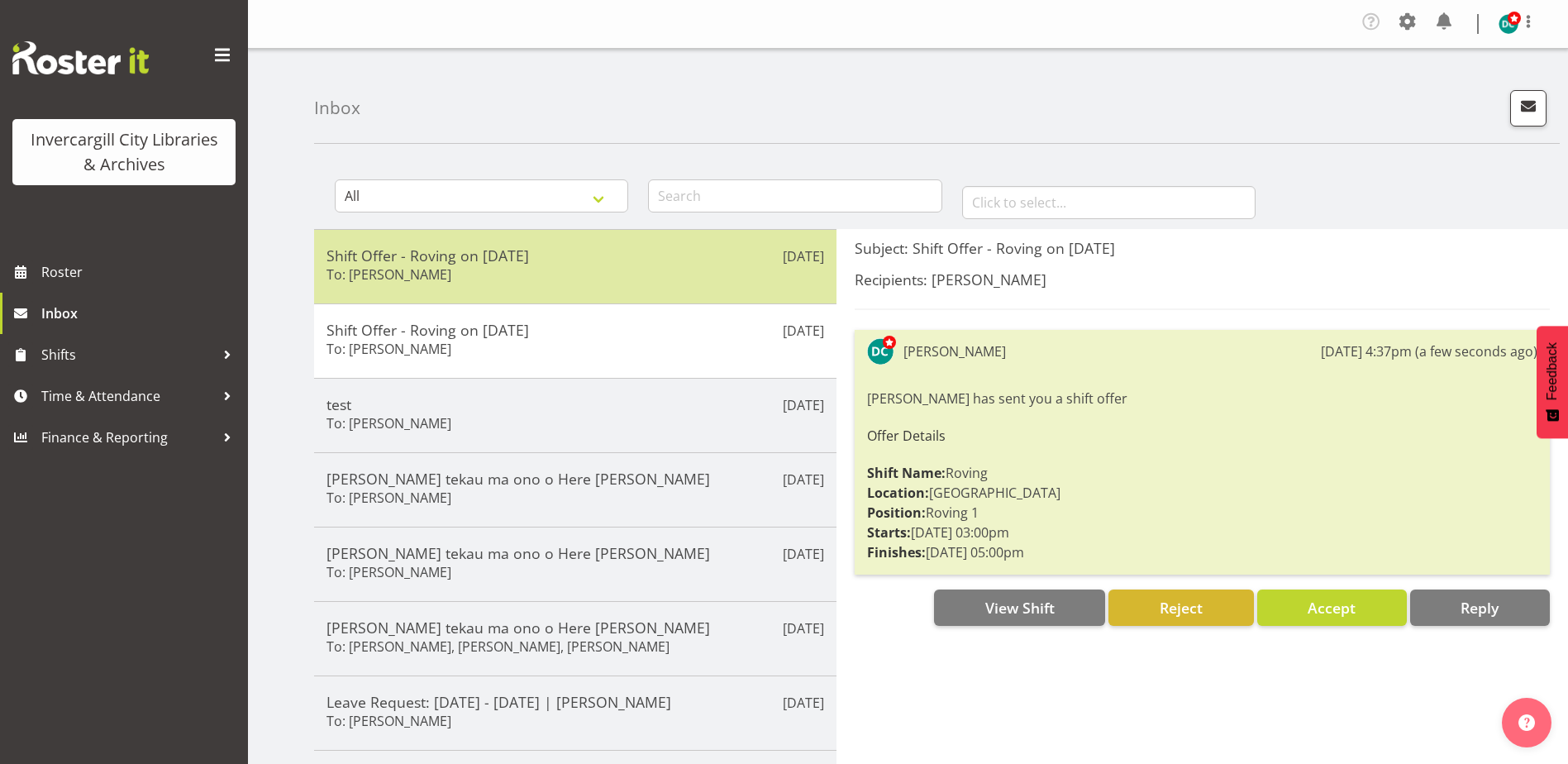
click at [451, 281] on h6 "To: [PERSON_NAME]" at bounding box center [388, 274] width 125 height 17
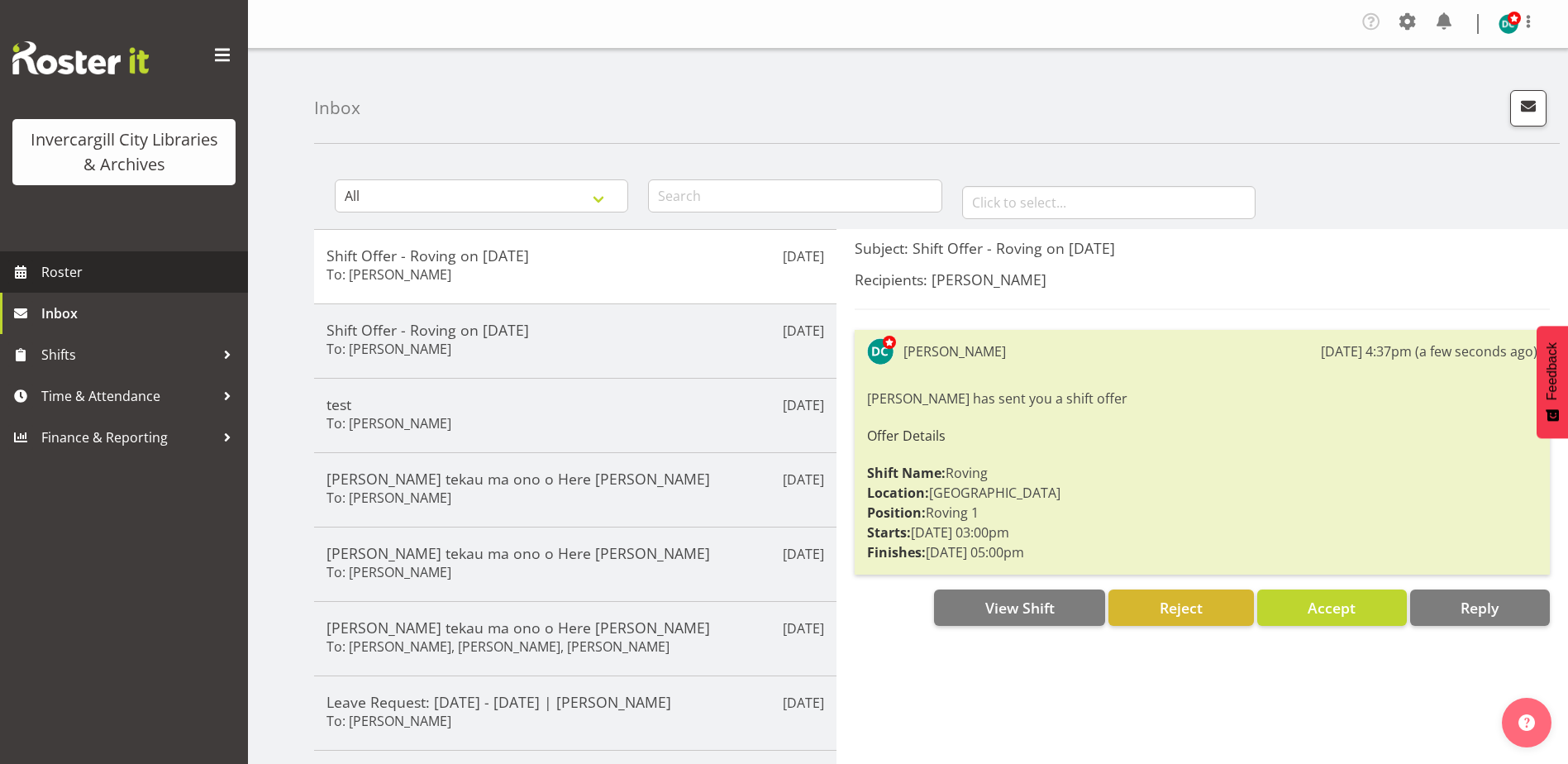
click at [85, 269] on span "Roster" at bounding box center [141, 272] width 199 height 25
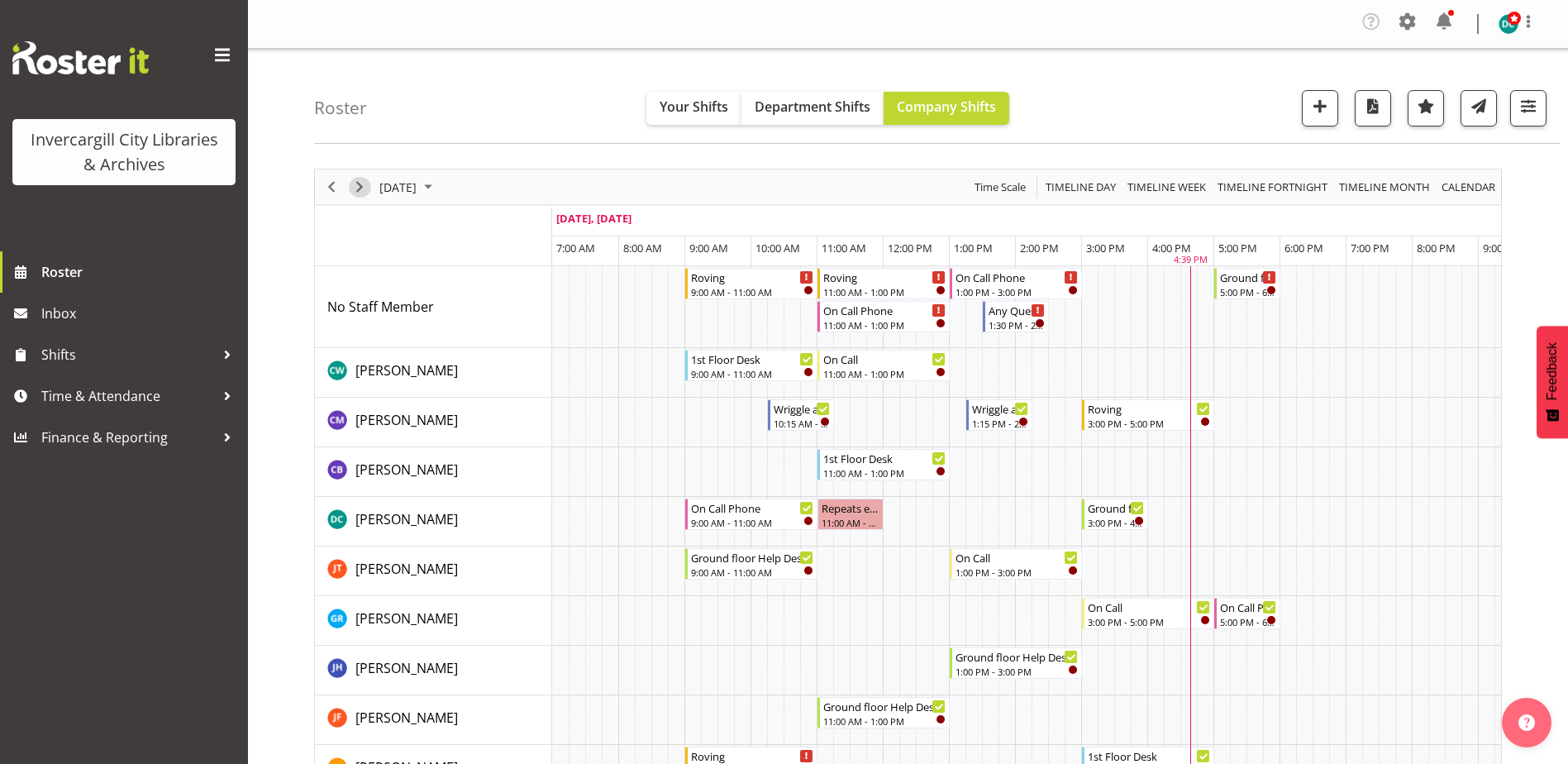
click at [362, 190] on span "Next" at bounding box center [359, 187] width 20 height 20
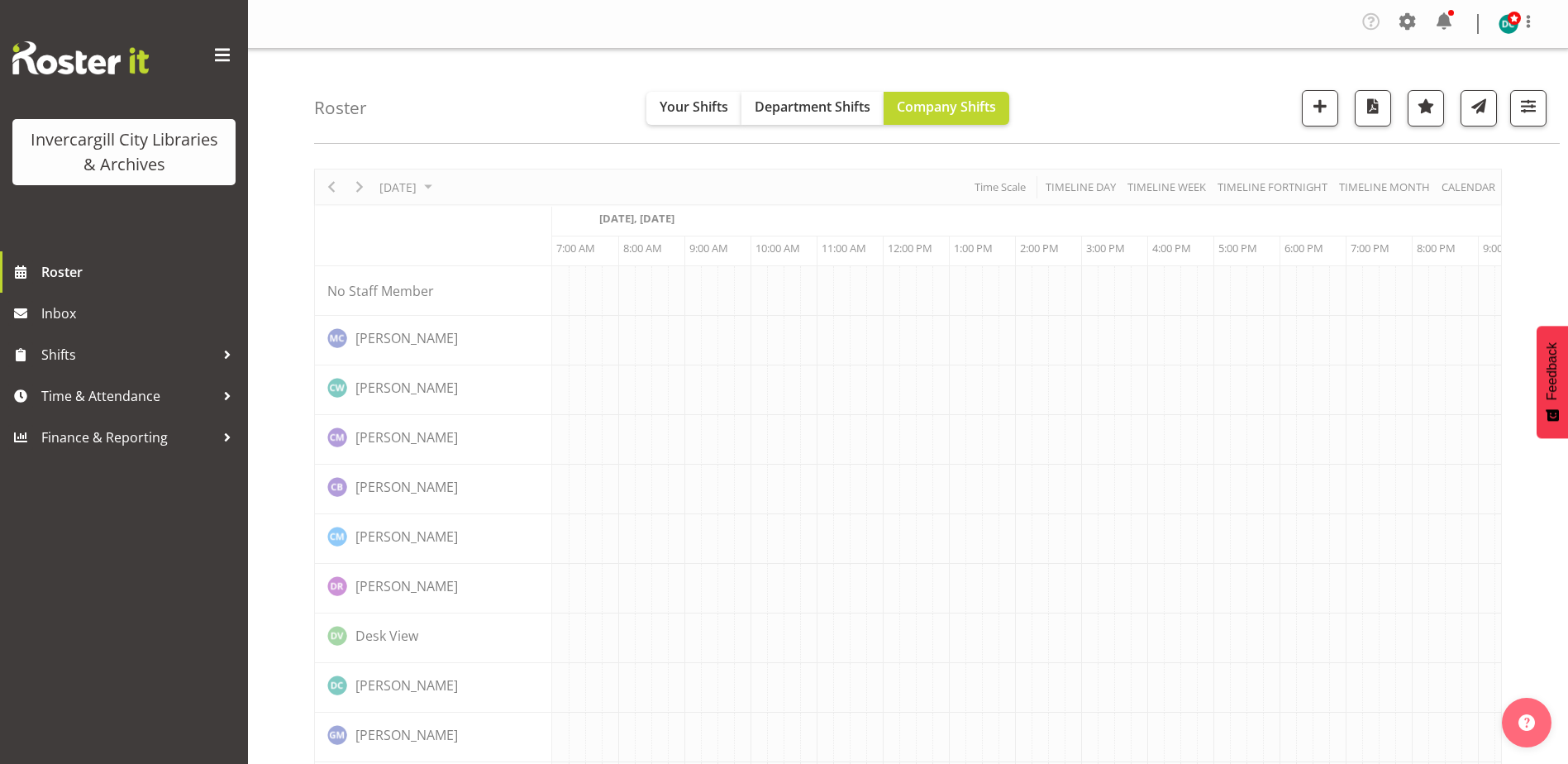
scroll to position [0, 43]
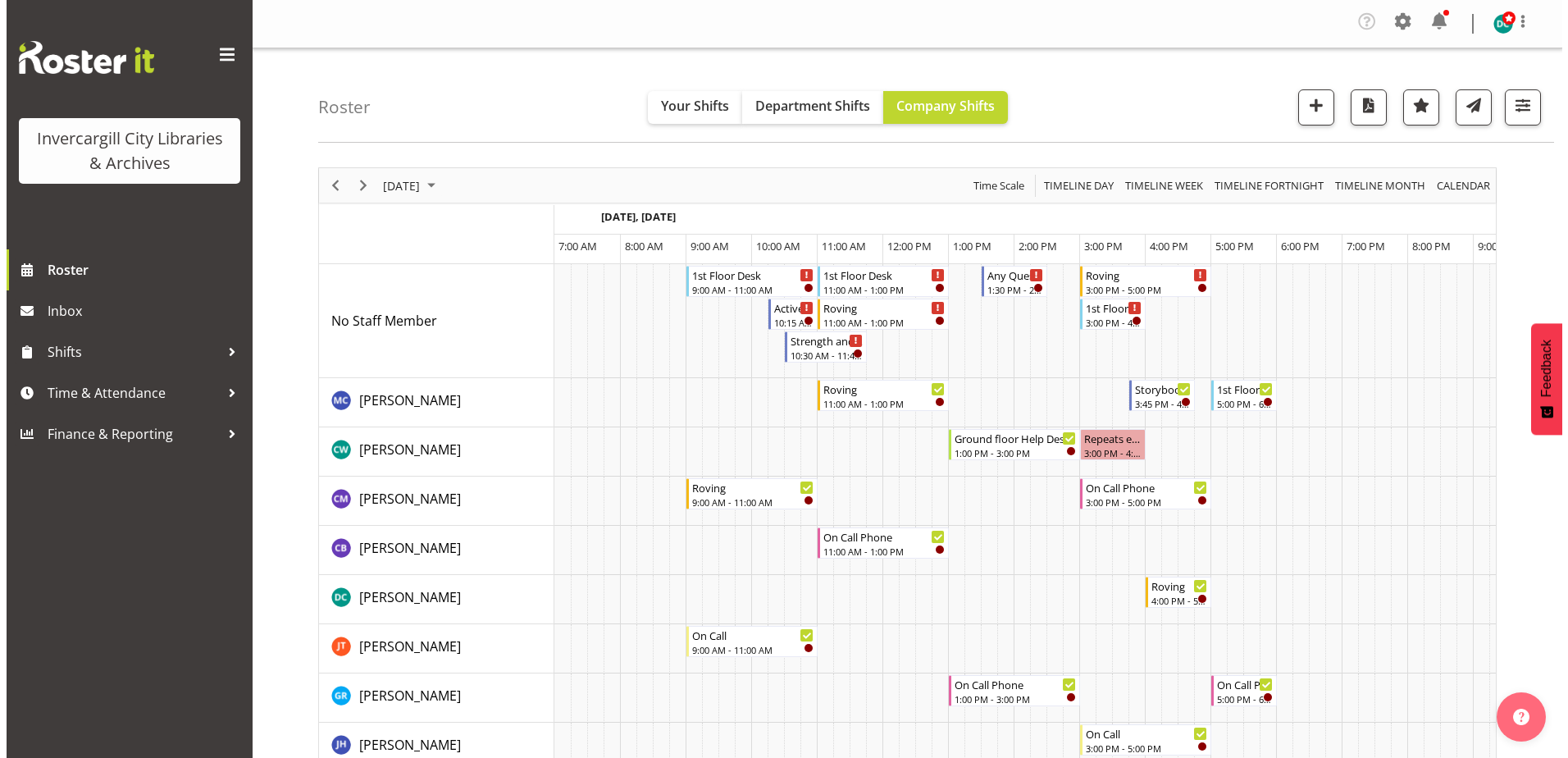
scroll to position [0, 42]
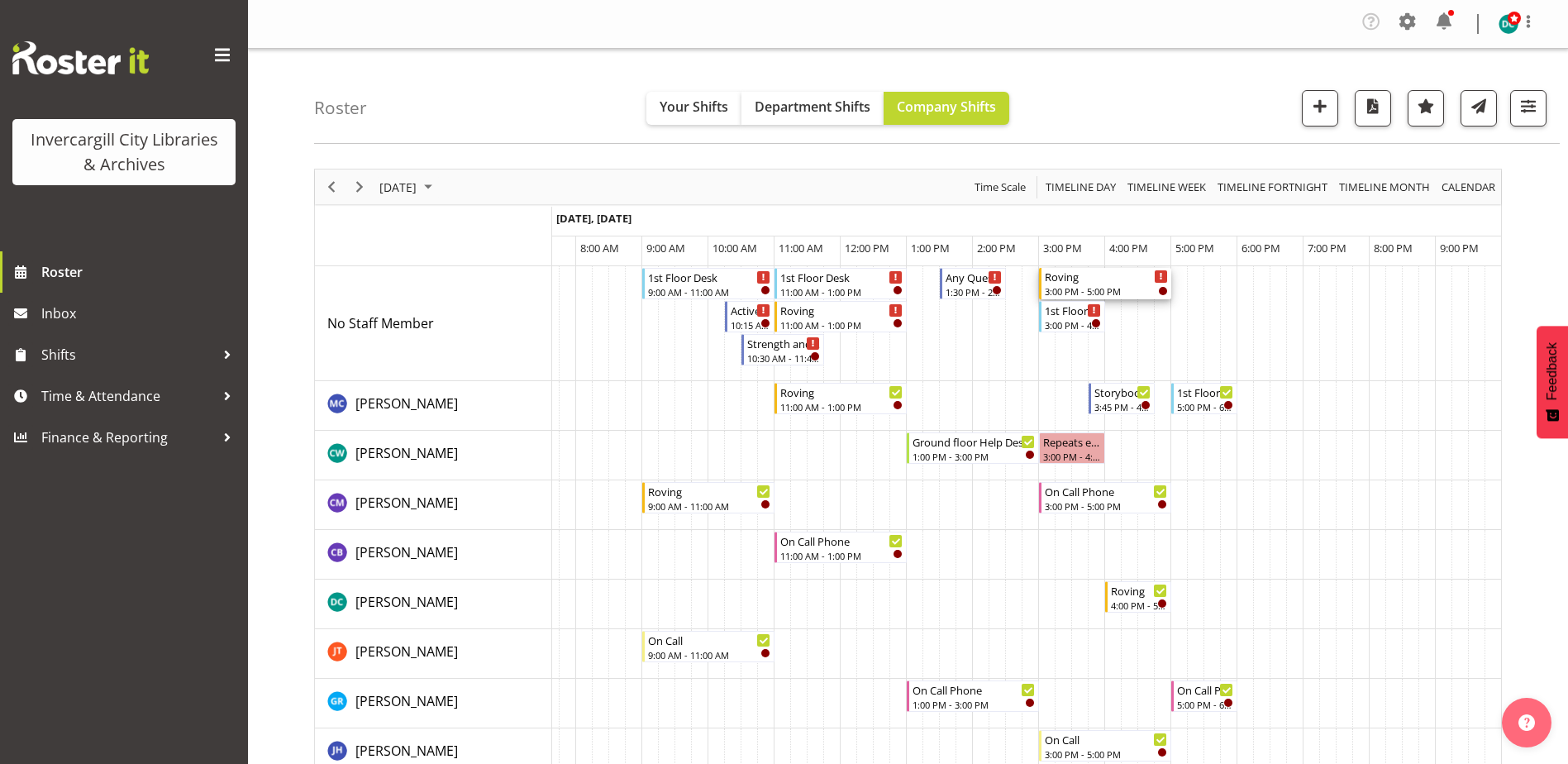
click at [1111, 283] on div "Roving" at bounding box center [1106, 276] width 123 height 17
click at [0, 0] on div at bounding box center [0, 0] width 0 height 0
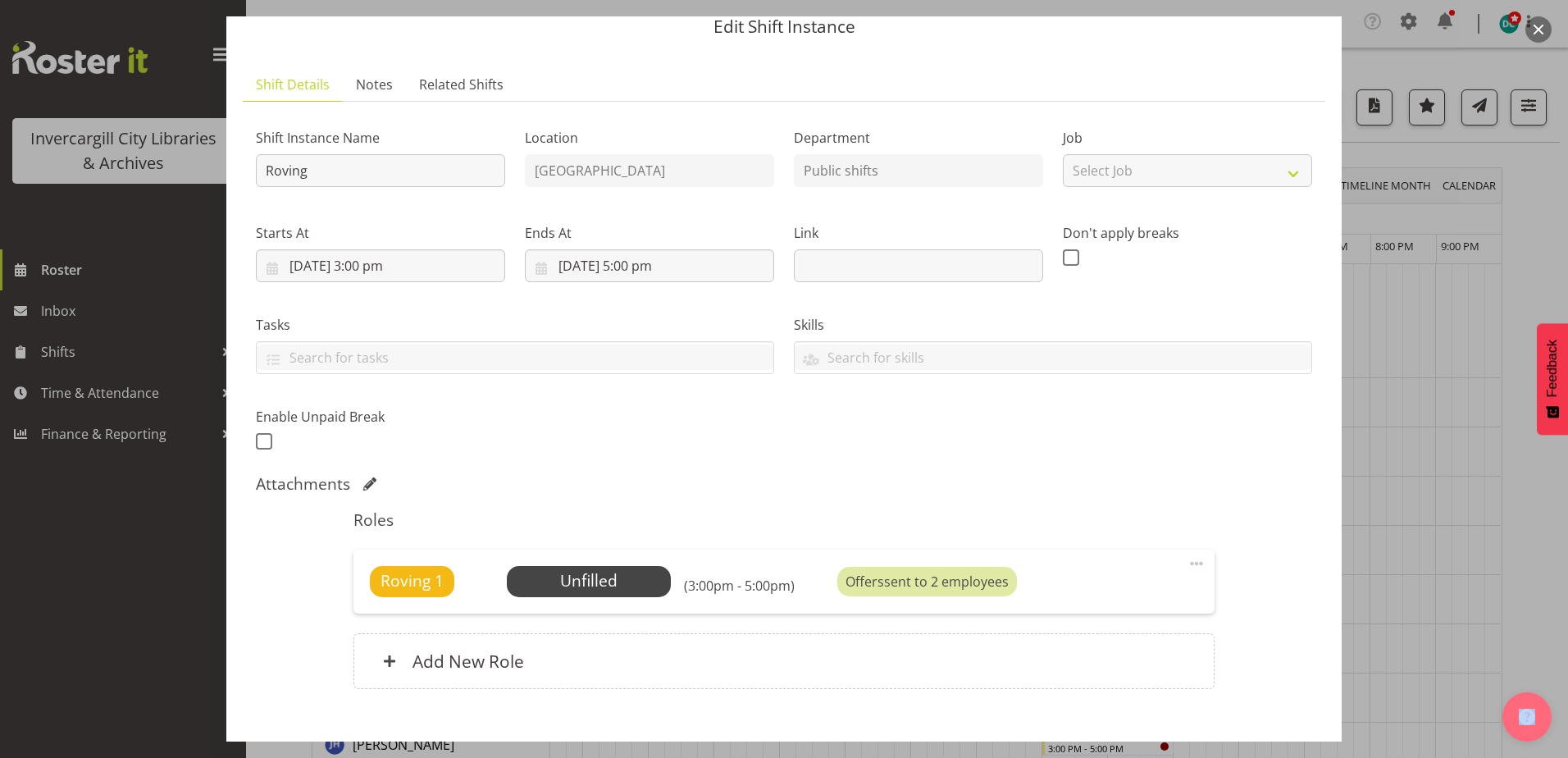
scroll to position [157, 0]
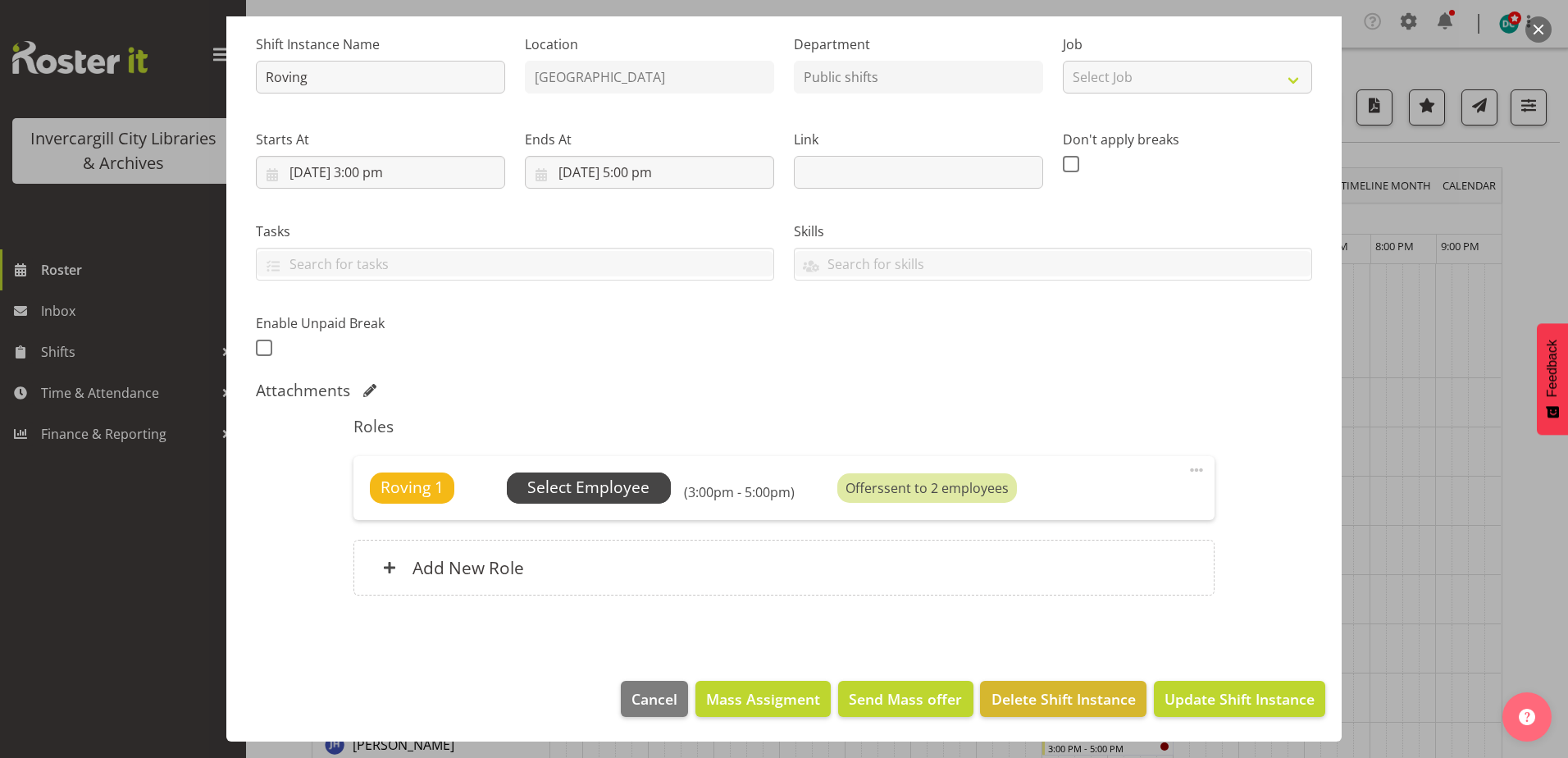
click at [626, 488] on span "Select Employee" at bounding box center [588, 487] width 122 height 24
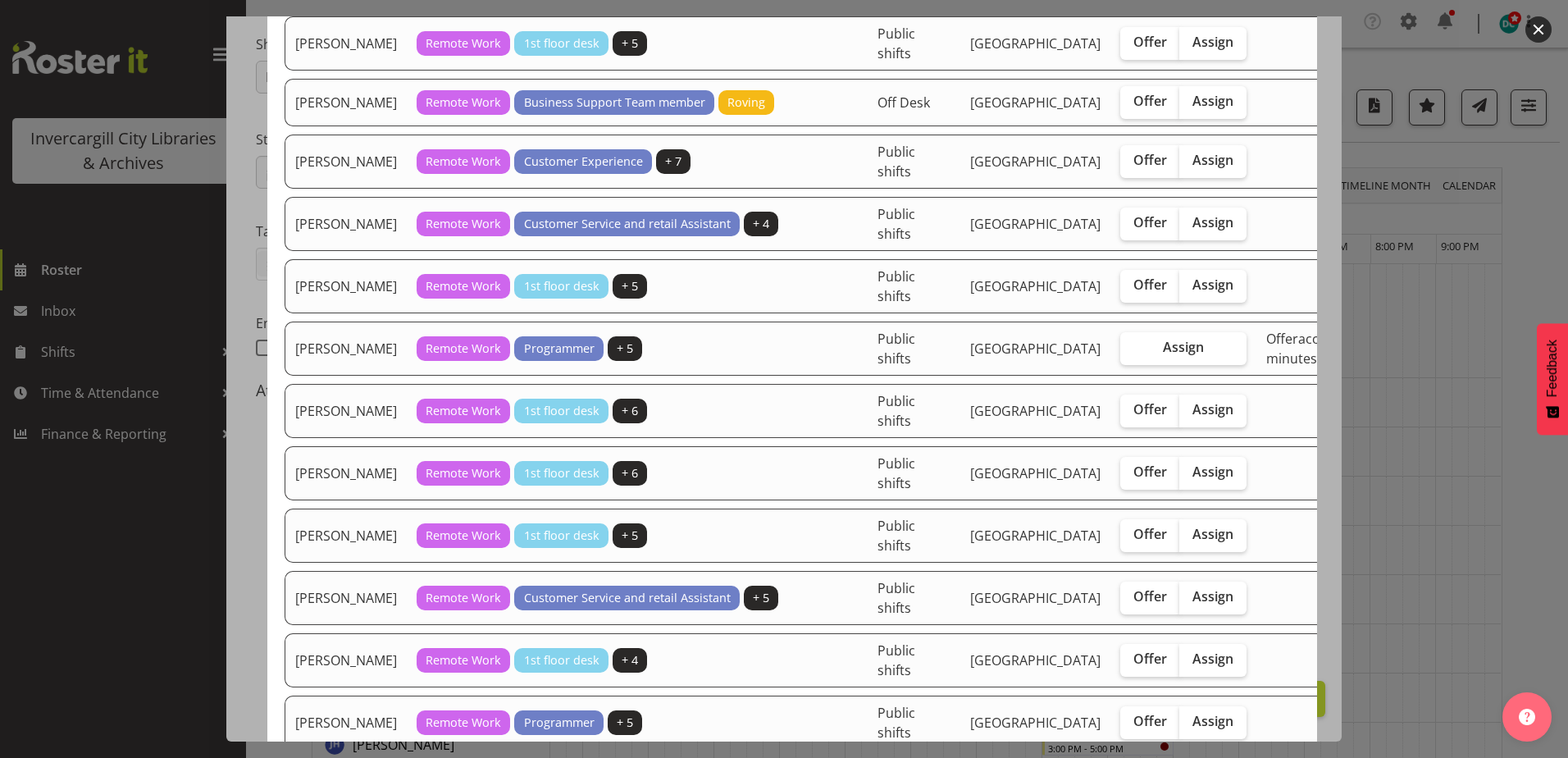
scroll to position [152, 0]
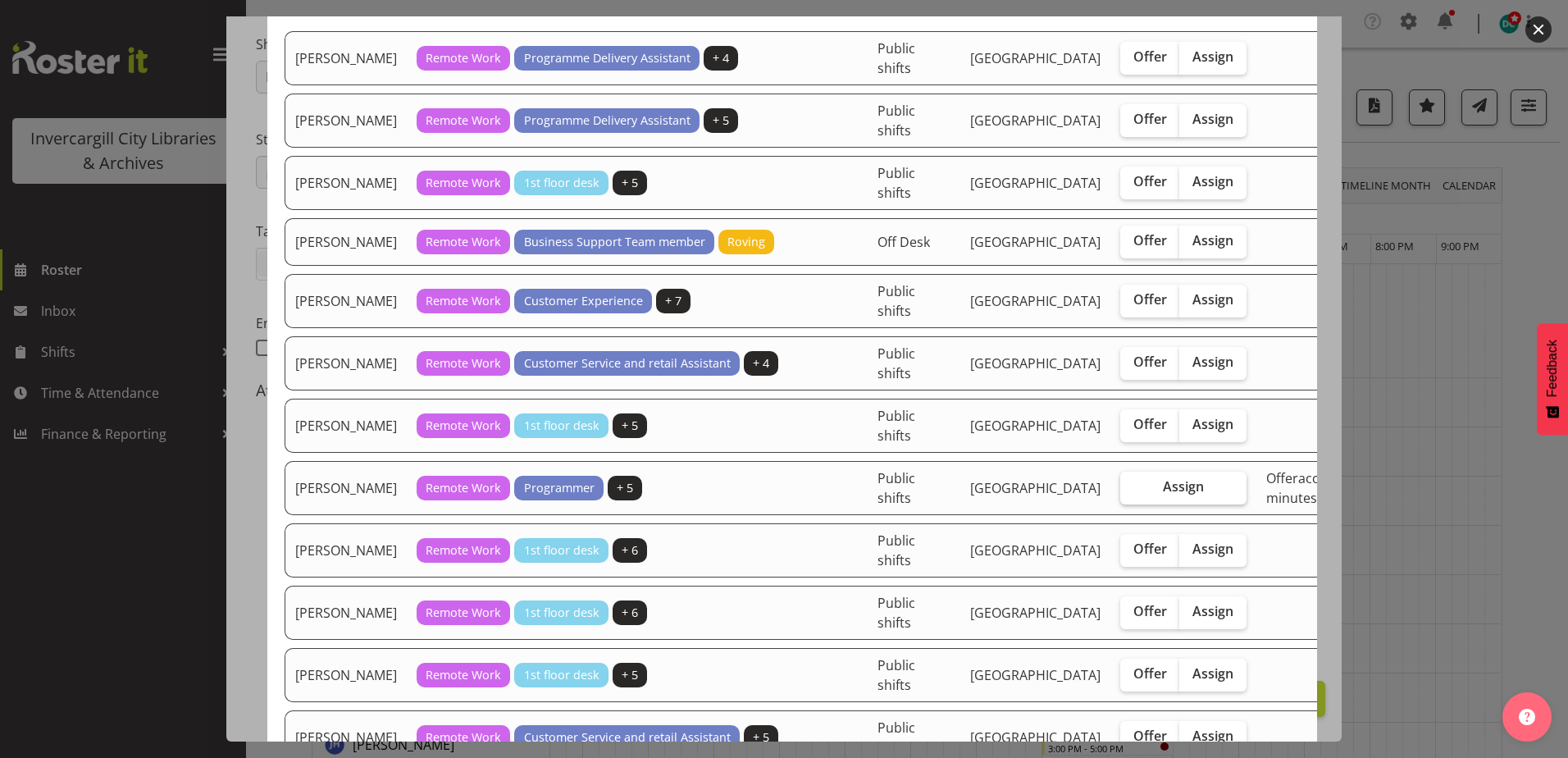
click at [1163, 494] on span "Assign" at bounding box center [1183, 486] width 41 height 17
click at [1126, 492] on input "Assign" at bounding box center [1126, 486] width 11 height 11
checkbox input "true"
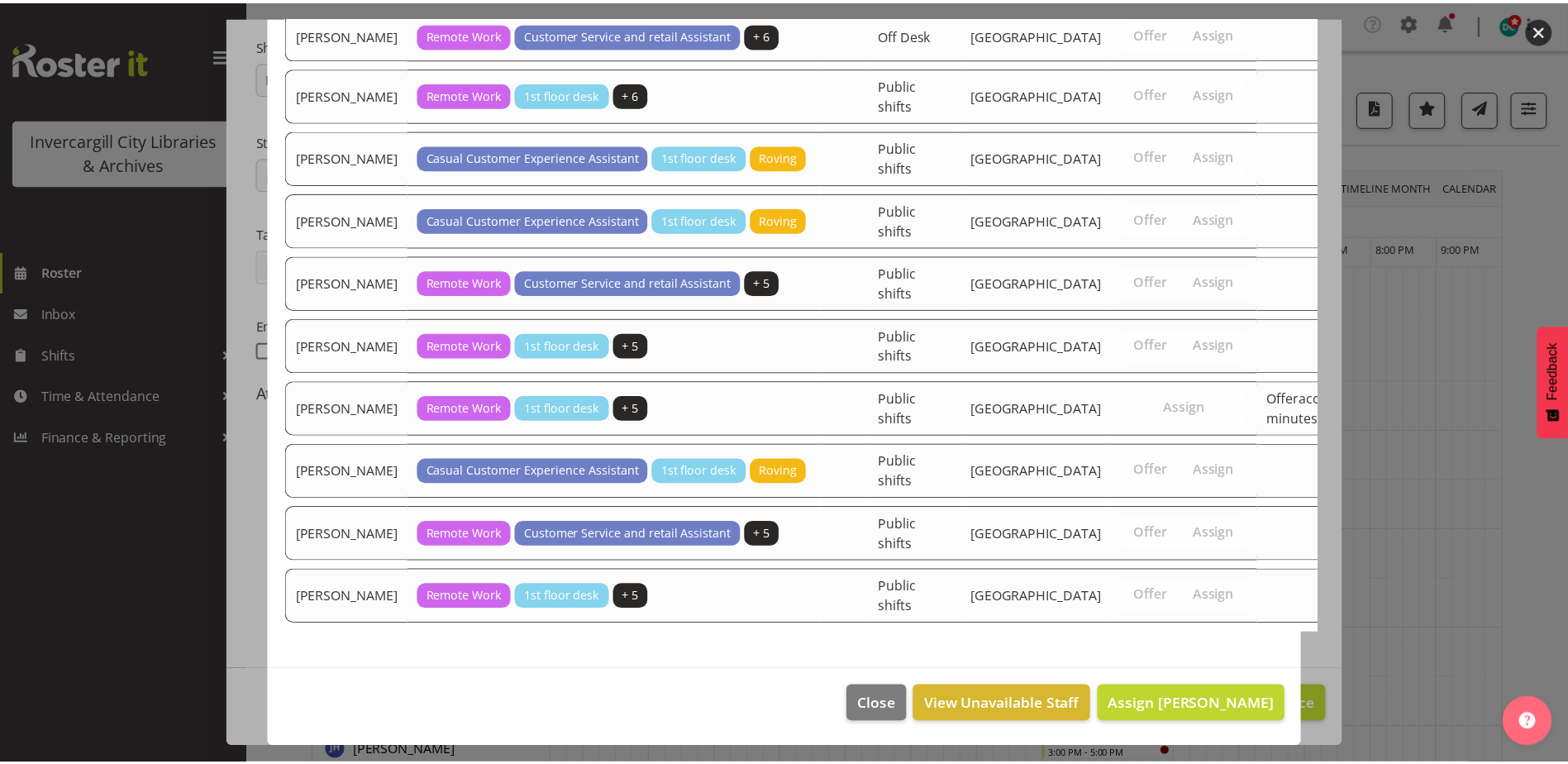
scroll to position [1724, 0]
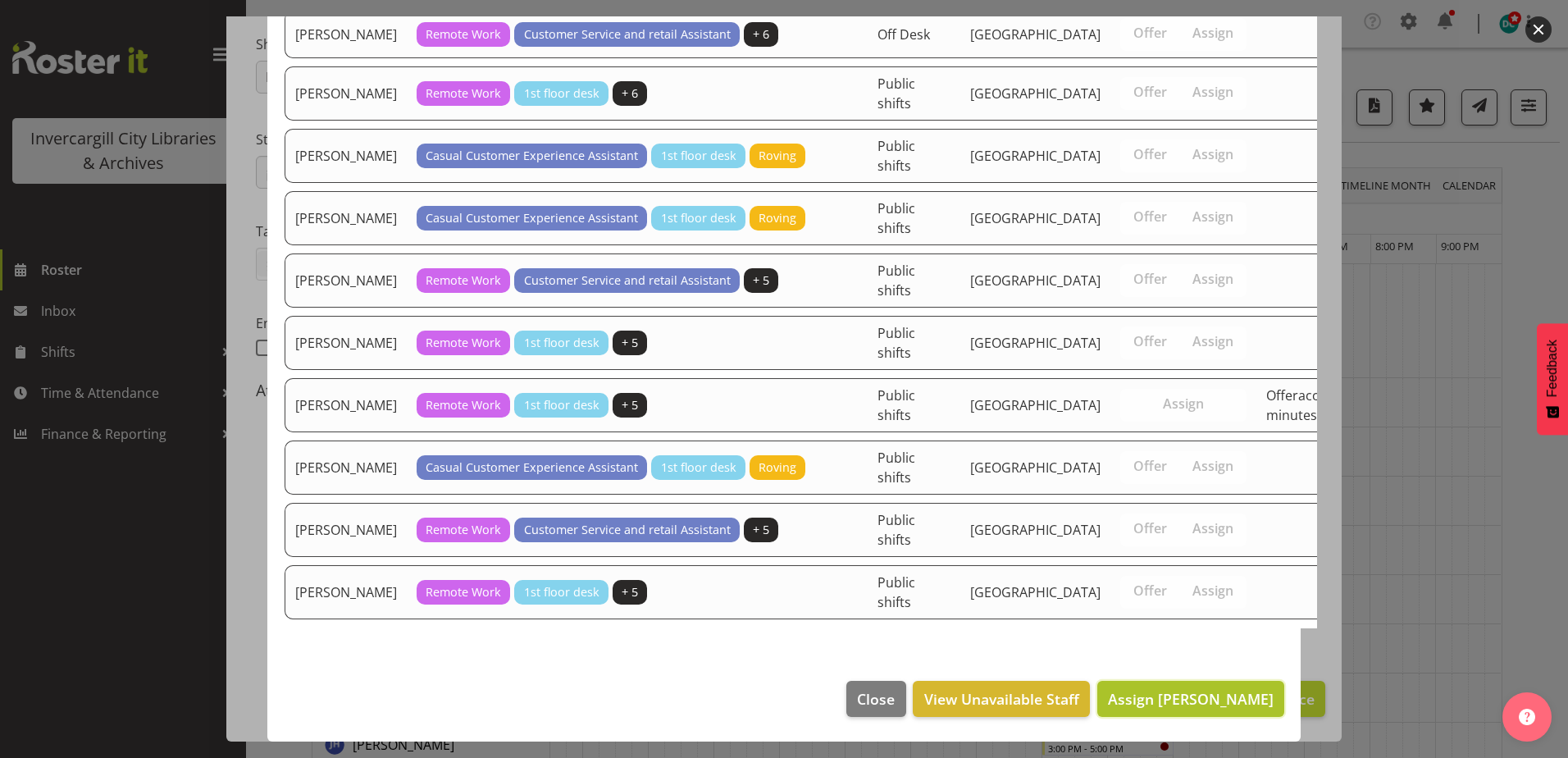
click at [1162, 694] on span "Assign [PERSON_NAME]" at bounding box center [1191, 698] width 165 height 19
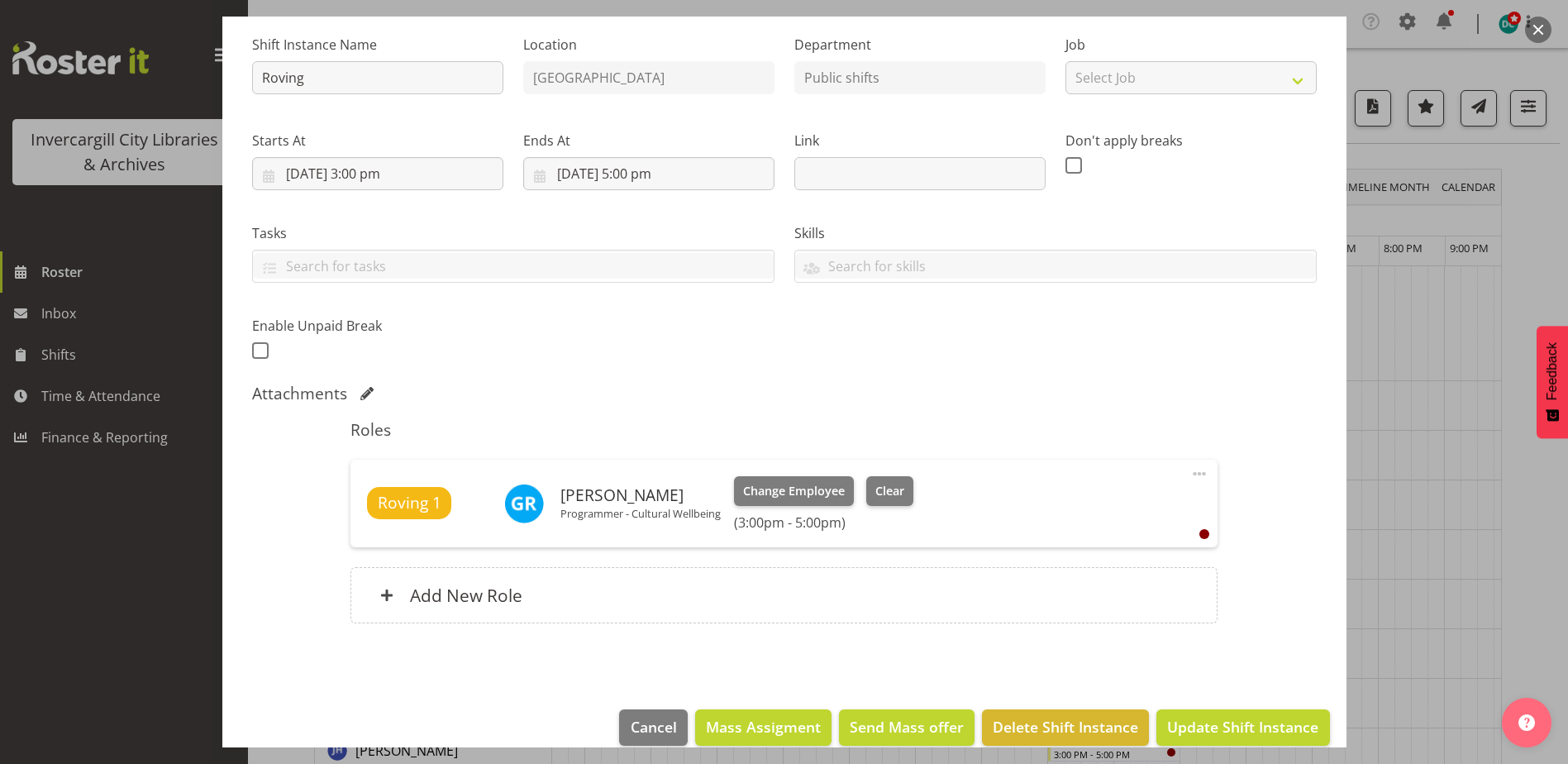
scroll to position [182, 0]
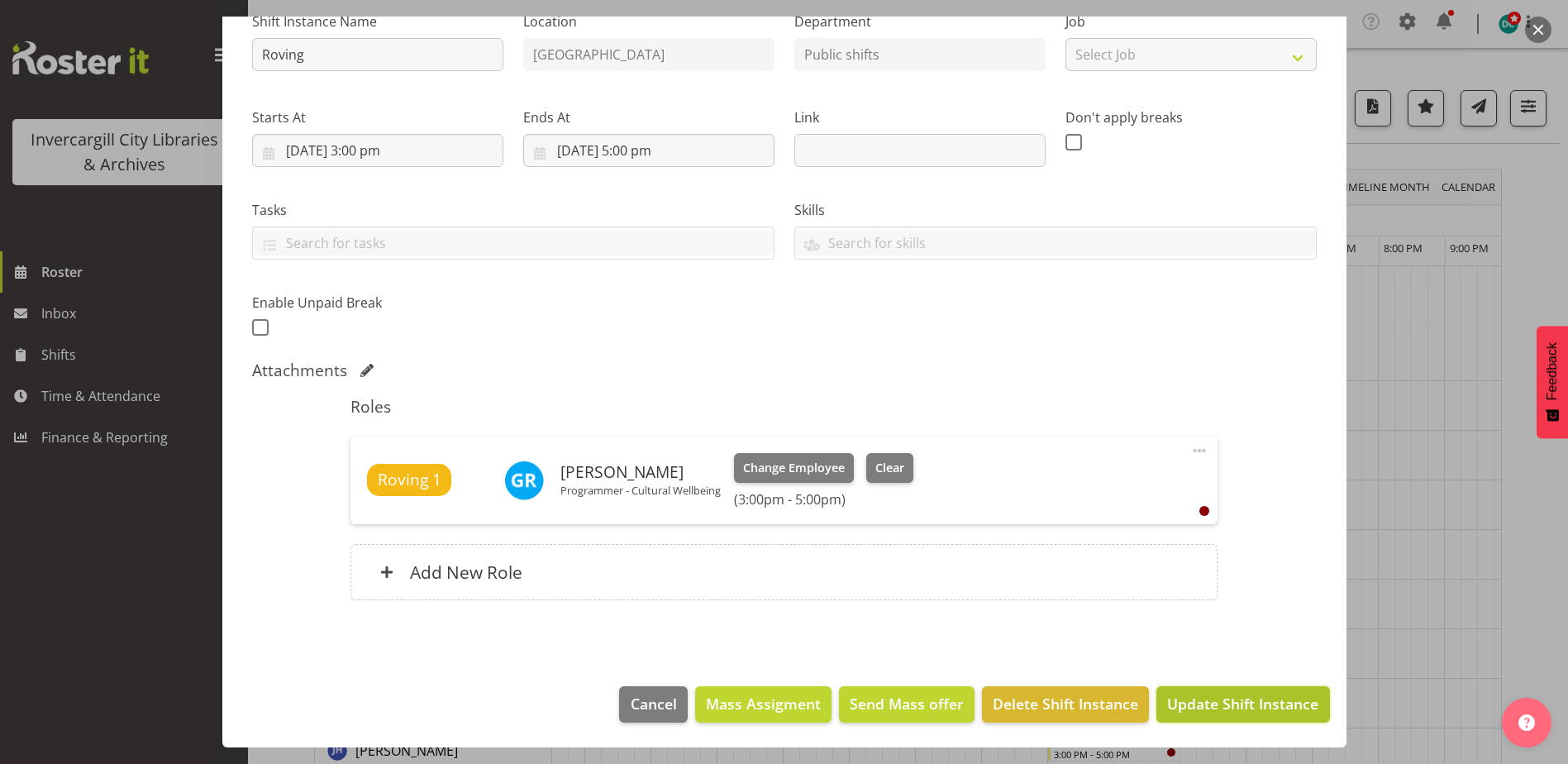
click at [1230, 707] on span "Update Shift Instance" at bounding box center [1243, 704] width 152 height 21
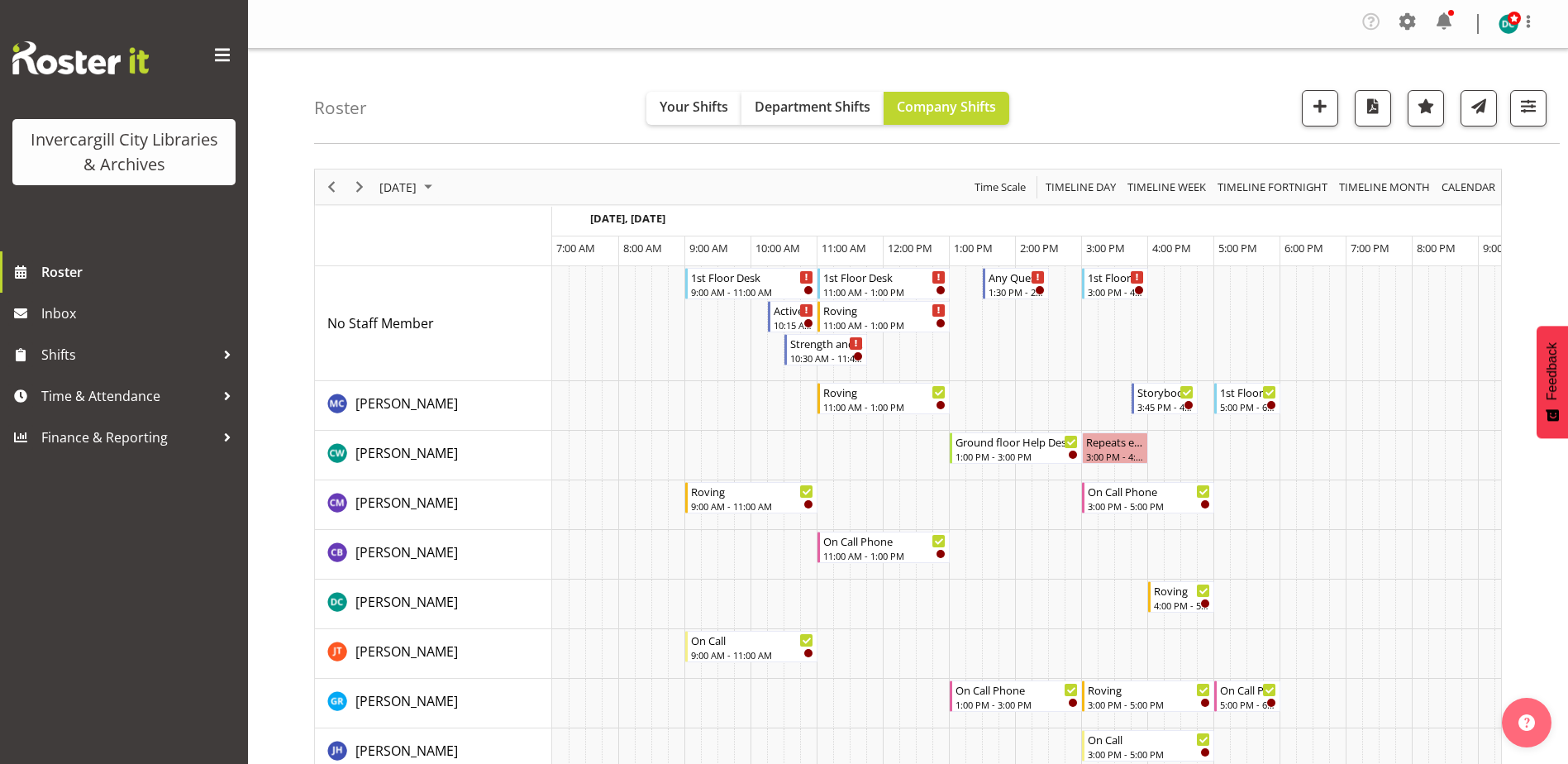
scroll to position [0, 34]
